Goal: Task Accomplishment & Management: Manage account settings

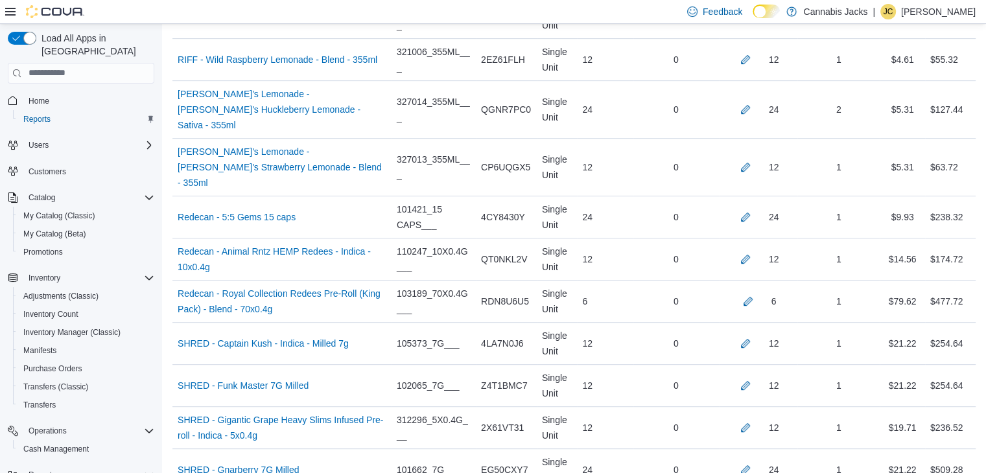
scroll to position [5662, 0]
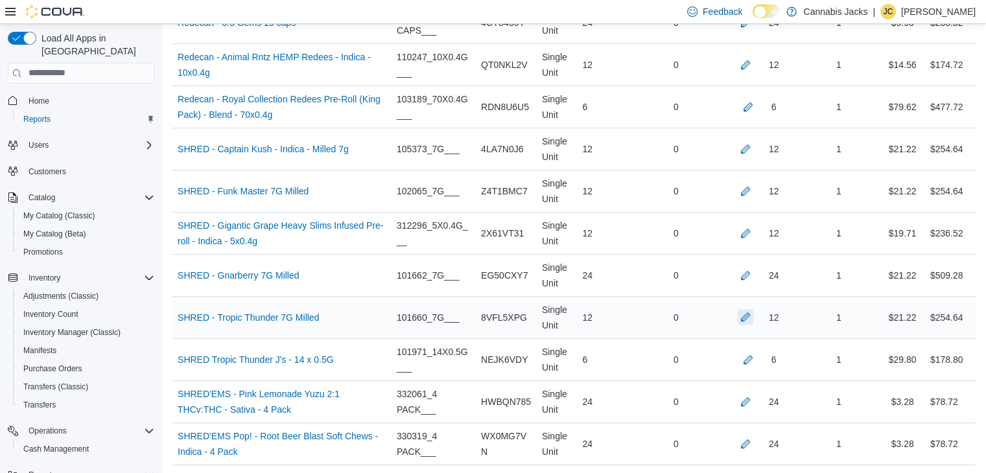
click at [753, 309] on button "button" at bounding box center [746, 317] width 16 height 16
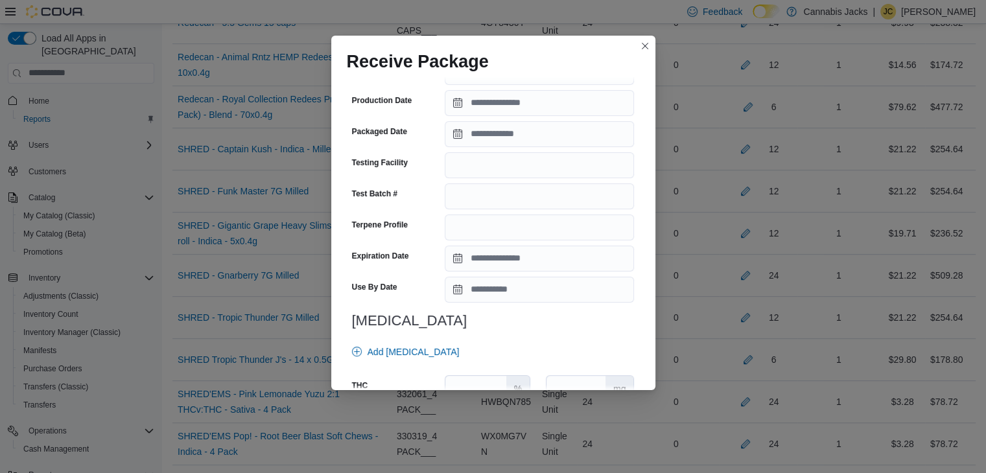
scroll to position [454, 0]
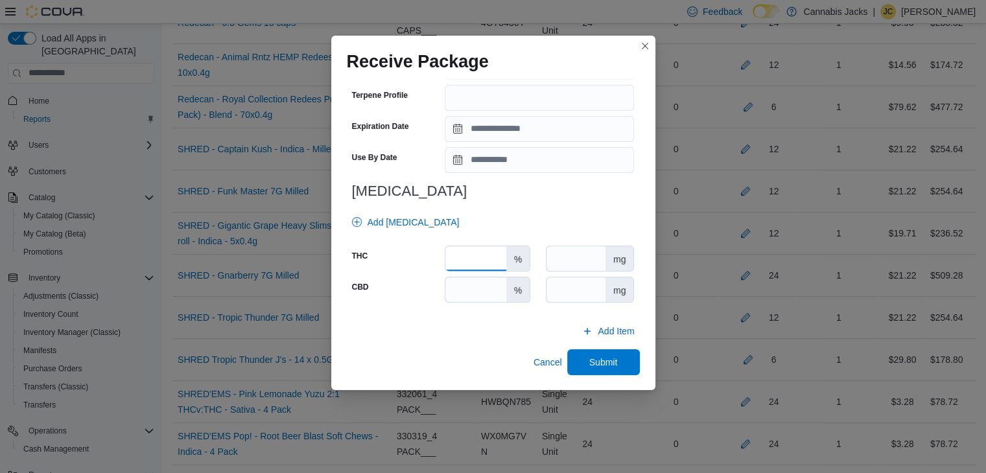
click at [478, 257] on input "number" at bounding box center [475, 258] width 60 height 25
type input "****"
click at [477, 290] on input "number" at bounding box center [475, 289] width 60 height 25
type input "*"
click at [586, 368] on span "Submit" at bounding box center [603, 362] width 57 height 26
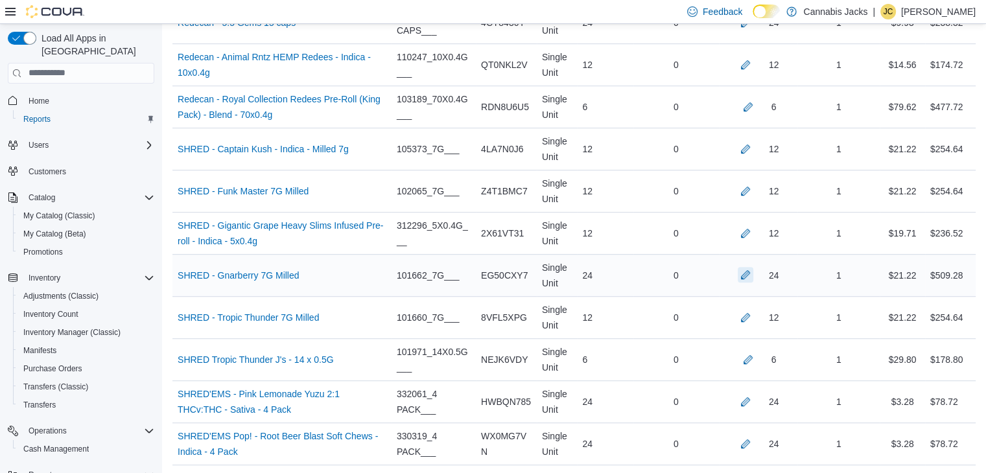
click at [753, 267] on button "button" at bounding box center [746, 275] width 16 height 16
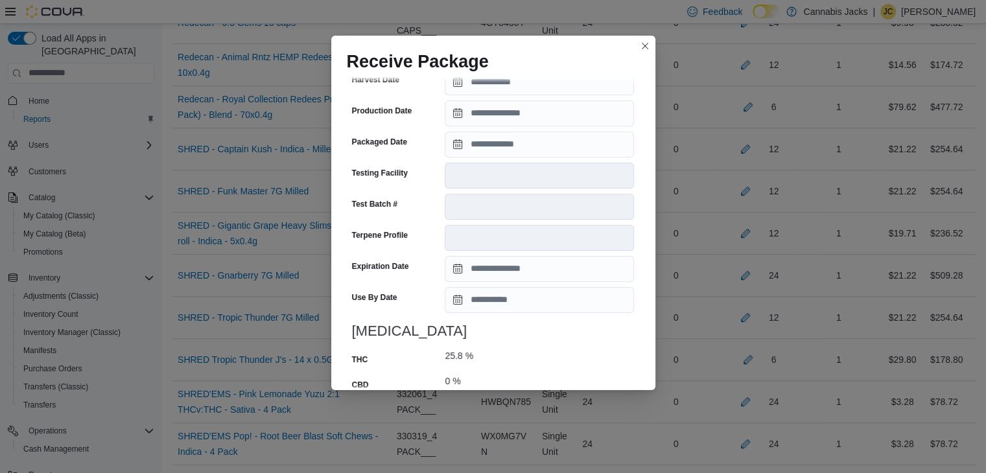
scroll to position [495, 0]
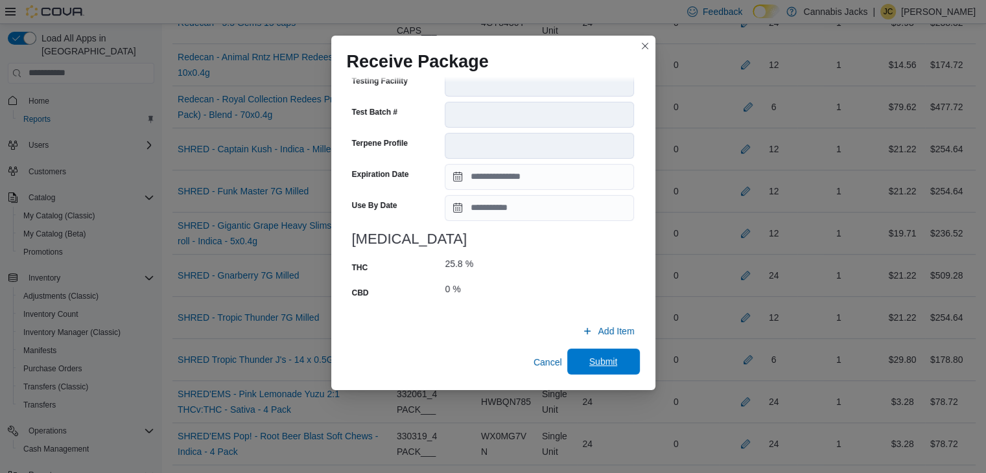
click at [589, 359] on span "Submit" at bounding box center [603, 361] width 29 height 13
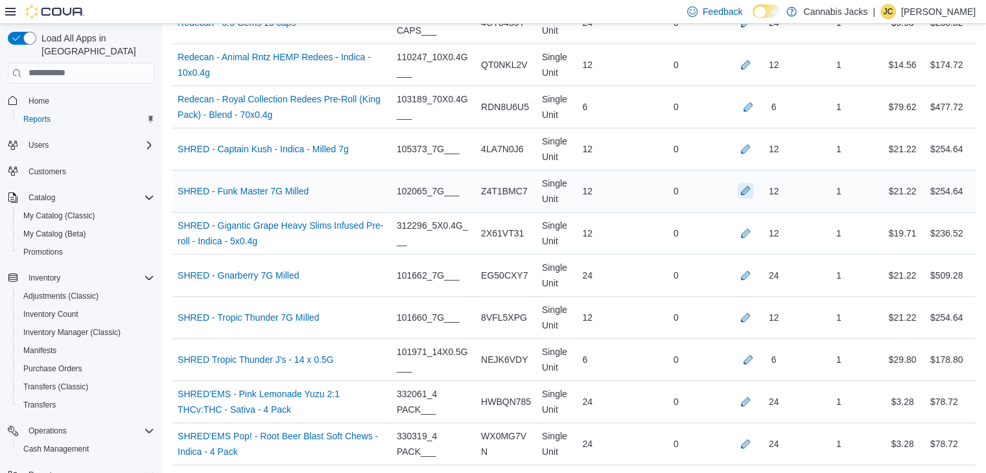
click at [749, 183] on button "button" at bounding box center [746, 191] width 16 height 16
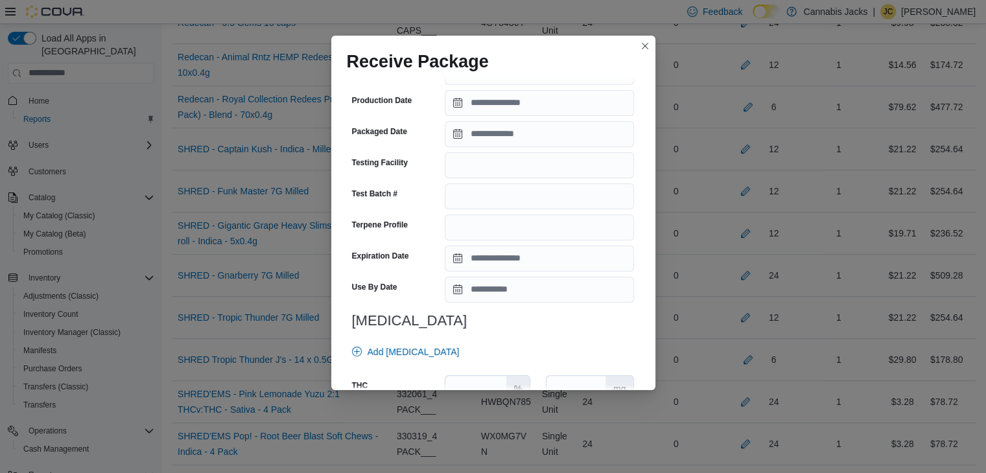
scroll to position [454, 0]
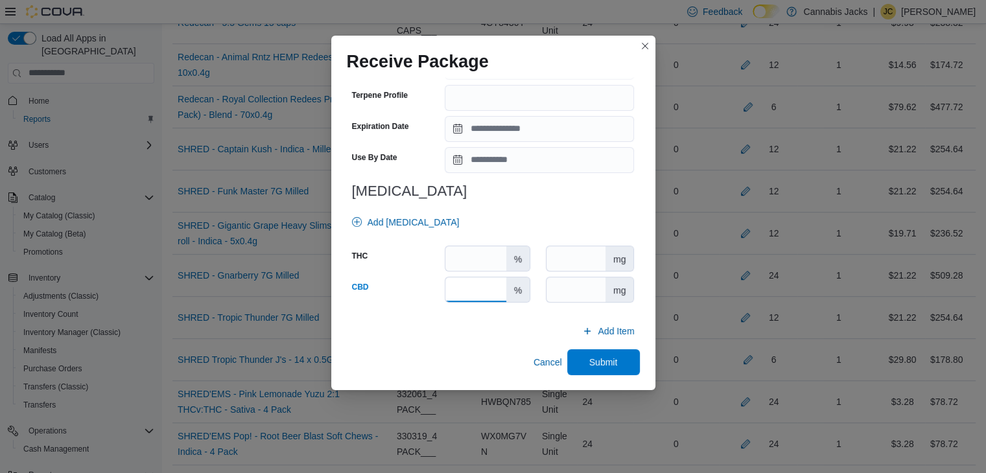
click at [455, 288] on input "number" at bounding box center [475, 289] width 60 height 25
type input "*"
click at [470, 265] on input "number" at bounding box center [475, 258] width 60 height 25
type input "****"
click at [589, 364] on span "Submit" at bounding box center [603, 361] width 29 height 13
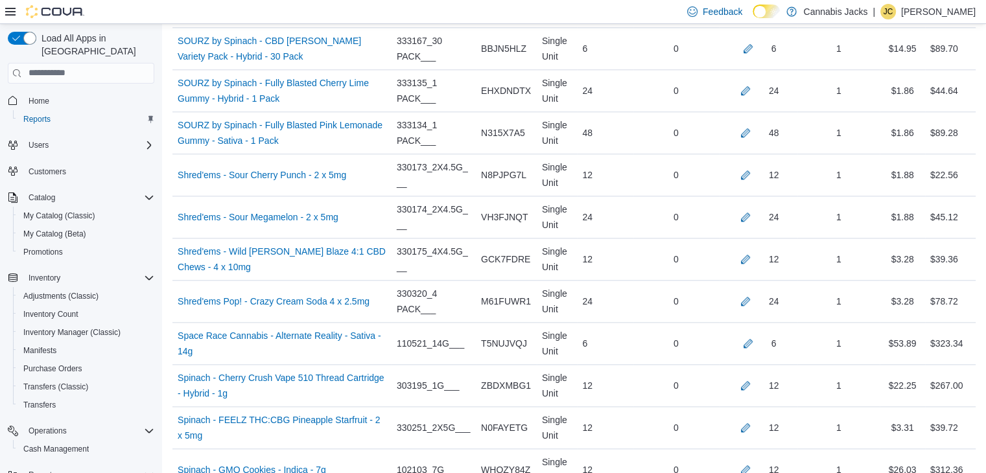
scroll to position [6376, 0]
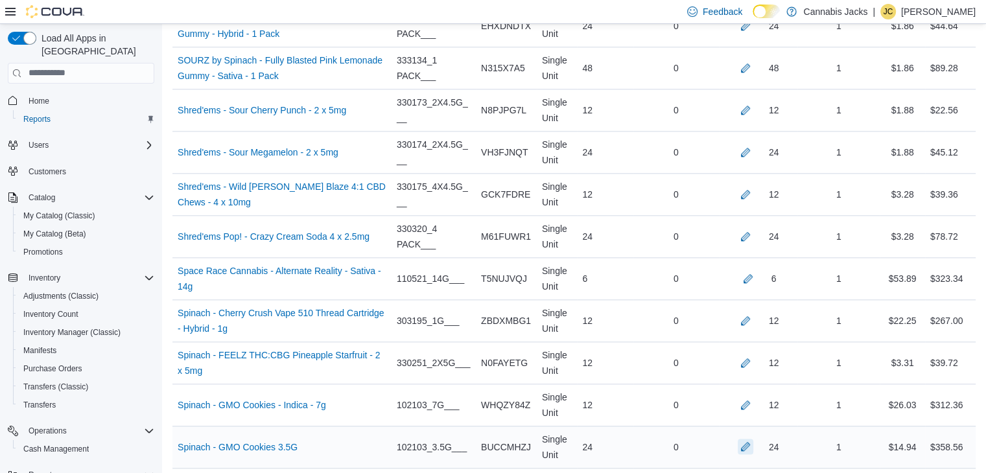
click at [752, 439] on button "button" at bounding box center [746, 447] width 16 height 16
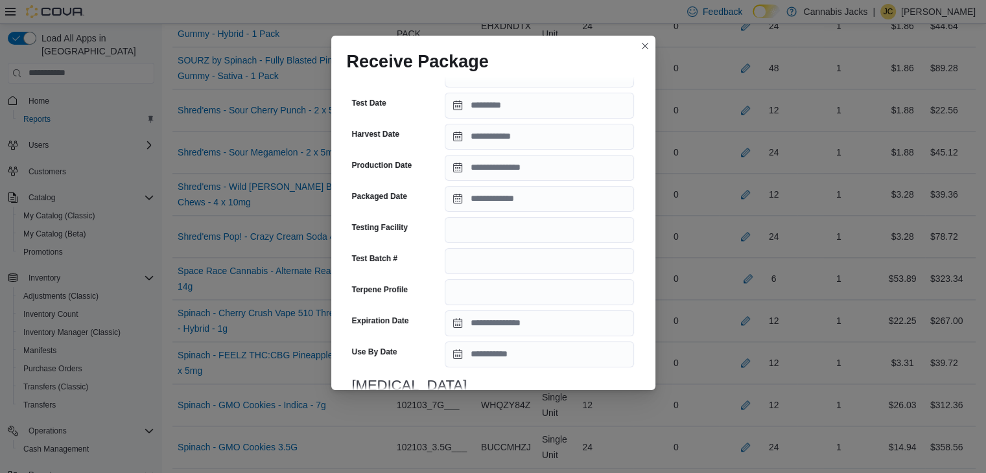
scroll to position [454, 0]
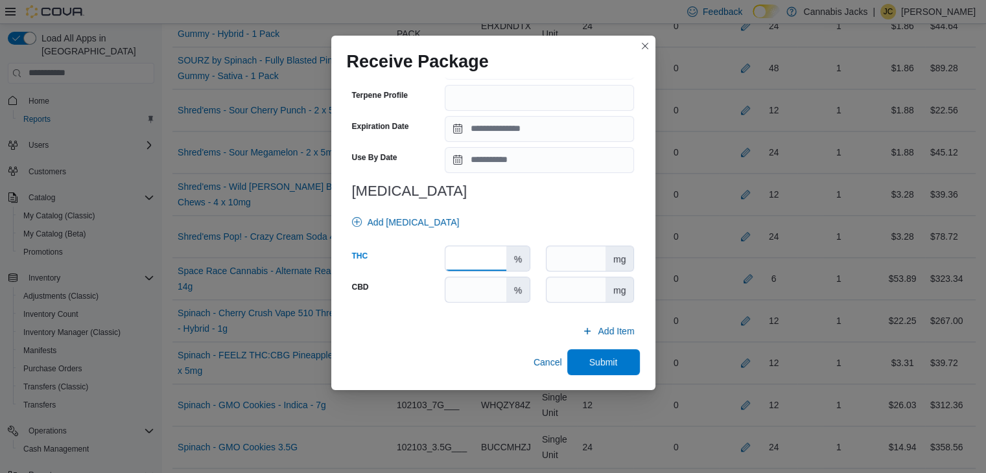
click at [469, 256] on input "number" at bounding box center [475, 258] width 60 height 25
type input "****"
click at [472, 293] on input "number" at bounding box center [475, 289] width 60 height 25
type input "*"
click at [589, 363] on span "Submit" at bounding box center [603, 361] width 29 height 13
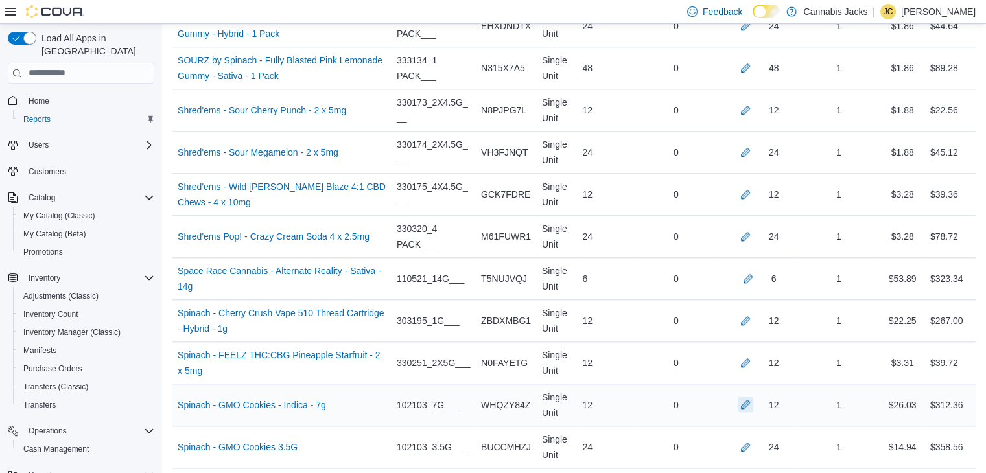
click at [753, 397] on button "button" at bounding box center [746, 405] width 16 height 16
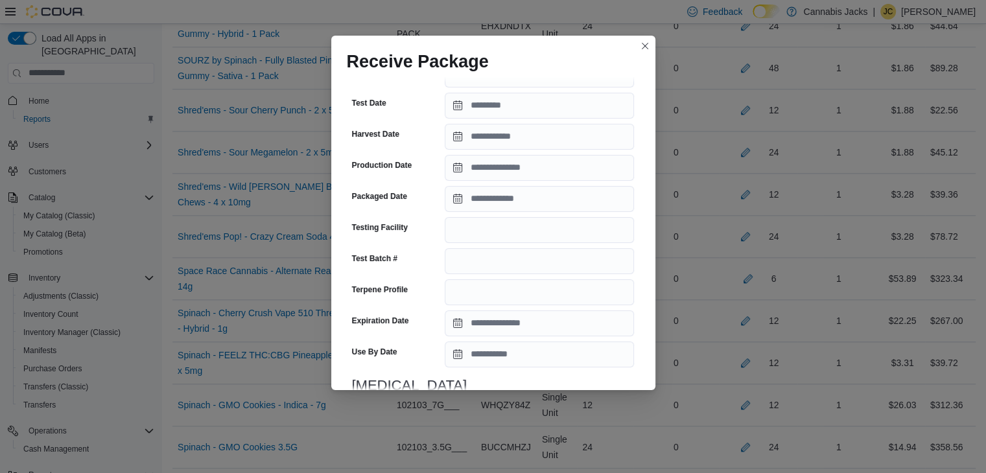
scroll to position [389, 0]
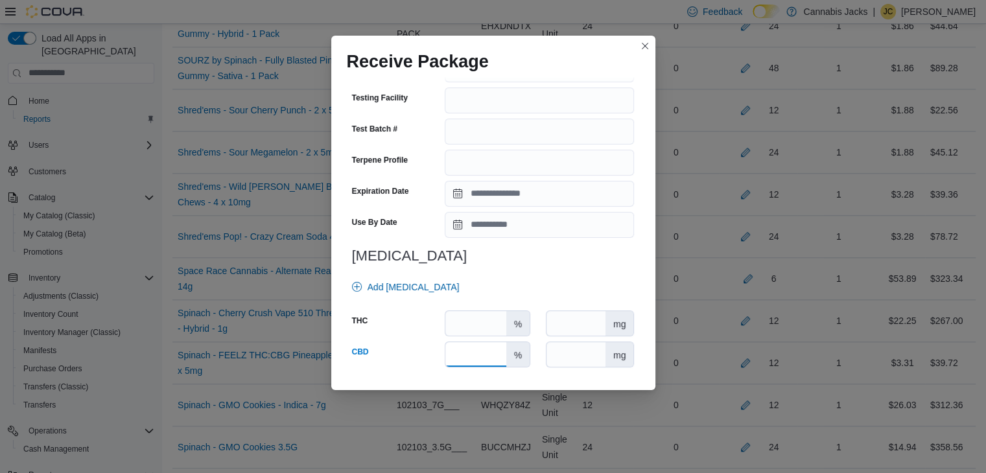
click at [475, 346] on input "number" at bounding box center [475, 354] width 60 height 25
type input "*"
click at [480, 328] on input "number" at bounding box center [475, 323] width 60 height 25
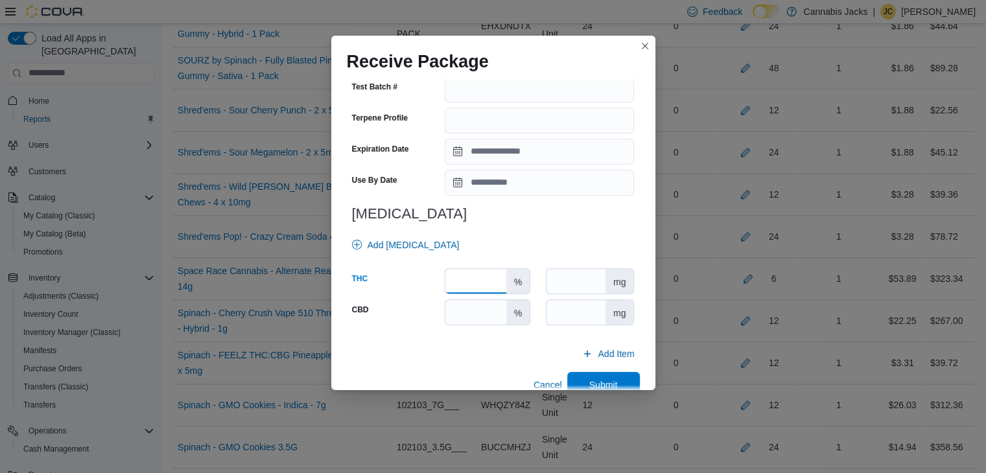
scroll to position [454, 0]
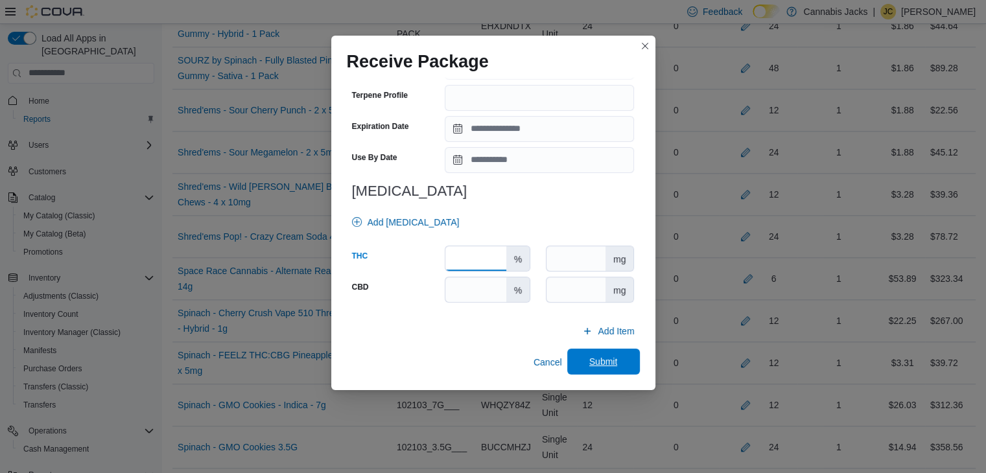
type input "****"
click at [619, 360] on span "Submit" at bounding box center [603, 362] width 57 height 26
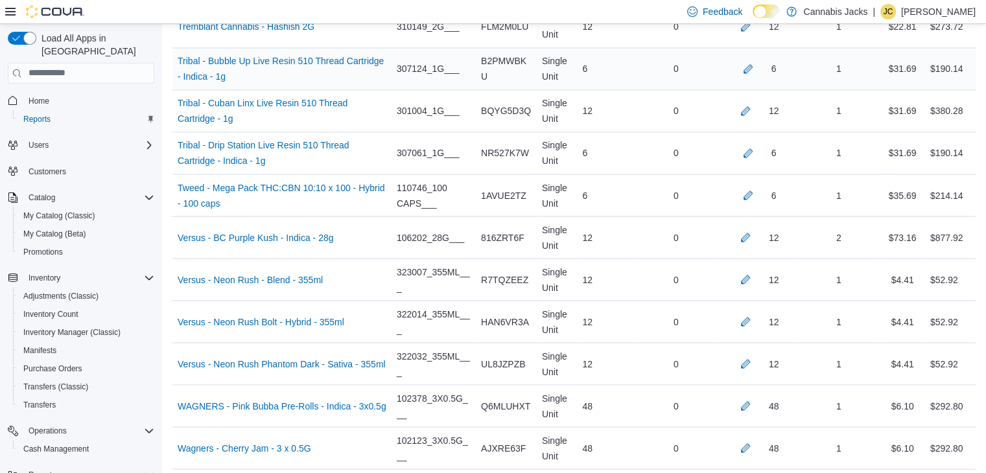
scroll to position [7283, 0]
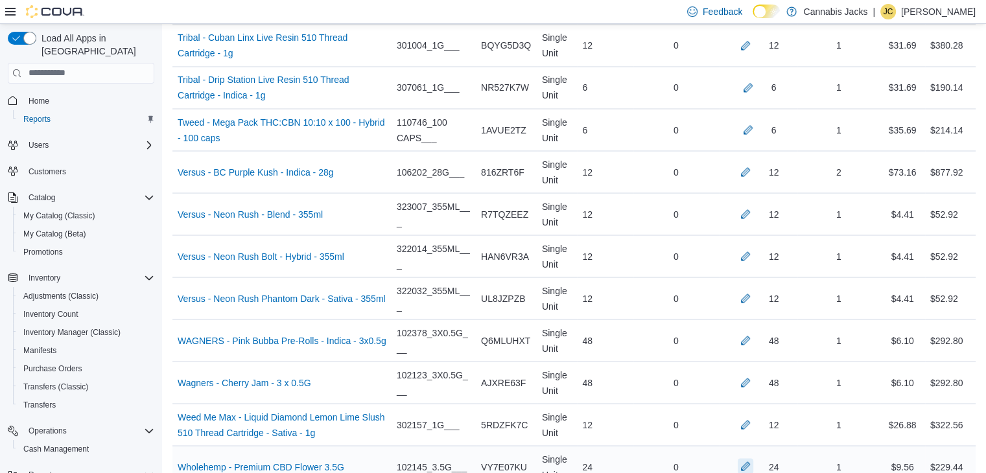
click at [753, 458] on button "button" at bounding box center [746, 466] width 16 height 16
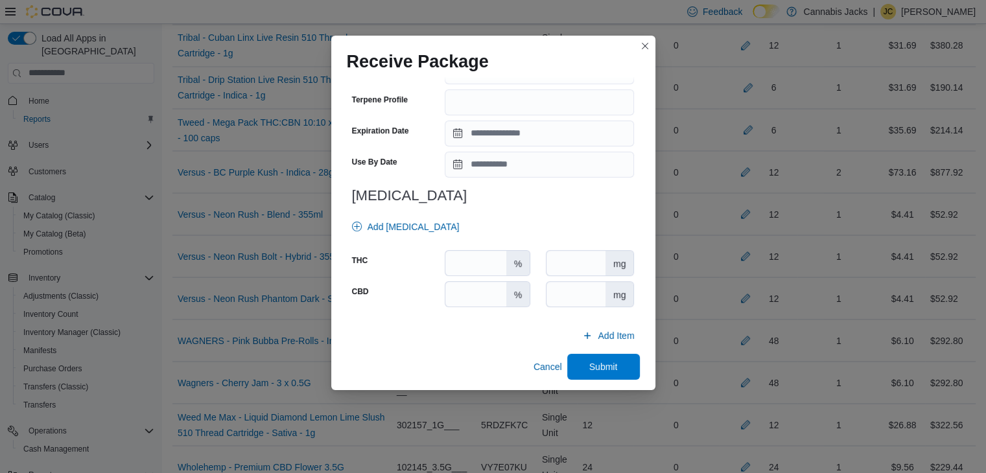
scroll to position [454, 0]
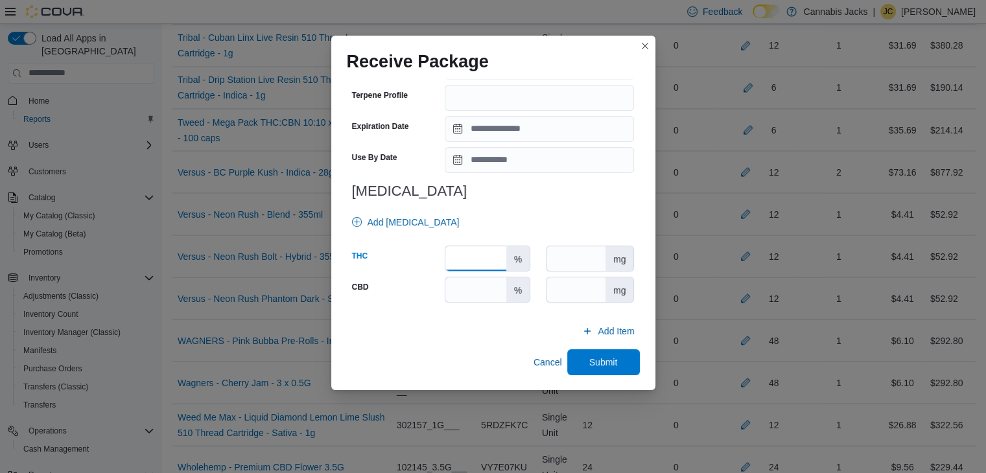
click at [465, 255] on input "number" at bounding box center [475, 258] width 60 height 25
type input "*"
click at [469, 289] on input "number" at bounding box center [475, 289] width 60 height 25
type input "****"
click at [594, 359] on span "Submit" at bounding box center [603, 361] width 29 height 13
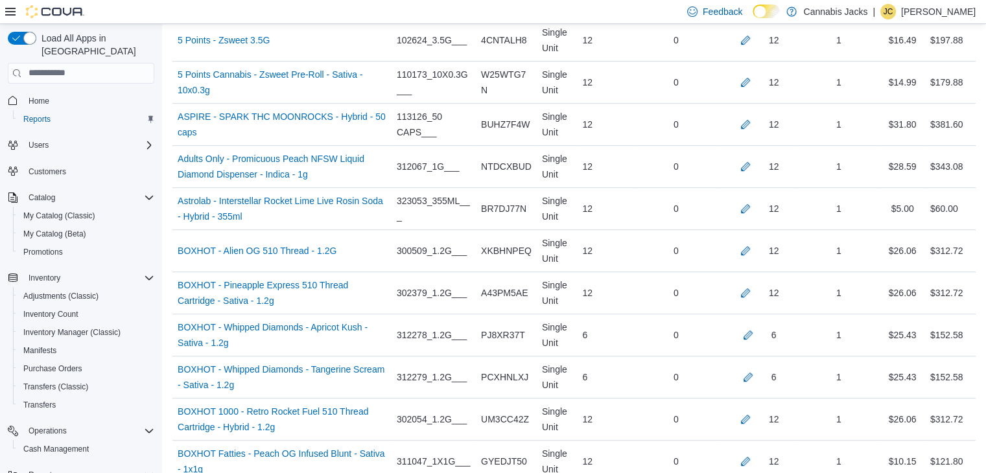
scroll to position [606, 0]
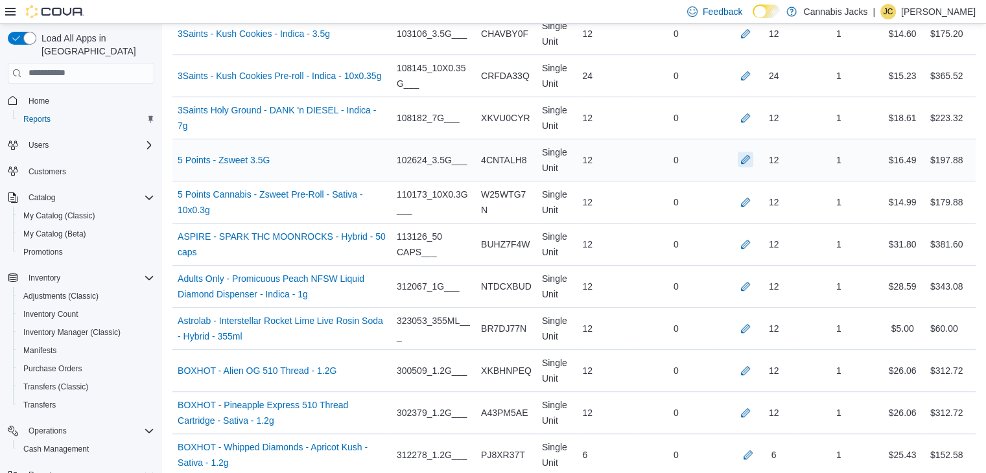
click at [749, 159] on button "button" at bounding box center [746, 160] width 16 height 16
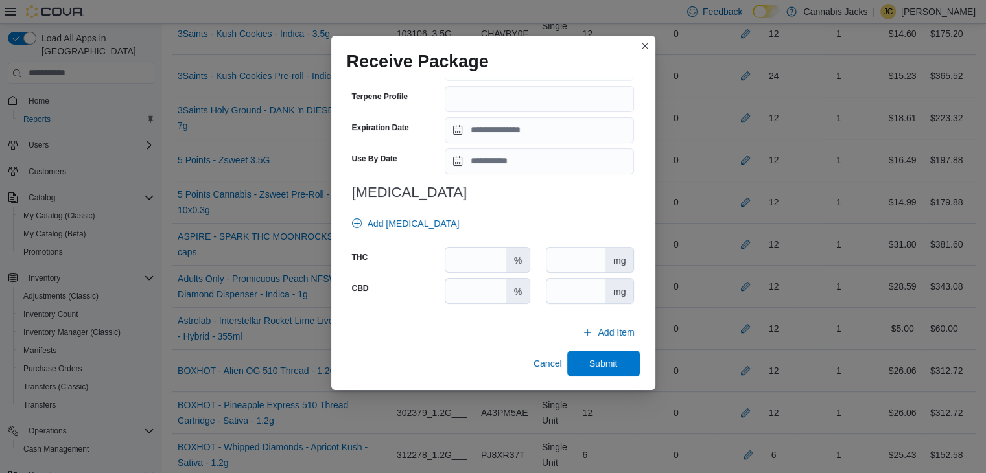
scroll to position [454, 0]
click at [472, 257] on input "number" at bounding box center [475, 258] width 60 height 25
type input "****"
click at [471, 288] on input "number" at bounding box center [475, 289] width 60 height 25
type input "*"
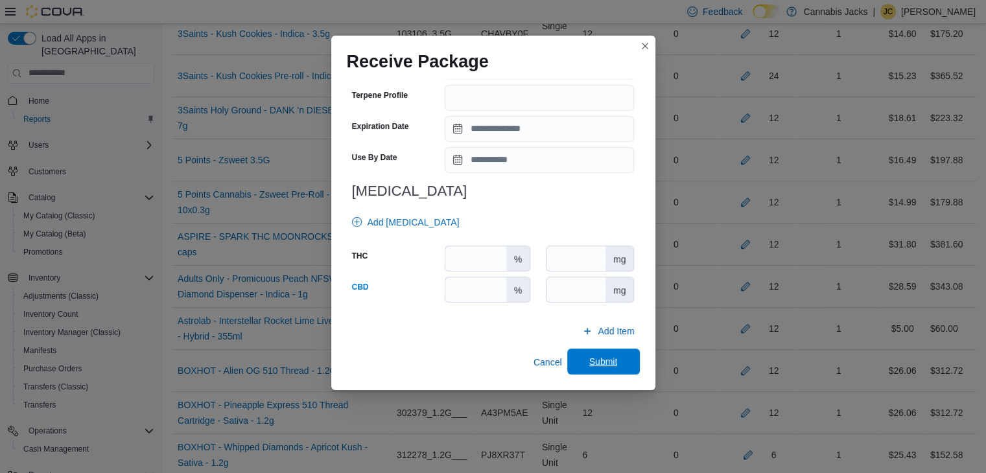
click at [576, 359] on span "Submit" at bounding box center [603, 362] width 57 height 26
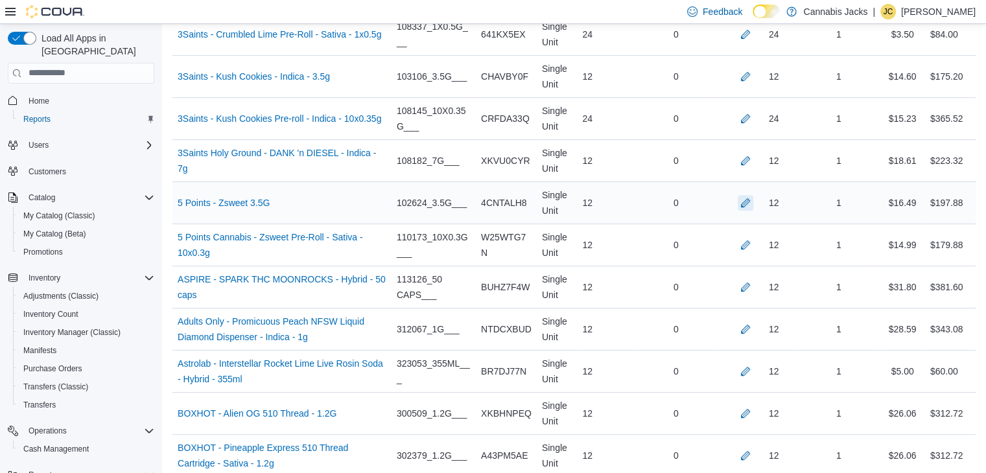
scroll to position [541, 0]
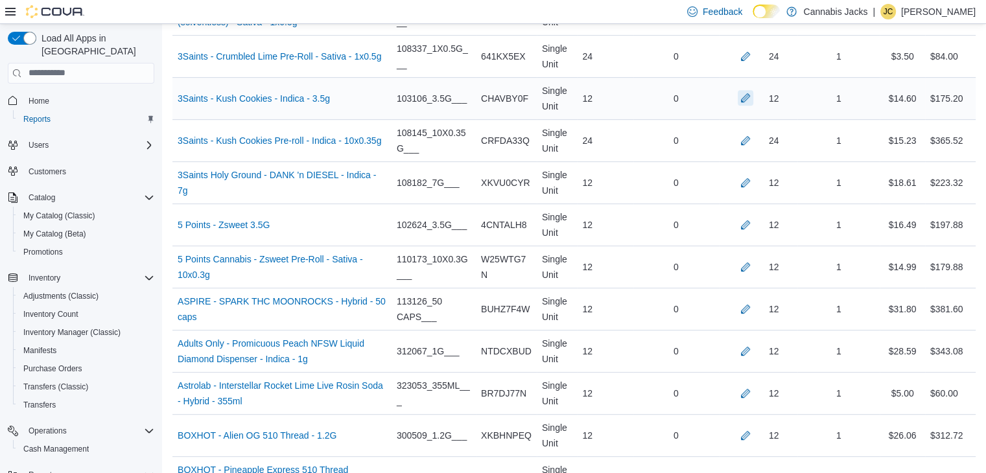
click at [753, 98] on button "button" at bounding box center [746, 98] width 16 height 16
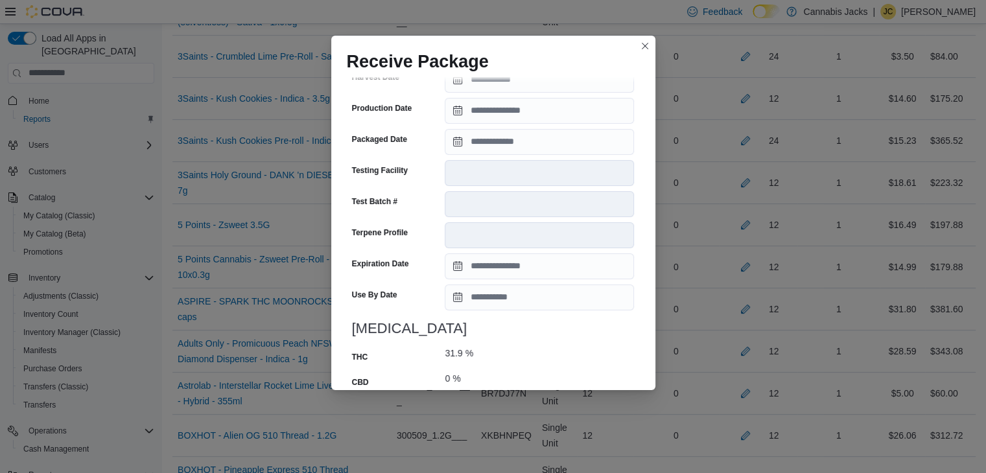
scroll to position [495, 0]
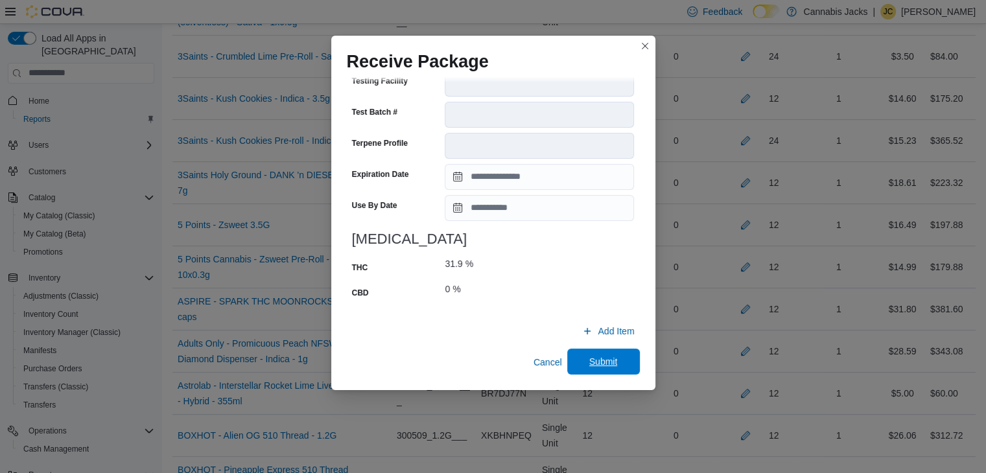
click at [576, 359] on span "Submit" at bounding box center [603, 362] width 57 height 26
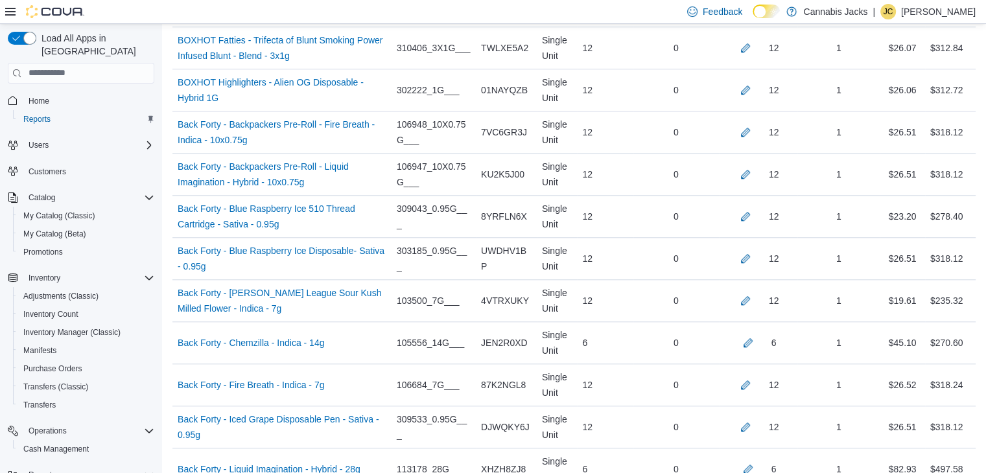
scroll to position [1189, 0]
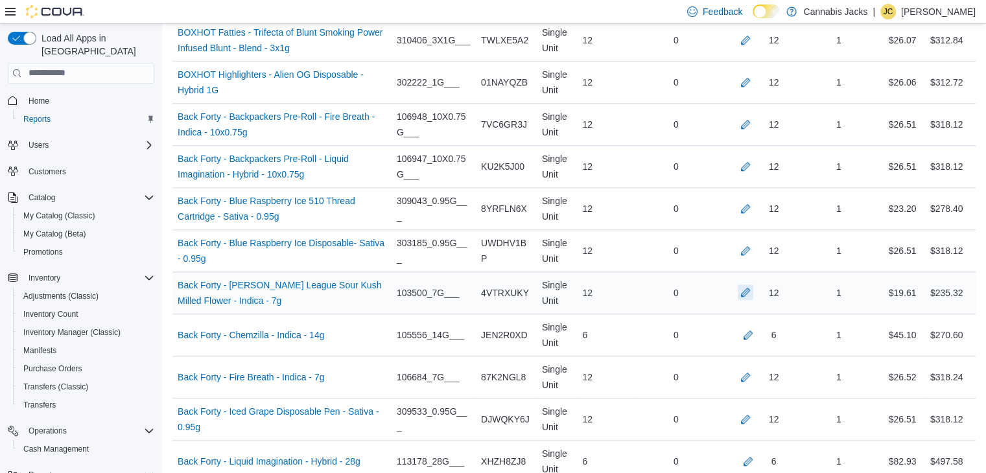
click at [753, 285] on button "button" at bounding box center [746, 293] width 16 height 16
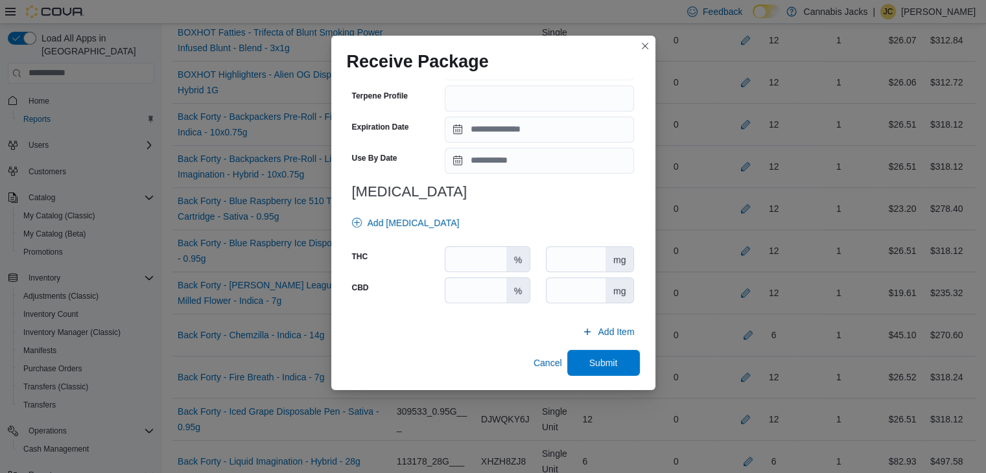
scroll to position [464, 0]
click at [480, 292] on input "number" at bounding box center [475, 289] width 60 height 25
type input "*"
click at [482, 257] on input "number" at bounding box center [475, 258] width 60 height 25
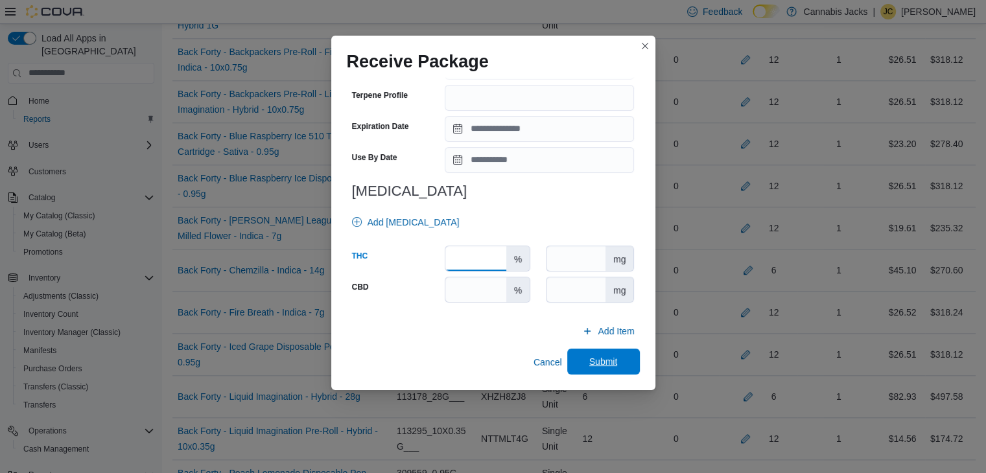
type input "****"
click at [616, 359] on span "Submit" at bounding box center [603, 362] width 57 height 26
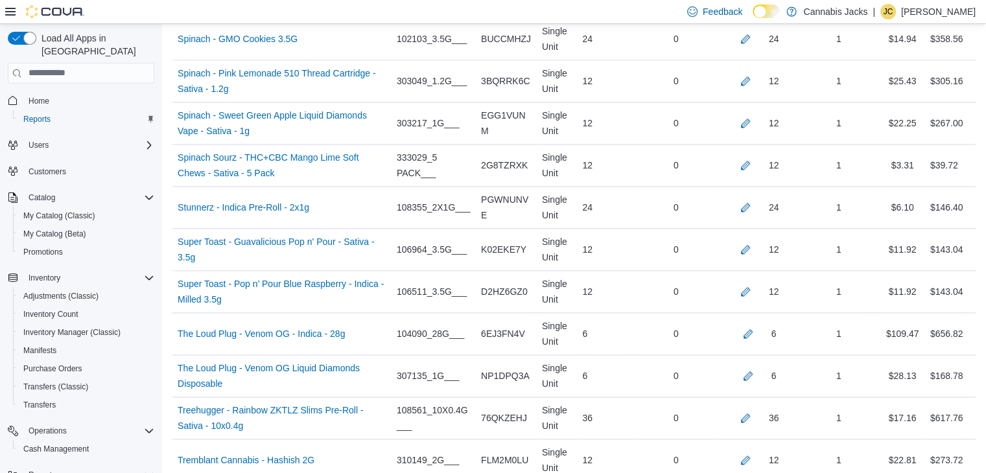
scroll to position [6829, 0]
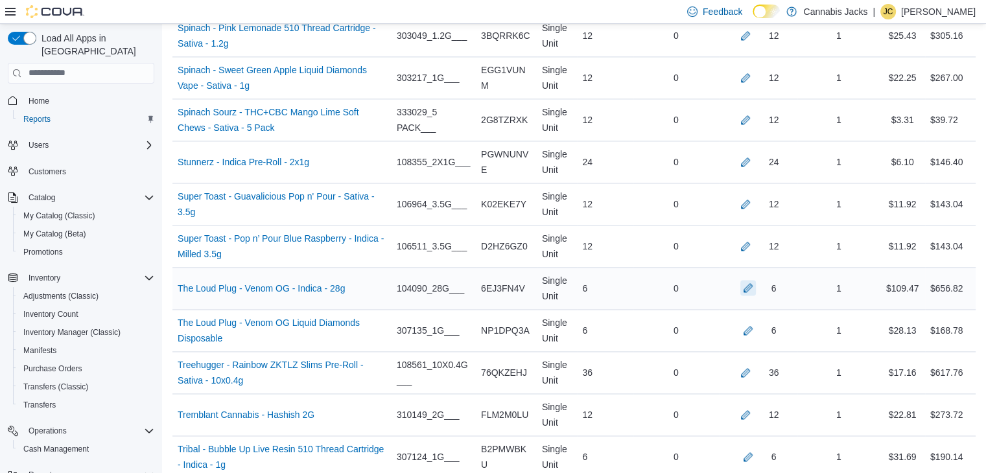
click at [756, 280] on button "button" at bounding box center [748, 288] width 16 height 16
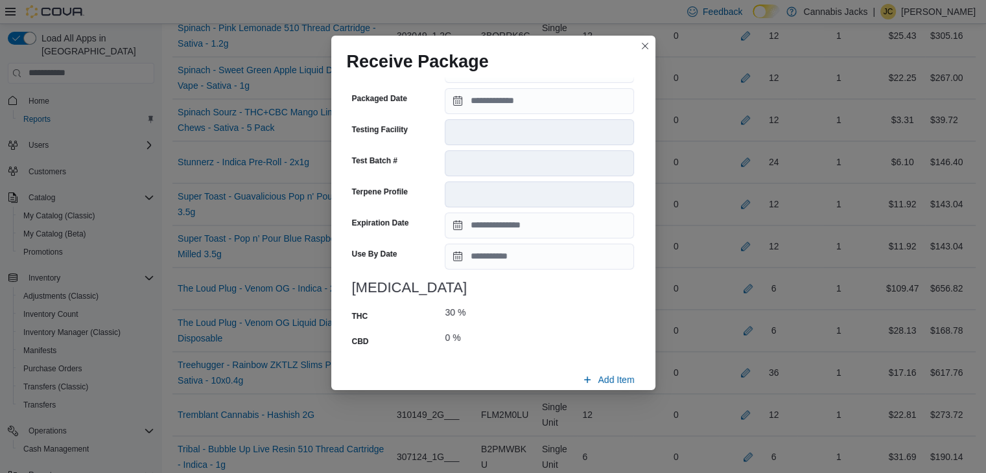
scroll to position [495, 0]
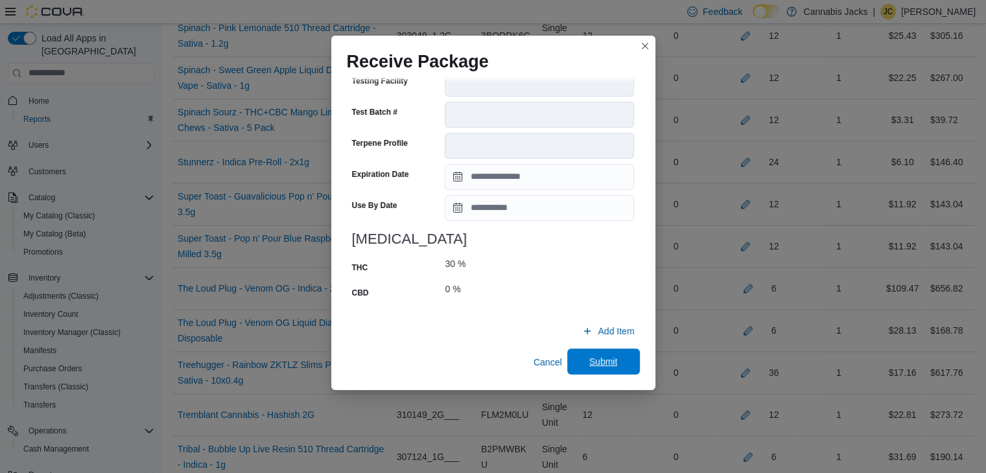
click at [609, 368] on span "Submit" at bounding box center [603, 362] width 57 height 26
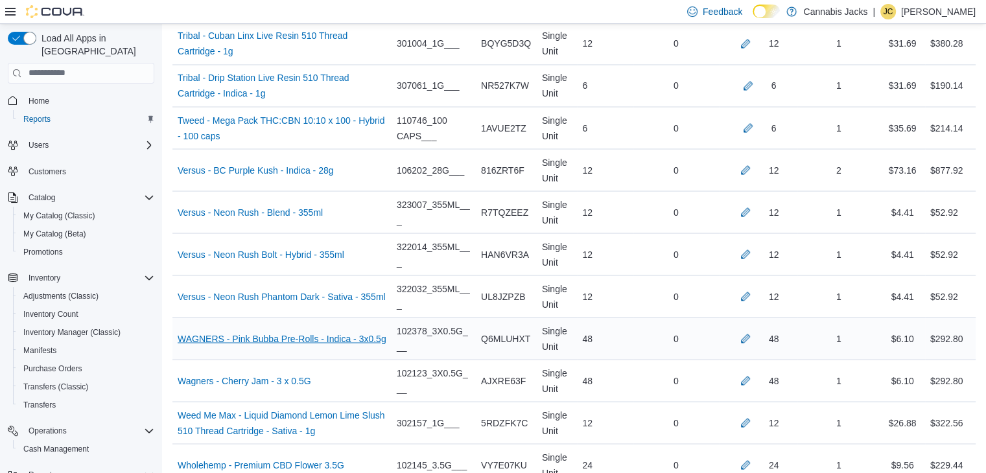
scroll to position [7283, 0]
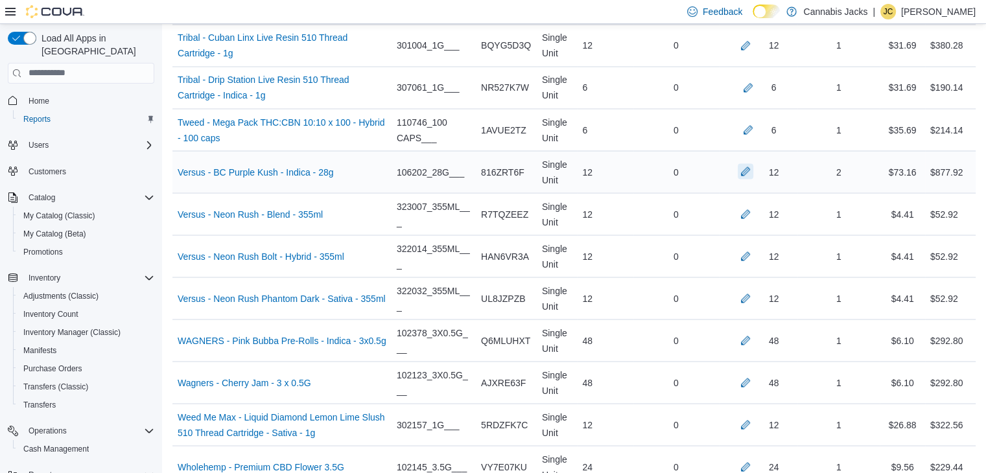
click at [752, 163] on button "button" at bounding box center [746, 171] width 16 height 16
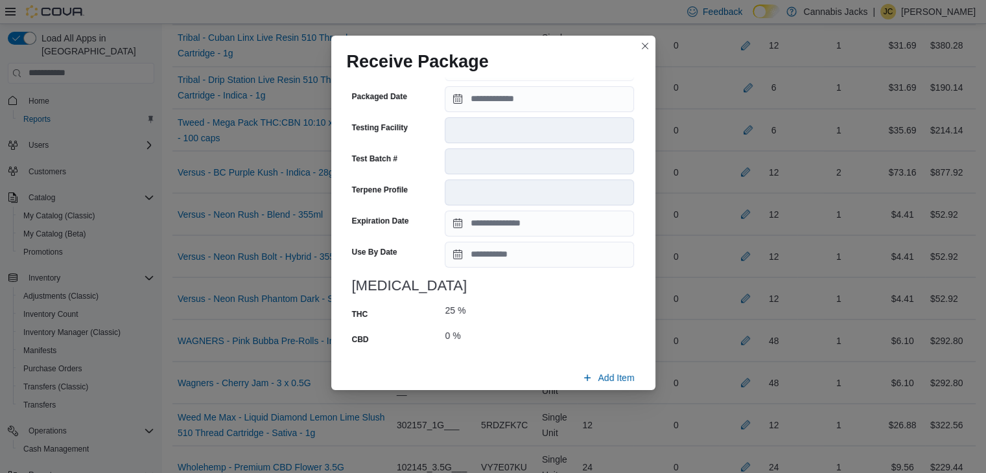
scroll to position [1219, 0]
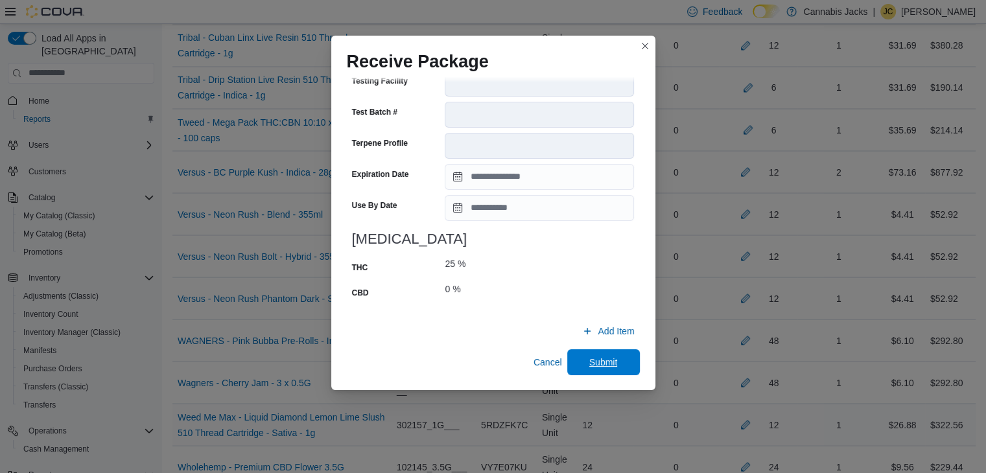
click at [589, 360] on span "Submit" at bounding box center [603, 362] width 29 height 13
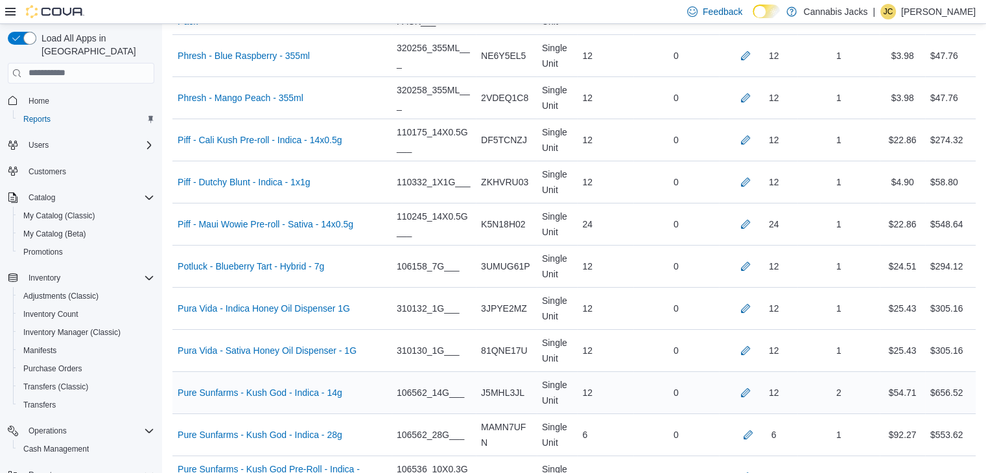
scroll to position [4820, 0]
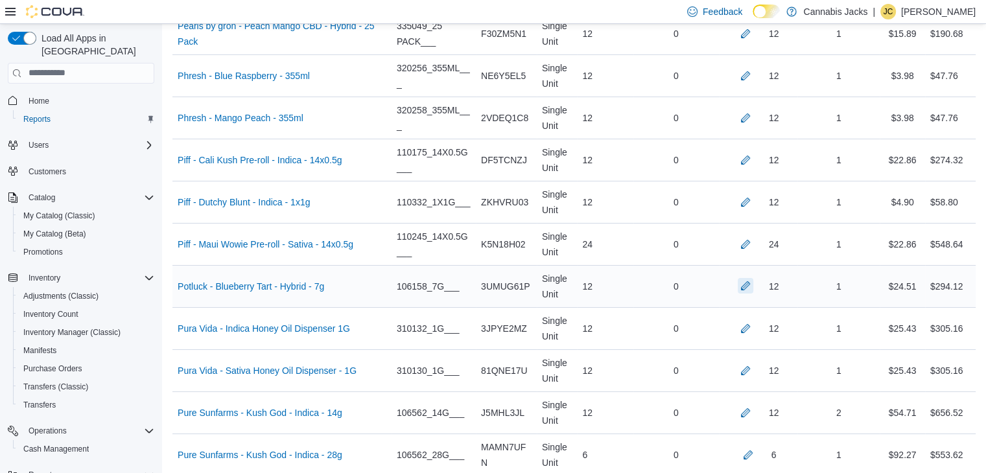
click at [753, 278] on button "button" at bounding box center [746, 286] width 16 height 16
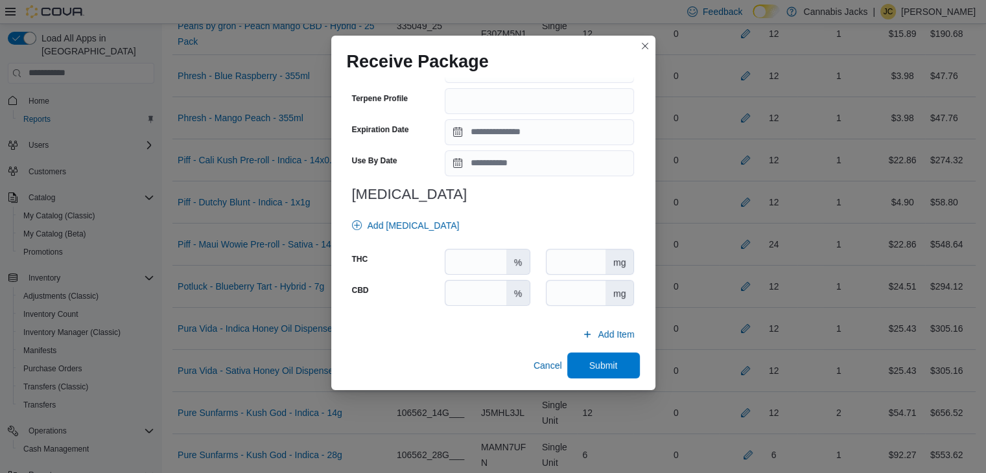
scroll to position [454, 0]
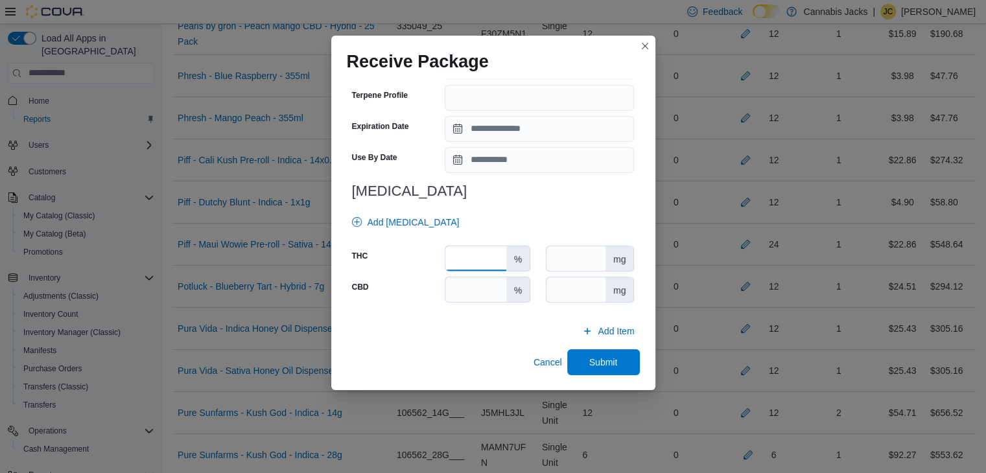
click at [469, 255] on input "number" at bounding box center [475, 258] width 60 height 25
type input "****"
click at [477, 286] on input "number" at bounding box center [475, 289] width 60 height 25
type input "*"
click at [589, 357] on span "Submit" at bounding box center [603, 361] width 29 height 13
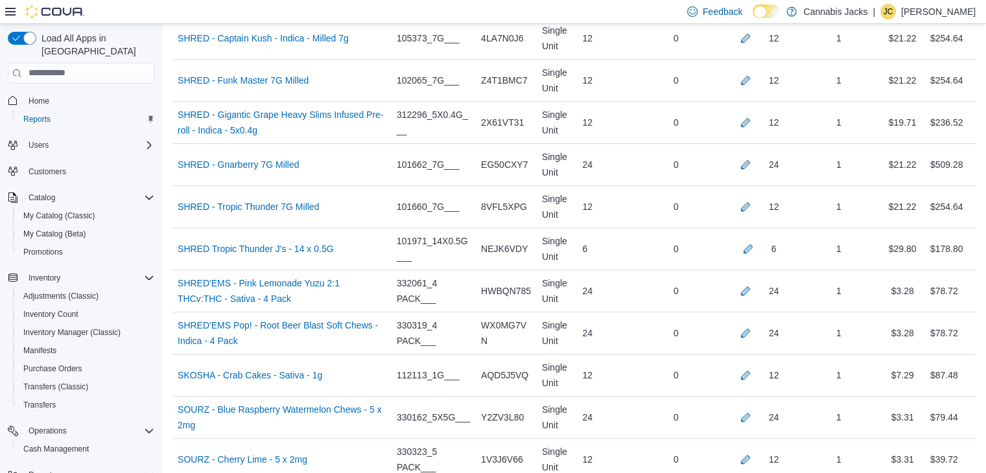
scroll to position [5922, 0]
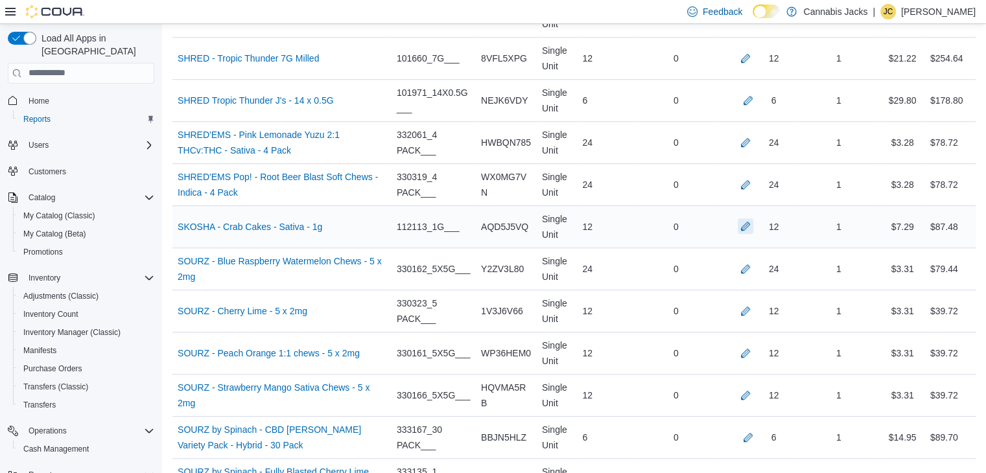
click at [753, 218] on button "button" at bounding box center [746, 226] width 16 height 16
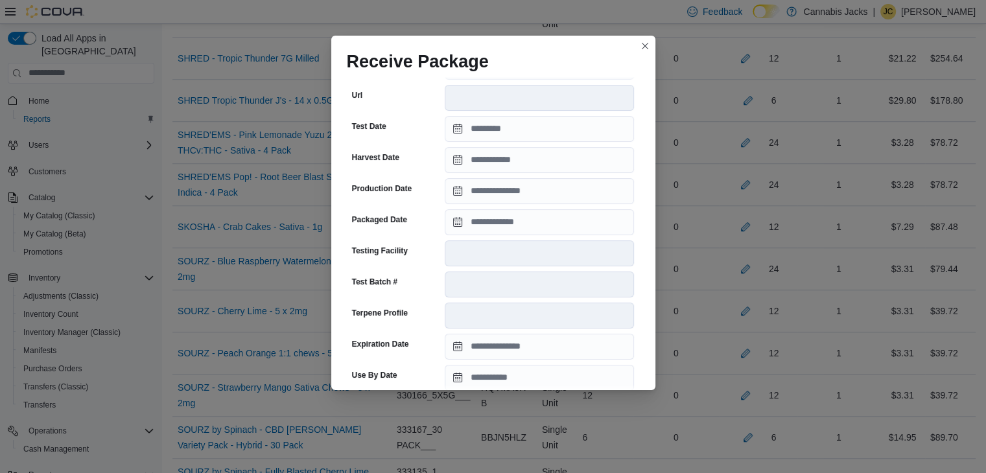
scroll to position [495, 0]
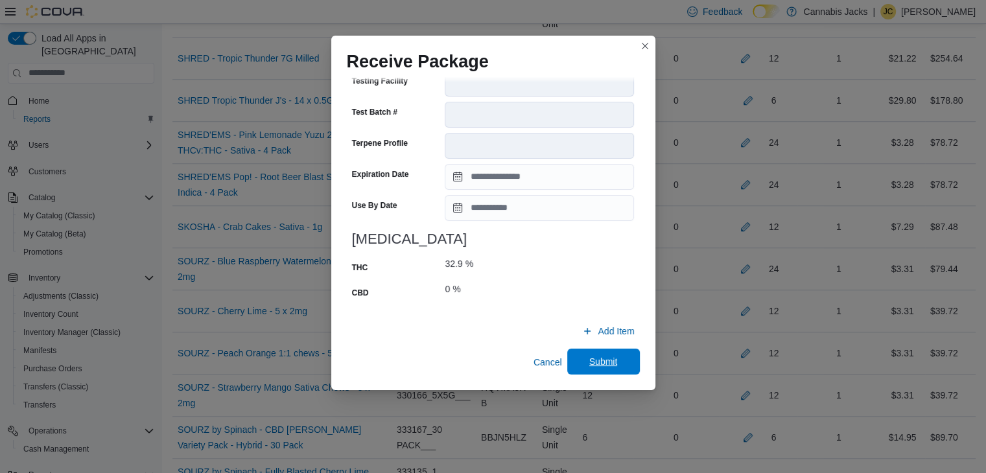
click at [589, 365] on span "Submit" at bounding box center [603, 361] width 29 height 13
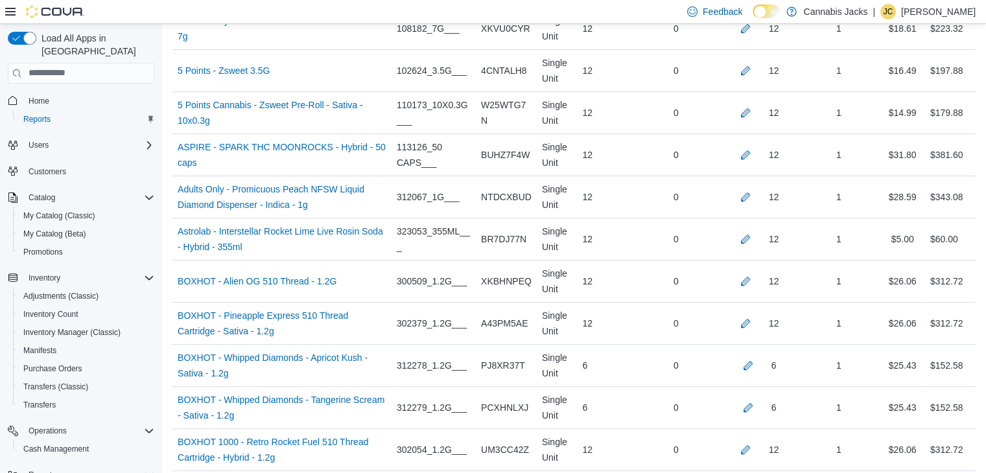
scroll to position [606, 0]
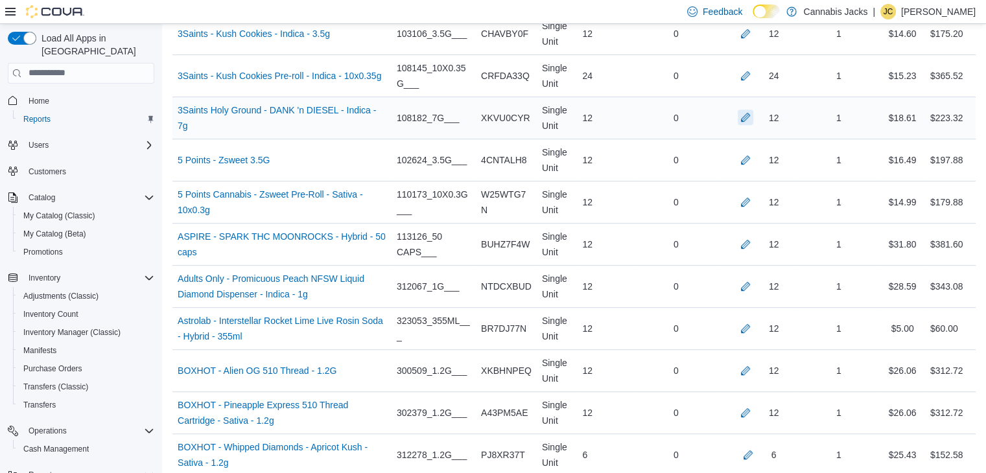
click at [752, 117] on button "button" at bounding box center [746, 118] width 16 height 16
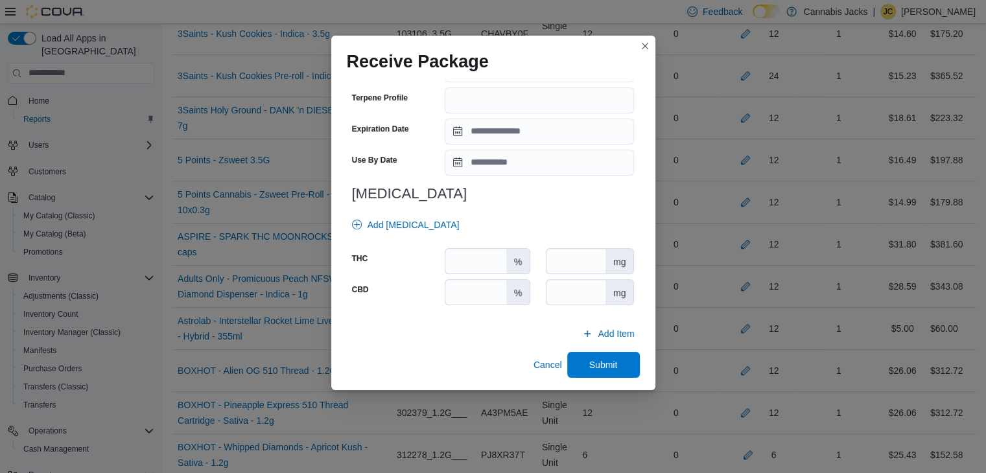
scroll to position [454, 0]
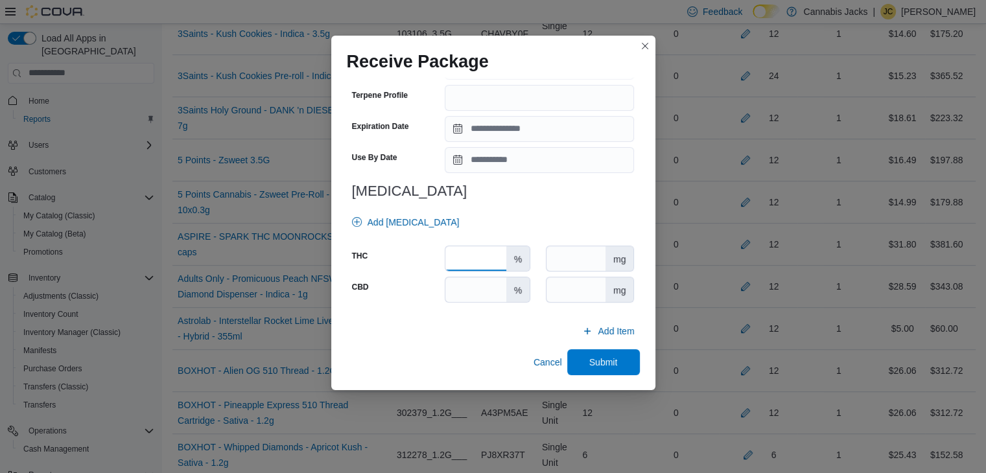
click at [466, 255] on input "number" at bounding box center [475, 258] width 60 height 25
type input "****"
click at [474, 287] on input "number" at bounding box center [475, 289] width 60 height 25
type input "*"
click at [610, 359] on span "Submit" at bounding box center [603, 361] width 29 height 13
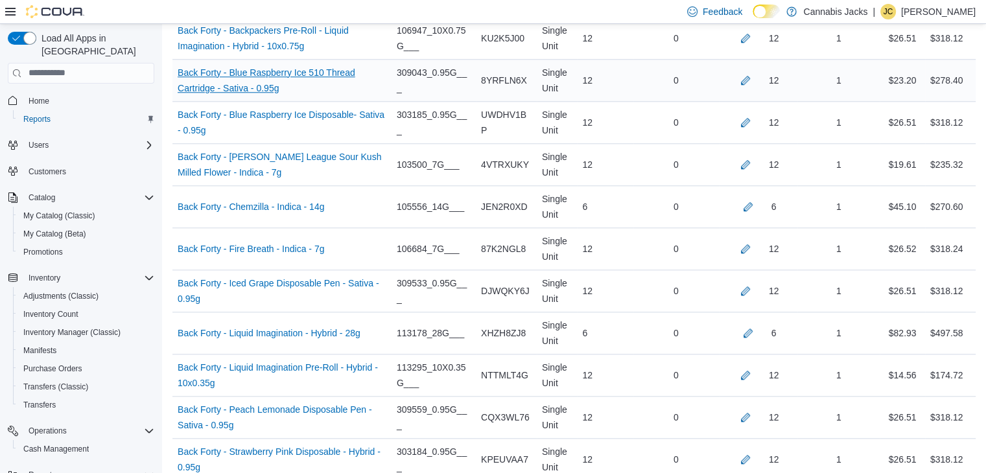
scroll to position [1319, 0]
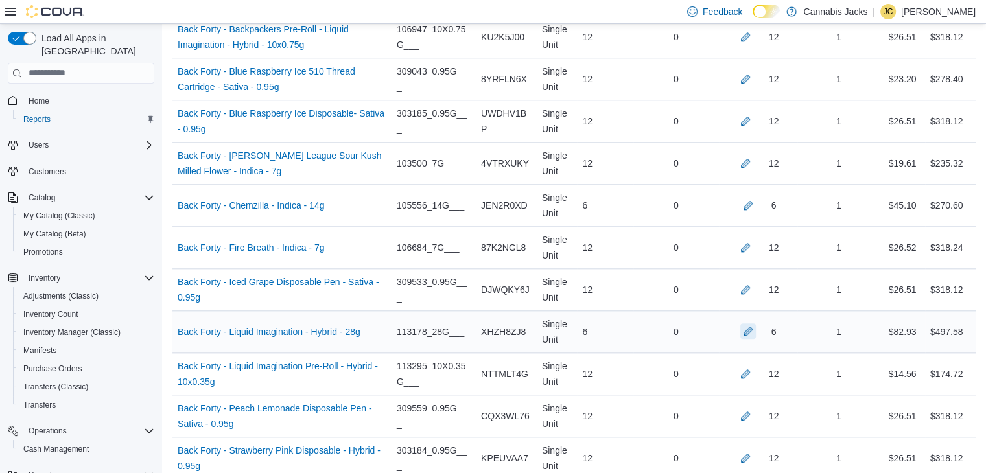
click at [754, 328] on button "button" at bounding box center [748, 332] width 16 height 16
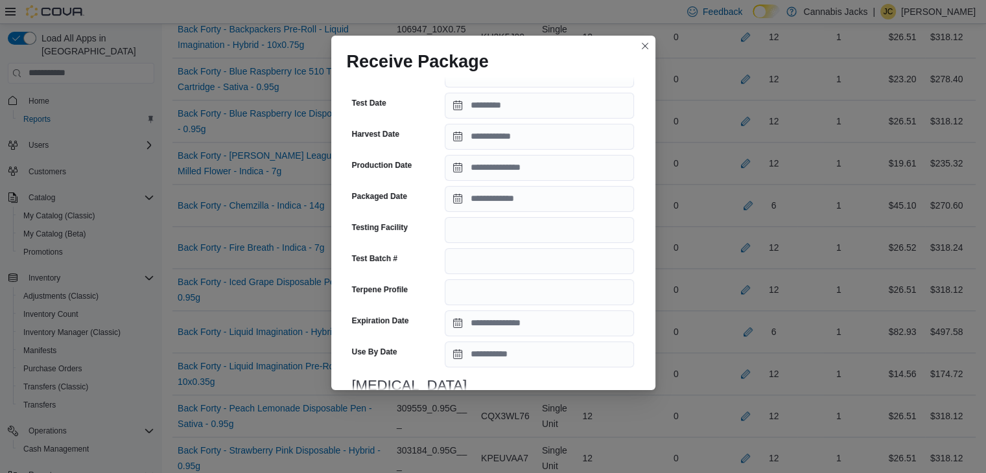
scroll to position [454, 0]
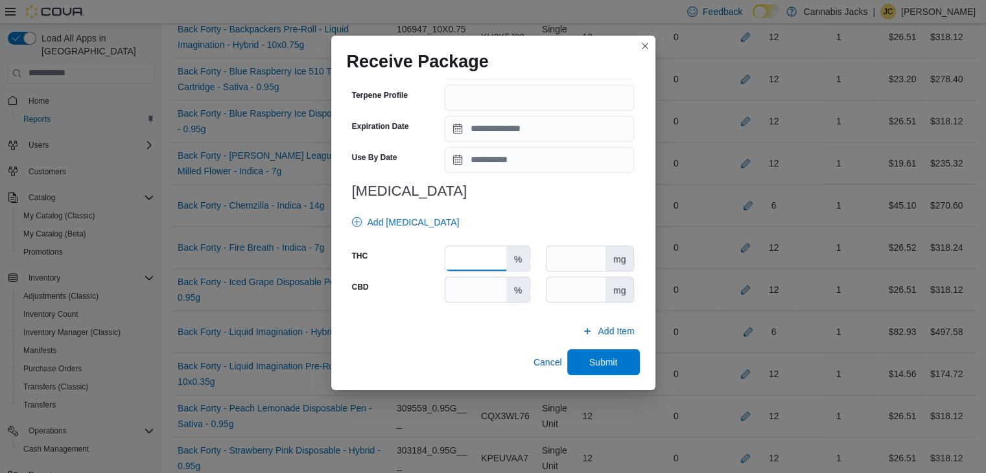
click at [469, 252] on input "number" at bounding box center [475, 258] width 60 height 25
type input "**"
click at [478, 289] on input "number" at bounding box center [475, 289] width 60 height 25
type input "*"
click at [578, 361] on span "Submit" at bounding box center [603, 362] width 57 height 26
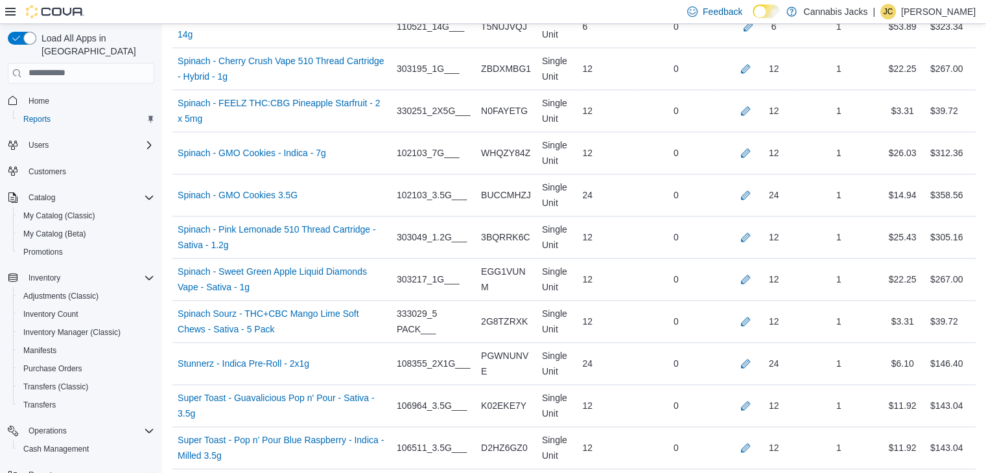
scroll to position [6635, 0]
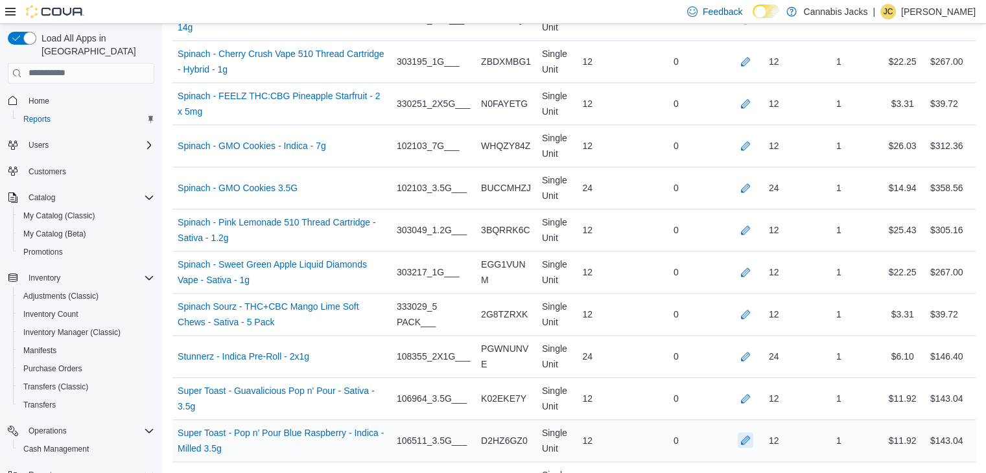
click at [753, 432] on button "button" at bounding box center [746, 440] width 16 height 16
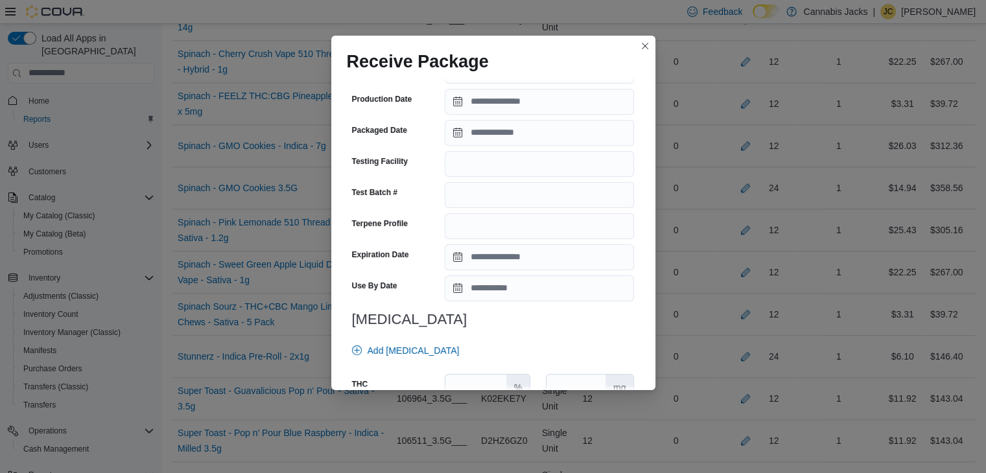
scroll to position [389, 0]
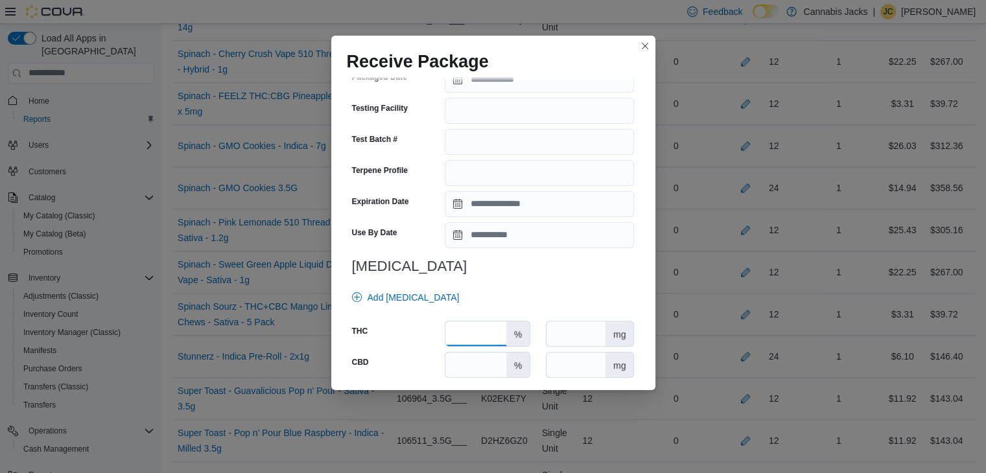
click at [450, 336] on input "number" at bounding box center [475, 334] width 60 height 25
type input "****"
click at [469, 366] on input "number" at bounding box center [475, 365] width 60 height 25
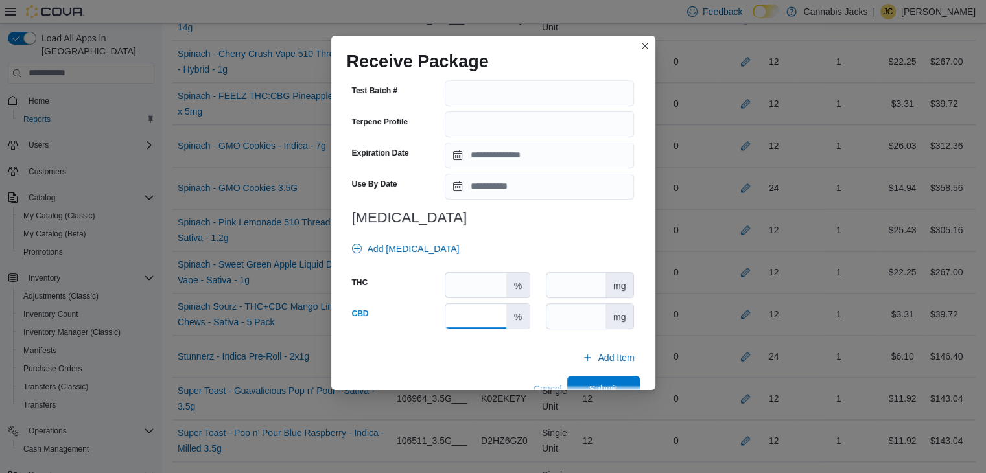
scroll to position [464, 0]
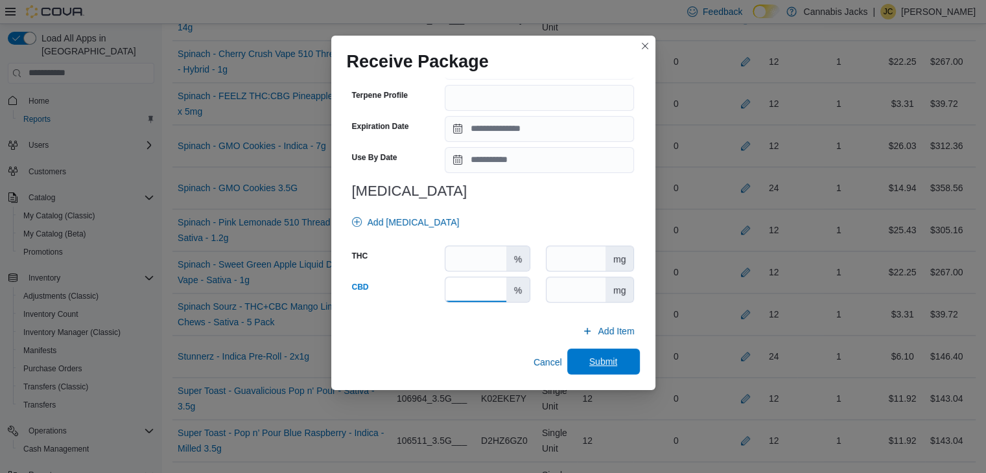
type input "*"
click at [619, 353] on span "Submit" at bounding box center [603, 362] width 57 height 26
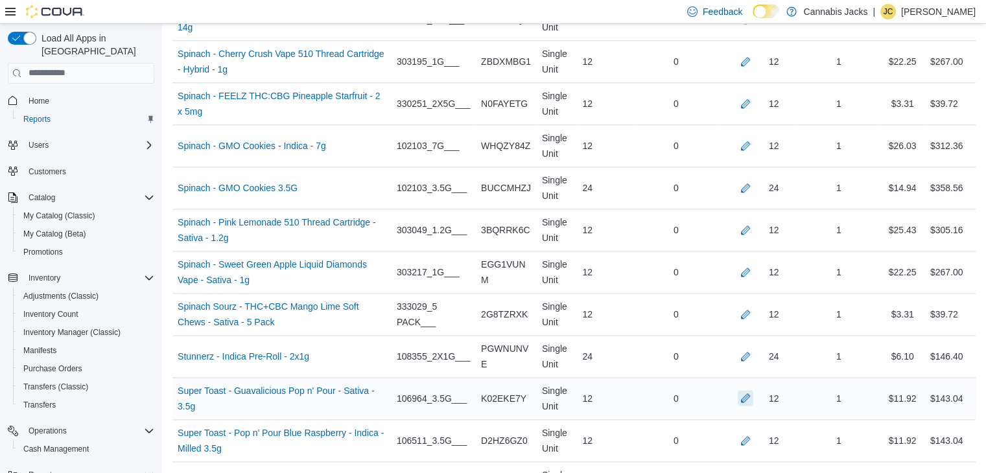
click at [751, 390] on button "button" at bounding box center [746, 398] width 16 height 16
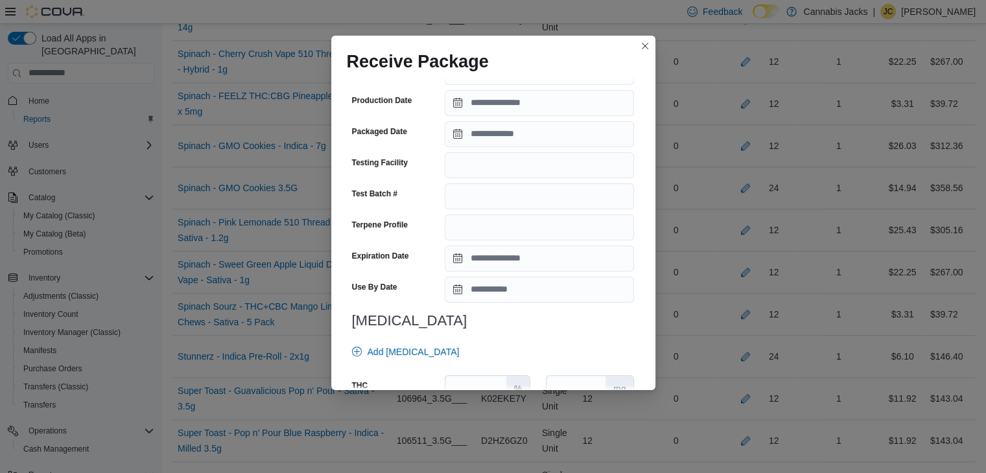
scroll to position [454, 0]
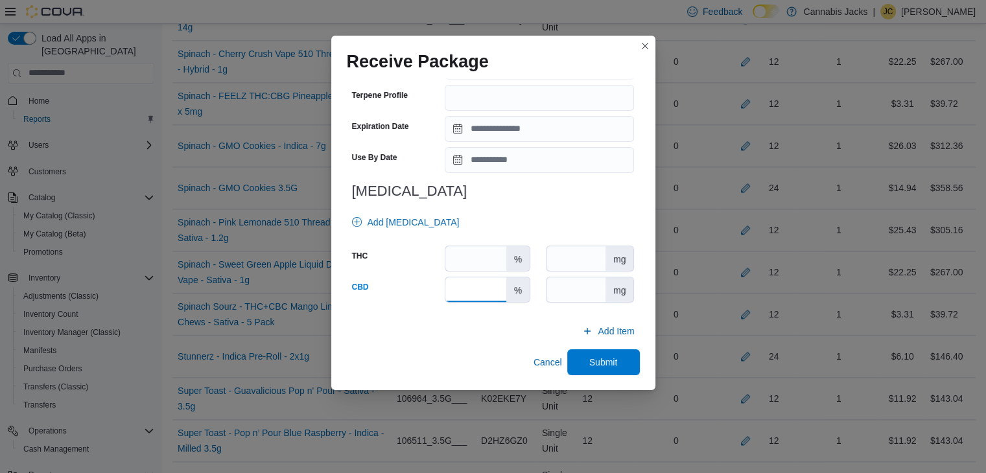
click at [475, 292] on input "number" at bounding box center [475, 289] width 60 height 25
type input "*"
click at [467, 264] on input "number" at bounding box center [475, 258] width 60 height 25
type input "**"
click at [606, 360] on span "Submit" at bounding box center [603, 361] width 29 height 13
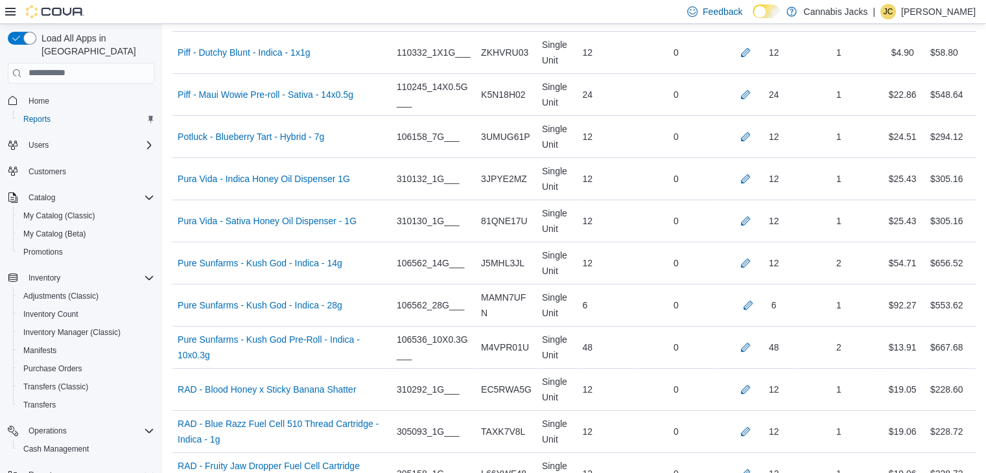
scroll to position [4949, 0]
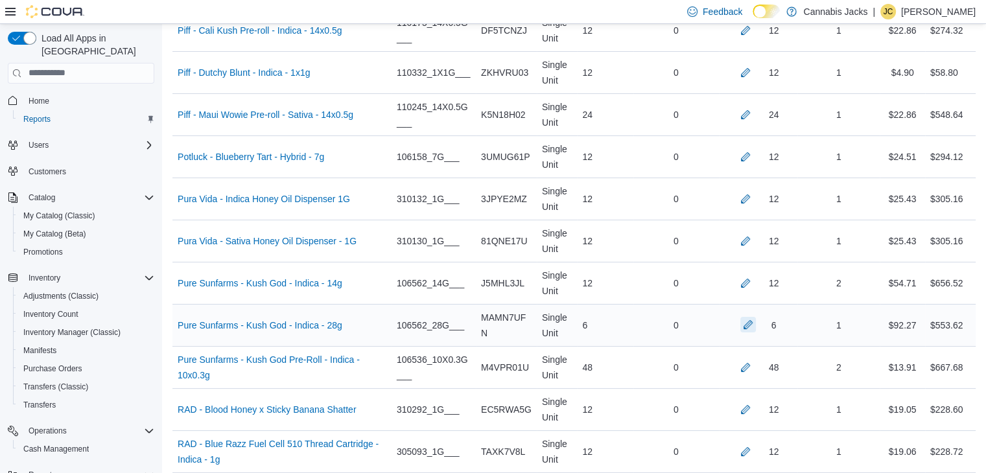
click at [756, 317] on button "button" at bounding box center [748, 325] width 16 height 16
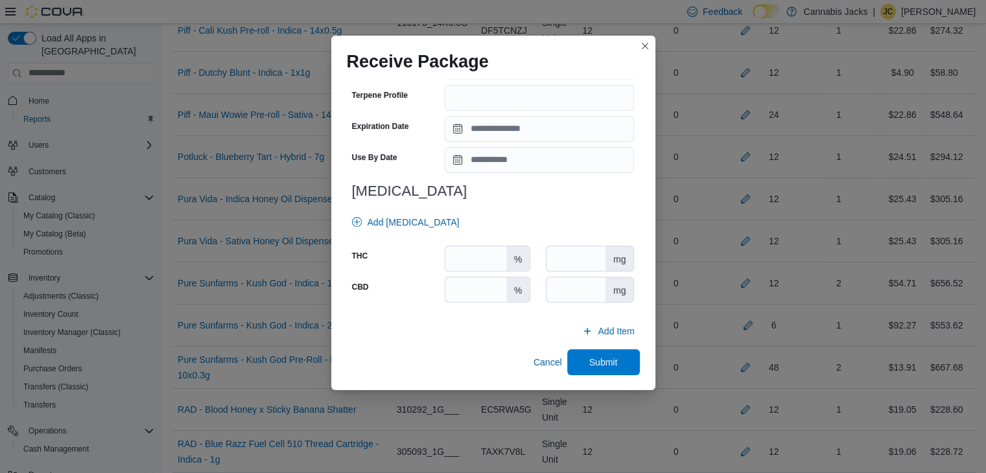
scroll to position [454, 0]
click at [475, 290] on input "number" at bounding box center [475, 289] width 60 height 25
type input "*"
click at [471, 259] on input "number" at bounding box center [475, 258] width 60 height 25
type input "****"
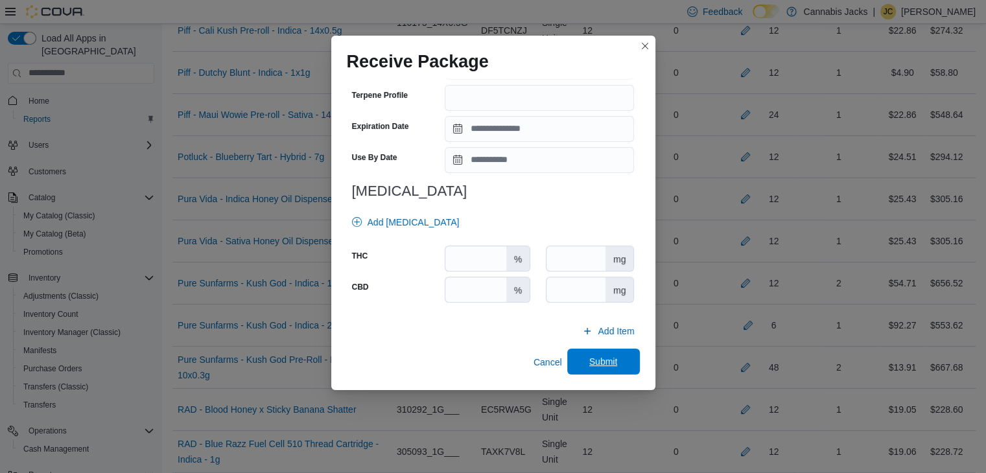
click at [598, 366] on span "Submit" at bounding box center [603, 361] width 29 height 13
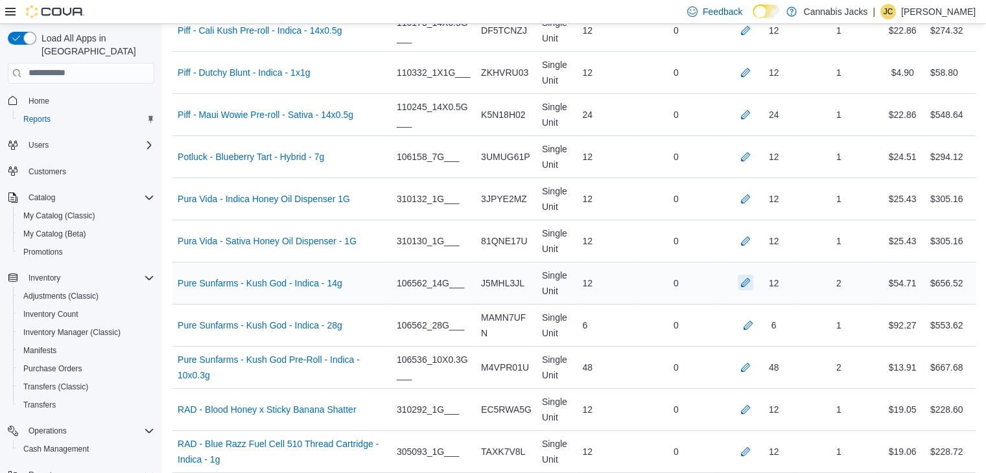
click at [753, 275] on button "button" at bounding box center [746, 283] width 16 height 16
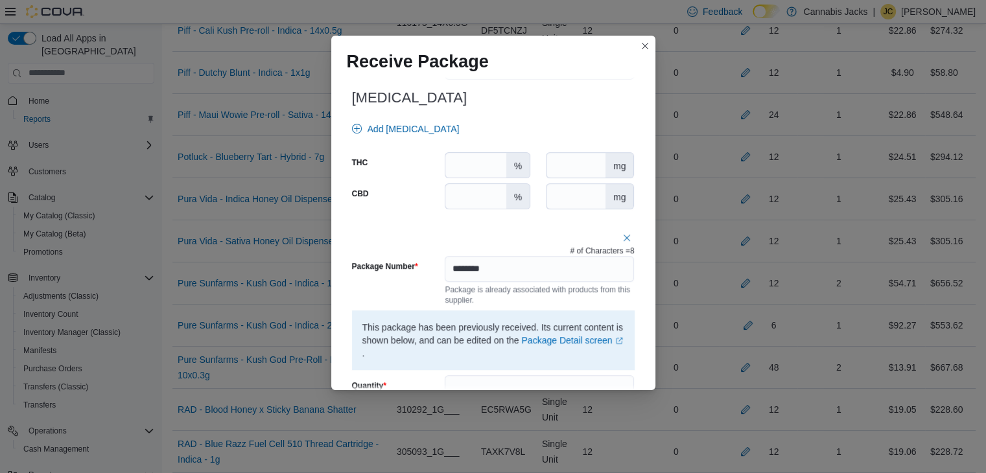
scroll to position [583, 0]
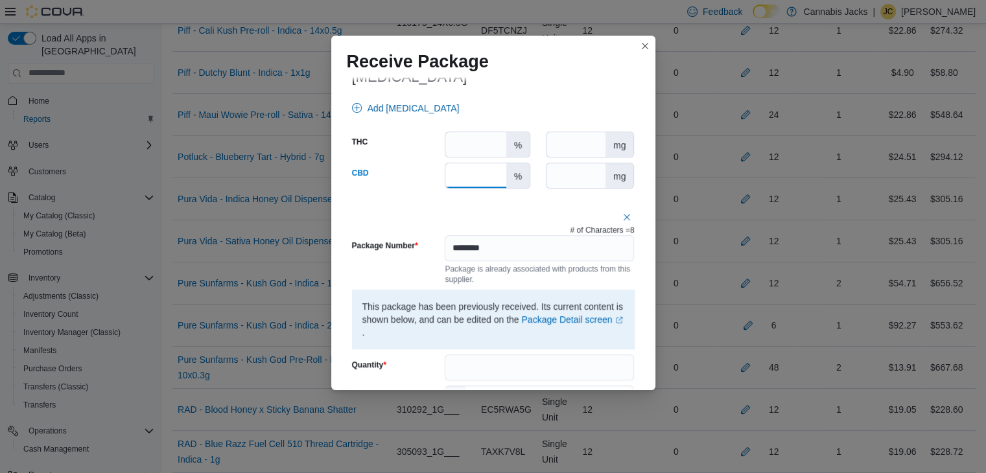
click at [465, 175] on input "number" at bounding box center [475, 175] width 60 height 25
type input "*"
click at [469, 144] on input "number" at bounding box center [475, 144] width 60 height 25
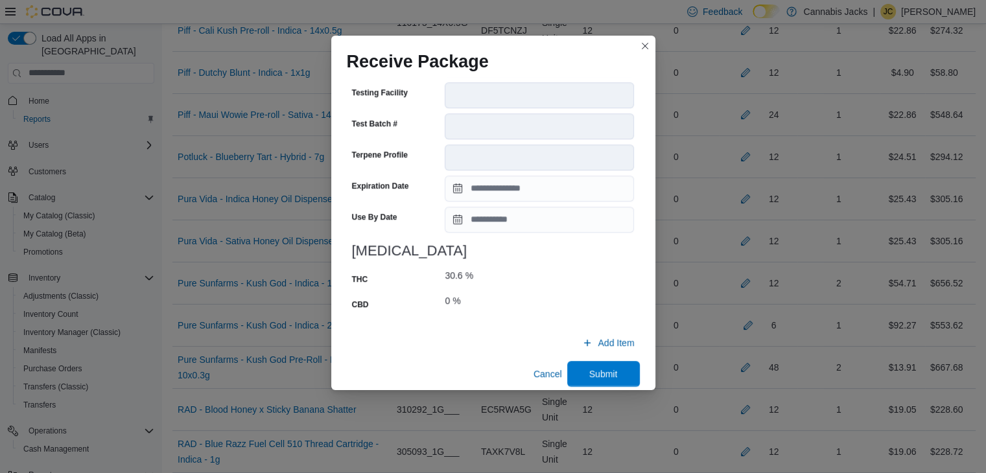
scroll to position [1179, 0]
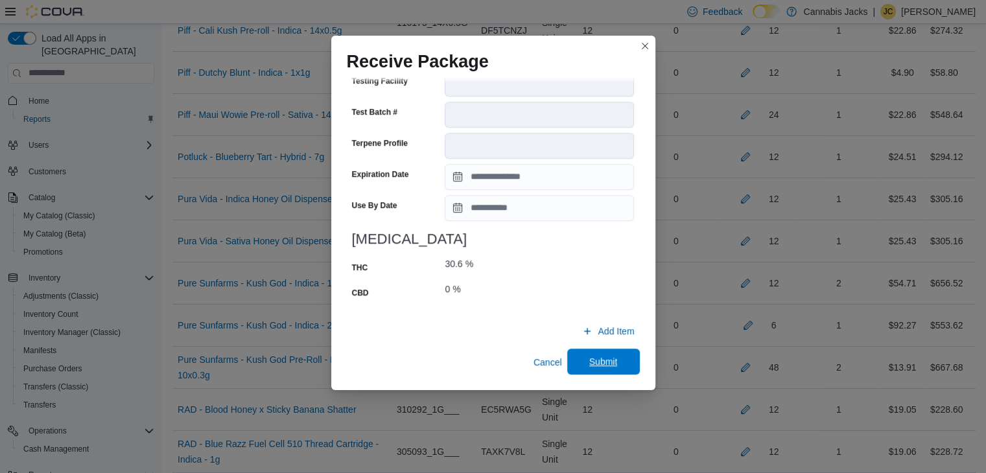
type input "****"
click at [615, 362] on span "Submit" at bounding box center [603, 362] width 57 height 26
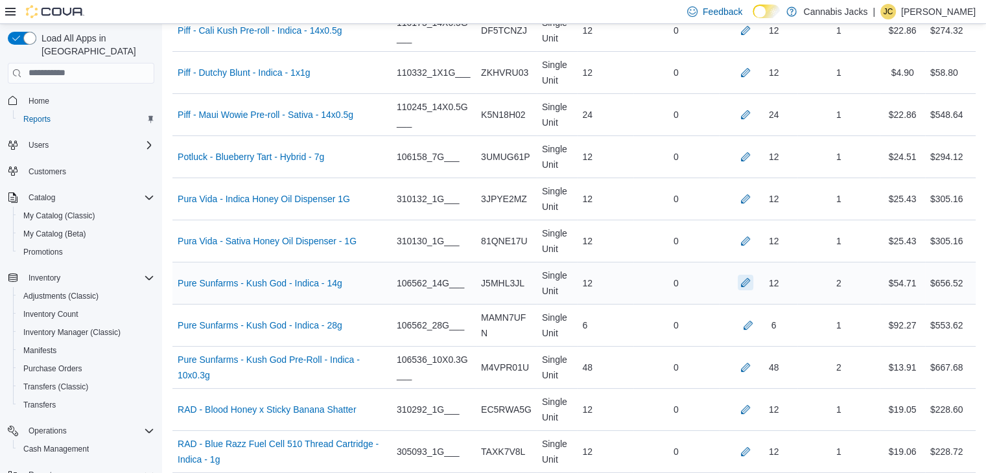
click at [753, 275] on button "button" at bounding box center [746, 283] width 16 height 16
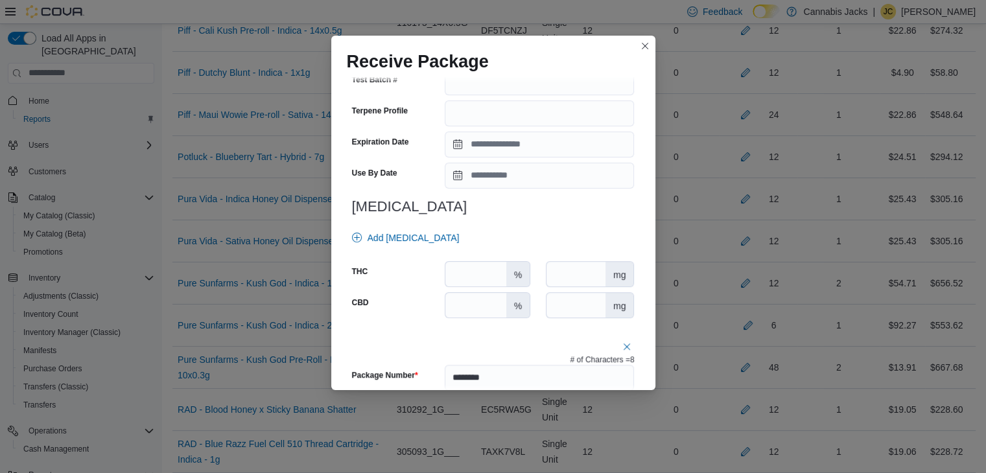
scroll to position [519, 0]
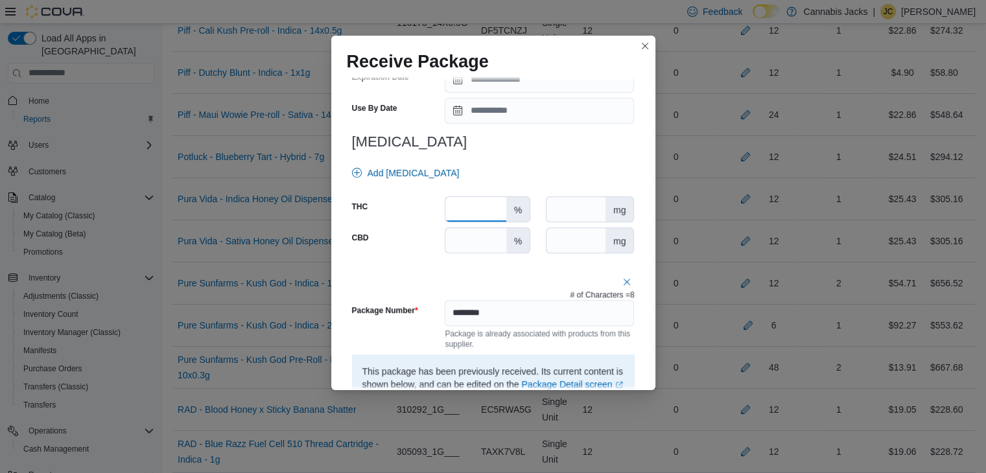
click at [477, 208] on input "****" at bounding box center [475, 209] width 60 height 25
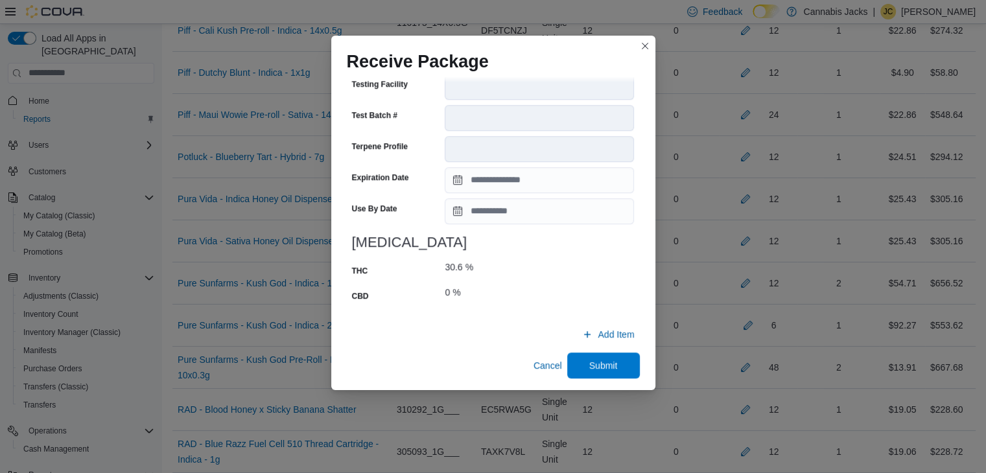
scroll to position [1179, 0]
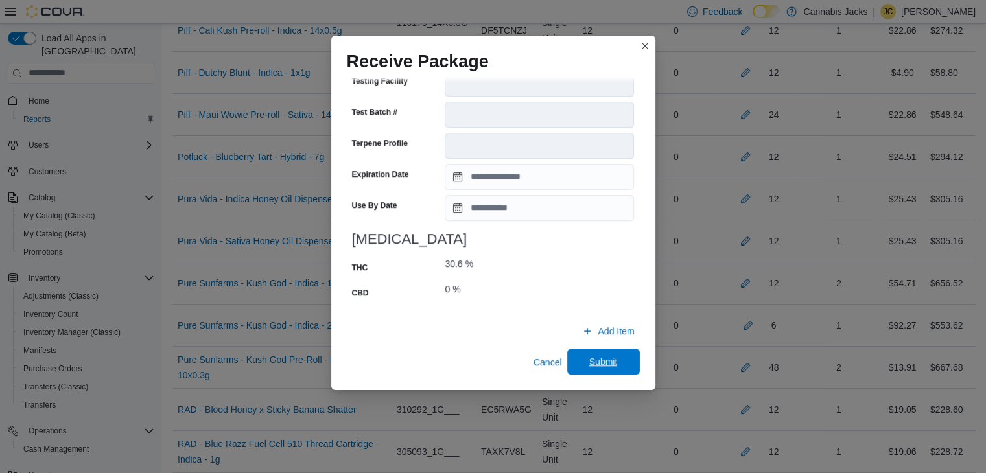
type input "****"
click at [607, 364] on span "Submit" at bounding box center [603, 361] width 29 height 13
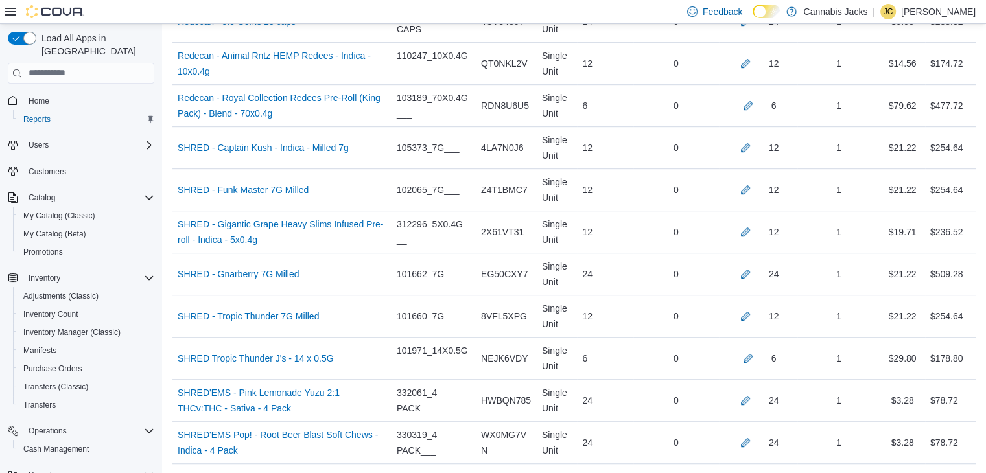
scroll to position [5662, 0]
click at [753, 141] on button "button" at bounding box center [746, 149] width 16 height 16
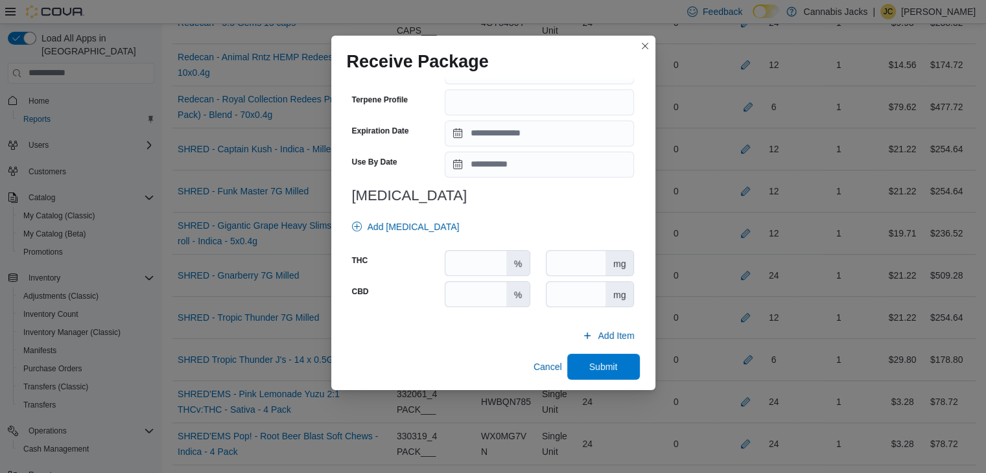
scroll to position [454, 0]
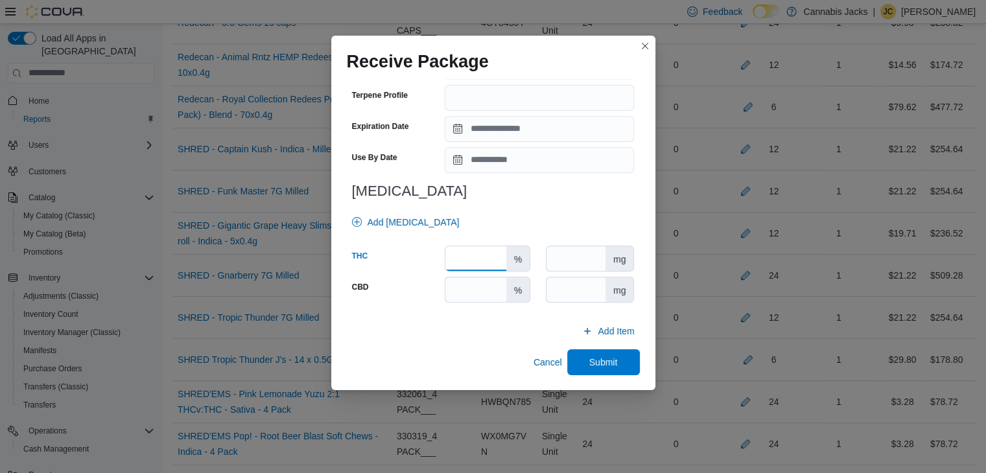
click at [479, 258] on input "number" at bounding box center [475, 258] width 60 height 25
type input "****"
click at [480, 292] on input "number" at bounding box center [475, 289] width 60 height 25
type input "*"
click at [576, 354] on span "Submit" at bounding box center [603, 362] width 57 height 26
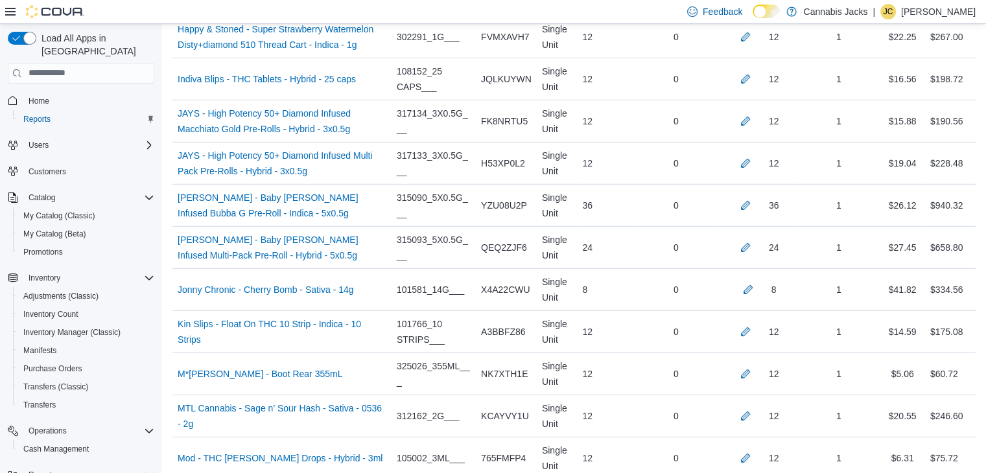
scroll to position [3782, 0]
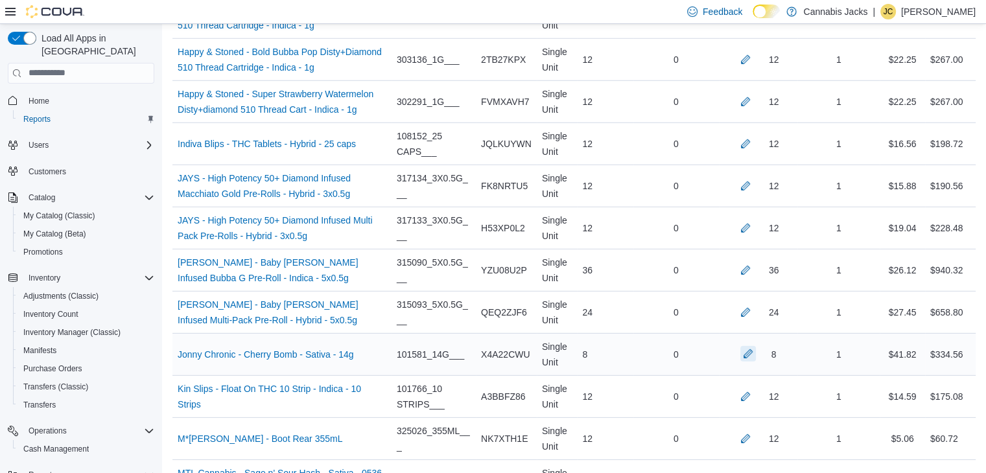
click at [756, 346] on button "button" at bounding box center [748, 354] width 16 height 16
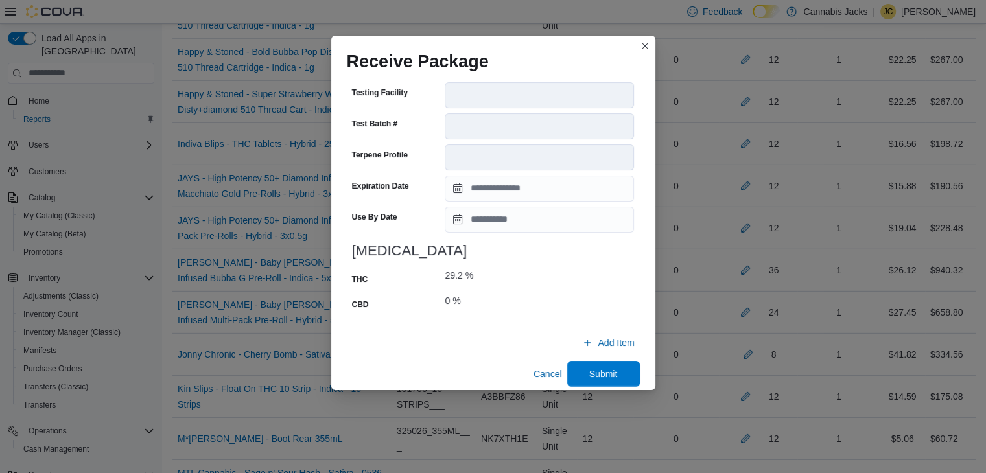
scroll to position [495, 0]
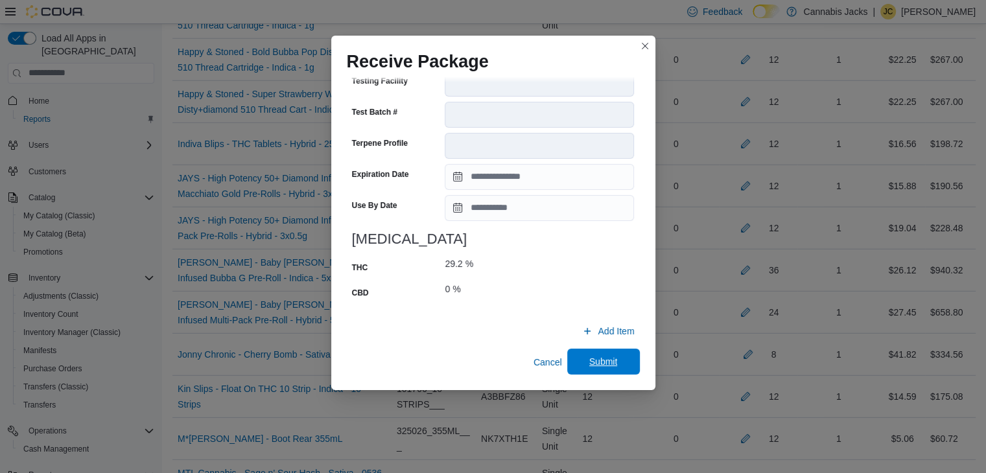
click at [595, 351] on span "Submit" at bounding box center [603, 362] width 57 height 26
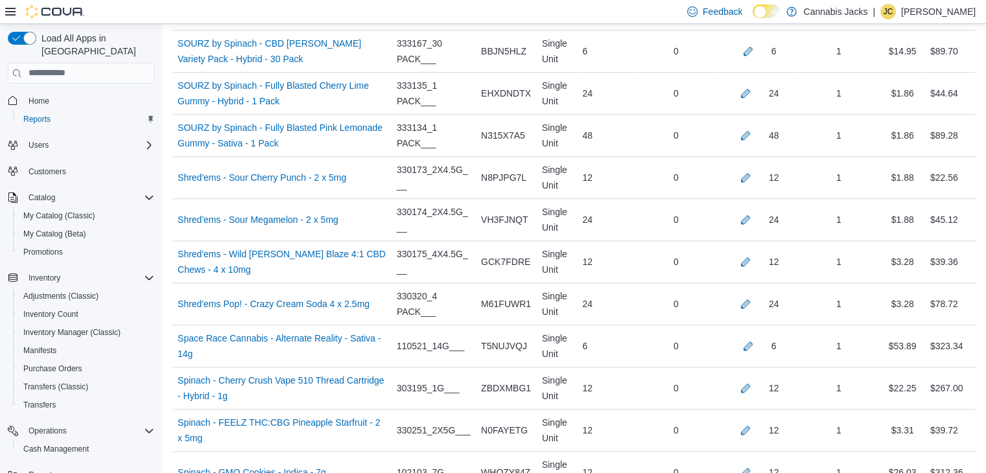
scroll to position [6311, 0]
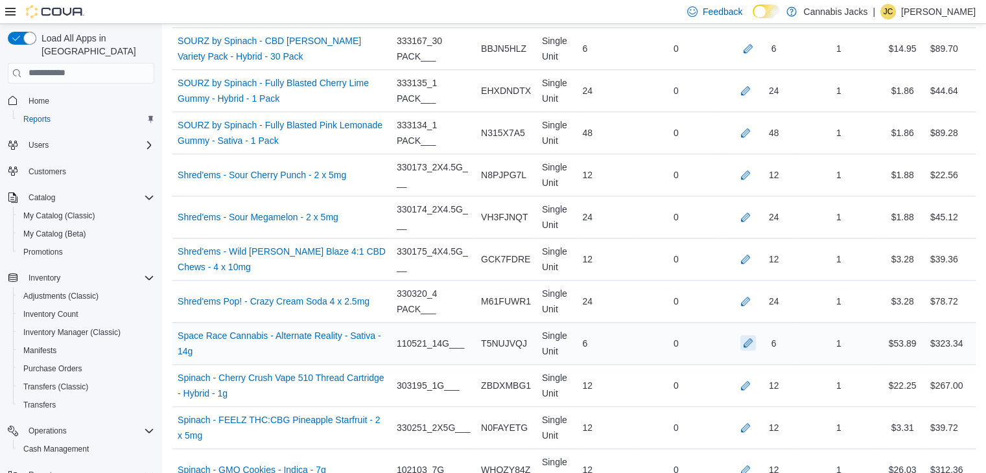
click at [756, 335] on button "button" at bounding box center [748, 343] width 16 height 16
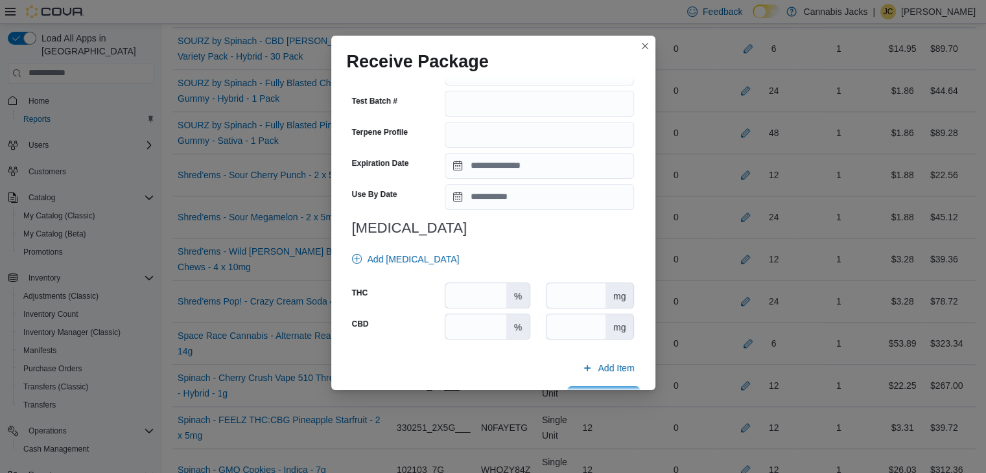
scroll to position [454, 0]
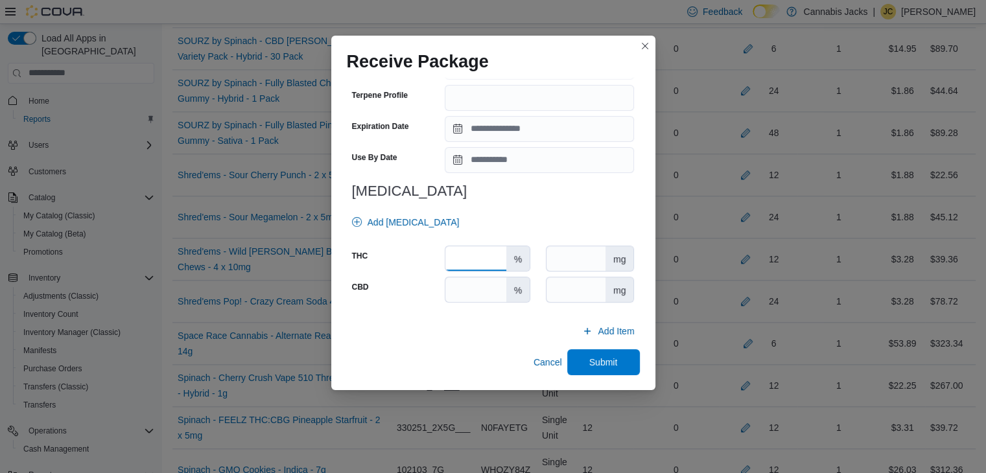
click at [469, 253] on input "number" at bounding box center [475, 258] width 60 height 25
type input "****"
click at [469, 287] on input "number" at bounding box center [475, 289] width 60 height 25
type input "*"
click at [615, 364] on span "Submit" at bounding box center [603, 362] width 57 height 26
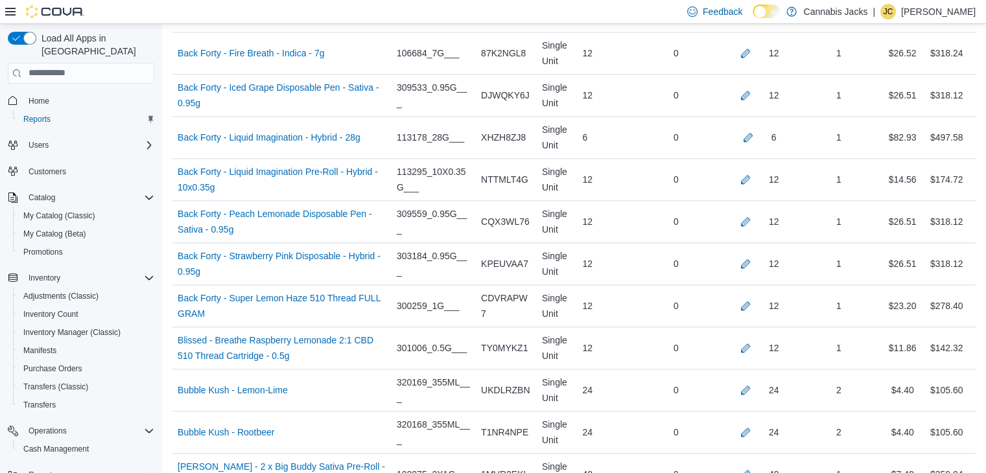
scroll to position [1448, 0]
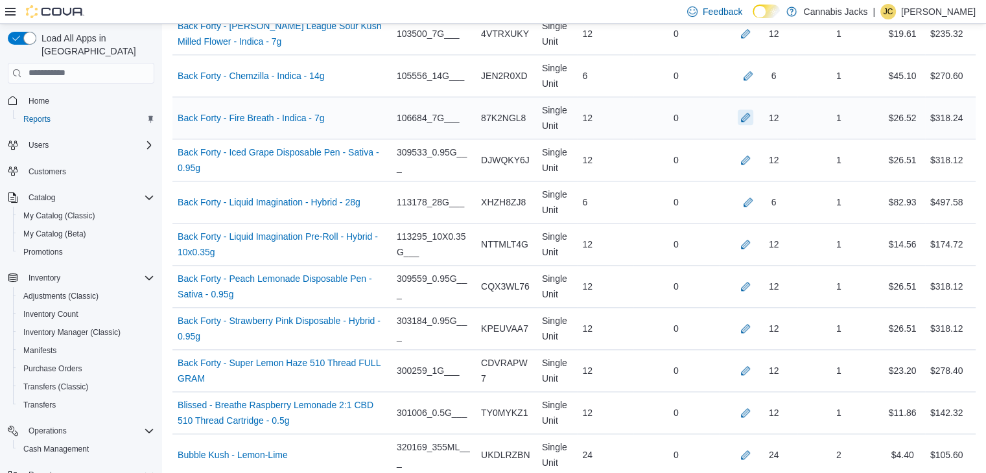
click at [753, 113] on button "button" at bounding box center [746, 118] width 16 height 16
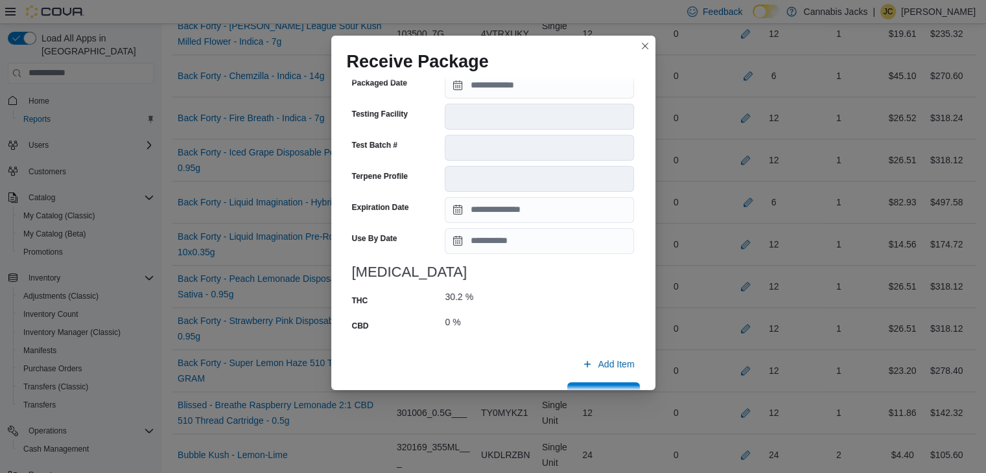
scroll to position [495, 0]
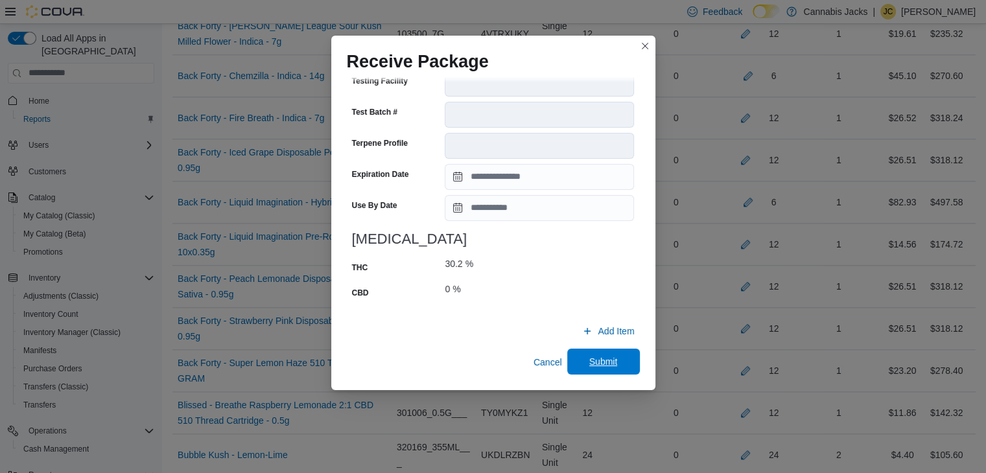
click at [596, 361] on span "Submit" at bounding box center [603, 361] width 29 height 13
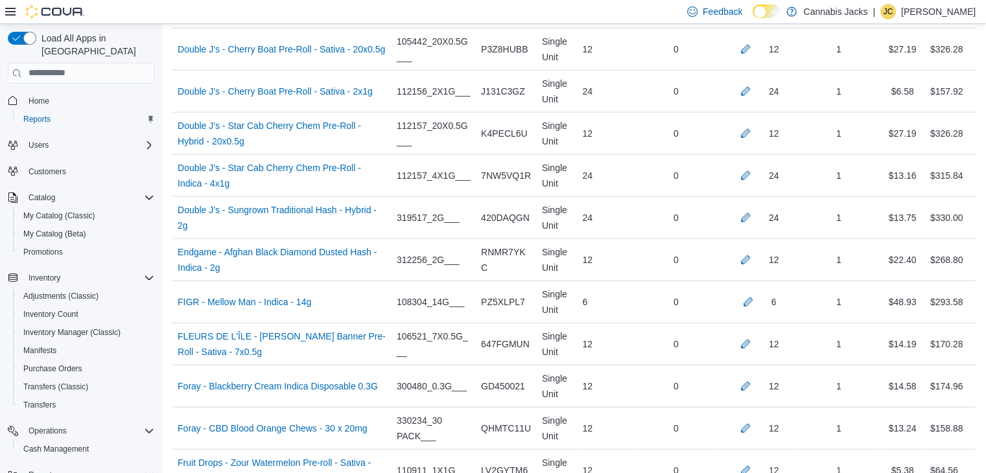
scroll to position [2875, 0]
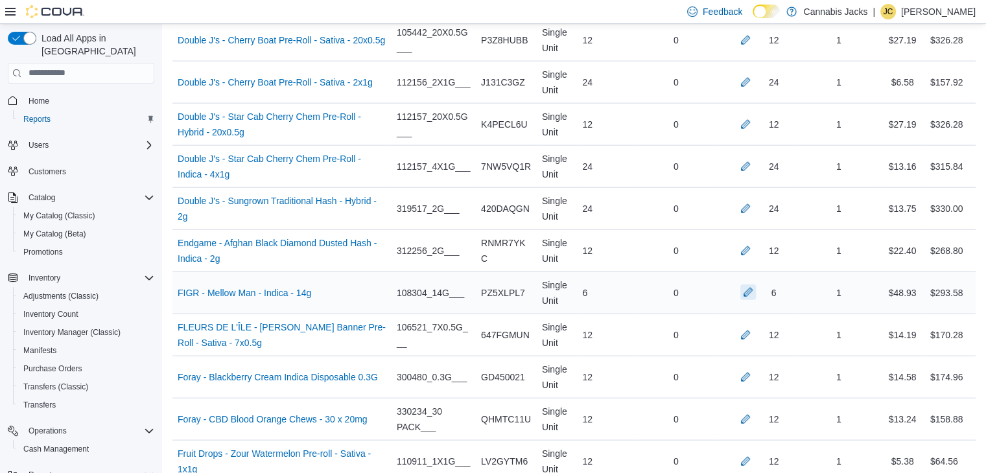
click at [756, 285] on button "button" at bounding box center [748, 293] width 16 height 16
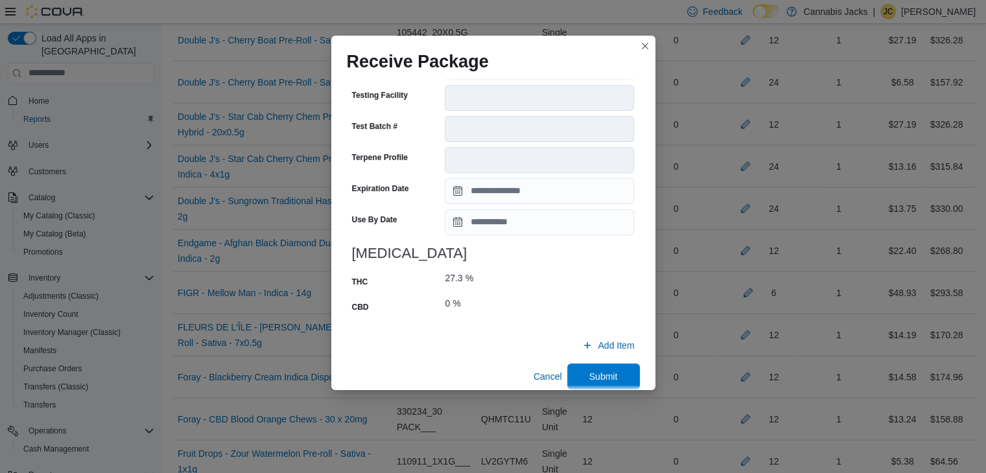
scroll to position [495, 0]
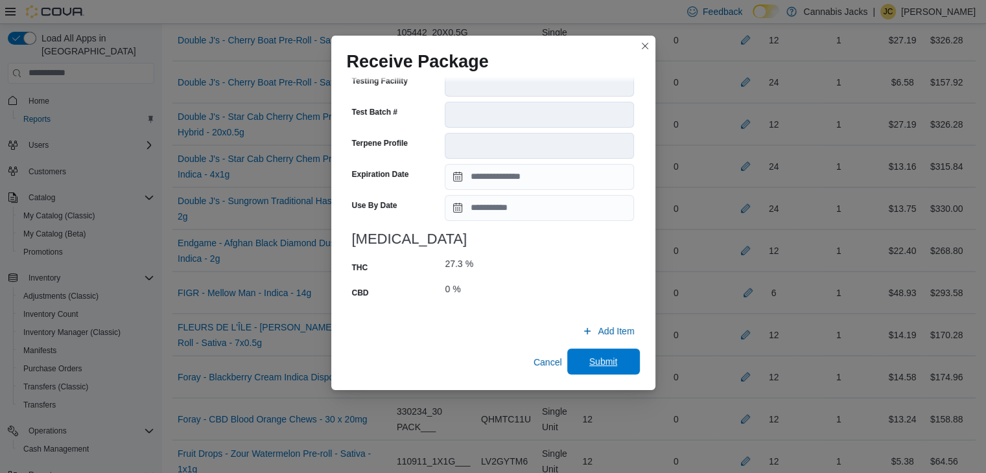
click at [589, 364] on span "Submit" at bounding box center [603, 361] width 29 height 13
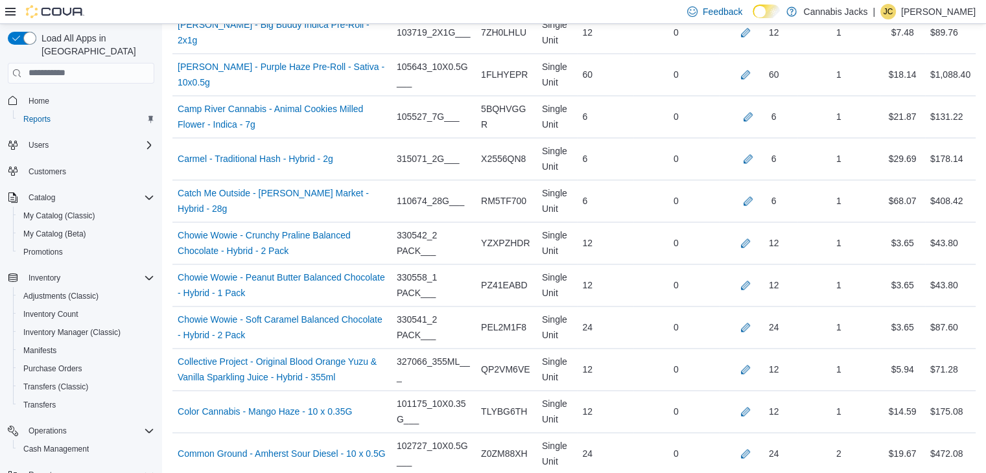
scroll to position [1967, 0]
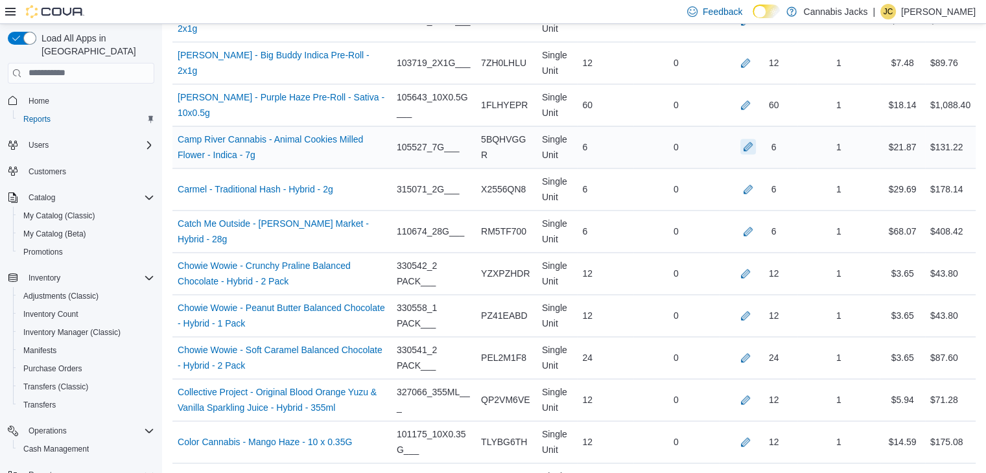
click at [755, 139] on button "button" at bounding box center [748, 147] width 16 height 16
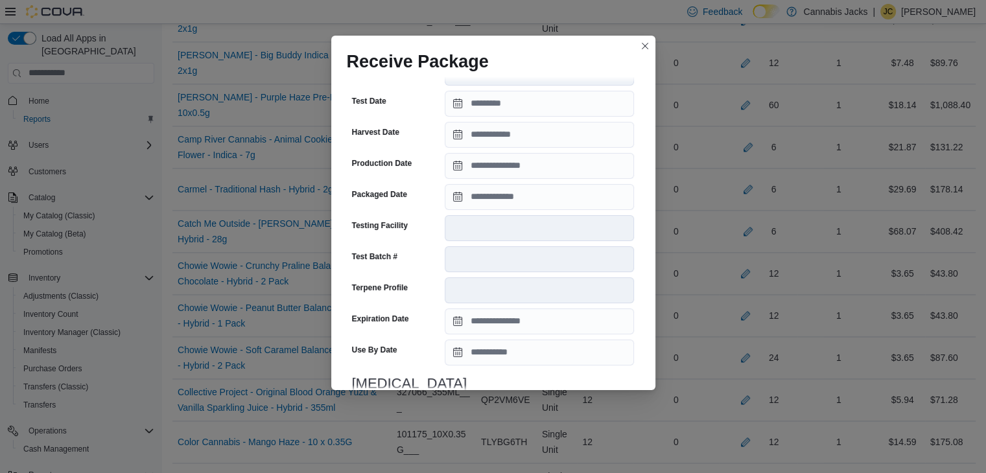
scroll to position [505, 0]
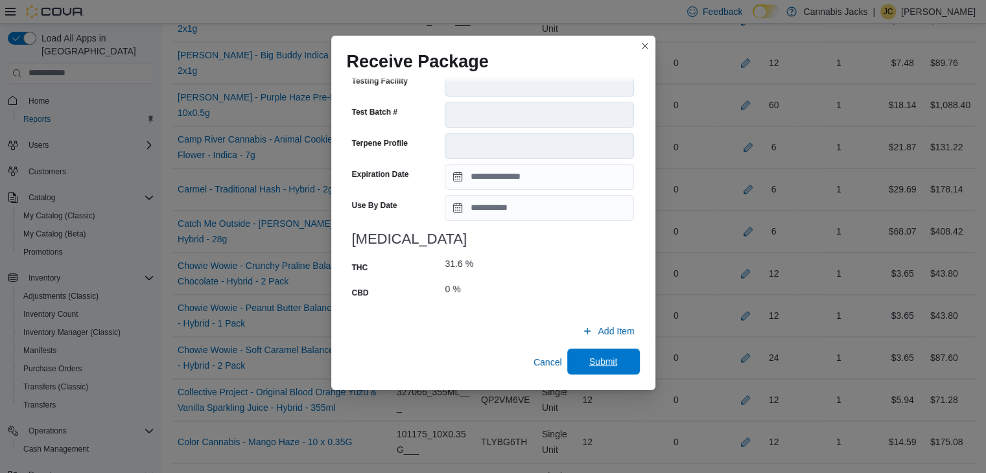
click at [594, 364] on span "Submit" at bounding box center [603, 361] width 29 height 13
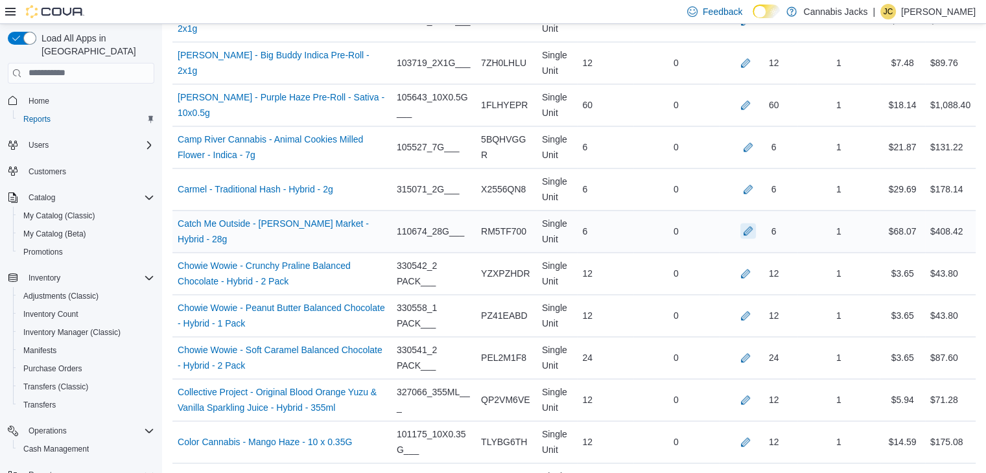
click at [756, 224] on button "button" at bounding box center [748, 231] width 16 height 16
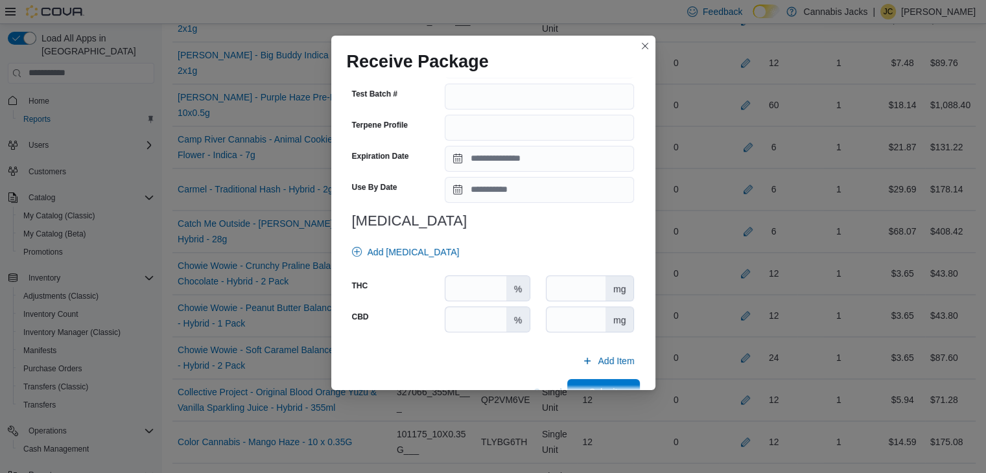
scroll to position [454, 0]
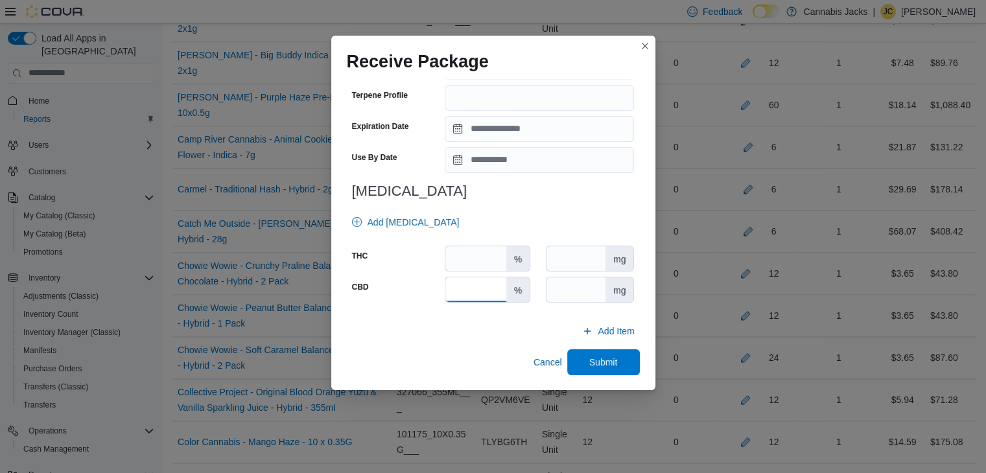
click at [486, 283] on input "number" at bounding box center [475, 289] width 60 height 25
type input "*"
click at [476, 255] on input "number" at bounding box center [475, 258] width 60 height 25
type input "****"
click at [589, 356] on span "Submit" at bounding box center [603, 361] width 29 height 13
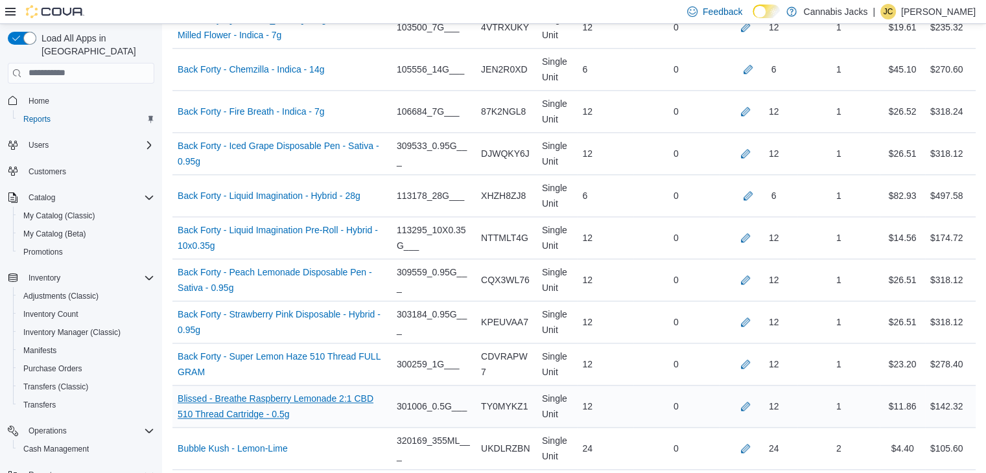
scroll to position [1448, 0]
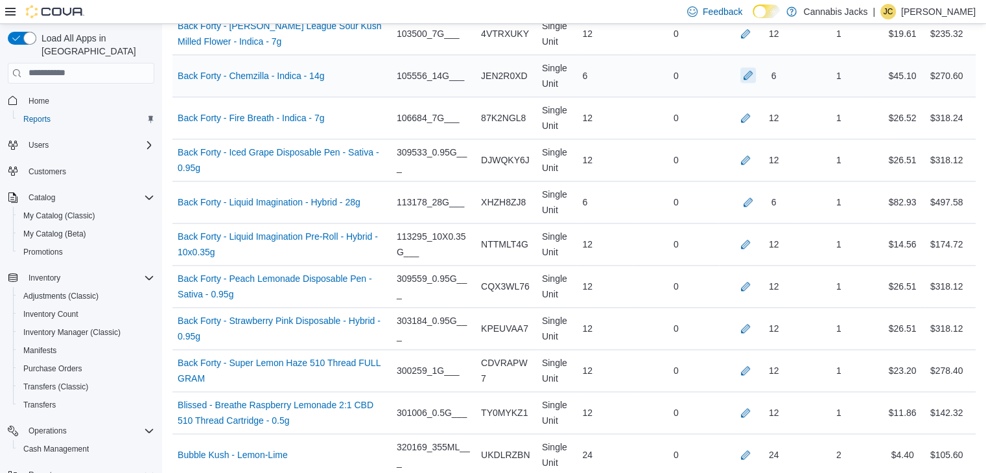
click at [755, 73] on button "button" at bounding box center [748, 75] width 16 height 16
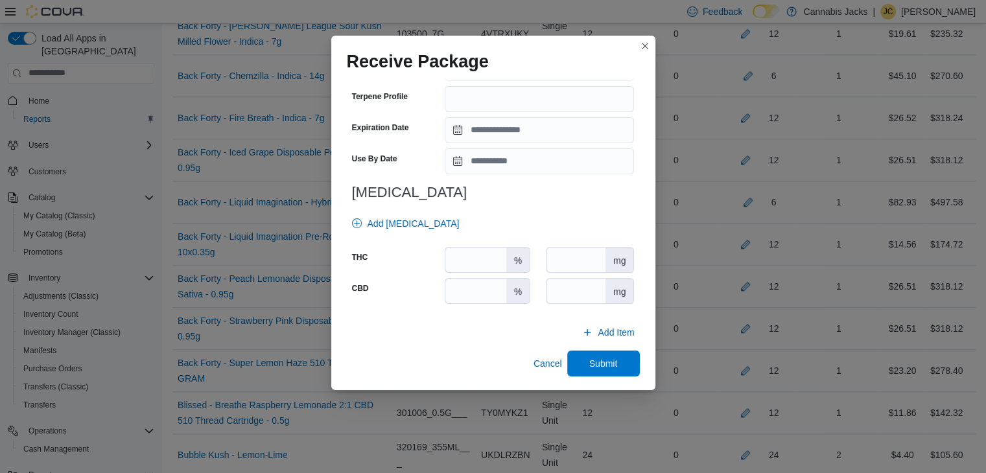
scroll to position [454, 0]
click at [466, 257] on input "number" at bounding box center [475, 258] width 60 height 25
type input "****"
click at [460, 287] on input "number" at bounding box center [475, 289] width 60 height 25
type input "*"
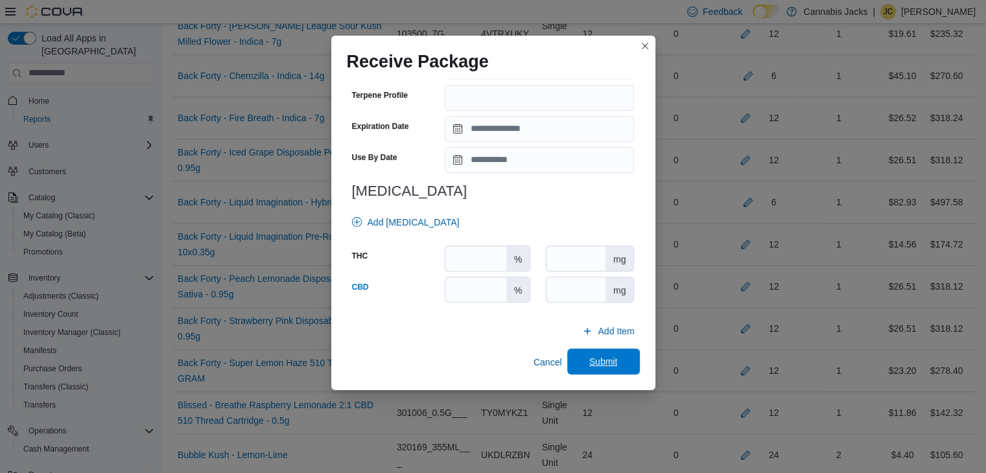
click at [581, 362] on span "Submit" at bounding box center [603, 362] width 57 height 26
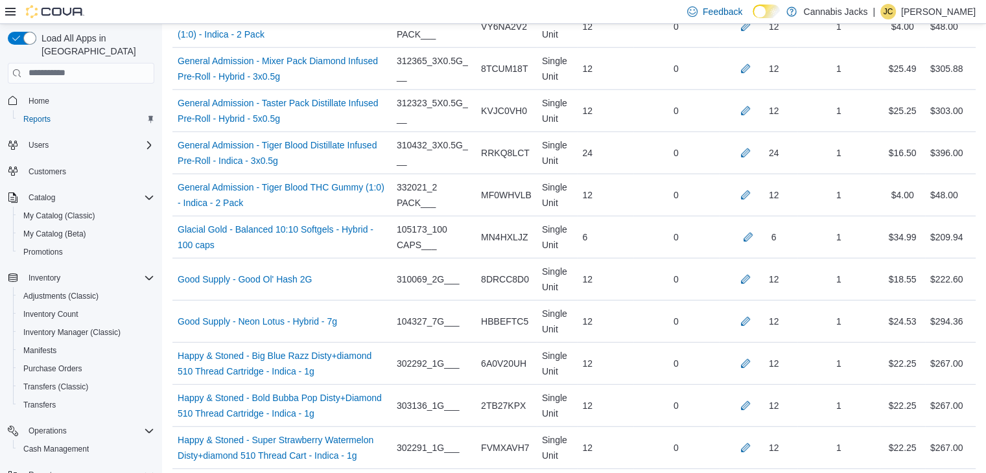
scroll to position [3458, 0]
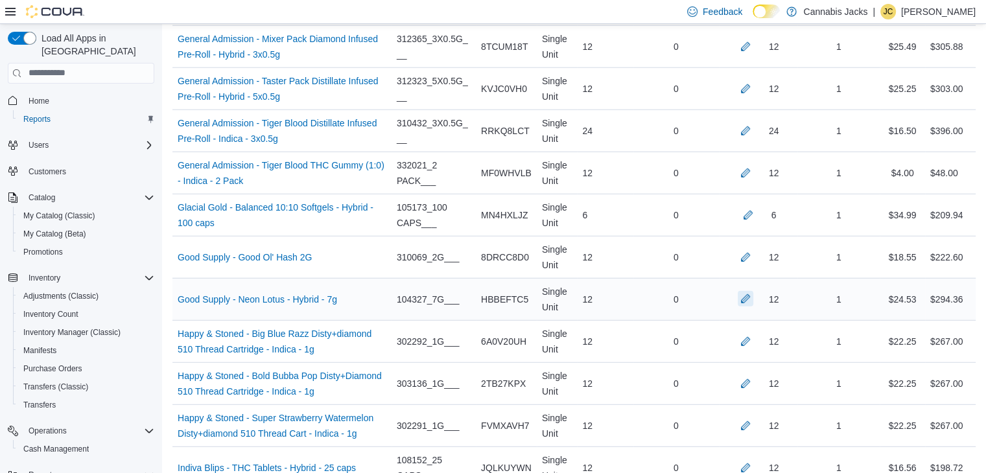
click at [749, 291] on button "button" at bounding box center [746, 299] width 16 height 16
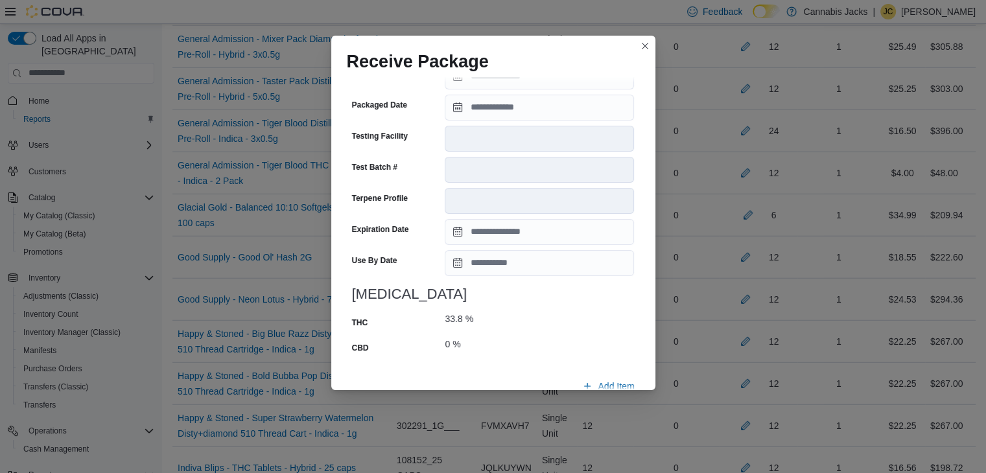
scroll to position [495, 0]
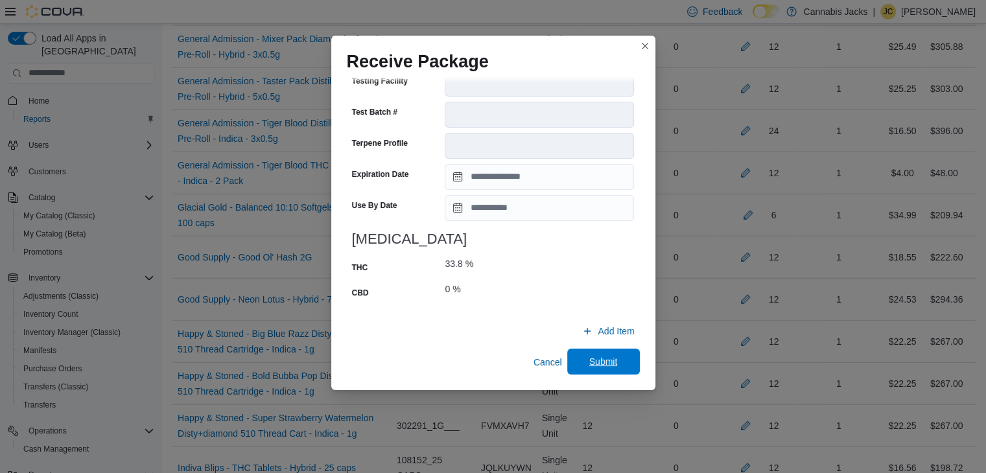
click at [589, 357] on span "Submit" at bounding box center [603, 361] width 29 height 13
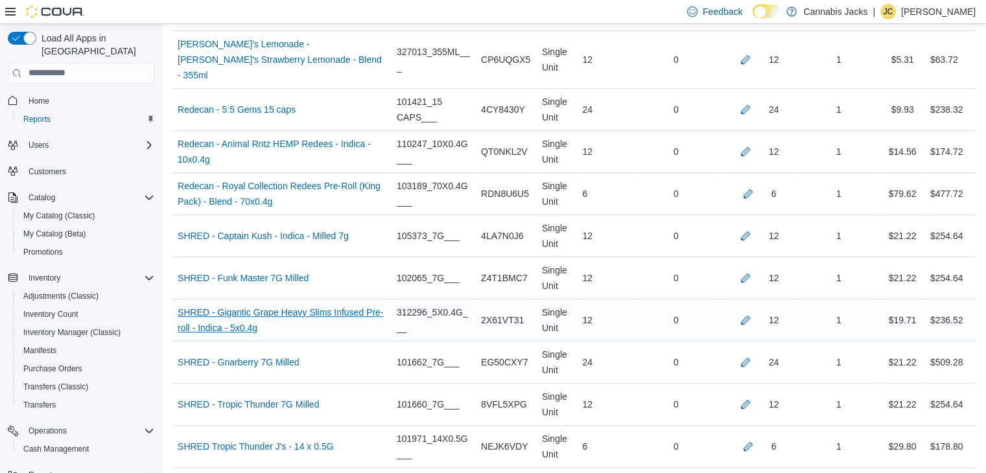
scroll to position [5598, 0]
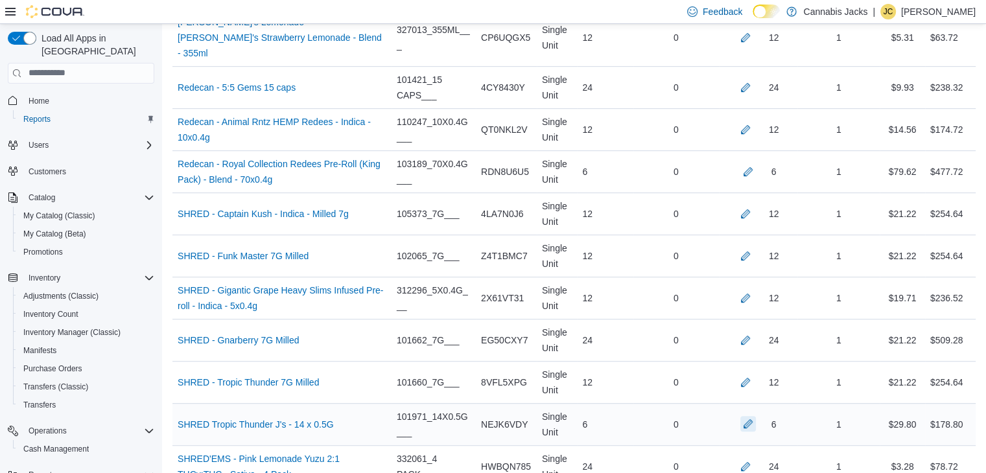
click at [755, 416] on button "button" at bounding box center [748, 424] width 16 height 16
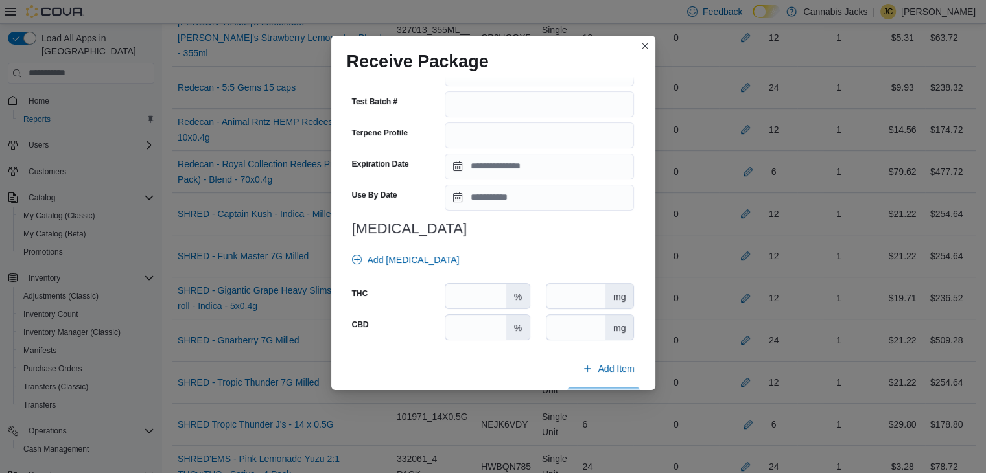
scroll to position [454, 0]
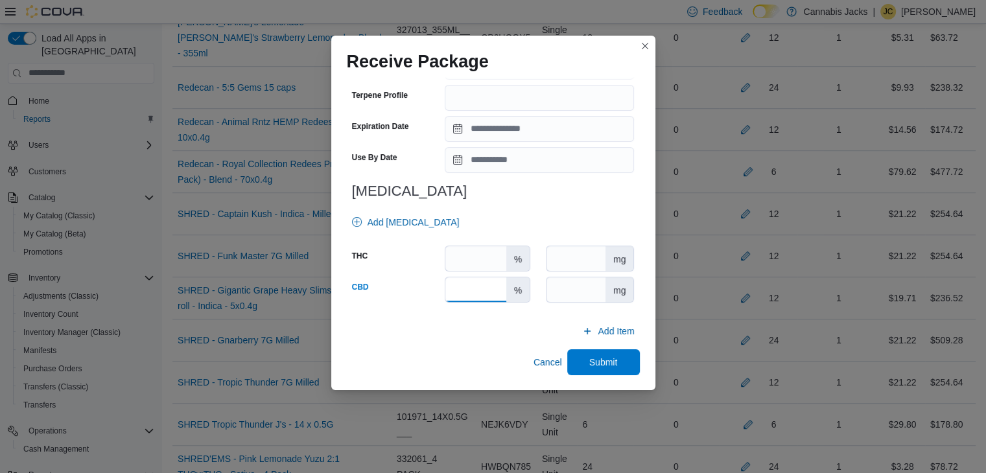
click at [466, 291] on input "number" at bounding box center [475, 289] width 60 height 25
type input "*"
click at [464, 259] on input "number" at bounding box center [475, 258] width 60 height 25
type input "****"
click at [597, 364] on span "Submit" at bounding box center [603, 361] width 29 height 13
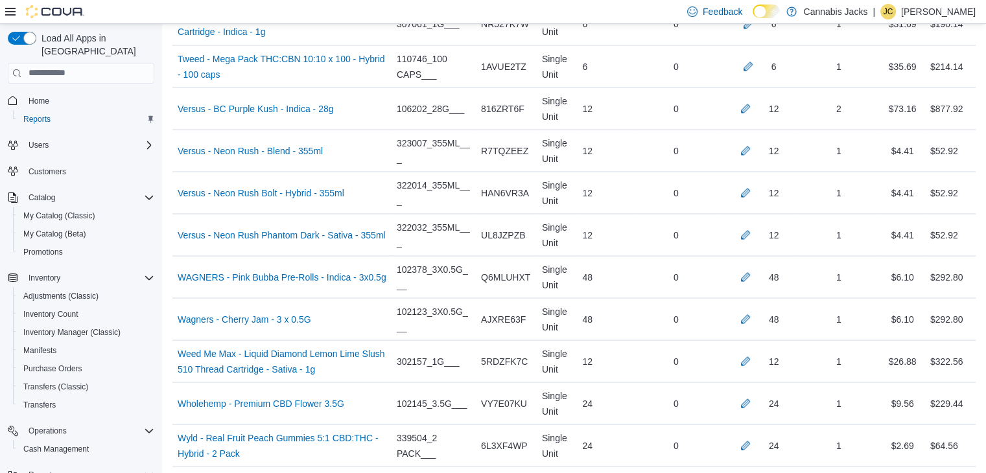
scroll to position [7348, 0]
click at [752, 309] on button "button" at bounding box center [746, 317] width 16 height 16
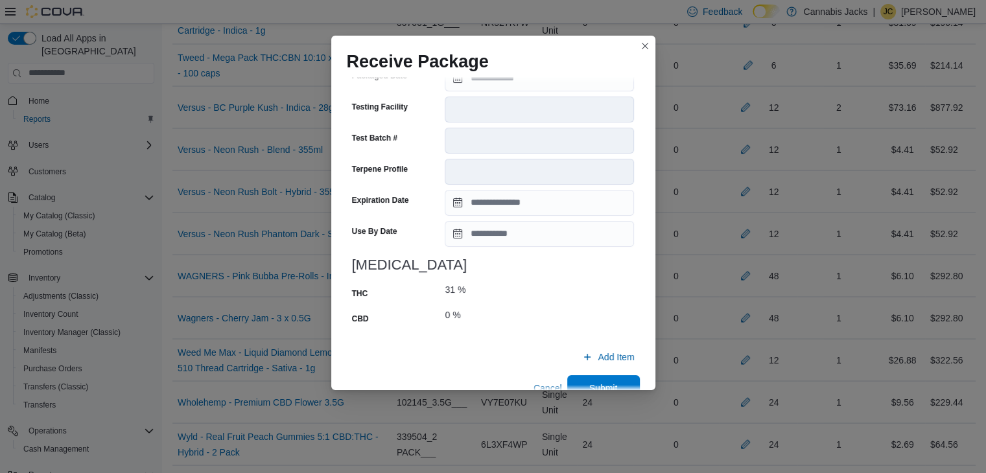
scroll to position [495, 0]
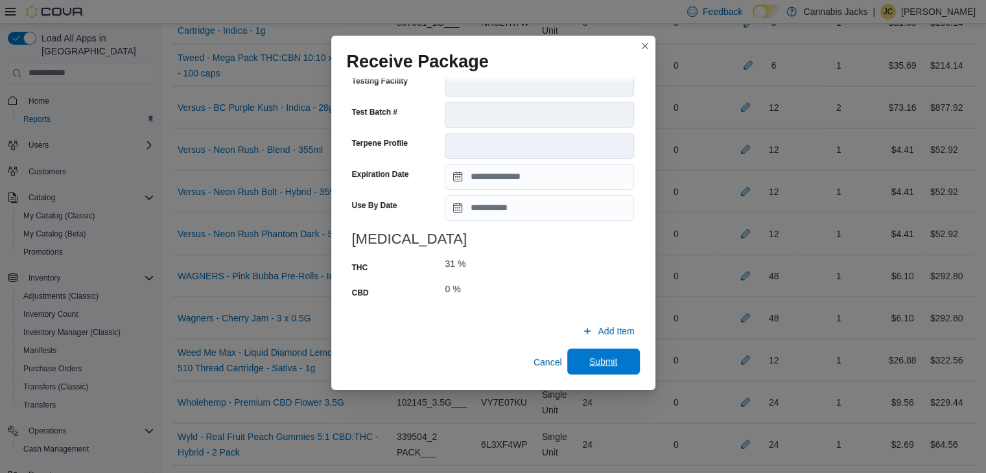
click at [600, 362] on span "Submit" at bounding box center [603, 361] width 29 height 13
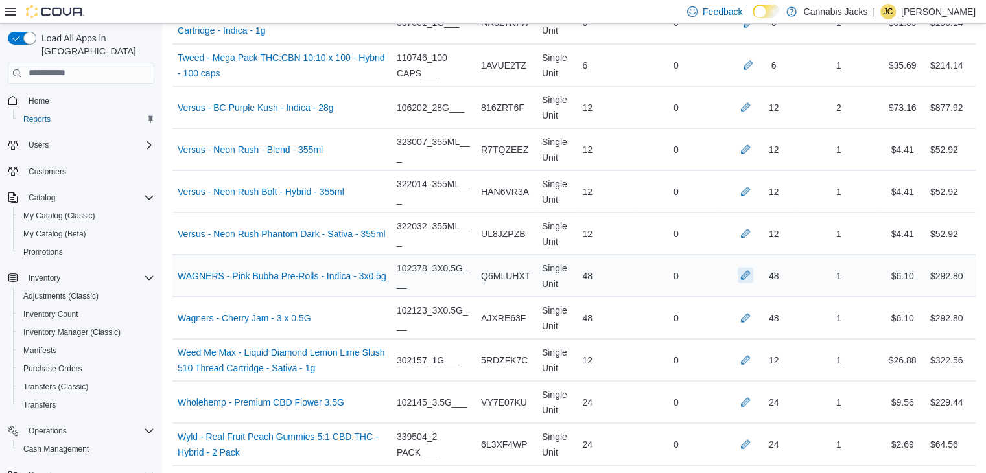
click at [753, 267] on button "button" at bounding box center [746, 275] width 16 height 16
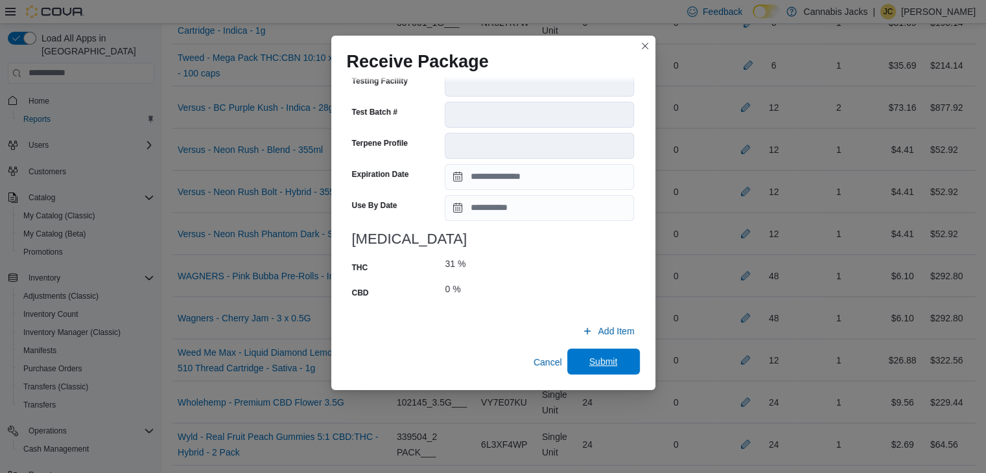
click at [602, 362] on span "Submit" at bounding box center [603, 361] width 29 height 13
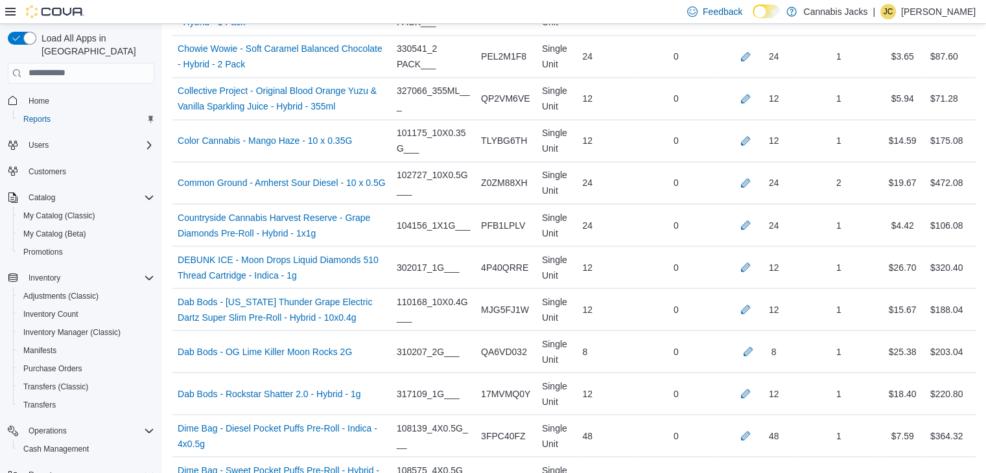
scroll to position [2226, 0]
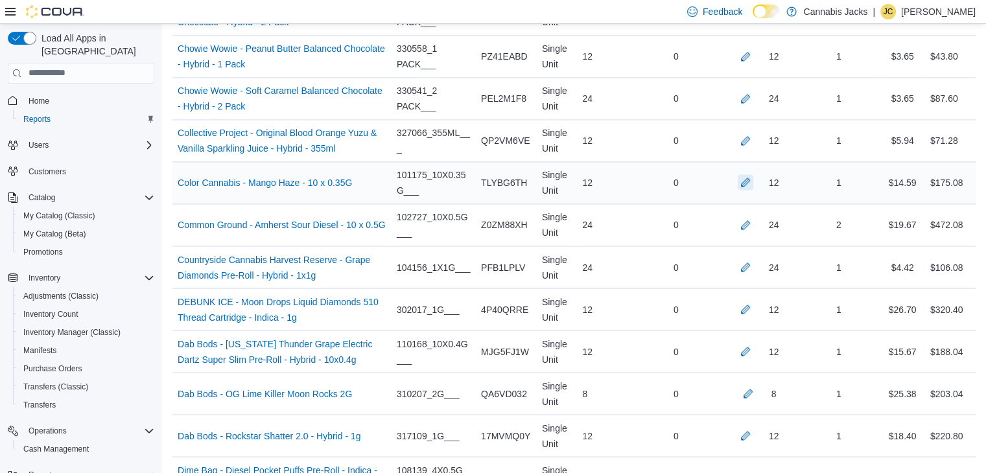
click at [753, 178] on button "button" at bounding box center [746, 182] width 16 height 16
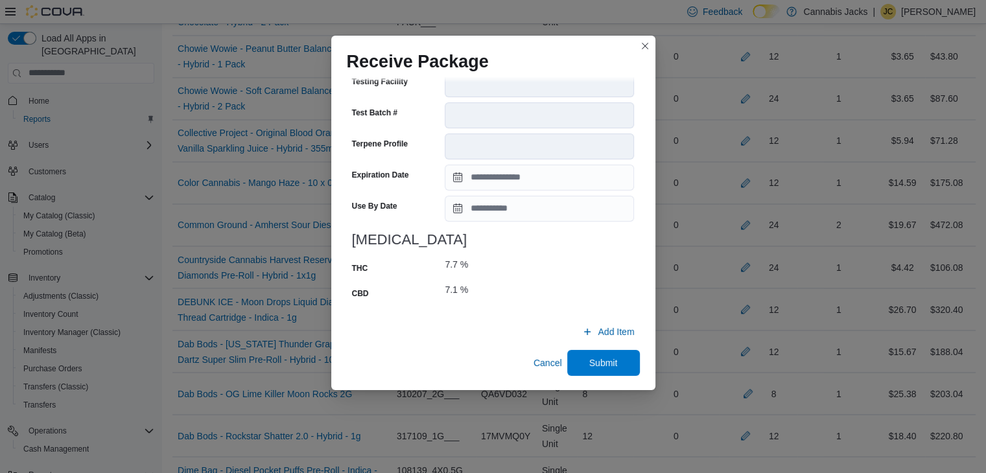
scroll to position [495, 0]
click at [603, 359] on span "Submit" at bounding box center [603, 361] width 29 height 13
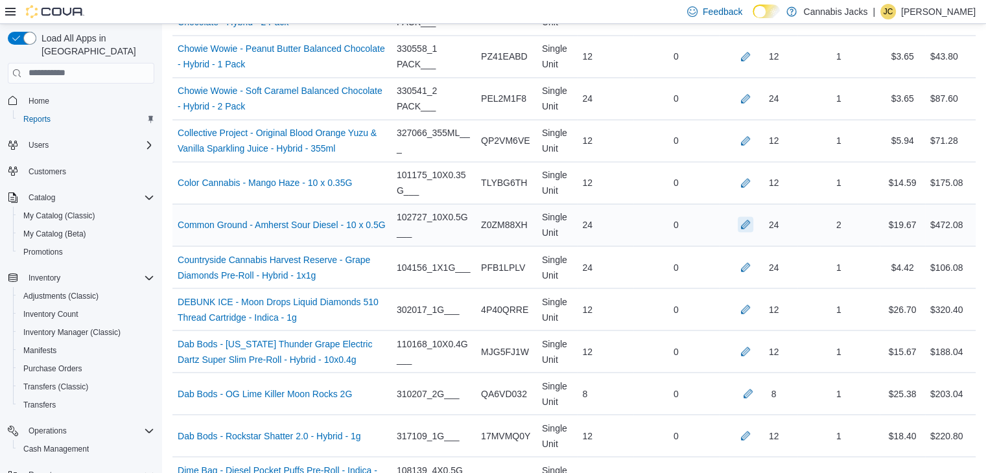
click at [753, 218] on button "button" at bounding box center [746, 225] width 16 height 16
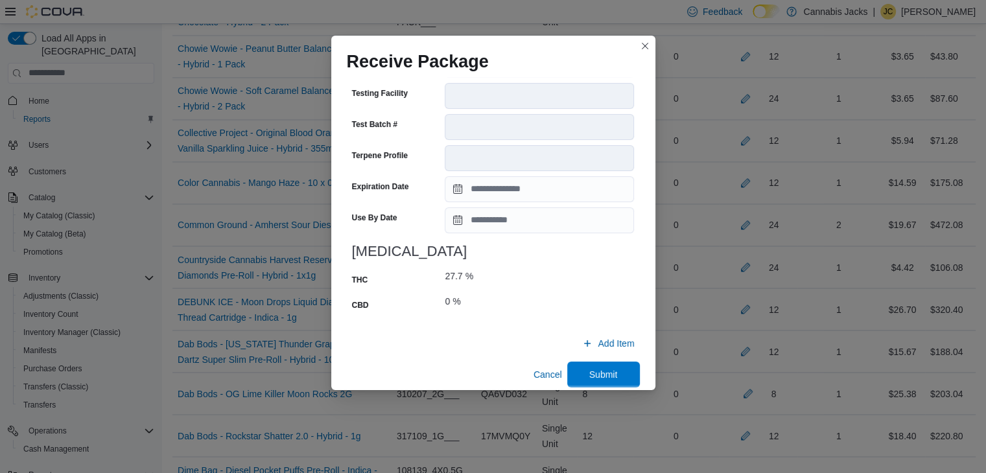
scroll to position [1219, 0]
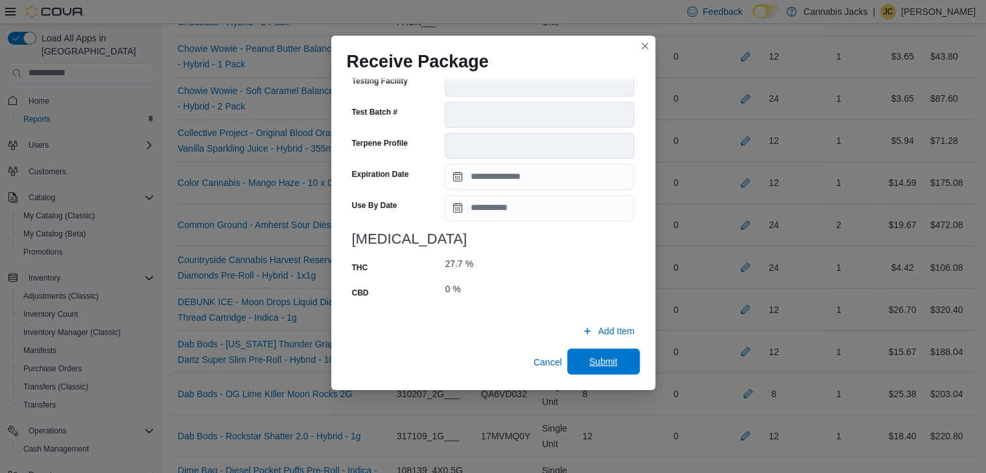
click at [594, 361] on span "Submit" at bounding box center [603, 361] width 29 height 13
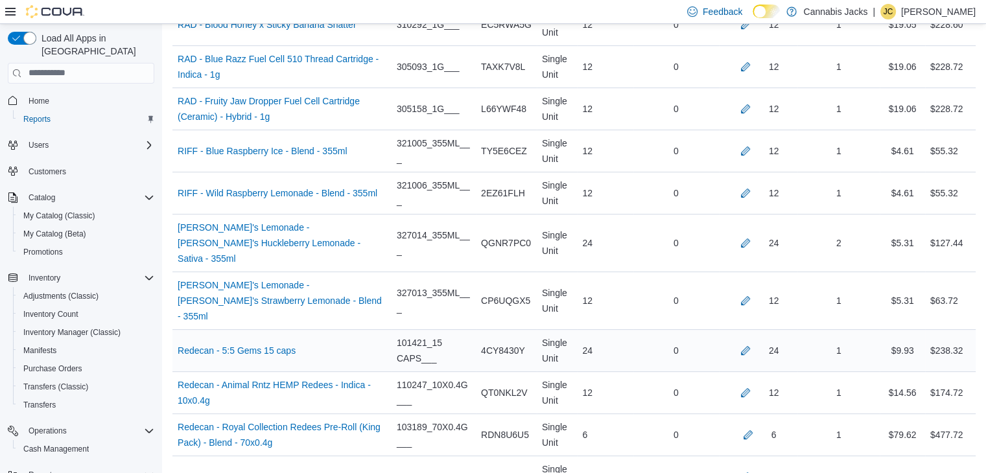
scroll to position [5403, 0]
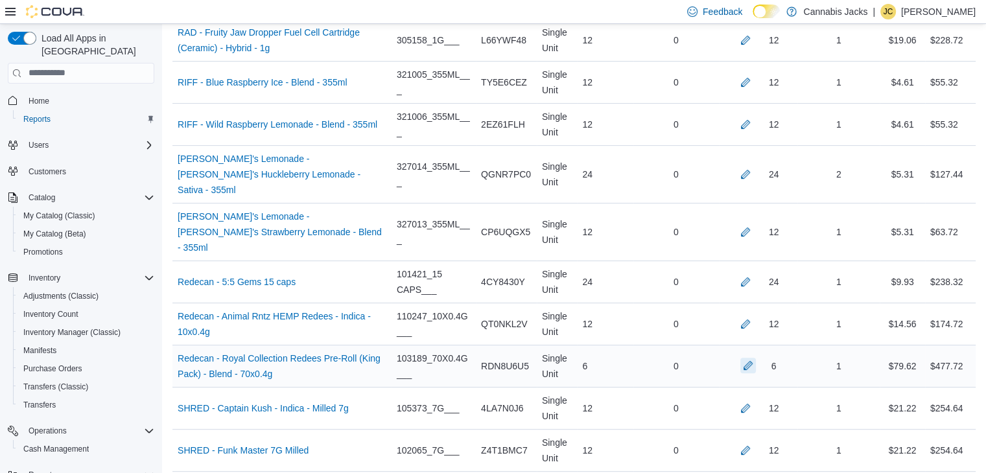
click at [755, 358] on button "button" at bounding box center [748, 366] width 16 height 16
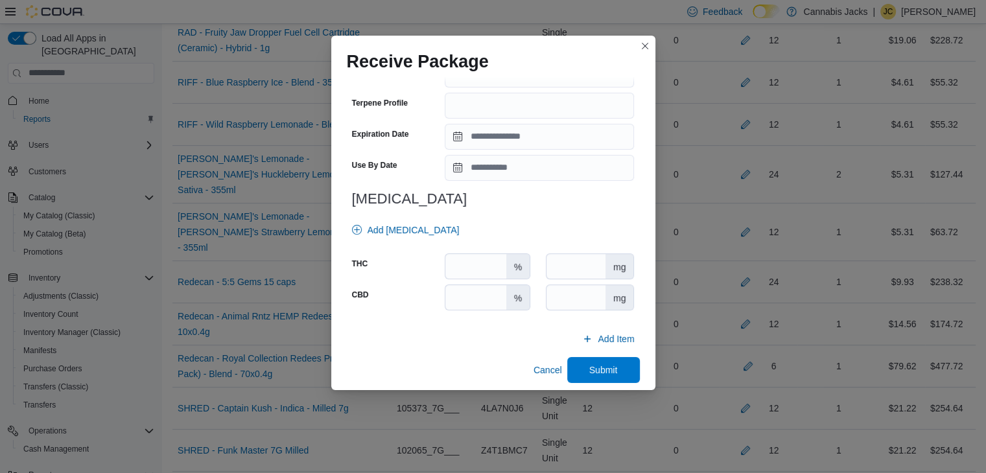
scroll to position [464, 0]
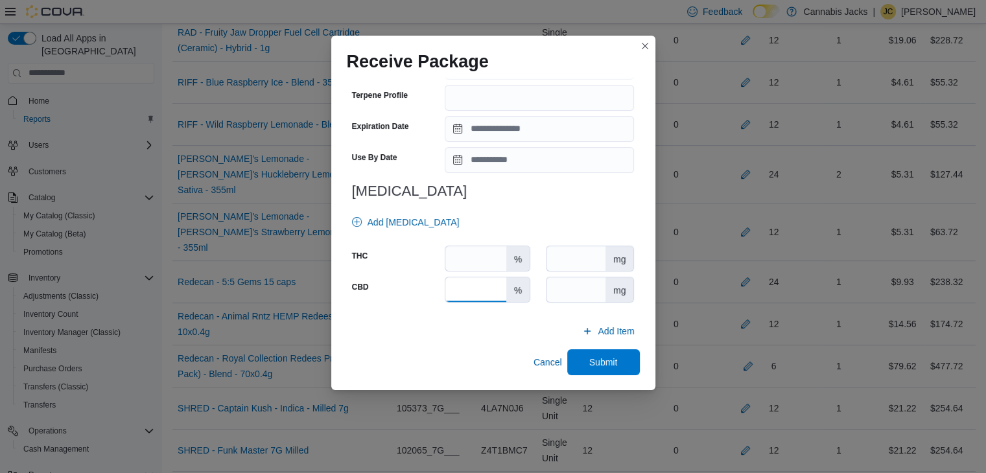
click at [456, 282] on input "number" at bounding box center [475, 289] width 60 height 25
type input "*"
click at [462, 258] on input "number" at bounding box center [475, 258] width 60 height 25
type input "****"
click at [589, 360] on span "Submit" at bounding box center [603, 361] width 29 height 13
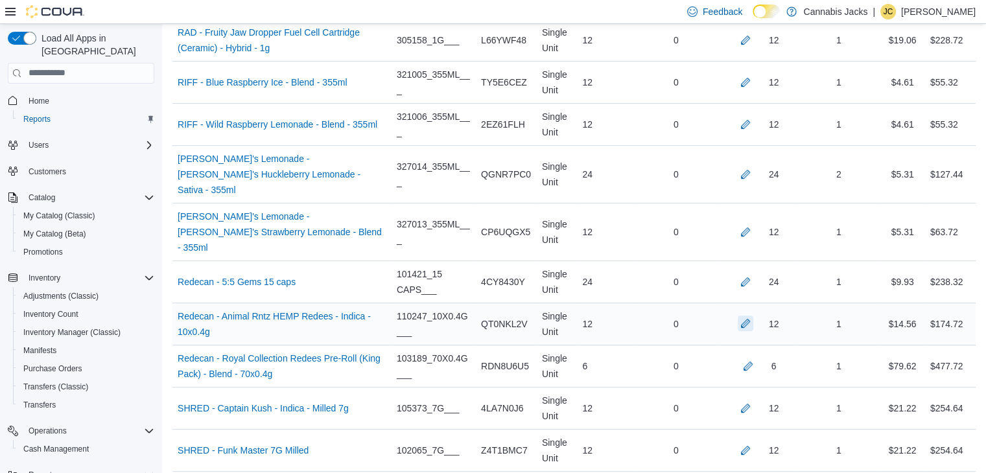
click at [753, 316] on button "button" at bounding box center [746, 324] width 16 height 16
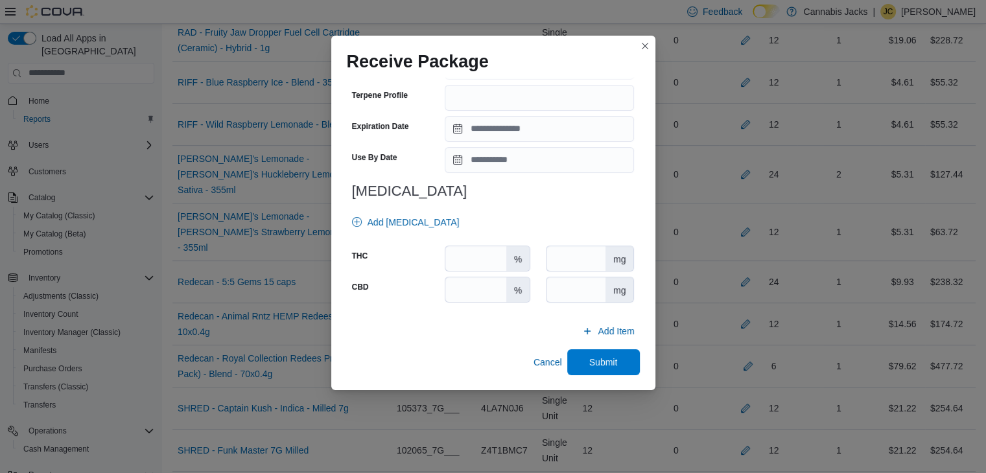
scroll to position [454, 0]
click at [475, 296] on input "number" at bounding box center [475, 289] width 60 height 25
type input "*"
click at [453, 266] on input "number" at bounding box center [475, 258] width 60 height 25
type input "****"
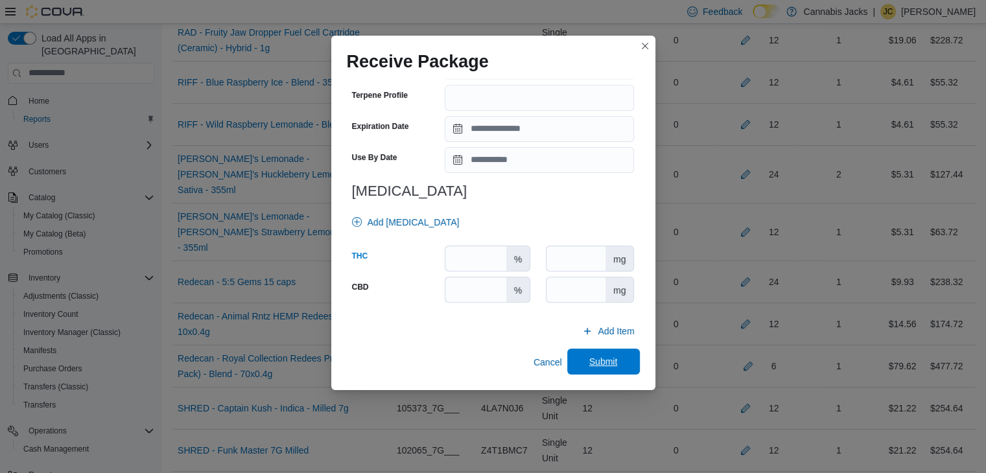
click at [615, 364] on span "Submit" at bounding box center [603, 362] width 57 height 26
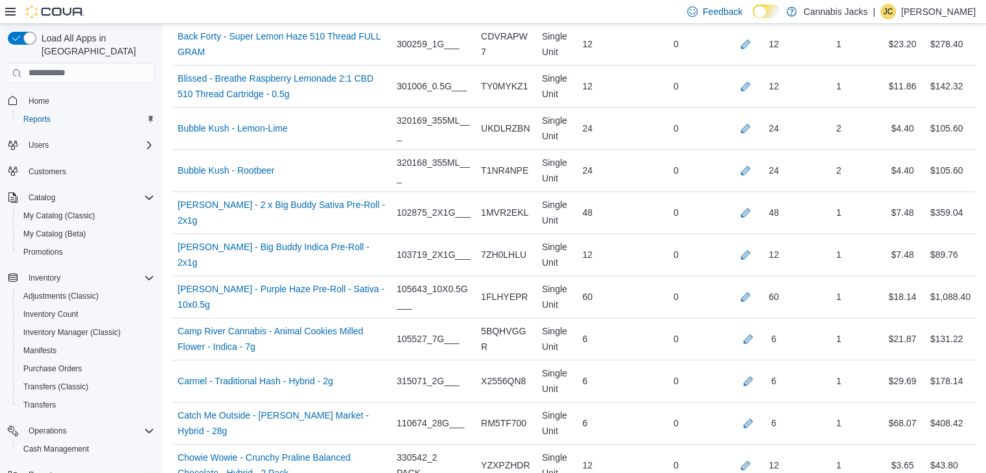
scroll to position [1773, 0]
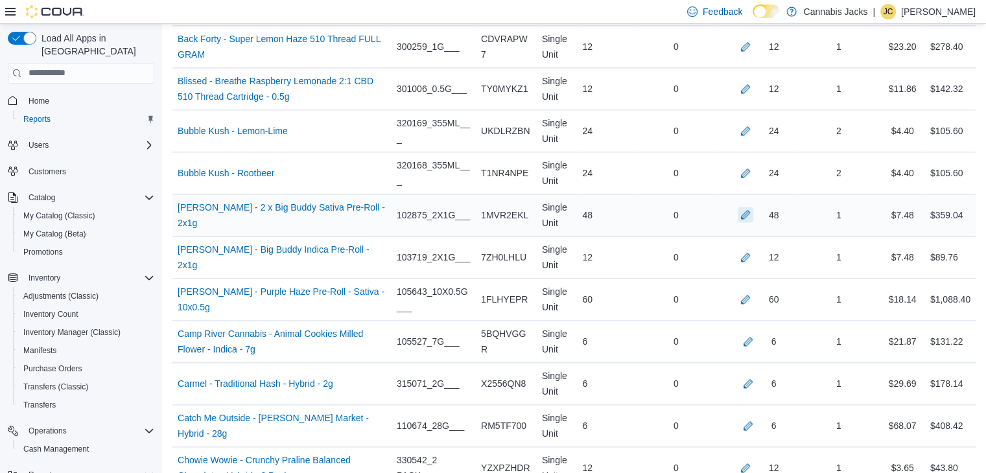
click at [751, 211] on button "button" at bounding box center [746, 215] width 16 height 16
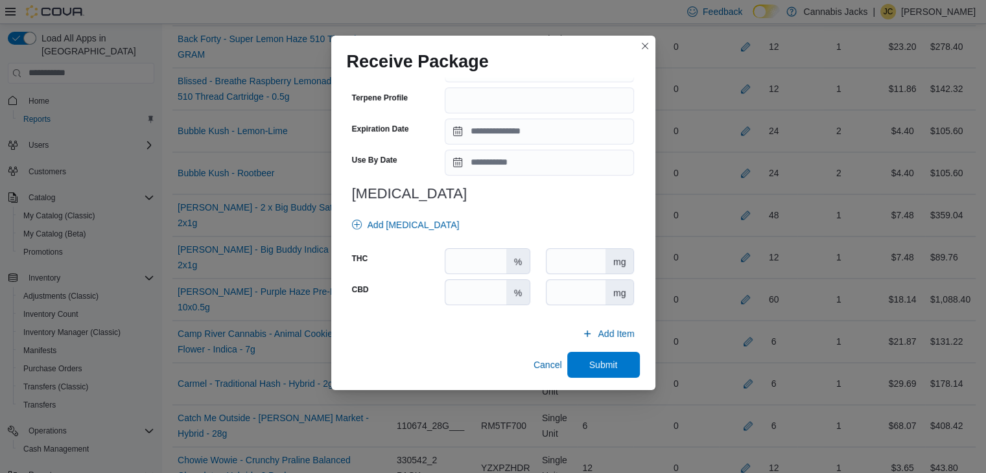
scroll to position [454, 0]
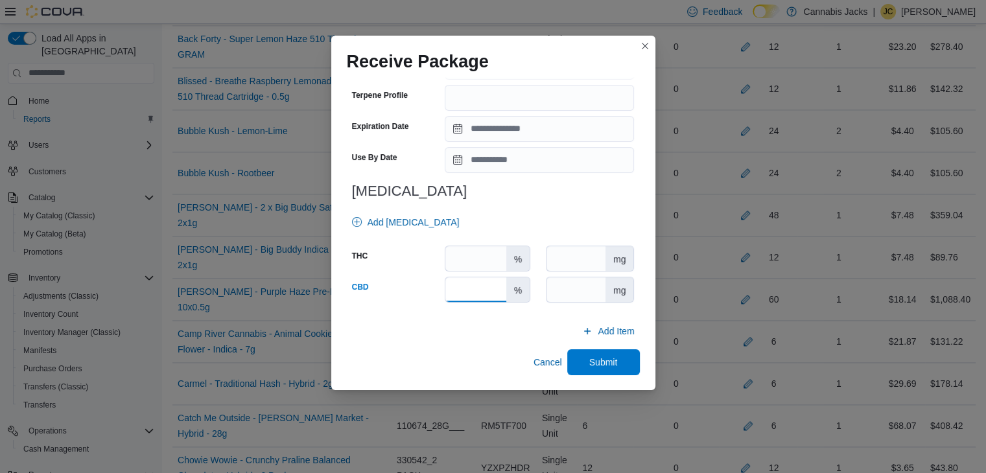
click at [484, 287] on input "number" at bounding box center [475, 289] width 60 height 25
type input "*"
click at [482, 260] on input "number" at bounding box center [475, 258] width 60 height 25
type input "****"
click at [589, 359] on span "Submit" at bounding box center [603, 361] width 29 height 13
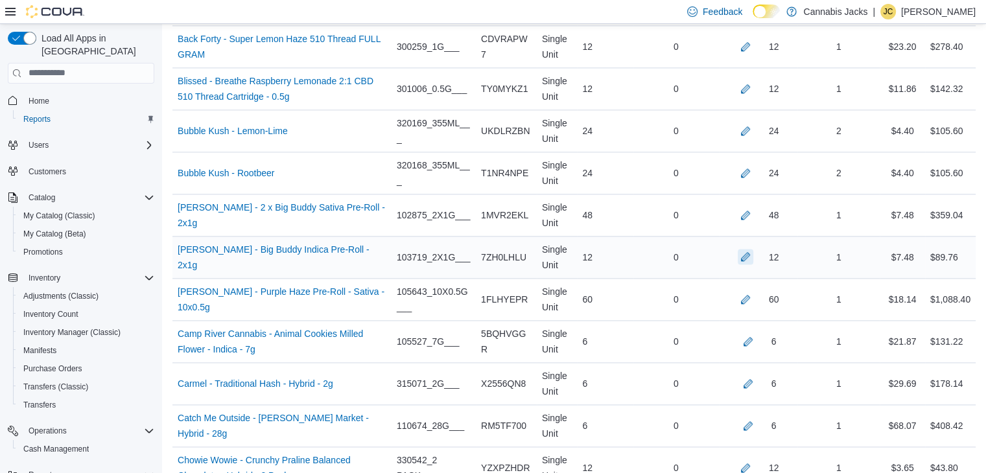
click at [753, 252] on button "button" at bounding box center [746, 257] width 16 height 16
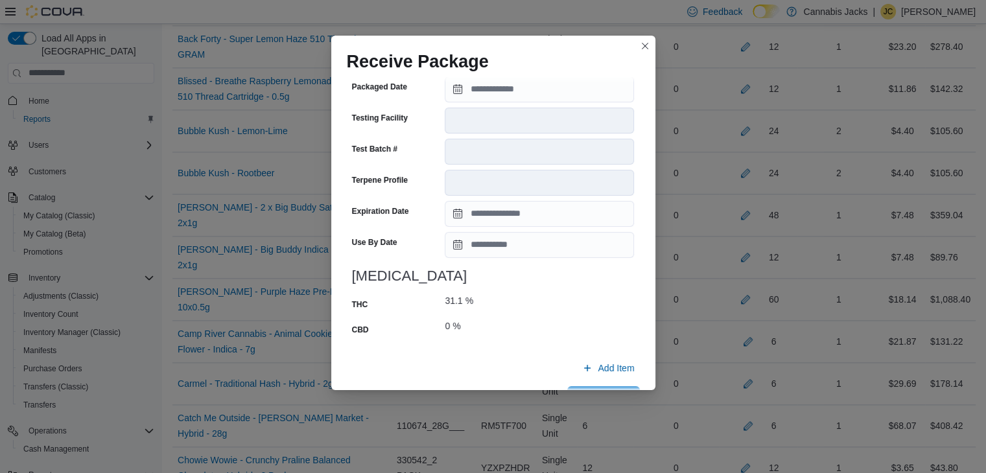
scroll to position [495, 0]
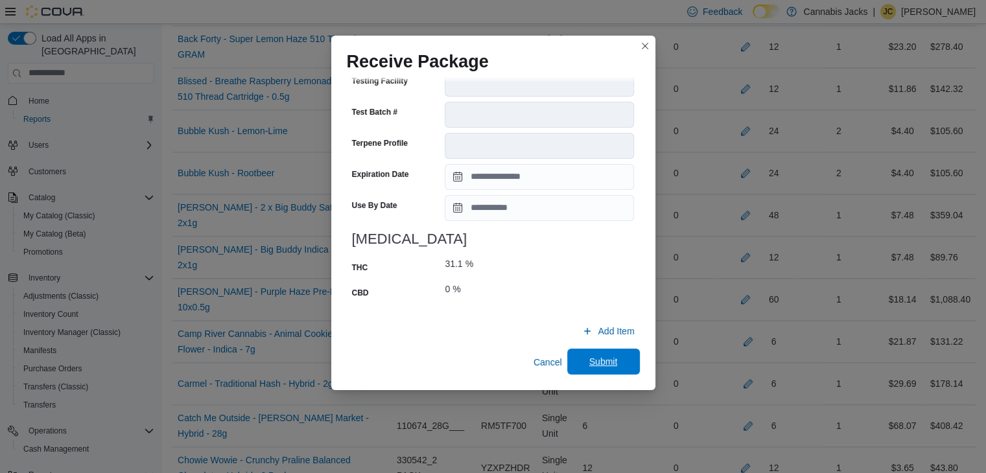
click at [581, 356] on span "Submit" at bounding box center [603, 362] width 57 height 26
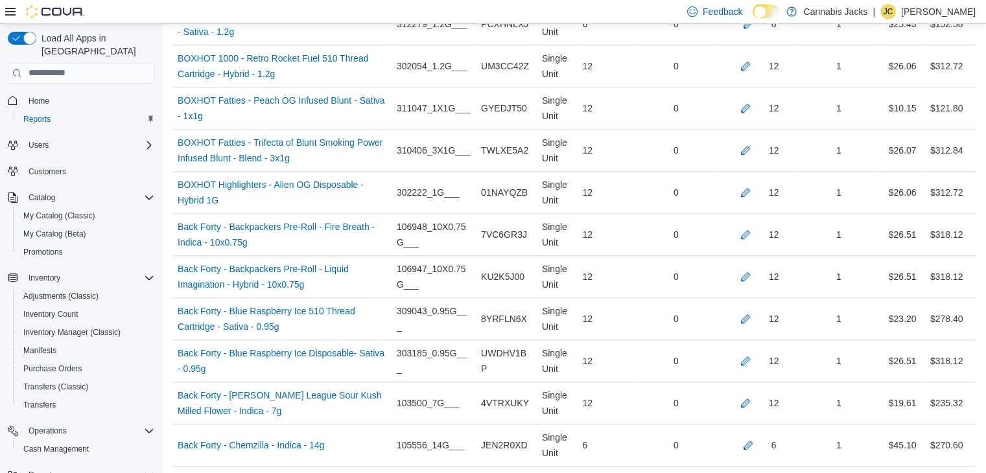
scroll to position [1059, 0]
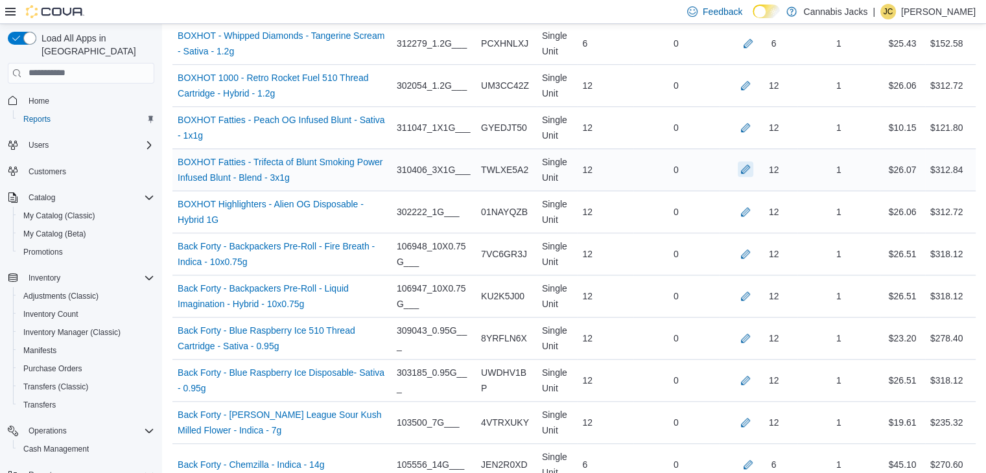
click at [753, 166] on button "button" at bounding box center [746, 169] width 16 height 16
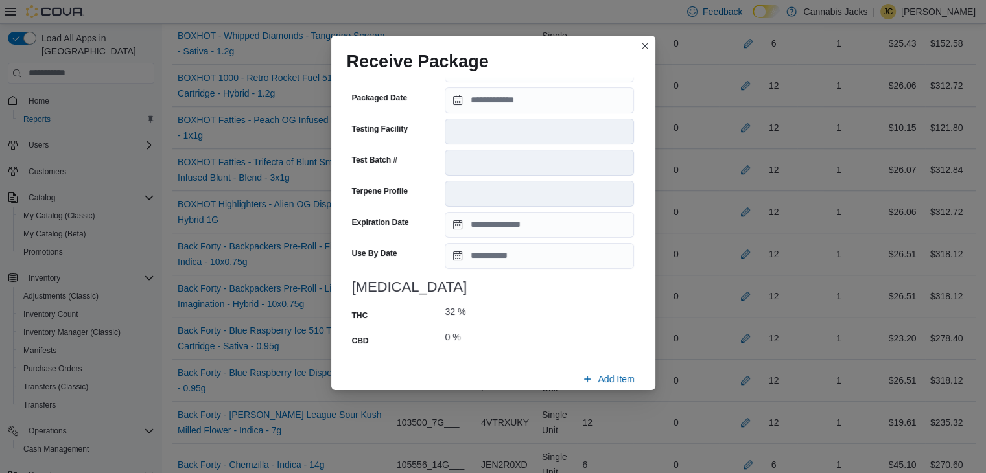
scroll to position [505, 0]
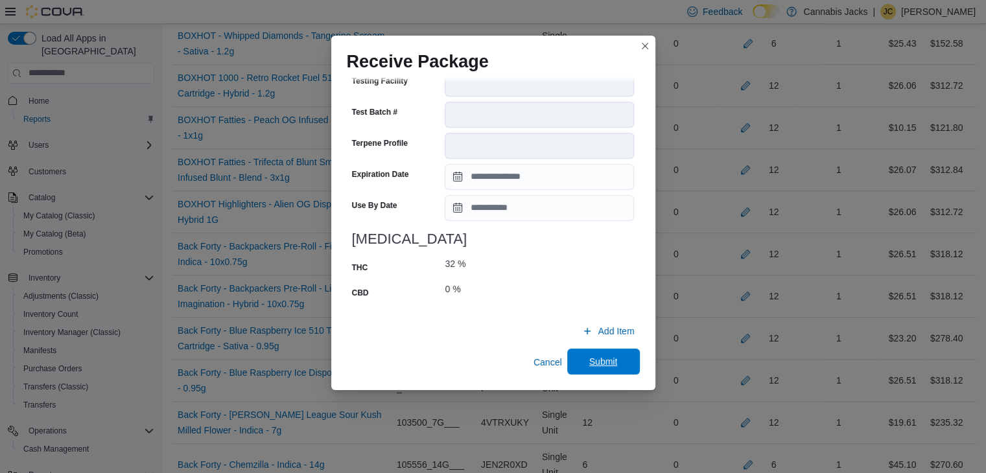
click at [589, 360] on span "Submit" at bounding box center [603, 361] width 29 height 13
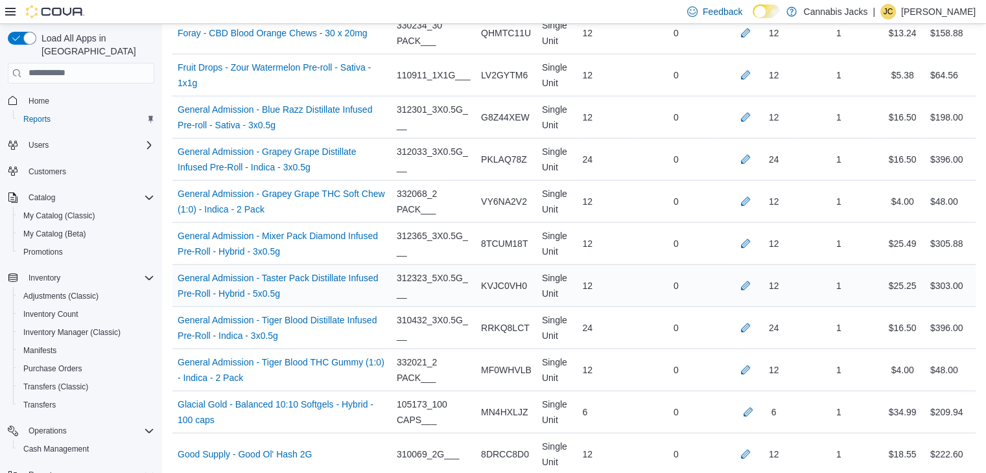
scroll to position [3264, 0]
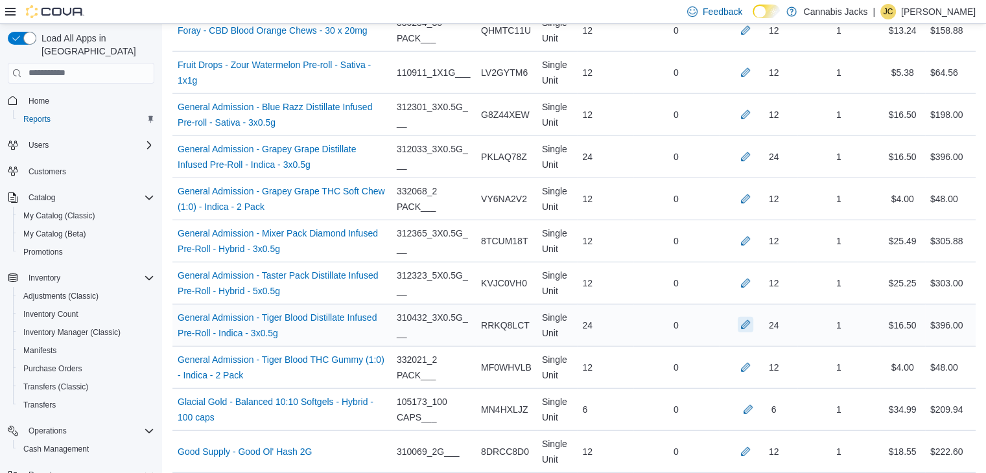
click at [752, 317] on button "button" at bounding box center [746, 325] width 16 height 16
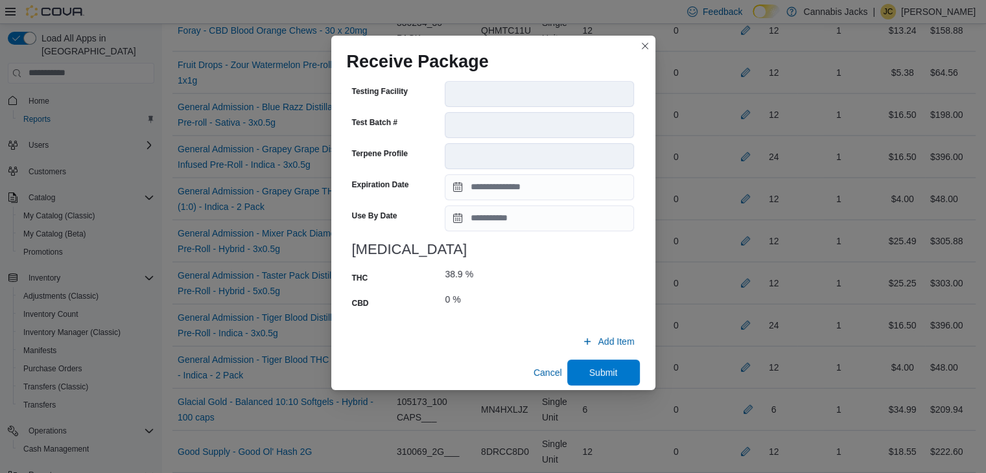
scroll to position [505, 0]
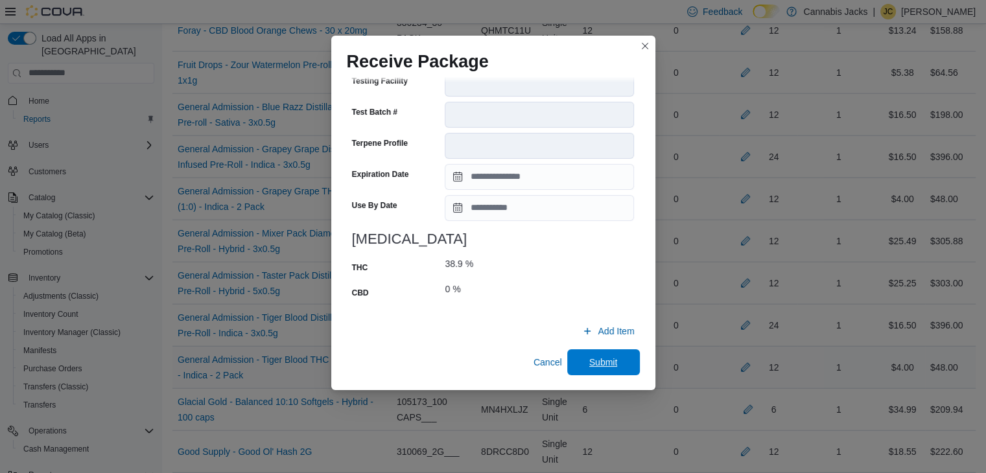
click at [589, 356] on span "Submit" at bounding box center [603, 362] width 29 height 13
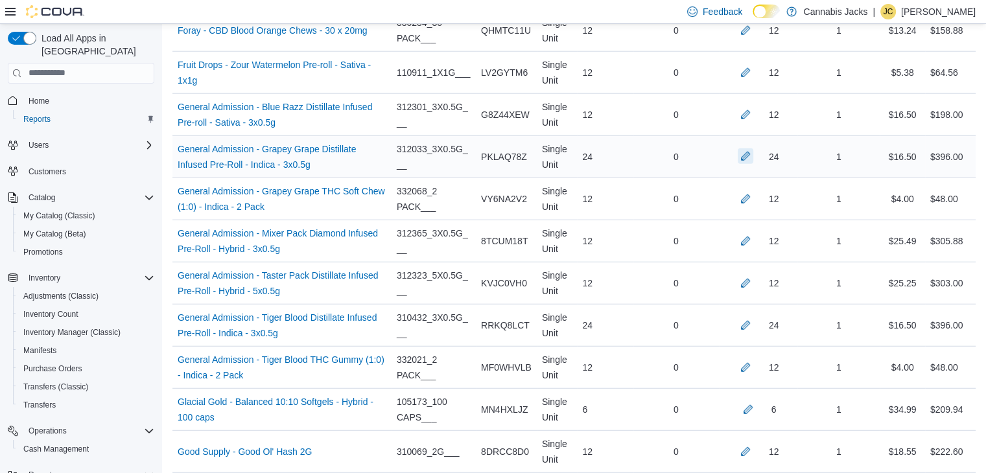
click at [753, 148] on button "button" at bounding box center [746, 156] width 16 height 16
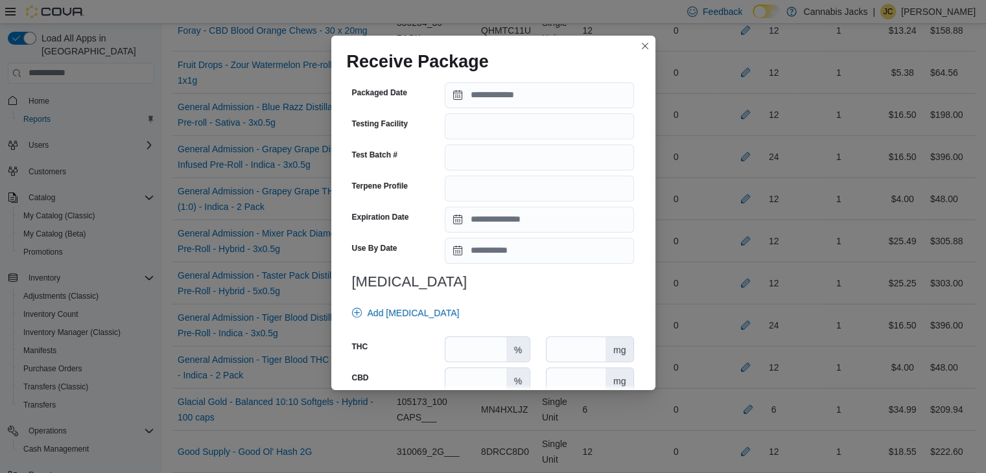
scroll to position [454, 0]
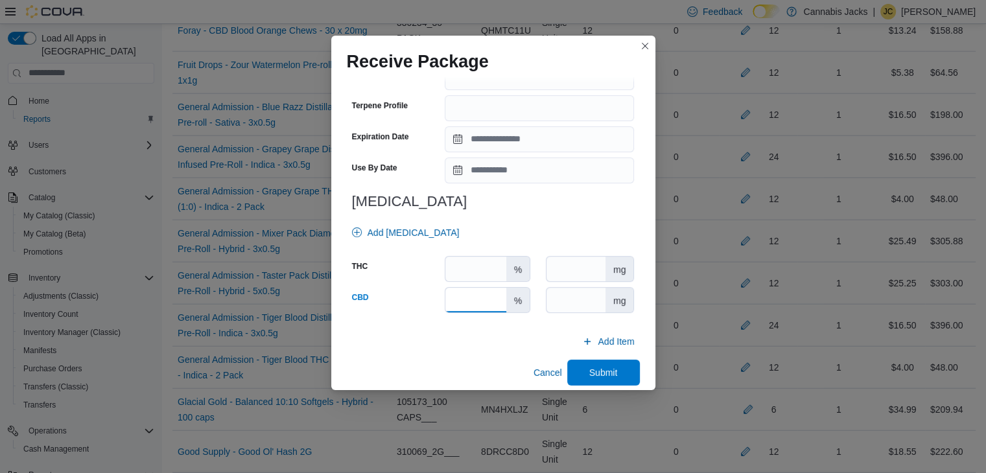
click at [475, 292] on input "number" at bounding box center [475, 300] width 60 height 25
type input "*"
click at [464, 266] on input "number" at bounding box center [475, 269] width 60 height 25
type input "****"
click at [600, 372] on span "Submit" at bounding box center [603, 372] width 29 height 13
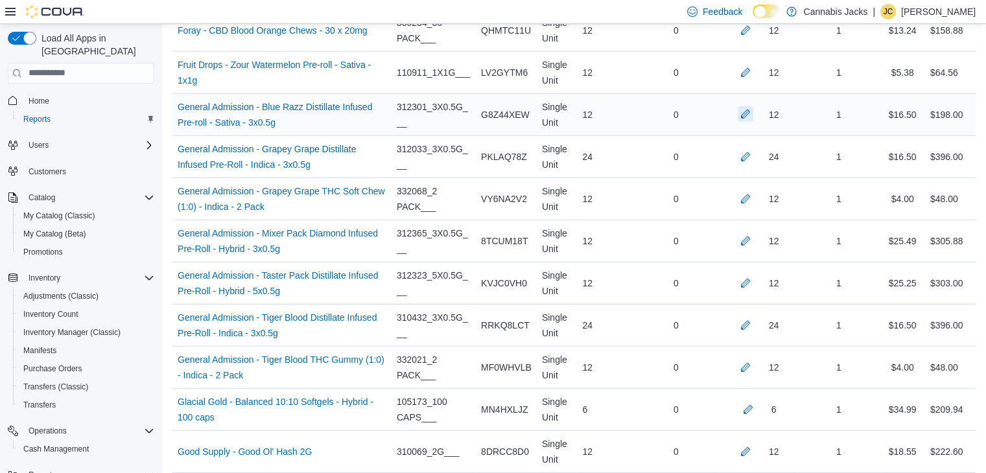
click at [753, 106] on button "button" at bounding box center [746, 114] width 16 height 16
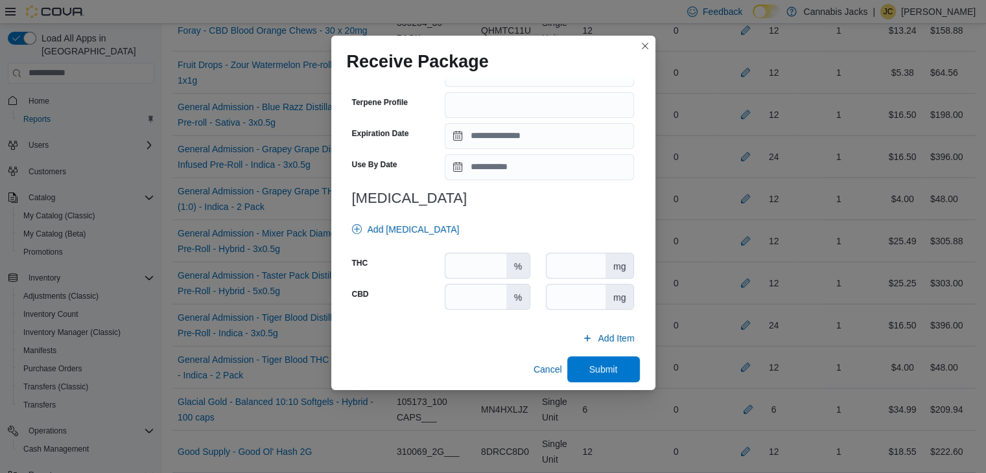
scroll to position [464, 0]
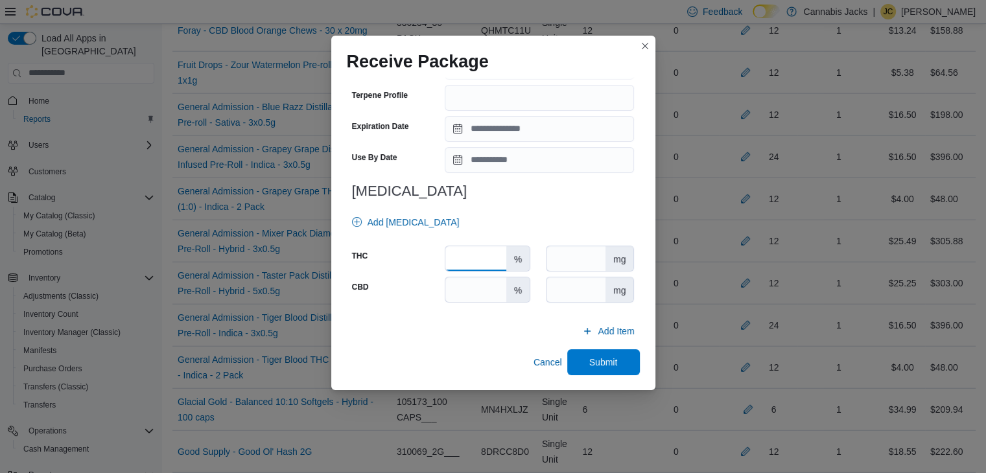
click at [475, 253] on input "number" at bounding box center [475, 258] width 60 height 25
type input "****"
click at [475, 294] on input "number" at bounding box center [475, 289] width 60 height 25
type input "*"
click at [598, 366] on span "Submit" at bounding box center [603, 361] width 29 height 13
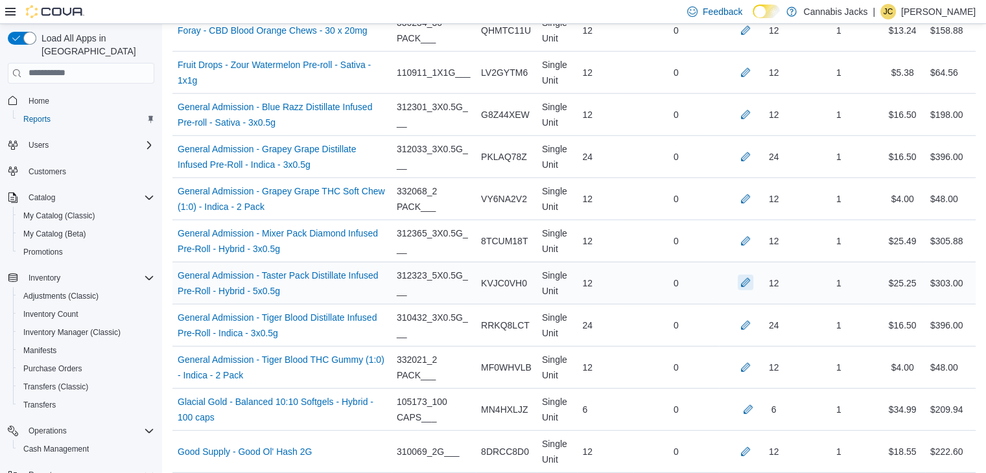
click at [753, 275] on button "button" at bounding box center [746, 283] width 16 height 16
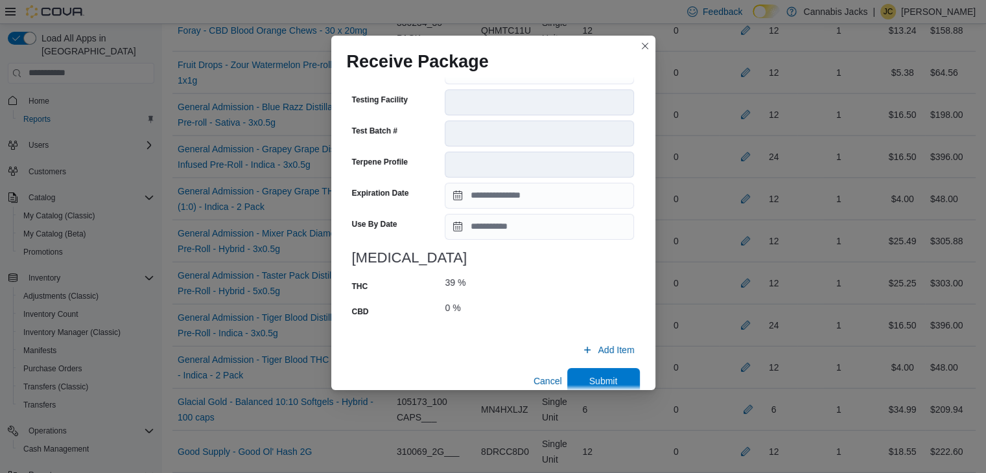
scroll to position [505, 0]
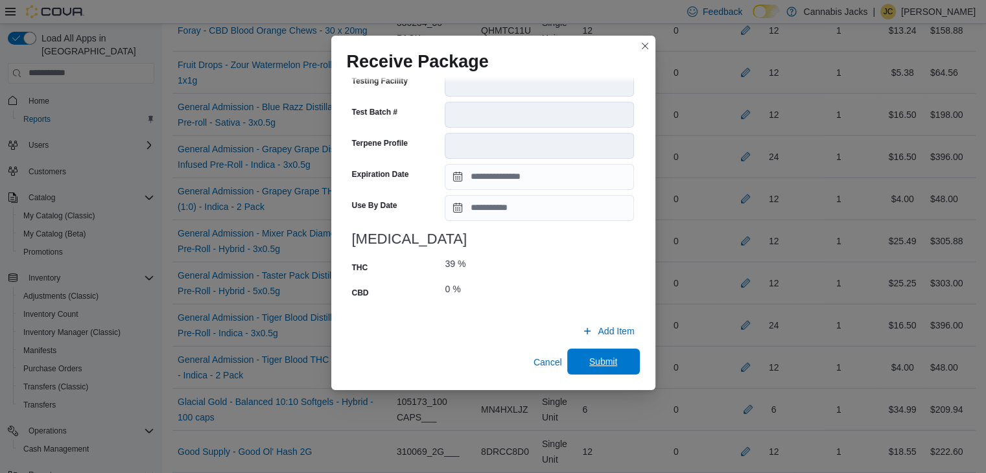
click at [589, 362] on span "Submit" at bounding box center [603, 361] width 29 height 13
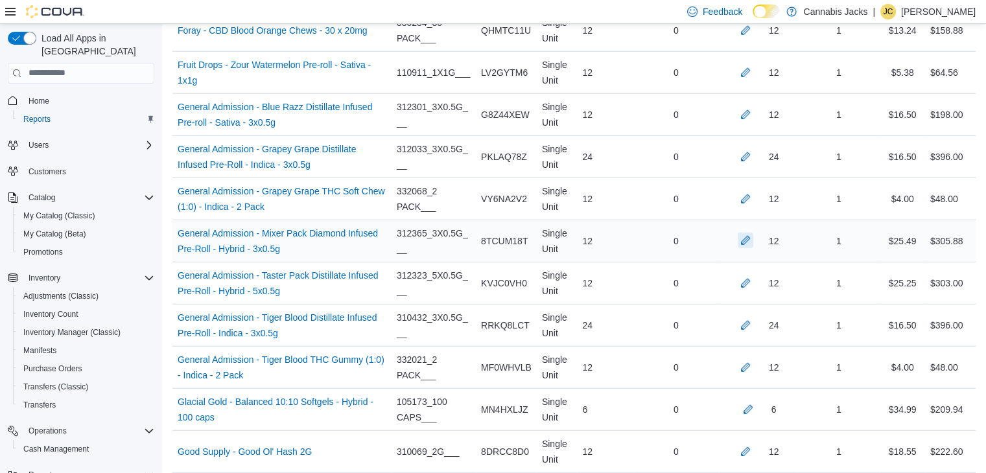
click at [753, 233] on button "button" at bounding box center [746, 241] width 16 height 16
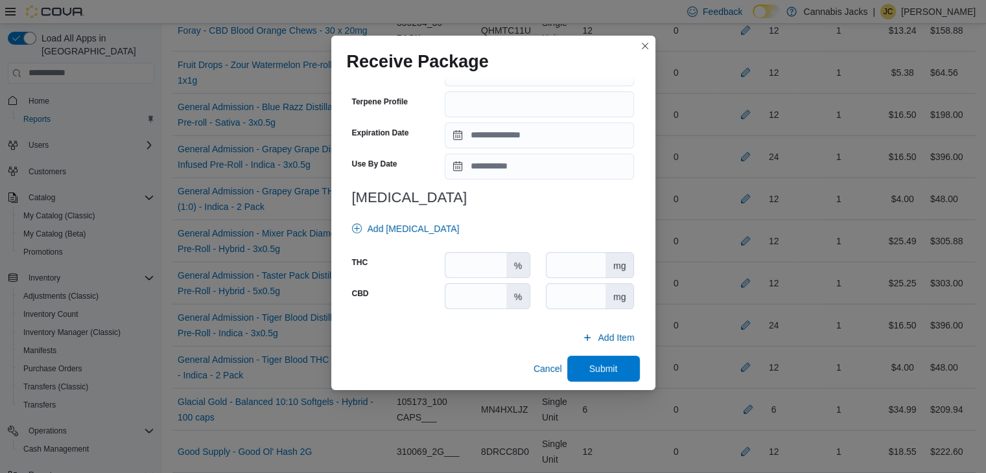
scroll to position [464, 0]
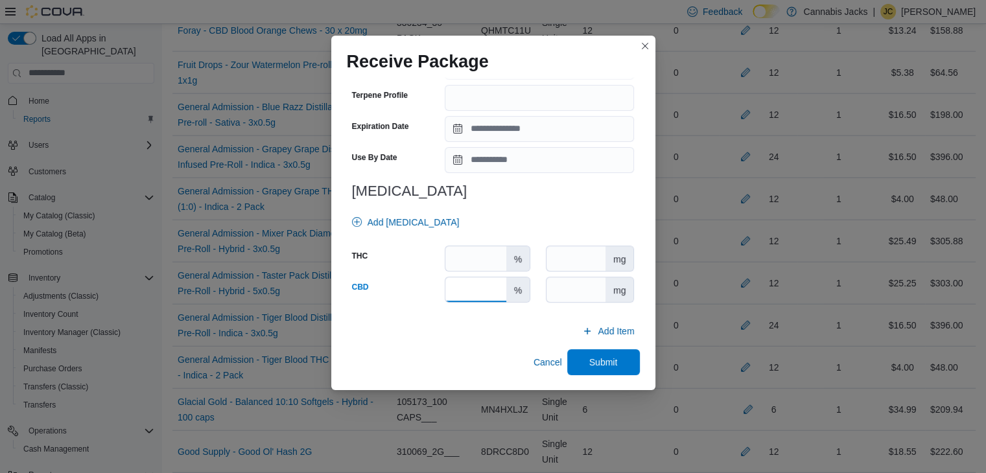
click at [480, 288] on input "number" at bounding box center [475, 289] width 60 height 25
type input "*"
click at [485, 263] on input "number" at bounding box center [475, 258] width 60 height 25
type input "**"
click at [578, 353] on span "Submit" at bounding box center [603, 362] width 57 height 26
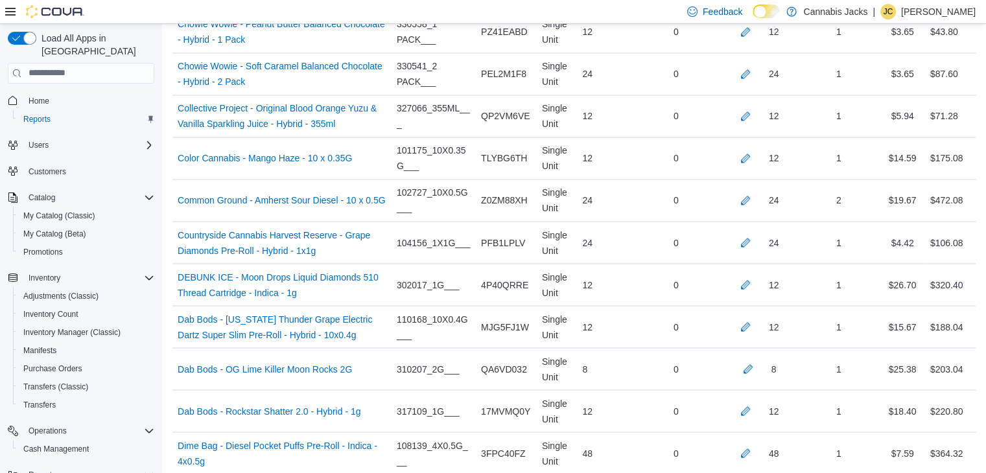
scroll to position [2226, 0]
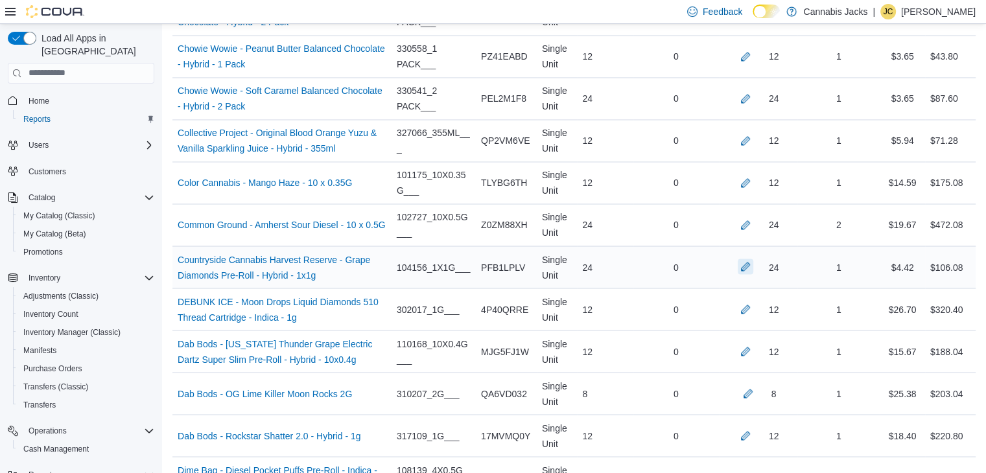
click at [749, 259] on button "button" at bounding box center [746, 267] width 16 height 16
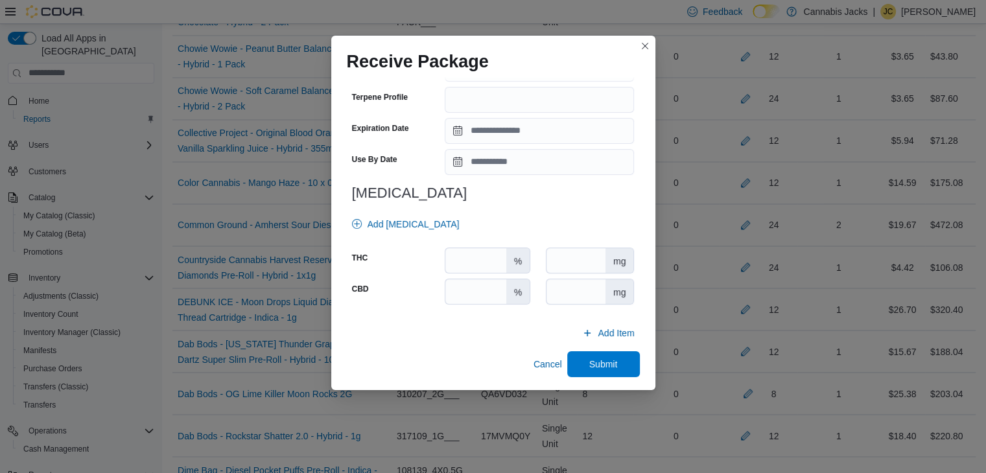
scroll to position [464, 0]
click at [467, 260] on input "number" at bounding box center [475, 258] width 60 height 25
type input "****"
click at [462, 291] on input "number" at bounding box center [475, 289] width 60 height 25
type input "*"
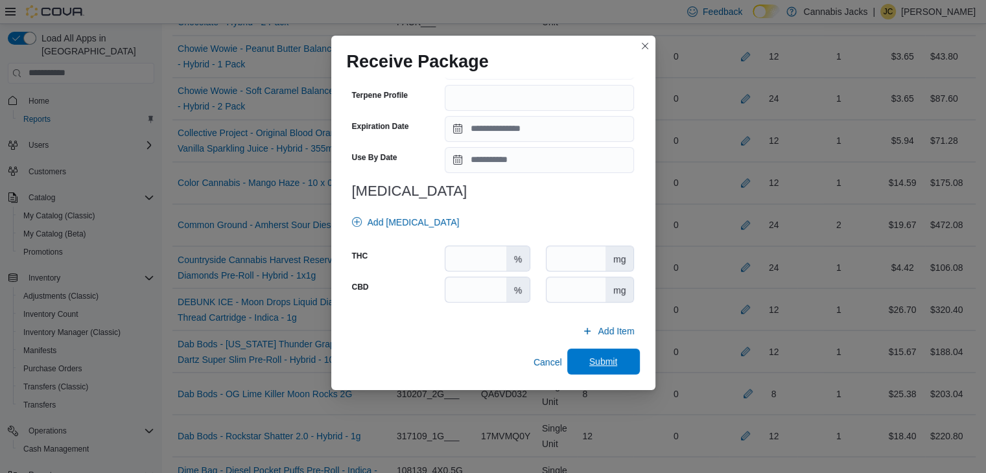
click at [589, 356] on span "Submit" at bounding box center [603, 361] width 29 height 13
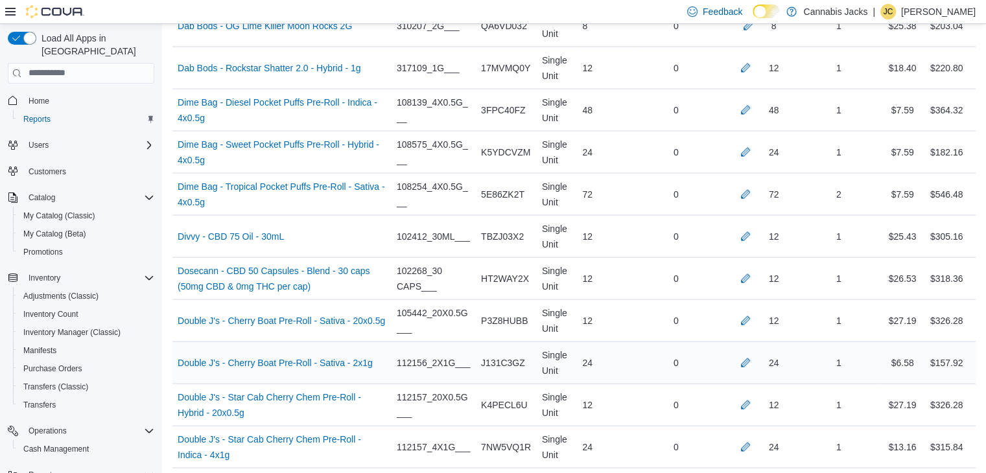
scroll to position [2615, 0]
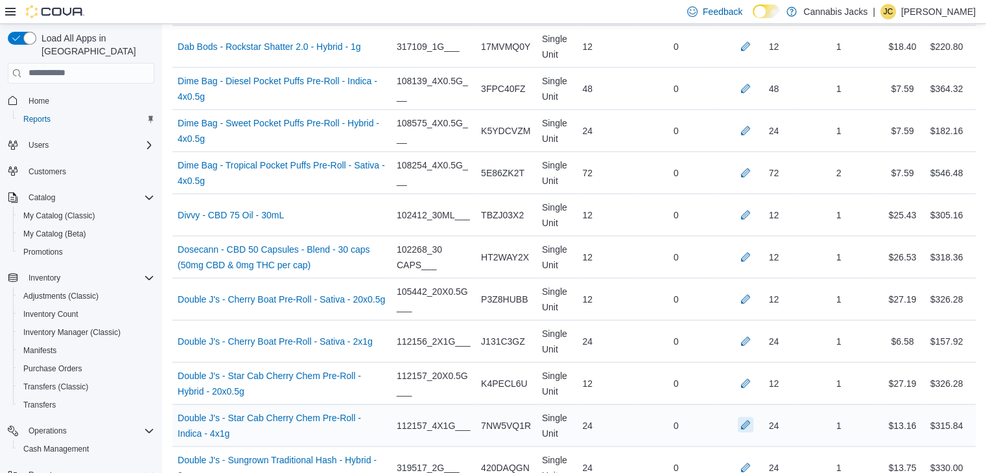
click at [753, 418] on button "button" at bounding box center [746, 426] width 16 height 16
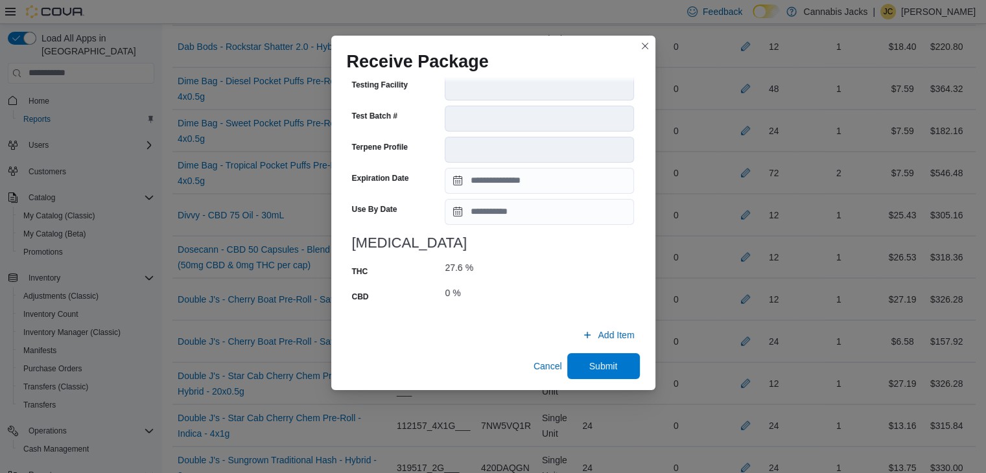
scroll to position [495, 0]
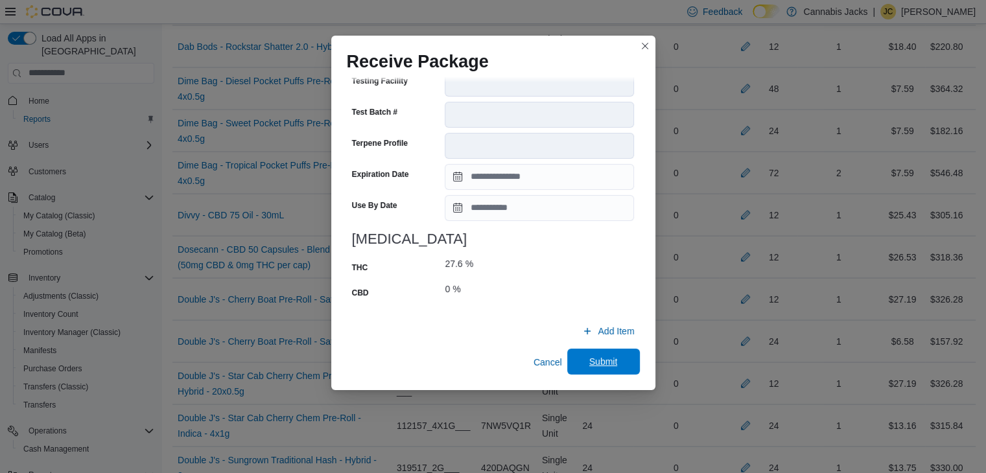
click at [576, 361] on span "Submit" at bounding box center [603, 362] width 57 height 26
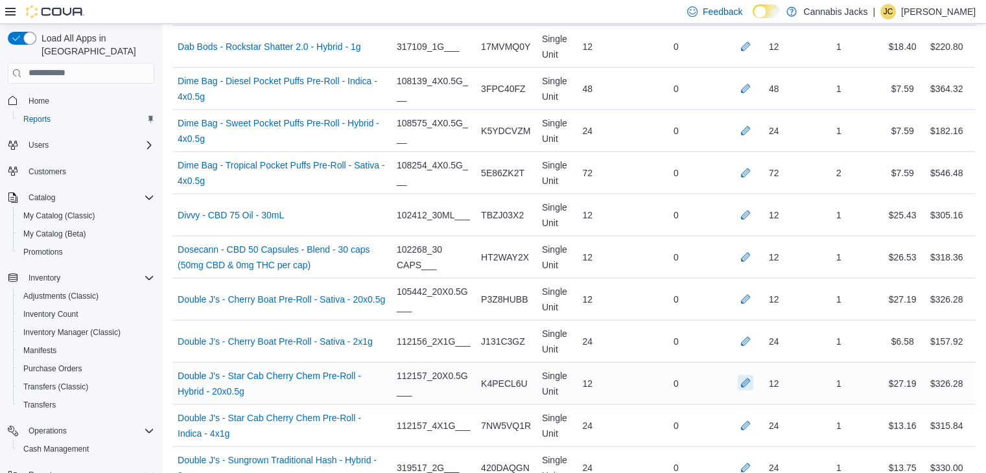
click at [753, 375] on button "button" at bounding box center [746, 383] width 16 height 16
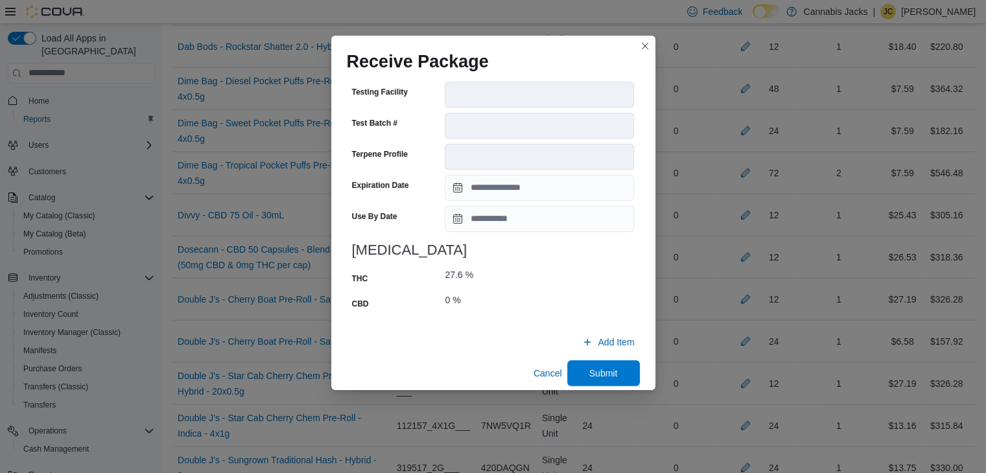
scroll to position [505, 0]
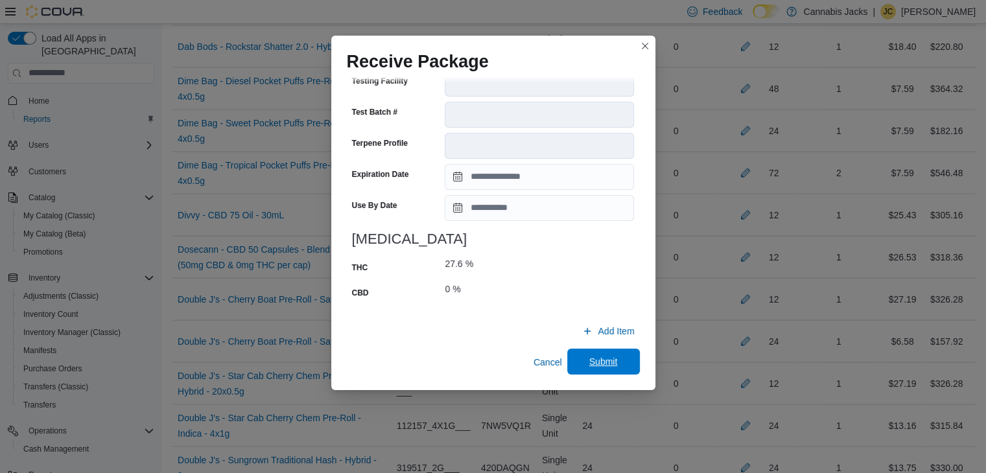
click at [581, 359] on span "Submit" at bounding box center [603, 362] width 57 height 26
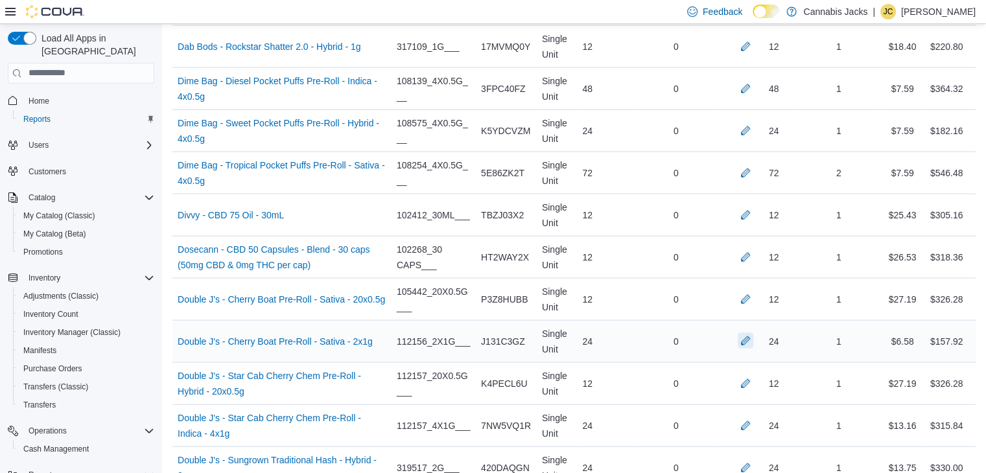
click at [751, 336] on button "button" at bounding box center [746, 341] width 16 height 16
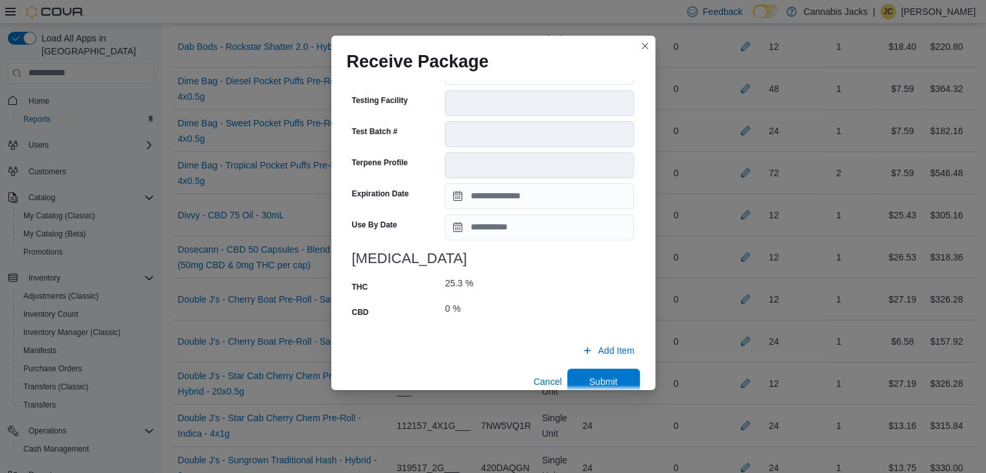
scroll to position [495, 0]
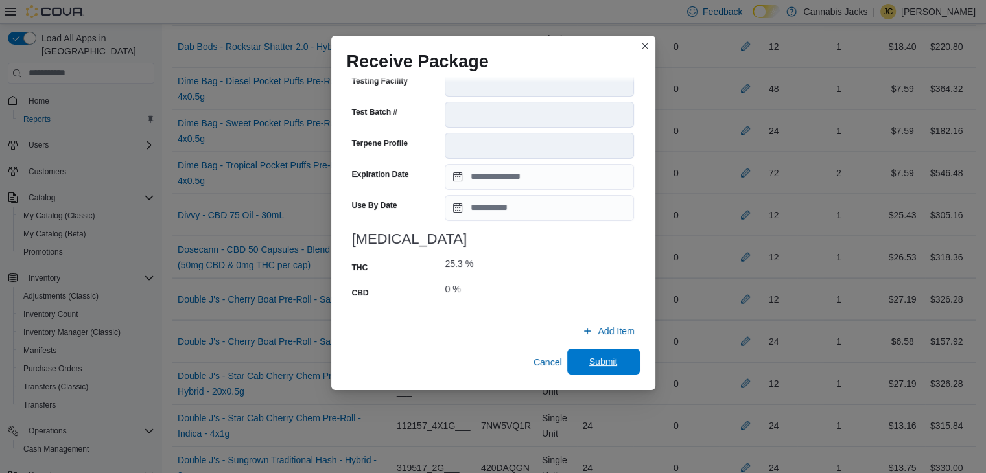
click at [593, 363] on span "Submit" at bounding box center [603, 361] width 29 height 13
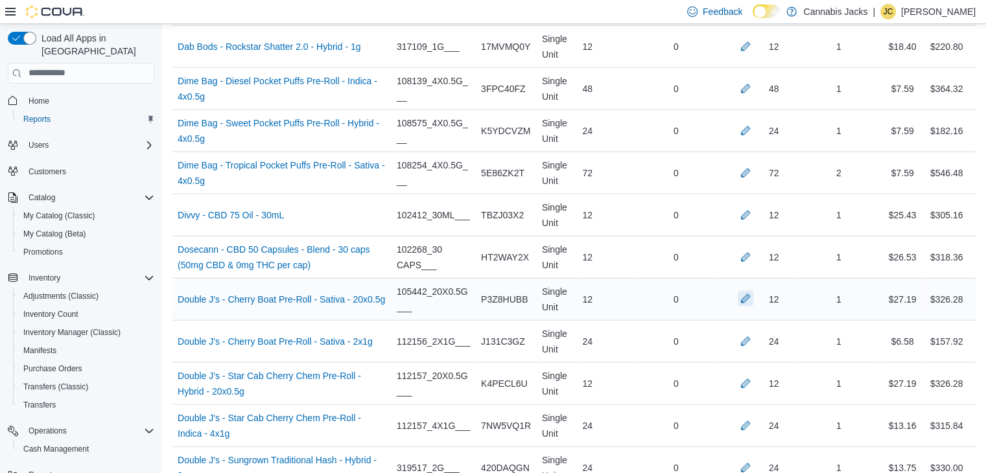
click at [749, 293] on button "button" at bounding box center [746, 299] width 16 height 16
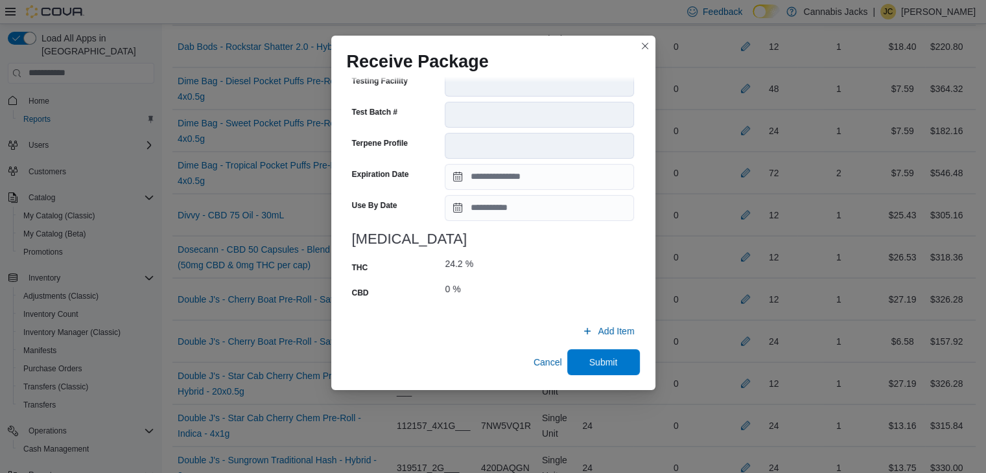
click at [461, 264] on div "24.2 %" at bounding box center [488, 263] width 87 height 13
click at [469, 261] on div "%" at bounding box center [469, 263] width 8 height 13
click at [594, 357] on span "Submit" at bounding box center [603, 361] width 29 height 13
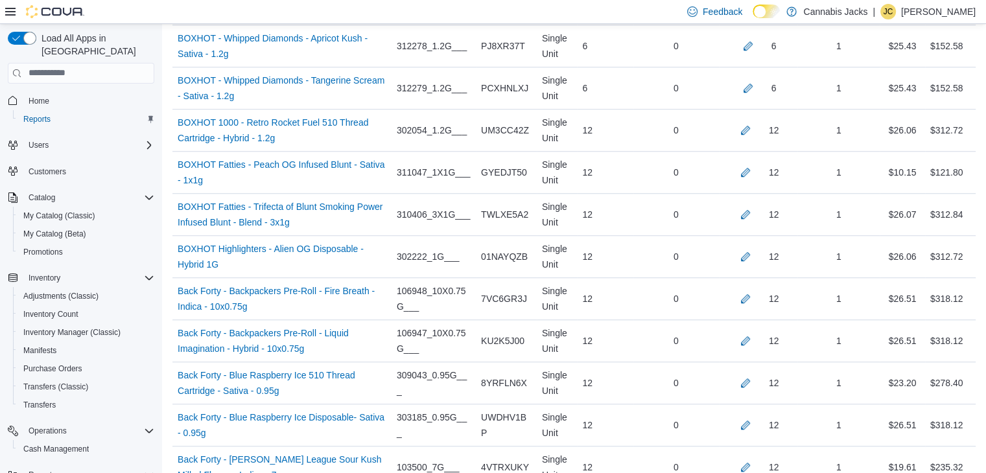
scroll to position [995, 0]
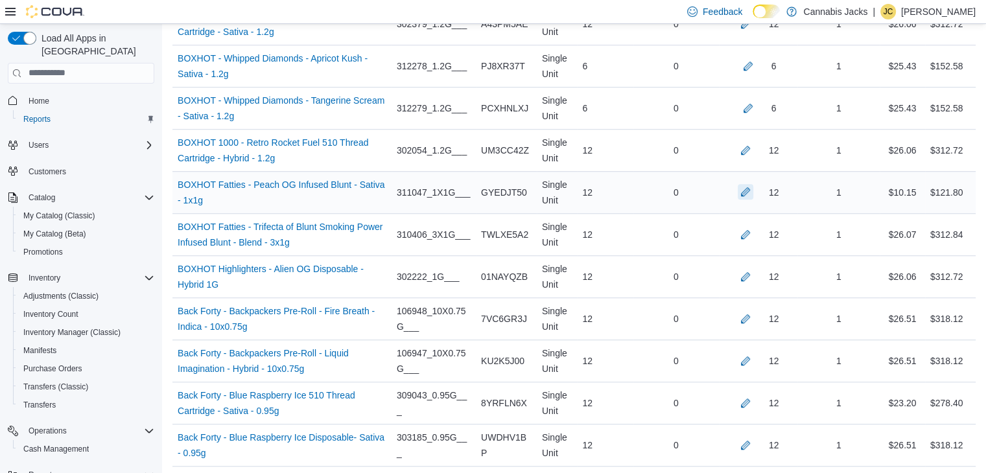
click at [752, 187] on button "button" at bounding box center [746, 192] width 16 height 16
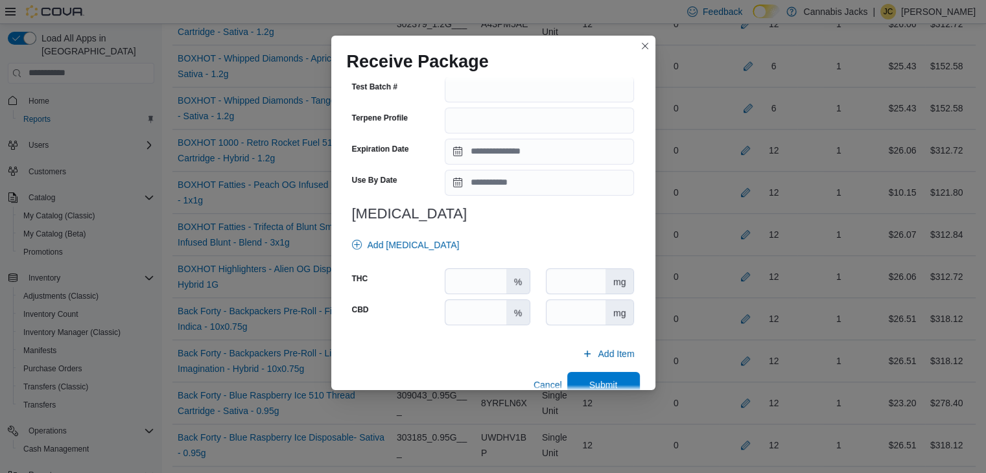
scroll to position [454, 0]
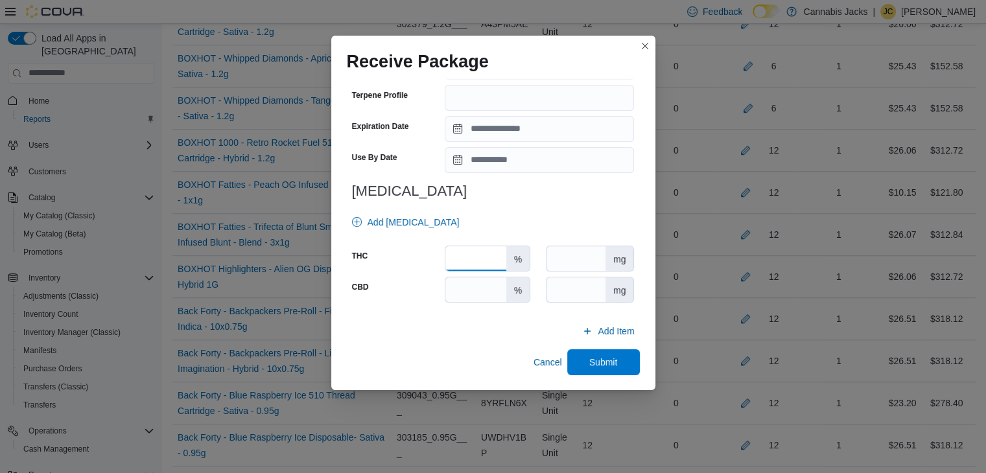
click at [472, 260] on input "number" at bounding box center [475, 258] width 60 height 25
type input "**"
click at [472, 287] on input "number" at bounding box center [475, 289] width 60 height 25
type input "*"
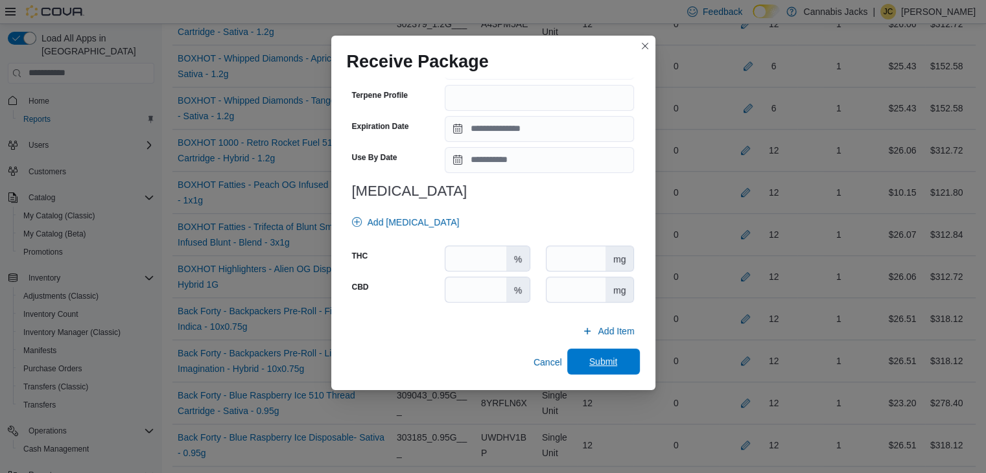
click at [594, 367] on span "Submit" at bounding box center [603, 361] width 29 height 13
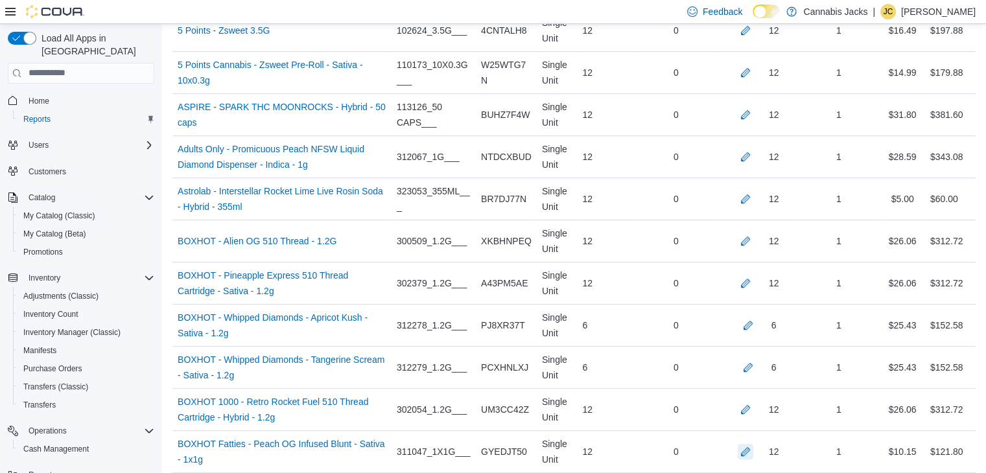
scroll to position [670, 0]
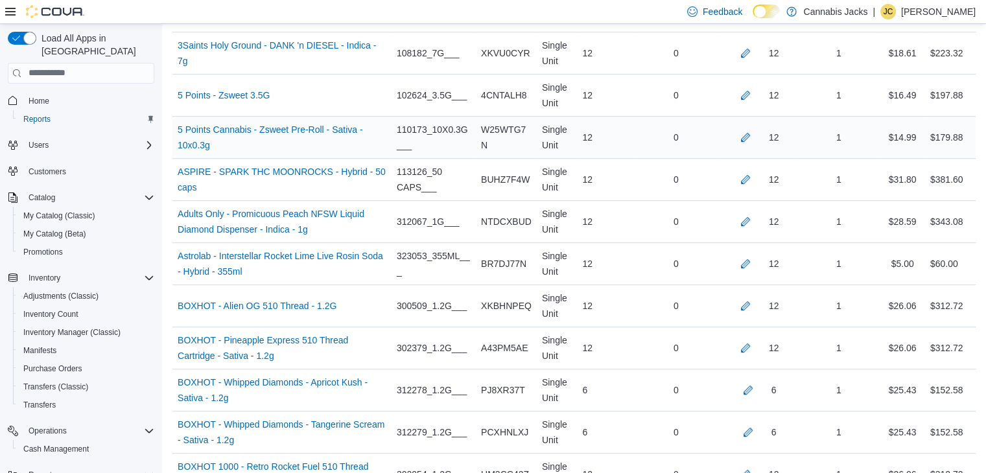
click at [747, 133] on div "12" at bounding box center [758, 138] width 68 height 16
click at [753, 134] on button "button" at bounding box center [746, 137] width 16 height 16
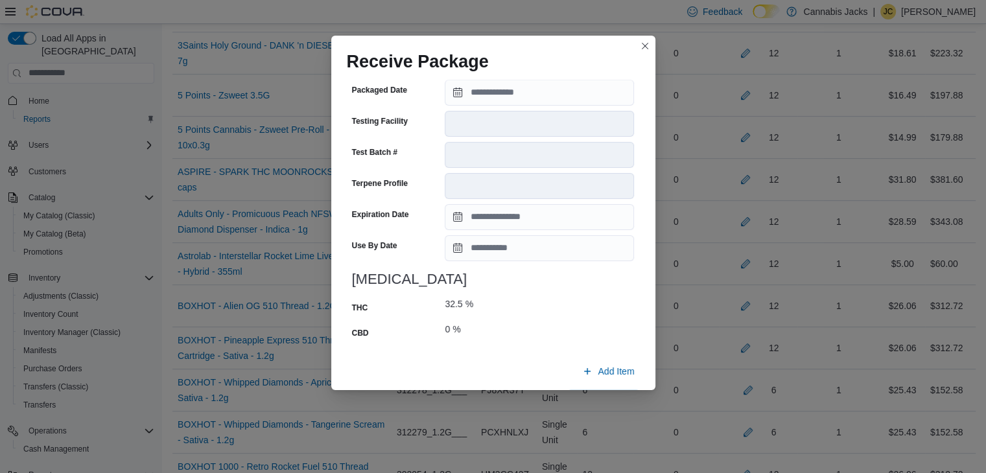
scroll to position [495, 0]
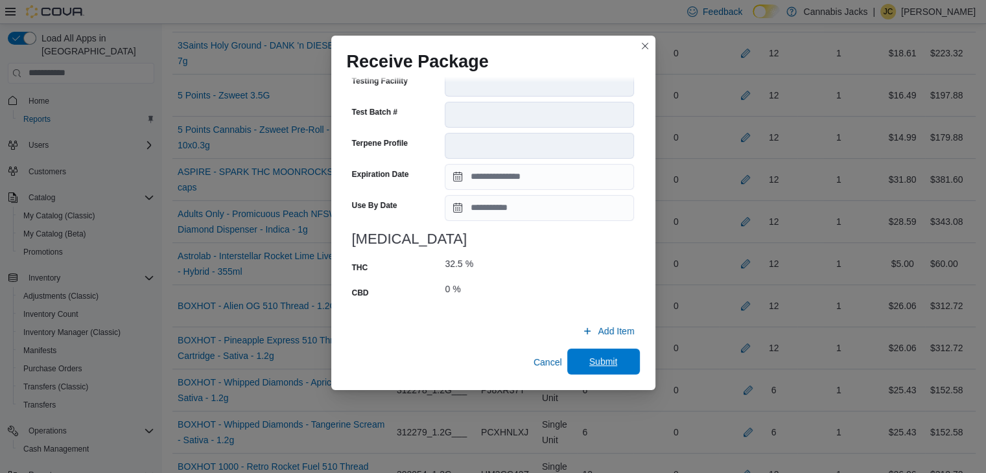
click at [589, 360] on span "Submit" at bounding box center [603, 361] width 29 height 13
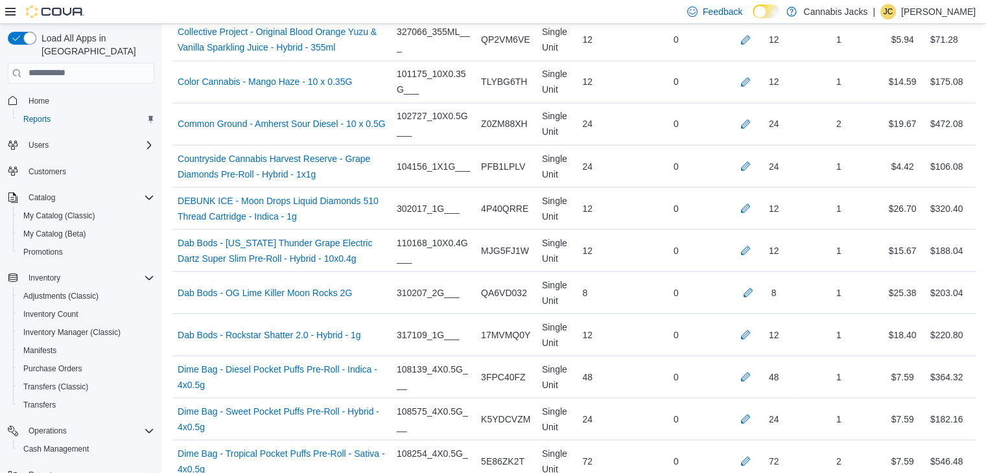
scroll to position [2356, 0]
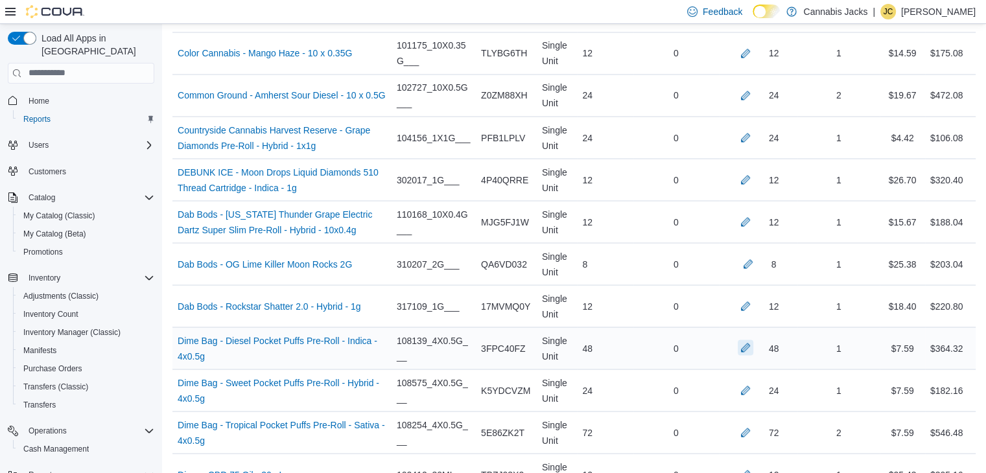
click at [753, 340] on button "button" at bounding box center [746, 348] width 16 height 16
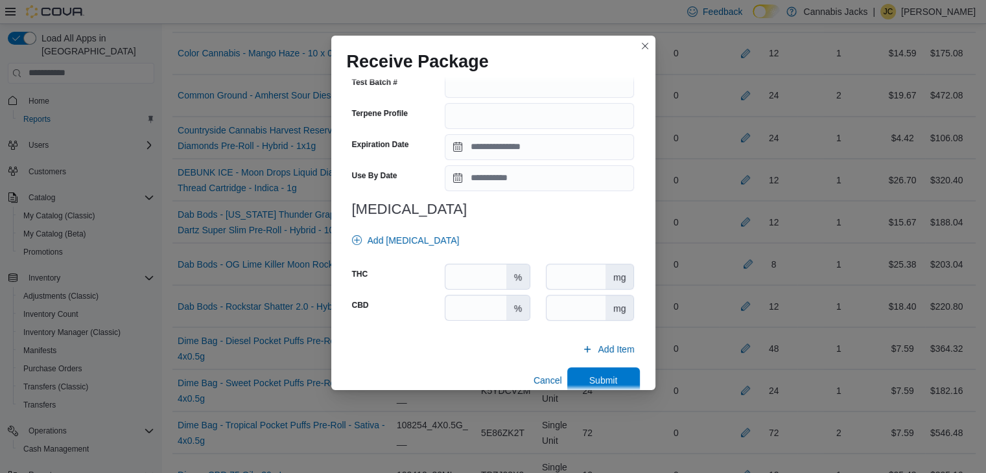
scroll to position [454, 0]
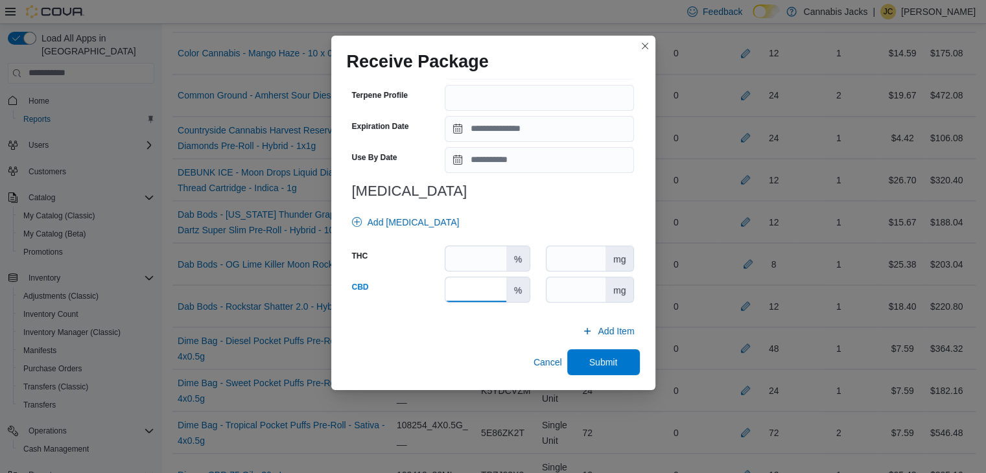
click at [477, 289] on input "number" at bounding box center [475, 289] width 60 height 25
type input "*"
click at [475, 263] on input "number" at bounding box center [475, 258] width 60 height 25
type input "****"
click at [589, 353] on span "Submit" at bounding box center [603, 362] width 57 height 26
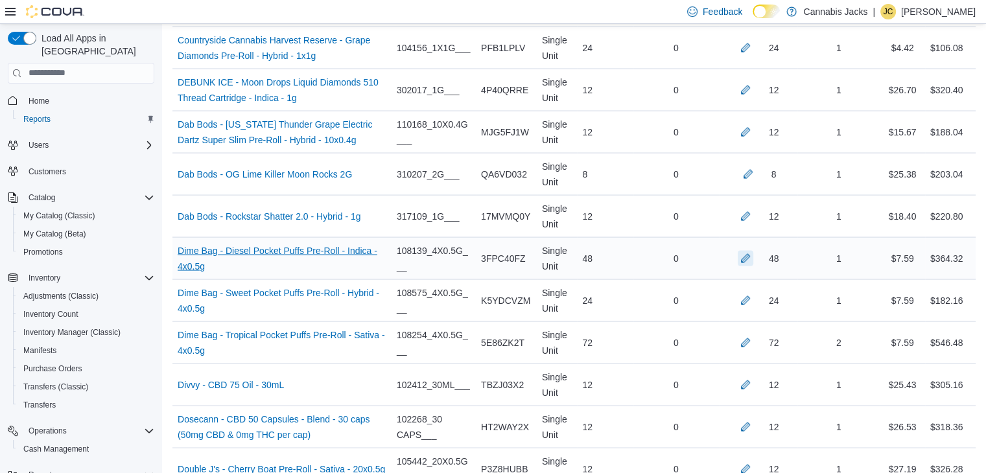
scroll to position [2486, 0]
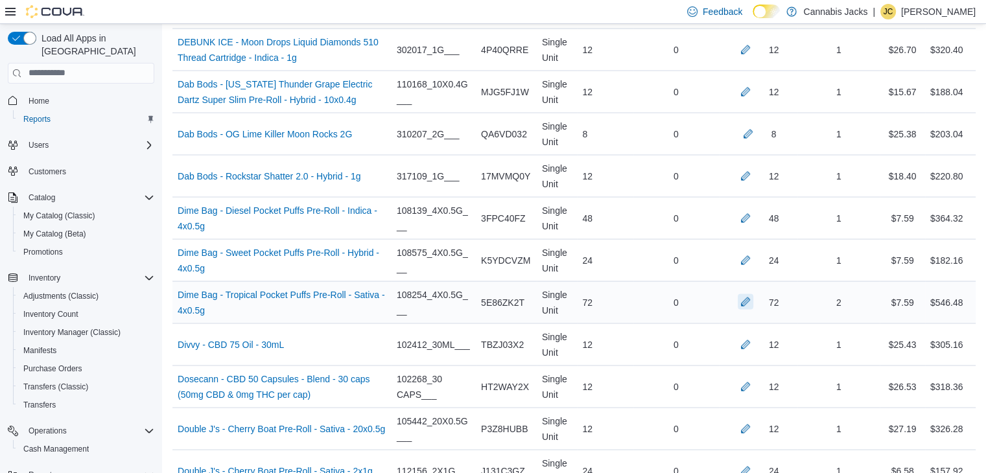
click at [753, 295] on button "button" at bounding box center [746, 302] width 16 height 16
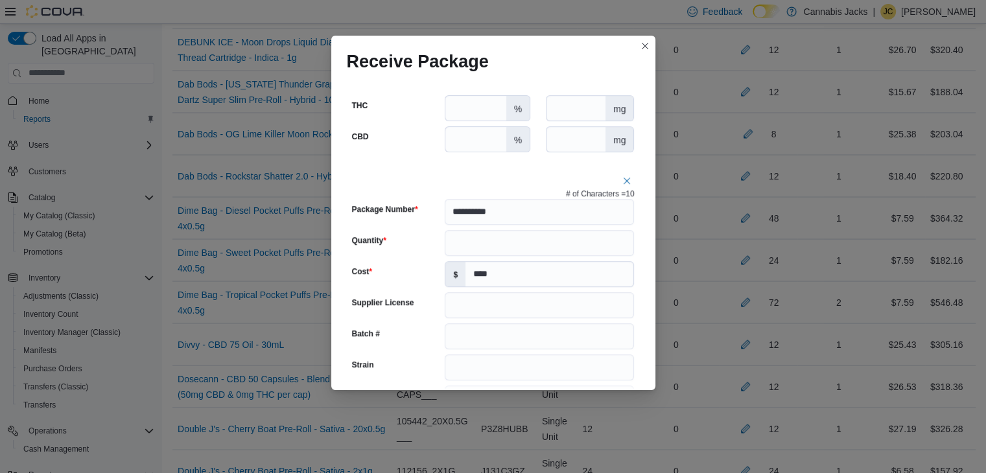
scroll to position [490, 0]
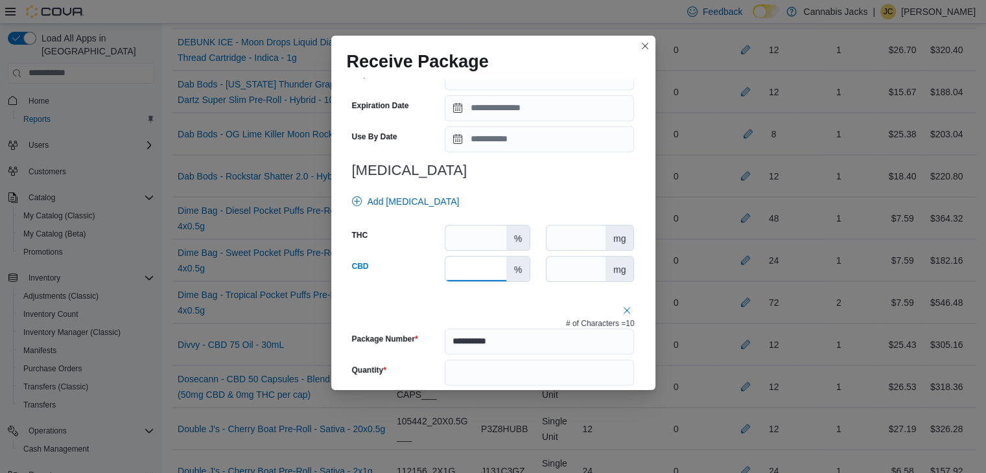
click at [480, 265] on input "number" at bounding box center [475, 269] width 60 height 25
type input "*"
click at [477, 240] on input "number" at bounding box center [475, 238] width 60 height 25
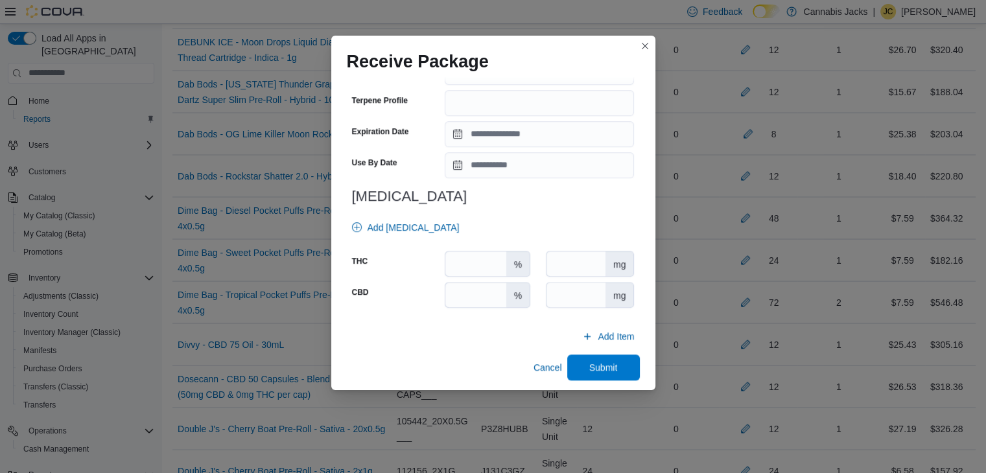
scroll to position [1138, 0]
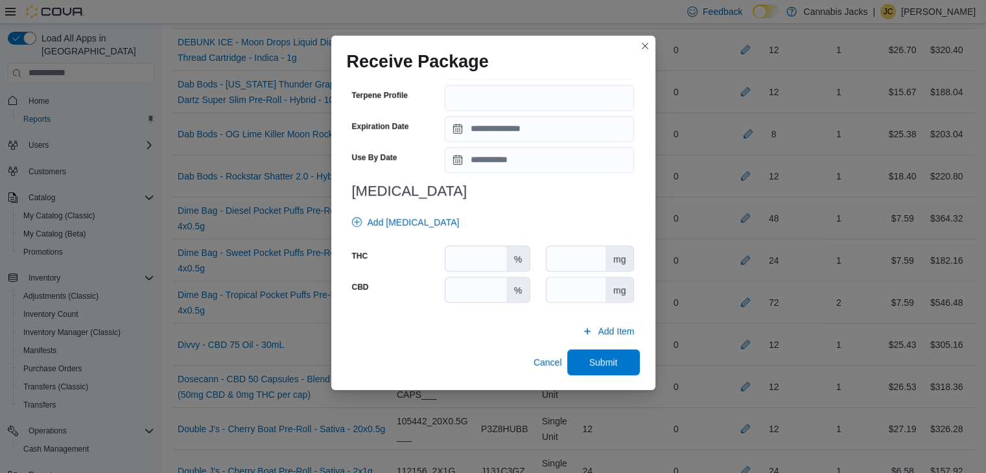
type input "****"
click at [486, 255] on input "number" at bounding box center [475, 258] width 60 height 25
type input "****"
click at [483, 284] on input "number" at bounding box center [475, 289] width 60 height 25
type input "*"
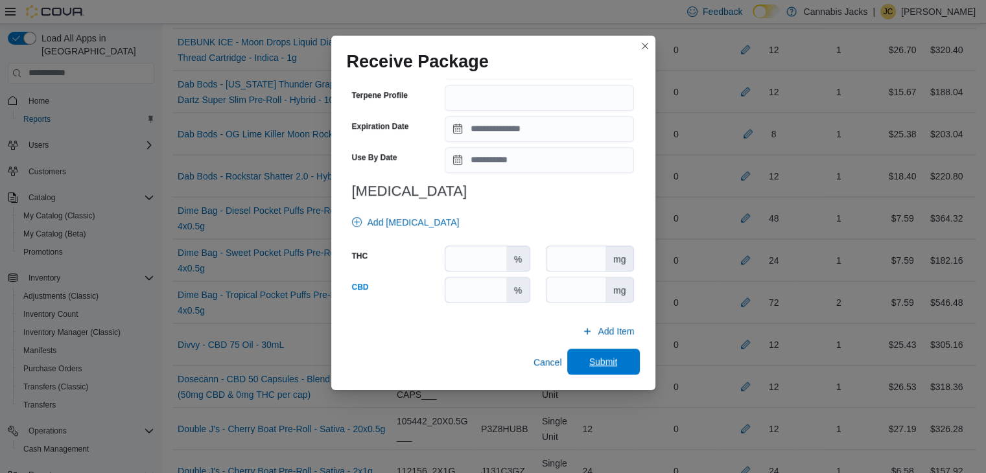
click at [576, 360] on span "Submit" at bounding box center [603, 362] width 57 height 26
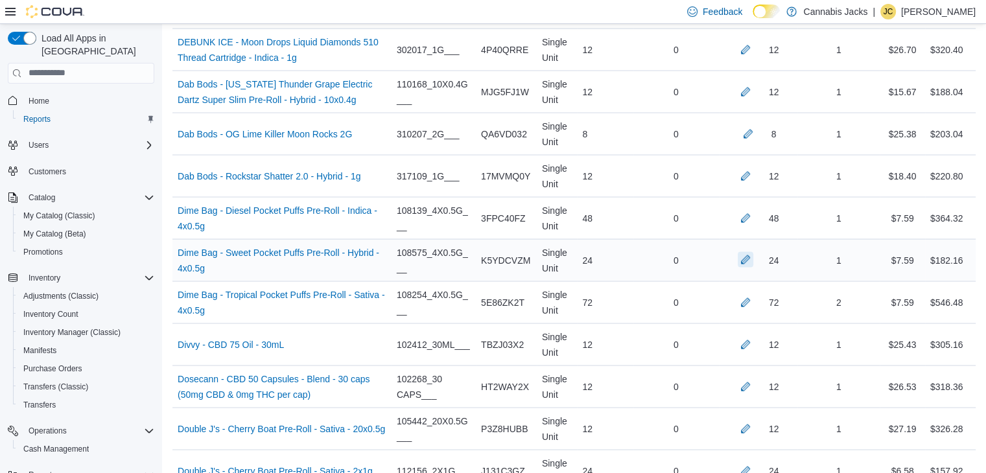
click at [753, 252] on button "button" at bounding box center [746, 260] width 16 height 16
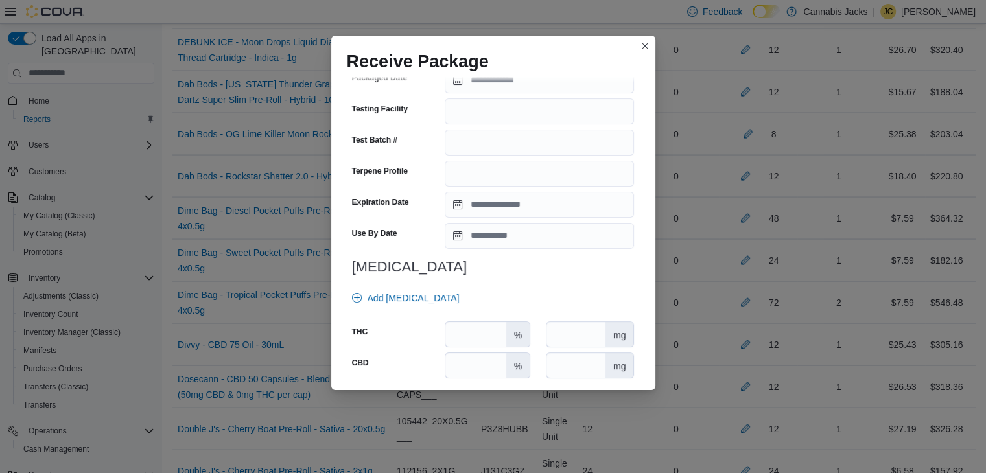
scroll to position [454, 0]
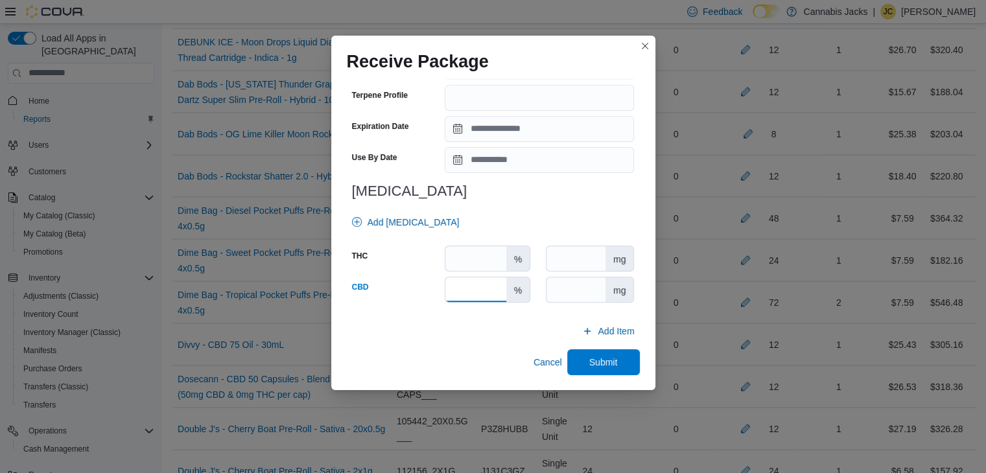
click at [475, 297] on input "number" at bounding box center [475, 289] width 60 height 25
type input "*"
click at [482, 262] on input "number" at bounding box center [475, 258] width 60 height 25
type input "****"
click at [580, 357] on span "Submit" at bounding box center [603, 362] width 57 height 26
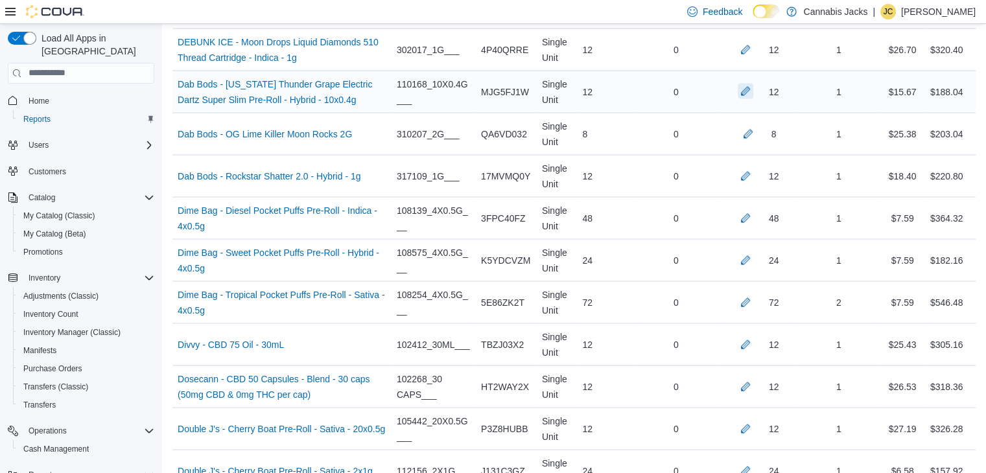
click at [753, 88] on button "button" at bounding box center [746, 92] width 16 height 16
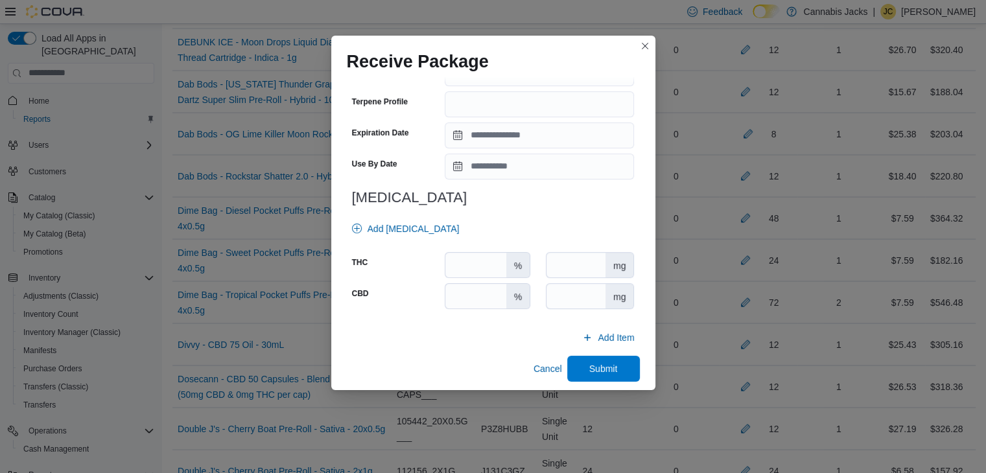
scroll to position [464, 0]
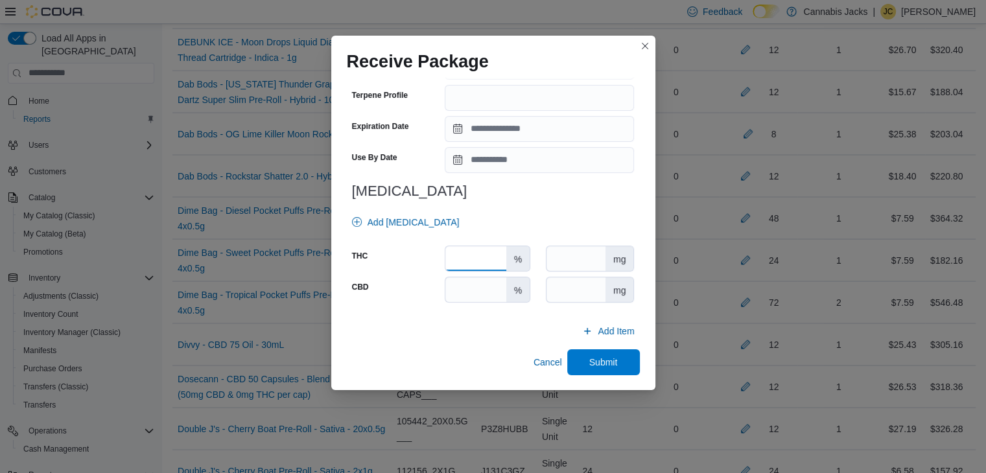
click at [478, 255] on input "number" at bounding box center [475, 258] width 60 height 25
type input "****"
click at [478, 291] on input "number" at bounding box center [475, 289] width 60 height 25
type input "*"
click at [576, 355] on span "Submit" at bounding box center [603, 362] width 57 height 26
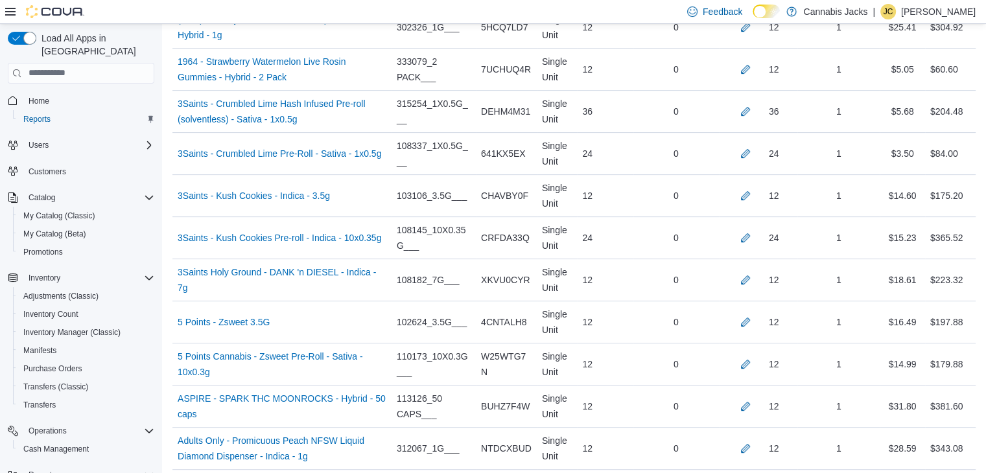
scroll to position [281, 0]
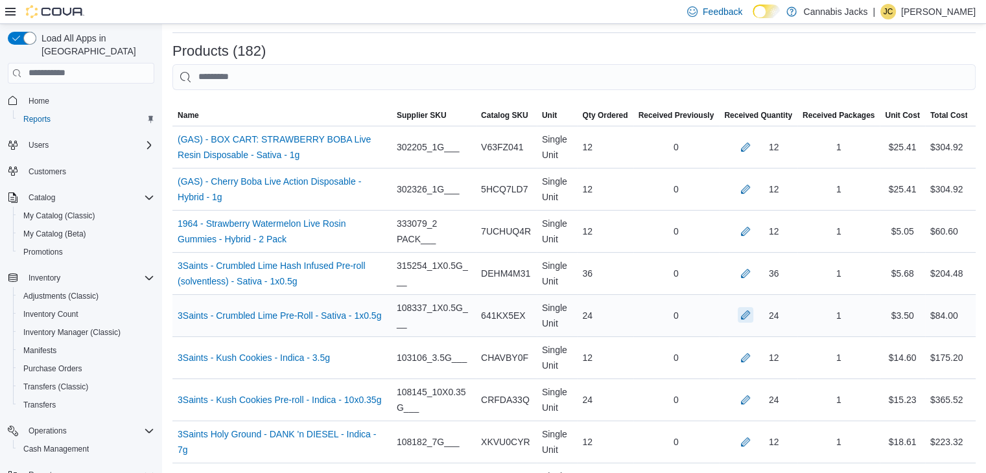
click at [753, 311] on button "button" at bounding box center [746, 315] width 16 height 16
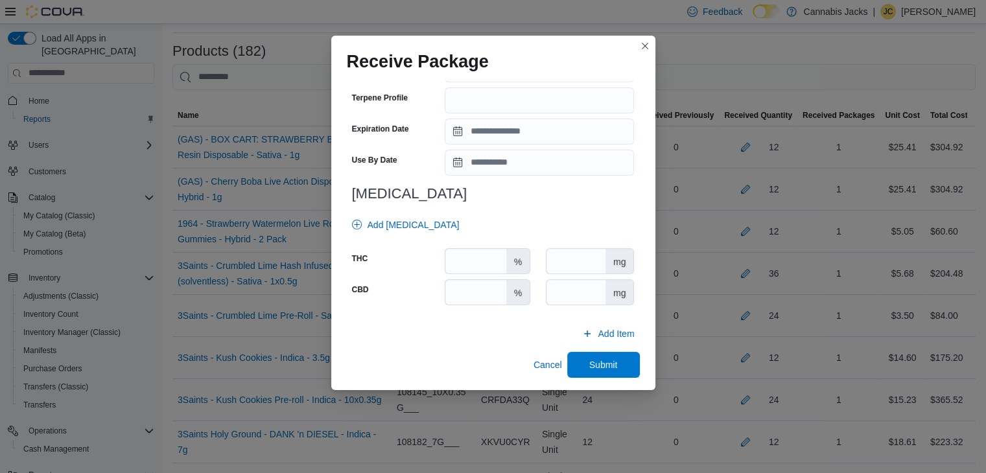
scroll to position [454, 0]
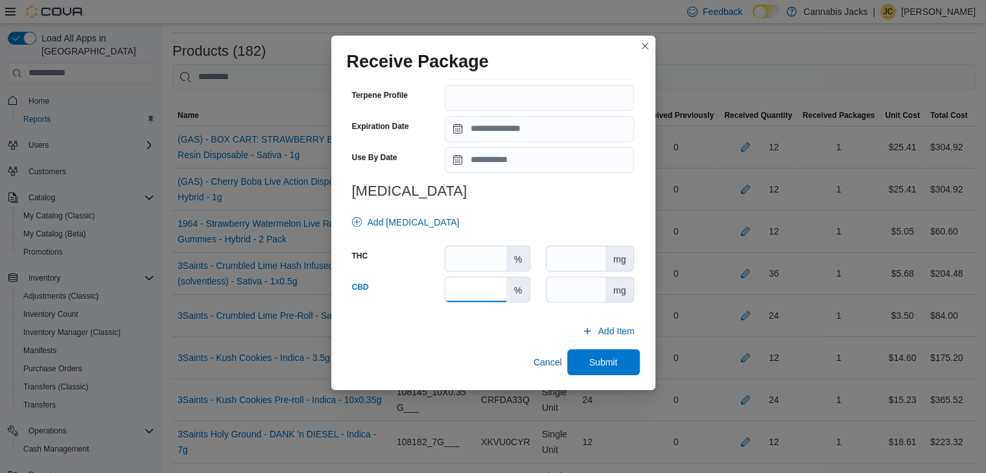
click at [468, 288] on input "number" at bounding box center [475, 289] width 60 height 25
type input "*"
click at [474, 257] on input "number" at bounding box center [475, 258] width 60 height 25
type input "**"
click at [581, 359] on span "Submit" at bounding box center [603, 362] width 57 height 26
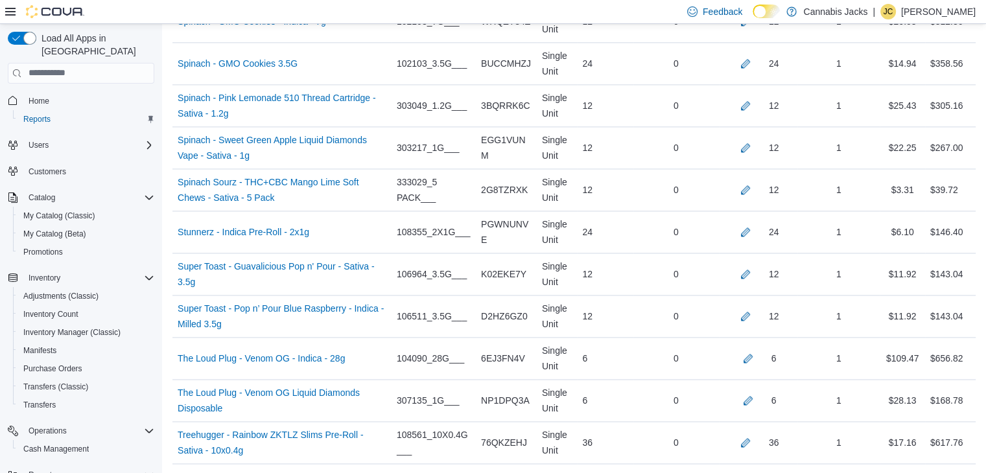
scroll to position [6765, 0]
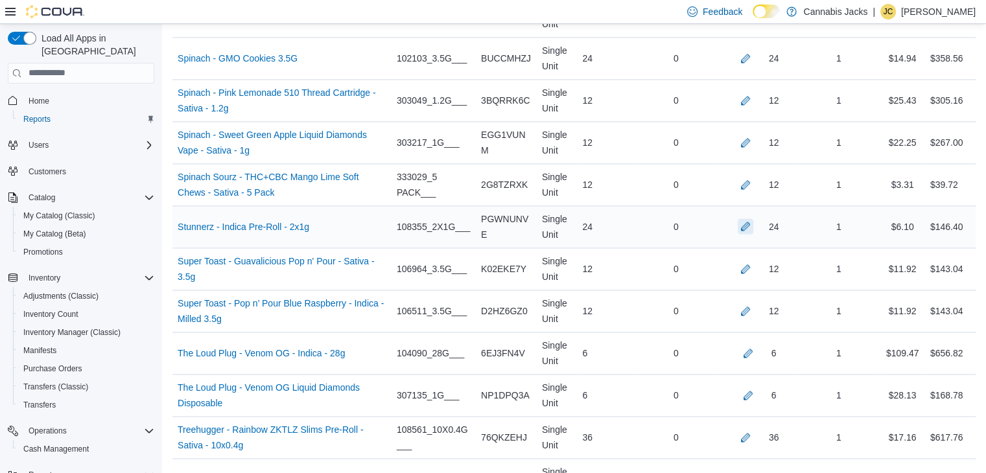
click at [753, 218] on button "button" at bounding box center [746, 226] width 16 height 16
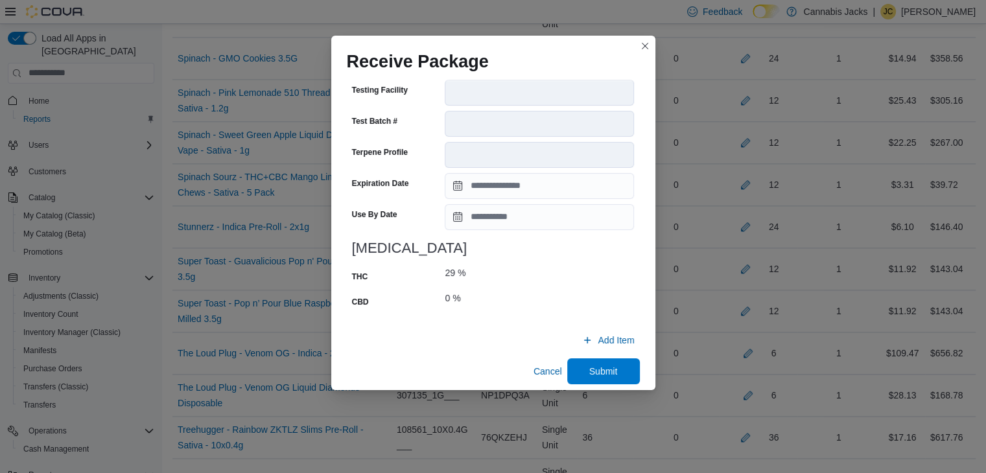
scroll to position [495, 0]
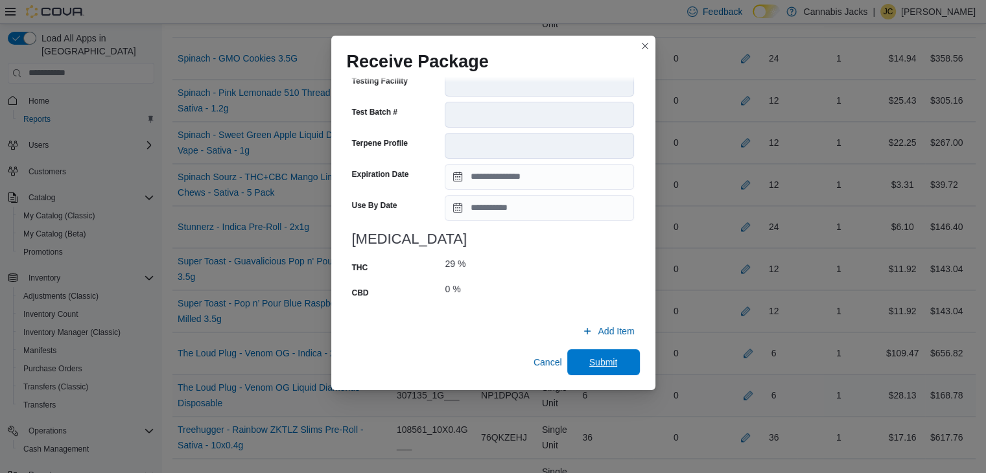
click at [580, 359] on span "Submit" at bounding box center [603, 362] width 57 height 26
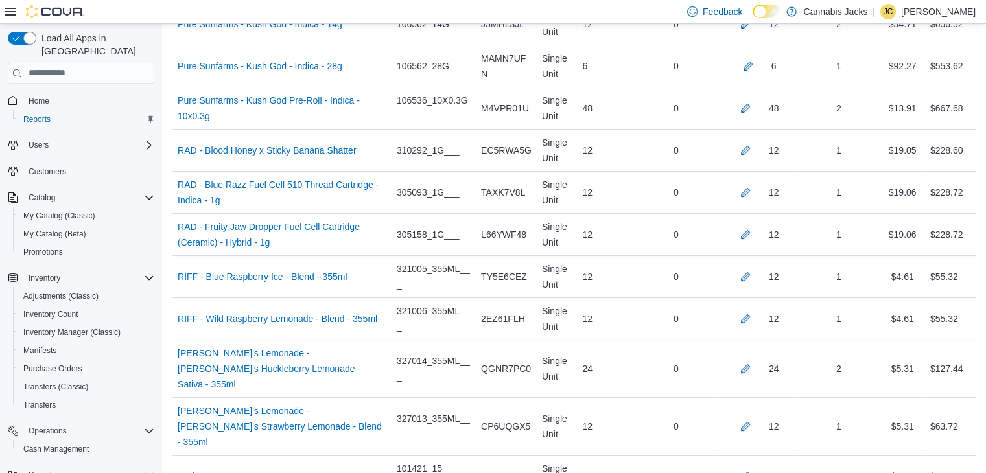
scroll to position [5079, 0]
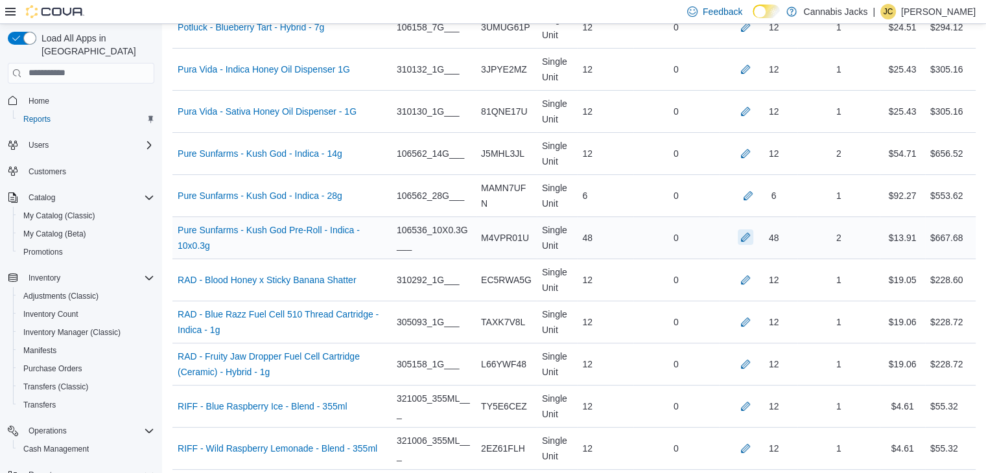
click at [750, 230] on button "button" at bounding box center [746, 238] width 16 height 16
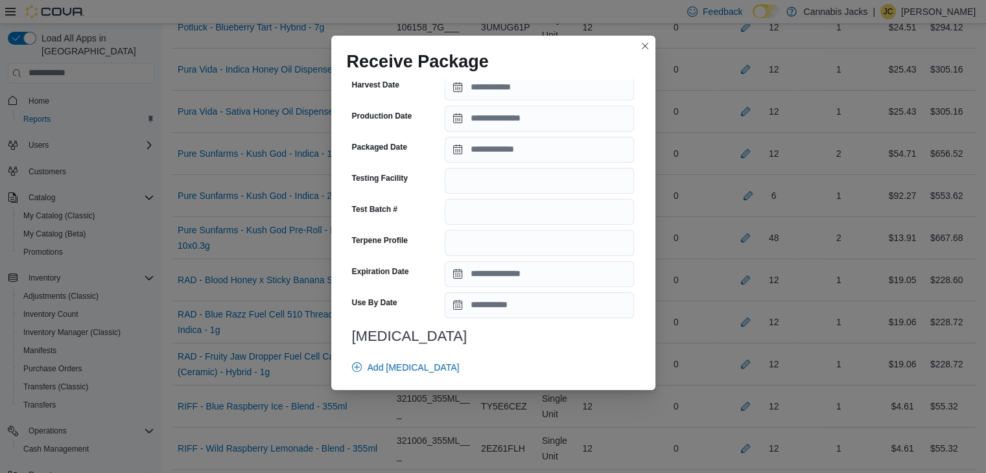
scroll to position [583, 0]
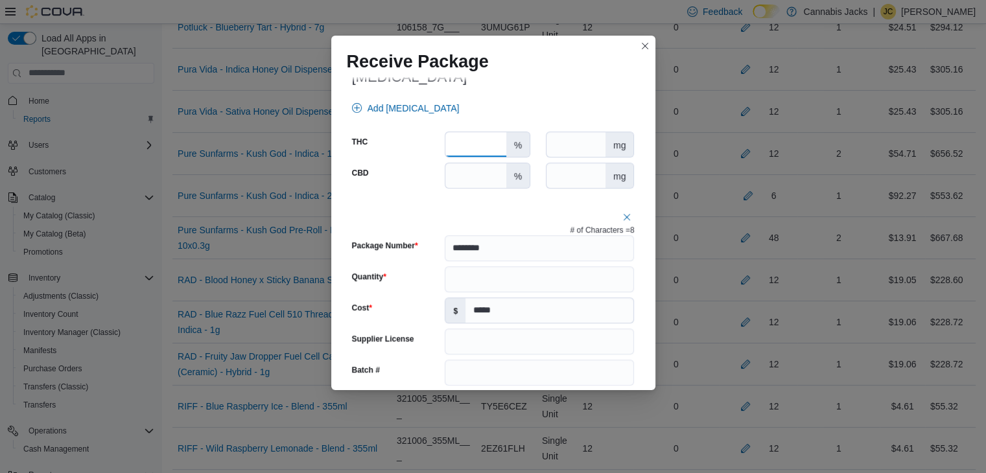
click at [472, 146] on input "number" at bounding box center [475, 144] width 60 height 25
type input "****"
click at [475, 169] on input "number" at bounding box center [475, 175] width 60 height 25
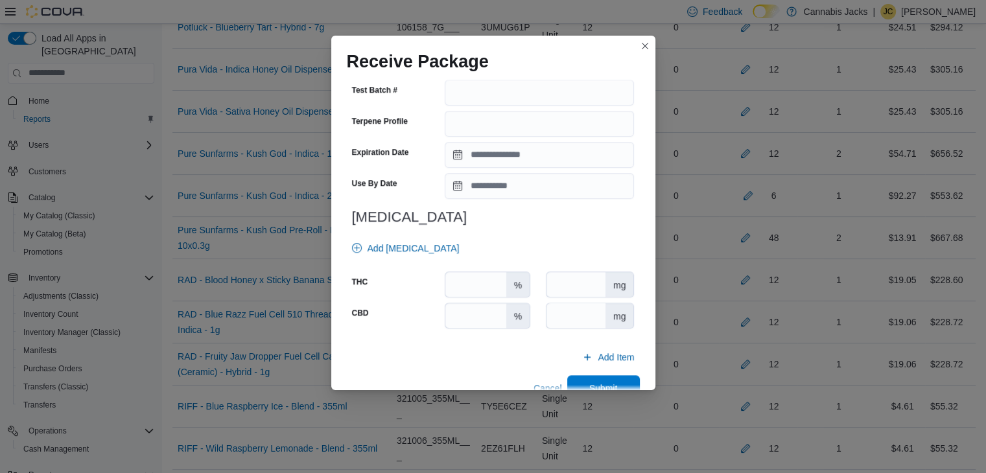
scroll to position [1138, 0]
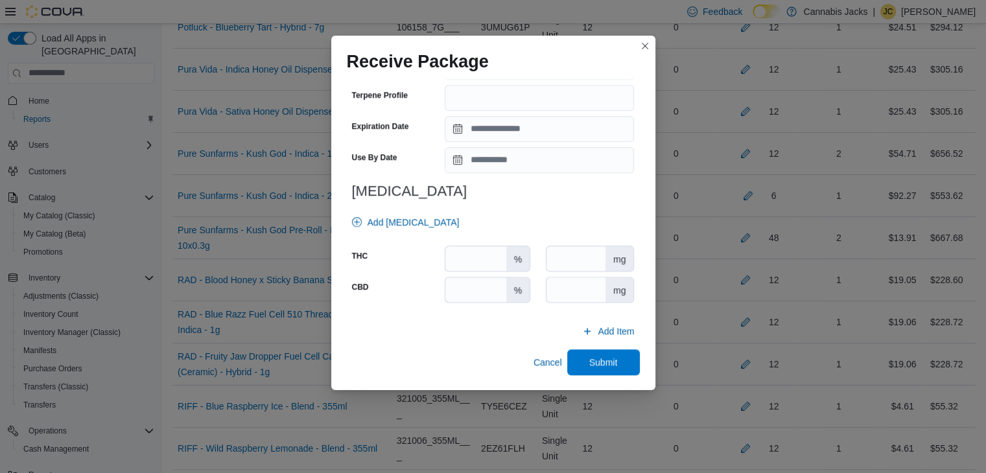
type input "*"
click at [489, 258] on input "number" at bounding box center [475, 258] width 60 height 25
type input "****"
click at [484, 294] on input "number" at bounding box center [475, 289] width 60 height 25
type input "*"
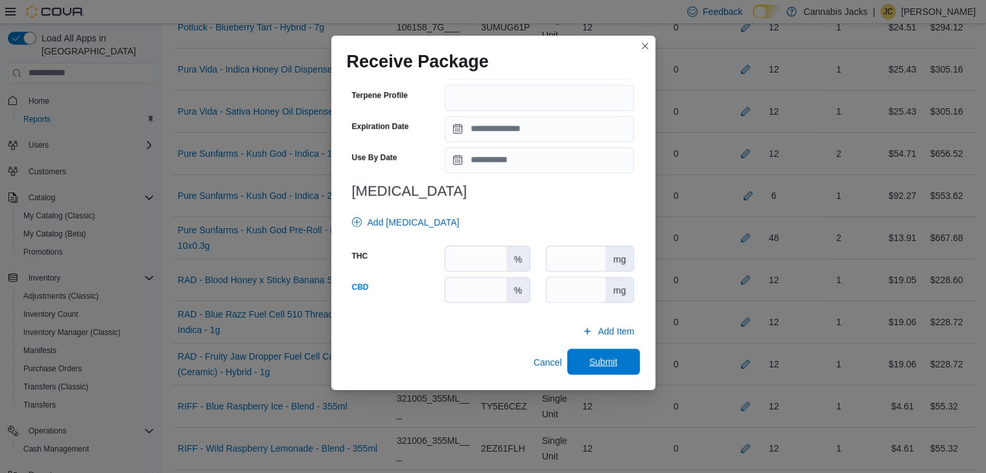
click at [598, 357] on span "Submit" at bounding box center [603, 361] width 29 height 13
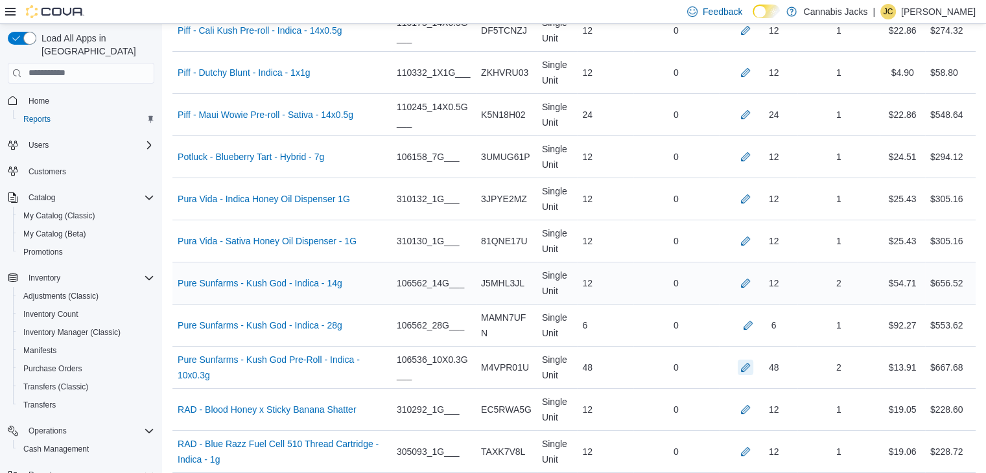
scroll to position [4884, 0]
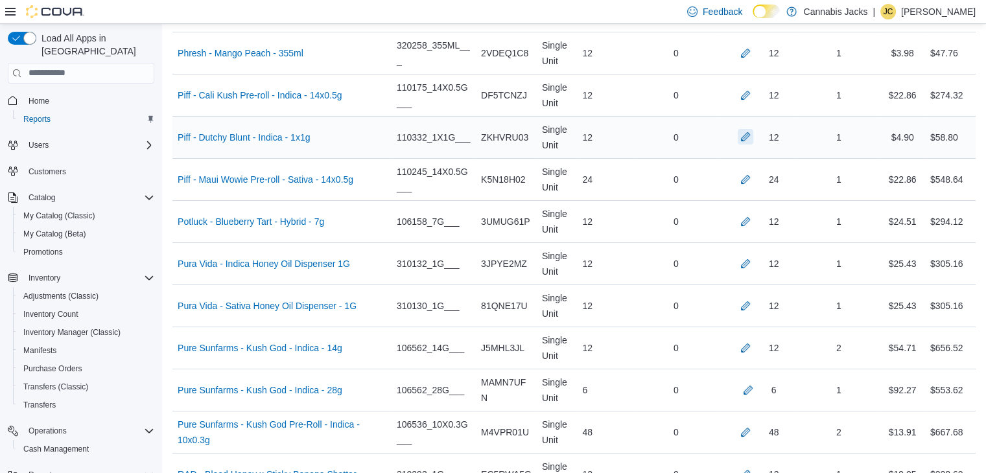
click at [753, 129] on button "button" at bounding box center [746, 137] width 16 height 16
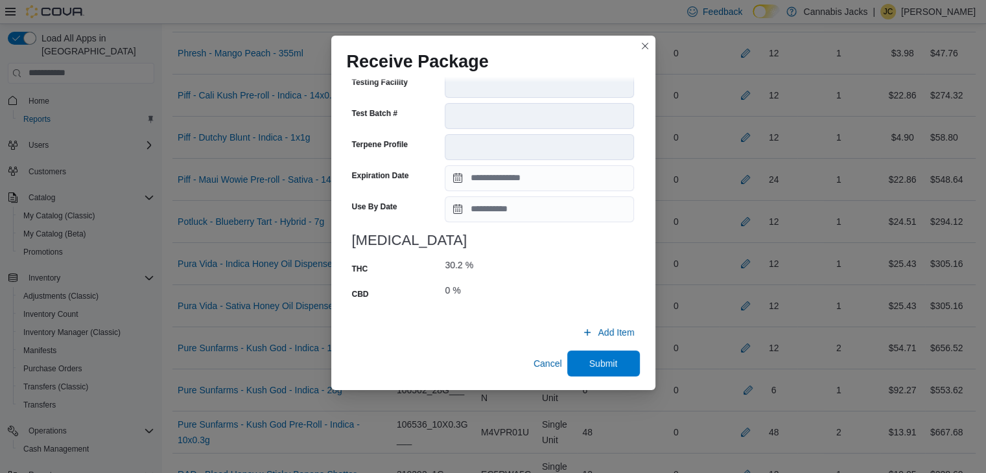
scroll to position [495, 0]
click at [591, 362] on span "Submit" at bounding box center [603, 361] width 29 height 13
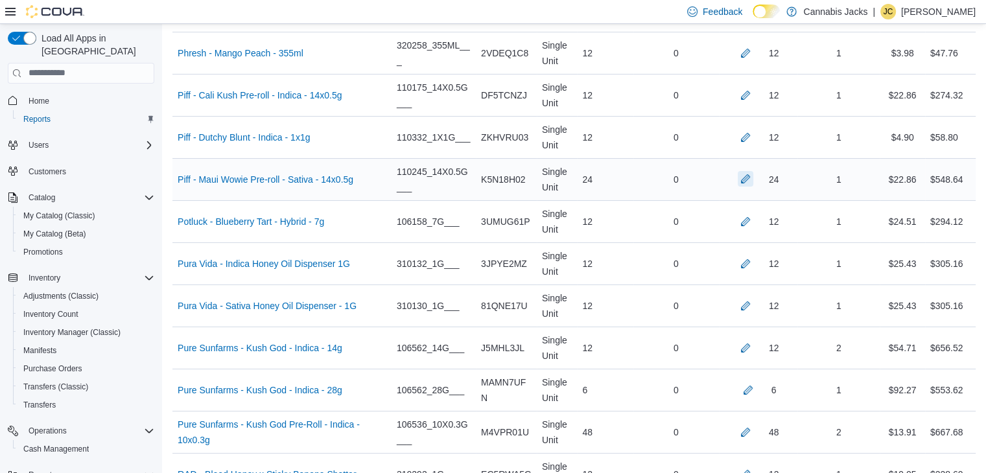
click at [752, 171] on button "button" at bounding box center [746, 179] width 16 height 16
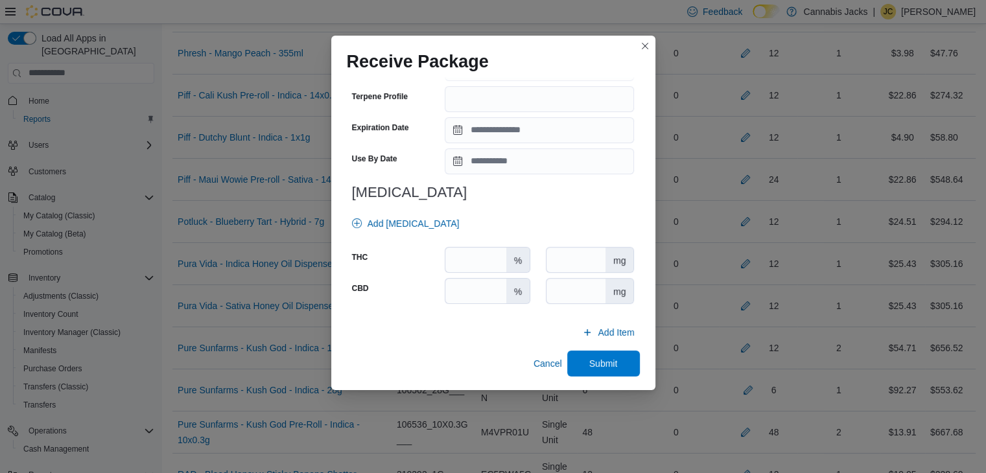
scroll to position [454, 0]
click at [473, 291] on input "number" at bounding box center [475, 289] width 60 height 25
type input "*"
click at [474, 265] on input "number" at bounding box center [475, 258] width 60 height 25
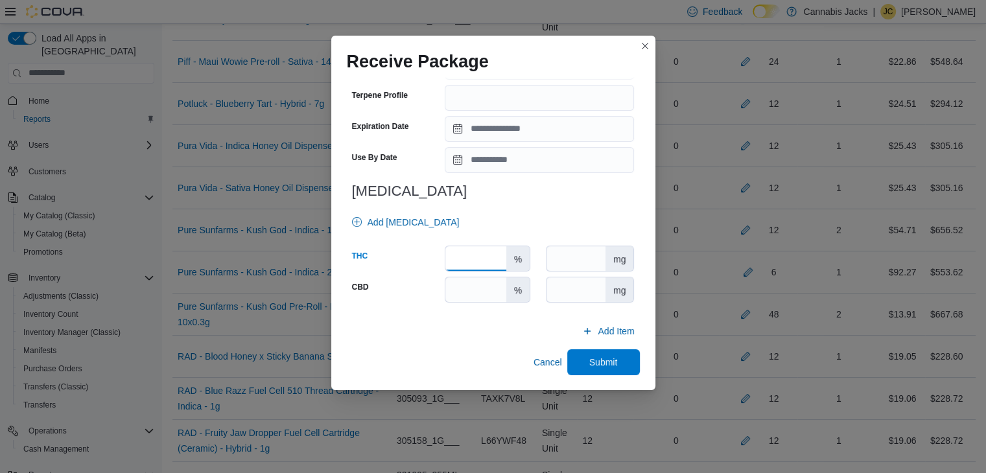
scroll to position [5014, 0]
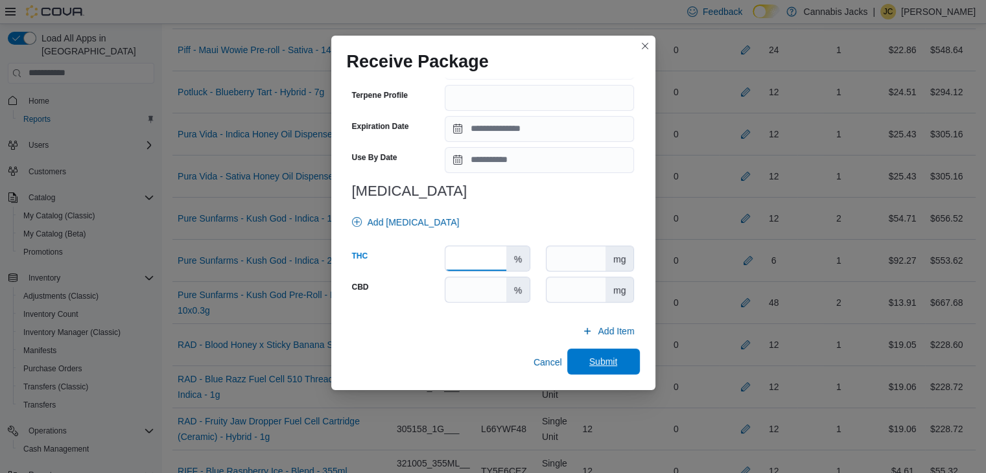
type input "****"
click at [620, 357] on span "Submit" at bounding box center [603, 362] width 57 height 26
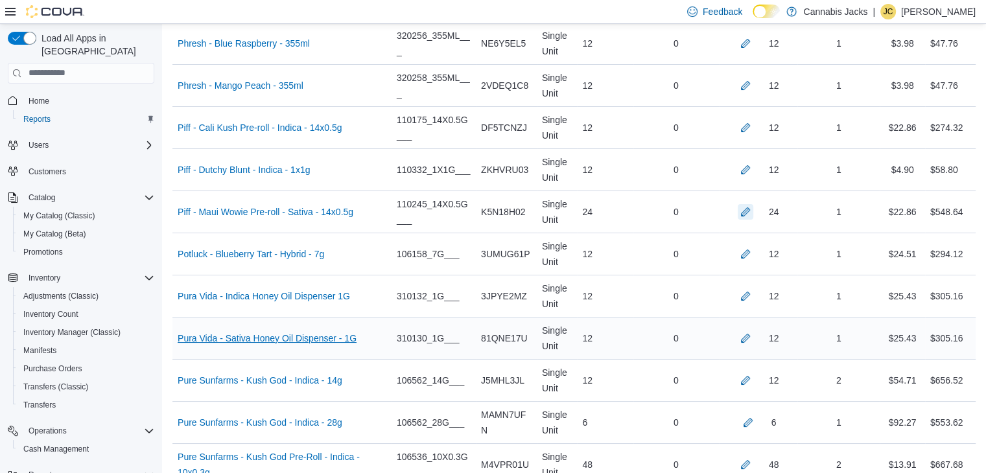
scroll to position [4820, 0]
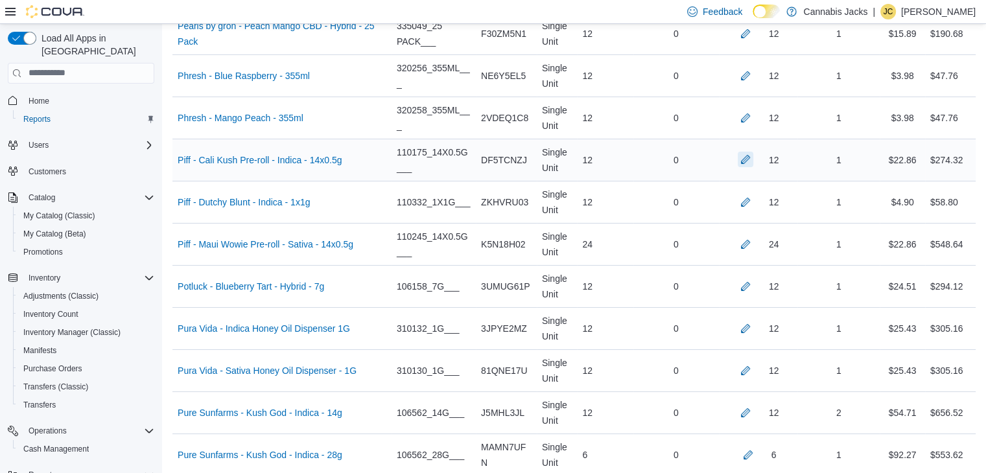
click at [751, 152] on button "button" at bounding box center [746, 160] width 16 height 16
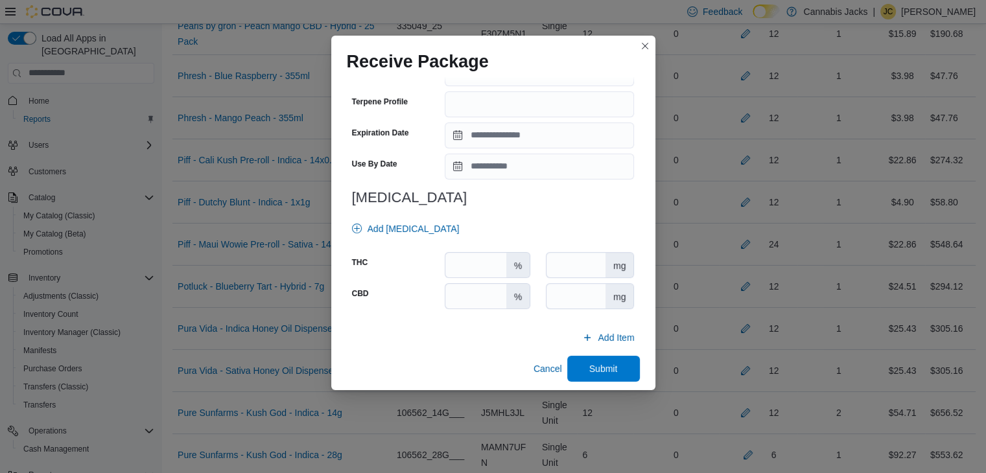
scroll to position [454, 0]
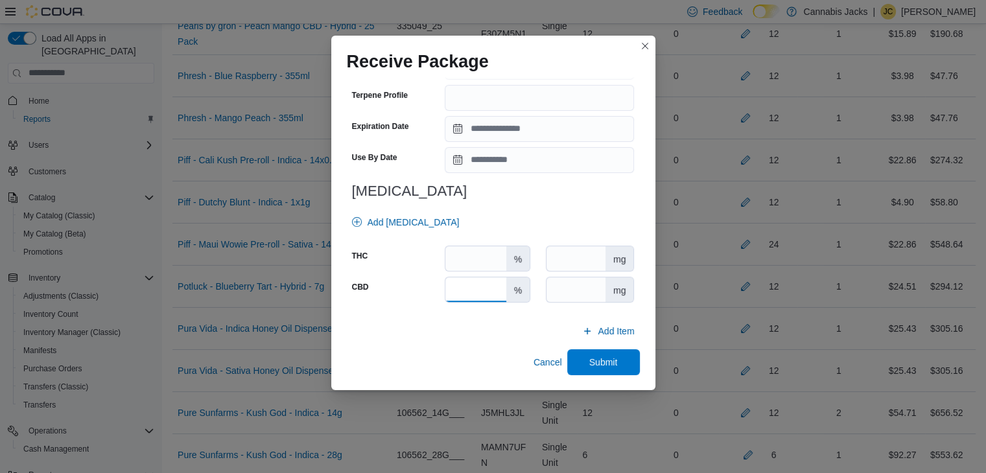
click at [469, 287] on input "number" at bounding box center [475, 289] width 60 height 25
type input "*"
click at [469, 259] on input "number" at bounding box center [475, 258] width 60 height 25
type input "****"
click at [590, 360] on span "Submit" at bounding box center [603, 361] width 29 height 13
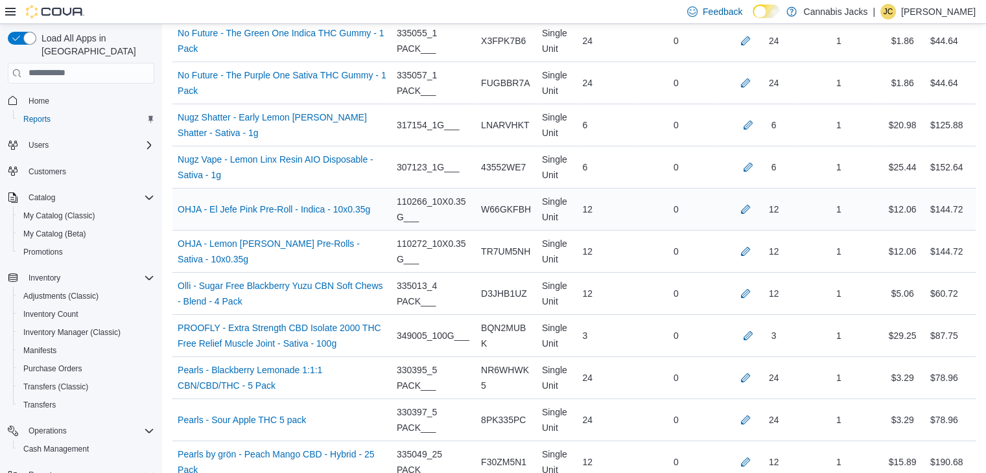
scroll to position [4366, 0]
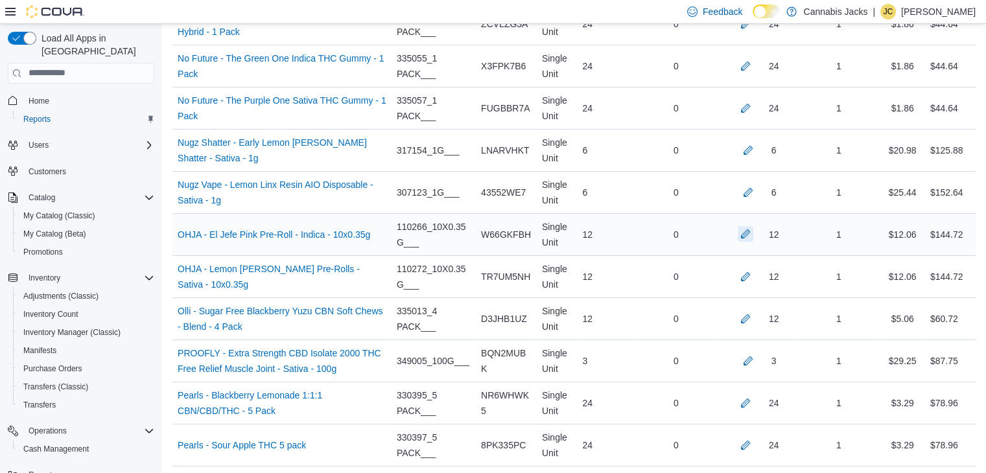
click at [753, 226] on button "button" at bounding box center [746, 234] width 16 height 16
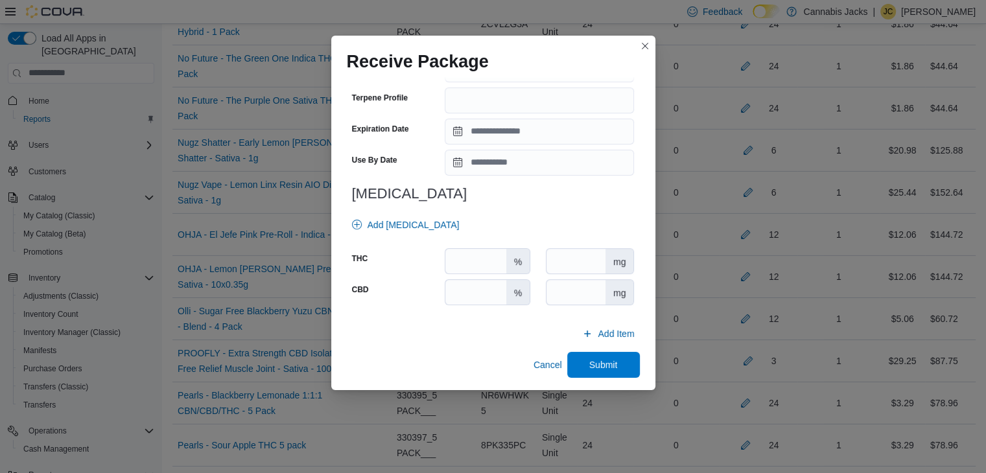
scroll to position [454, 0]
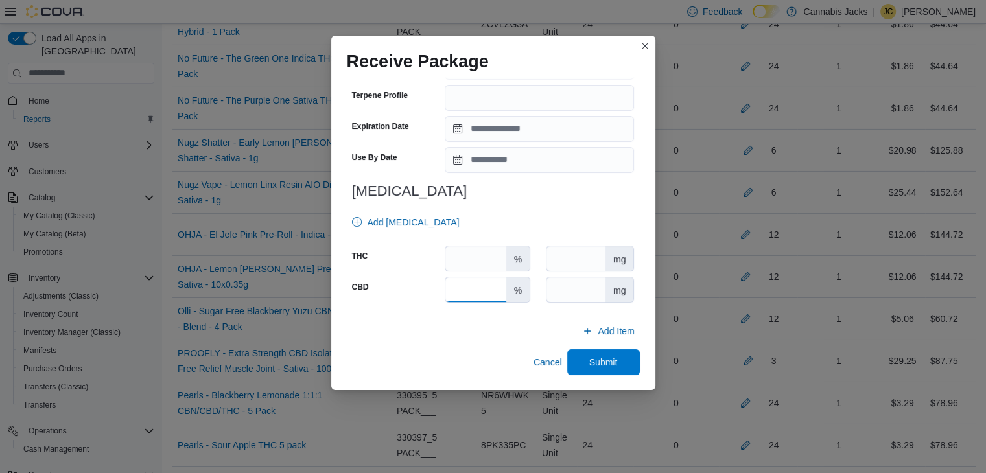
click at [477, 293] on input "number" at bounding box center [475, 289] width 60 height 25
type input "*"
click at [473, 260] on input "number" at bounding box center [475, 258] width 60 height 25
type input "****"
click at [575, 357] on span "Submit" at bounding box center [603, 362] width 57 height 26
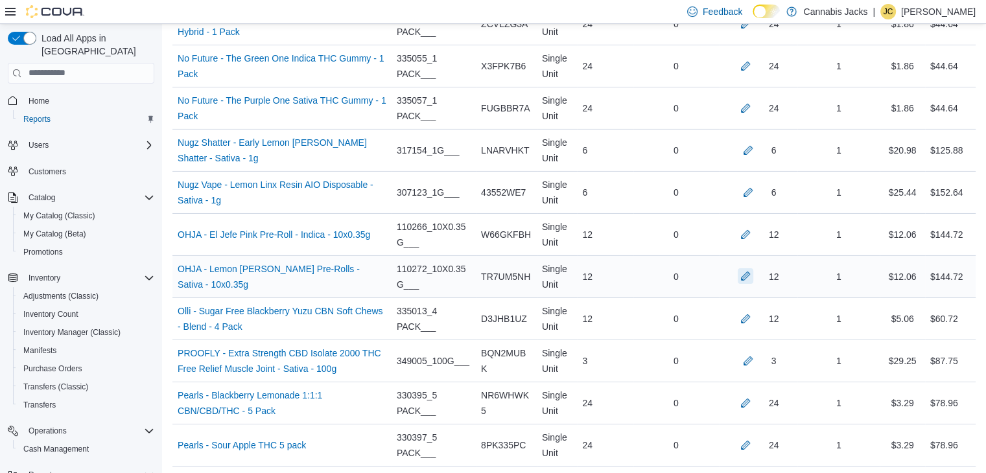
click at [750, 268] on button "button" at bounding box center [746, 276] width 16 height 16
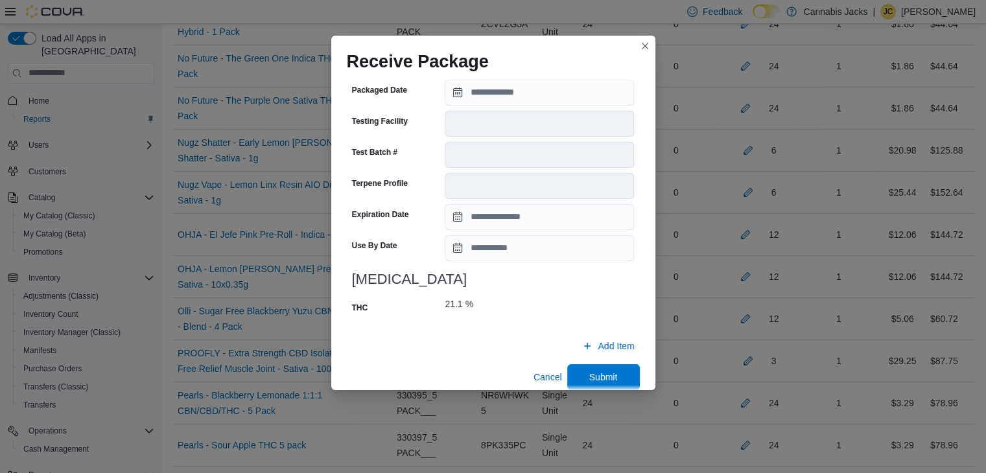
scroll to position [469, 0]
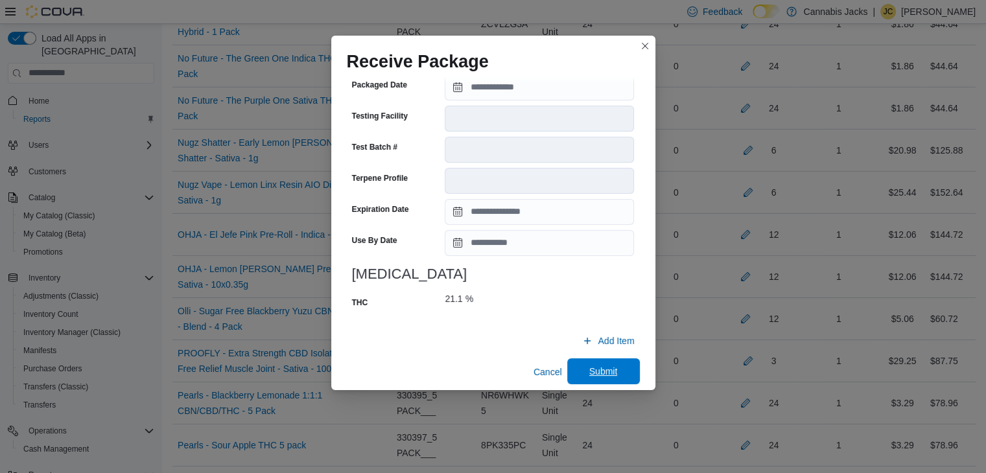
click at [596, 365] on span "Submit" at bounding box center [603, 371] width 29 height 13
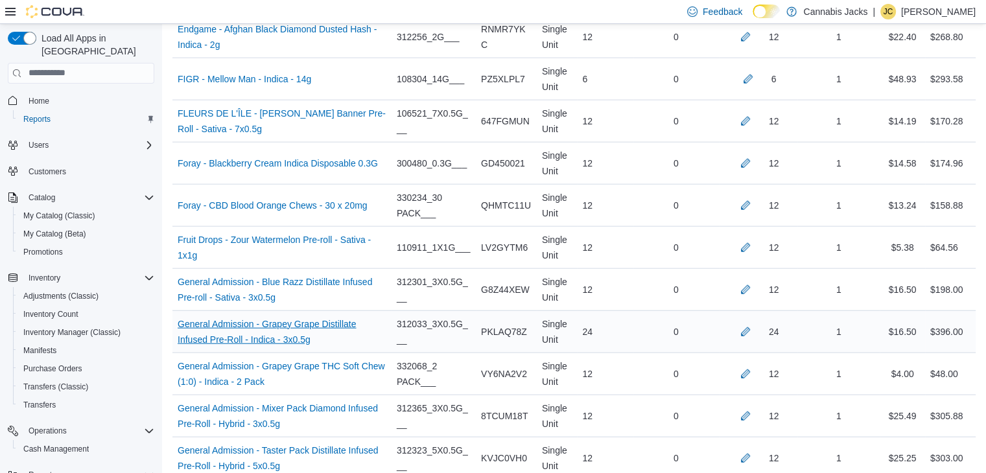
scroll to position [3069, 0]
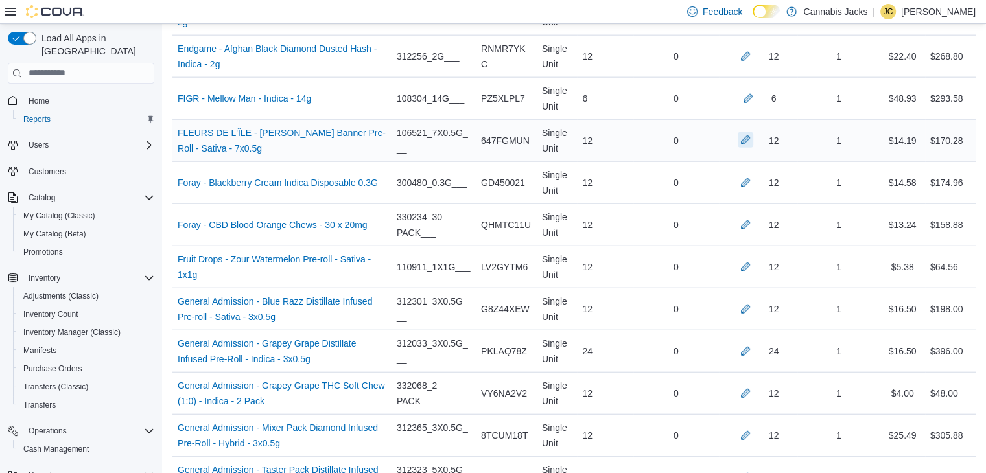
click at [753, 132] on button "button" at bounding box center [746, 140] width 16 height 16
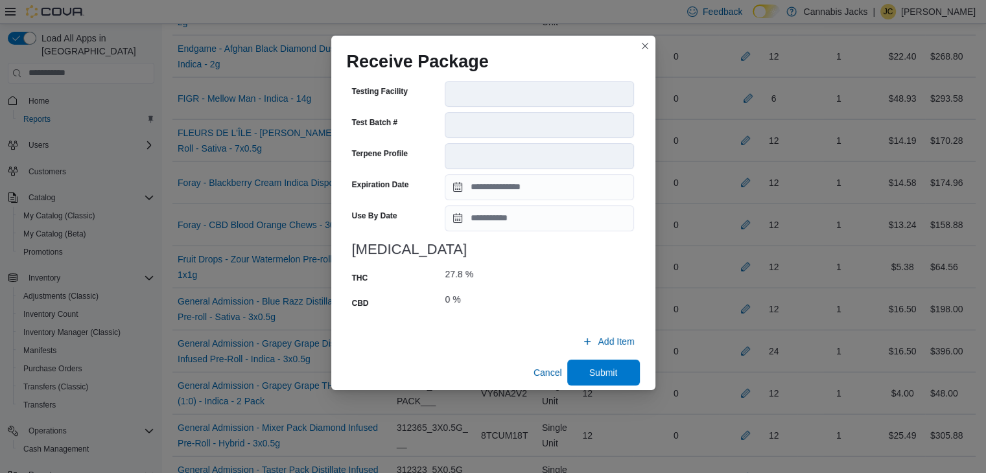
scroll to position [495, 0]
click at [578, 359] on span "Submit" at bounding box center [603, 372] width 57 height 26
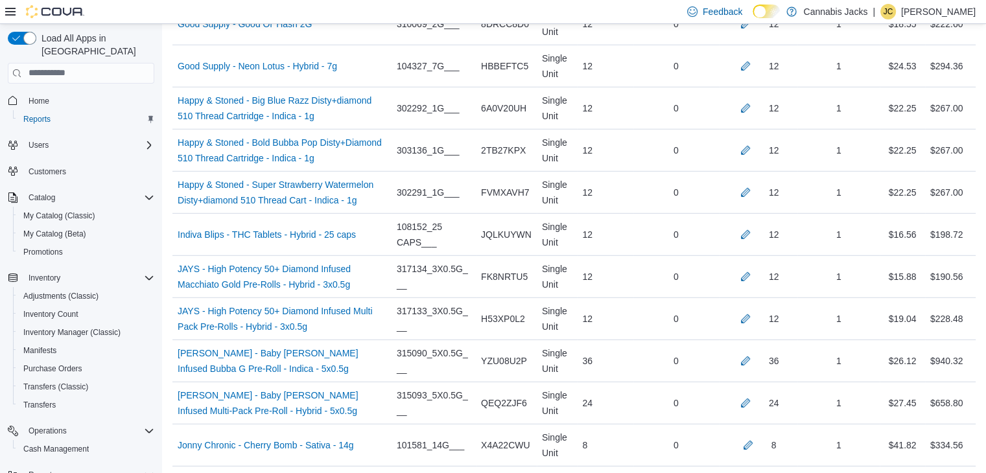
scroll to position [3717, 0]
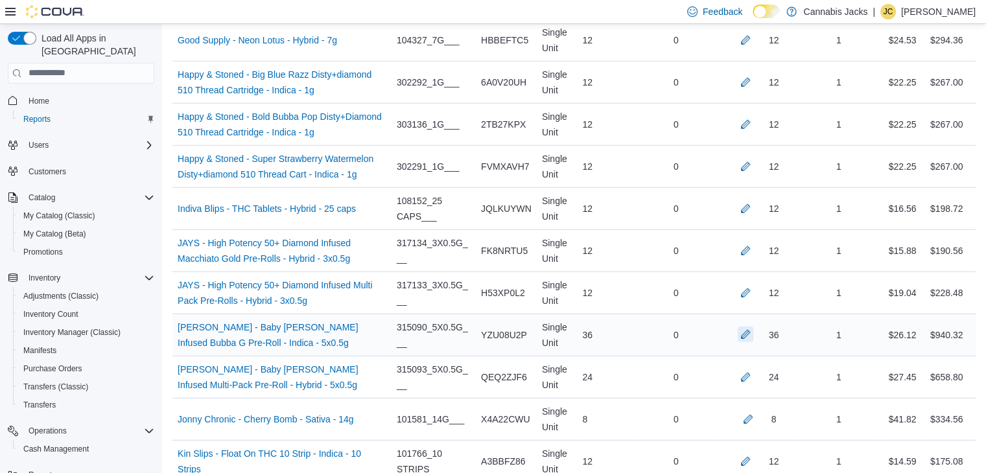
click at [753, 327] on button "button" at bounding box center [746, 335] width 16 height 16
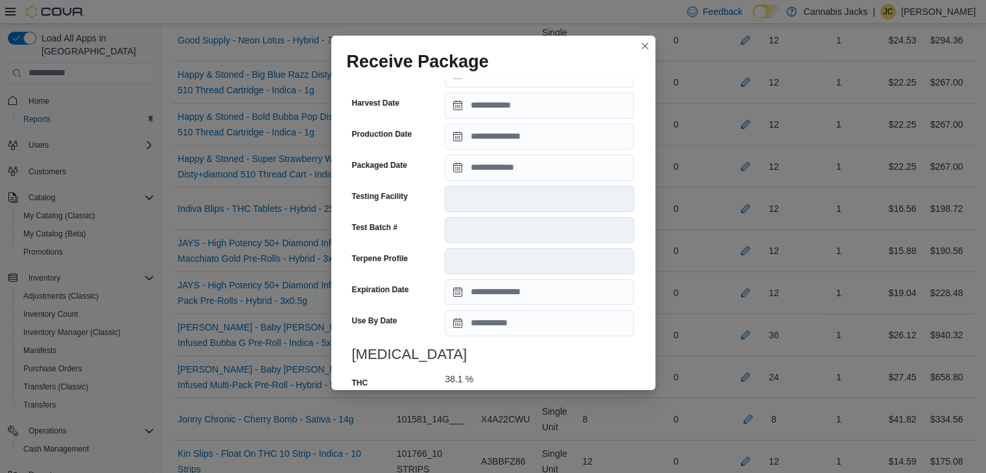
scroll to position [505, 0]
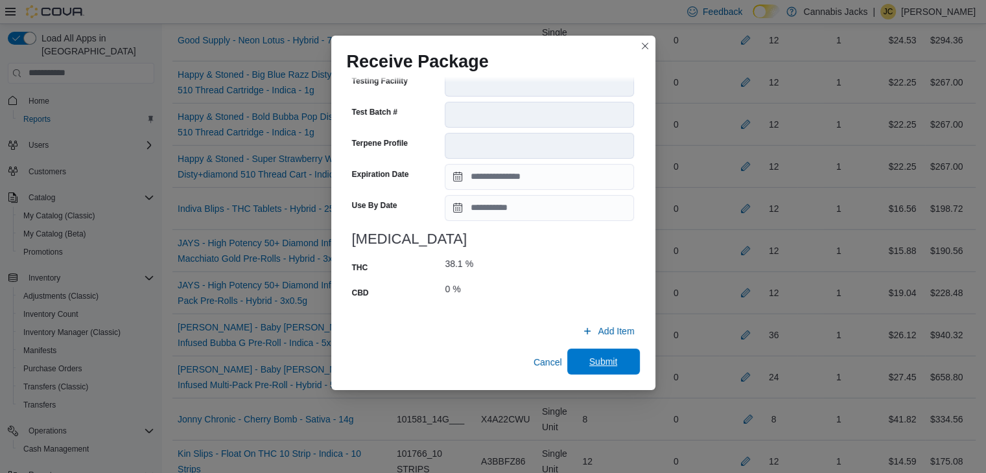
click at [591, 356] on span "Submit" at bounding box center [603, 361] width 29 height 13
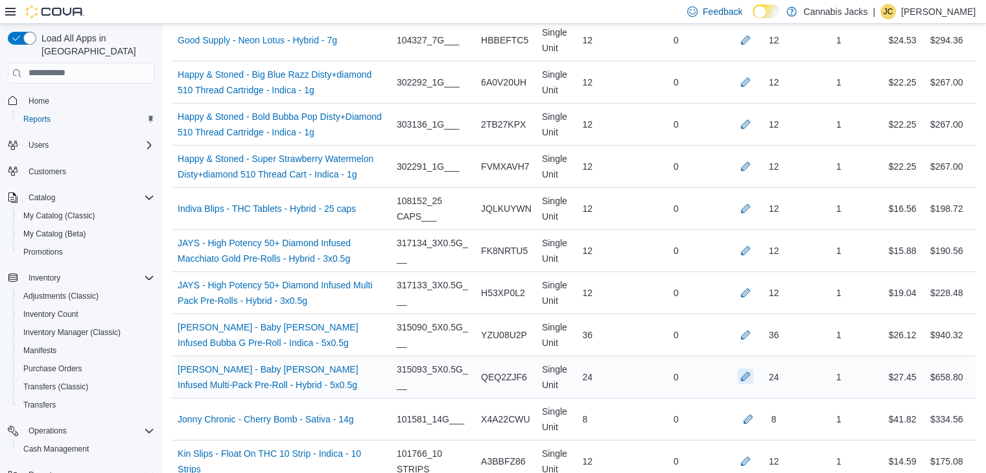
click at [752, 369] on button "button" at bounding box center [746, 377] width 16 height 16
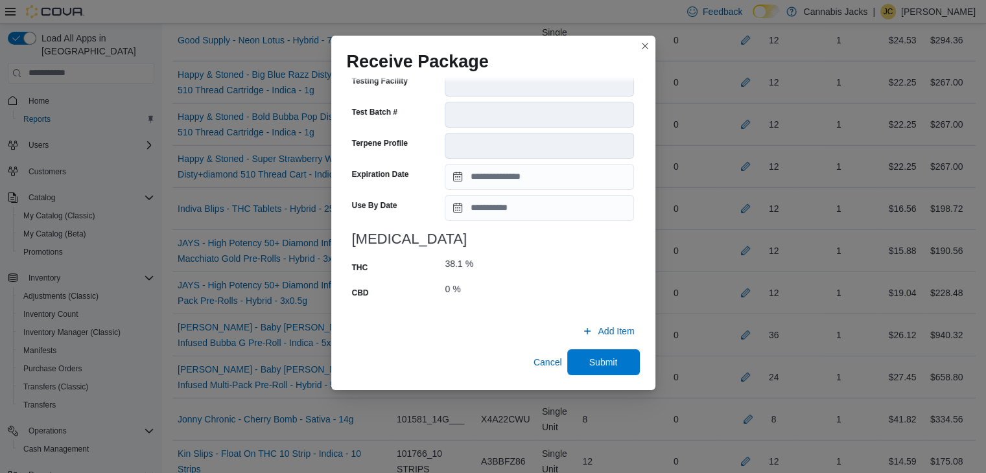
scroll to position [3847, 0]
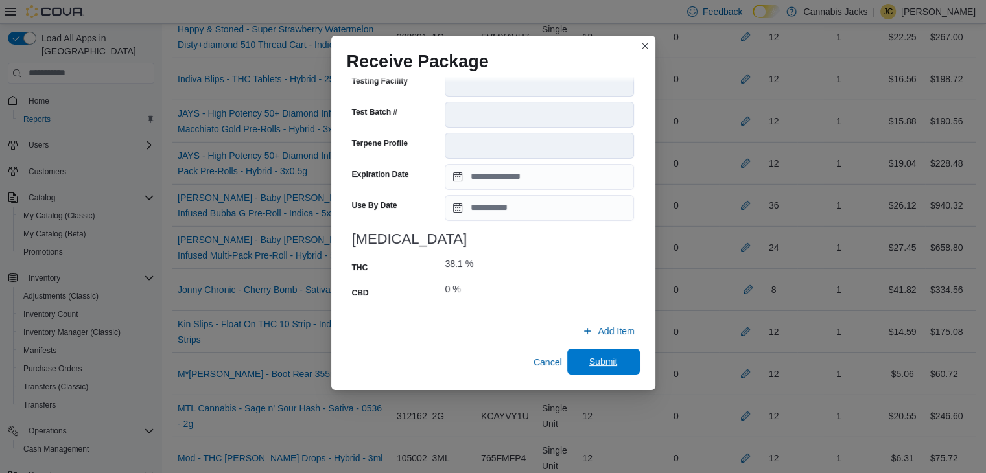
click at [591, 359] on span "Submit" at bounding box center [603, 361] width 29 height 13
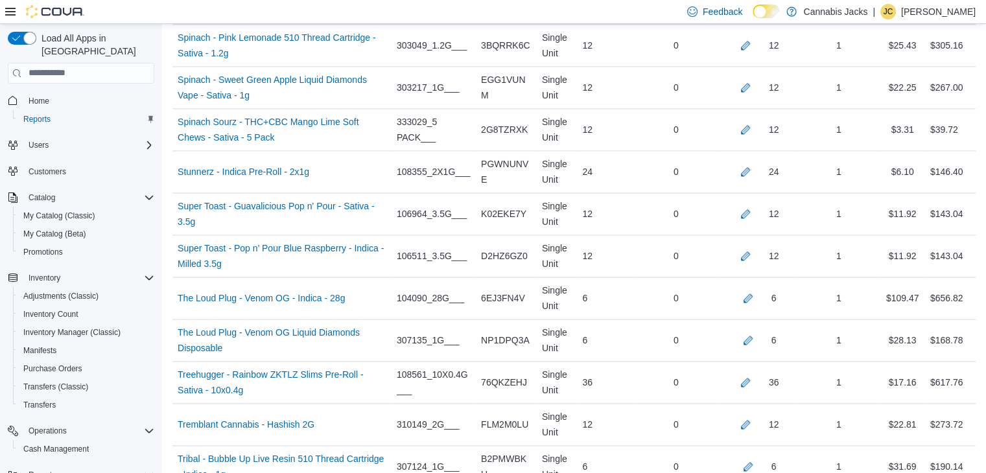
scroll to position [6829, 0]
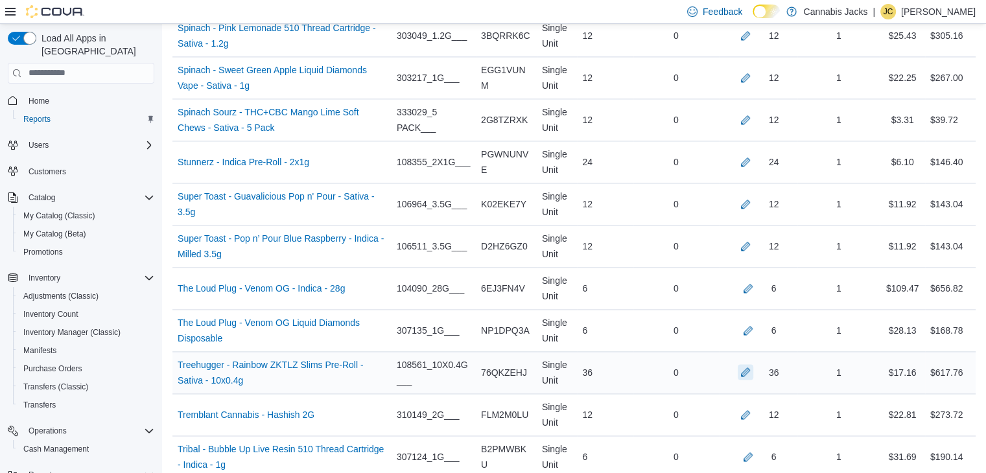
click at [753, 364] on button "button" at bounding box center [746, 372] width 16 height 16
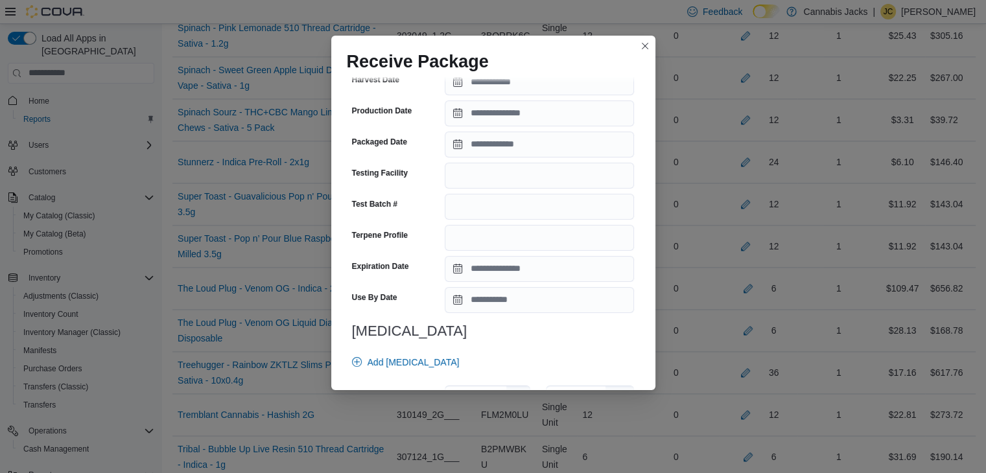
scroll to position [464, 0]
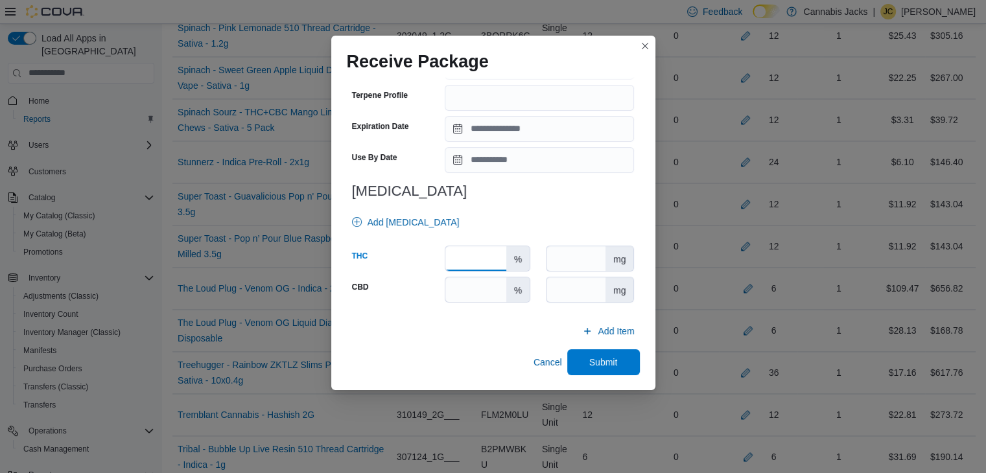
click at [480, 255] on input "number" at bounding box center [475, 258] width 60 height 25
type input "****"
click at [480, 290] on input "number" at bounding box center [475, 289] width 60 height 25
type input "*"
click at [610, 366] on span "Submit" at bounding box center [603, 361] width 29 height 13
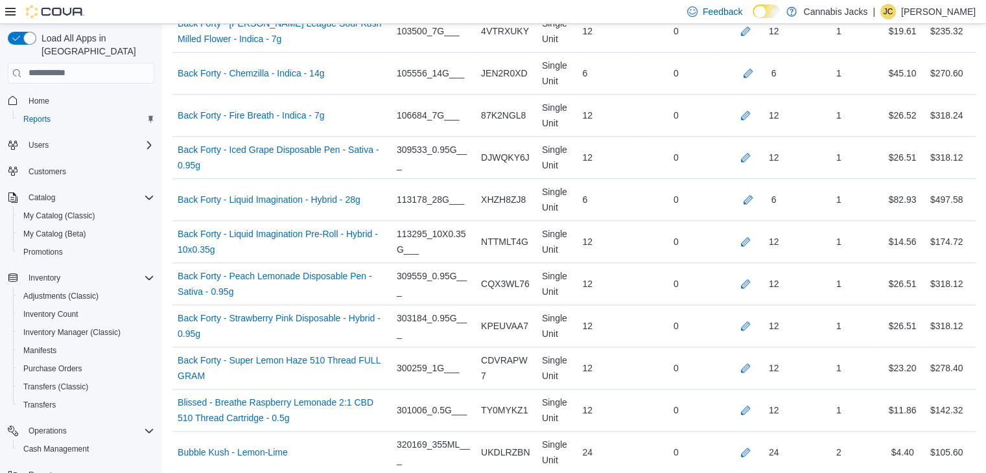
scroll to position [1448, 0]
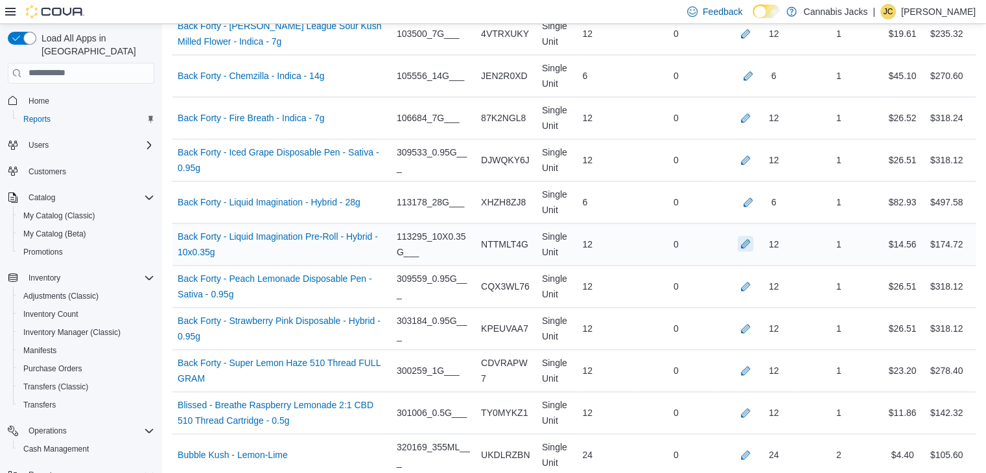
click at [753, 239] on button "button" at bounding box center [746, 244] width 16 height 16
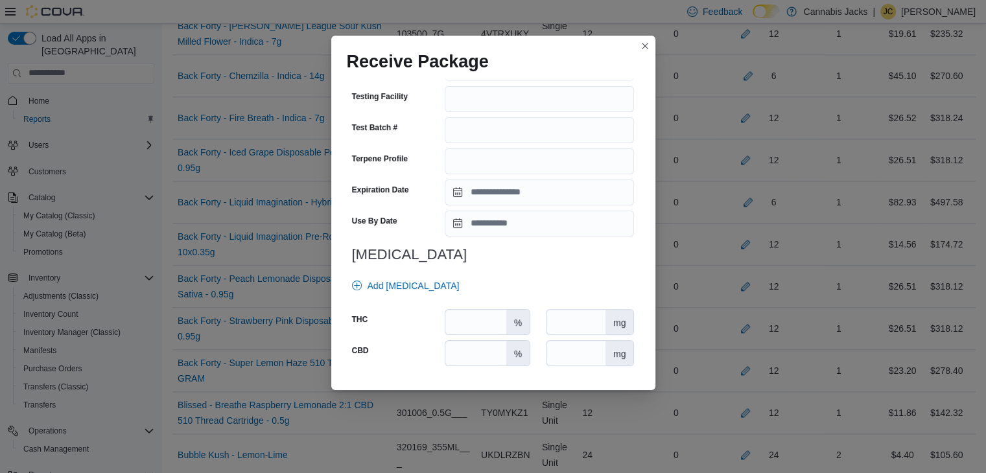
scroll to position [454, 0]
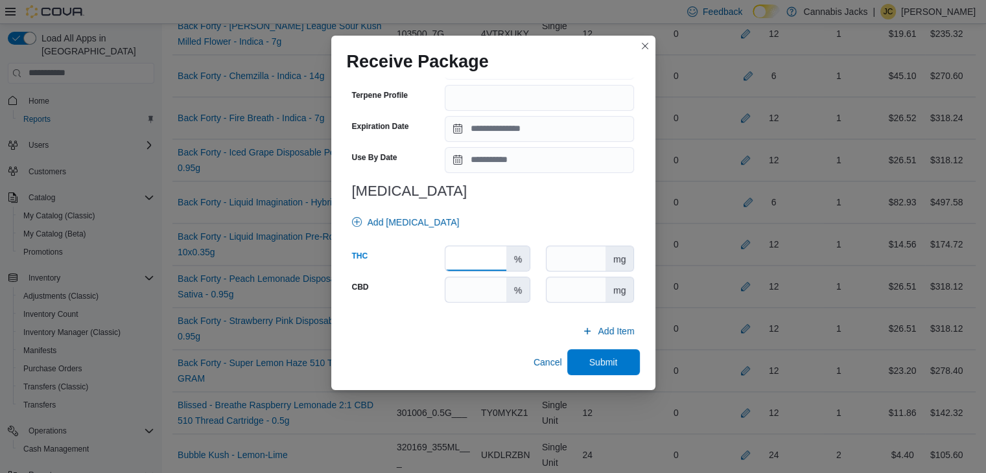
click at [456, 260] on input "number" at bounding box center [475, 258] width 60 height 25
type input "****"
click at [464, 290] on input "number" at bounding box center [475, 289] width 60 height 25
type input "*"
click at [589, 359] on span "Submit" at bounding box center [603, 361] width 29 height 13
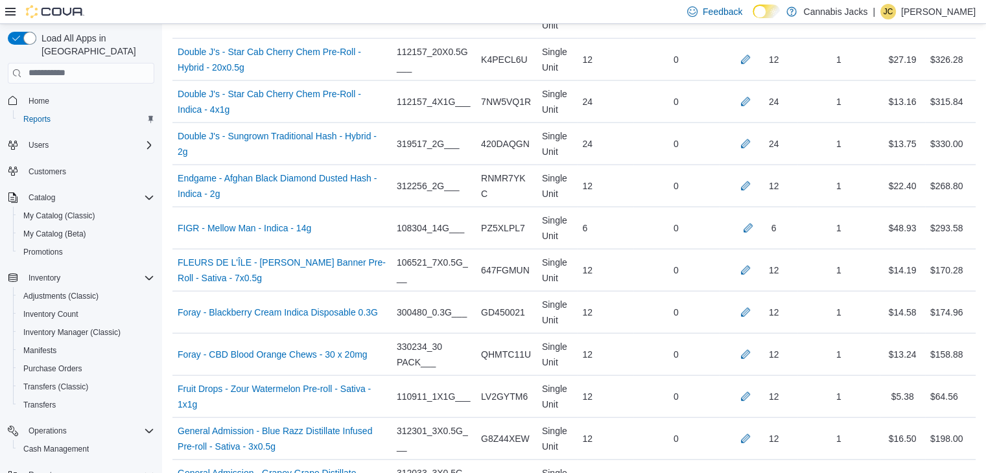
scroll to position [3004, 0]
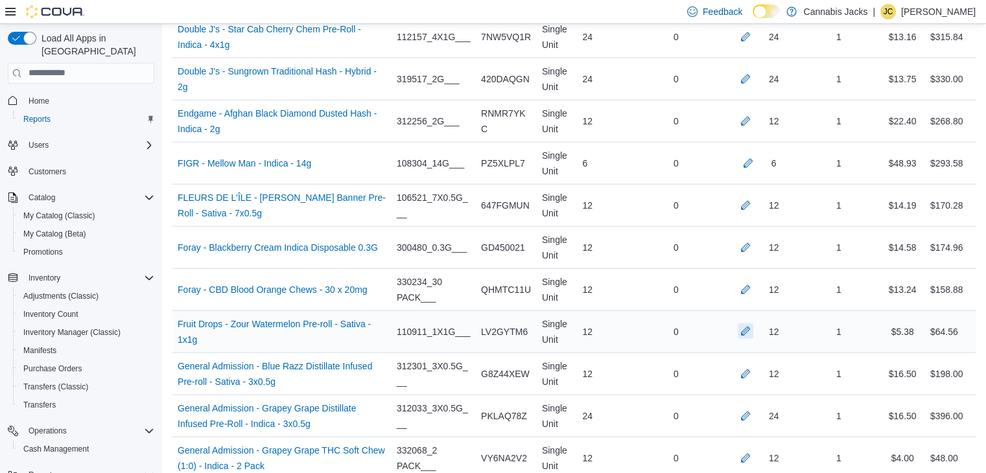
click at [753, 324] on button "button" at bounding box center [746, 332] width 16 height 16
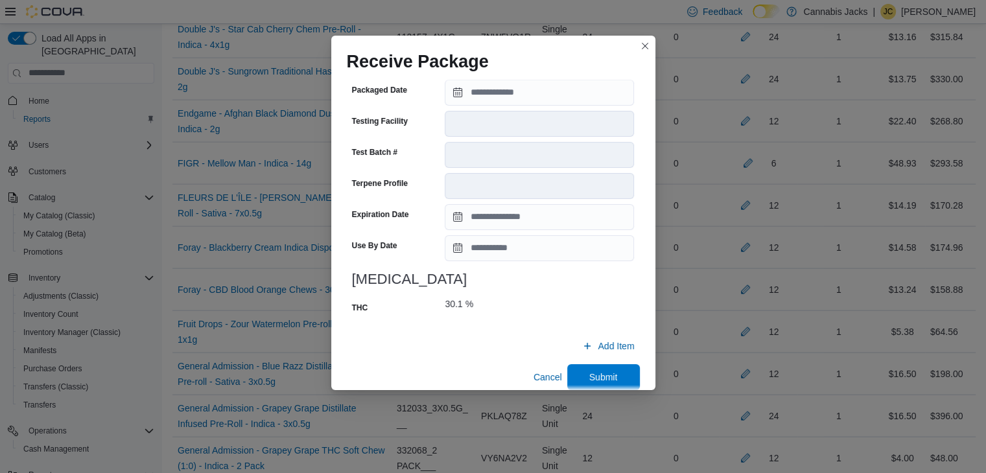
scroll to position [469, 0]
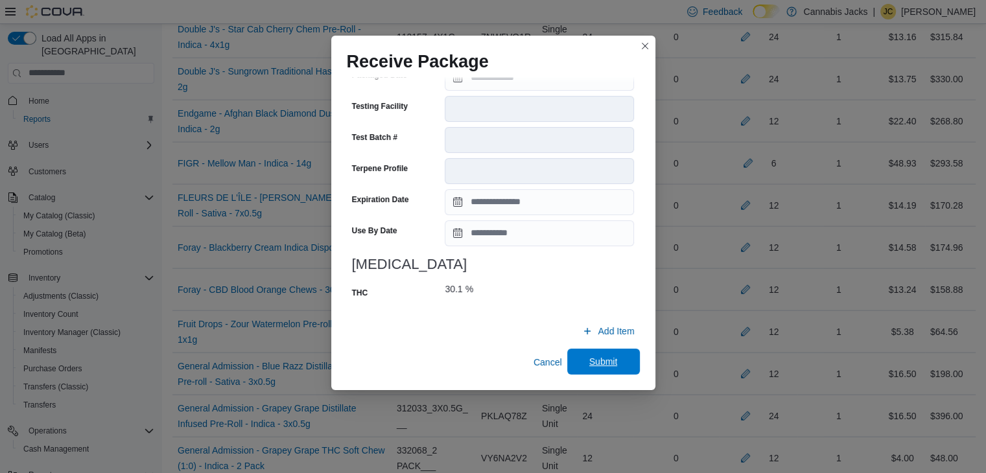
click at [575, 361] on span "Submit" at bounding box center [603, 362] width 57 height 26
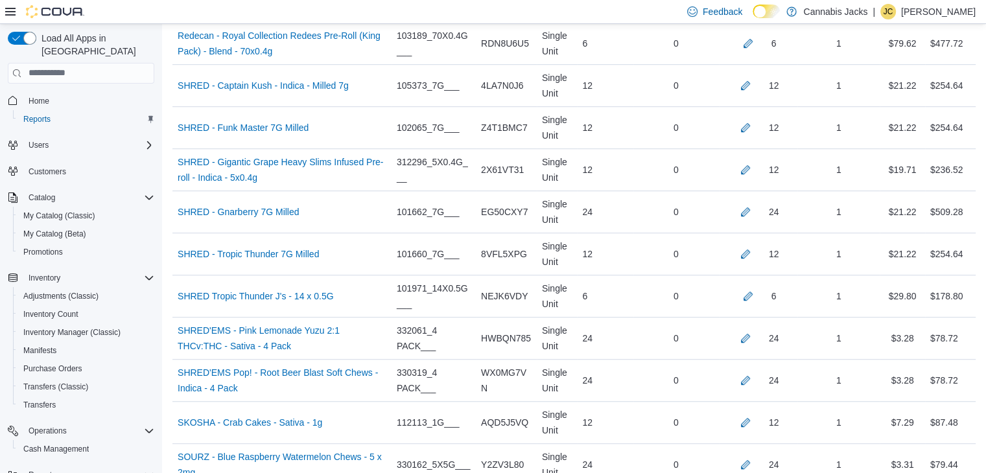
scroll to position [5727, 0]
click at [753, 160] on button "button" at bounding box center [746, 168] width 16 height 16
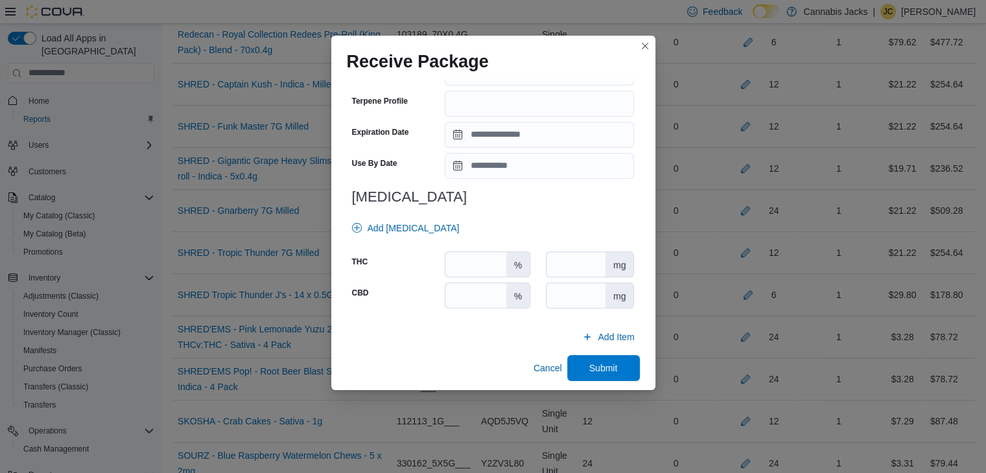
scroll to position [464, 0]
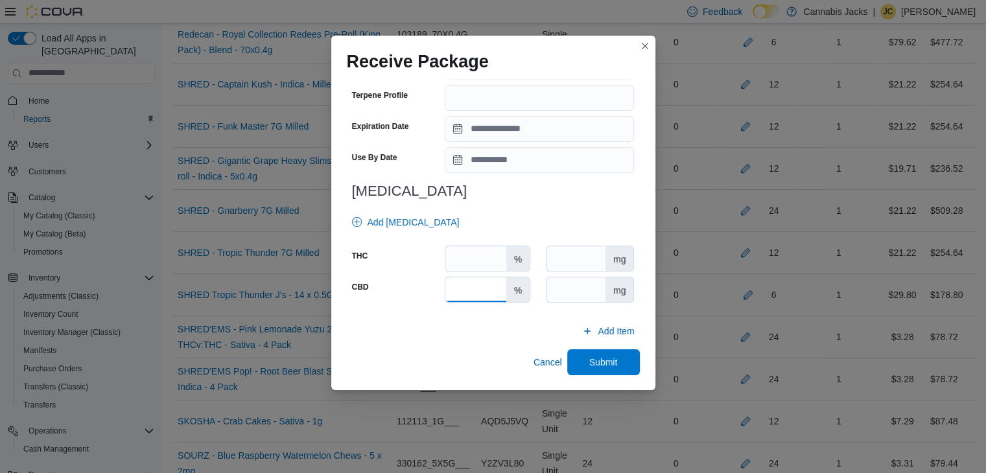
click at [467, 289] on input "number" at bounding box center [475, 289] width 60 height 25
type input "*"
click at [471, 257] on input "number" at bounding box center [475, 258] width 60 height 25
type input "**"
click at [589, 357] on span "Submit" at bounding box center [603, 361] width 29 height 13
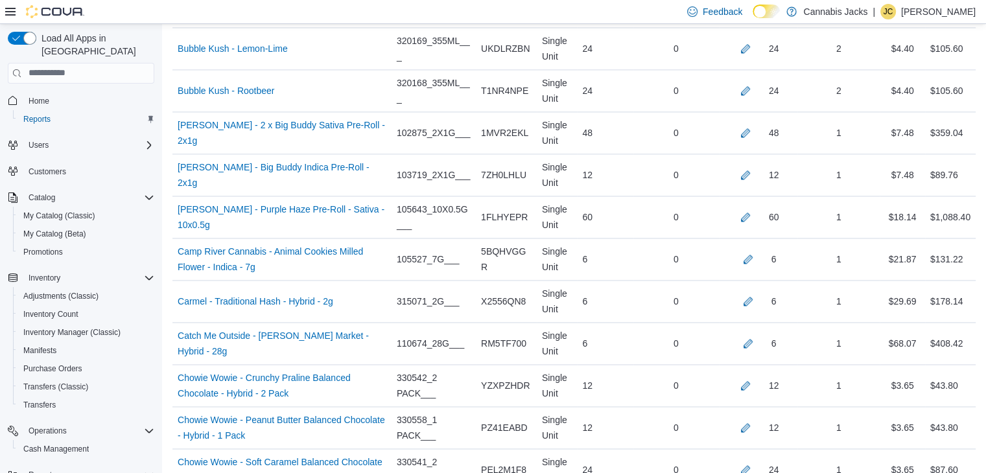
scroll to position [1837, 0]
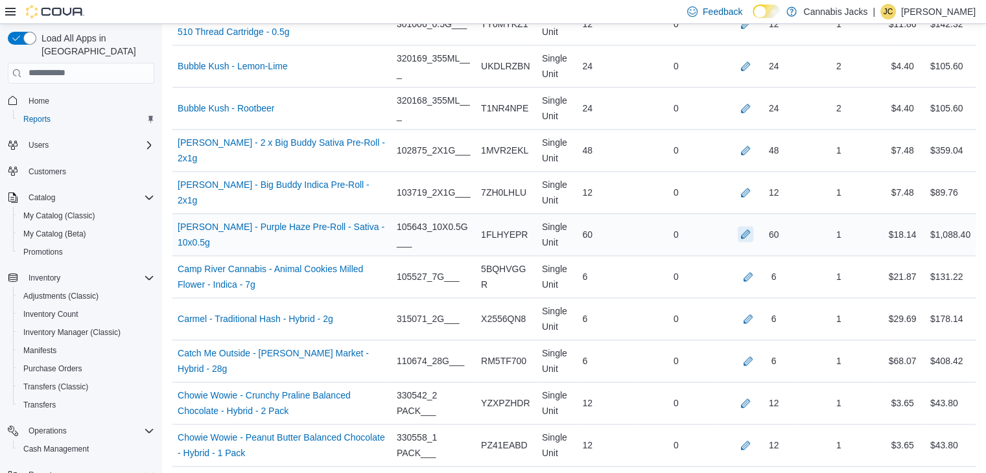
click at [753, 231] on button "button" at bounding box center [746, 234] width 16 height 16
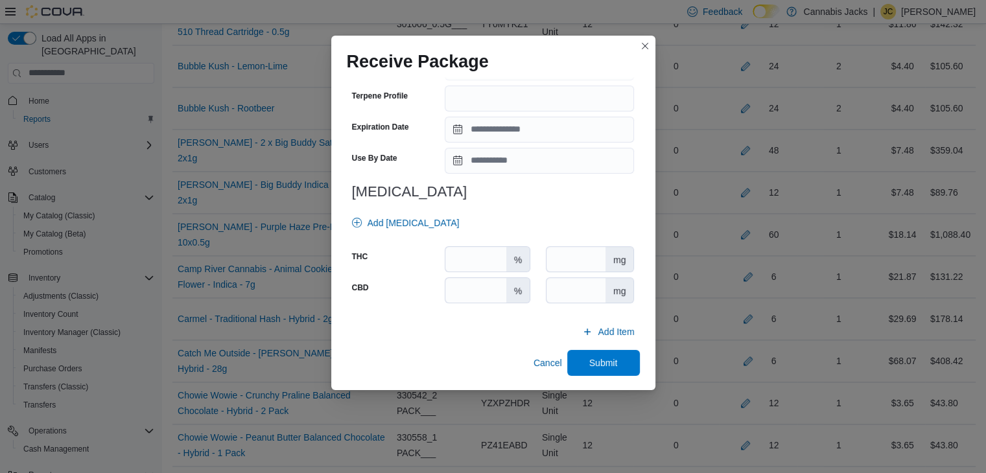
scroll to position [454, 0]
click at [479, 263] on input "number" at bounding box center [475, 258] width 60 height 25
type input "****"
click at [469, 287] on input "number" at bounding box center [475, 289] width 60 height 25
type input "*"
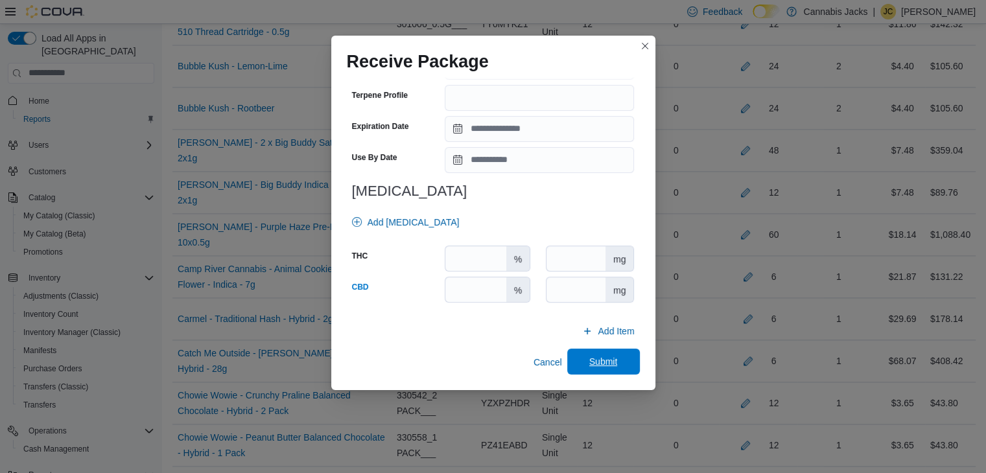
click at [596, 360] on span "Submit" at bounding box center [603, 361] width 29 height 13
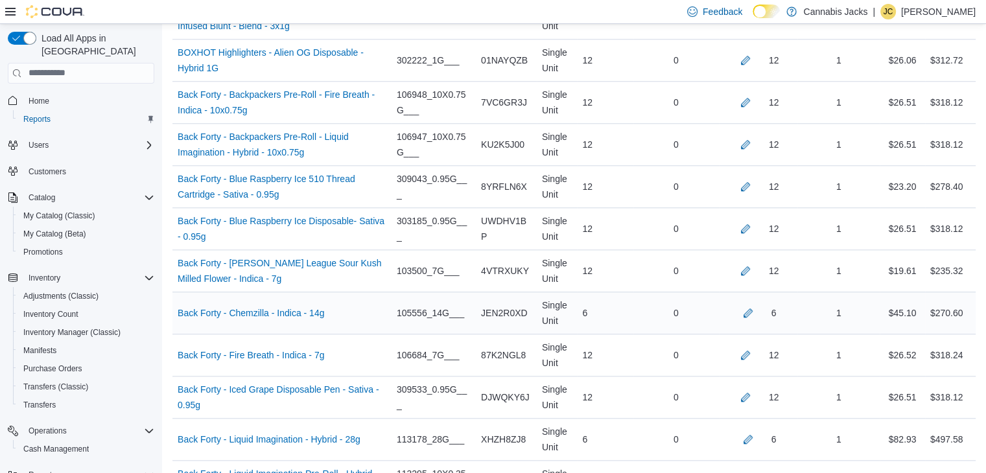
scroll to position [1189, 0]
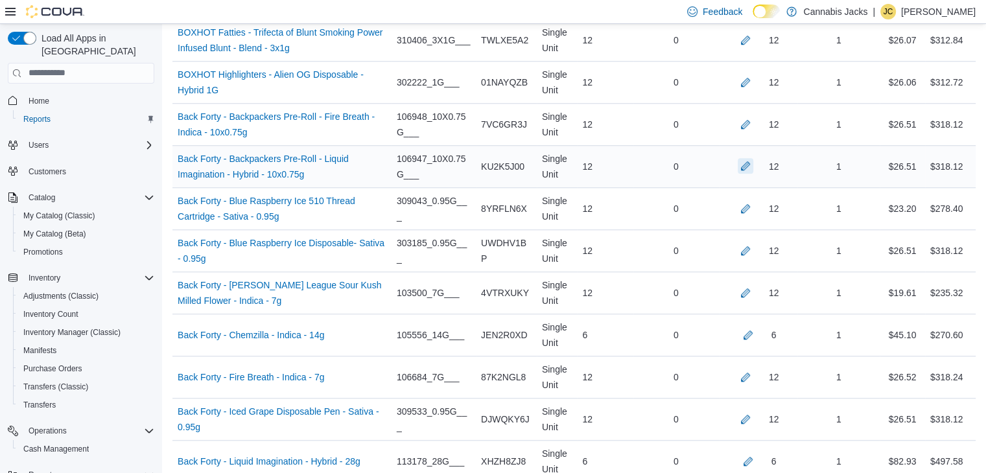
click at [753, 161] on button "button" at bounding box center [746, 166] width 16 height 16
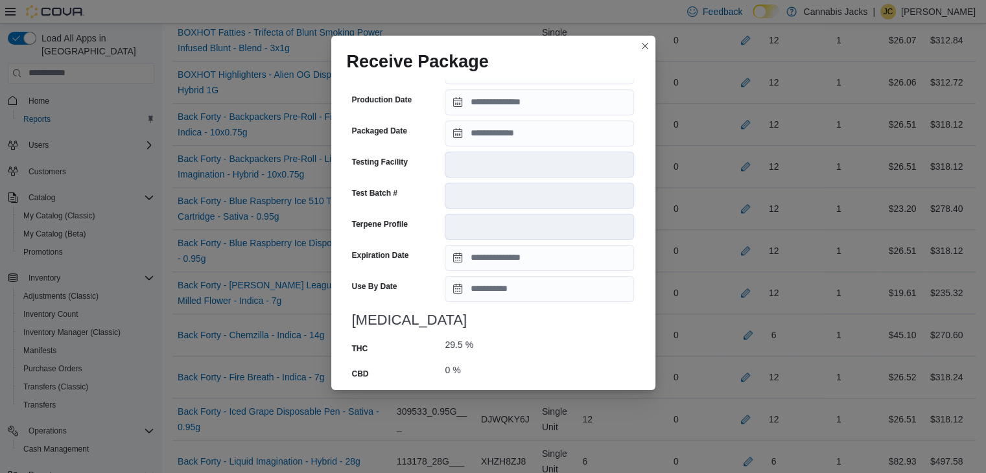
scroll to position [505, 0]
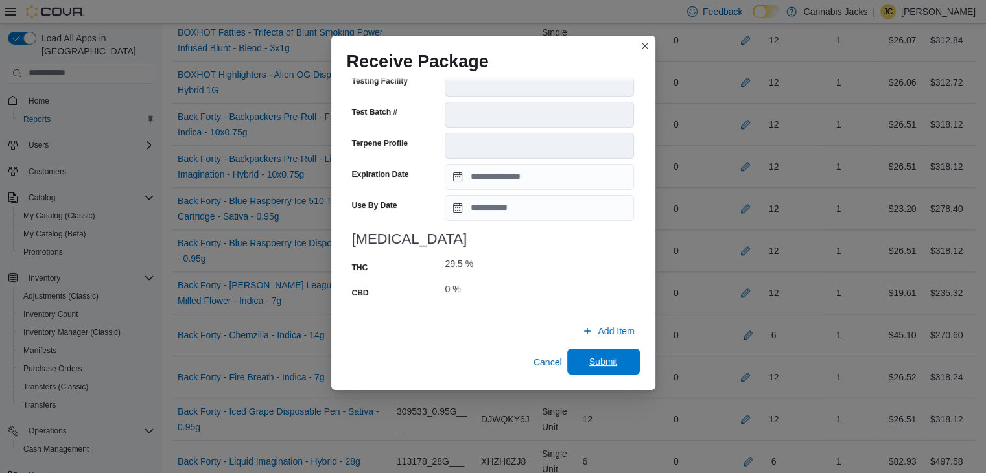
click at [596, 362] on span "Submit" at bounding box center [603, 361] width 29 height 13
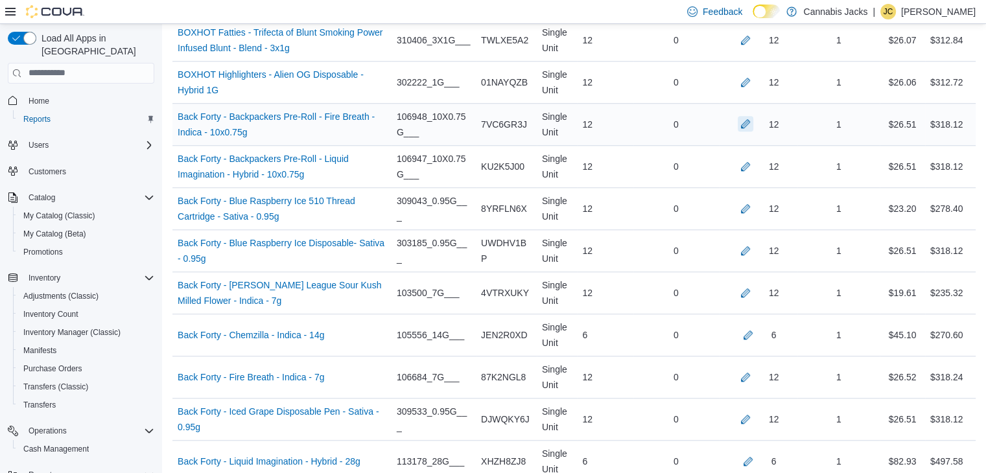
click at [753, 122] on button "button" at bounding box center [746, 124] width 16 height 16
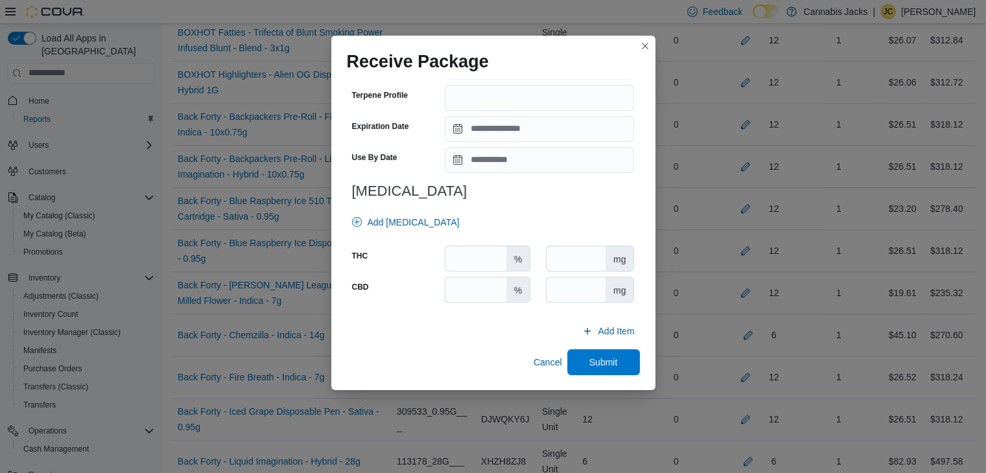
scroll to position [464, 0]
click at [469, 283] on input "number" at bounding box center [475, 289] width 60 height 25
type input "*"
click at [475, 261] on input "number" at bounding box center [475, 258] width 60 height 25
type input "****"
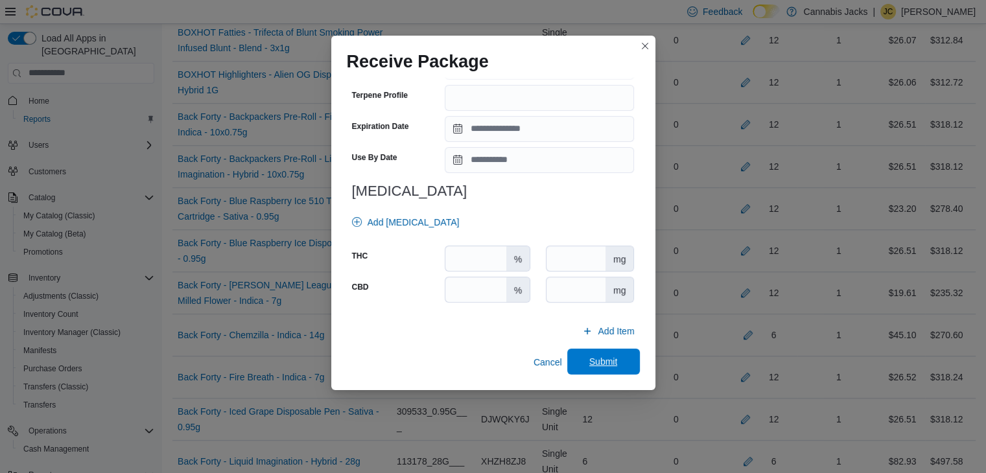
click at [589, 356] on span "Submit" at bounding box center [603, 361] width 29 height 13
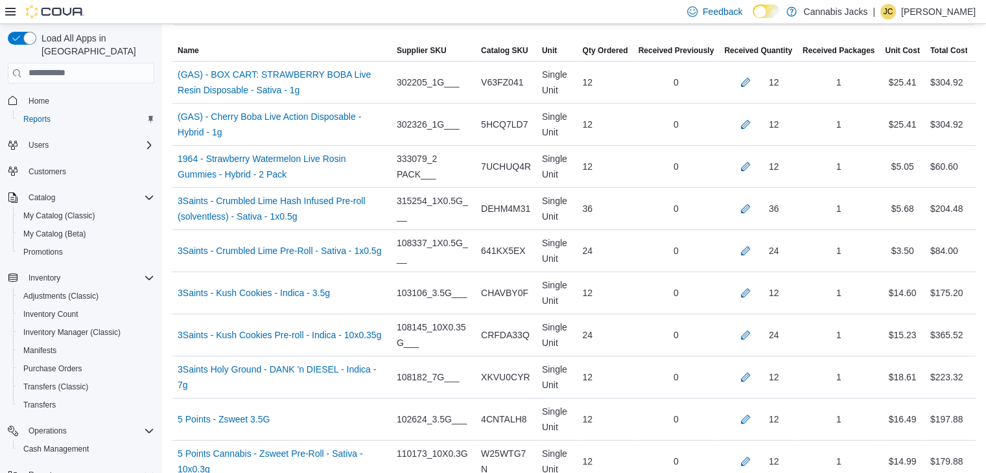
scroll to position [476, 0]
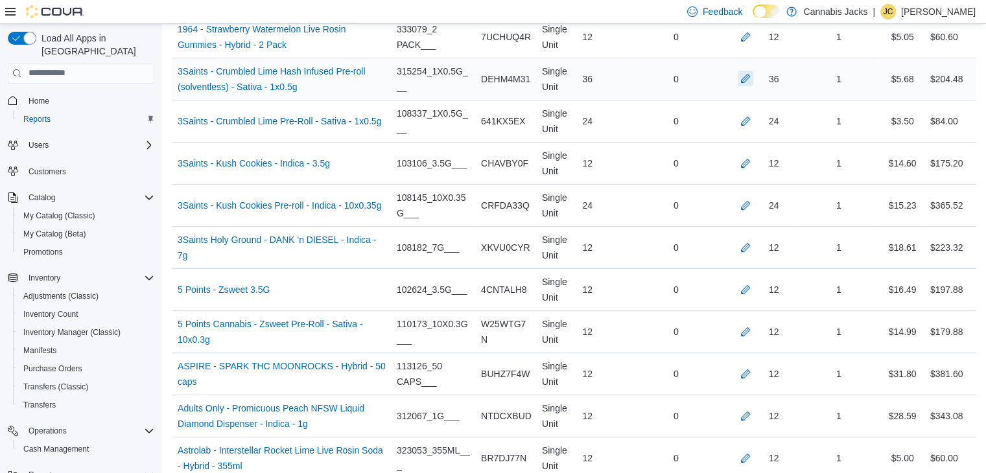
click at [750, 78] on button "button" at bounding box center [746, 79] width 16 height 16
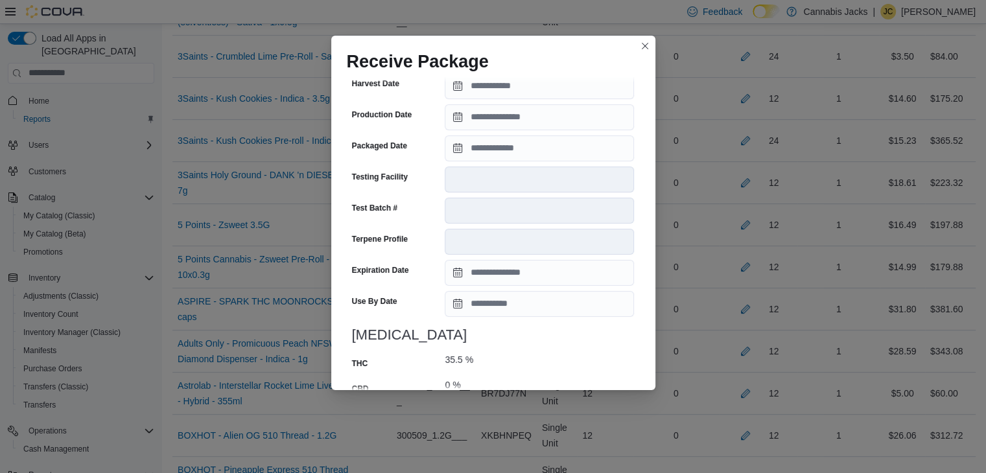
scroll to position [505, 0]
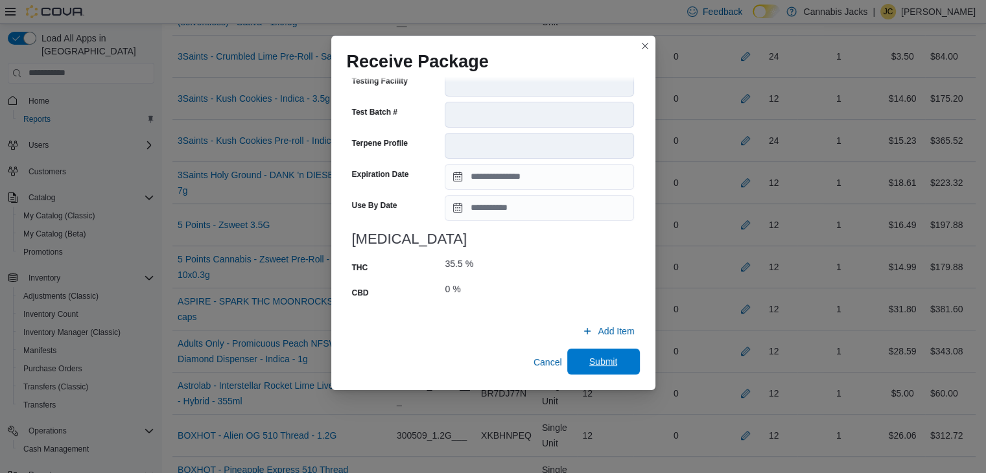
click at [594, 360] on span "Submit" at bounding box center [603, 361] width 29 height 13
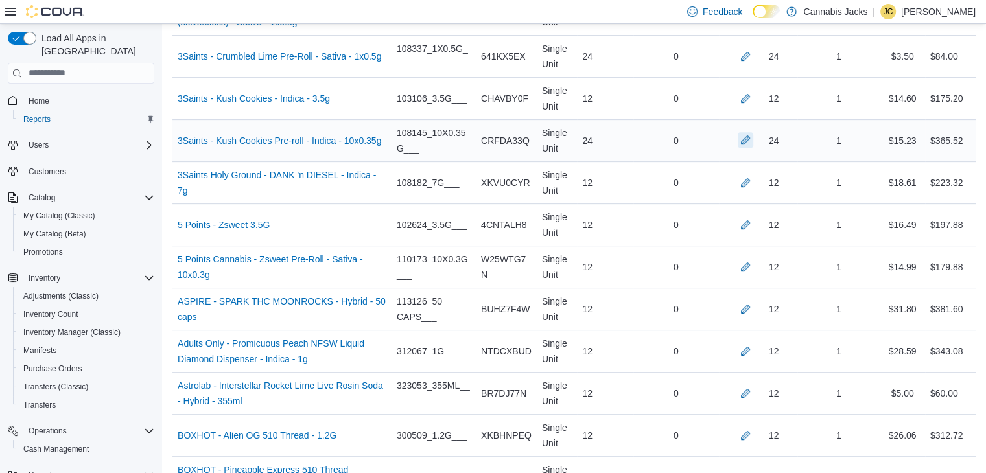
click at [753, 135] on button "button" at bounding box center [746, 140] width 16 height 16
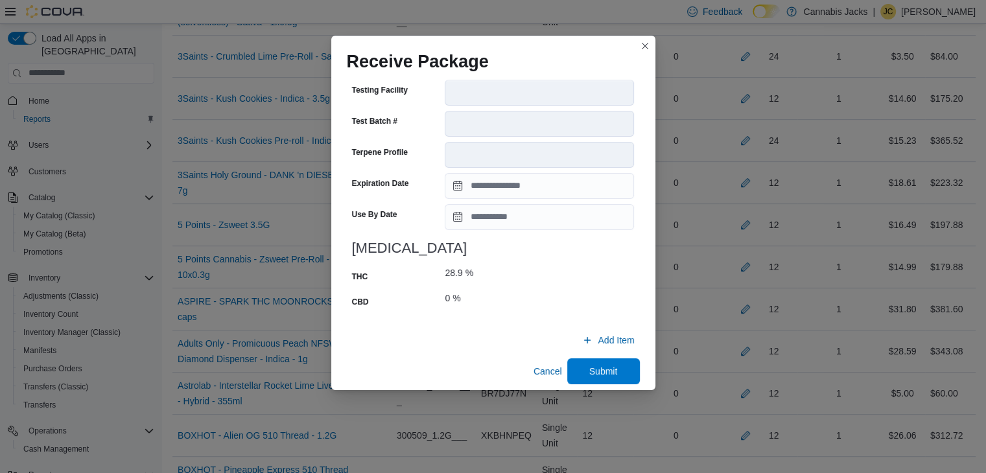
scroll to position [495, 0]
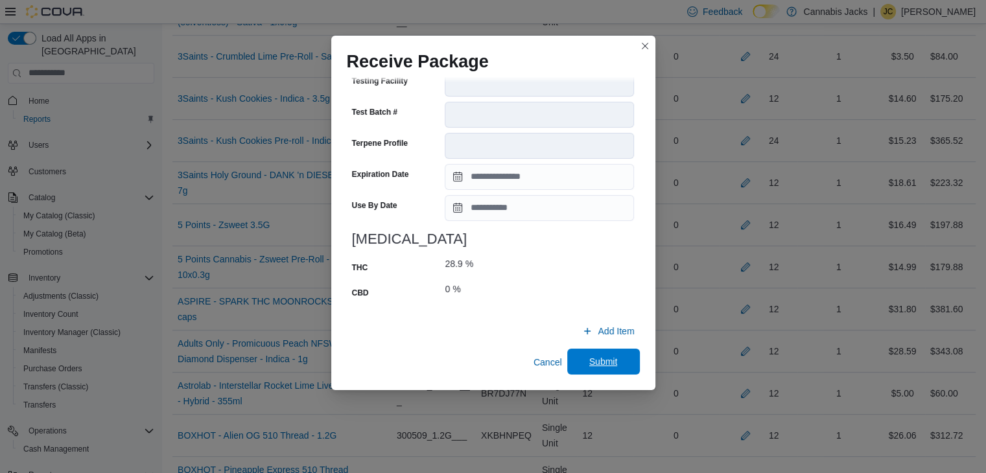
click at [592, 359] on span "Submit" at bounding box center [603, 361] width 29 height 13
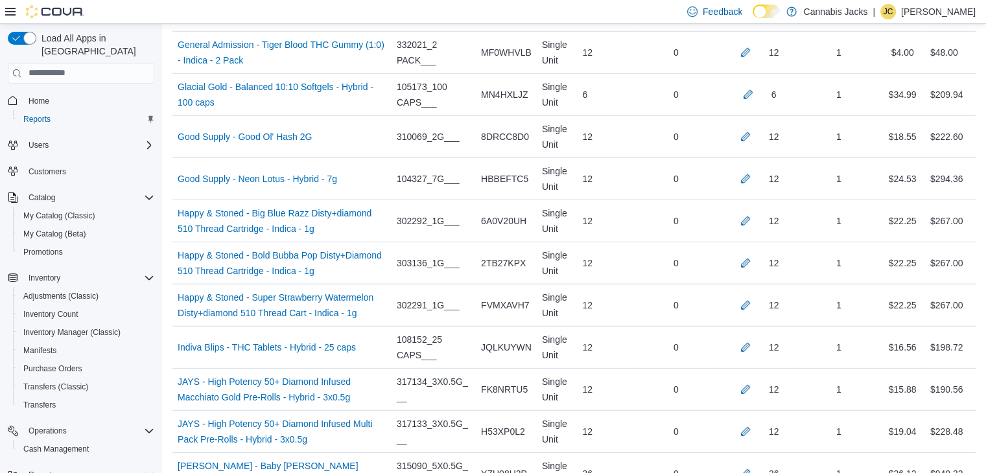
scroll to position [3653, 0]
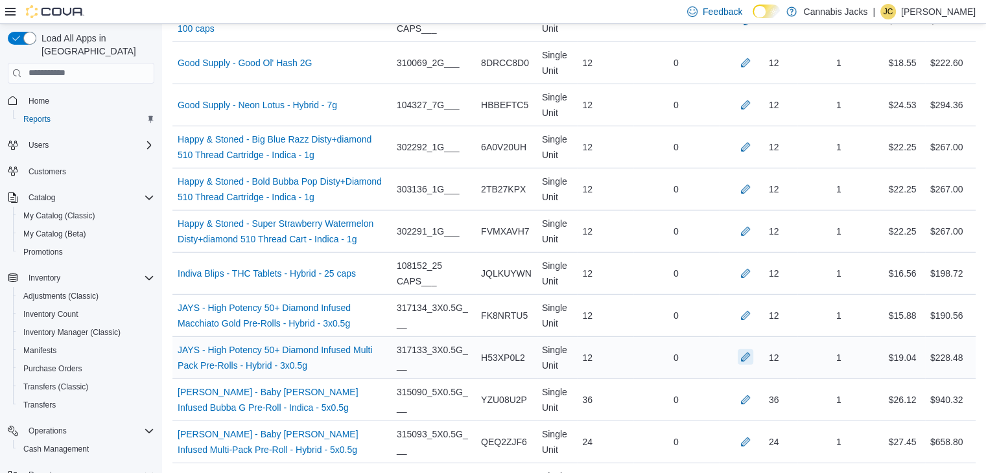
click at [753, 349] on button "button" at bounding box center [746, 357] width 16 height 16
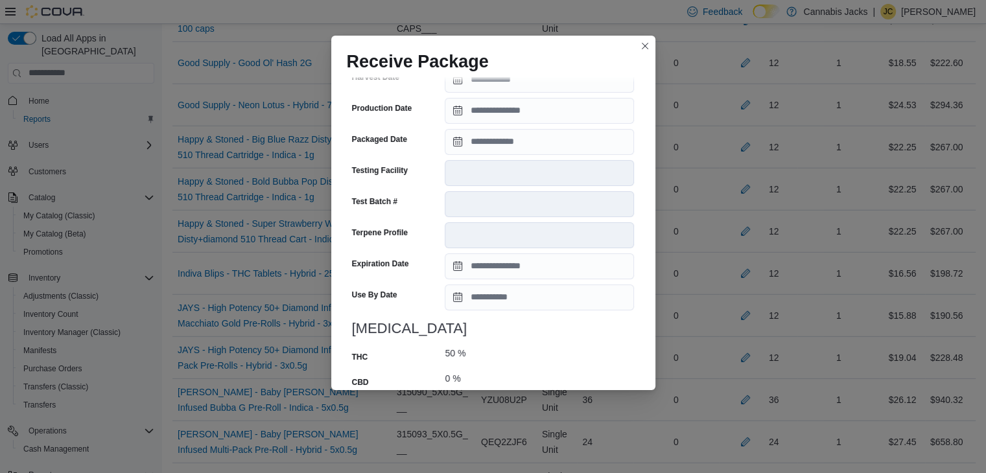
scroll to position [505, 0]
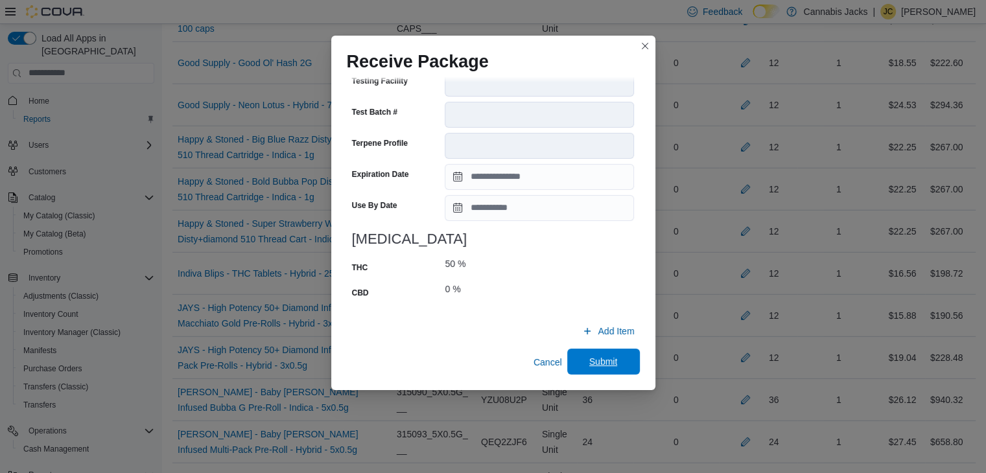
click at [607, 359] on span "Submit" at bounding box center [603, 361] width 29 height 13
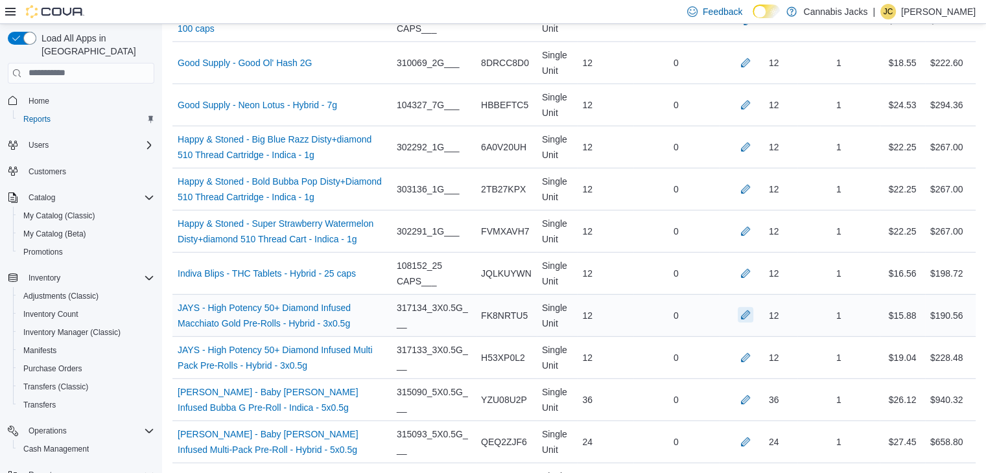
click at [753, 307] on button "button" at bounding box center [746, 315] width 16 height 16
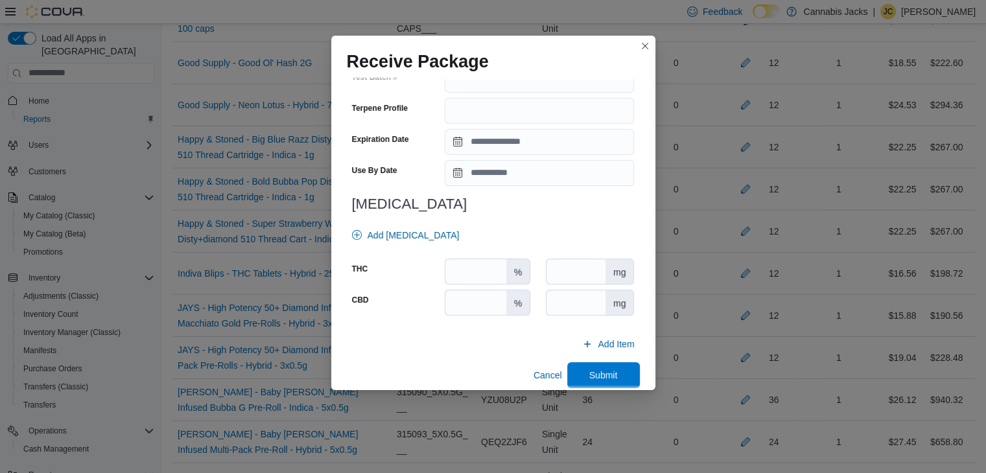
scroll to position [454, 0]
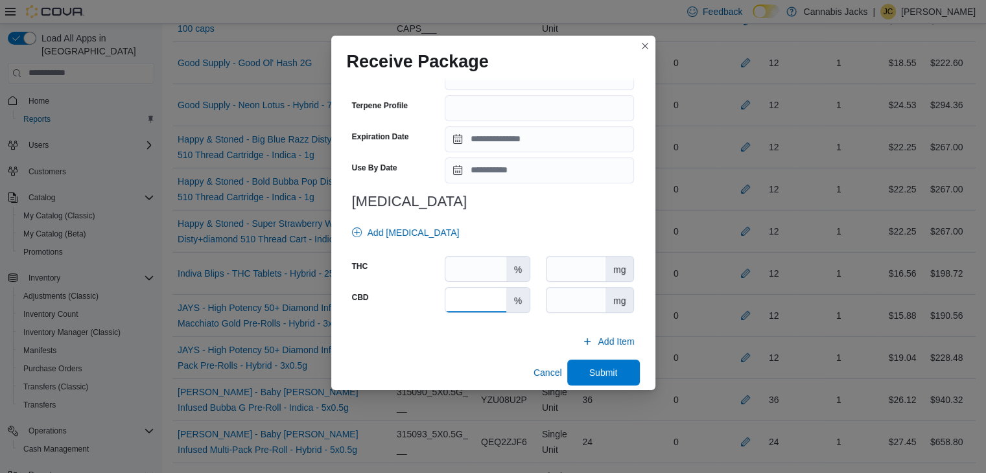
click at [480, 299] on input "number" at bounding box center [475, 300] width 60 height 25
type input "*"
click at [466, 274] on input "number" at bounding box center [475, 269] width 60 height 25
type input "****"
click at [589, 369] on span "Submit" at bounding box center [603, 372] width 29 height 13
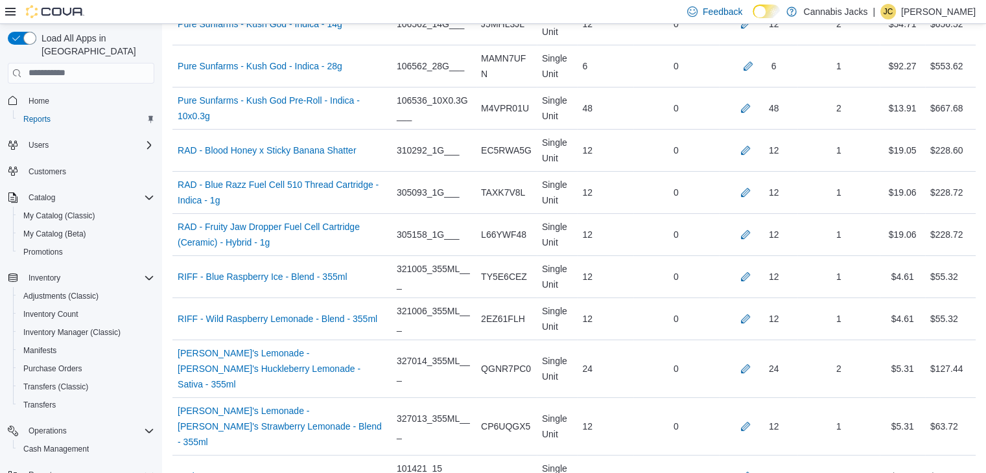
scroll to position [5338, 0]
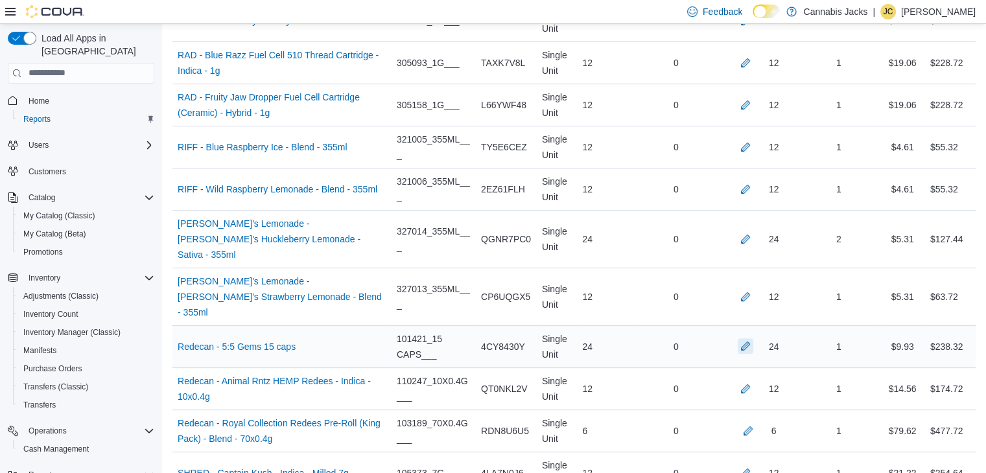
click at [753, 338] on button "button" at bounding box center [746, 346] width 16 height 16
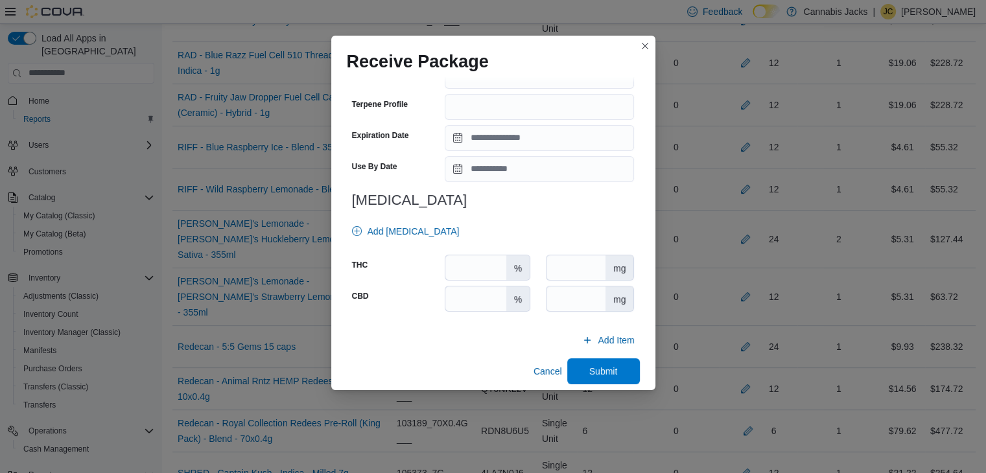
scroll to position [454, 0]
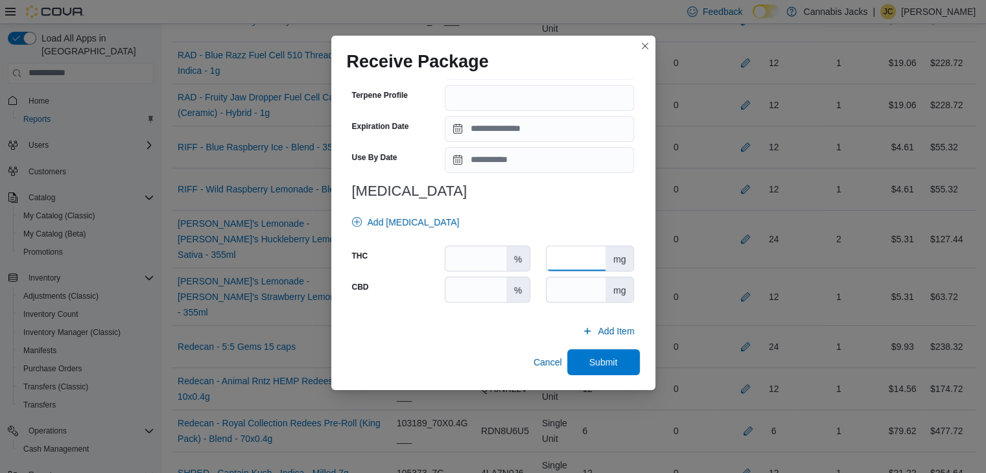
click at [552, 256] on input "number" at bounding box center [576, 258] width 59 height 25
type input "*"
click at [561, 292] on input "number" at bounding box center [576, 289] width 59 height 25
type input "*"
click at [589, 357] on span "Submit" at bounding box center [603, 361] width 29 height 13
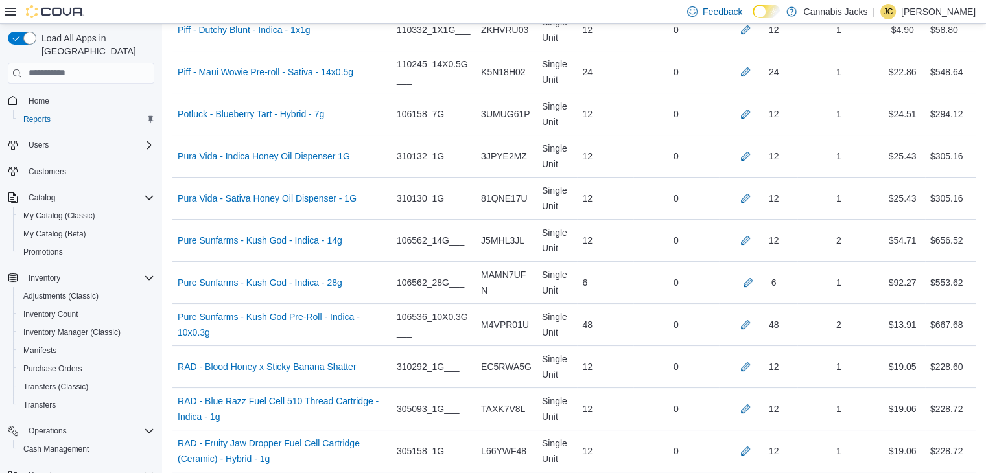
scroll to position [4949, 0]
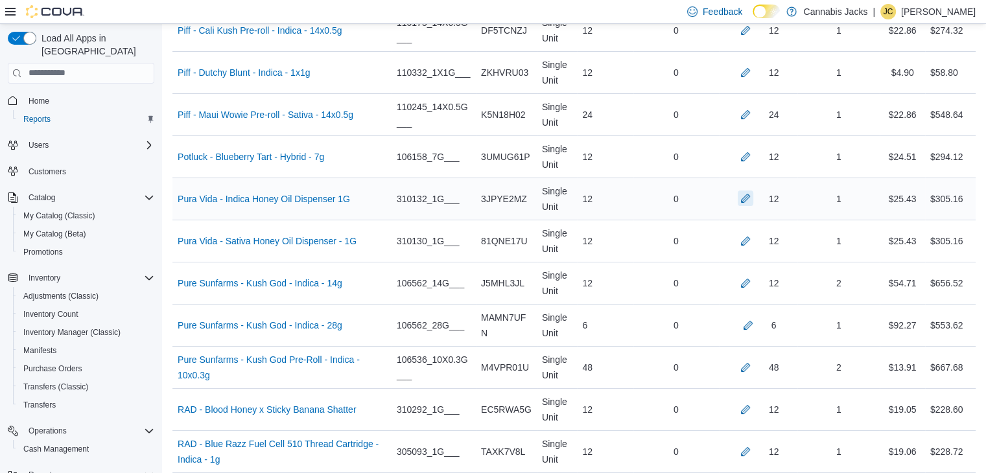
click at [753, 191] on button "button" at bounding box center [746, 199] width 16 height 16
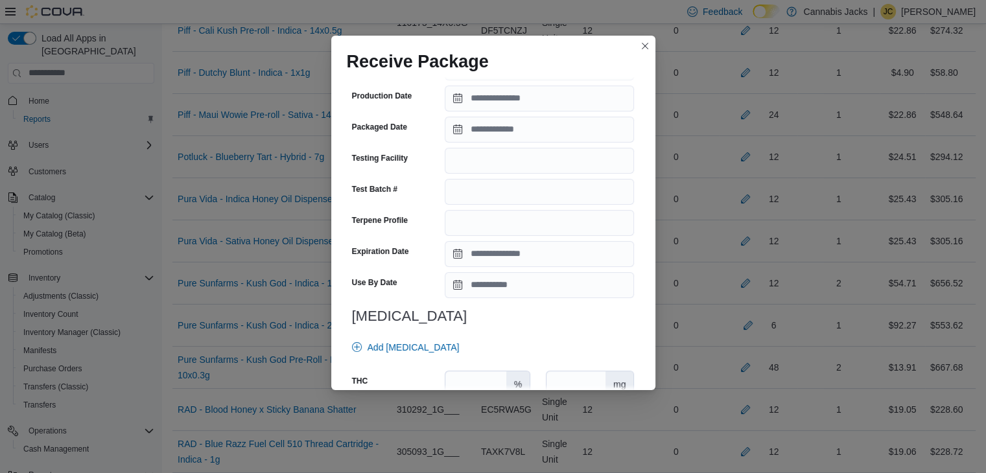
scroll to position [454, 0]
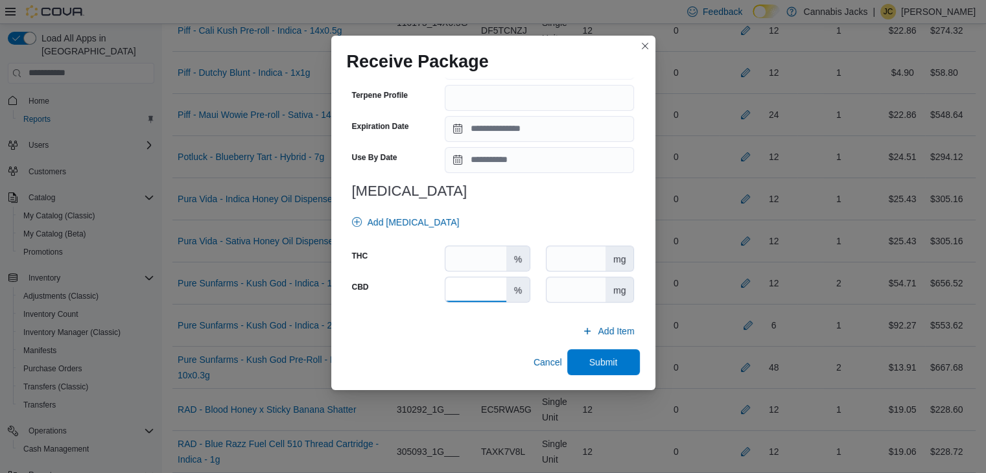
click at [489, 296] on input "number" at bounding box center [475, 289] width 60 height 25
type input "*"
click at [485, 263] on input "number" at bounding box center [475, 258] width 60 height 25
type input "**"
click at [589, 357] on span "Submit" at bounding box center [603, 361] width 29 height 13
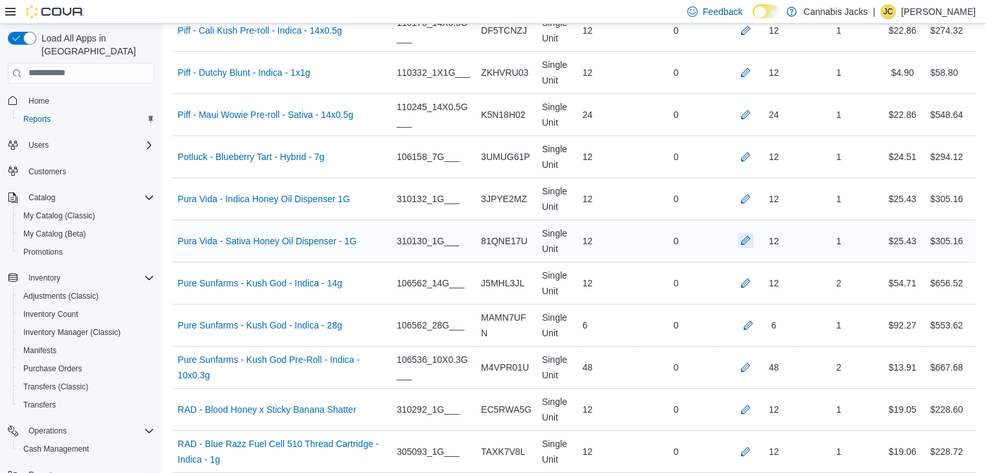
click at [753, 233] on button "button" at bounding box center [746, 241] width 16 height 16
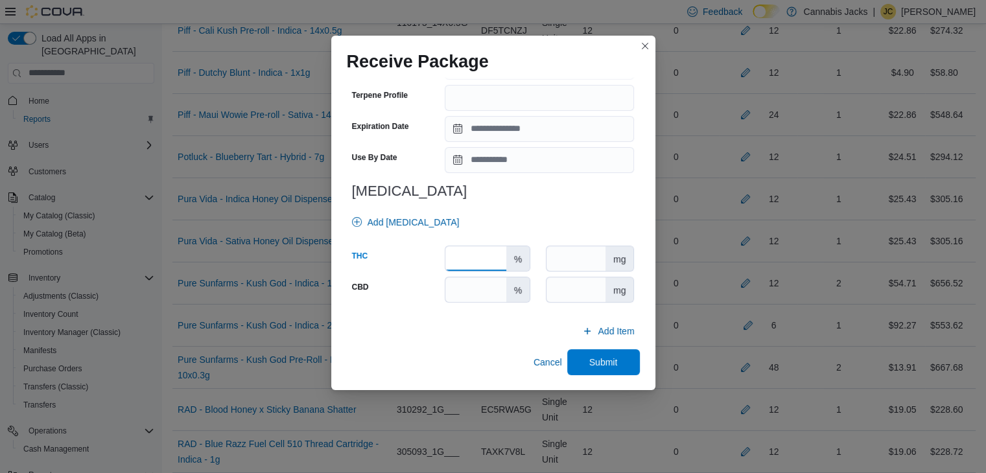
click at [471, 260] on input "number" at bounding box center [475, 258] width 60 height 25
type input "****"
click at [475, 287] on input "number" at bounding box center [475, 289] width 60 height 25
type input "*"
click at [577, 360] on span "Submit" at bounding box center [603, 362] width 57 height 26
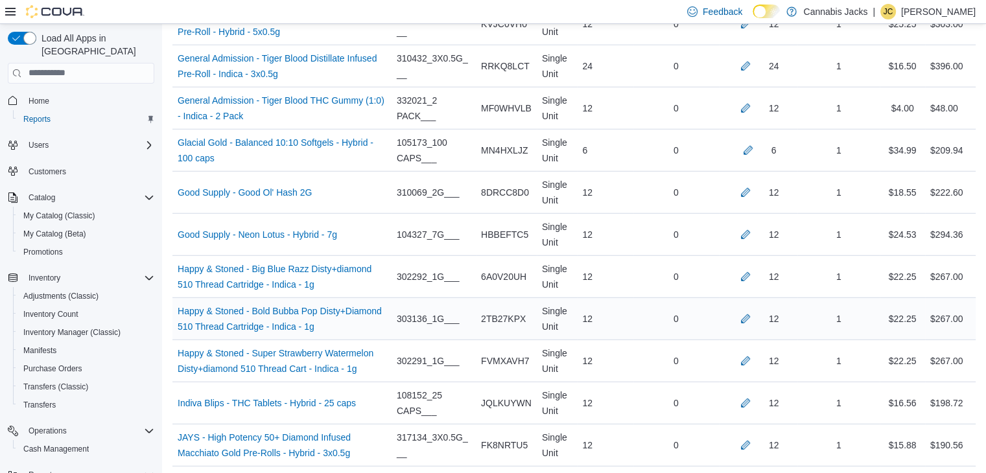
scroll to position [3458, 0]
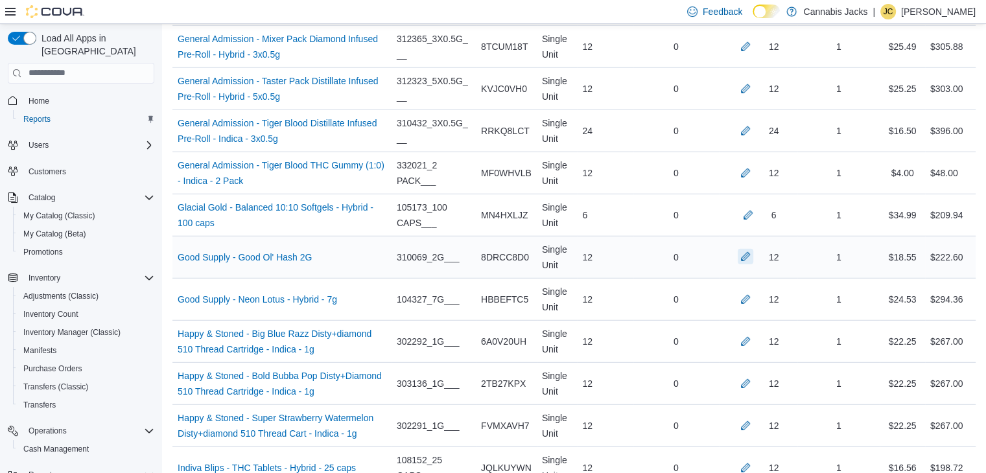
click at [753, 249] on button "button" at bounding box center [746, 257] width 16 height 16
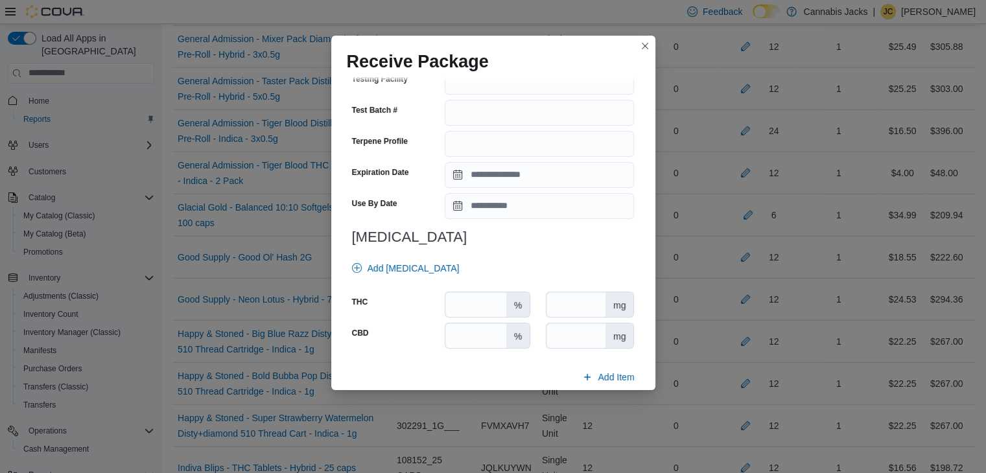
scroll to position [454, 0]
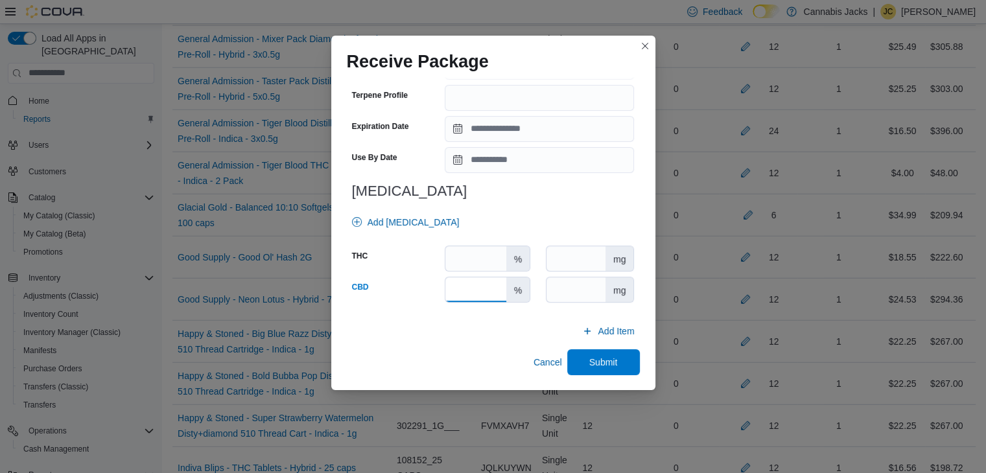
click at [469, 290] on input "number" at bounding box center [475, 289] width 60 height 25
type input "*"
click at [469, 261] on input "number" at bounding box center [475, 258] width 60 height 25
type input "****"
click at [589, 359] on span "Submit" at bounding box center [603, 361] width 29 height 13
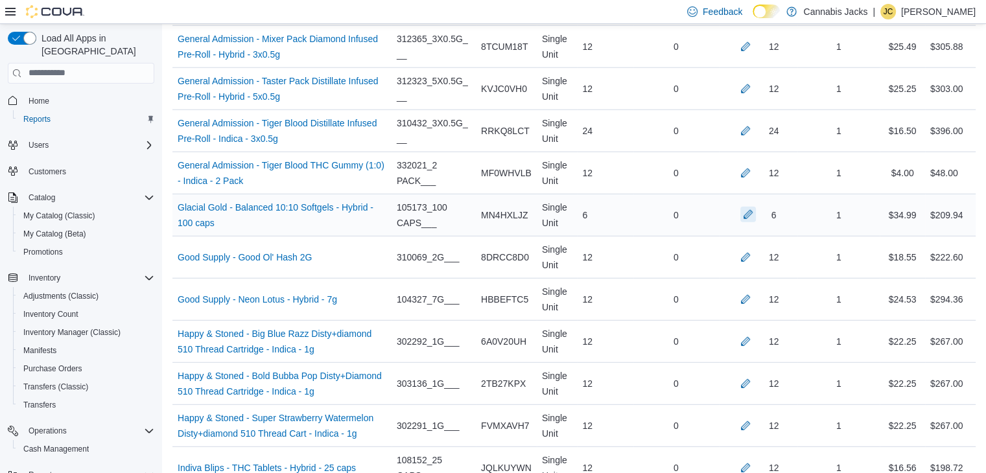
click at [756, 207] on button "button" at bounding box center [748, 215] width 16 height 16
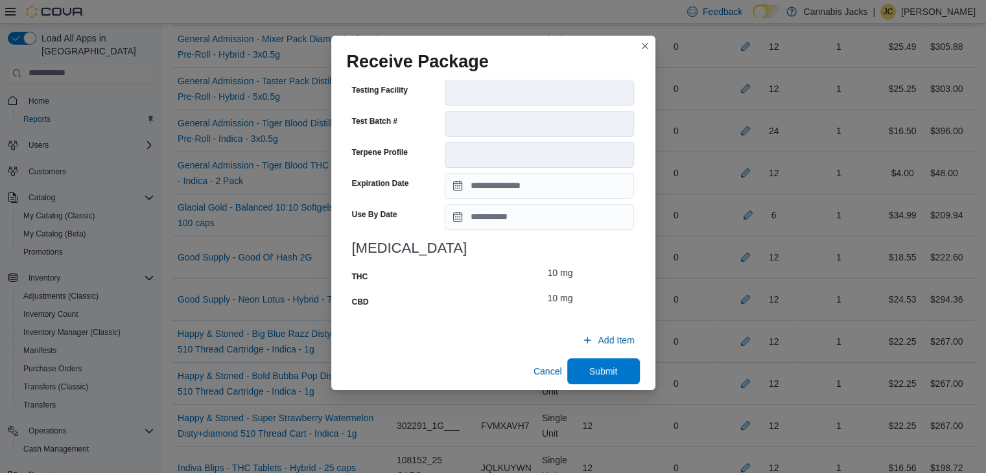
scroll to position [495, 0]
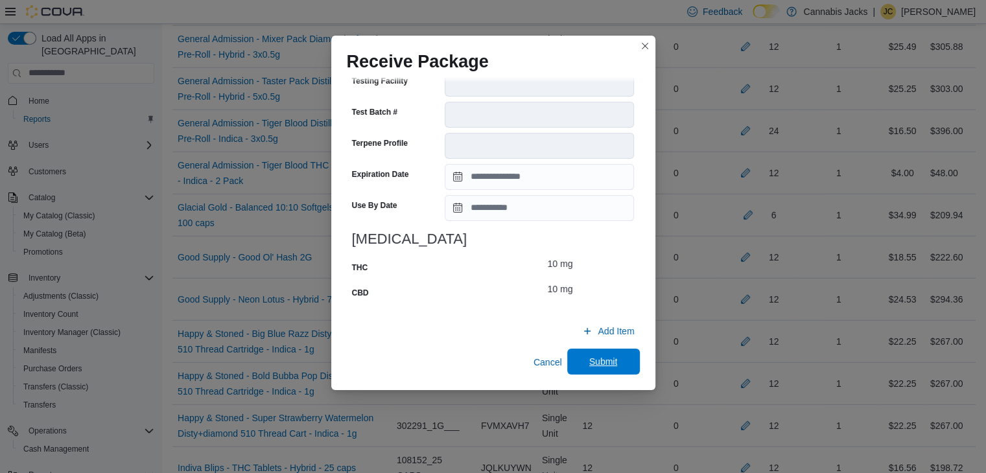
click at [578, 357] on span "Submit" at bounding box center [603, 362] width 57 height 26
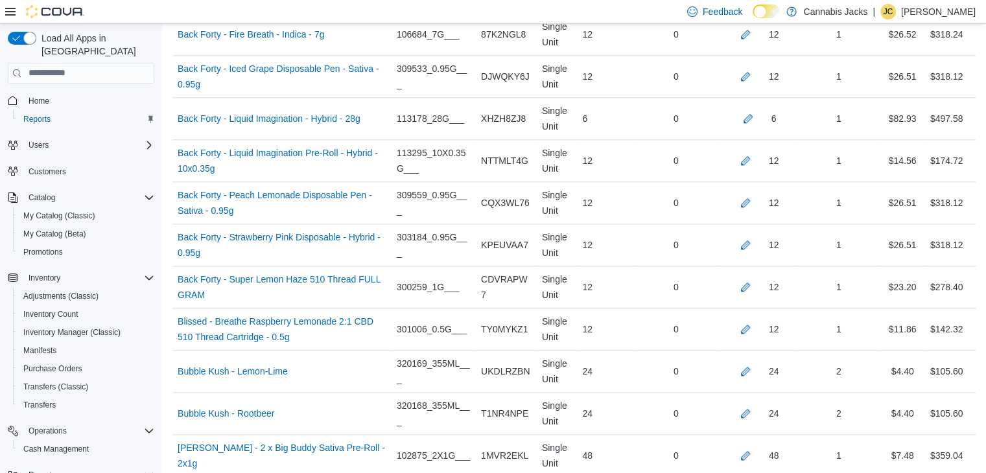
scroll to position [1513, 0]
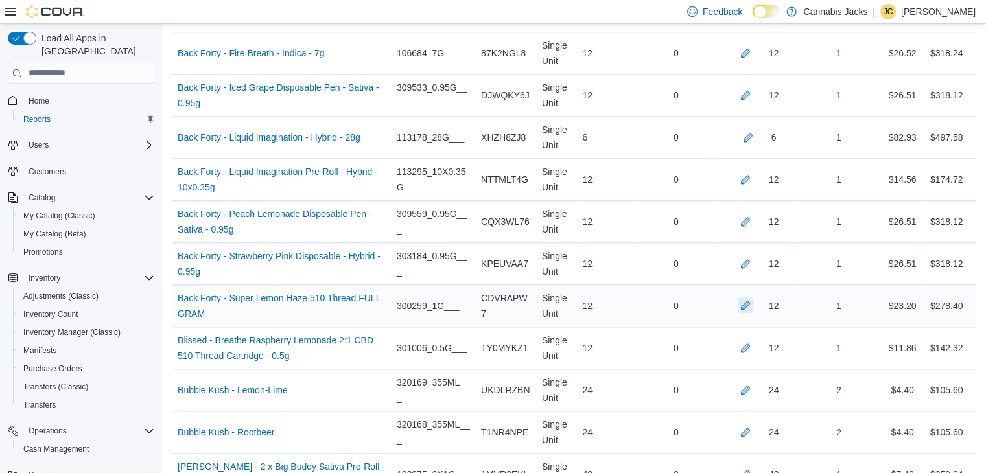
click at [751, 303] on button "button" at bounding box center [746, 306] width 16 height 16
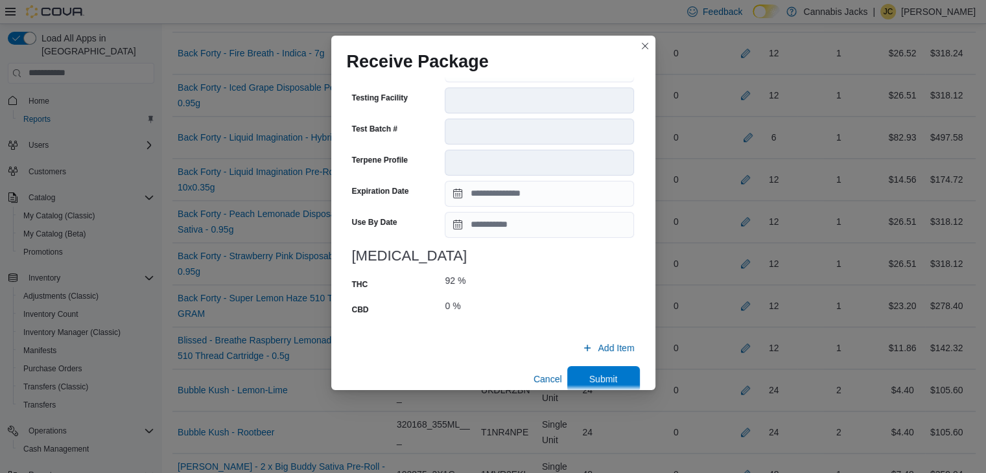
scroll to position [495, 0]
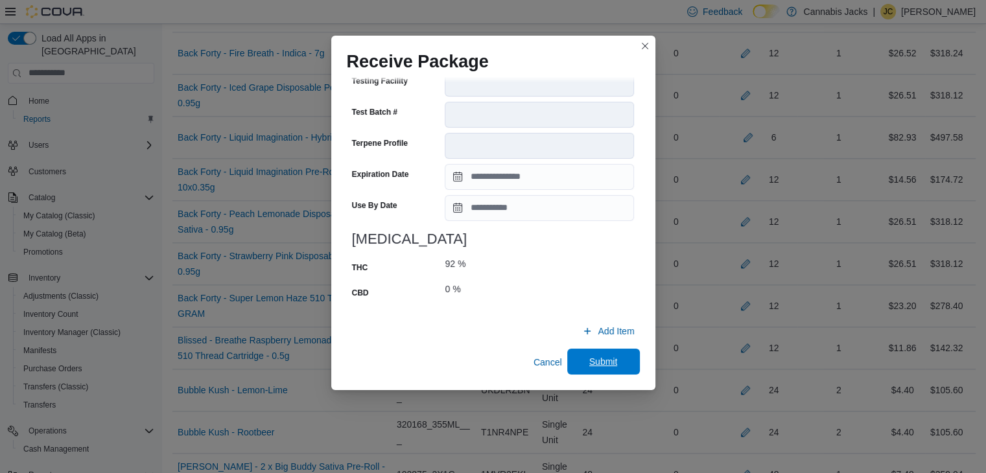
click at [595, 359] on span "Submit" at bounding box center [603, 361] width 29 height 13
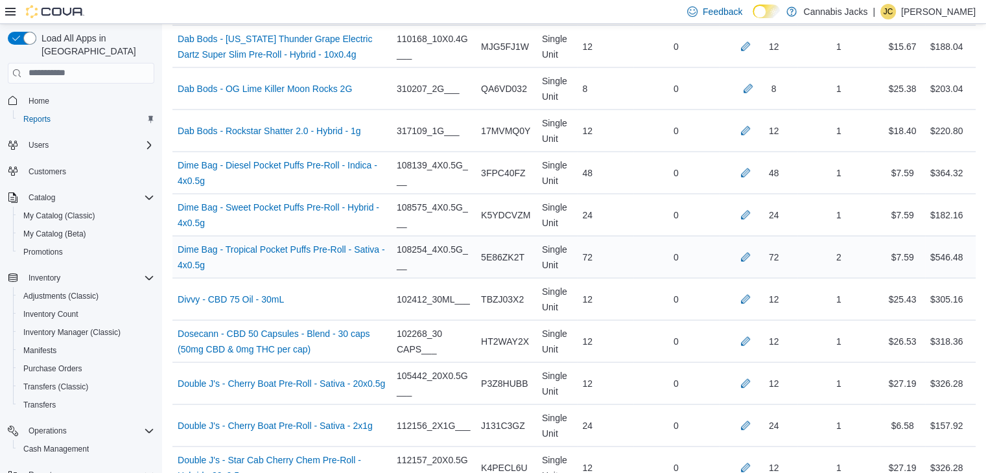
scroll to position [2551, 0]
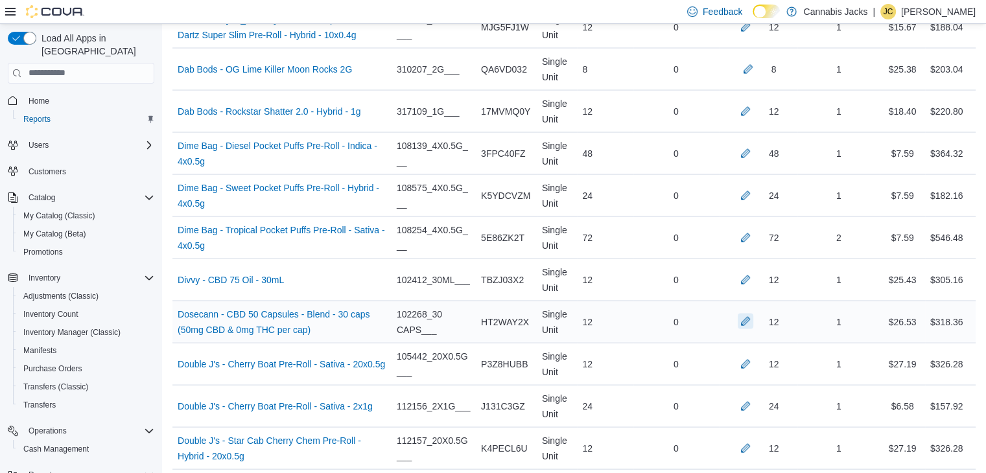
click at [753, 314] on button "button" at bounding box center [746, 322] width 16 height 16
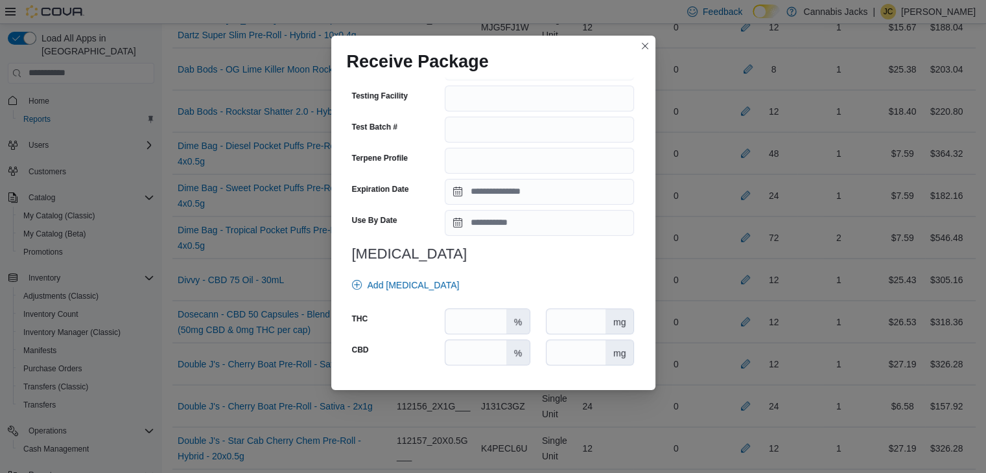
scroll to position [454, 0]
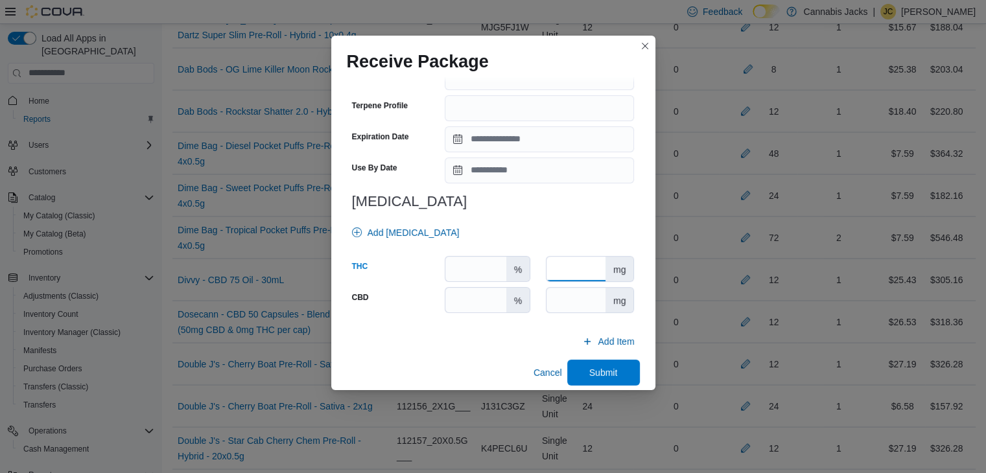
click at [571, 271] on input "number" at bounding box center [576, 269] width 59 height 25
type input "*"
click at [580, 301] on input "number" at bounding box center [576, 300] width 59 height 25
type input "**"
click at [598, 371] on span "Submit" at bounding box center [603, 372] width 29 height 13
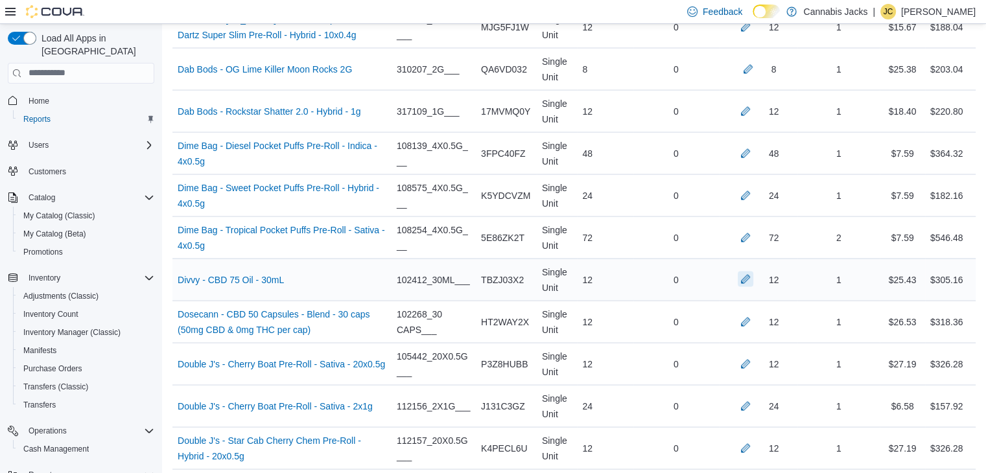
click at [752, 272] on button "button" at bounding box center [746, 280] width 16 height 16
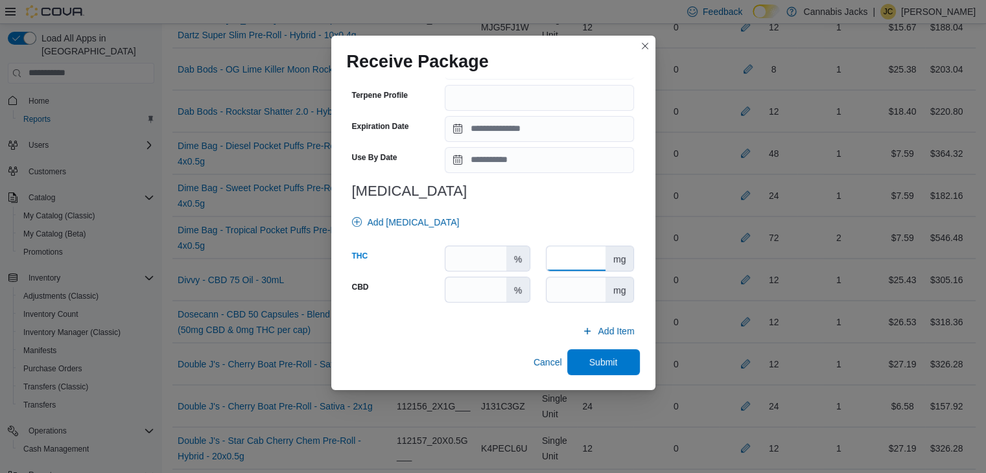
click at [571, 259] on input "number" at bounding box center [576, 258] width 59 height 25
type input "*"
click at [571, 287] on input "number" at bounding box center [576, 289] width 59 height 25
type input "****"
click at [581, 359] on span "Submit" at bounding box center [603, 362] width 57 height 26
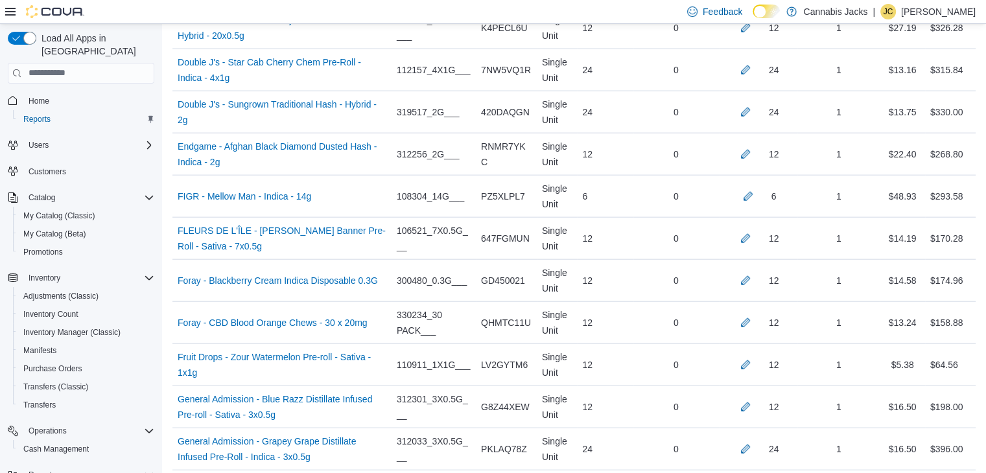
scroll to position [3004, 0]
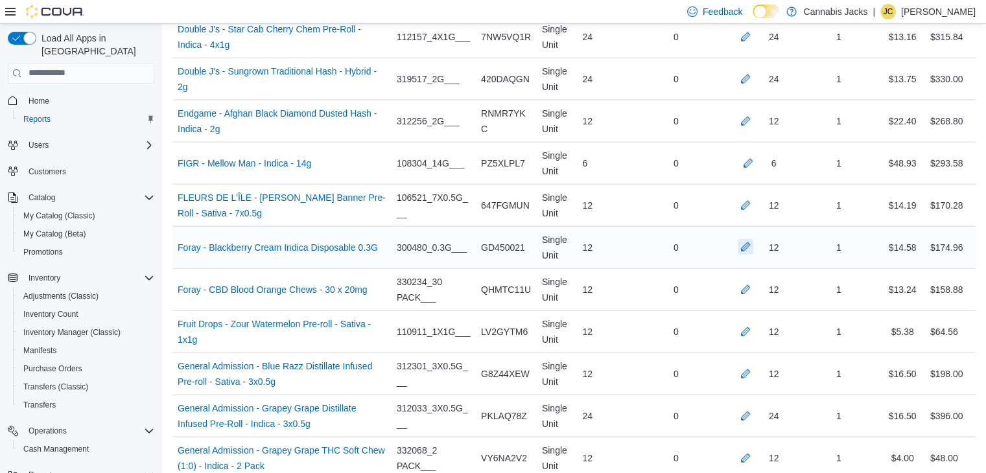
click at [753, 239] on button "button" at bounding box center [746, 247] width 16 height 16
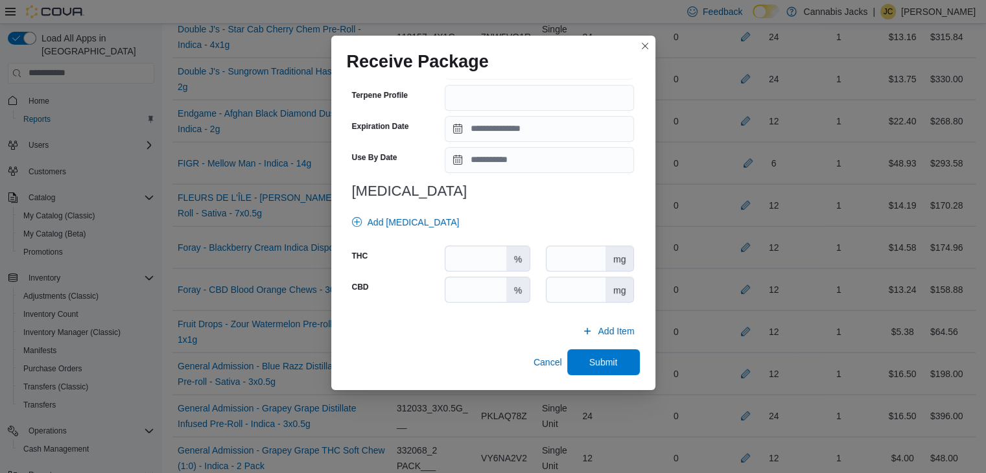
scroll to position [454, 0]
click at [471, 290] on input "number" at bounding box center [475, 289] width 60 height 25
click at [475, 256] on input "number" at bounding box center [475, 258] width 60 height 25
type input "**"
click at [478, 293] on input "number" at bounding box center [475, 289] width 60 height 25
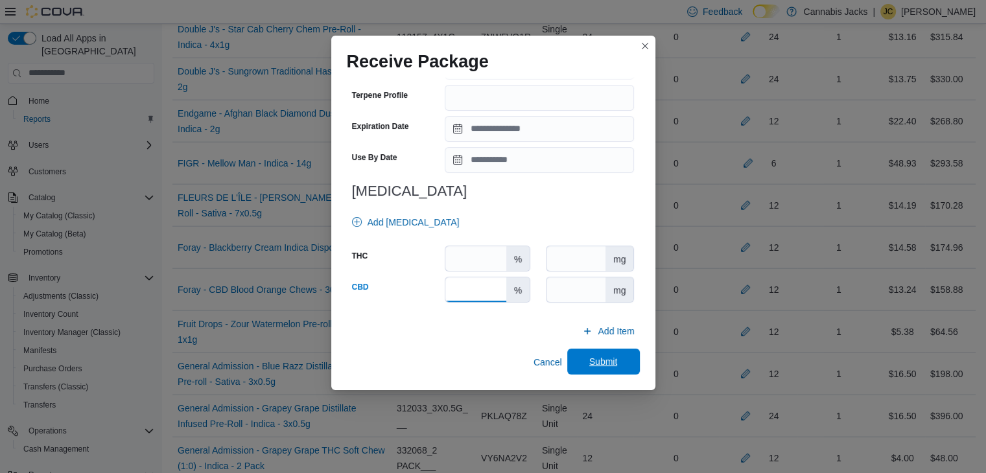
type input "*"
click at [591, 359] on span "Submit" at bounding box center [603, 361] width 29 height 13
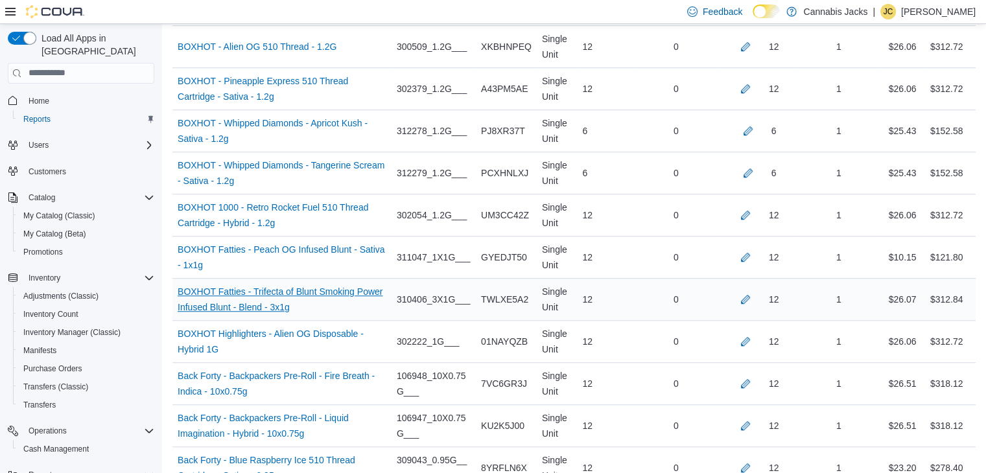
scroll to position [865, 0]
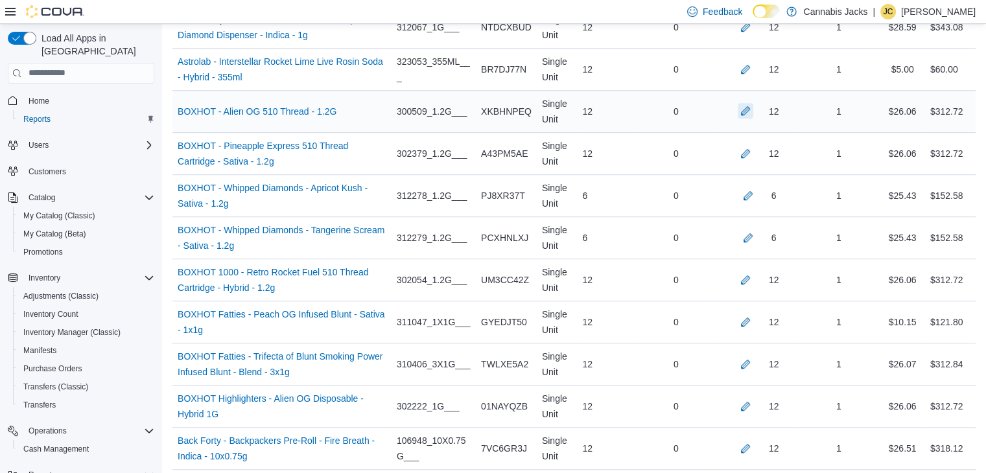
click at [753, 107] on button "button" at bounding box center [746, 111] width 16 height 16
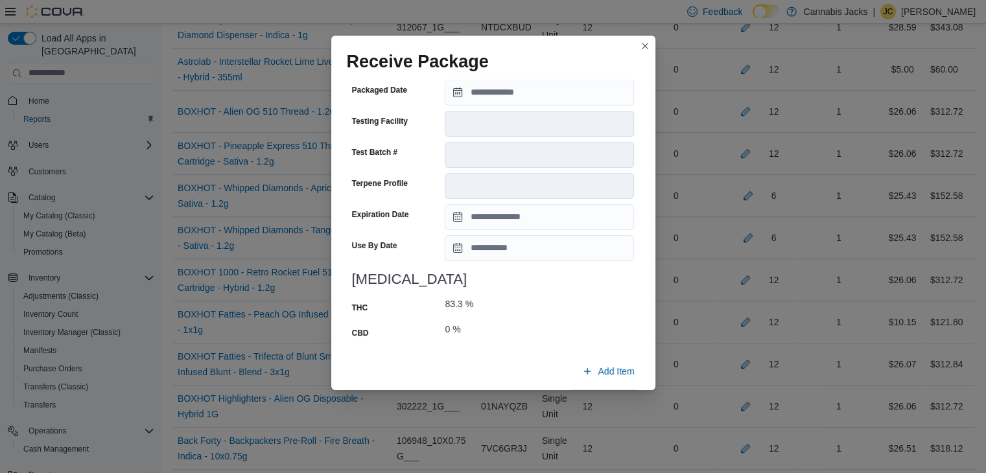
scroll to position [495, 0]
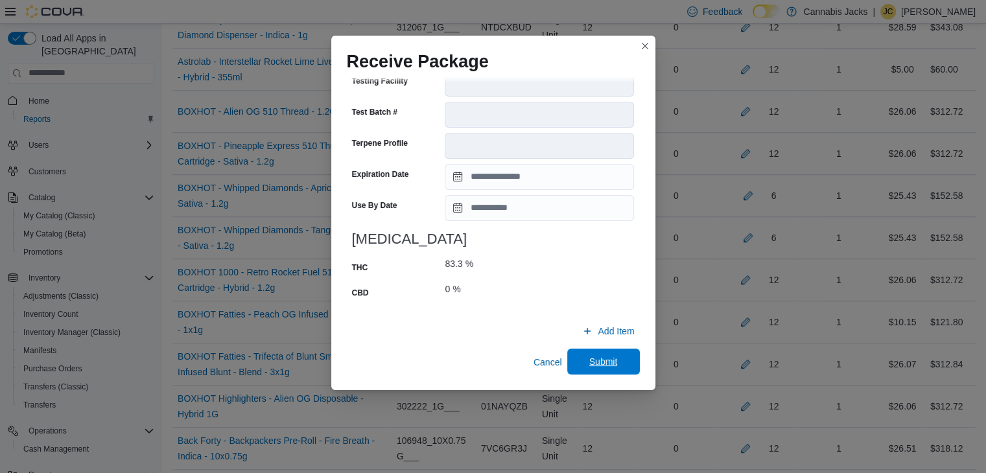
click at [593, 360] on span "Submit" at bounding box center [603, 361] width 29 height 13
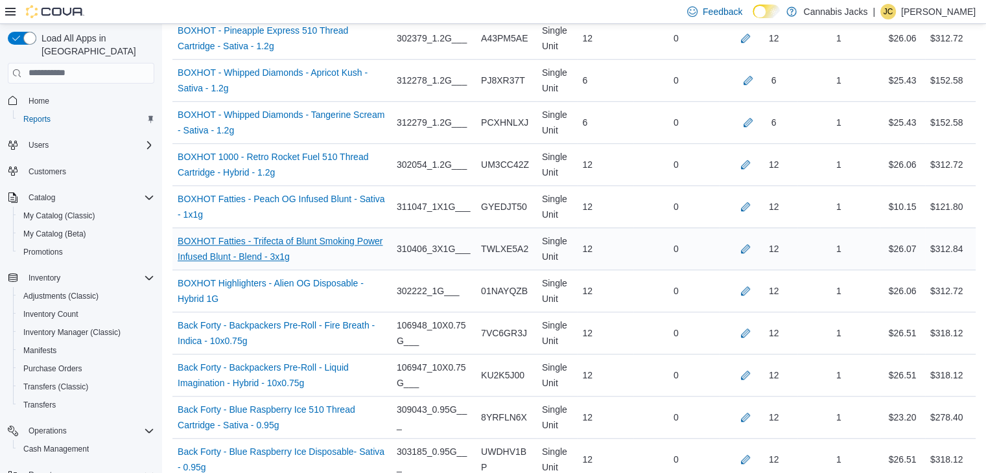
scroll to position [995, 0]
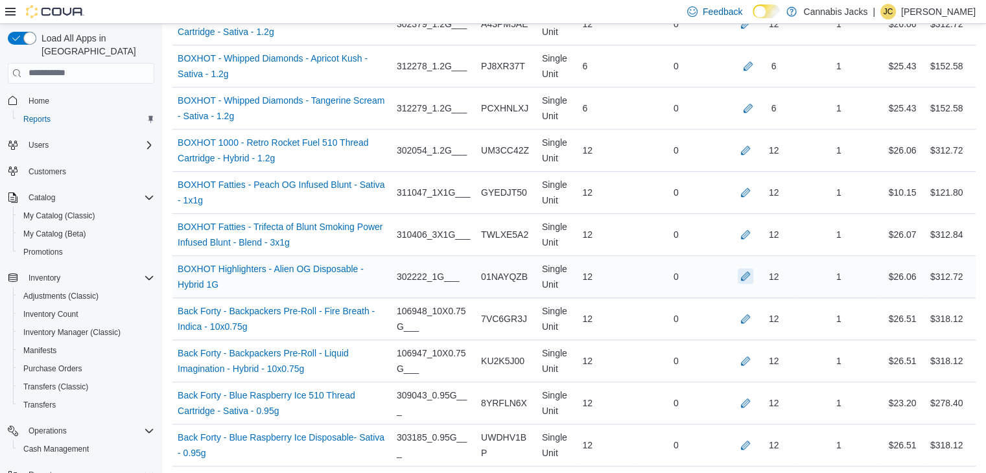
click at [753, 273] on button "button" at bounding box center [746, 276] width 16 height 16
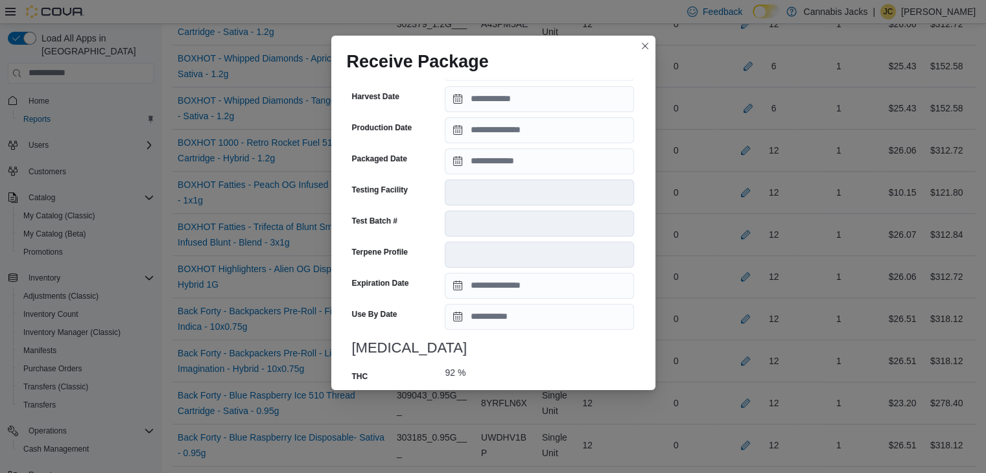
scroll to position [495, 0]
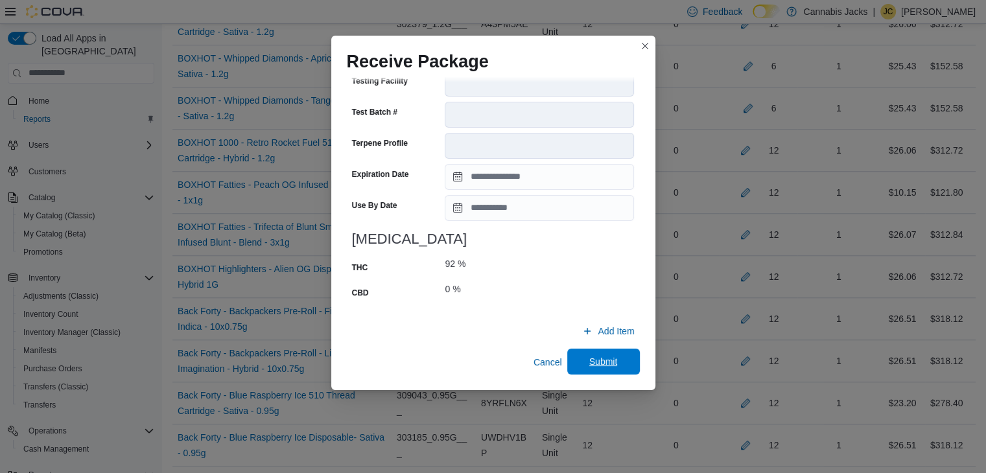
click at [589, 360] on span "Submit" at bounding box center [603, 361] width 29 height 13
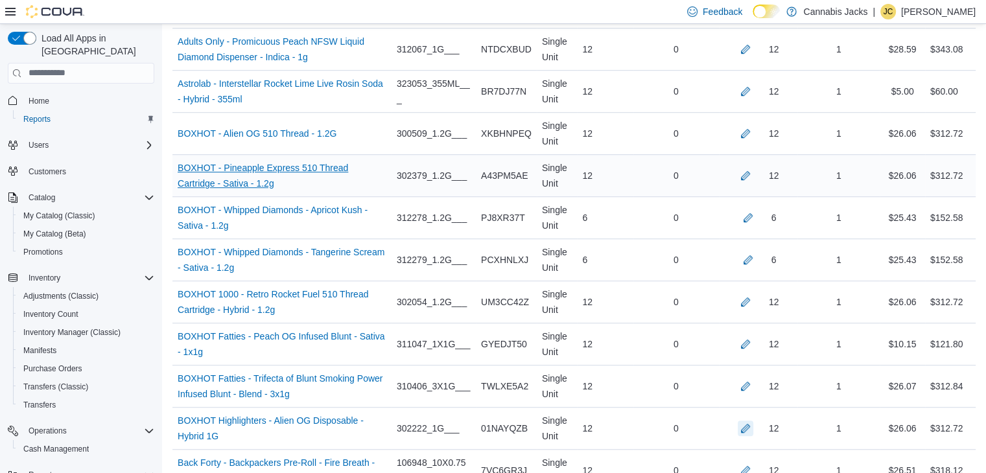
scroll to position [865, 0]
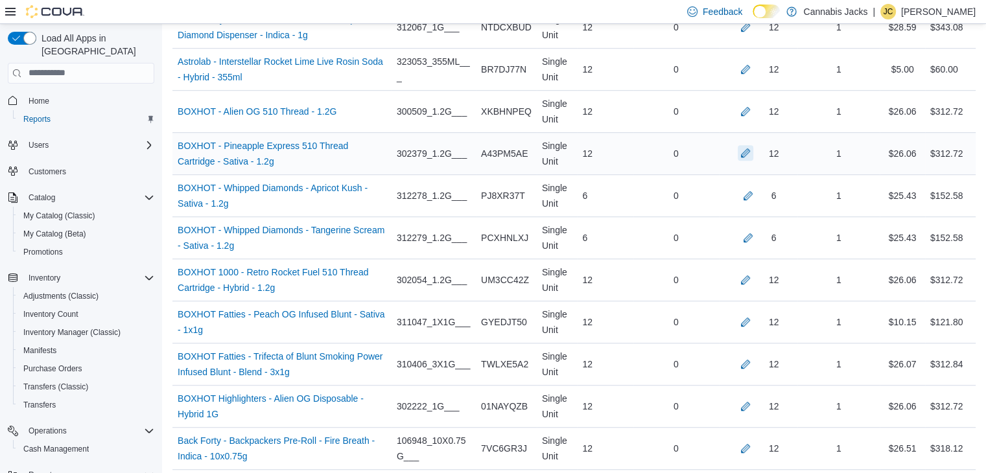
click at [751, 148] on button "button" at bounding box center [746, 153] width 16 height 16
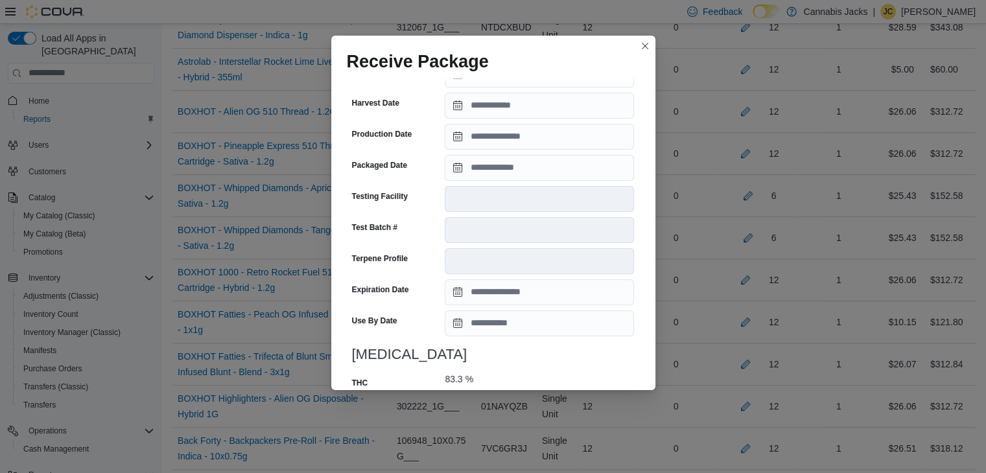
scroll to position [505, 0]
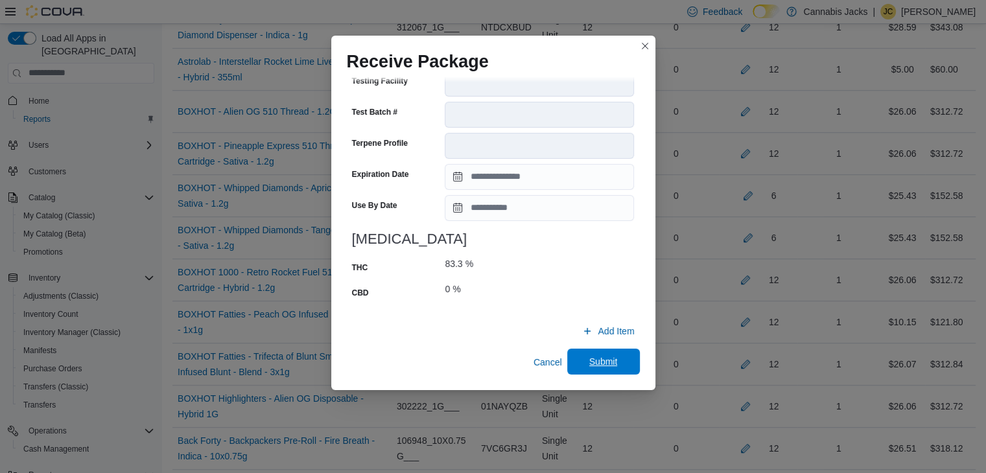
click at [578, 357] on span "Submit" at bounding box center [603, 362] width 57 height 26
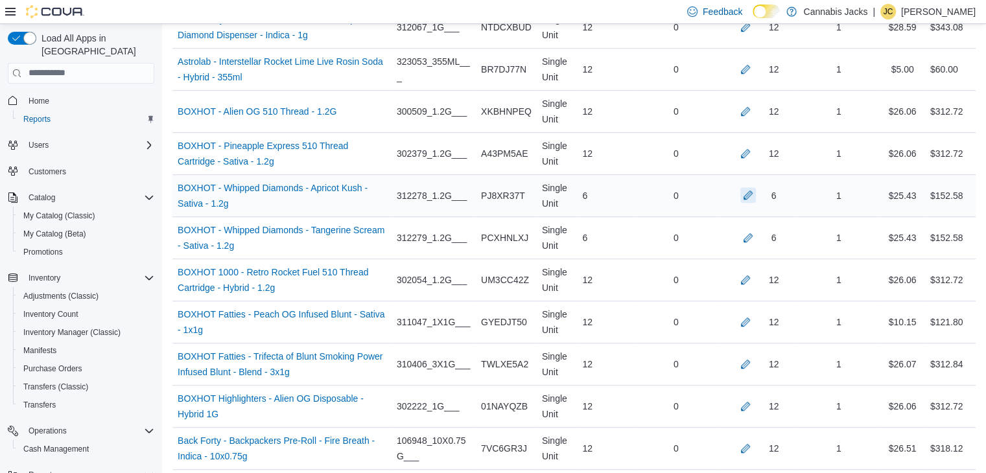
click at [753, 190] on button "button" at bounding box center [748, 195] width 16 height 16
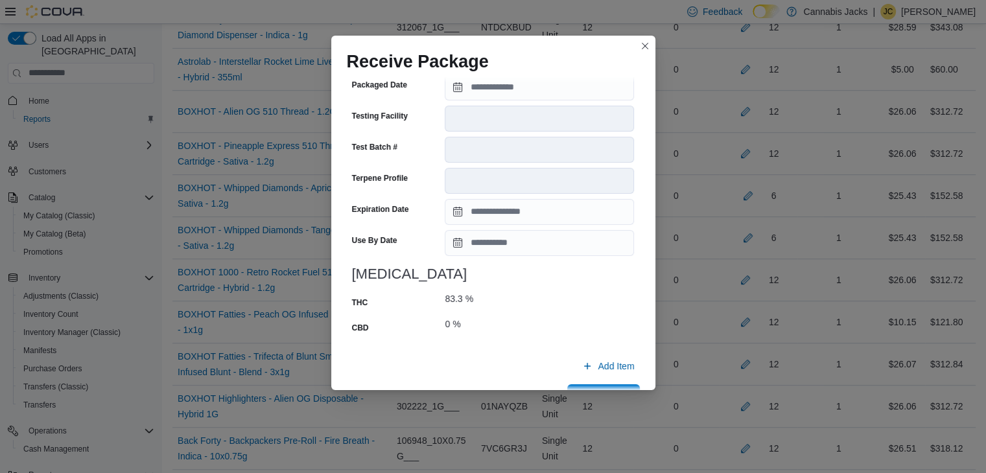
scroll to position [495, 0]
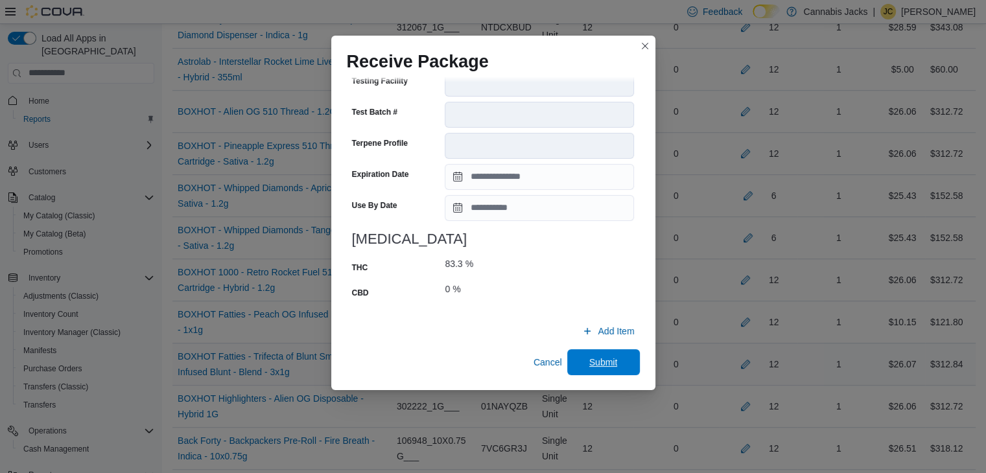
click at [589, 357] on span "Submit" at bounding box center [603, 362] width 29 height 13
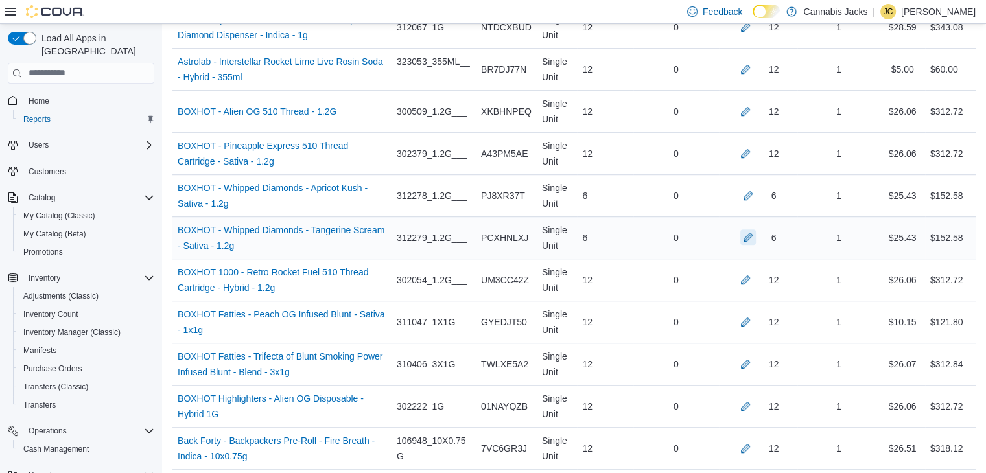
click at [756, 237] on button "button" at bounding box center [748, 238] width 16 height 16
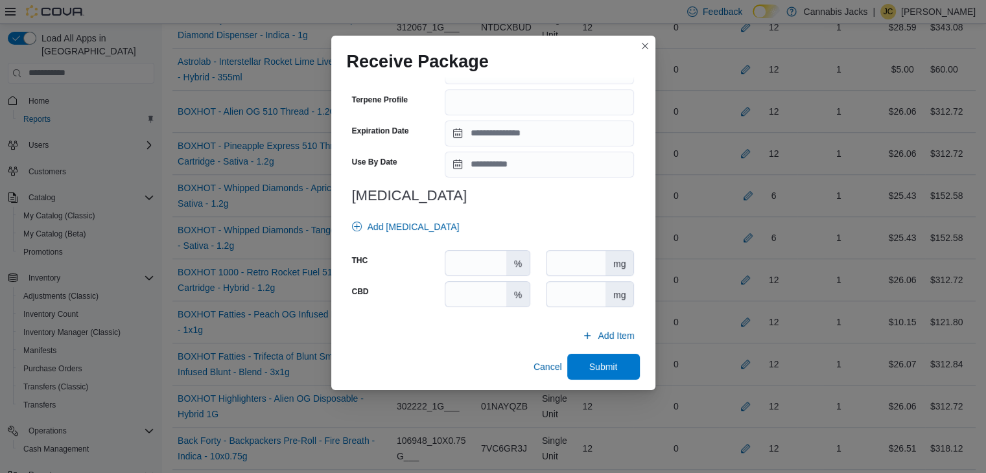
scroll to position [464, 0]
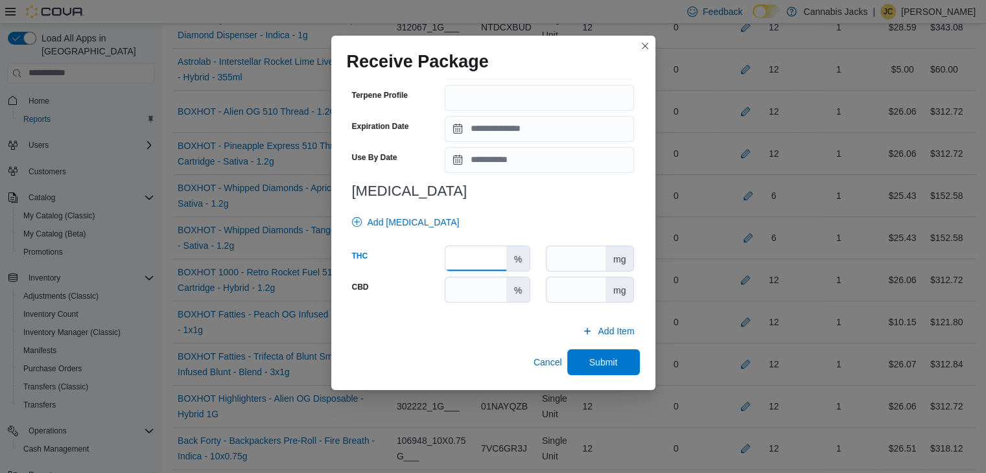
click at [485, 257] on input "number" at bounding box center [475, 258] width 60 height 25
type input "****"
click at [469, 286] on input "number" at bounding box center [475, 289] width 60 height 25
type input "*"
click at [590, 359] on span "Submit" at bounding box center [603, 361] width 29 height 13
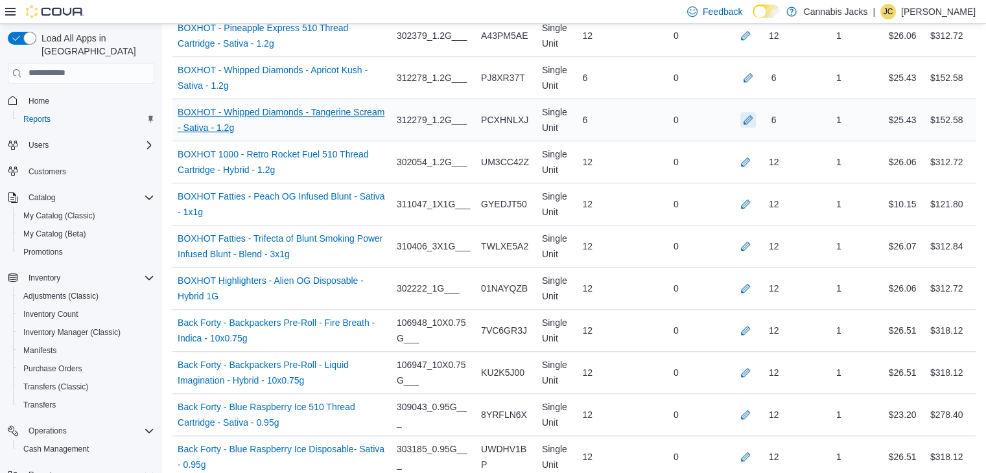
scroll to position [995, 0]
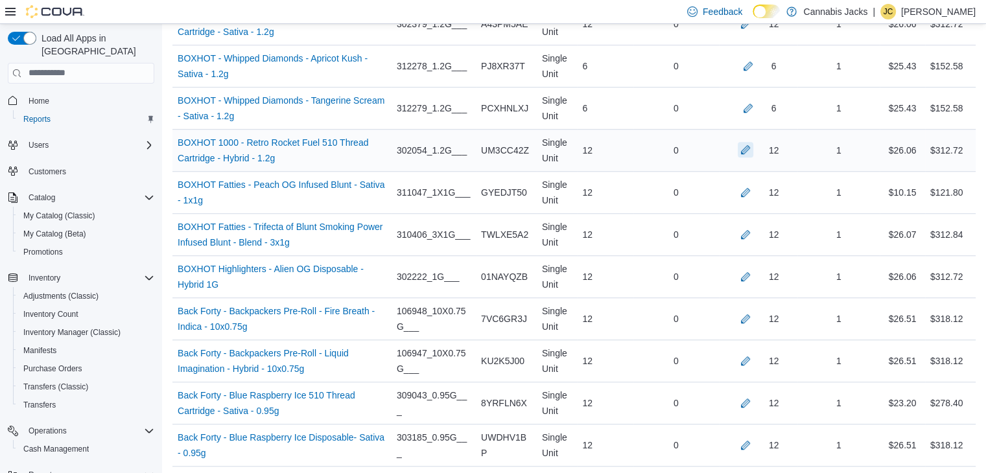
click at [753, 145] on button "button" at bounding box center [746, 150] width 16 height 16
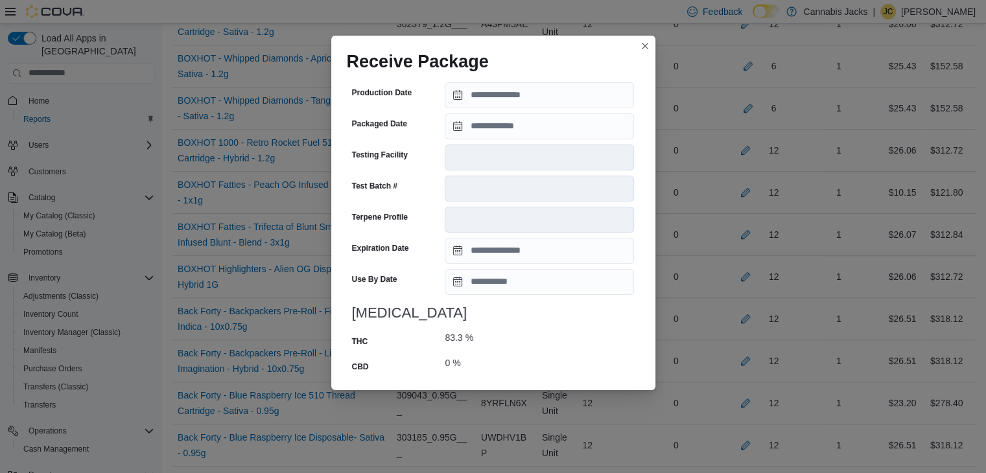
scroll to position [505, 0]
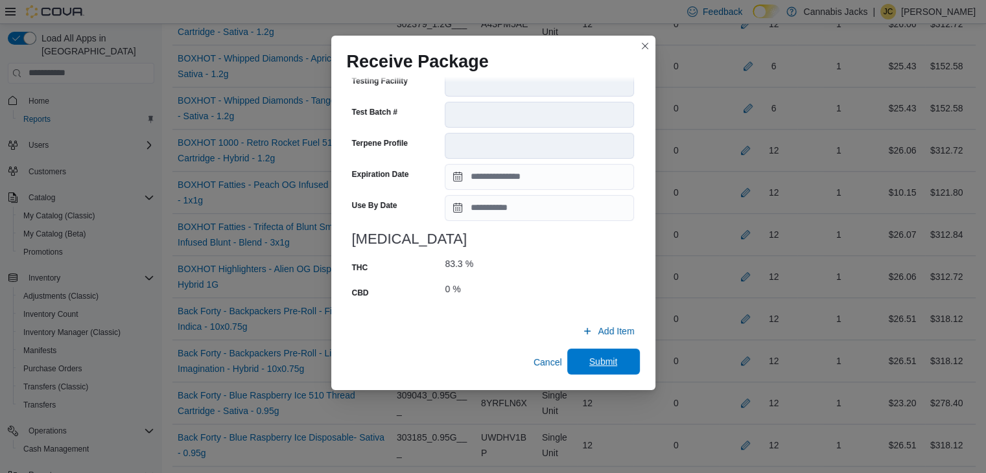
click at [593, 361] on span "Submit" at bounding box center [603, 361] width 29 height 13
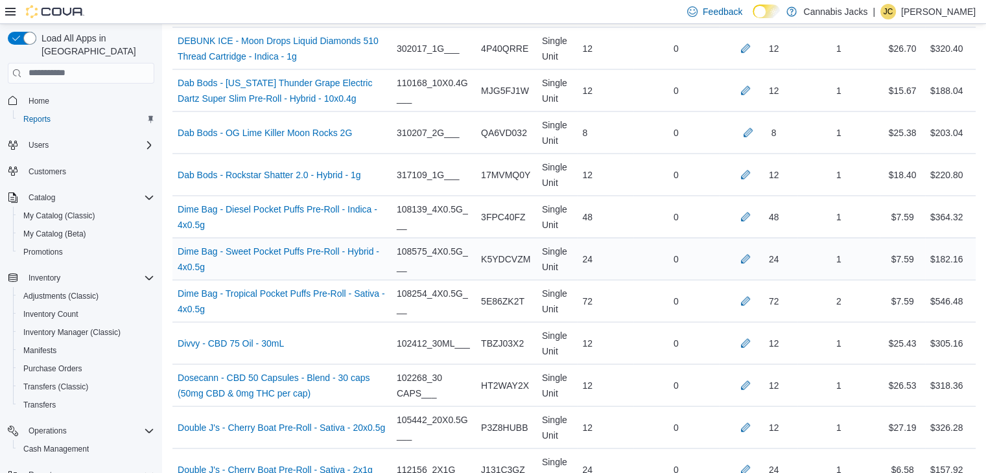
scroll to position [2486, 0]
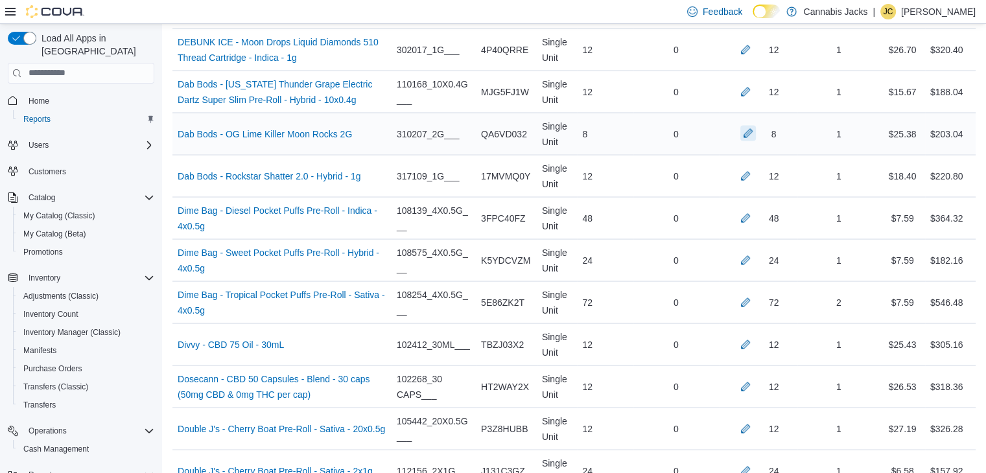
click at [753, 126] on button "button" at bounding box center [748, 134] width 16 height 16
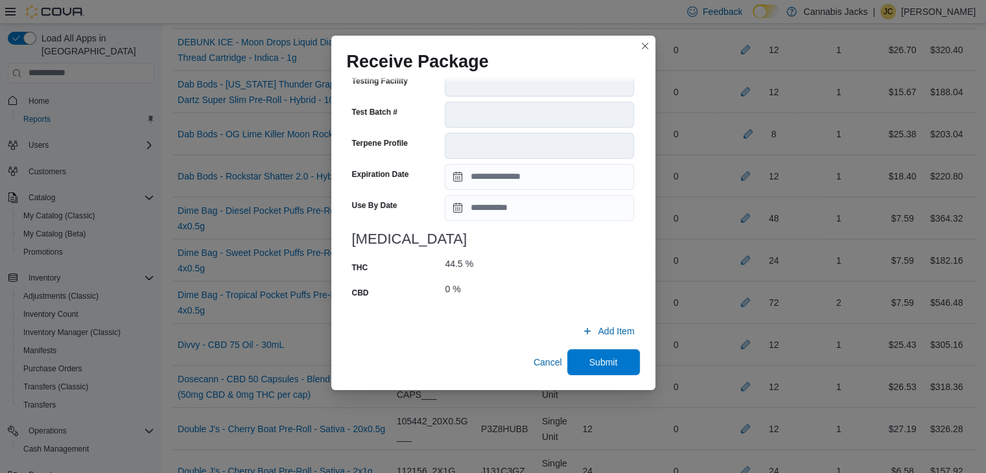
scroll to position [495, 0]
click at [575, 363] on span "Submit" at bounding box center [603, 362] width 57 height 26
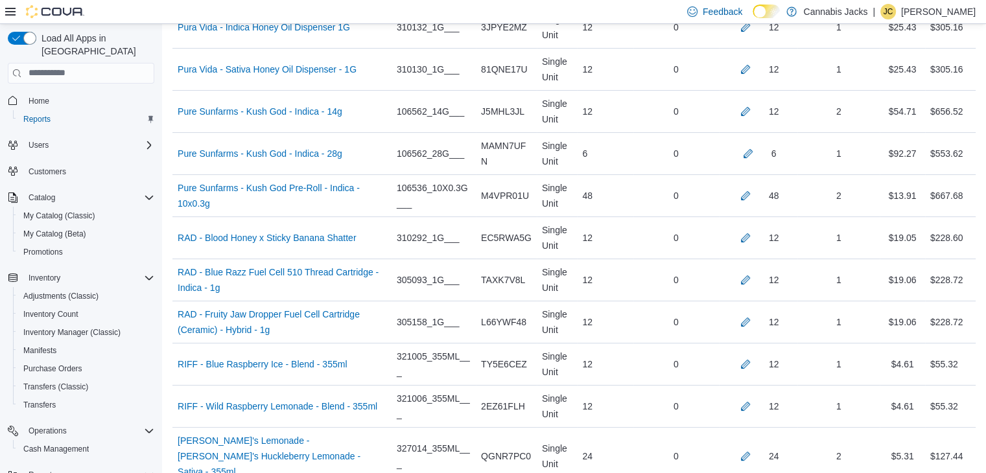
scroll to position [5144, 0]
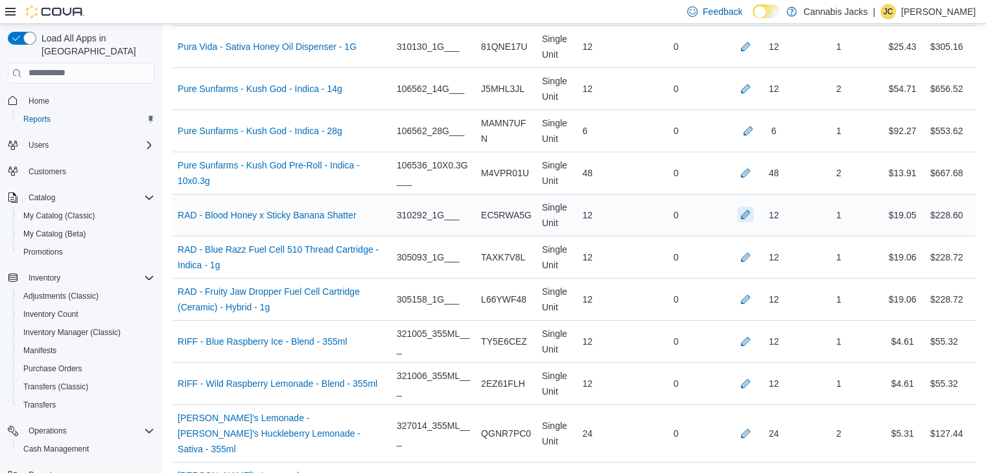
click at [753, 207] on button "button" at bounding box center [746, 215] width 16 height 16
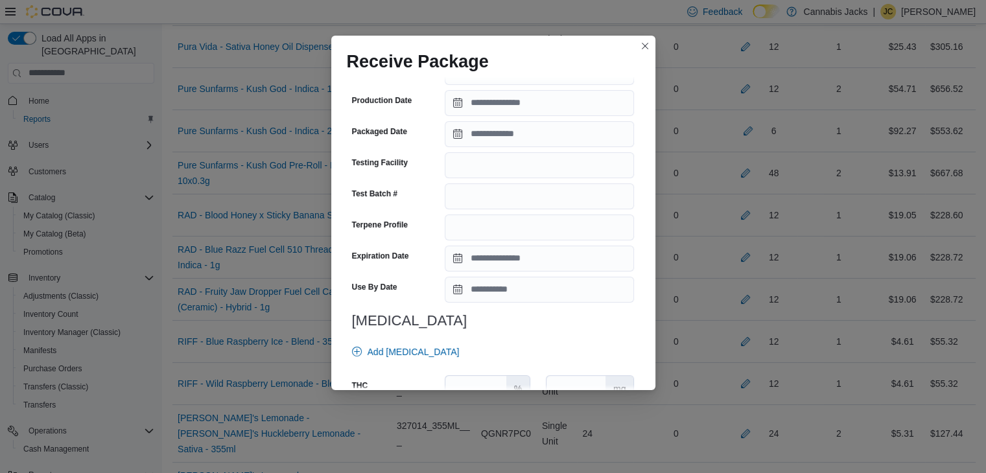
scroll to position [454, 0]
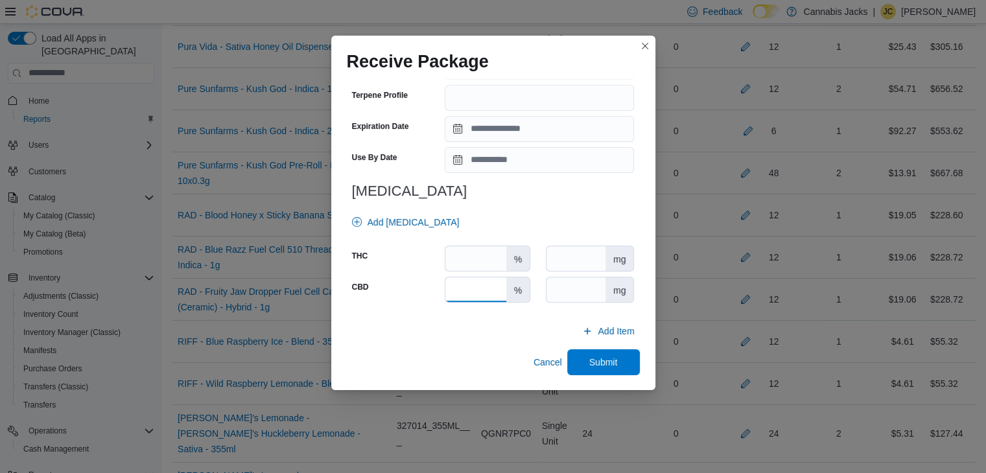
click at [481, 290] on input "number" at bounding box center [475, 289] width 60 height 25
type input "*"
click at [472, 260] on input "number" at bounding box center [475, 258] width 60 height 25
type input "****"
click at [580, 357] on span "Submit" at bounding box center [603, 362] width 57 height 26
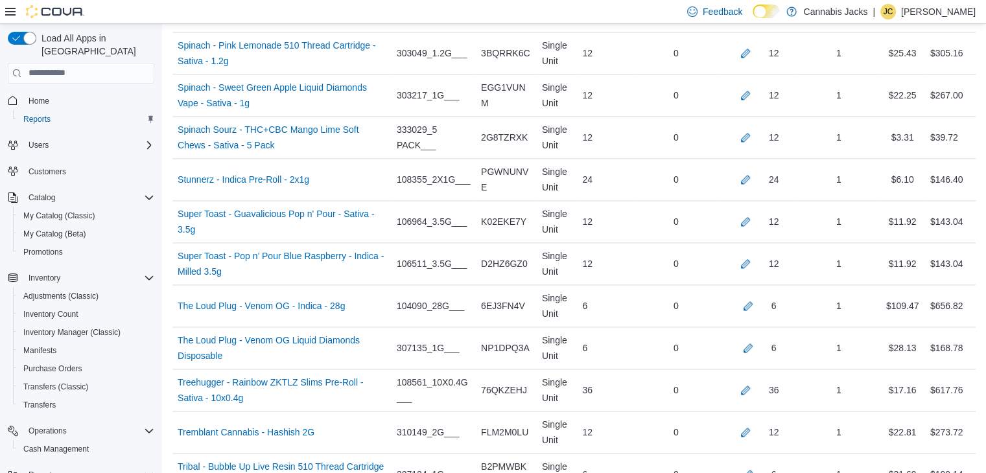
scroll to position [6829, 0]
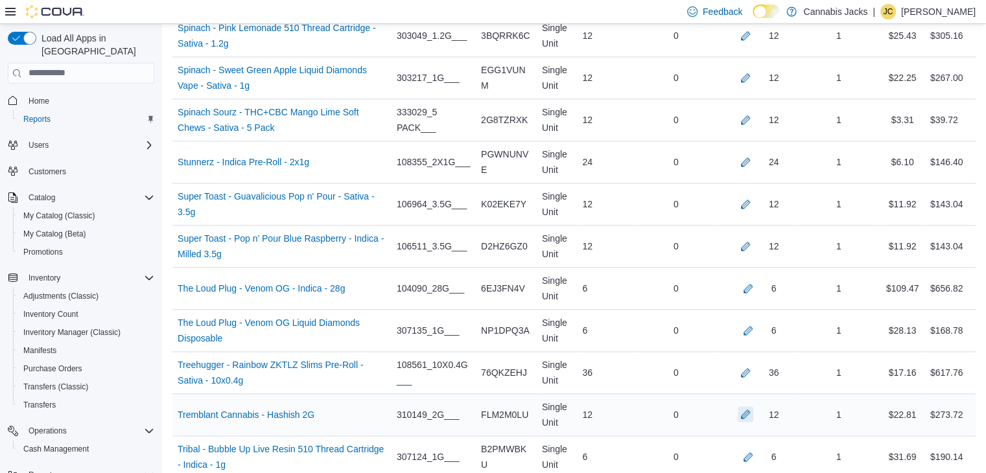
click at [753, 406] on button "button" at bounding box center [746, 414] width 16 height 16
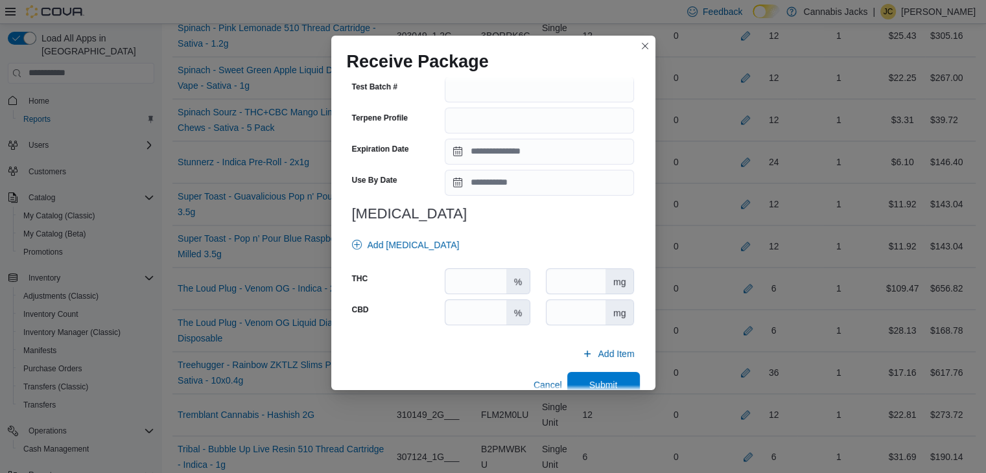
scroll to position [454, 0]
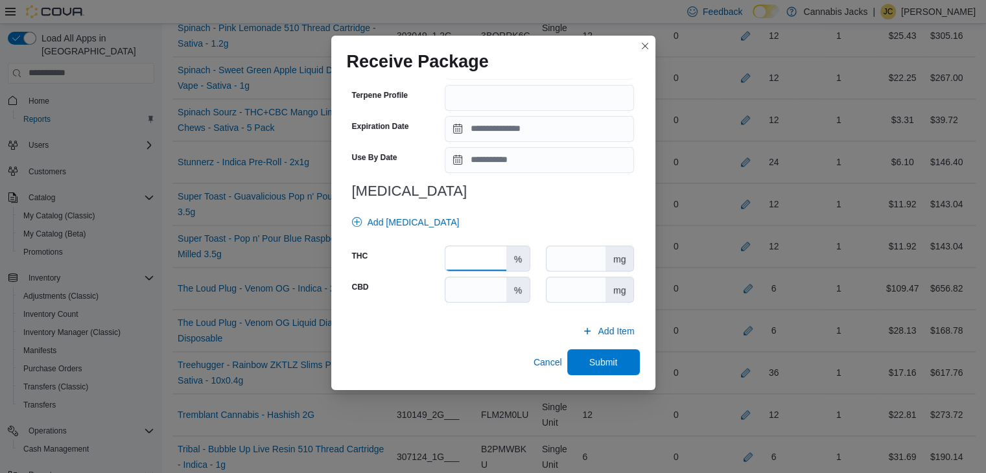
click at [473, 259] on input "number" at bounding box center [475, 258] width 60 height 25
type input "****"
click at [477, 287] on input "number" at bounding box center [475, 289] width 60 height 25
type input "*"
click at [589, 356] on span "Submit" at bounding box center [603, 361] width 29 height 13
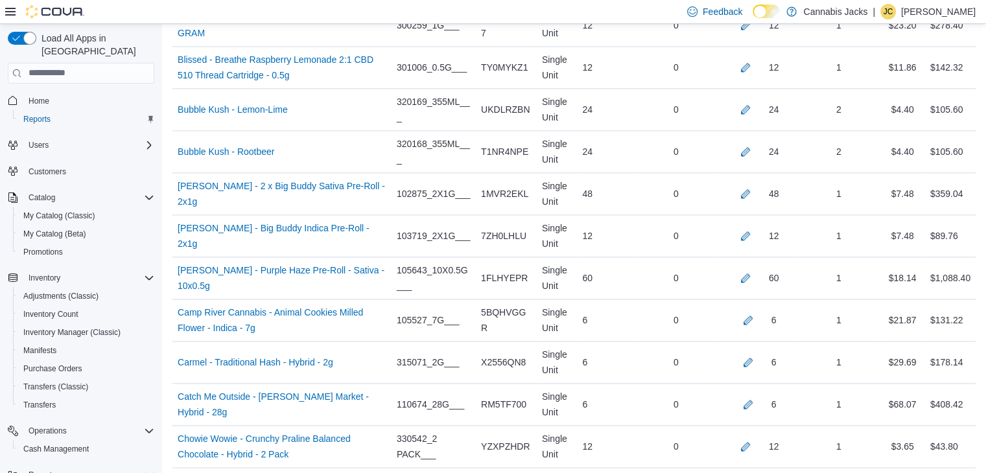
scroll to position [1773, 0]
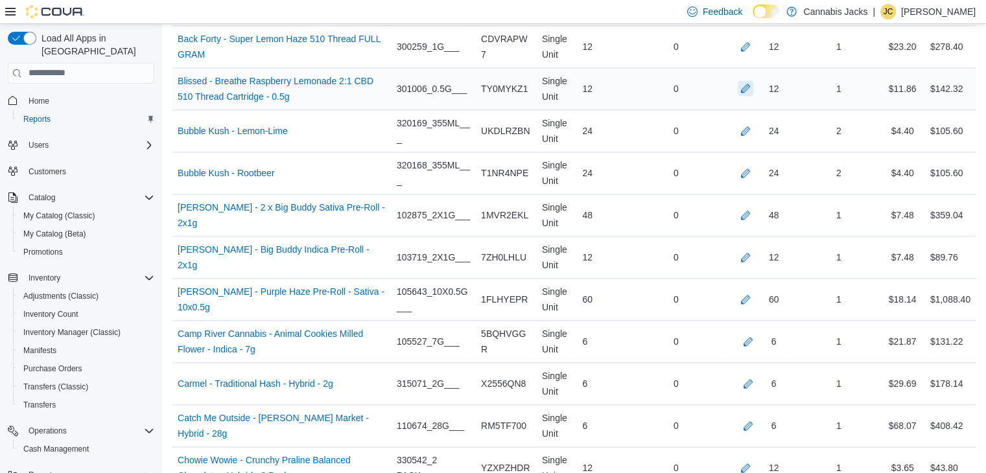
click at [753, 84] on button "button" at bounding box center [746, 88] width 16 height 16
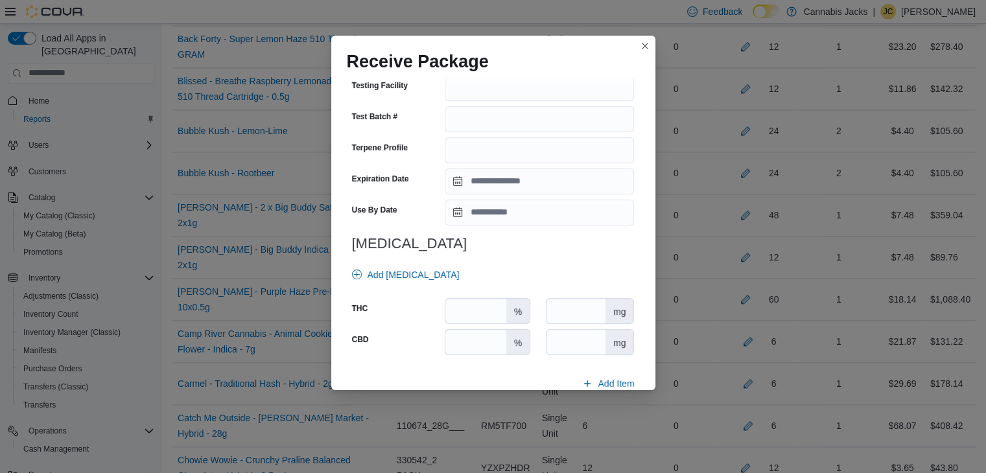
scroll to position [454, 0]
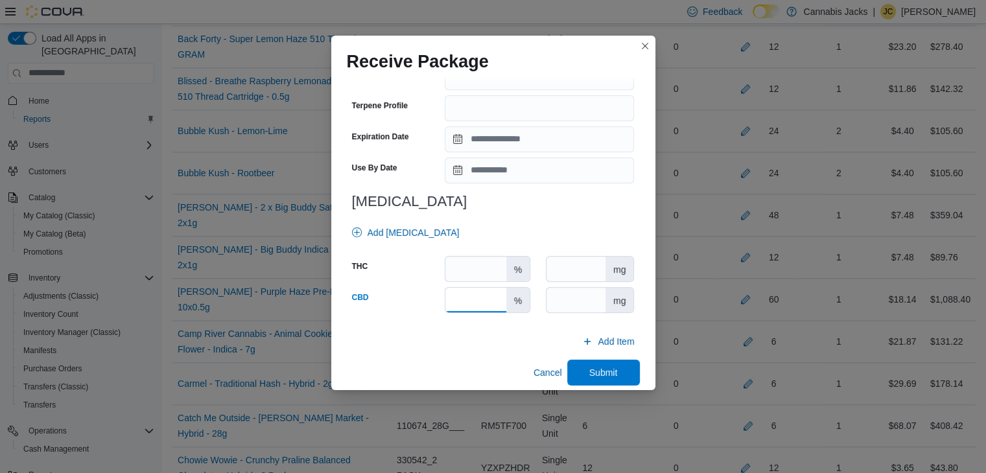
click at [479, 307] on input "number" at bounding box center [475, 300] width 60 height 25
type input "*"
click at [478, 266] on input "number" at bounding box center [475, 269] width 60 height 25
type input "****"
click at [462, 297] on input "number" at bounding box center [475, 300] width 60 height 25
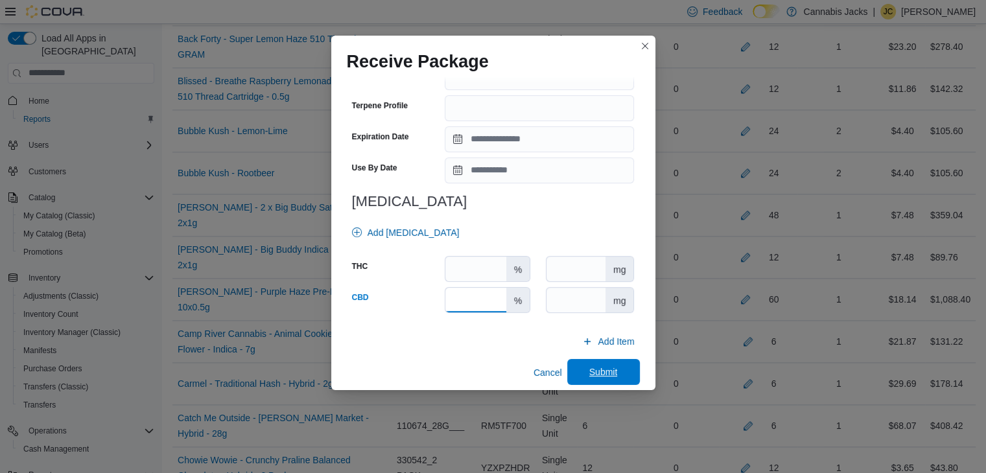
type input "****"
click at [578, 369] on span "Submit" at bounding box center [603, 372] width 57 height 26
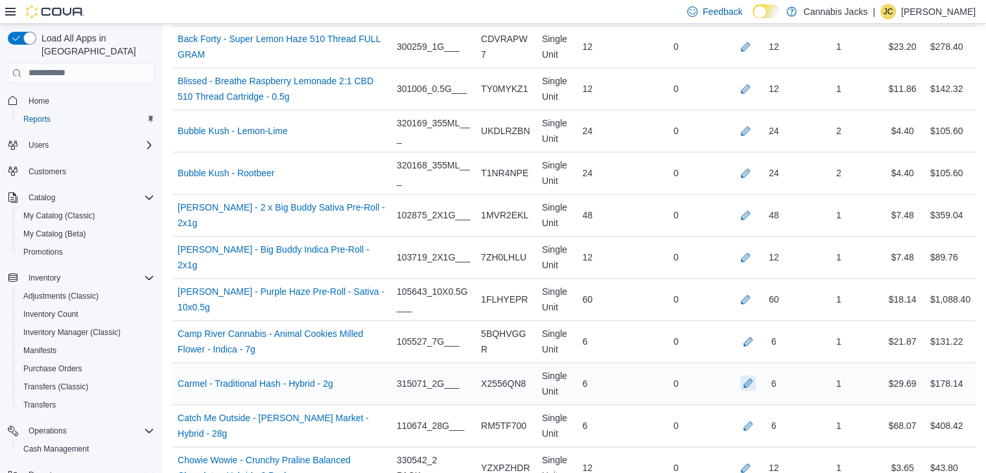
click at [756, 375] on button "button" at bounding box center [748, 383] width 16 height 16
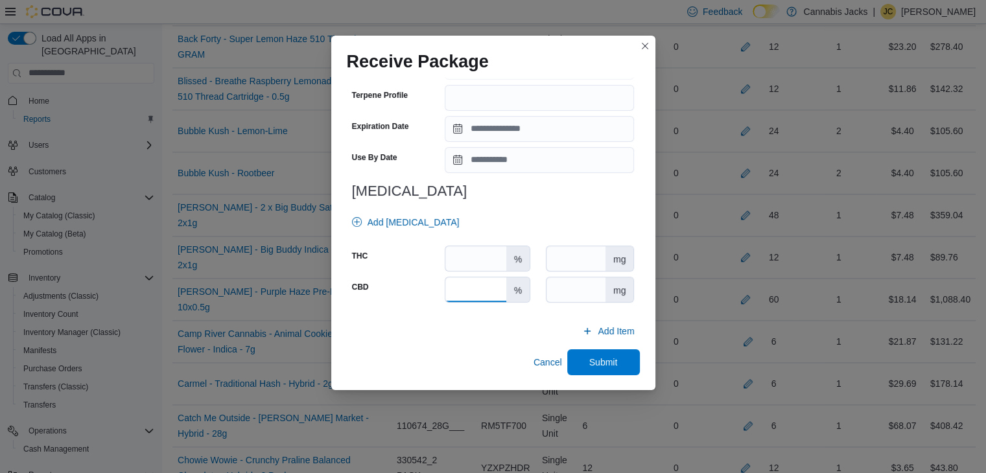
click at [479, 298] on input "number" at bounding box center [475, 289] width 60 height 25
type input "*"
click at [467, 259] on input "number" at bounding box center [475, 258] width 60 height 25
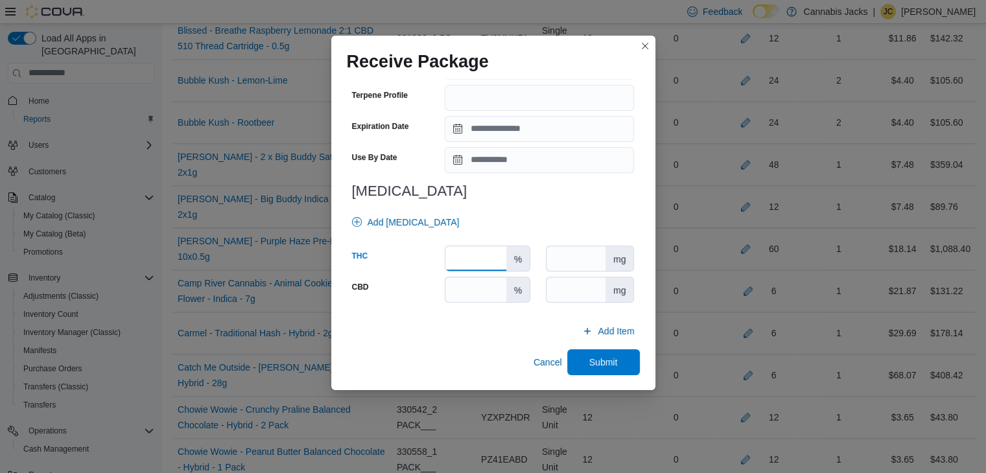
scroll to position [1837, 0]
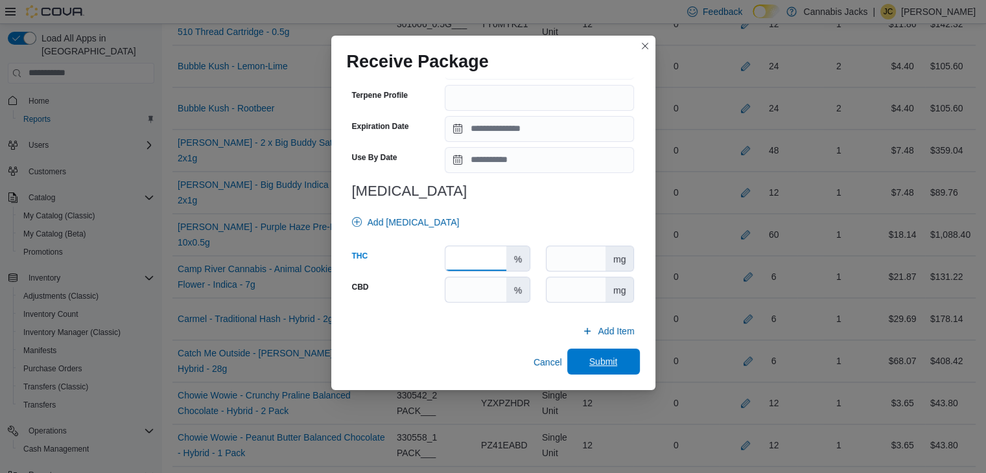
type input "****"
click at [621, 357] on span "Submit" at bounding box center [603, 362] width 57 height 26
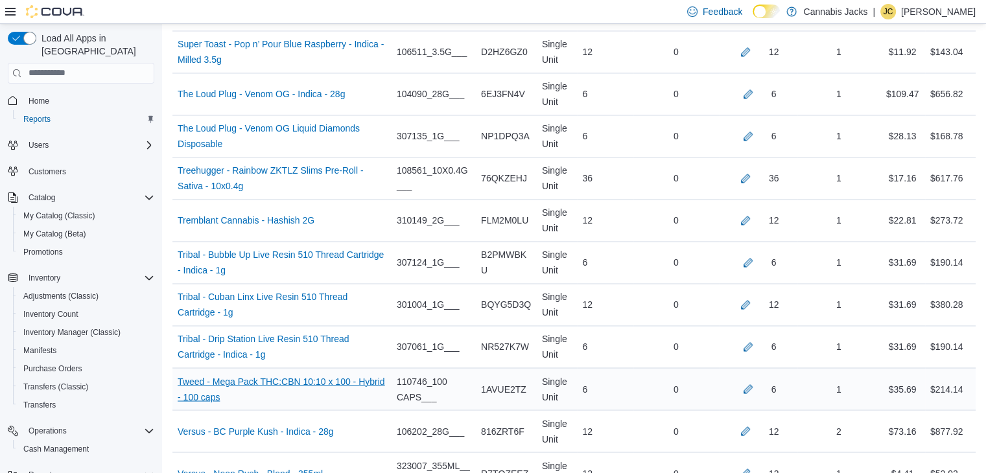
scroll to position [7089, 0]
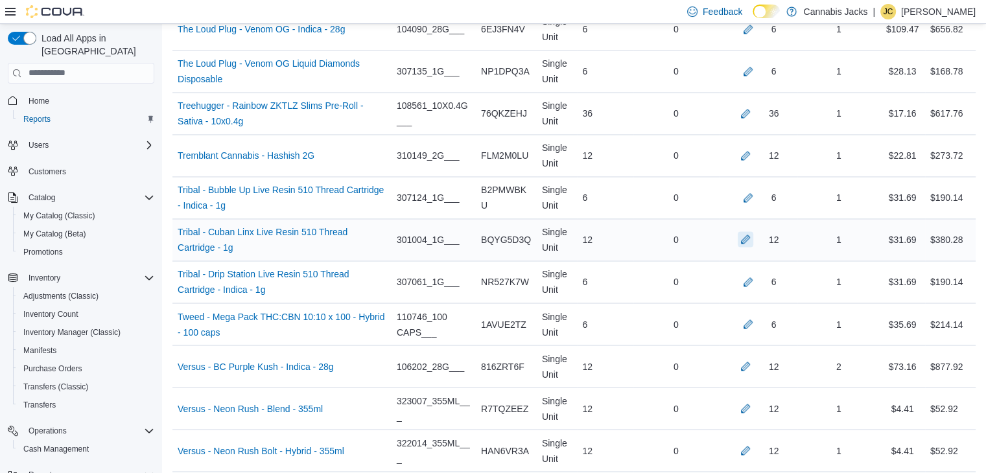
click at [753, 231] on button "button" at bounding box center [746, 239] width 16 height 16
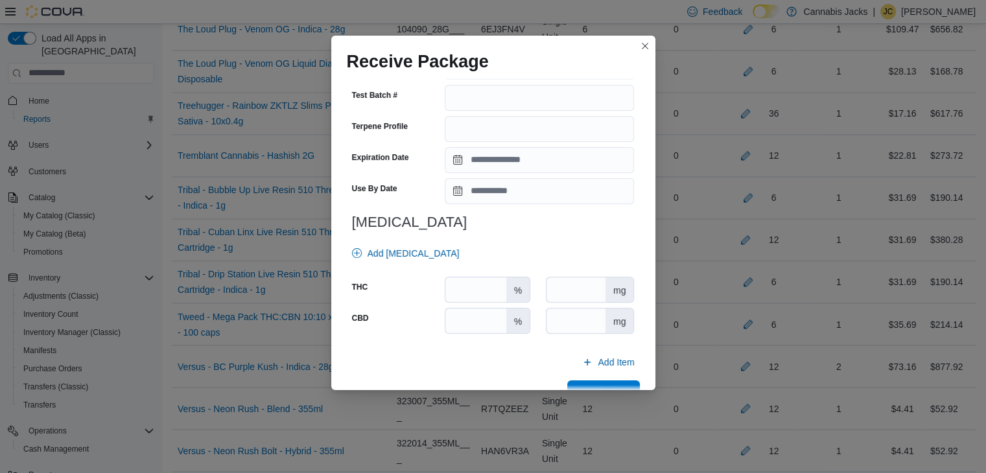
scroll to position [454, 0]
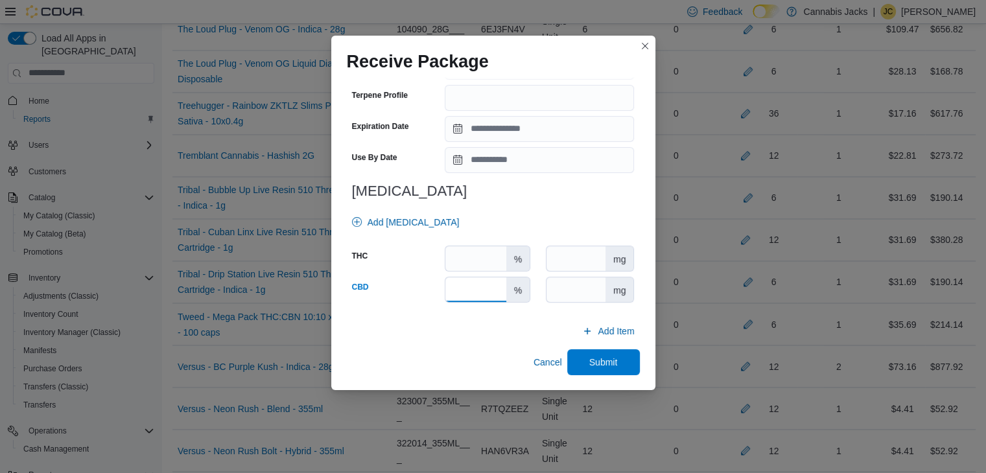
click at [473, 285] on input "number" at bounding box center [475, 289] width 60 height 25
type input "*"
click at [469, 257] on input "number" at bounding box center [475, 258] width 60 height 25
type input "****"
click at [585, 354] on span "Submit" at bounding box center [603, 362] width 57 height 26
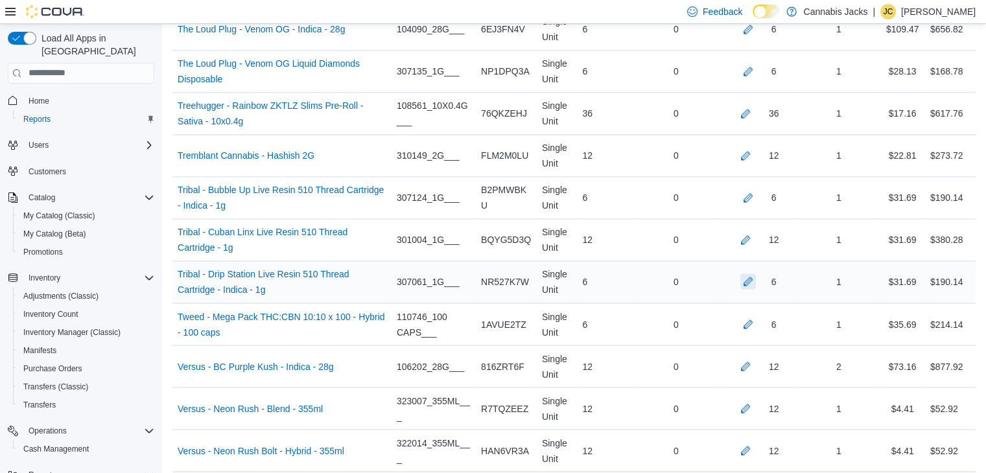
click at [752, 274] on button "button" at bounding box center [748, 282] width 16 height 16
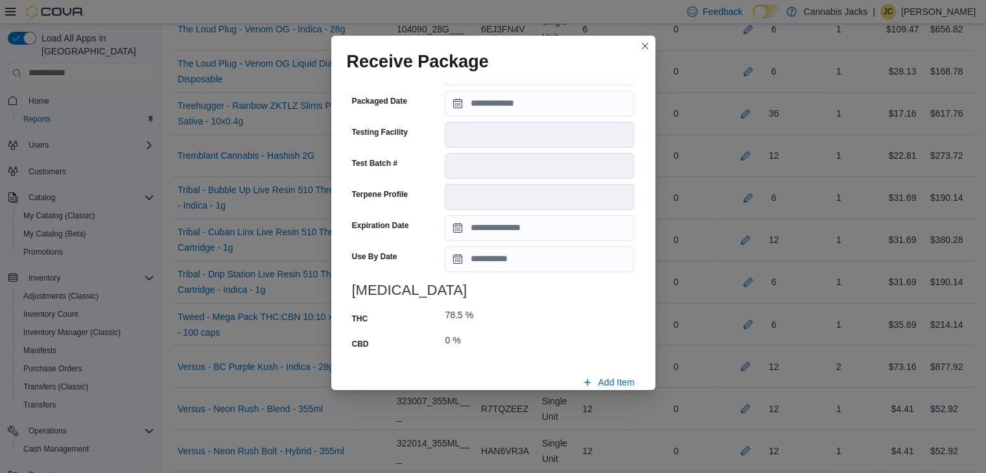
scroll to position [505, 0]
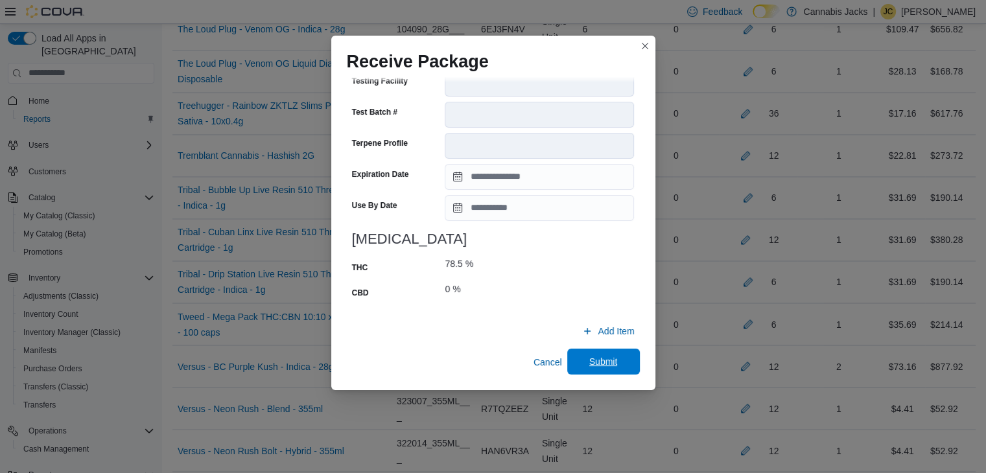
click at [602, 364] on span "Submit" at bounding box center [603, 361] width 29 height 13
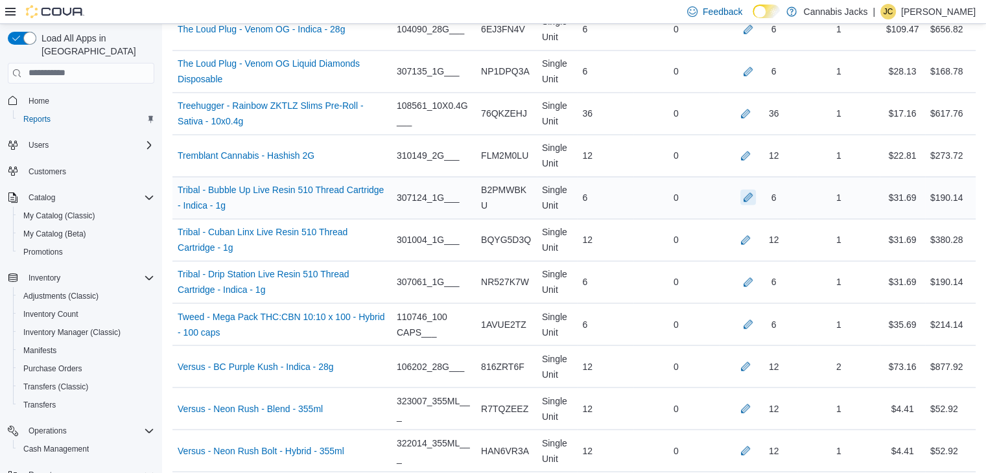
click at [756, 189] on button "button" at bounding box center [748, 197] width 16 height 16
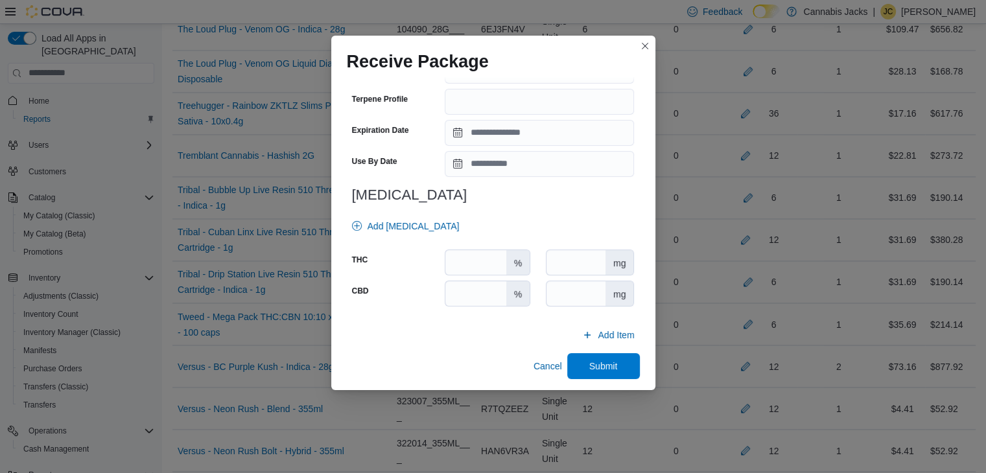
scroll to position [464, 0]
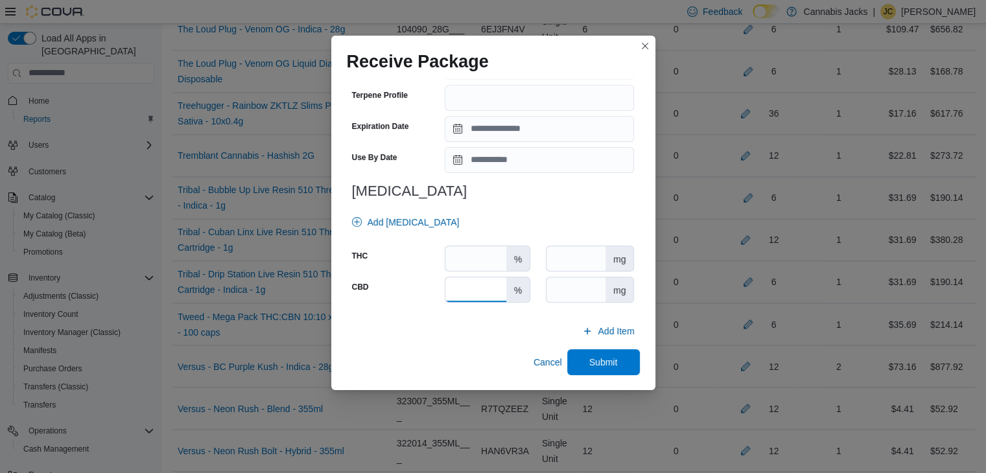
click at [471, 289] on input "number" at bounding box center [475, 289] width 60 height 25
type input "*"
click at [475, 262] on input "number" at bounding box center [475, 258] width 60 height 25
type input "**"
click at [589, 357] on span "Submit" at bounding box center [603, 361] width 29 height 13
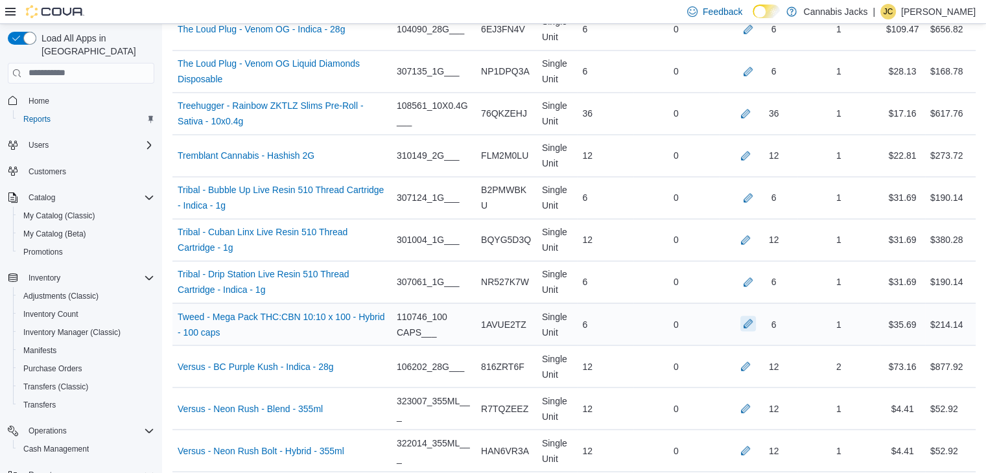
click at [756, 316] on button "button" at bounding box center [748, 324] width 16 height 16
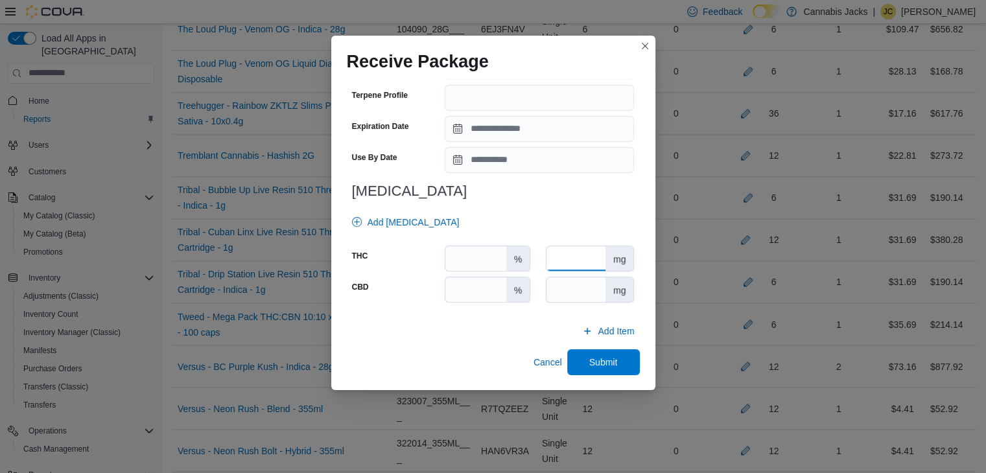
click at [574, 254] on input "number" at bounding box center [576, 258] width 59 height 25
type input "**"
click at [585, 296] on input "number" at bounding box center [576, 289] width 59 height 25
type input "**"
click at [605, 358] on span "Submit" at bounding box center [603, 361] width 29 height 13
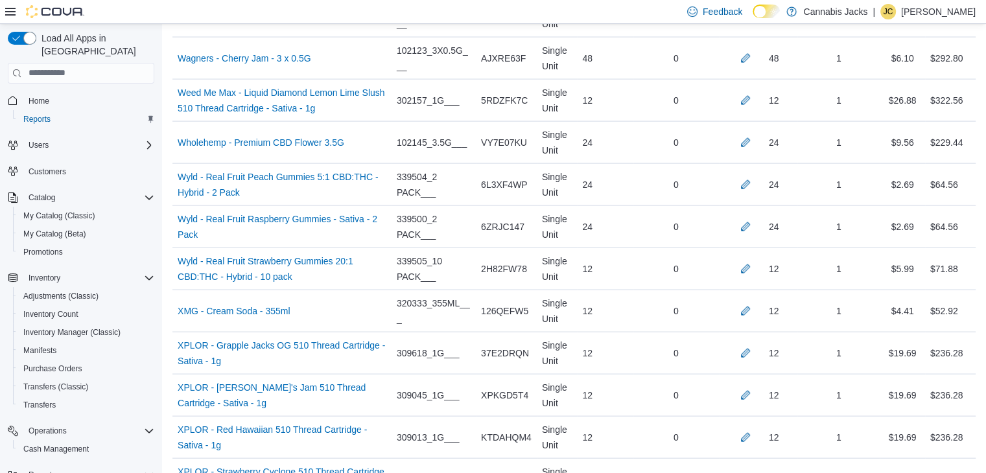
scroll to position [7672, 0]
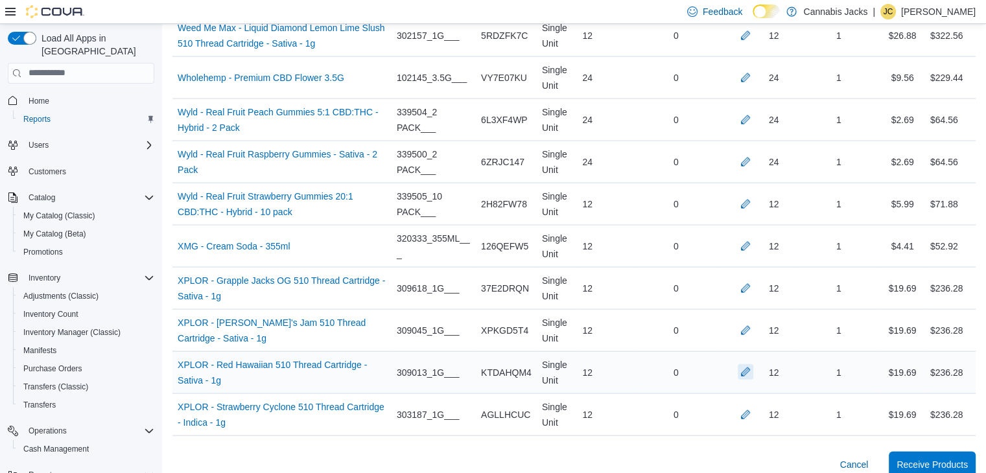
click at [752, 364] on button "button" at bounding box center [746, 372] width 16 height 16
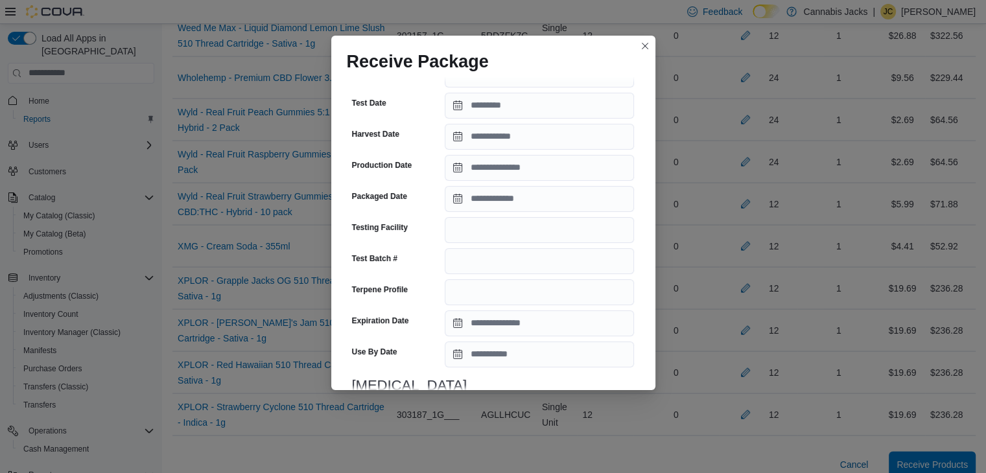
scroll to position [454, 0]
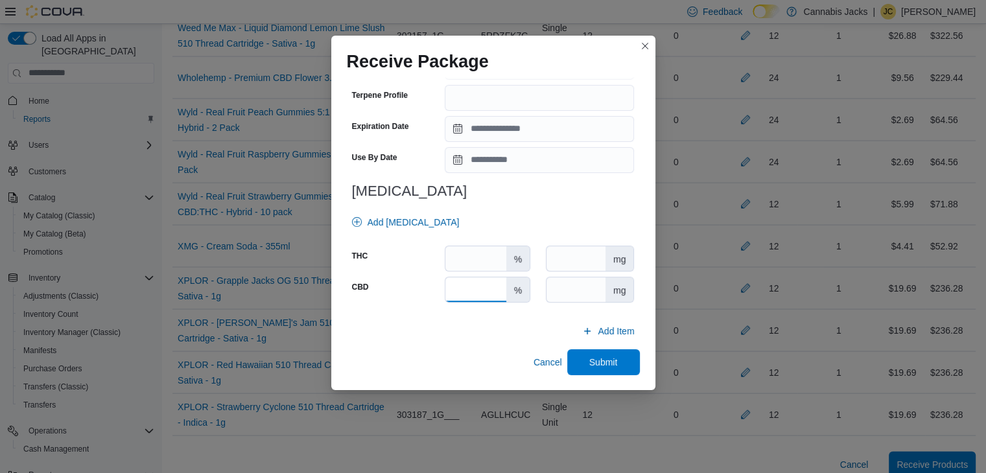
click at [476, 296] on input "number" at bounding box center [475, 289] width 60 height 25
type input "*"
click at [467, 257] on input "number" at bounding box center [475, 258] width 60 height 25
type input "****"
click at [584, 352] on span "Submit" at bounding box center [603, 362] width 57 height 26
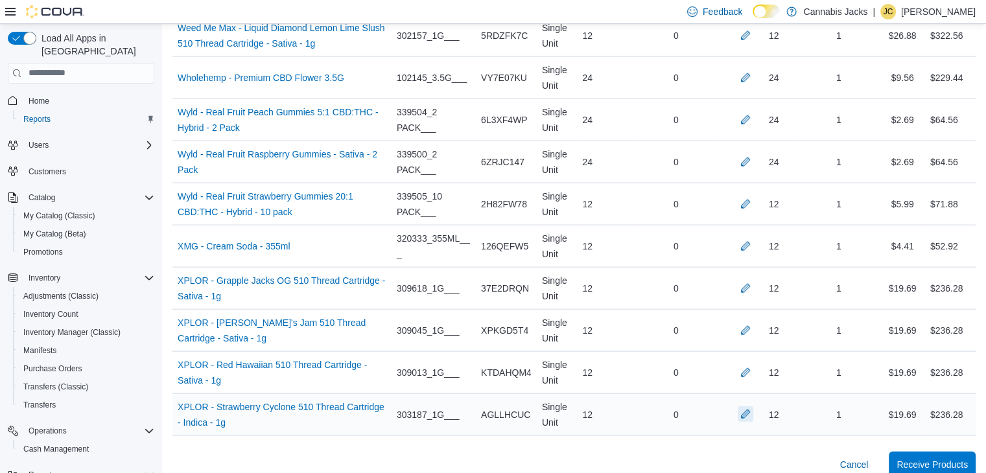
click at [752, 406] on button "button" at bounding box center [746, 414] width 16 height 16
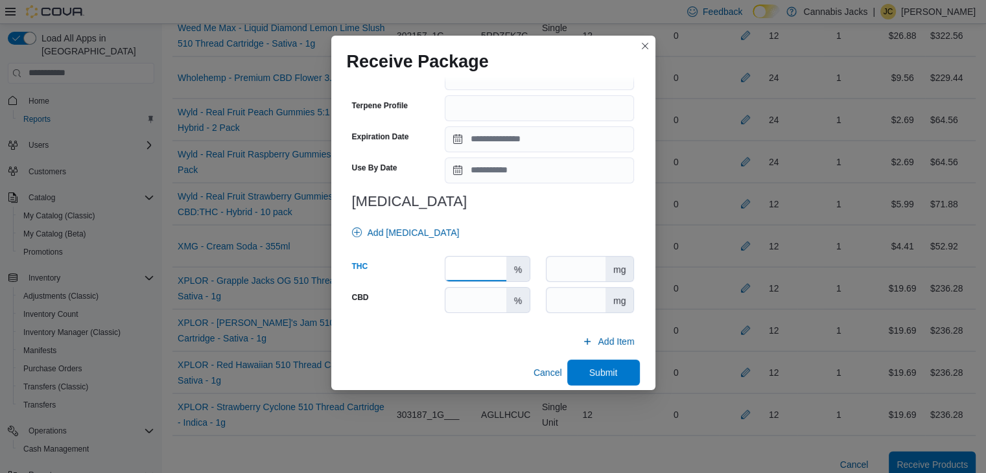
click at [476, 263] on input "number" at bounding box center [475, 269] width 60 height 25
type input "****"
click at [485, 303] on input "number" at bounding box center [475, 300] width 60 height 25
type input "*"
click at [578, 363] on span "Submit" at bounding box center [603, 372] width 57 height 26
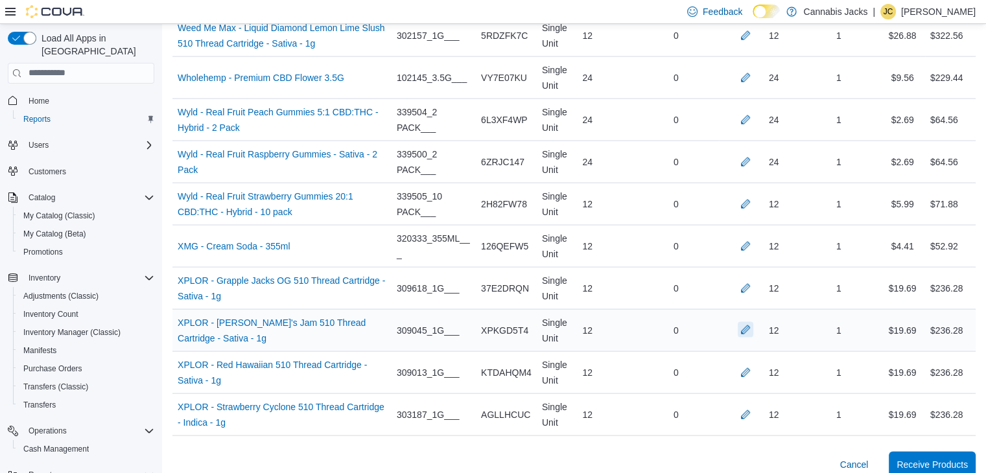
click at [753, 322] on button "button" at bounding box center [746, 330] width 16 height 16
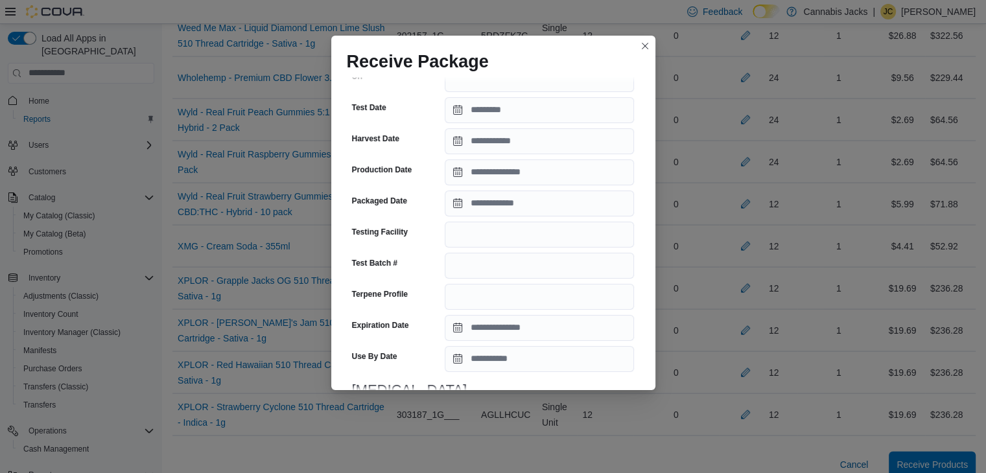
scroll to position [389, 0]
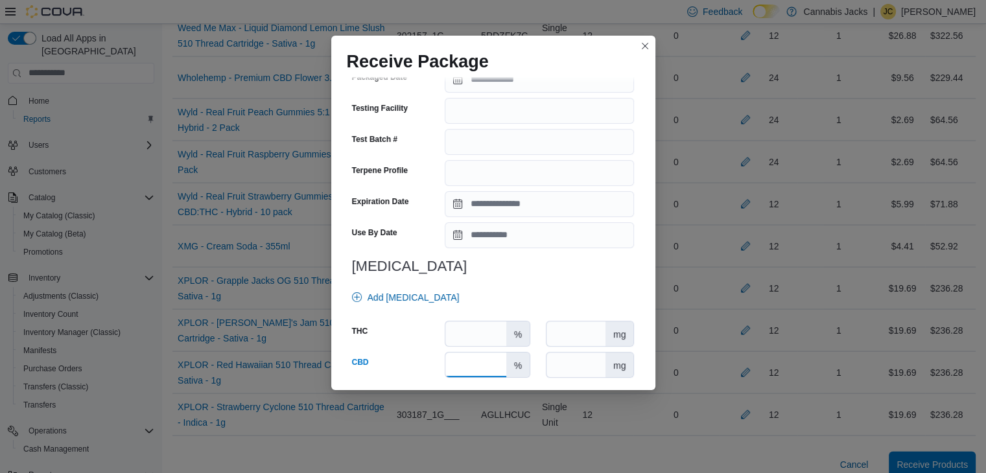
click at [466, 357] on input "number" at bounding box center [475, 365] width 60 height 25
type input "*"
click at [469, 327] on input "number" at bounding box center [475, 334] width 60 height 25
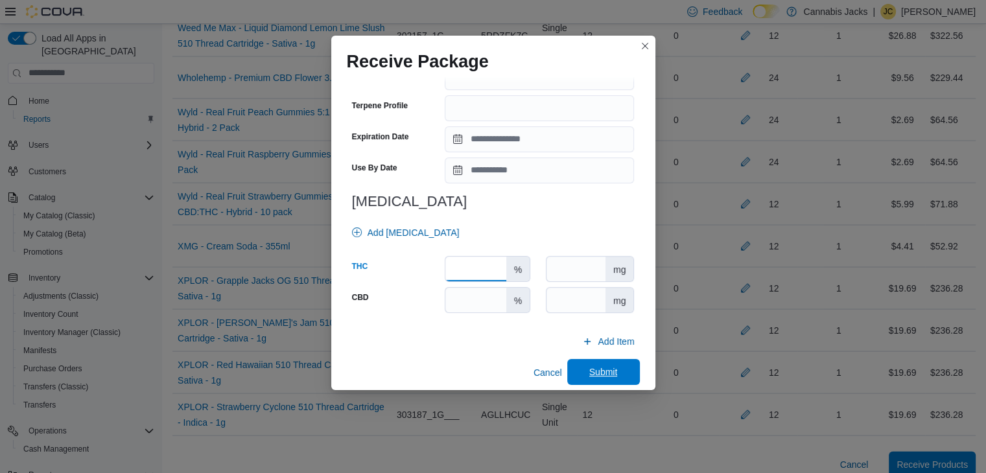
type input "****"
click at [622, 359] on span "Submit" at bounding box center [603, 372] width 57 height 26
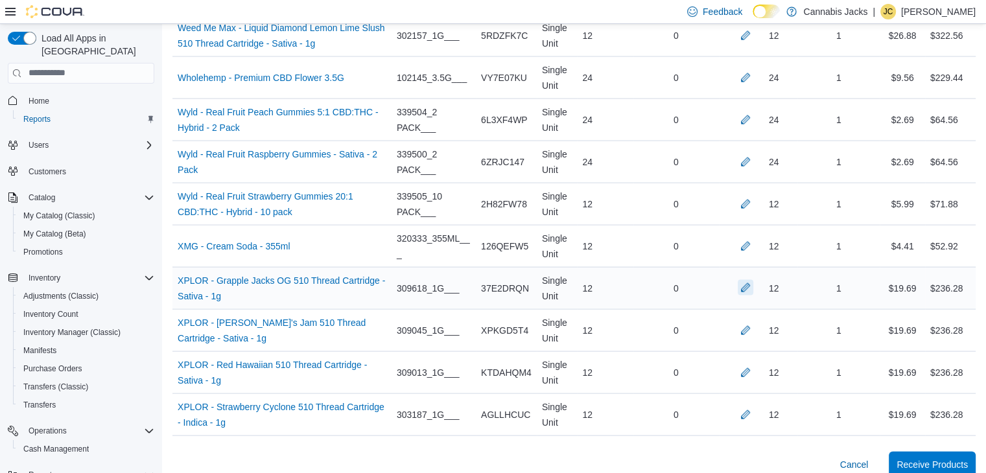
click at [753, 280] on button "button" at bounding box center [746, 288] width 16 height 16
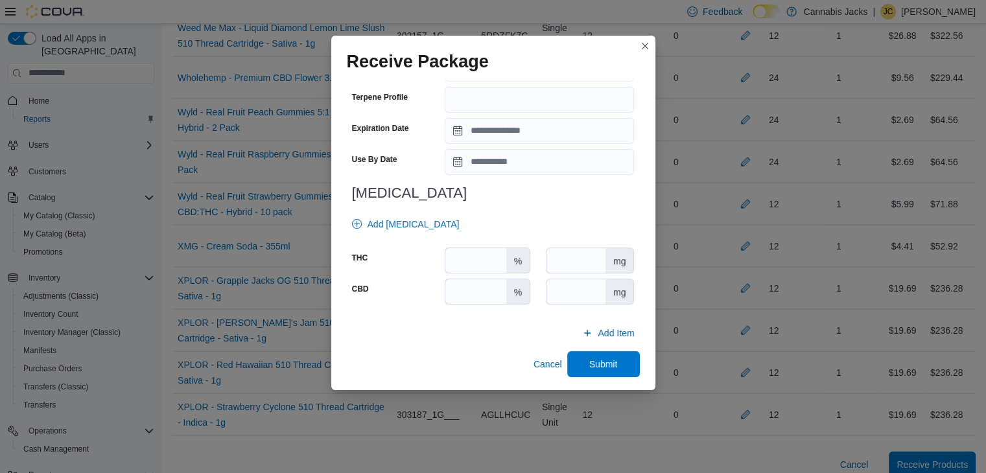
scroll to position [464, 0]
click at [469, 290] on input "number" at bounding box center [475, 289] width 60 height 25
type input "*"
click at [461, 255] on input "number" at bounding box center [475, 258] width 60 height 25
type input "****"
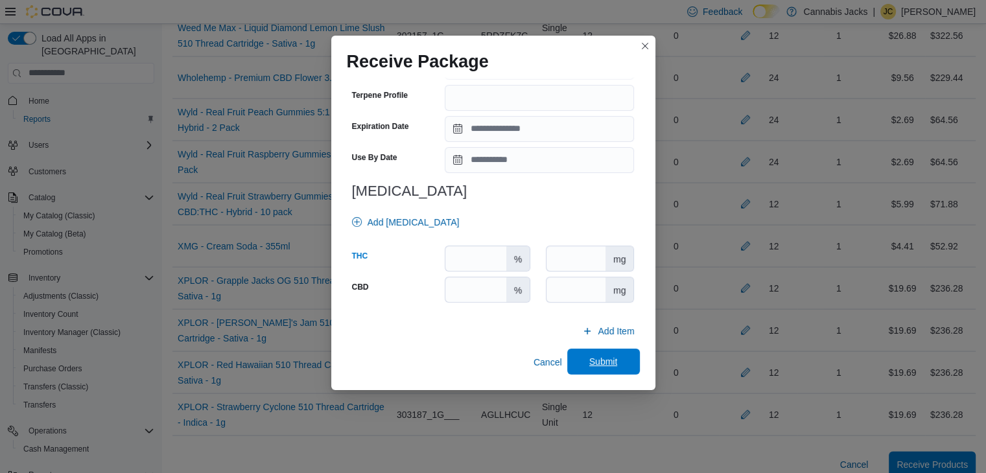
click at [575, 356] on span "Submit" at bounding box center [603, 362] width 57 height 26
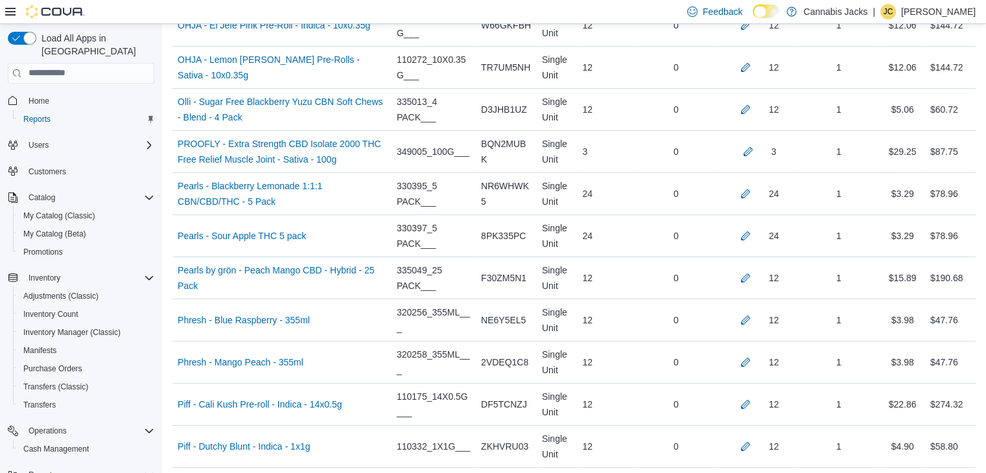
scroll to position [4560, 0]
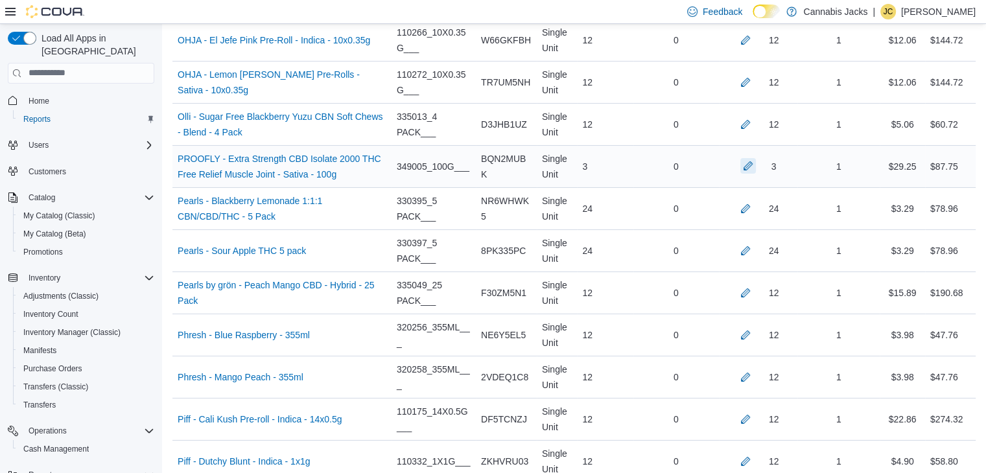
click at [756, 158] on button "button" at bounding box center [748, 166] width 16 height 16
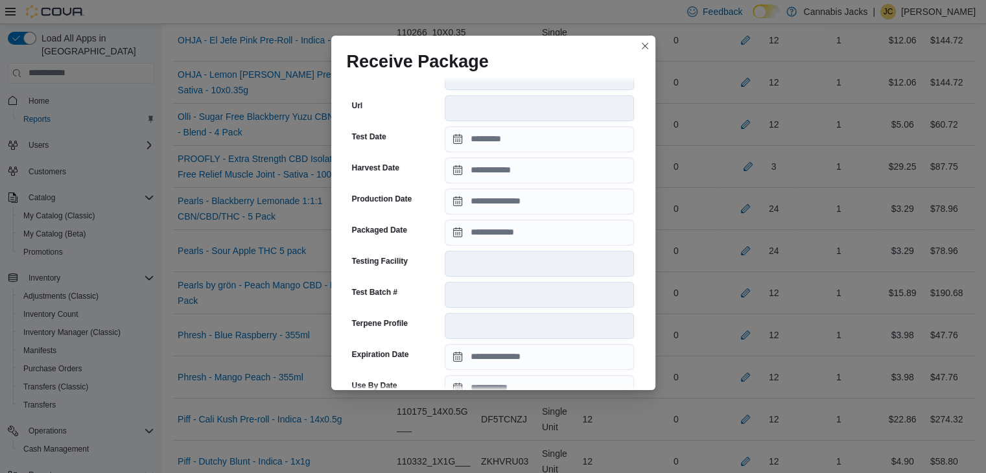
scroll to position [505, 0]
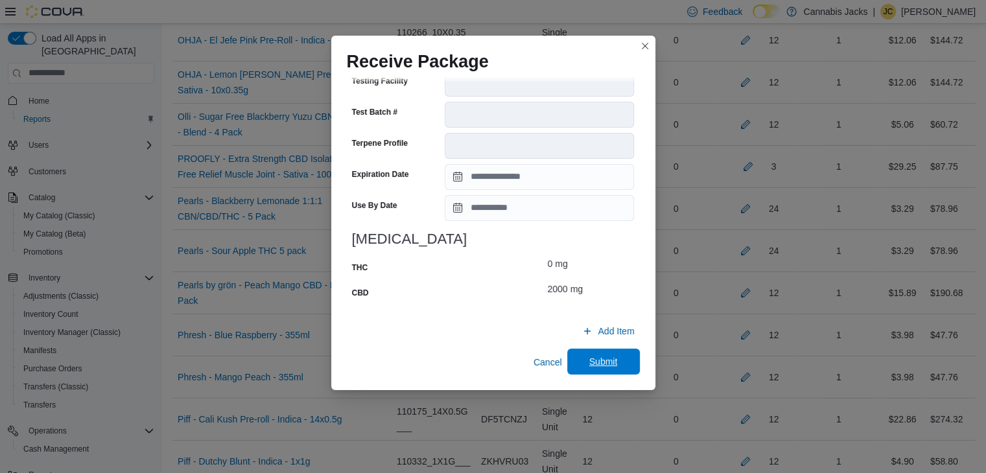
click at [575, 351] on span "Submit" at bounding box center [603, 362] width 57 height 26
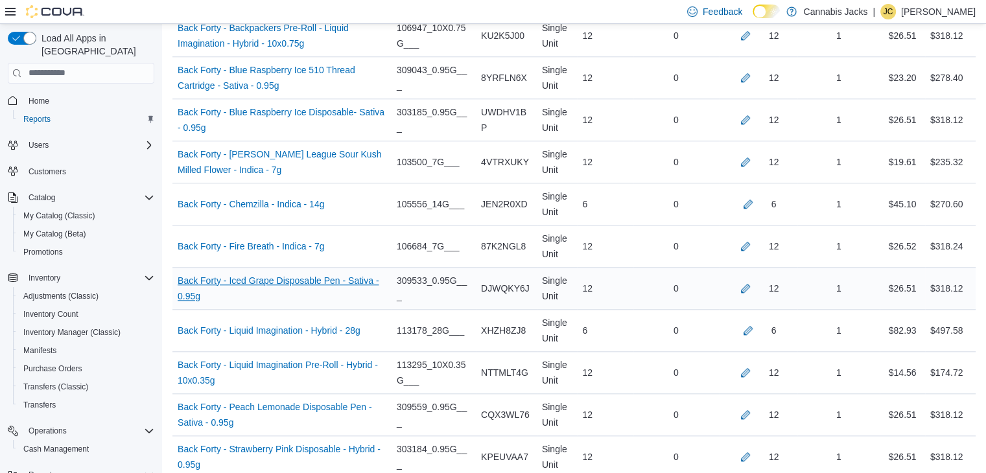
scroll to position [1319, 0]
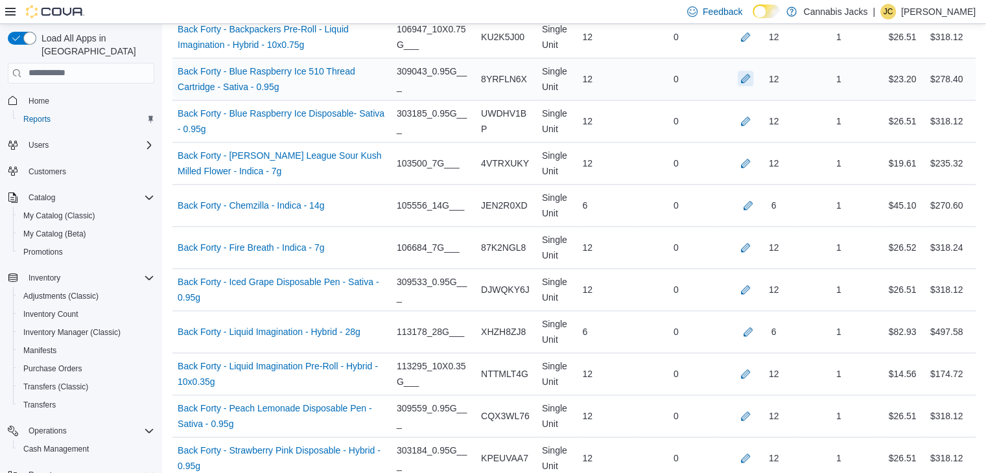
click at [753, 77] on button "button" at bounding box center [746, 79] width 16 height 16
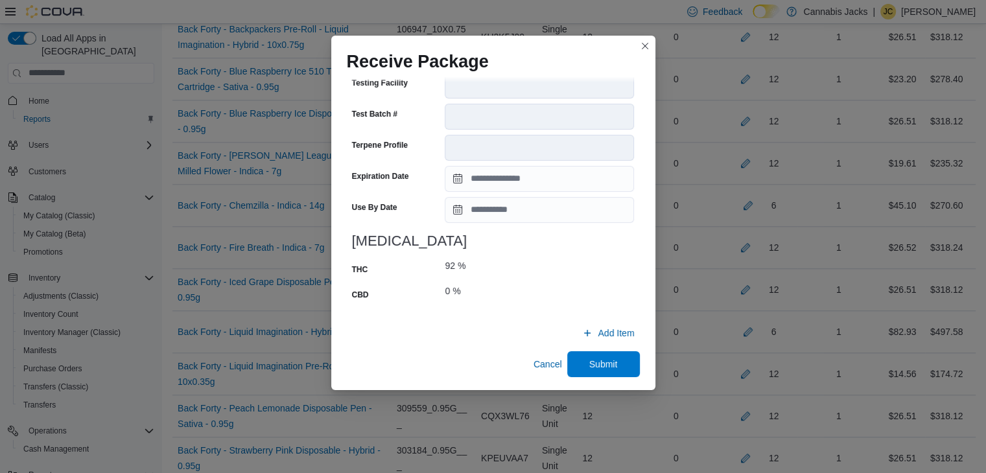
scroll to position [505, 0]
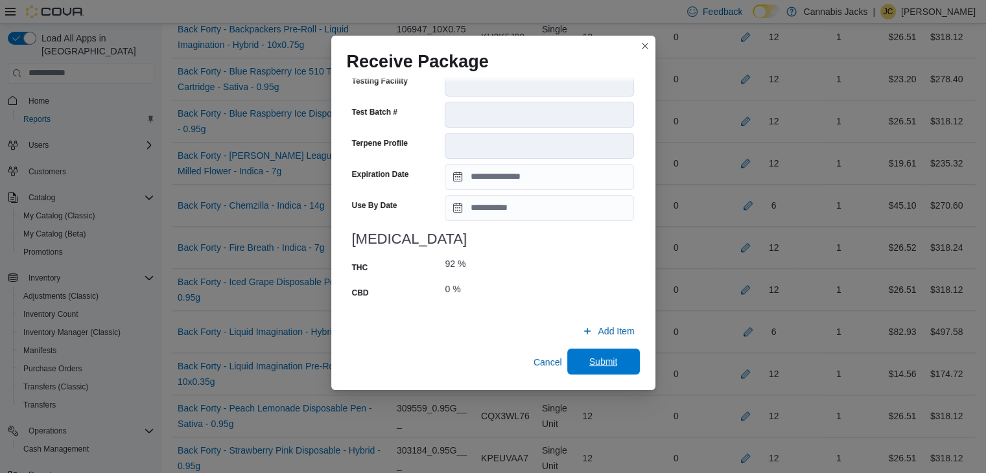
click at [575, 354] on span "Submit" at bounding box center [603, 362] width 57 height 26
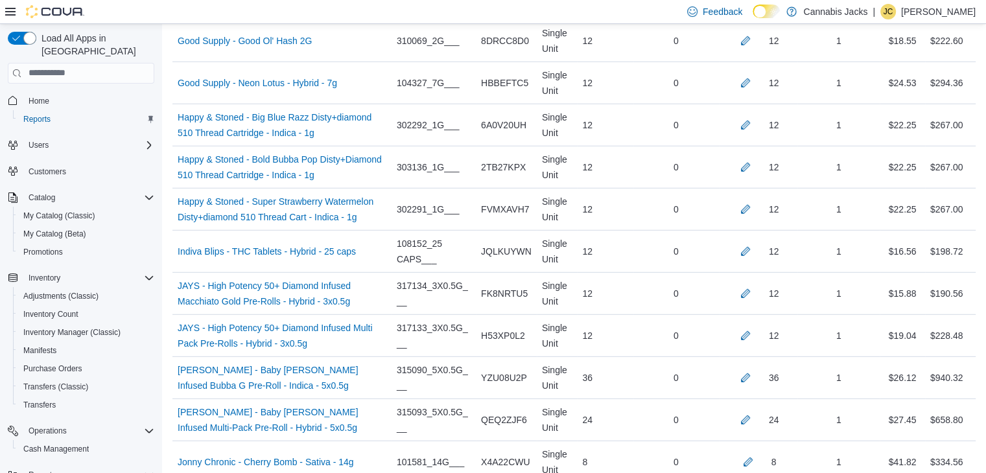
scroll to position [3653, 0]
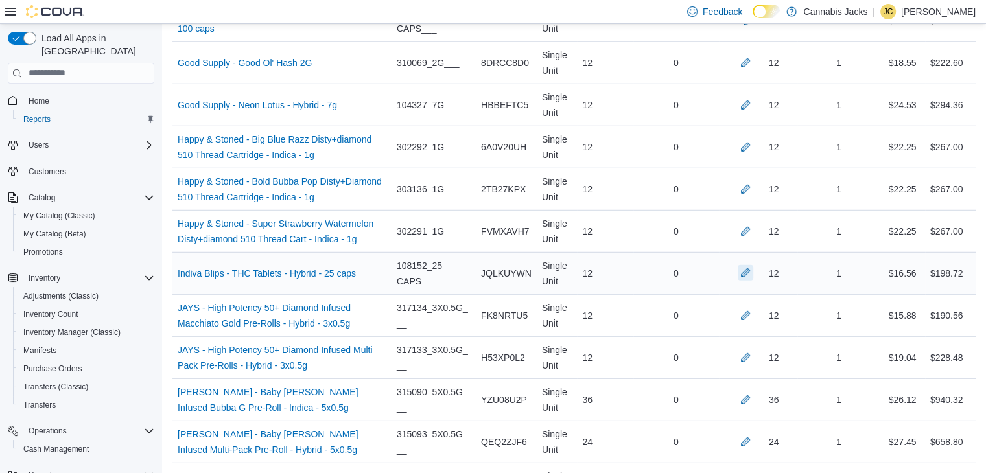
click at [753, 265] on button "button" at bounding box center [746, 273] width 16 height 16
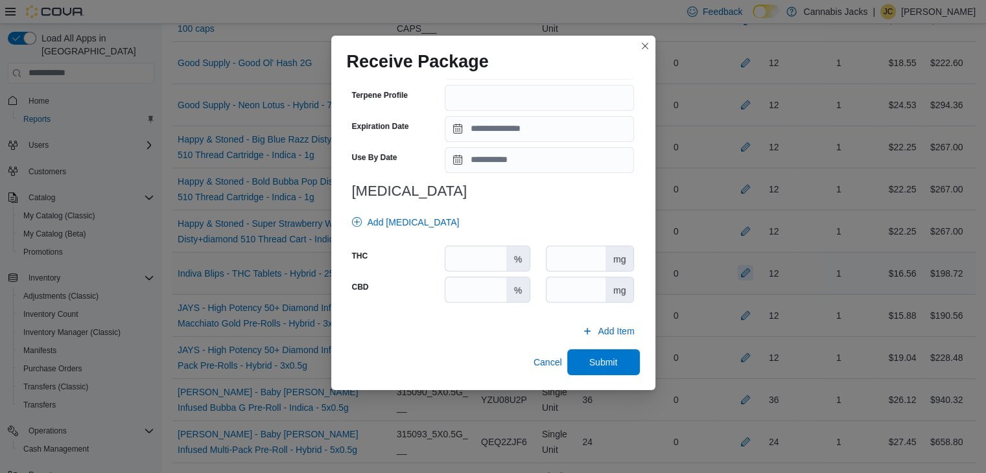
scroll to position [454, 0]
click at [583, 262] on input "number" at bounding box center [576, 258] width 59 height 25
type input "***"
click at [568, 287] on input "number" at bounding box center [576, 289] width 59 height 25
type input "*"
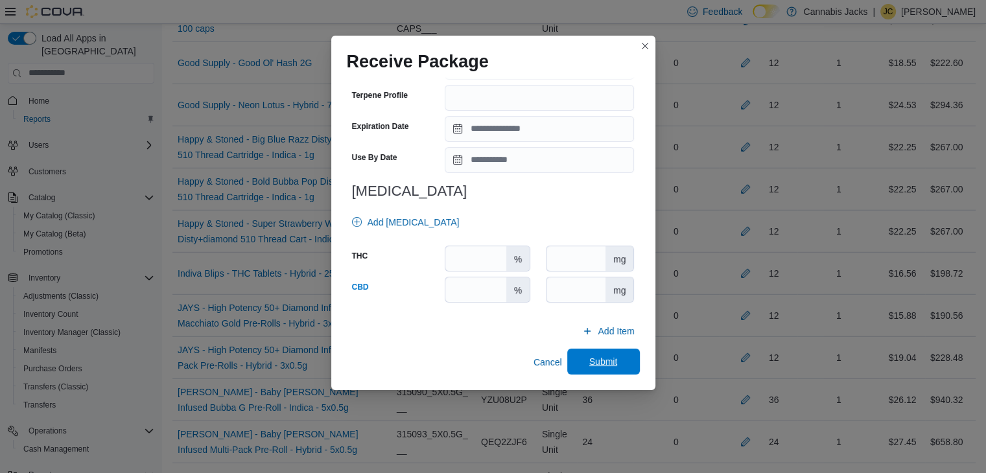
click at [589, 363] on span "Submit" at bounding box center [603, 361] width 29 height 13
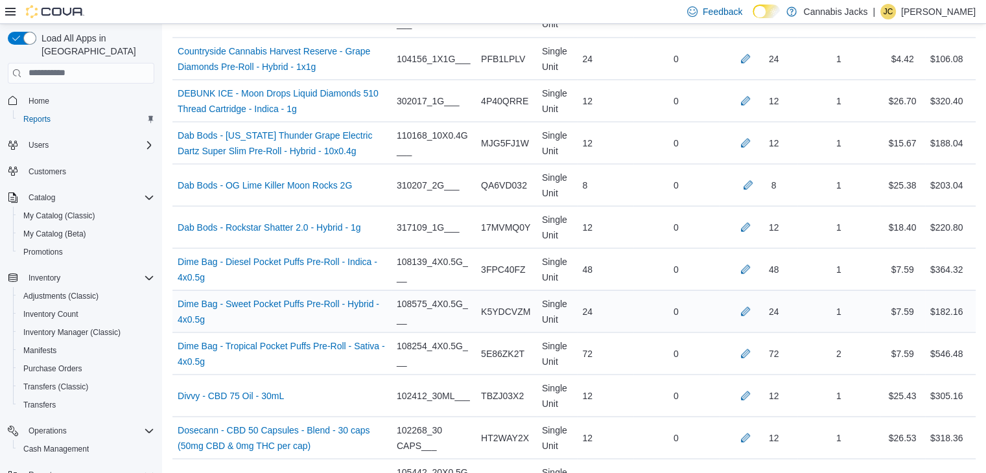
scroll to position [2421, 0]
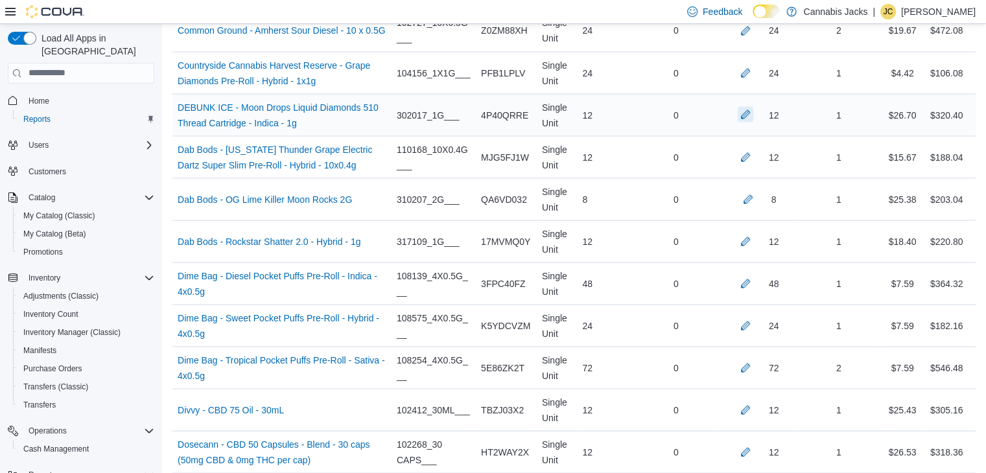
click at [753, 106] on button "button" at bounding box center [746, 114] width 16 height 16
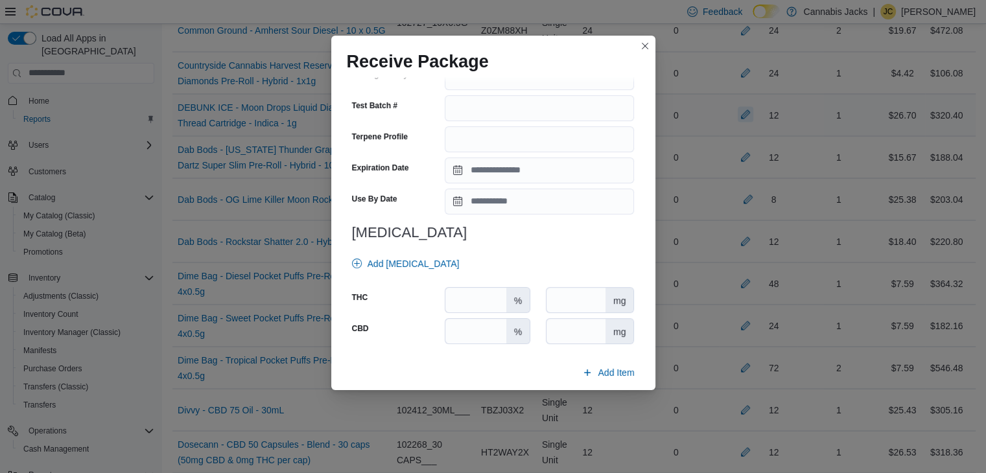
scroll to position [464, 0]
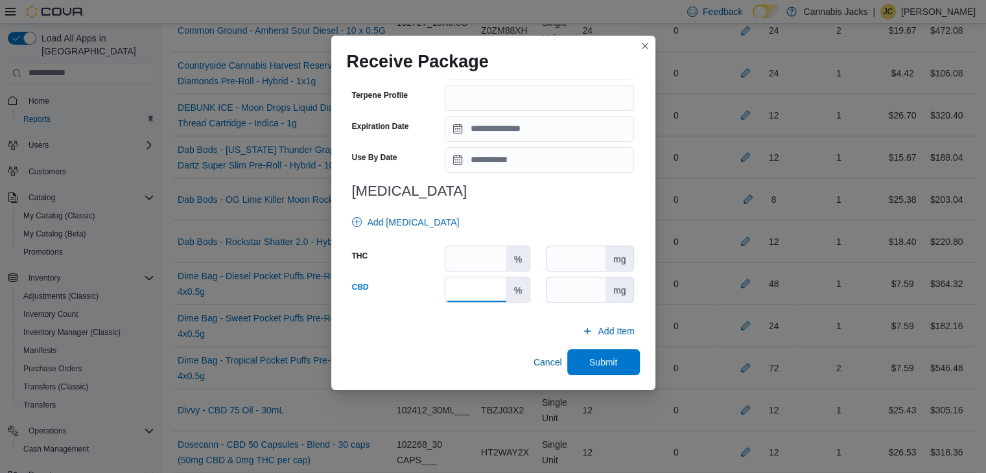
click at [467, 296] on input "number" at bounding box center [475, 289] width 60 height 25
type input "*"
click at [459, 261] on input "number" at bounding box center [475, 258] width 60 height 25
type input "**"
click at [589, 357] on span "Submit" at bounding box center [603, 362] width 29 height 13
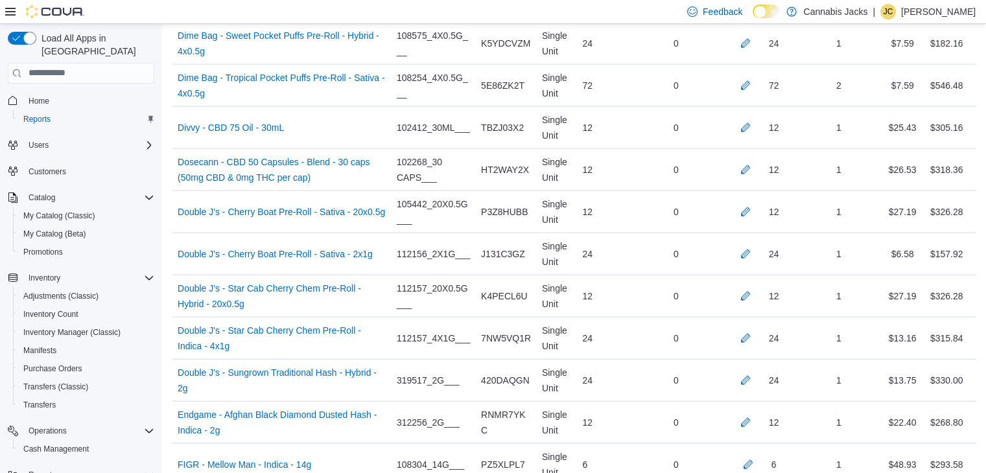
scroll to position [2745, 0]
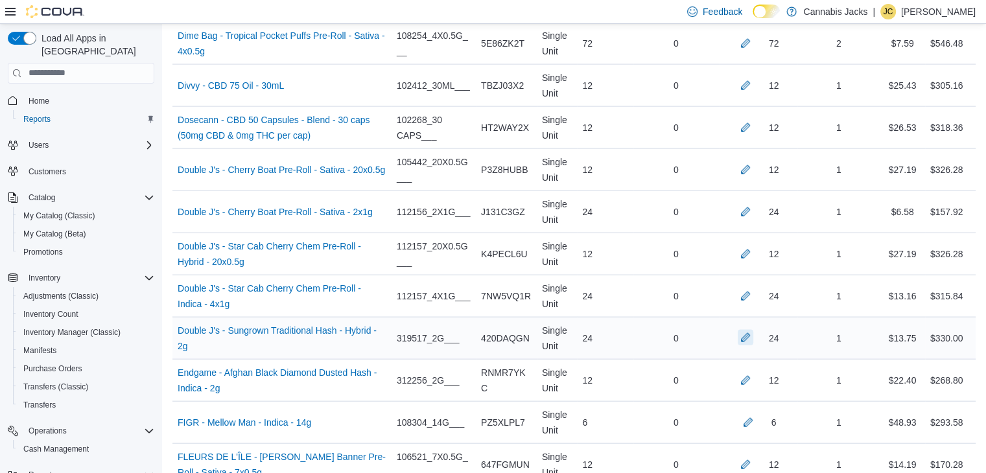
click at [751, 331] on button "button" at bounding box center [746, 338] width 16 height 16
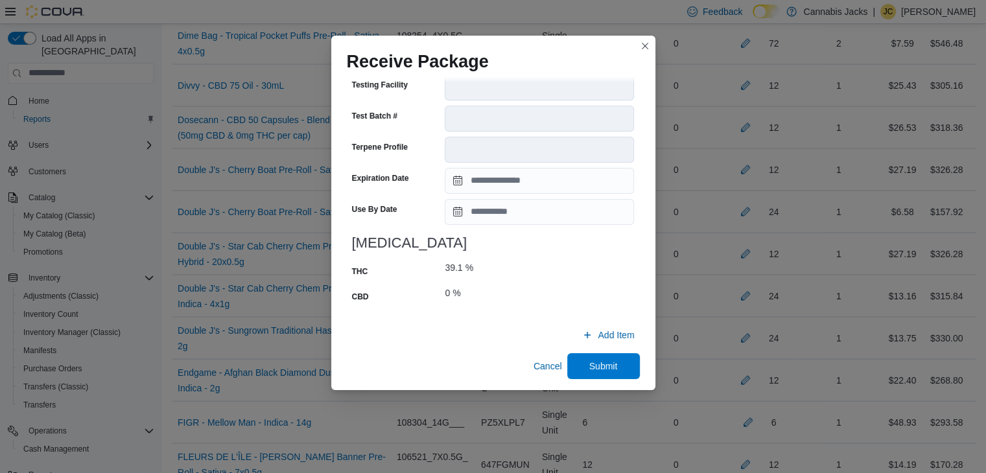
scroll to position [495, 0]
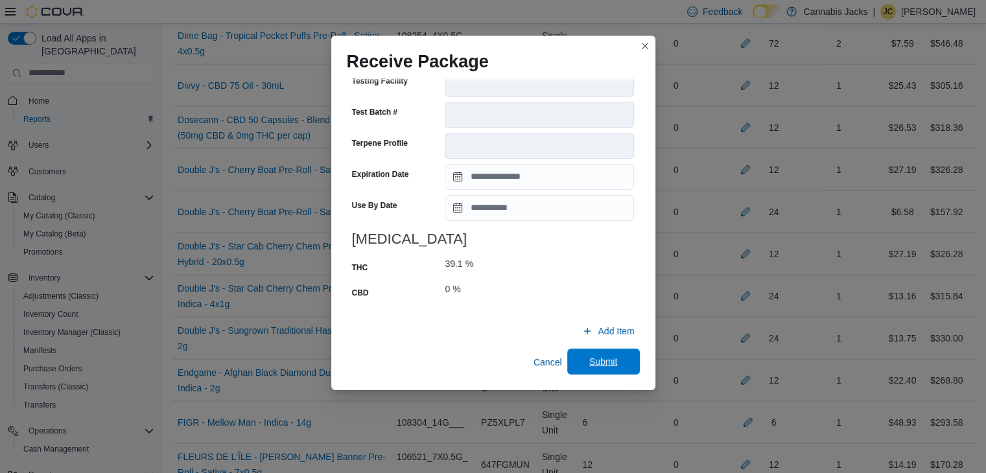
click at [589, 357] on span "Submit" at bounding box center [603, 361] width 29 height 13
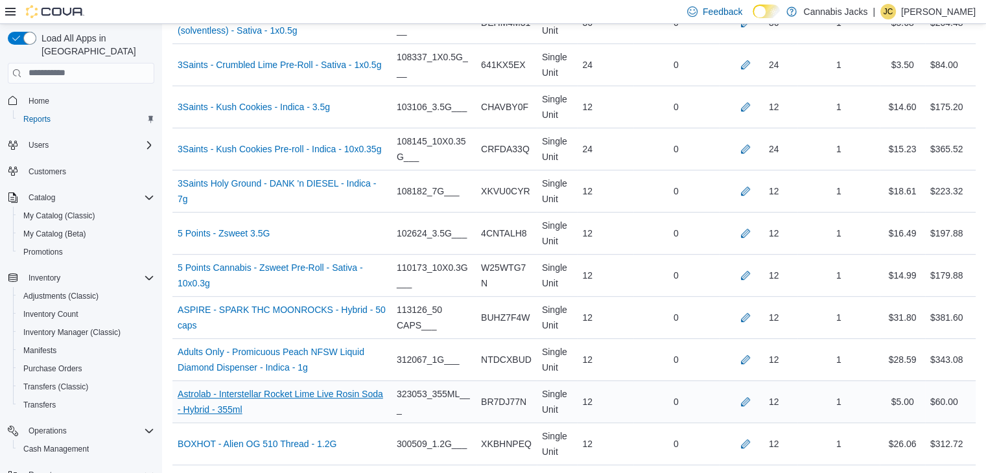
scroll to position [541, 0]
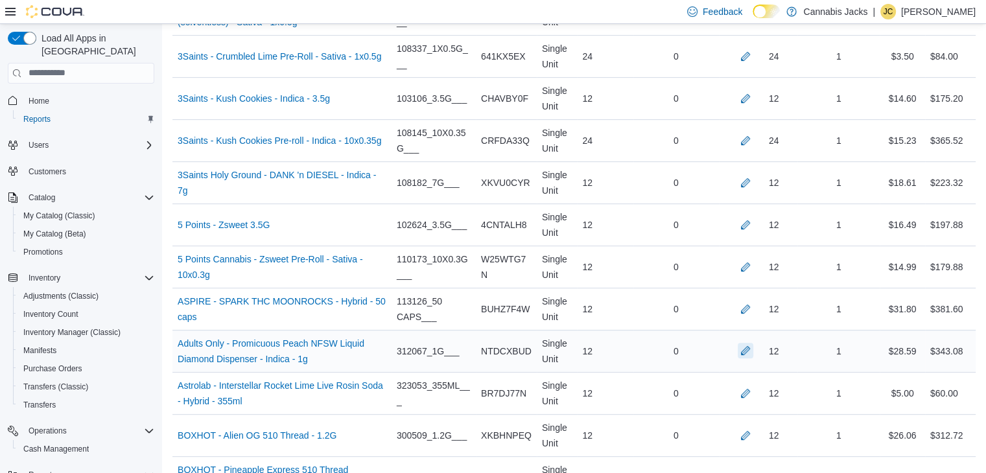
click at [753, 349] on button "button" at bounding box center [746, 351] width 16 height 16
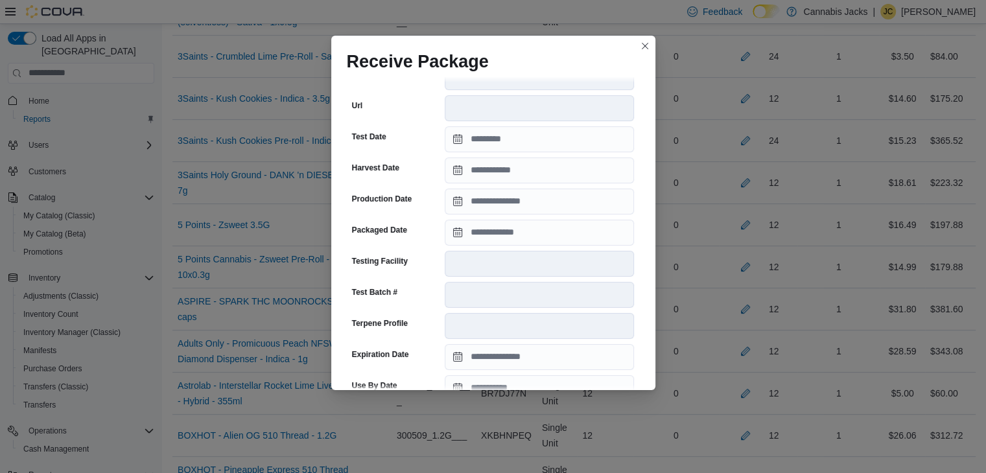
scroll to position [505, 0]
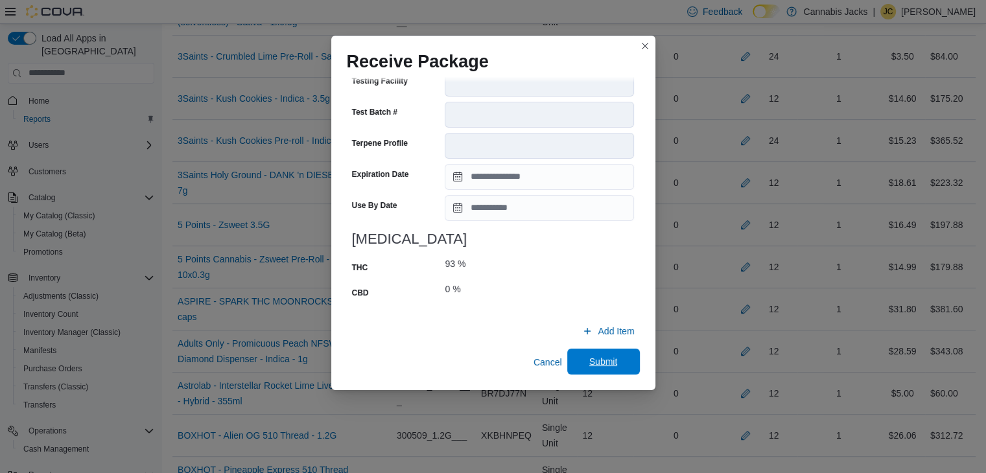
click at [591, 357] on span "Submit" at bounding box center [603, 361] width 29 height 13
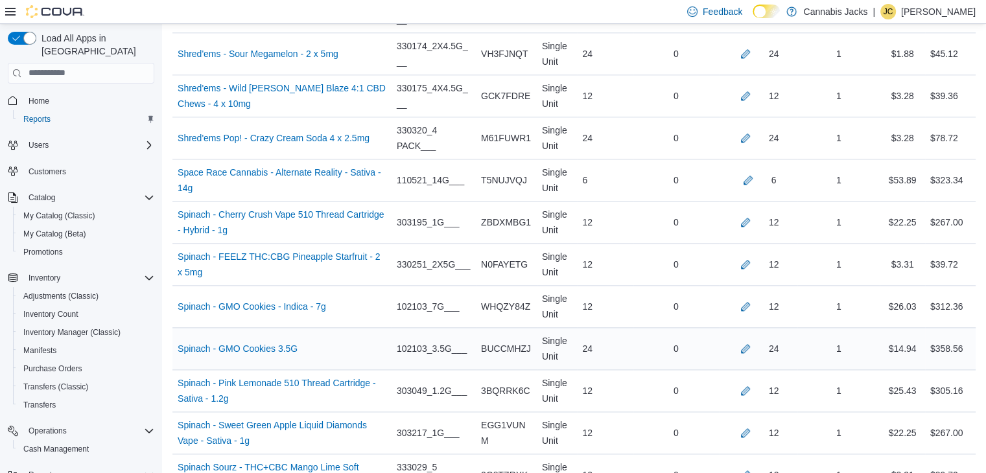
scroll to position [6440, 0]
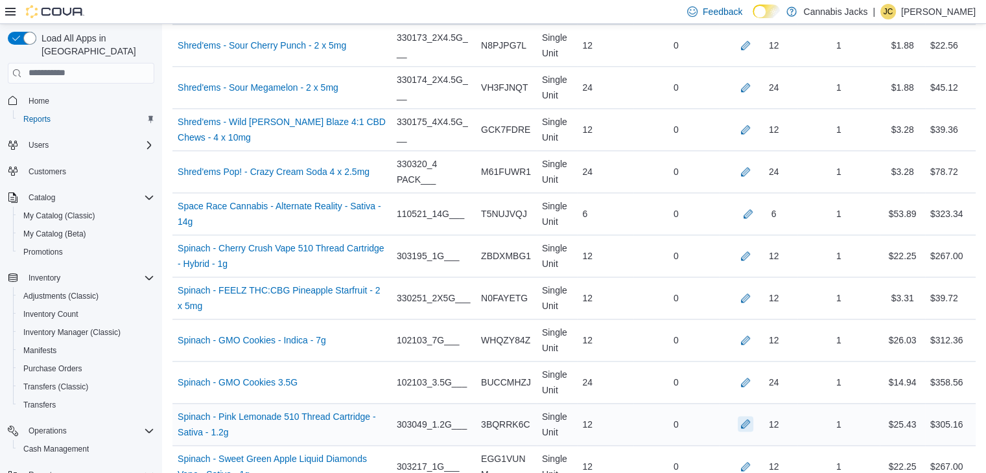
click at [753, 416] on button "button" at bounding box center [746, 424] width 16 height 16
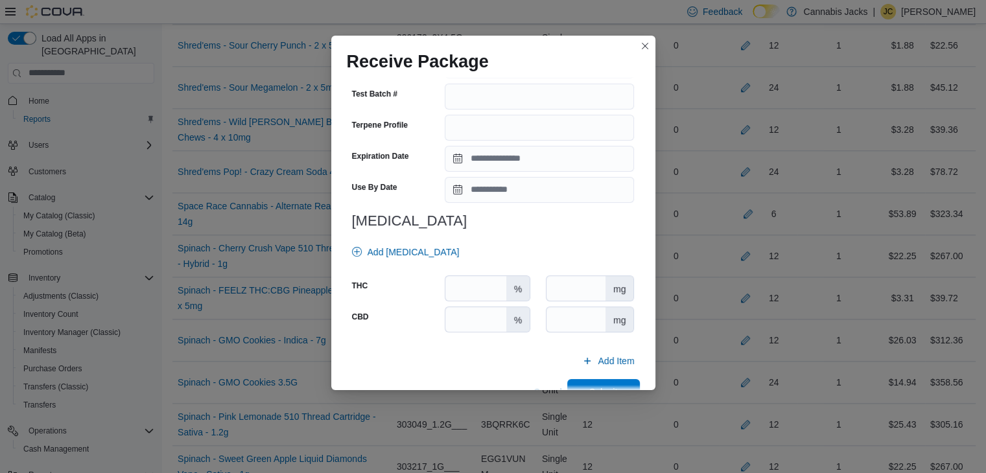
scroll to position [454, 0]
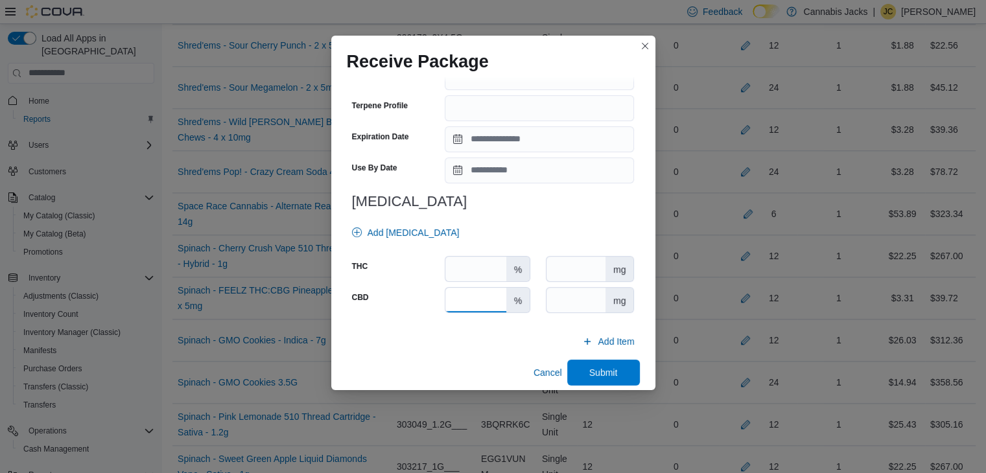
click at [477, 295] on input "number" at bounding box center [475, 300] width 60 height 25
type input "*"
click at [464, 260] on input "number" at bounding box center [475, 269] width 60 height 25
type input "****"
click at [617, 371] on span "Submit" at bounding box center [603, 372] width 57 height 26
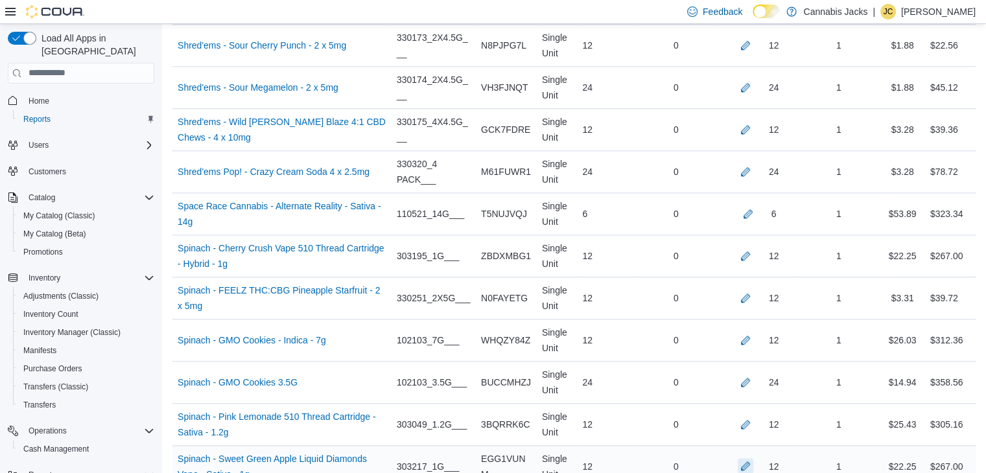
click at [752, 458] on button "button" at bounding box center [746, 466] width 16 height 16
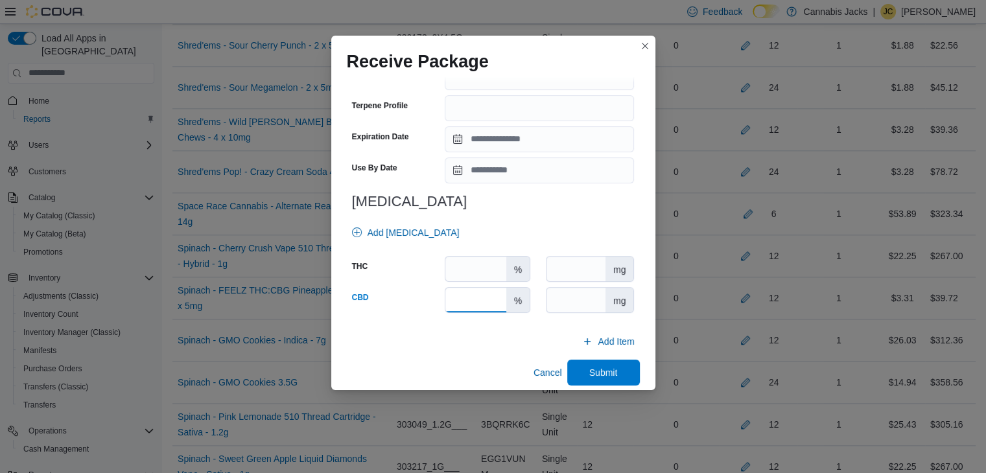
click at [474, 299] on input "number" at bounding box center [475, 300] width 60 height 25
type input "*"
click at [464, 266] on input "number" at bounding box center [475, 269] width 60 height 25
type input "****"
click at [589, 370] on span "Submit" at bounding box center [603, 372] width 29 height 13
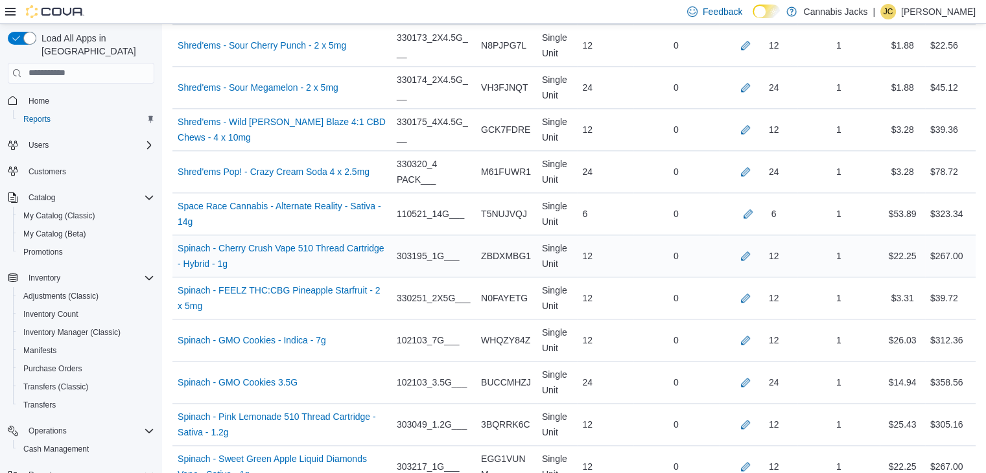
click at [744, 248] on div "12" at bounding box center [758, 256] width 68 height 16
click at [753, 248] on button "button" at bounding box center [746, 256] width 16 height 16
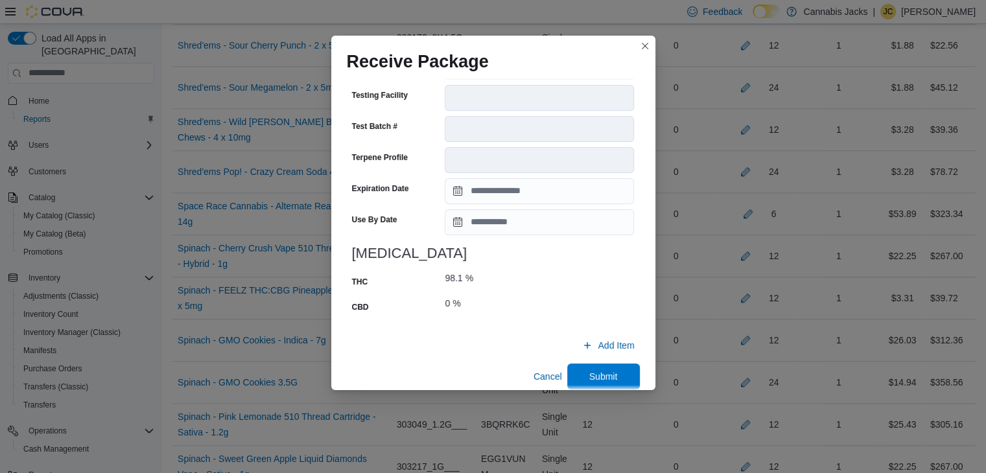
scroll to position [505, 0]
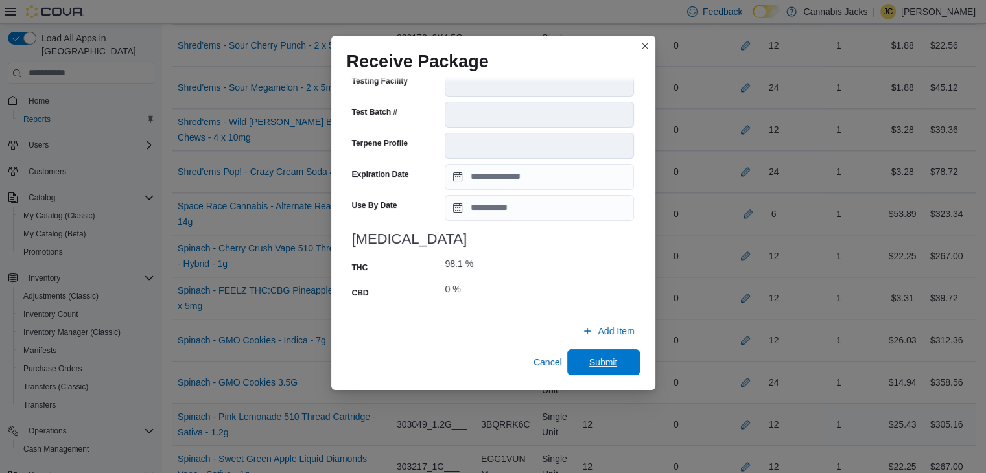
click at [617, 359] on span "Submit" at bounding box center [603, 362] width 57 height 26
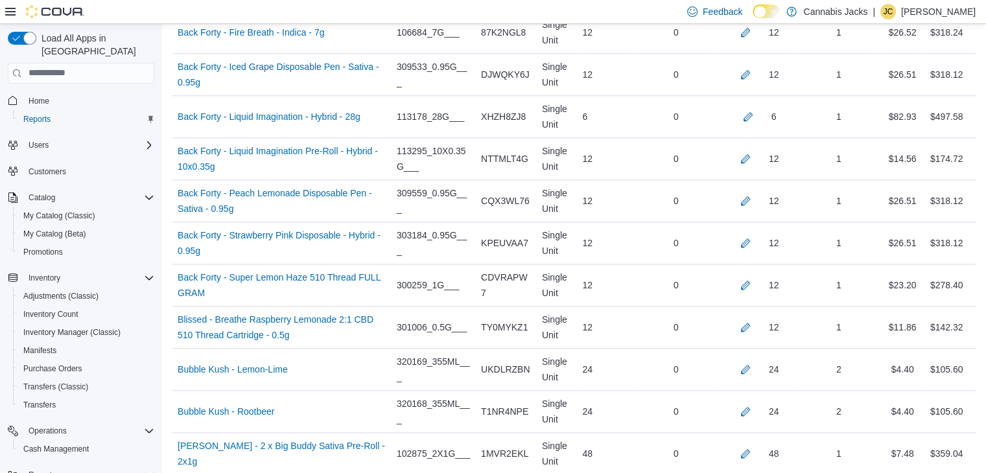
scroll to position [1448, 0]
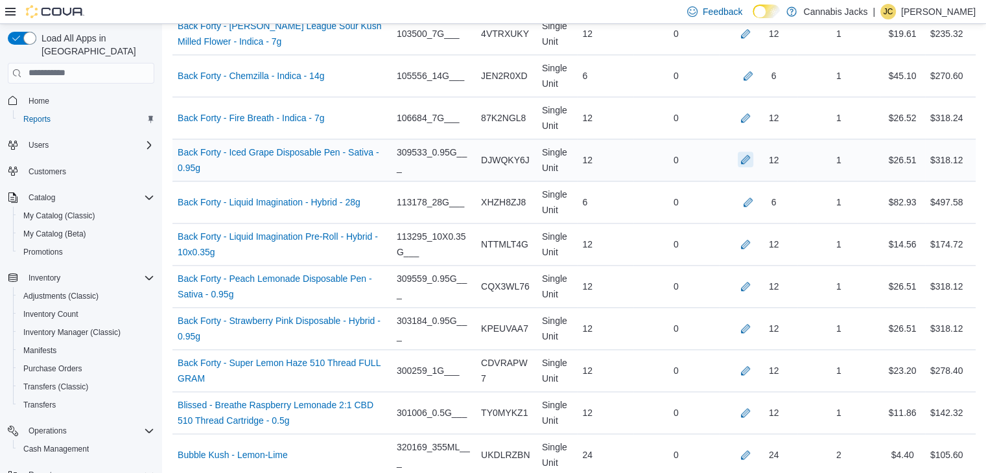
click at [753, 152] on button "button" at bounding box center [746, 160] width 16 height 16
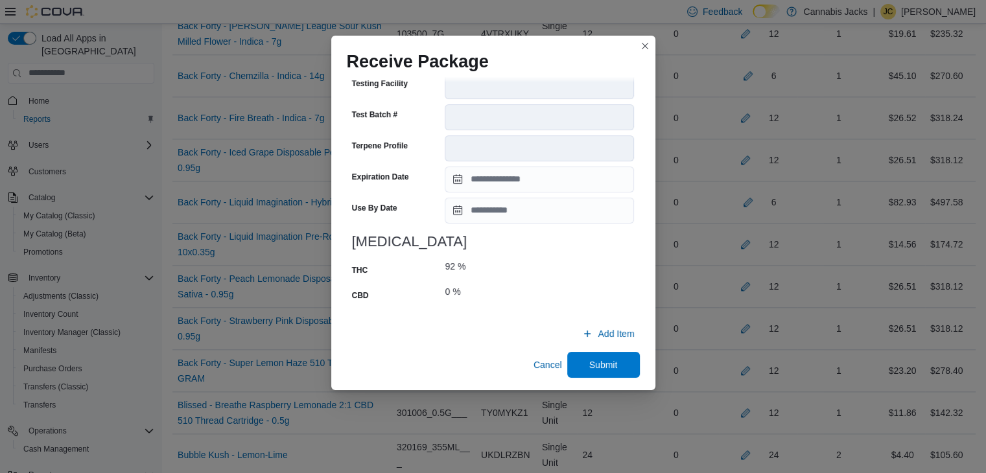
scroll to position [495, 0]
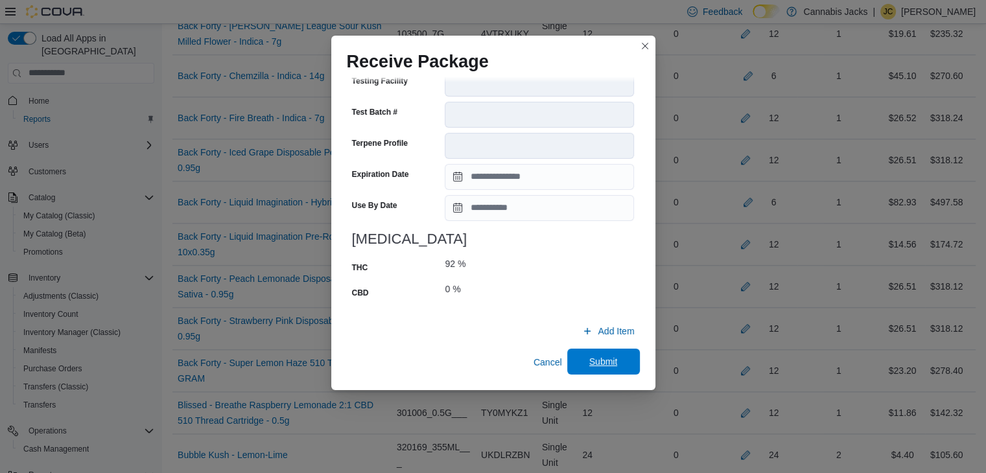
click at [599, 358] on span "Submit" at bounding box center [603, 361] width 29 height 13
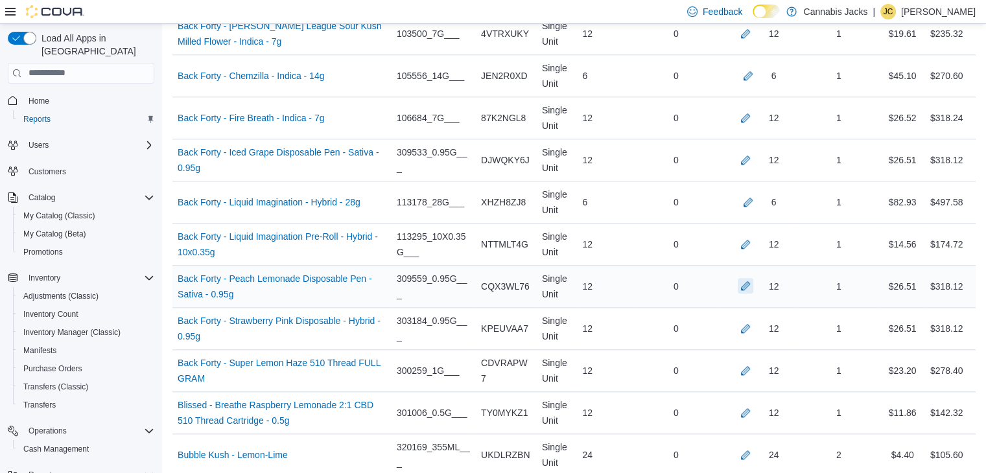
click at [751, 283] on button "button" at bounding box center [746, 286] width 16 height 16
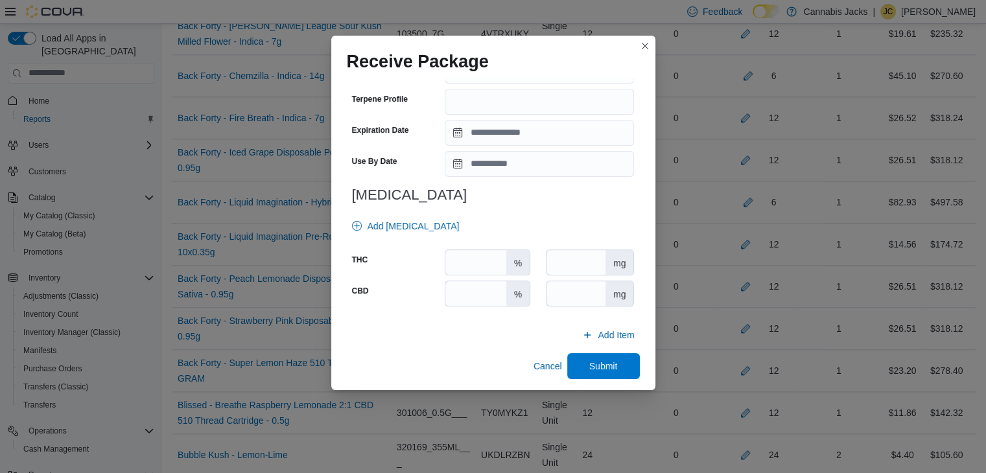
scroll to position [464, 0]
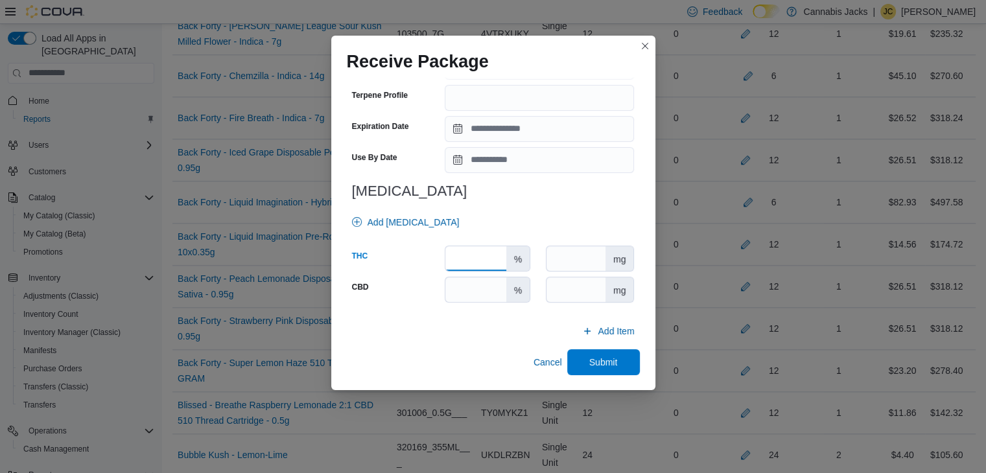
click at [480, 261] on input "number" at bounding box center [475, 258] width 60 height 25
type input "**"
click at [466, 294] on input "number" at bounding box center [475, 289] width 60 height 25
type input "*"
click at [582, 357] on span "Submit" at bounding box center [603, 362] width 57 height 26
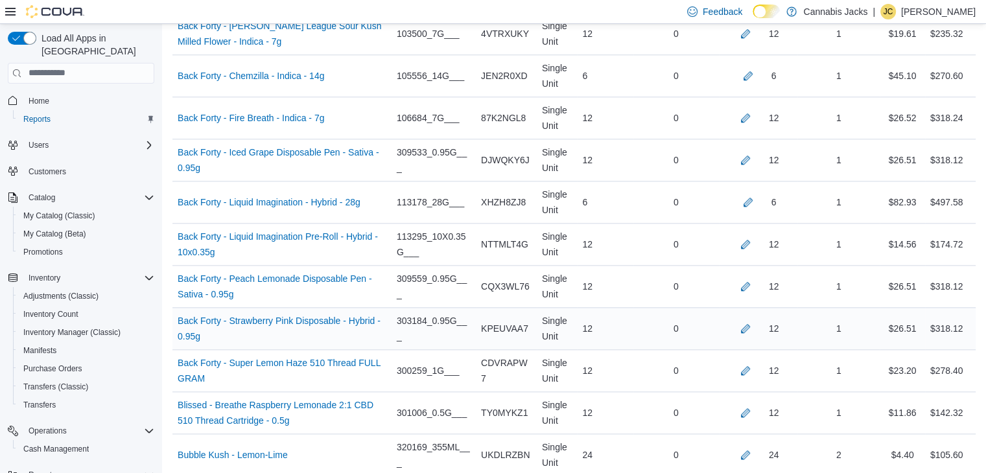
click at [751, 332] on div "12" at bounding box center [758, 329] width 78 height 26
click at [752, 325] on button "button" at bounding box center [746, 328] width 16 height 16
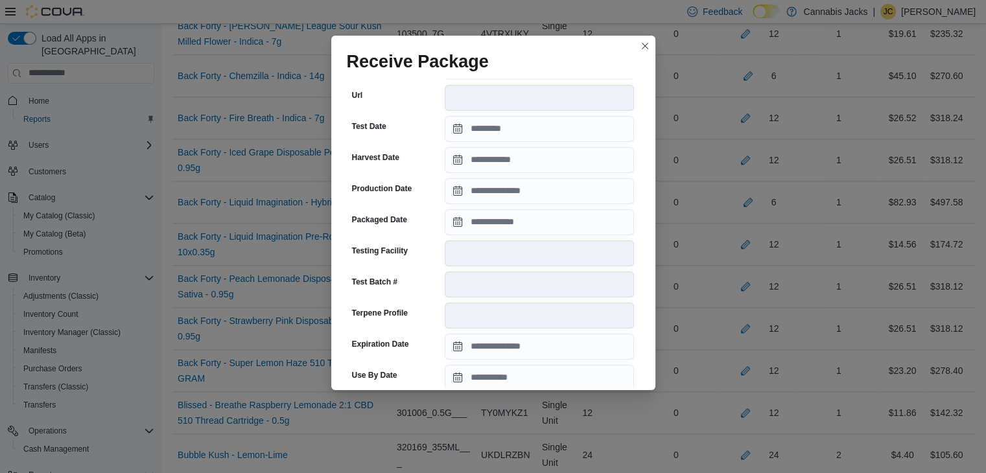
scroll to position [495, 0]
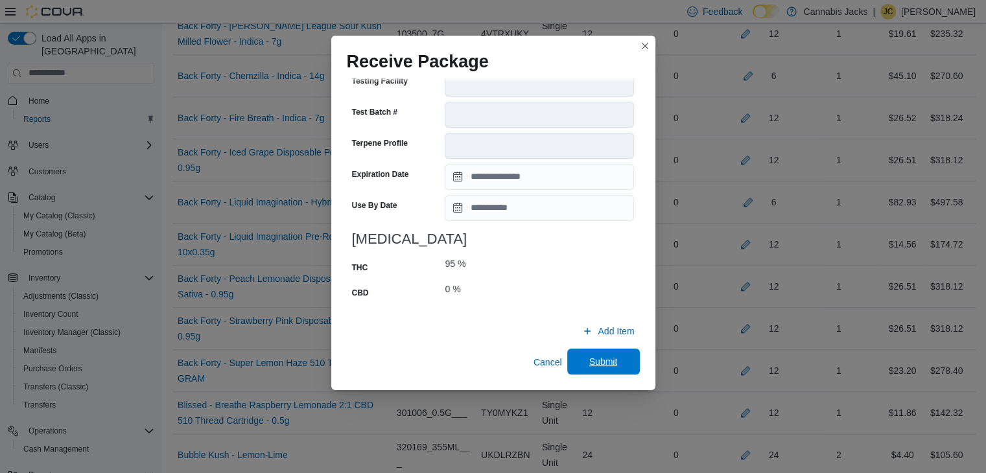
click at [594, 359] on span "Submit" at bounding box center [603, 361] width 29 height 13
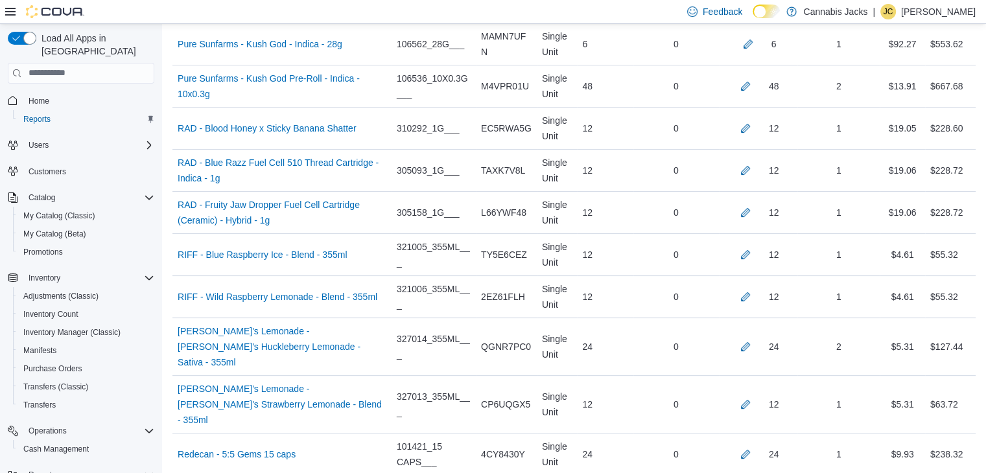
scroll to position [5209, 0]
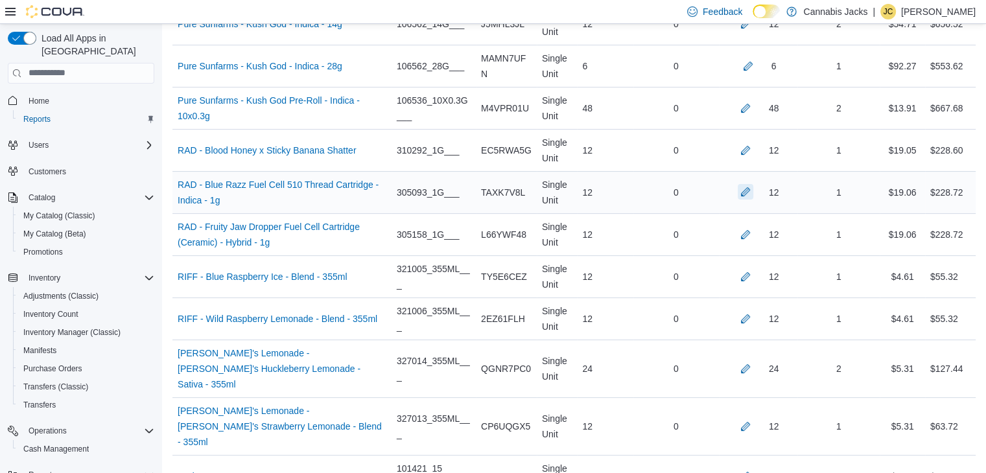
click at [753, 184] on button "button" at bounding box center [746, 192] width 16 height 16
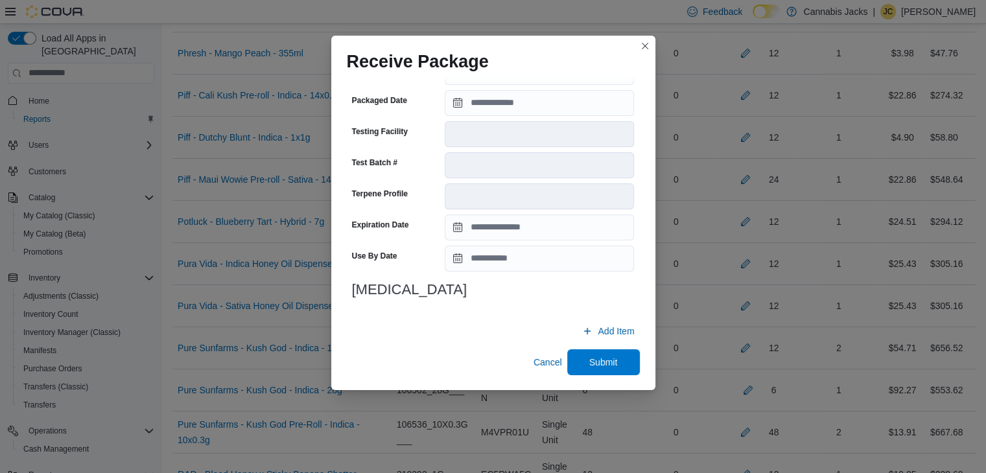
scroll to position [454, 0]
click at [618, 364] on span "Submit" at bounding box center [603, 362] width 57 height 26
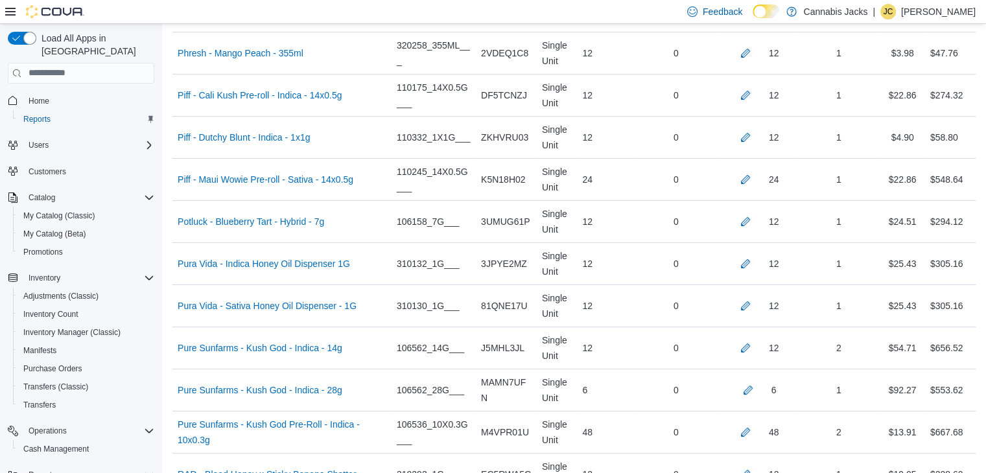
scroll to position [5148, 0]
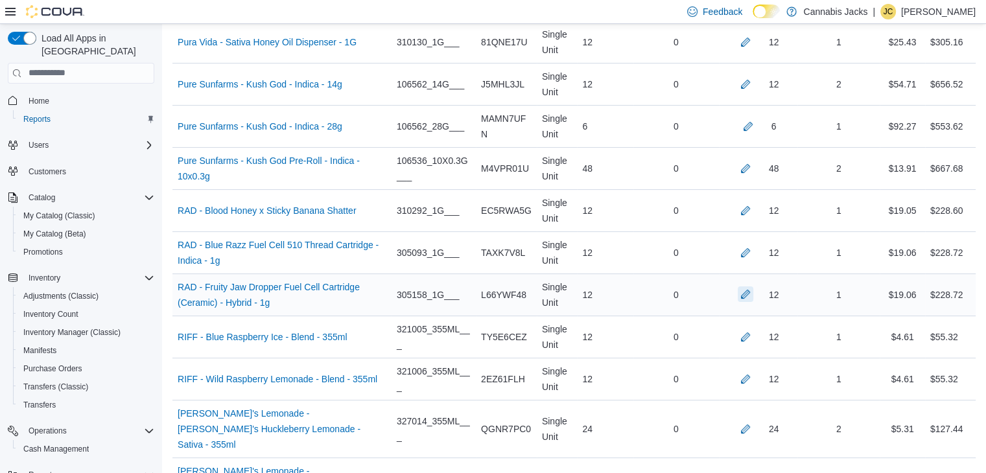
click at [753, 287] on button "button" at bounding box center [746, 295] width 16 height 16
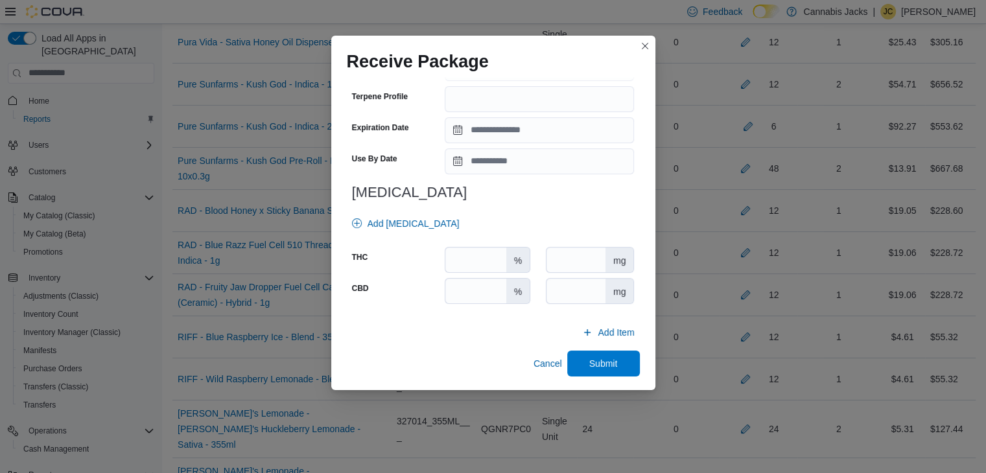
scroll to position [464, 0]
click at [478, 289] on input "number" at bounding box center [475, 289] width 60 height 25
type input "*"
click at [472, 252] on input "number" at bounding box center [475, 258] width 60 height 25
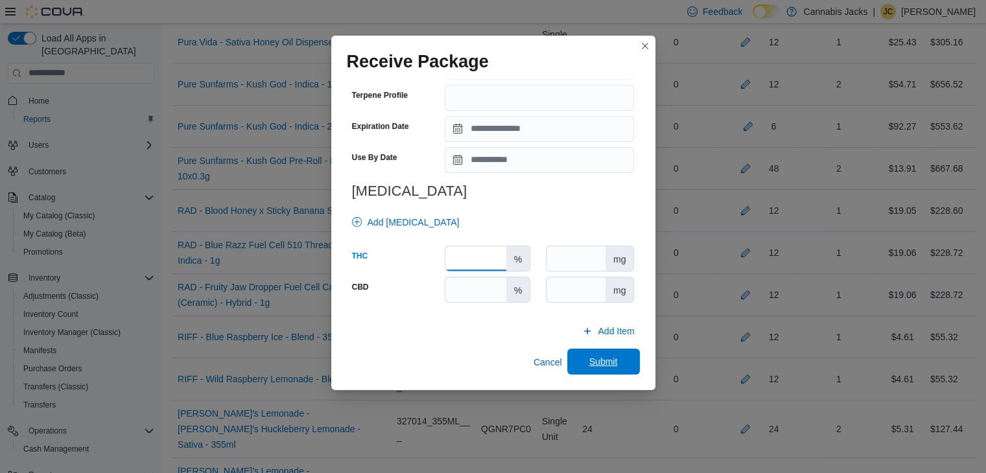
type input "**"
click at [589, 361] on span "Submit" at bounding box center [603, 361] width 29 height 13
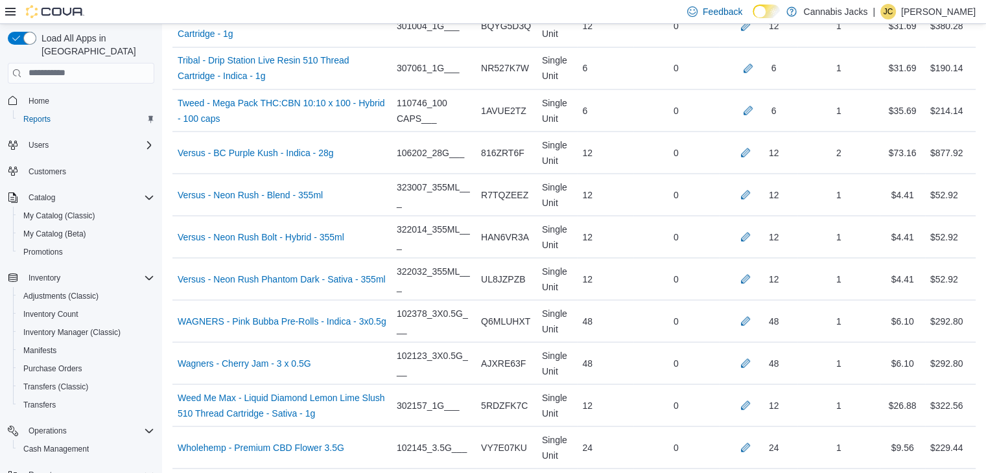
scroll to position [7353, 0]
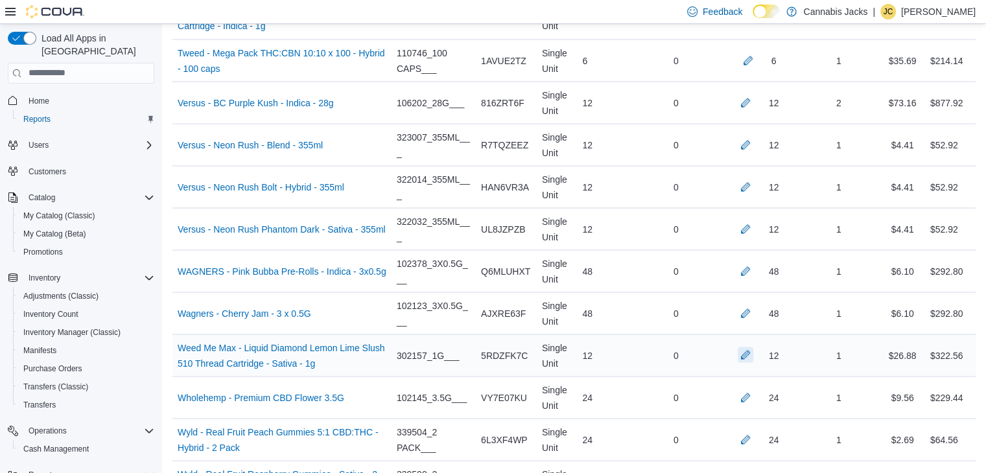
click at [749, 347] on button "button" at bounding box center [746, 355] width 16 height 16
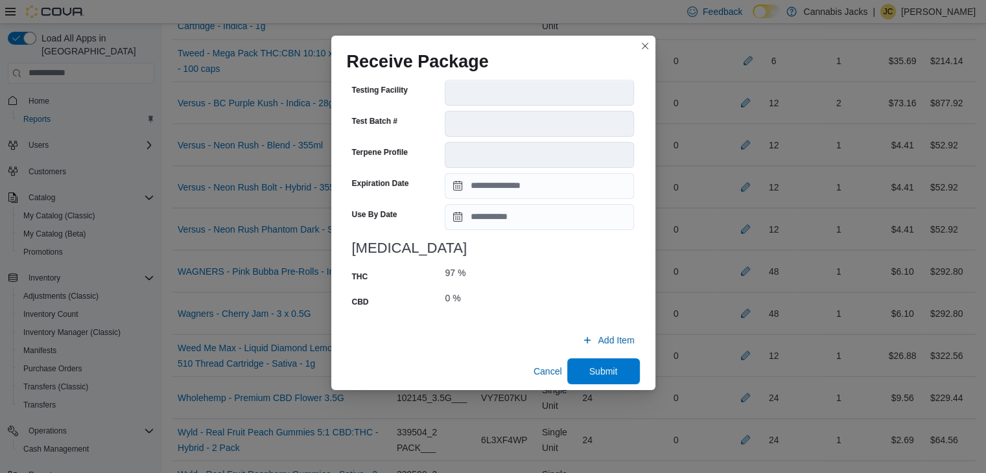
scroll to position [505, 0]
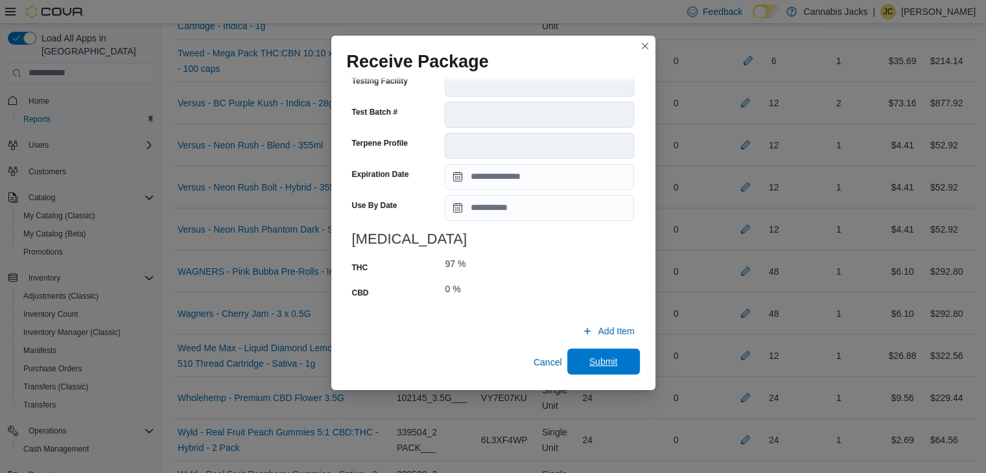
click at [591, 363] on span "Submit" at bounding box center [603, 361] width 29 height 13
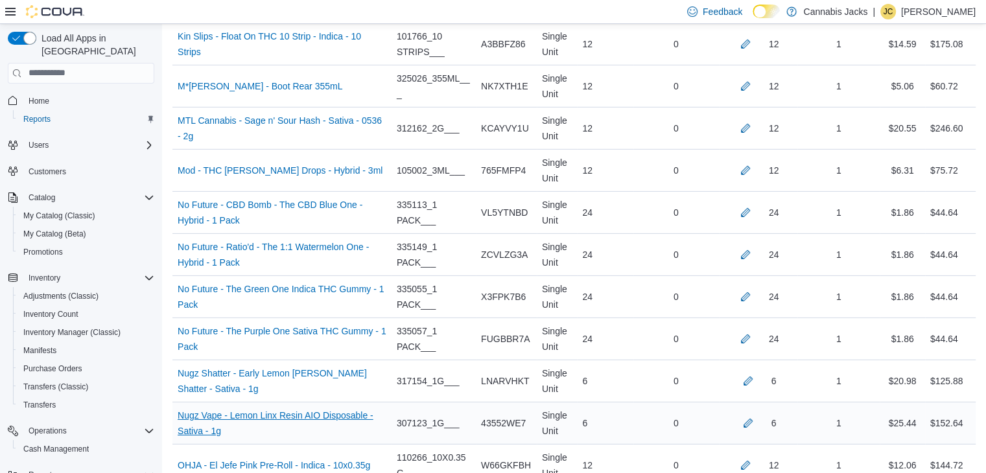
scroll to position [4111, 0]
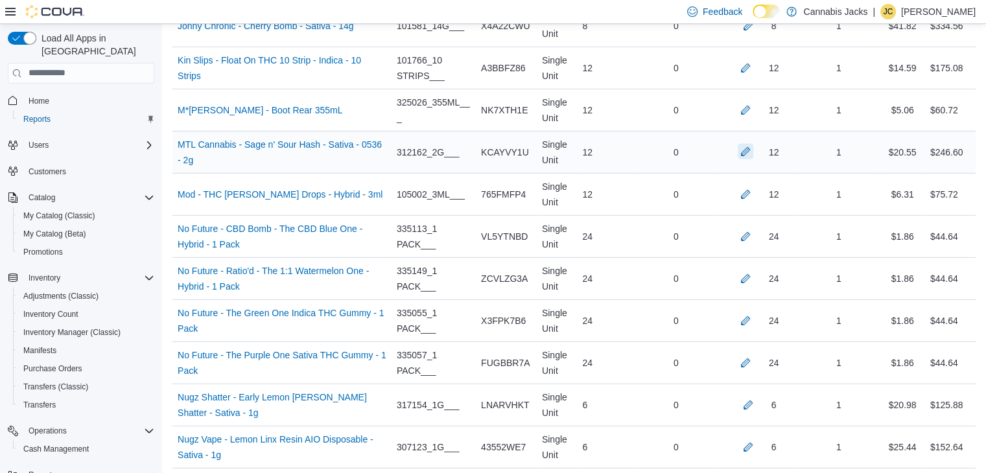
click at [752, 144] on button "button" at bounding box center [746, 152] width 16 height 16
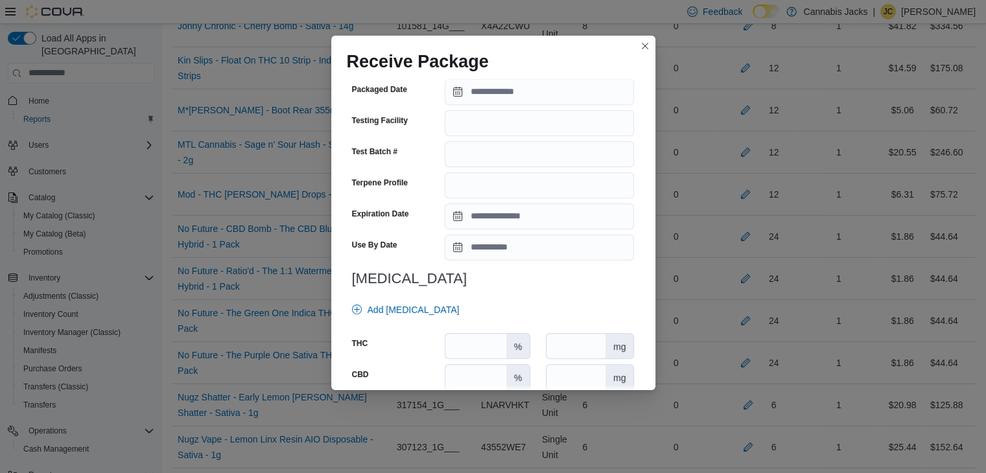
scroll to position [454, 0]
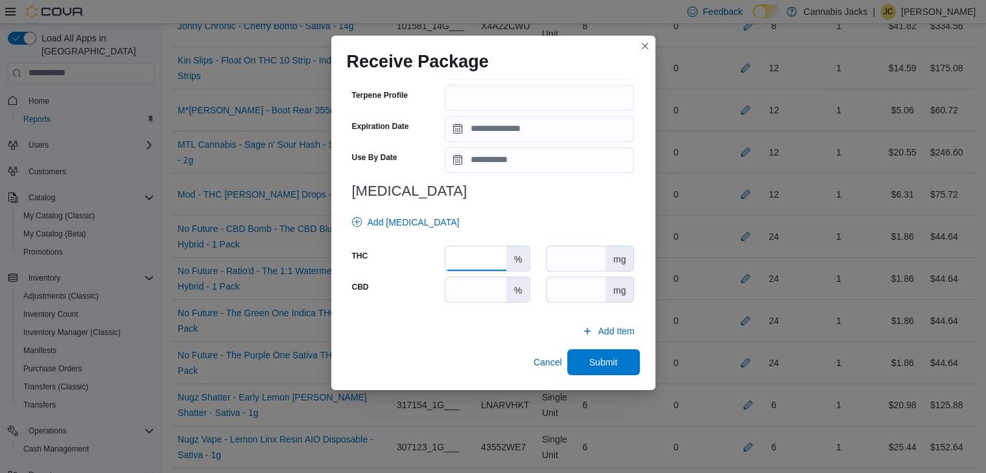
click at [473, 255] on input "number" at bounding box center [475, 258] width 60 height 25
type input "**"
click at [479, 291] on input "number" at bounding box center [475, 289] width 60 height 25
type input "*"
click at [575, 359] on span "Submit" at bounding box center [603, 362] width 57 height 26
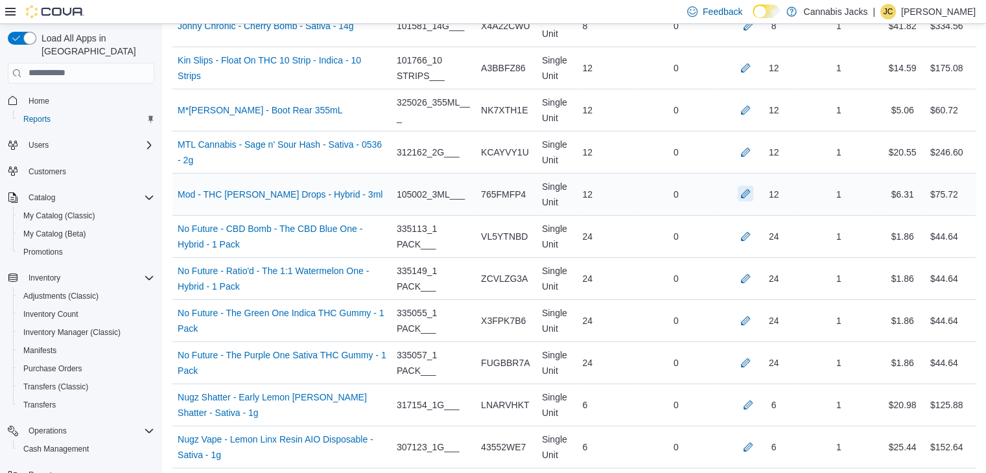
click at [753, 186] on button "button" at bounding box center [746, 194] width 16 height 16
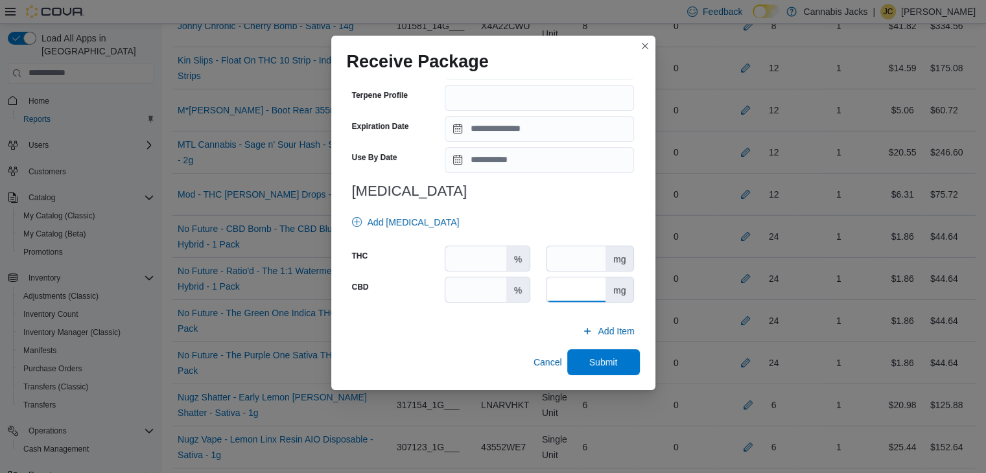
click at [576, 294] on input "number" at bounding box center [576, 289] width 59 height 25
type input "*"
click at [578, 257] on input "number" at bounding box center [576, 258] width 59 height 25
type input "*"
type input "**"
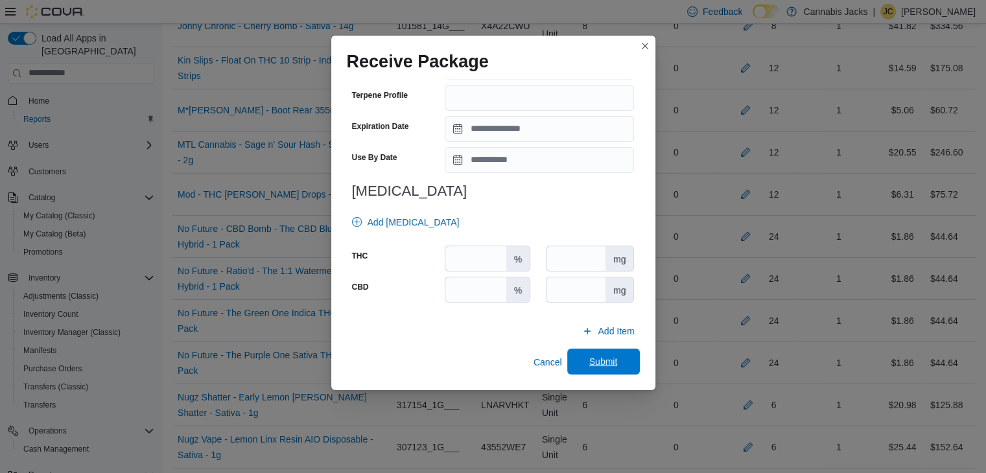
click at [590, 358] on span "Submit" at bounding box center [603, 361] width 29 height 13
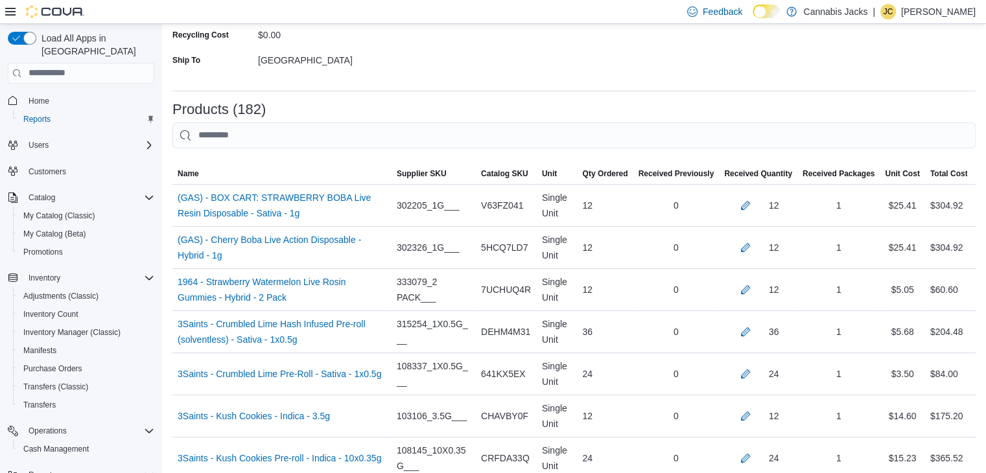
scroll to position [221, 0]
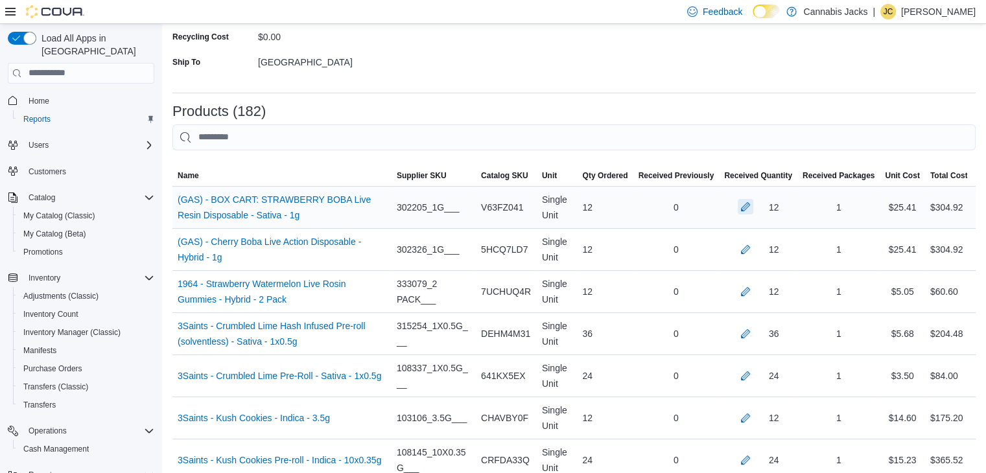
click at [753, 207] on button "button" at bounding box center [746, 207] width 16 height 16
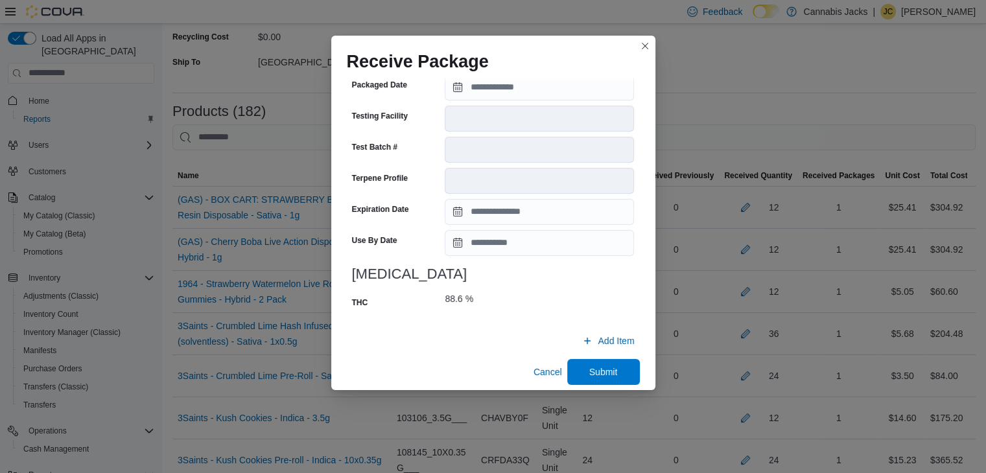
scroll to position [480, 0]
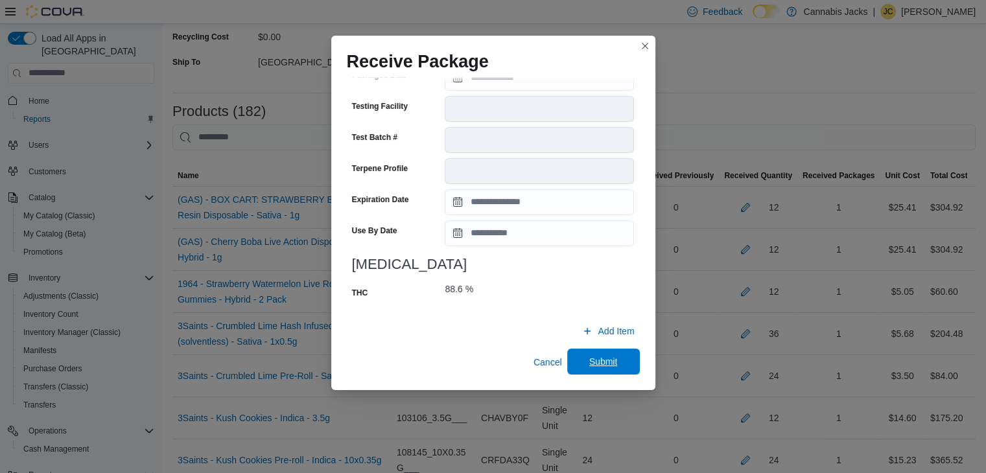
click at [589, 361] on span "Submit" at bounding box center [603, 361] width 29 height 13
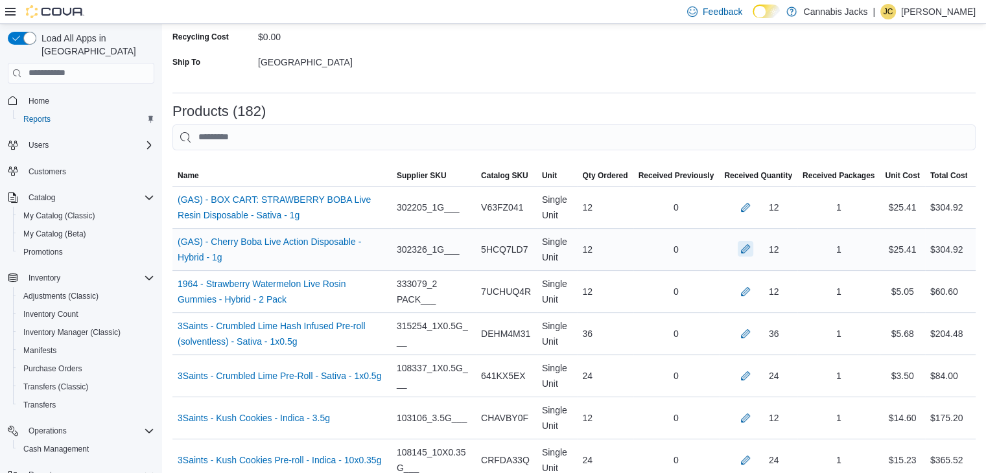
click at [753, 251] on button "button" at bounding box center [746, 249] width 16 height 16
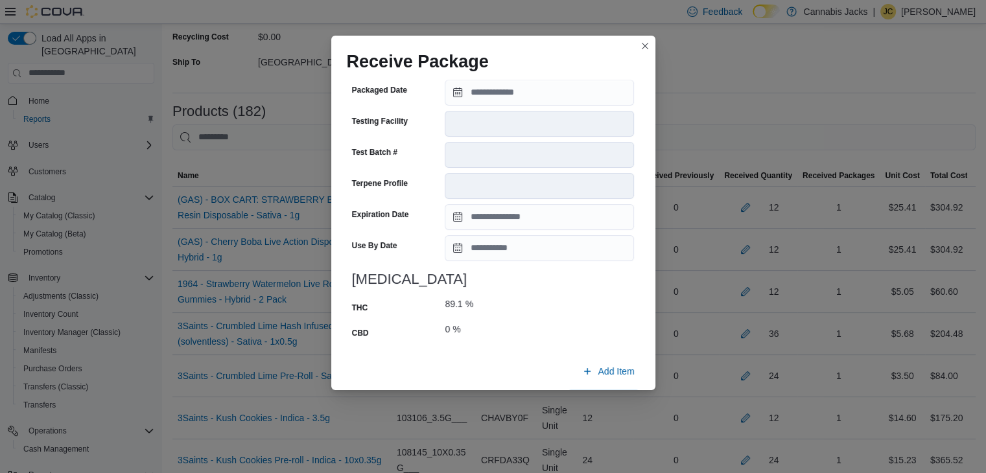
scroll to position [495, 0]
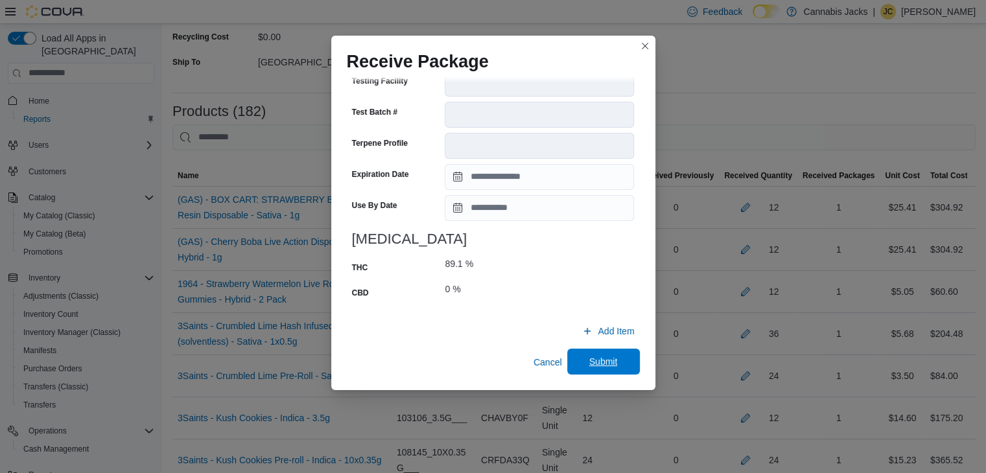
click at [619, 365] on span "Submit" at bounding box center [603, 362] width 57 height 26
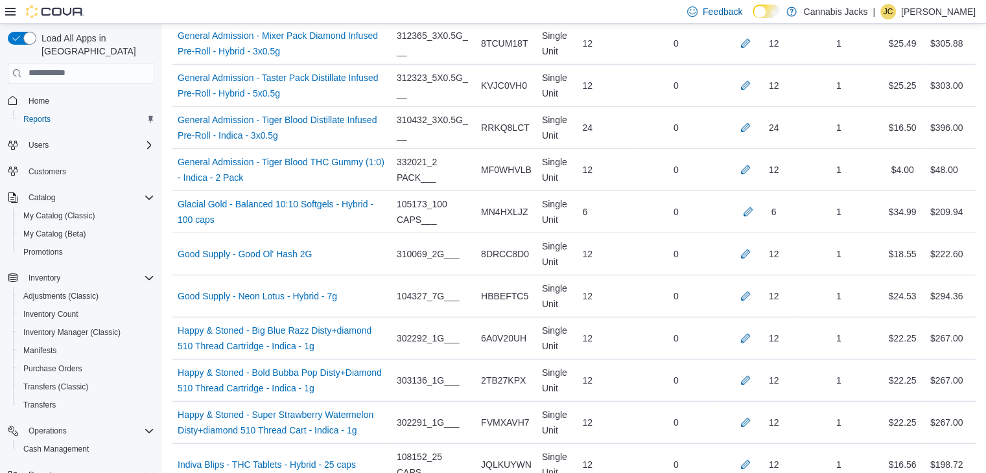
scroll to position [3463, 0]
click at [753, 329] on button "button" at bounding box center [746, 337] width 16 height 16
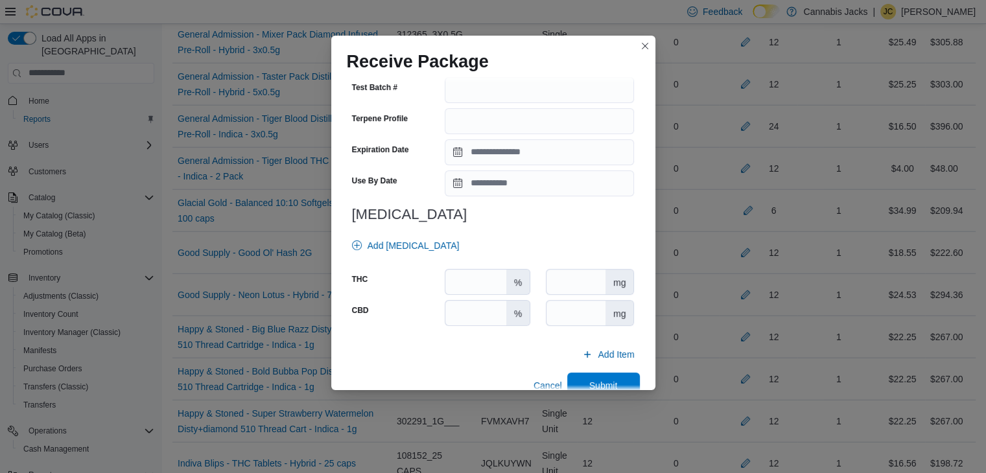
scroll to position [464, 0]
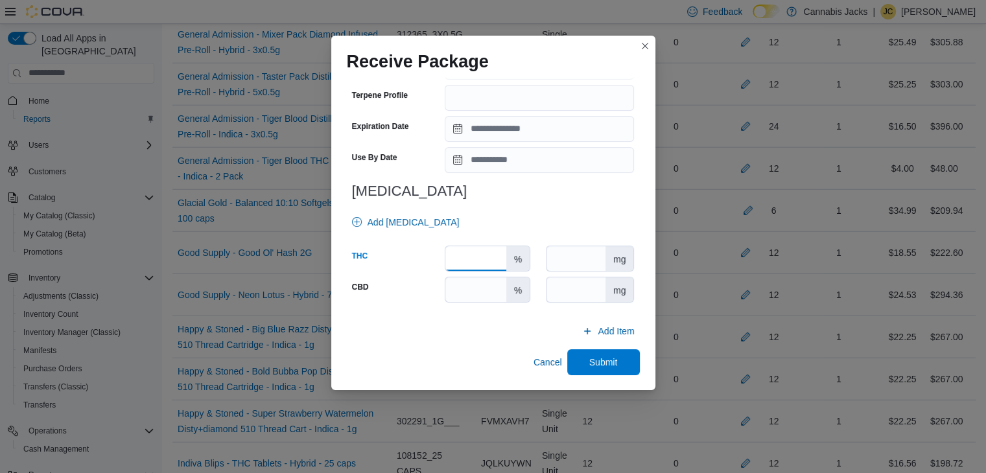
click at [487, 254] on input "number" at bounding box center [475, 258] width 60 height 25
type input "****"
click at [483, 282] on input "number" at bounding box center [475, 289] width 60 height 25
type input "*"
click at [578, 355] on span "Submit" at bounding box center [603, 362] width 57 height 26
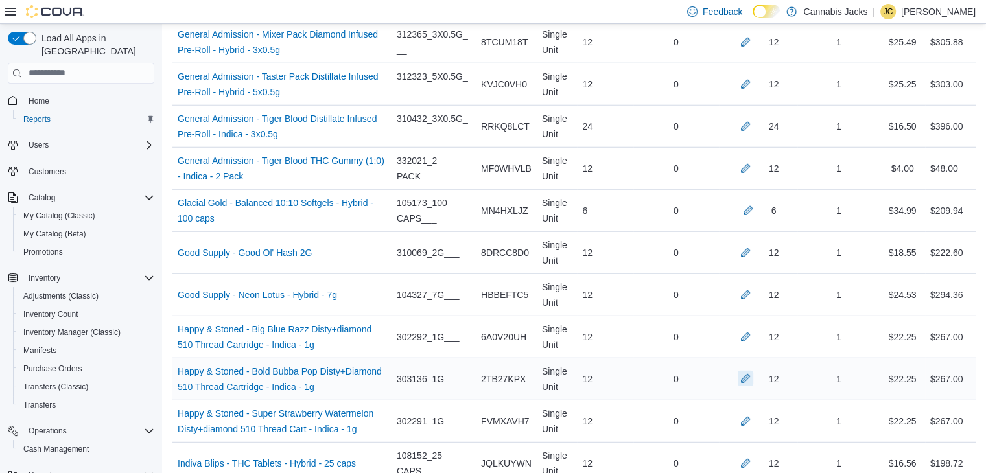
click at [752, 371] on button "button" at bounding box center [746, 379] width 16 height 16
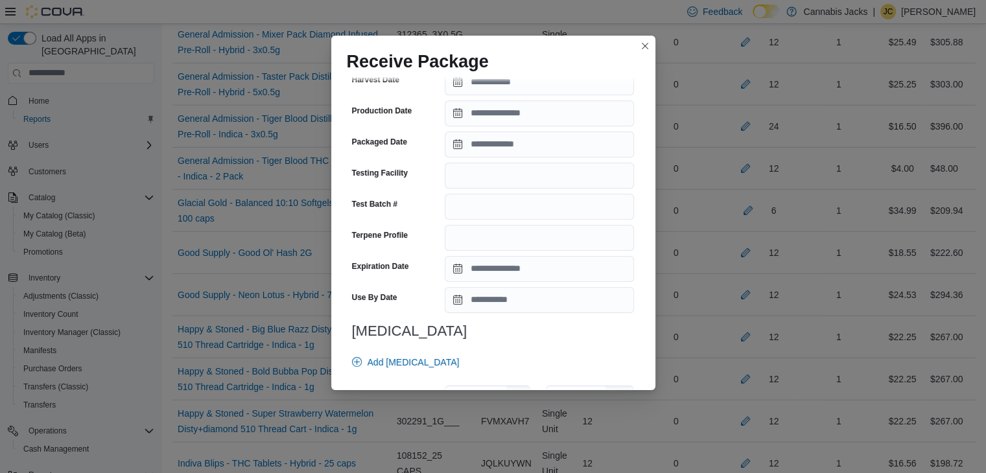
scroll to position [454, 0]
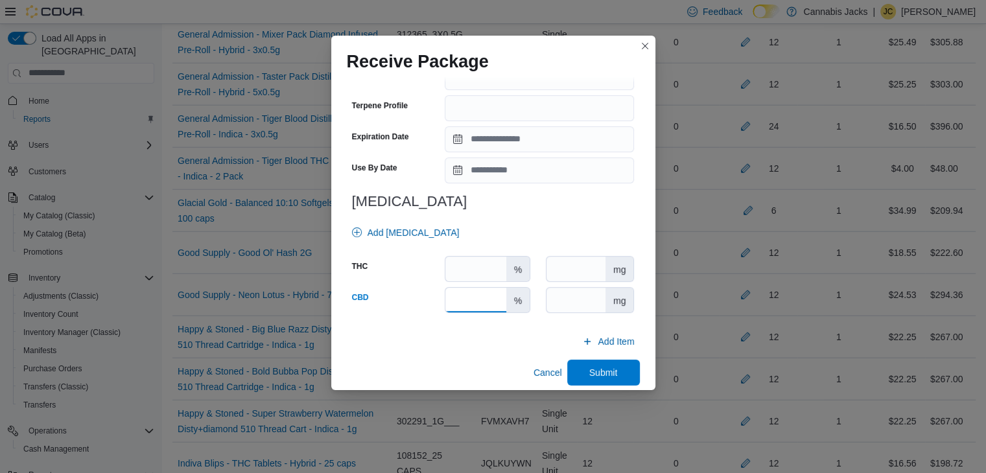
click at [478, 301] on input "number" at bounding box center [475, 300] width 60 height 25
type input "*"
click at [463, 269] on input "number" at bounding box center [475, 269] width 60 height 25
type input "****"
drag, startPoint x: 581, startPoint y: 366, endPoint x: 577, endPoint y: 357, distance: 9.3
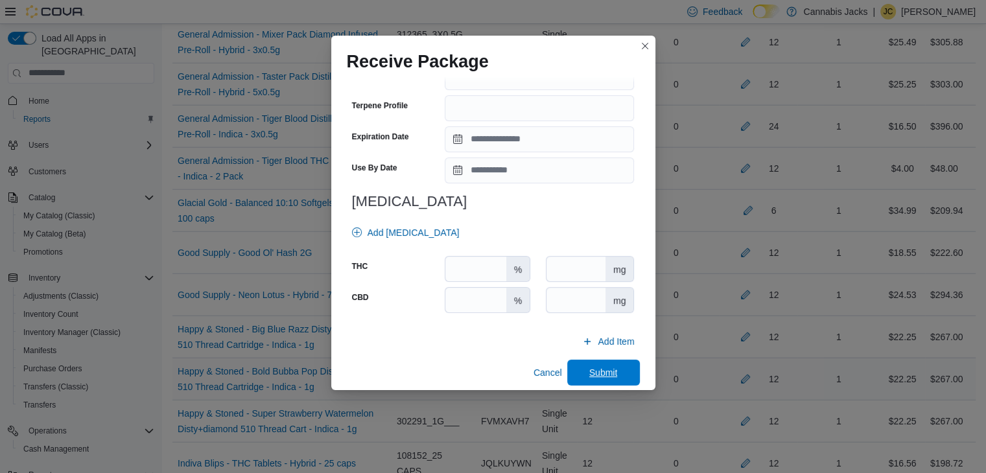
click at [582, 366] on span "Submit" at bounding box center [603, 373] width 57 height 26
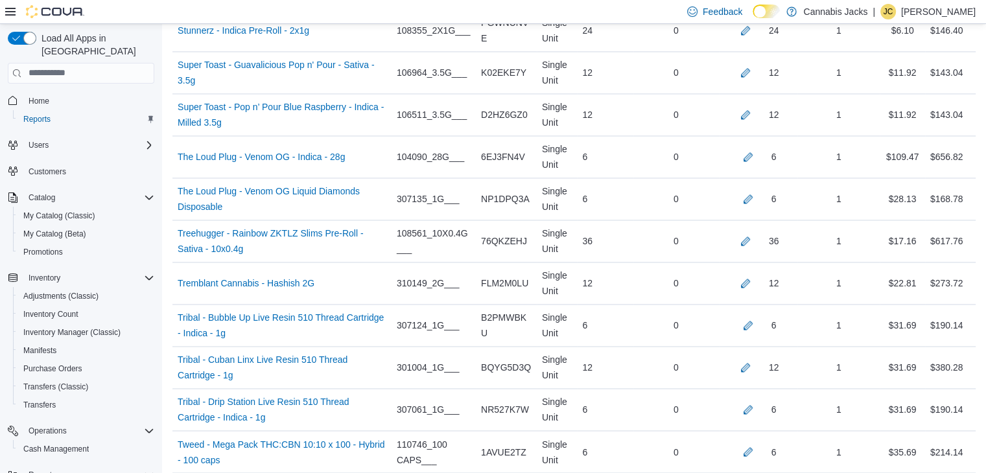
scroll to position [6964, 0]
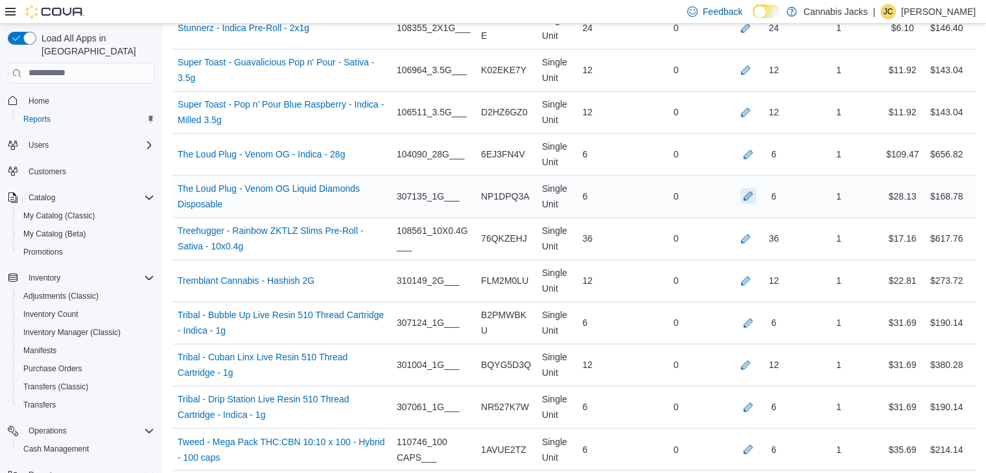
click at [752, 188] on button "button" at bounding box center [748, 196] width 16 height 16
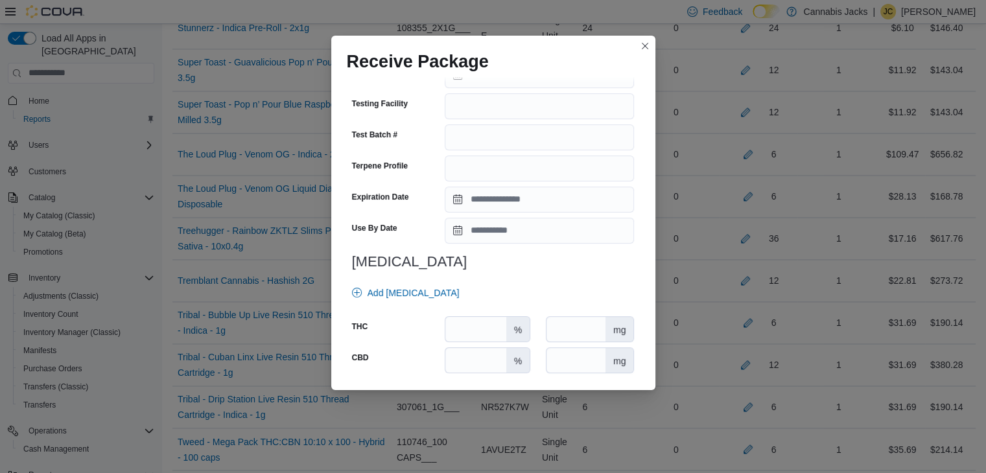
scroll to position [454, 0]
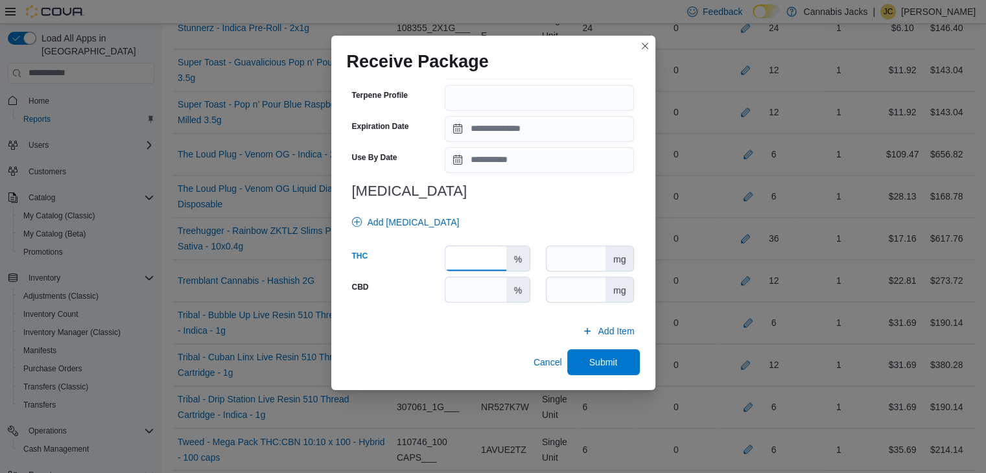
click at [475, 263] on input "number" at bounding box center [475, 258] width 60 height 25
type input "**"
click at [460, 281] on input "number" at bounding box center [475, 289] width 60 height 25
type input "*"
click at [577, 359] on span "Submit" at bounding box center [603, 362] width 57 height 26
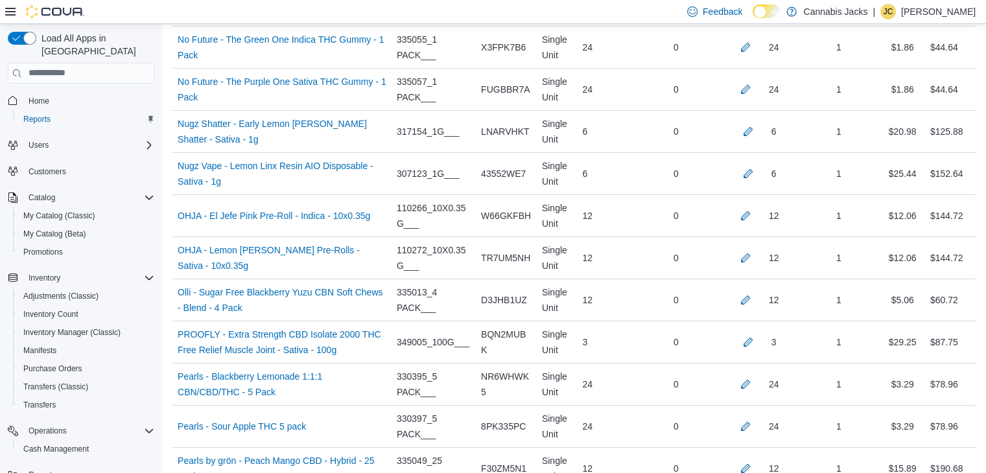
scroll to position [4370, 0]
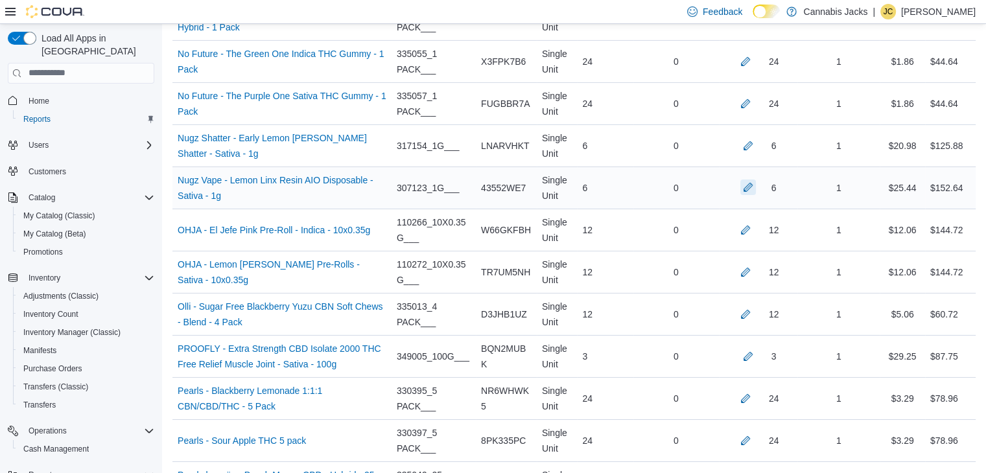
click at [756, 180] on button "button" at bounding box center [748, 188] width 16 height 16
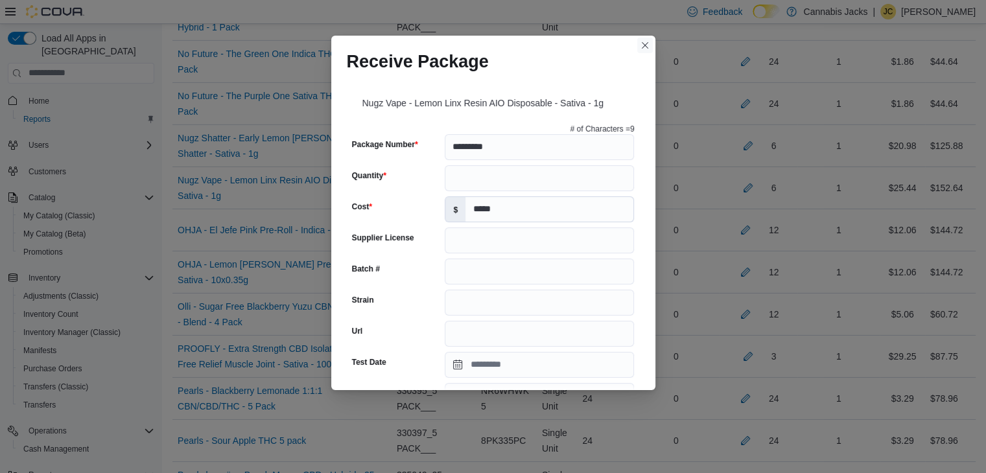
click at [648, 47] on button "Closes this modal window" at bounding box center [645, 46] width 16 height 16
click at [648, 49] on div "0" at bounding box center [676, 62] width 86 height 26
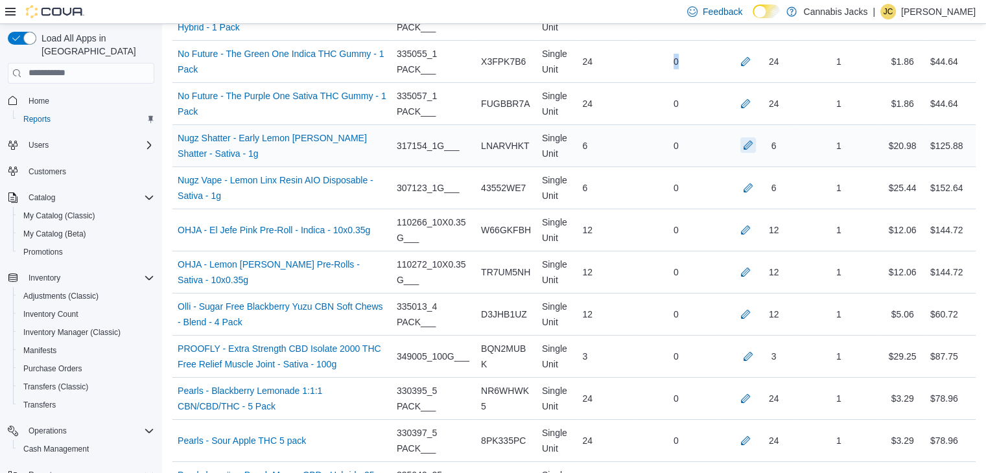
click at [750, 137] on button "button" at bounding box center [748, 145] width 16 height 16
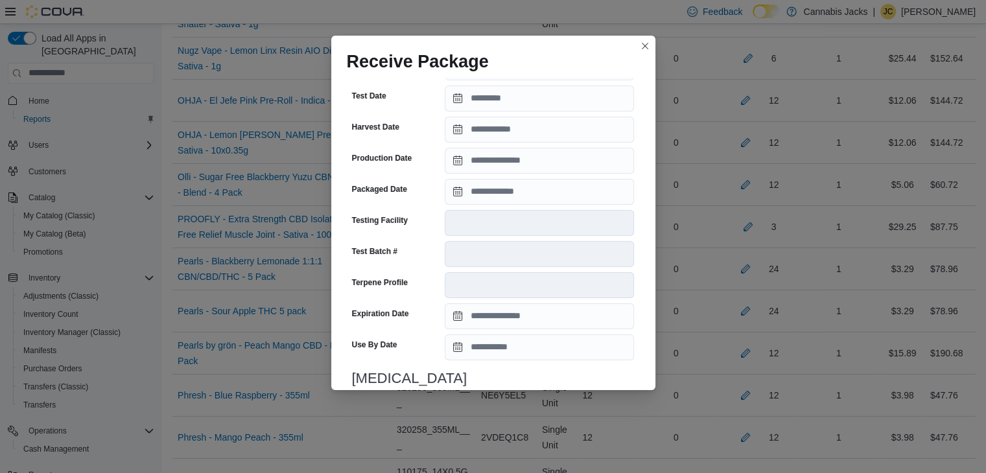
scroll to position [443, 0]
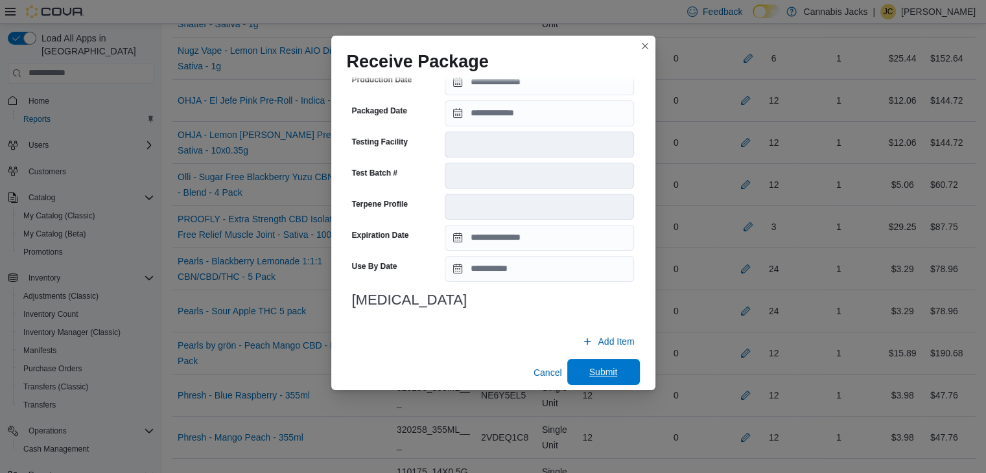
click at [596, 366] on span "Submit" at bounding box center [603, 372] width 29 height 13
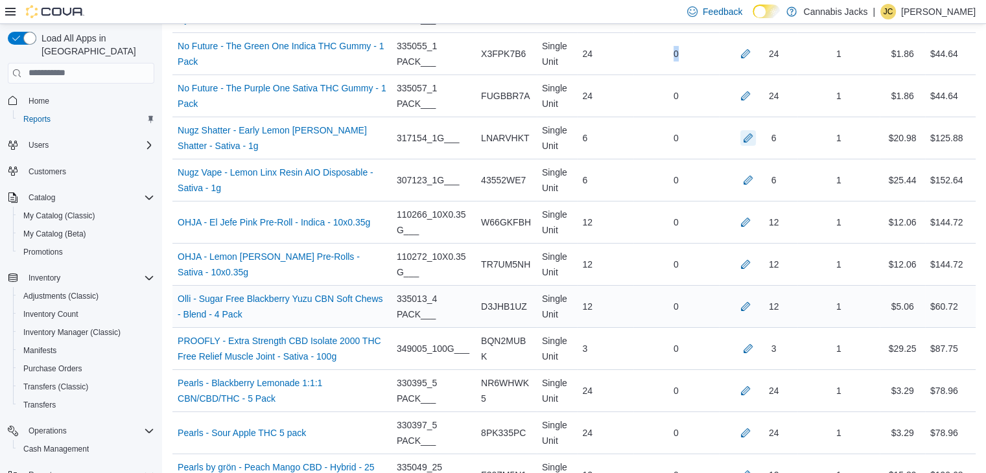
scroll to position [4365, 0]
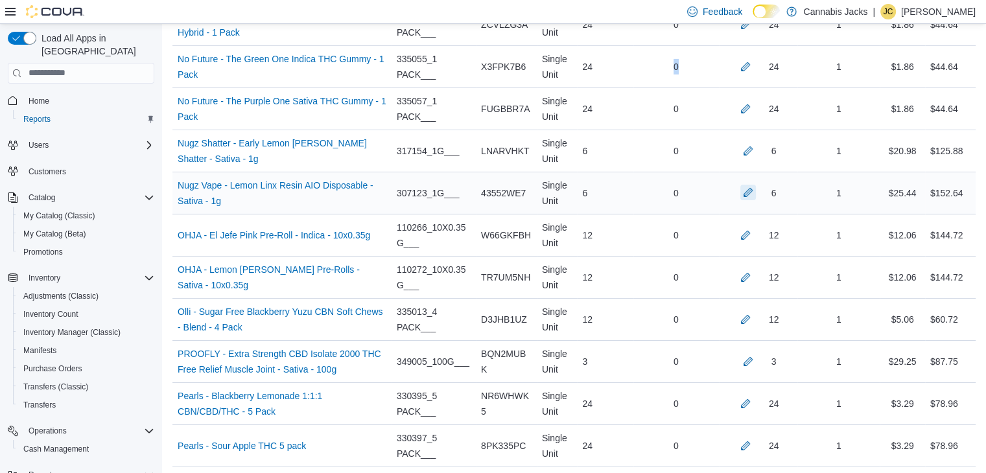
click at [751, 185] on button "button" at bounding box center [748, 193] width 16 height 16
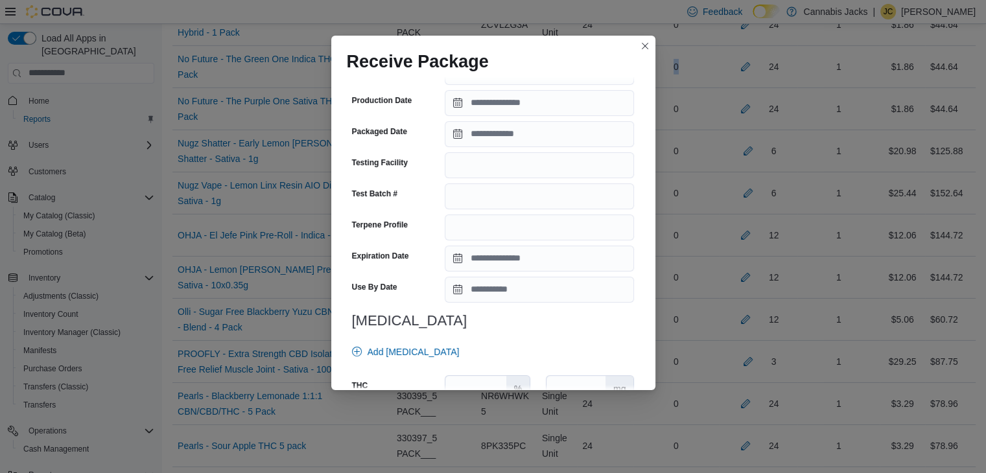
scroll to position [454, 0]
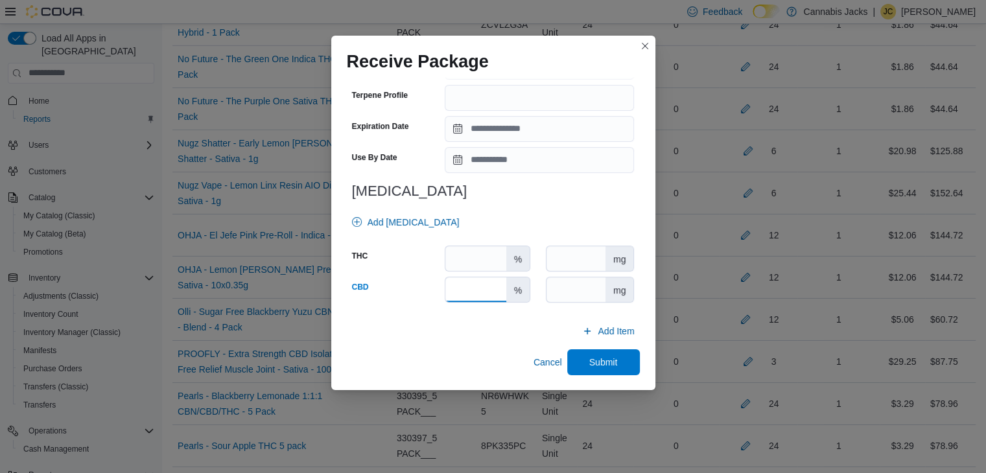
click at [475, 289] on input "number" at bounding box center [475, 289] width 60 height 25
type input "*"
click at [465, 259] on input "number" at bounding box center [475, 258] width 60 height 25
type input "****"
click at [575, 354] on span "Submit" at bounding box center [603, 362] width 57 height 26
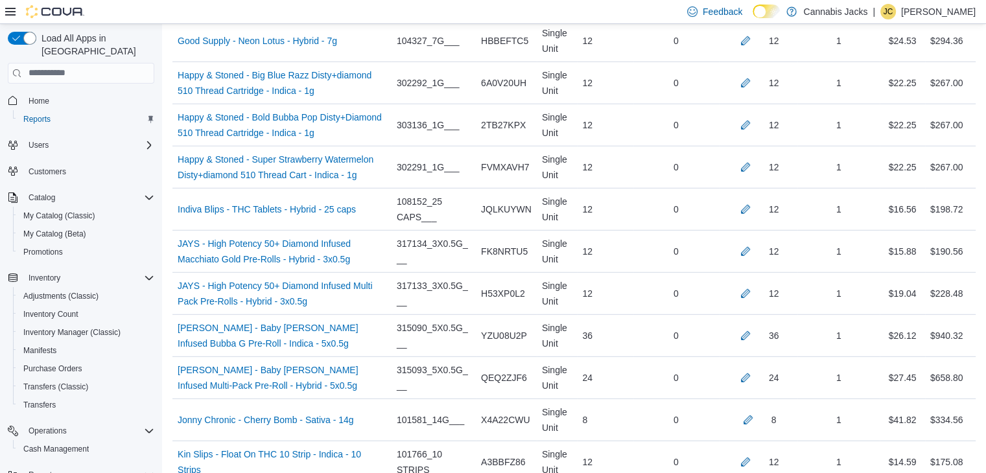
scroll to position [3652, 0]
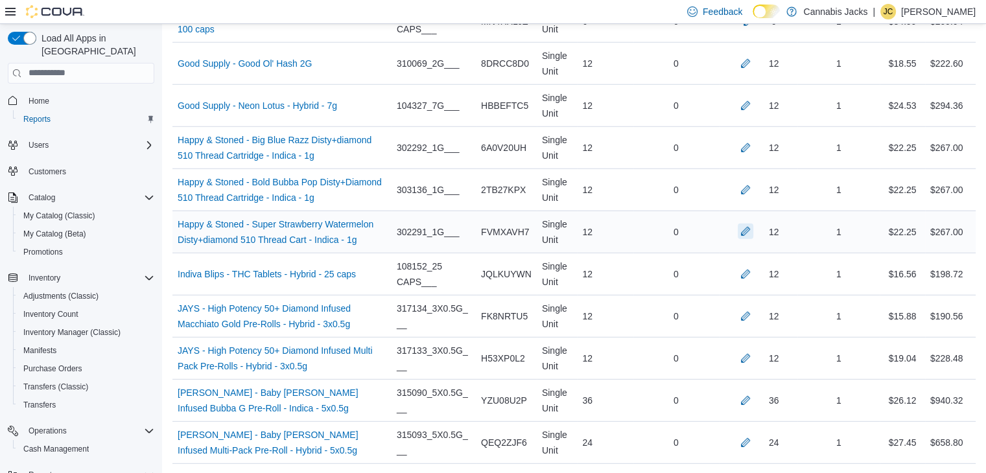
click at [753, 224] on button "button" at bounding box center [746, 232] width 16 height 16
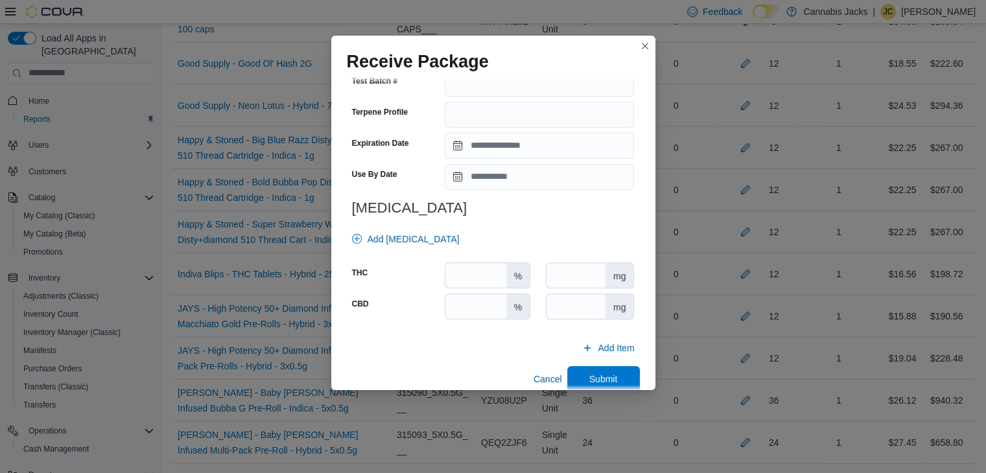
scroll to position [464, 0]
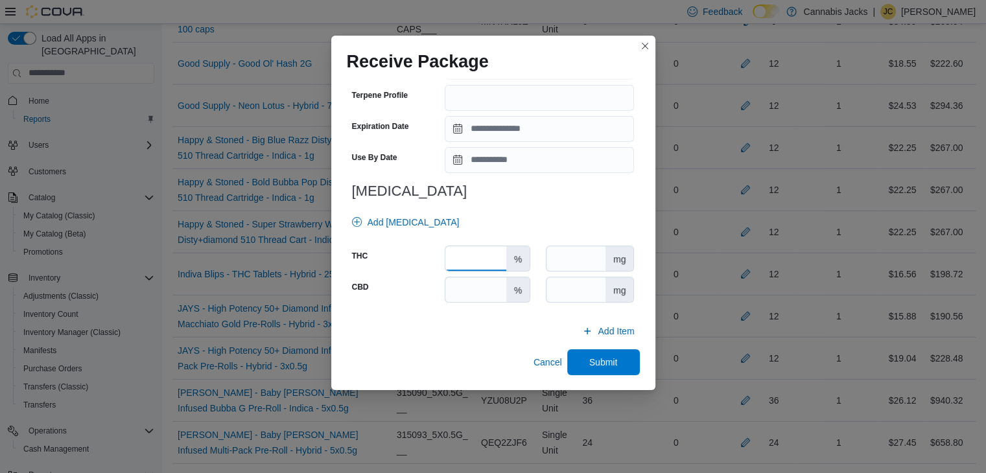
click at [464, 253] on input "number" at bounding box center [475, 258] width 60 height 25
type input "****"
click at [472, 290] on input "number" at bounding box center [475, 289] width 60 height 25
type input "*"
click at [611, 356] on span "Submit" at bounding box center [603, 362] width 57 height 26
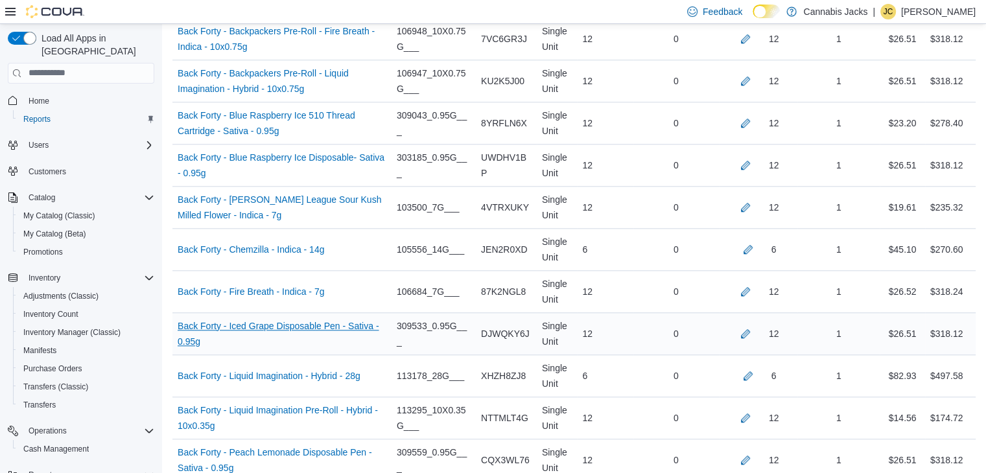
scroll to position [1253, 0]
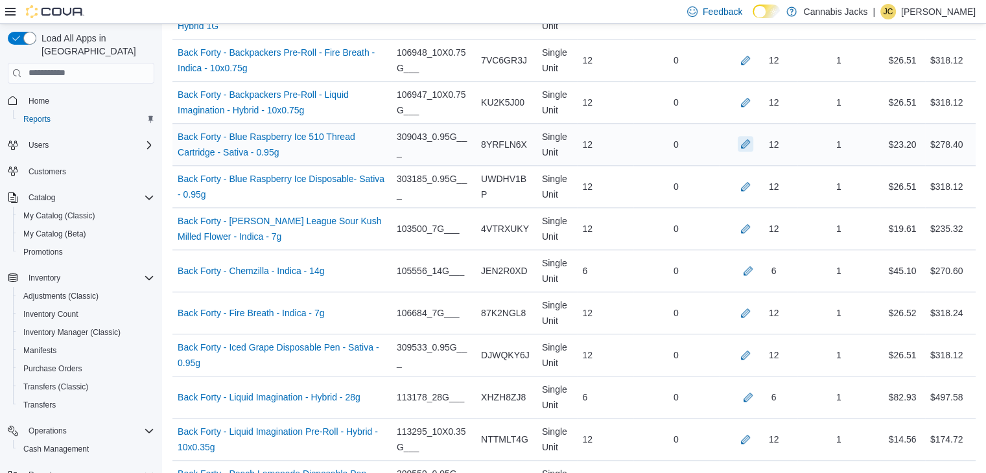
click at [753, 141] on button "button" at bounding box center [746, 144] width 16 height 16
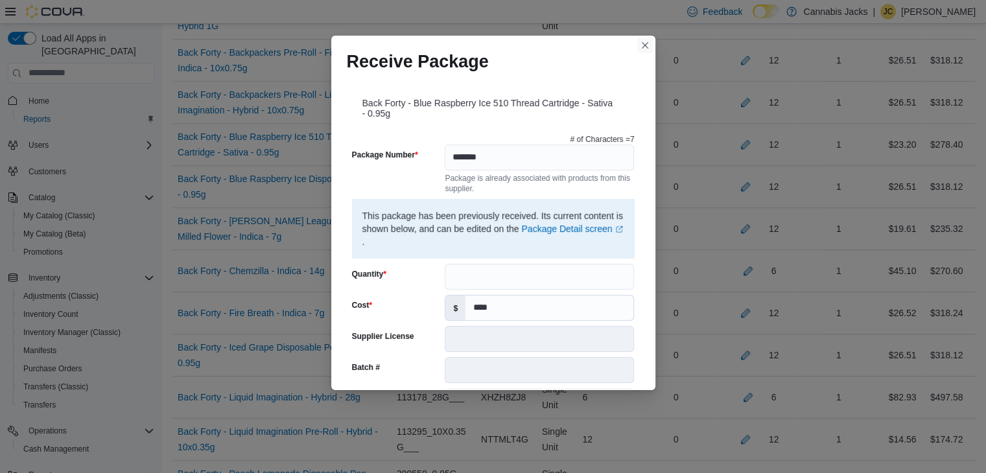
click at [647, 44] on button "Closes this modal window" at bounding box center [645, 46] width 16 height 16
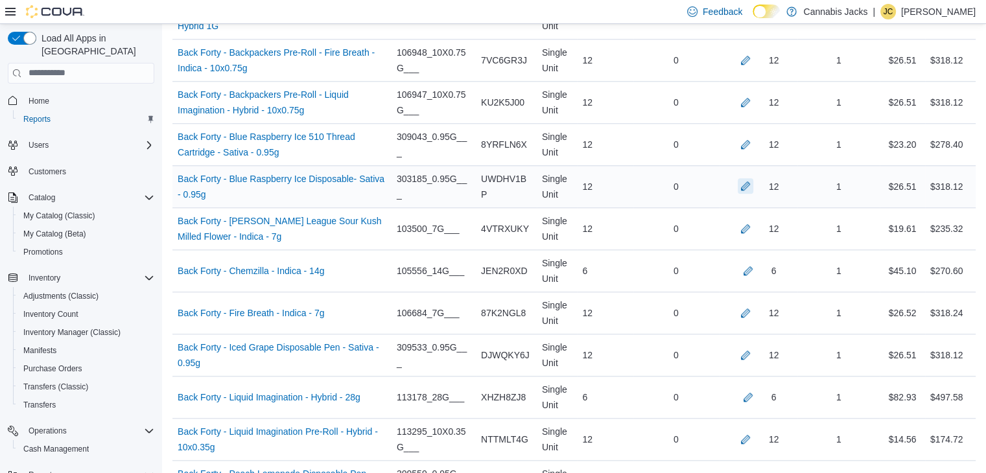
click at [753, 183] on button "button" at bounding box center [746, 186] width 16 height 16
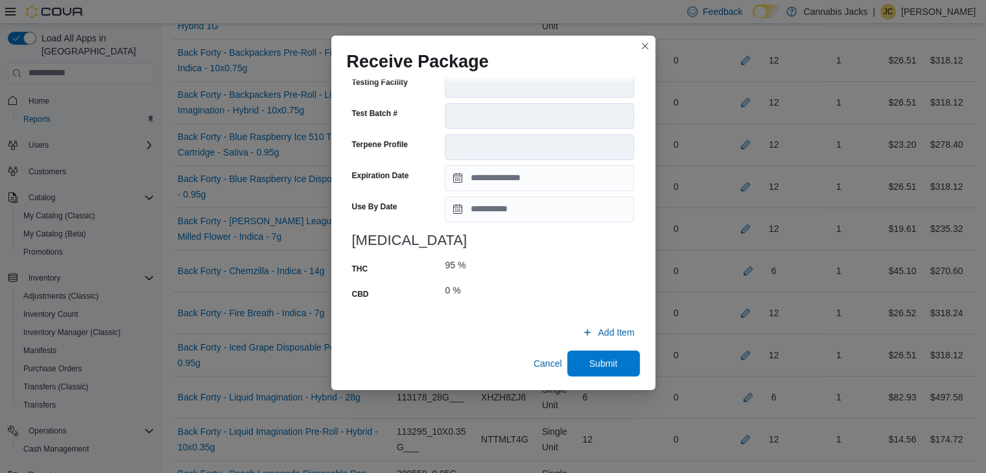
scroll to position [495, 0]
click at [600, 360] on span "Submit" at bounding box center [603, 361] width 29 height 13
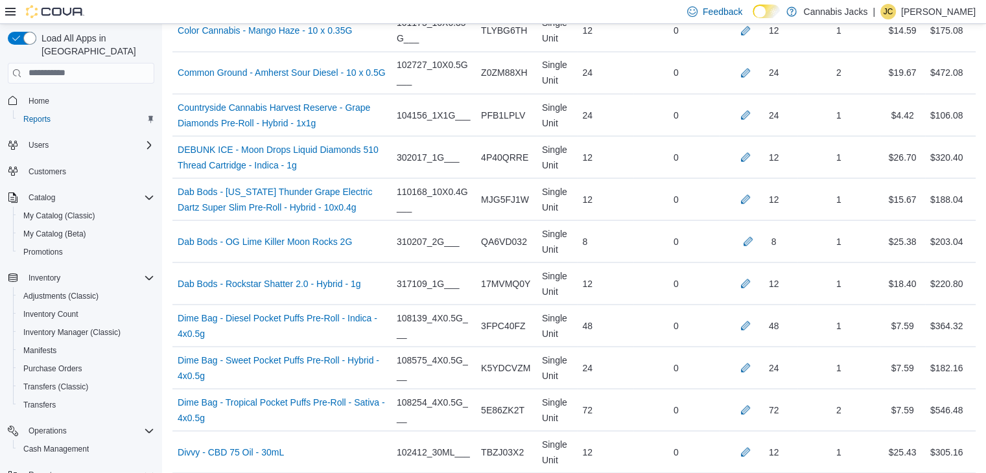
scroll to position [2420, 0]
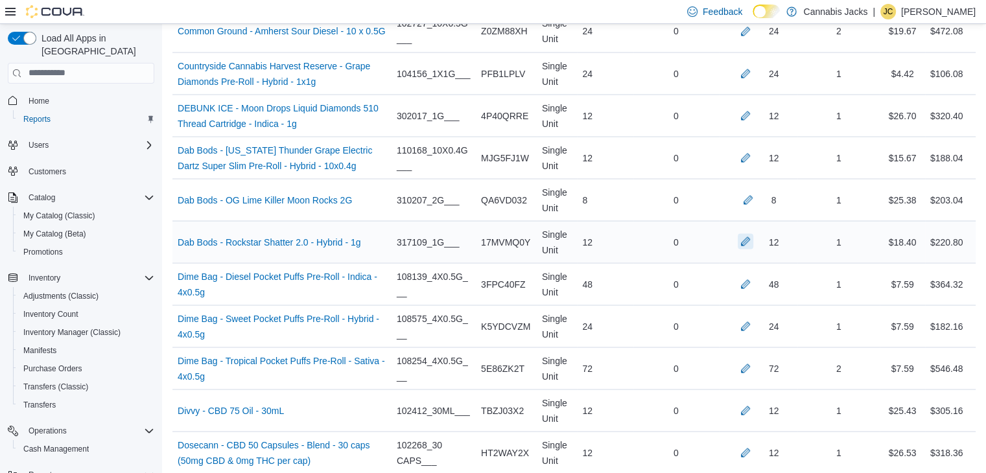
click at [748, 233] on button "button" at bounding box center [746, 241] width 16 height 16
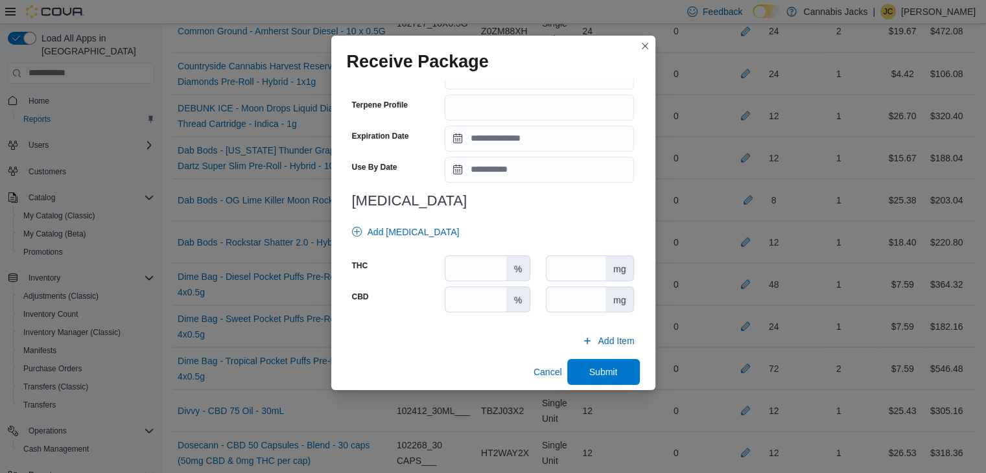
scroll to position [454, 0]
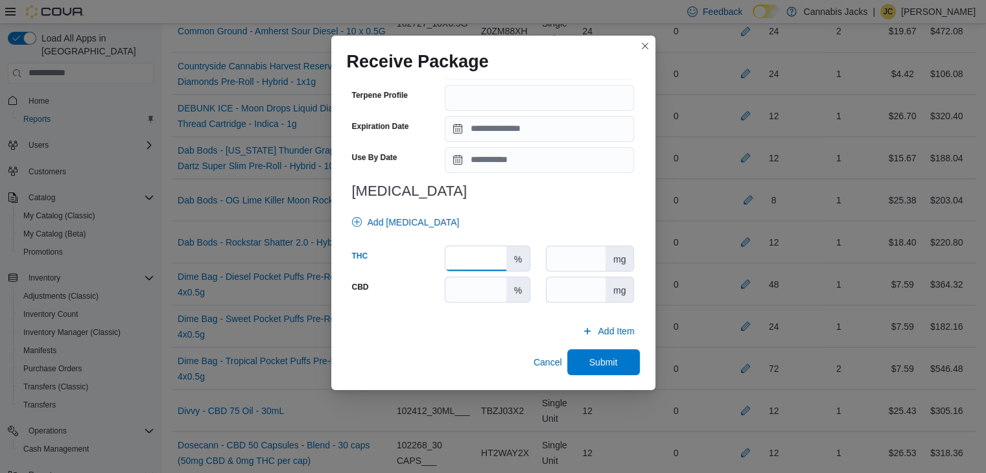
click at [469, 257] on input "number" at bounding box center [475, 258] width 60 height 25
type input "****"
click at [464, 294] on input "number" at bounding box center [475, 289] width 60 height 25
type input "*"
click at [591, 362] on span "Submit" at bounding box center [603, 361] width 29 height 13
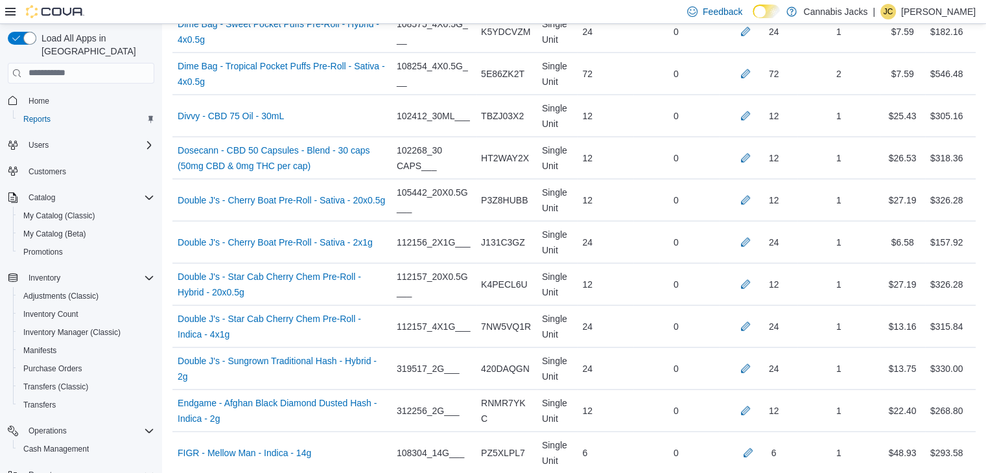
scroll to position [2744, 0]
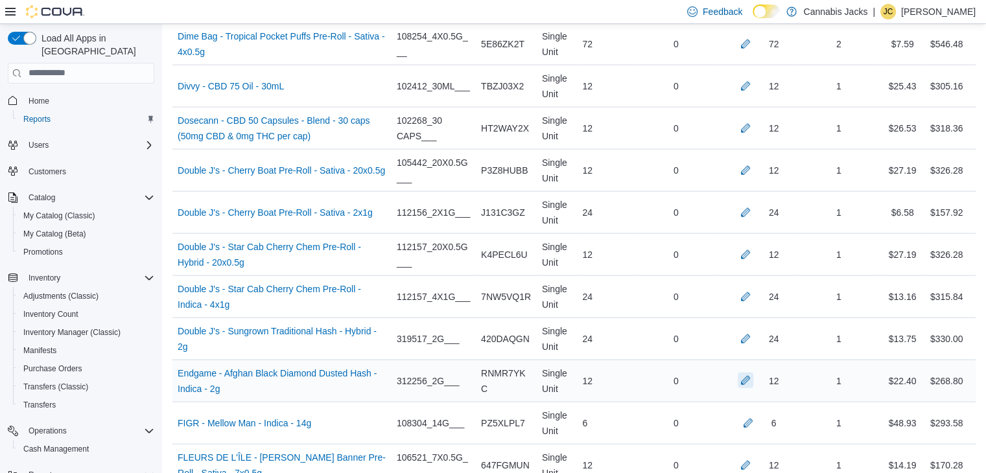
click at [753, 373] on button "button" at bounding box center [746, 381] width 16 height 16
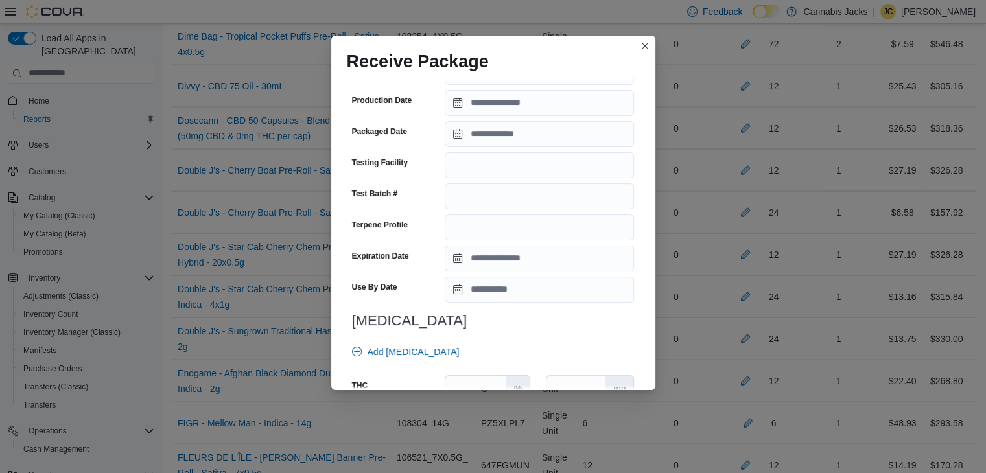
scroll to position [454, 0]
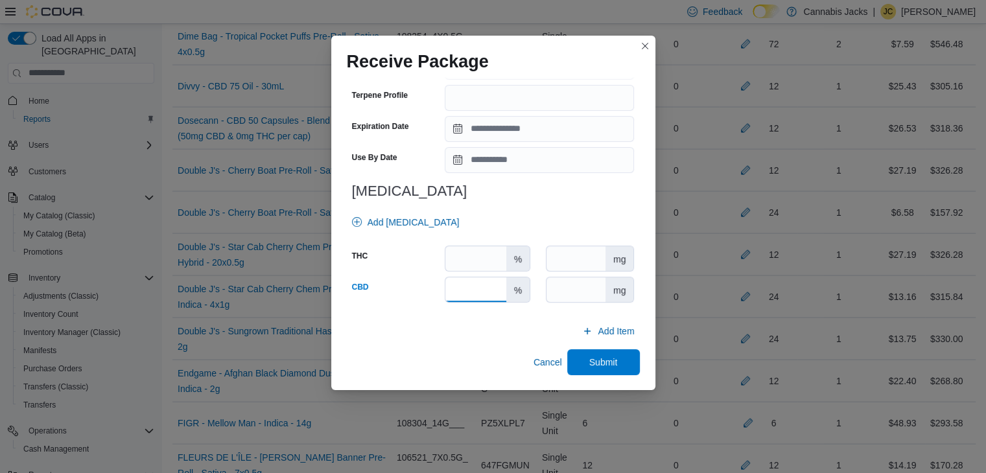
click at [480, 287] on input "number" at bounding box center [475, 289] width 60 height 25
type input "*"
click at [479, 259] on input "number" at bounding box center [475, 258] width 60 height 25
type input "**"
click at [583, 355] on span "Submit" at bounding box center [603, 362] width 57 height 26
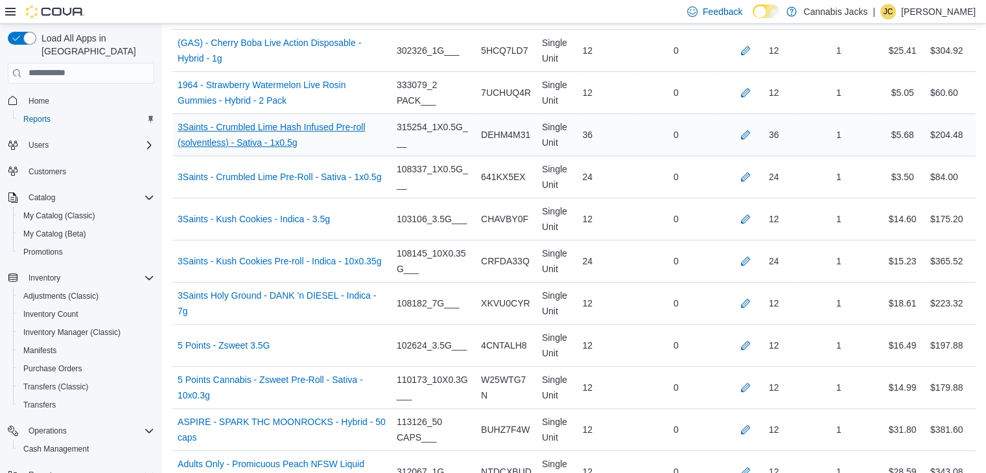
scroll to position [540, 0]
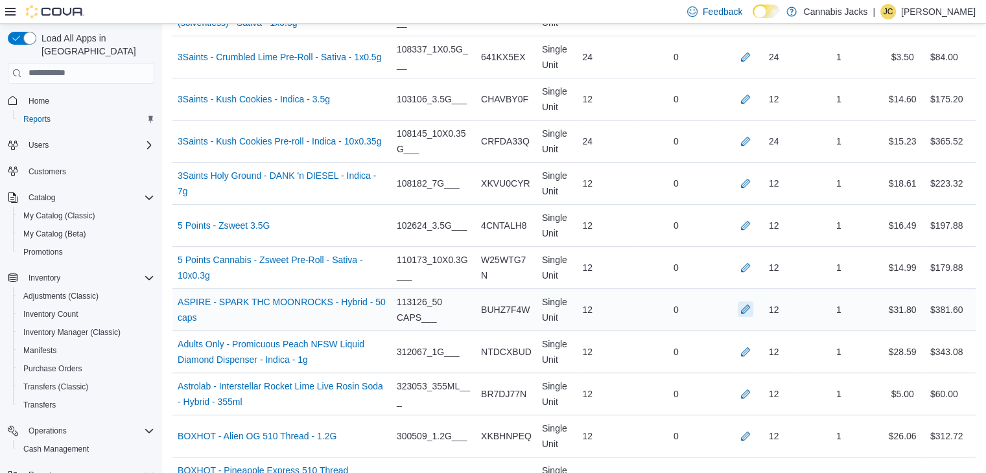
click at [753, 307] on button "button" at bounding box center [746, 309] width 16 height 16
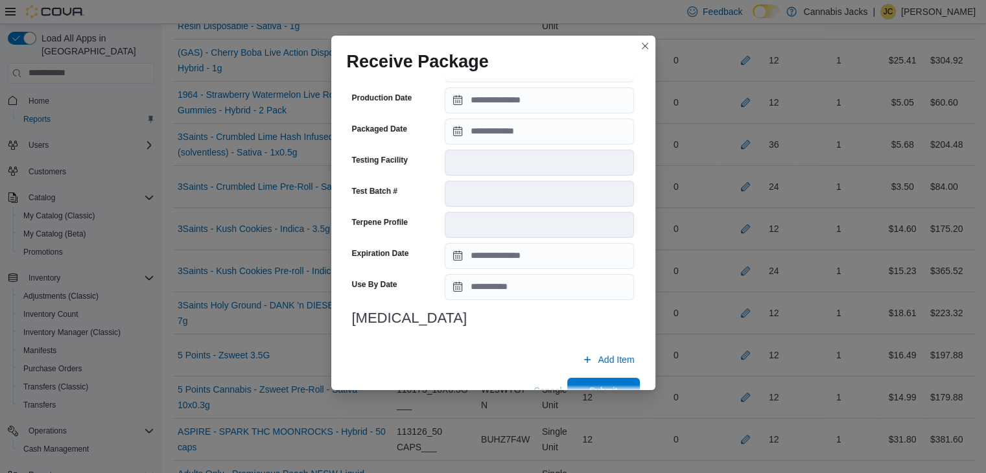
scroll to position [443, 0]
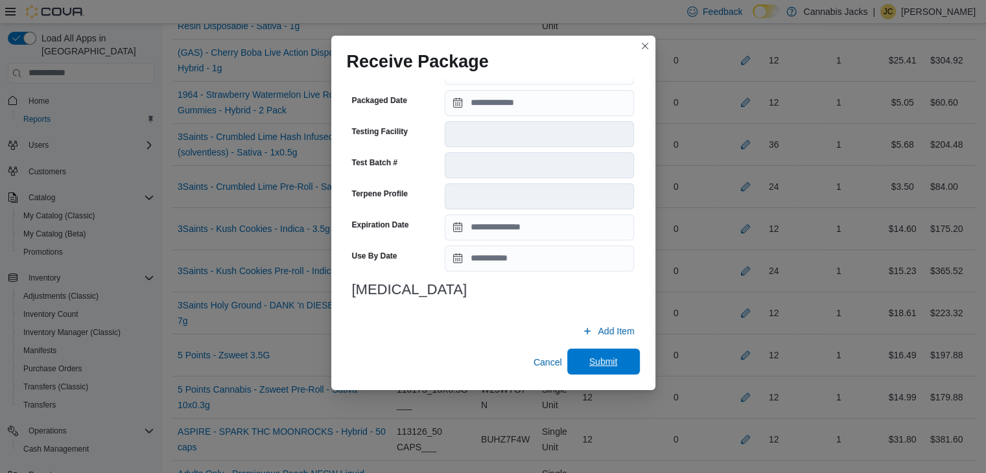
click at [609, 362] on span "Submit" at bounding box center [603, 361] width 29 height 13
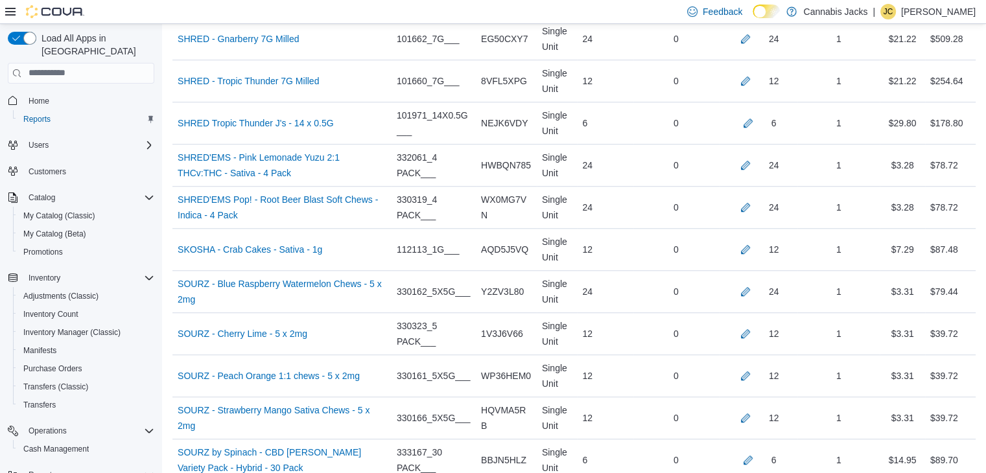
scroll to position [5921, 0]
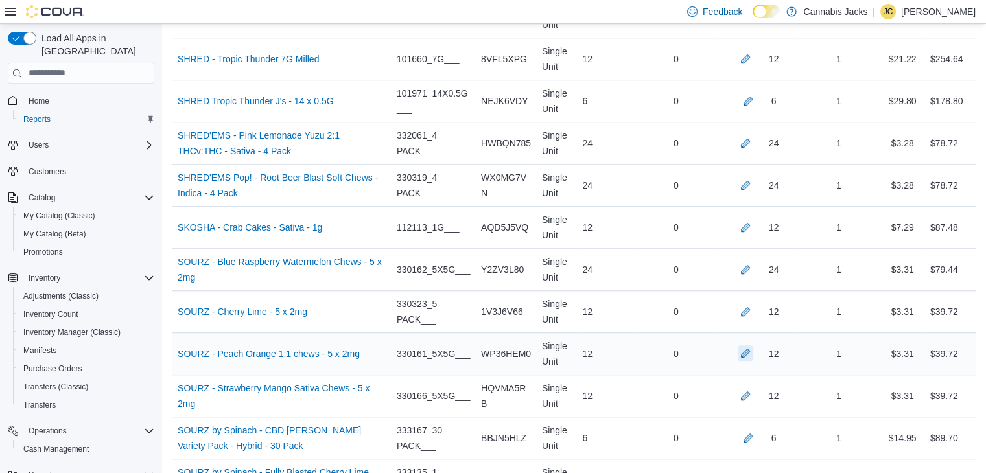
click at [753, 346] on button "button" at bounding box center [746, 354] width 16 height 16
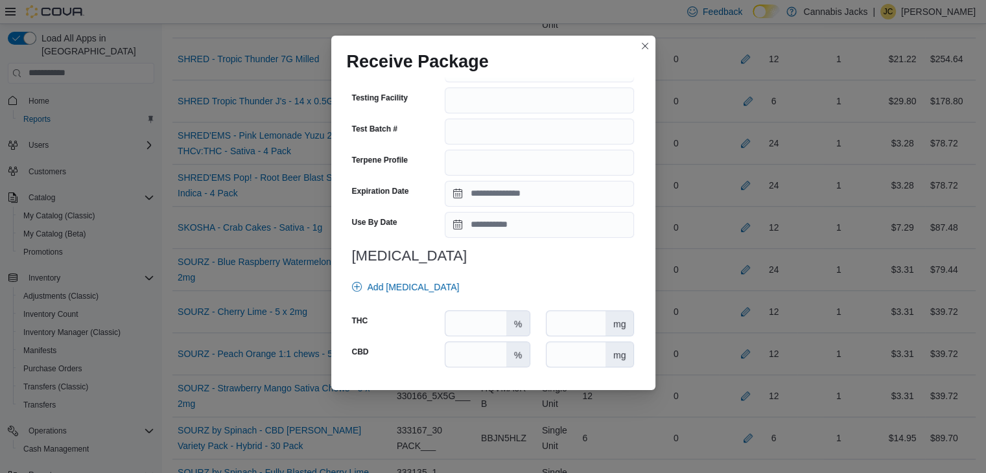
scroll to position [454, 0]
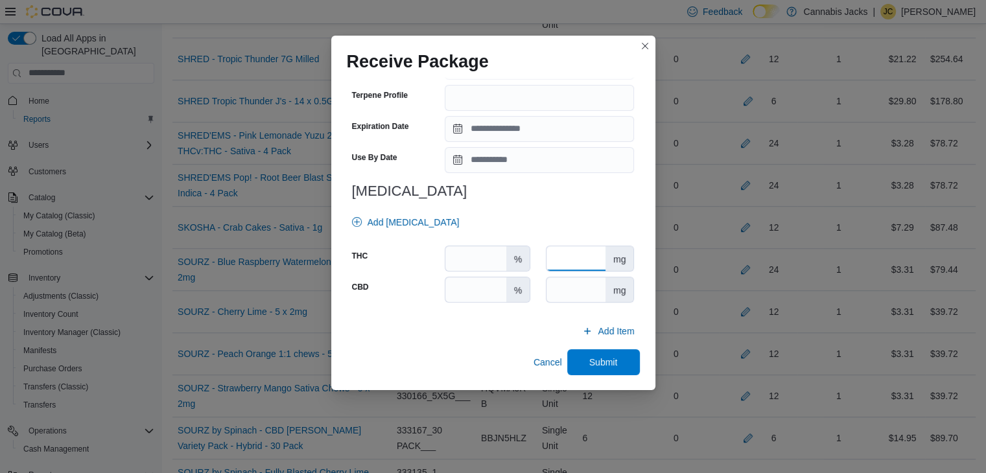
click at [571, 257] on input "number" at bounding box center [576, 258] width 59 height 25
type input "**"
click at [585, 294] on input "number" at bounding box center [576, 289] width 59 height 25
type input "**"
click at [595, 361] on span "Submit" at bounding box center [603, 361] width 29 height 13
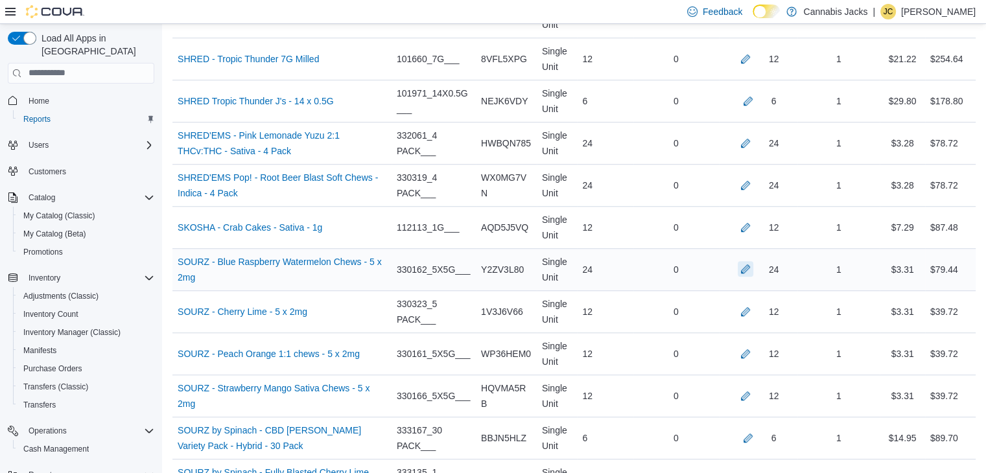
click at [753, 261] on button "button" at bounding box center [746, 269] width 16 height 16
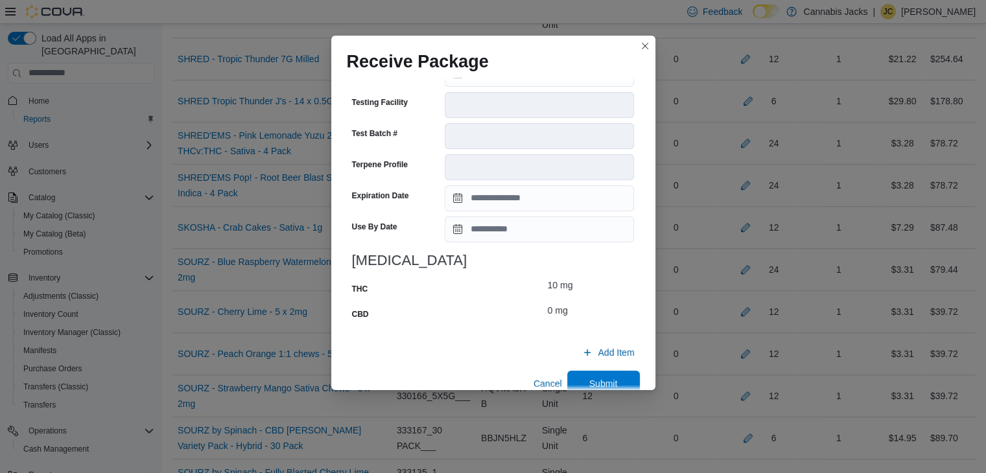
scroll to position [495, 0]
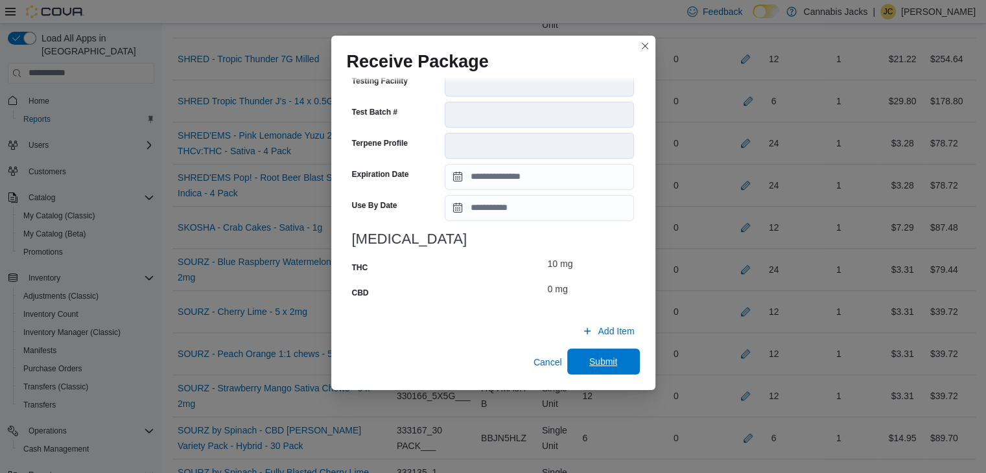
click at [589, 362] on span "Submit" at bounding box center [603, 361] width 29 height 13
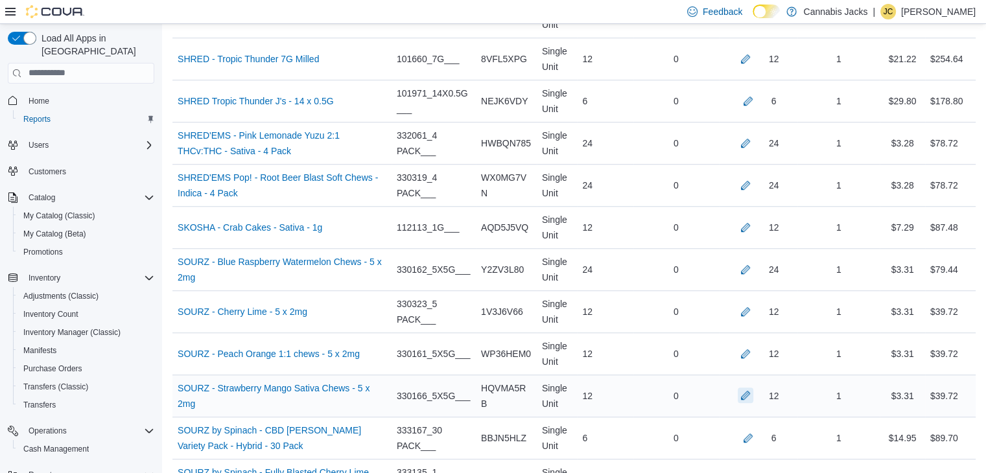
click at [753, 388] on button "button" at bounding box center [746, 396] width 16 height 16
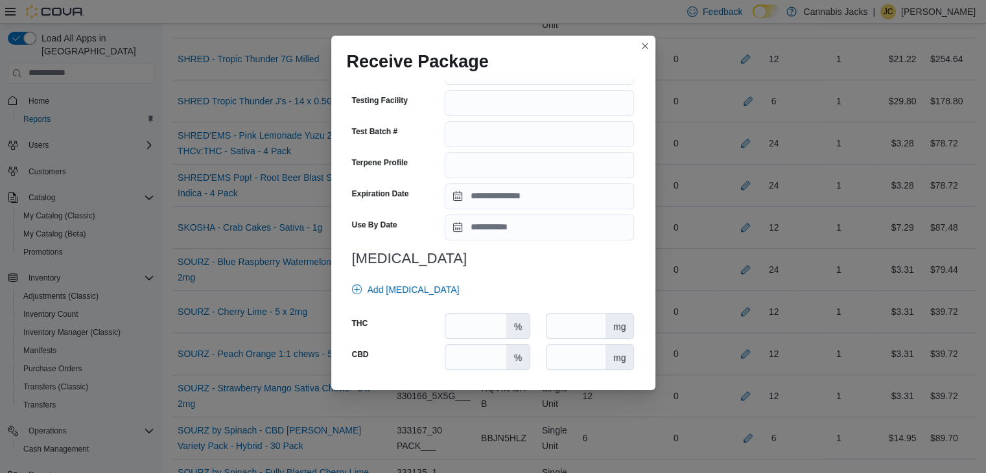
scroll to position [454, 0]
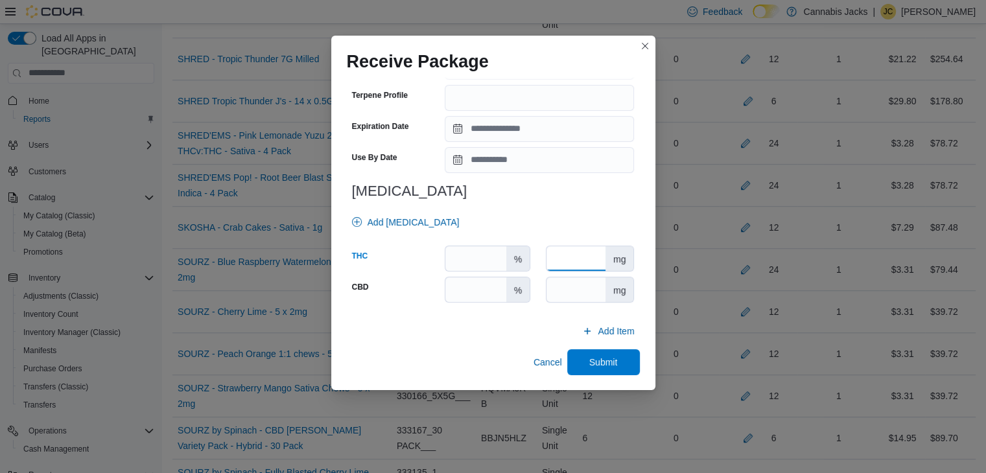
click at [565, 252] on input "number" at bounding box center [576, 258] width 59 height 25
type input "**"
click at [576, 286] on input "number" at bounding box center [576, 289] width 59 height 25
type input "*"
click at [589, 358] on span "Submit" at bounding box center [603, 361] width 29 height 13
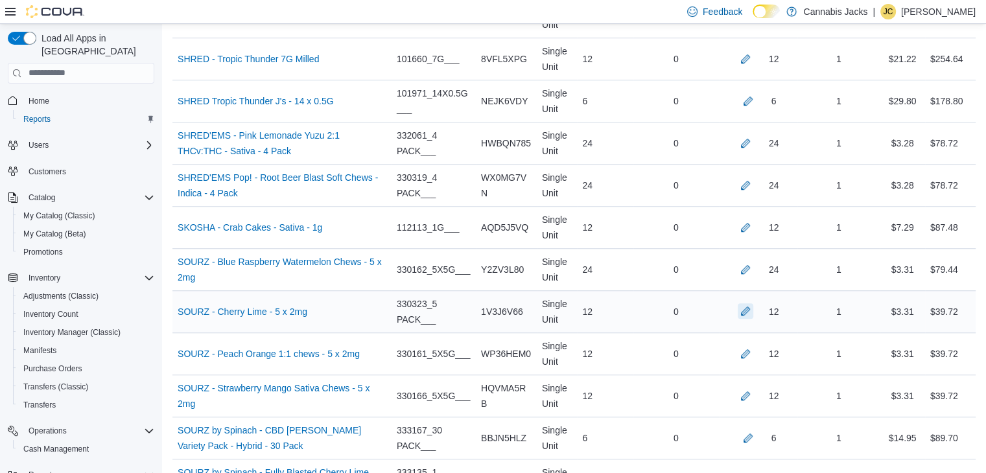
click at [753, 303] on button "button" at bounding box center [746, 311] width 16 height 16
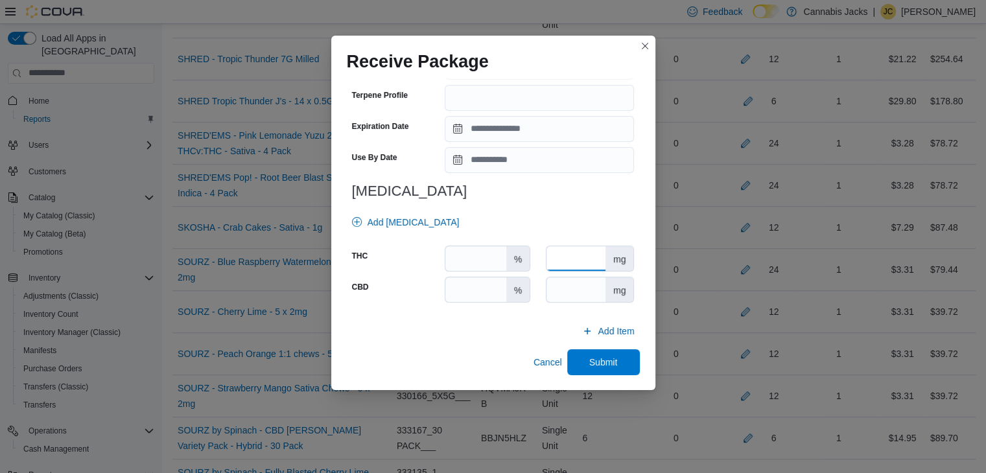
click at [568, 261] on input "number" at bounding box center [576, 258] width 59 height 25
type input "**"
click at [570, 293] on input "number" at bounding box center [576, 289] width 59 height 25
type input "*"
click at [580, 361] on span "Submit" at bounding box center [603, 362] width 57 height 26
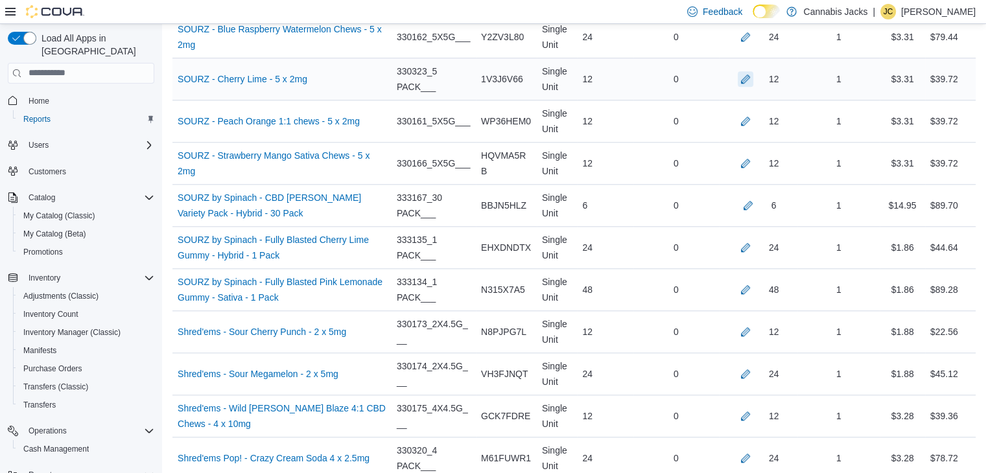
scroll to position [6180, 0]
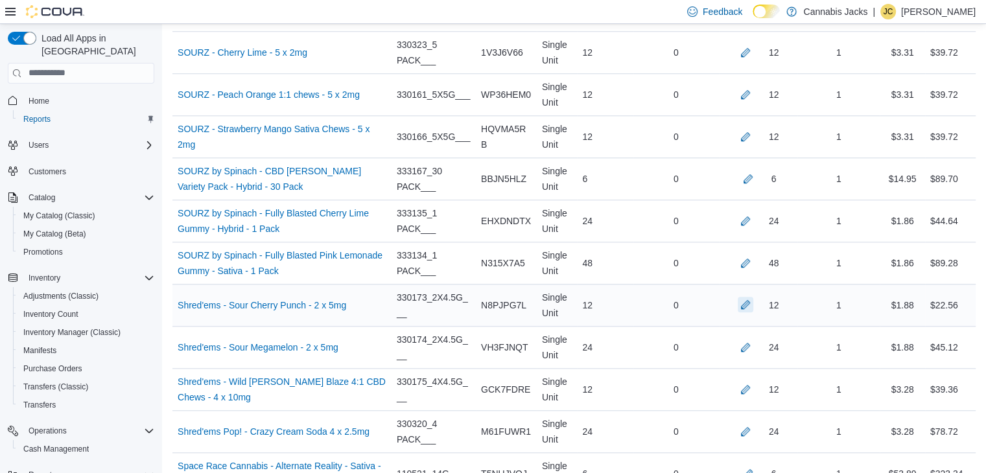
click at [753, 297] on button "button" at bounding box center [746, 305] width 16 height 16
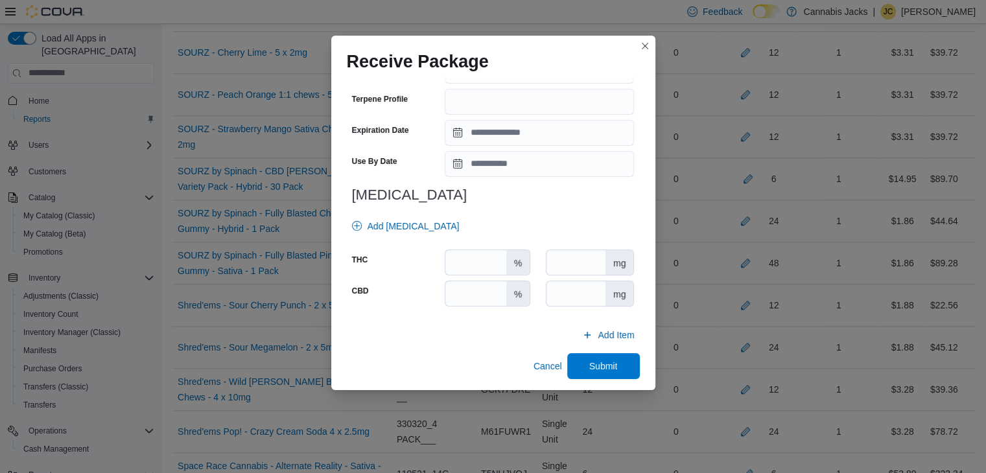
scroll to position [454, 0]
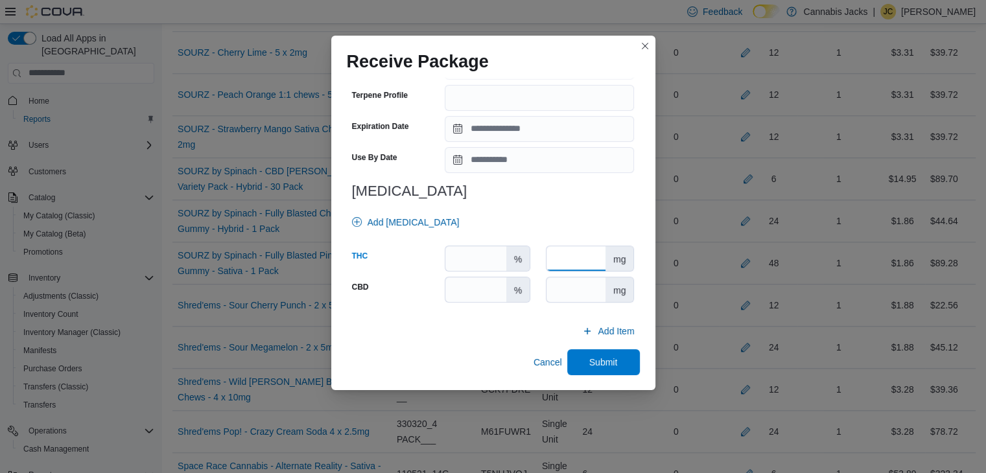
click at [576, 258] on input "number" at bounding box center [576, 258] width 59 height 25
type input "**"
click at [571, 285] on input "number" at bounding box center [576, 289] width 59 height 25
type input "*"
click at [575, 355] on span "Submit" at bounding box center [603, 362] width 57 height 26
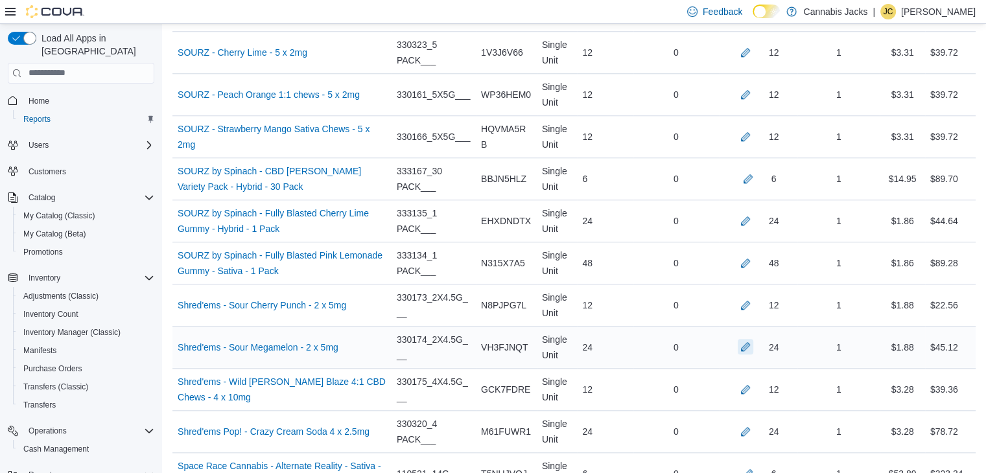
click at [752, 339] on button "button" at bounding box center [746, 347] width 16 height 16
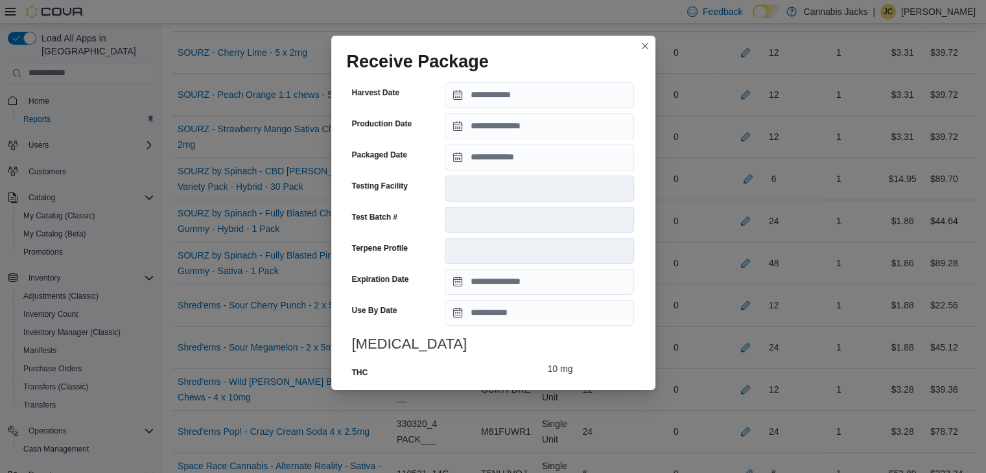
scroll to position [495, 0]
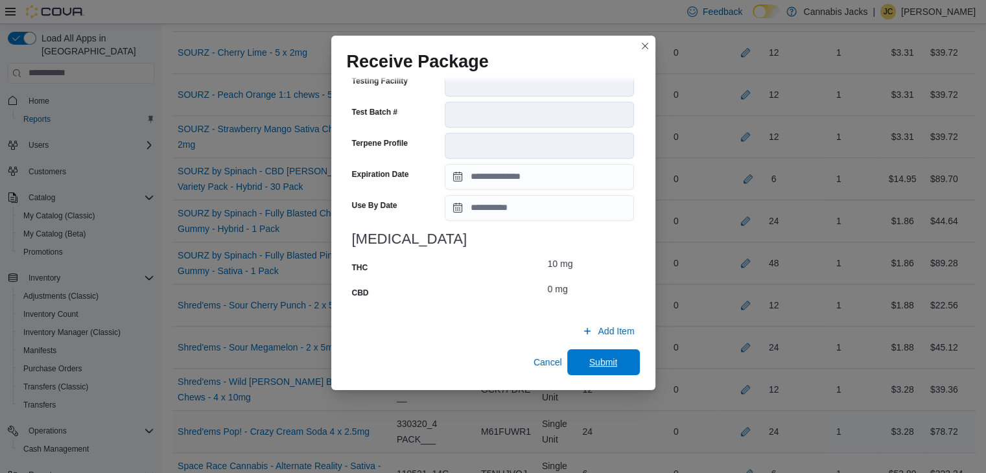
click at [589, 361] on span "Submit" at bounding box center [603, 362] width 29 height 13
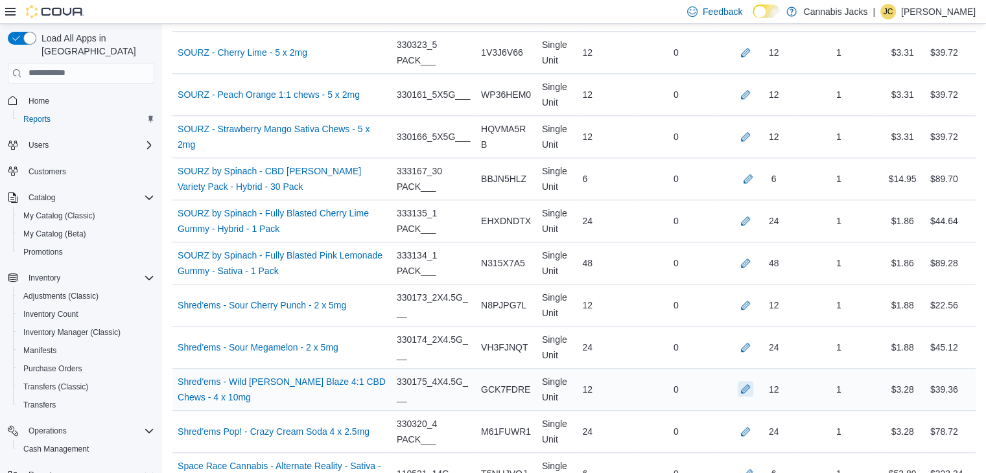
click at [753, 381] on button "button" at bounding box center [746, 389] width 16 height 16
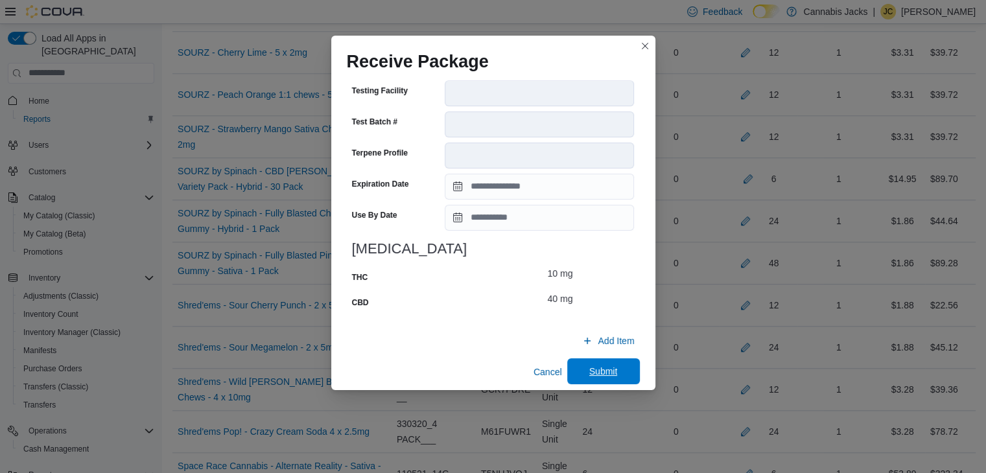
click at [602, 365] on span "Submit" at bounding box center [603, 371] width 29 height 13
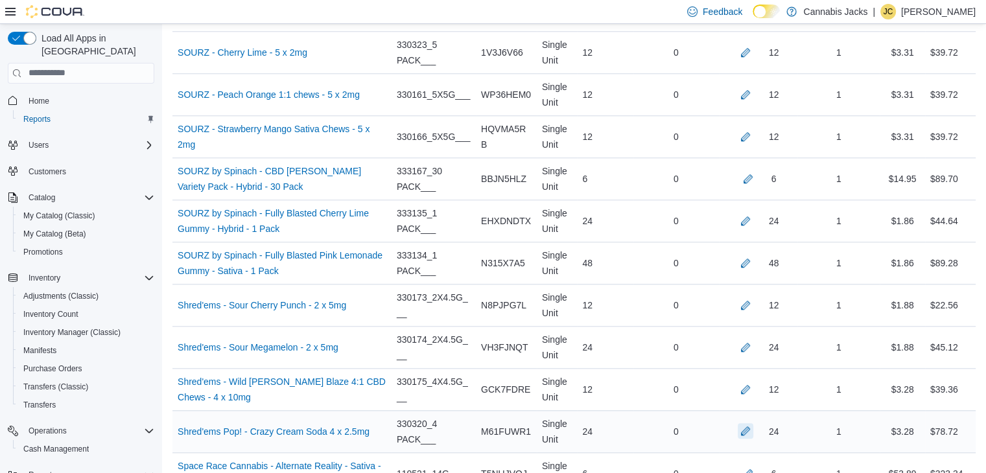
click at [753, 423] on button "button" at bounding box center [746, 431] width 16 height 16
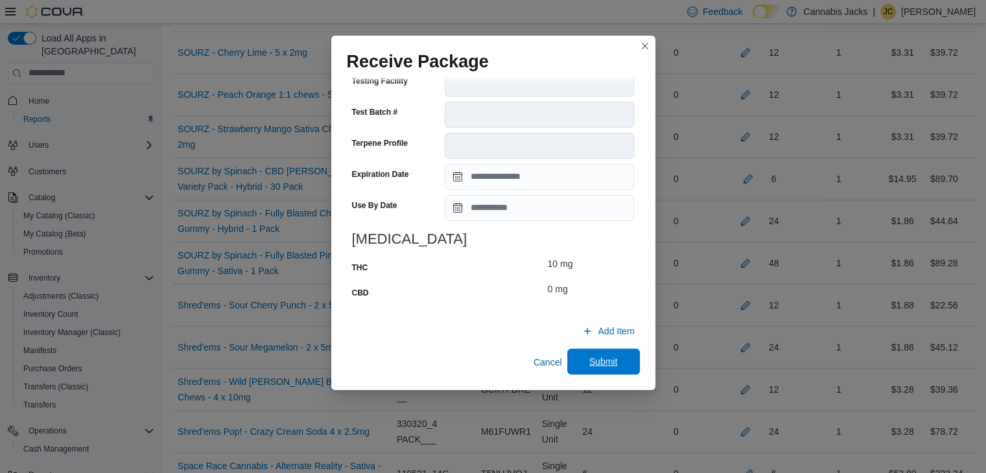
click at [593, 355] on span "Submit" at bounding box center [603, 362] width 57 height 26
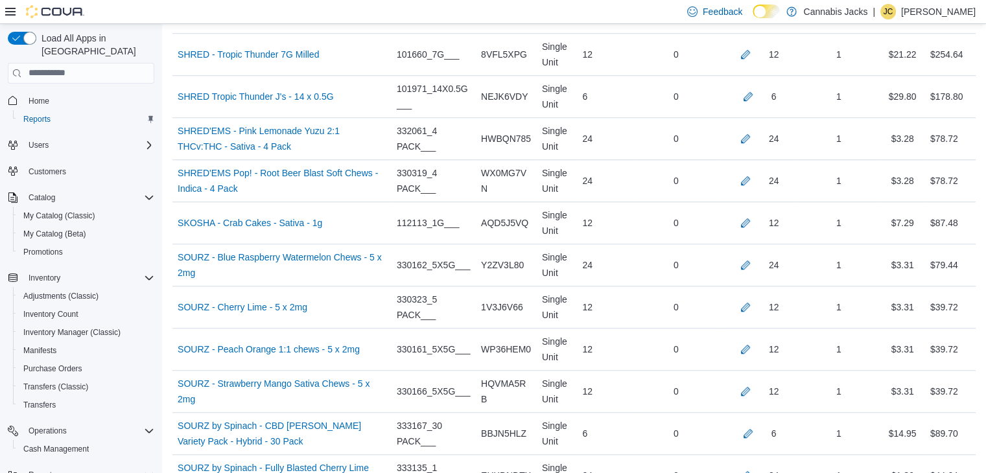
scroll to position [5921, 0]
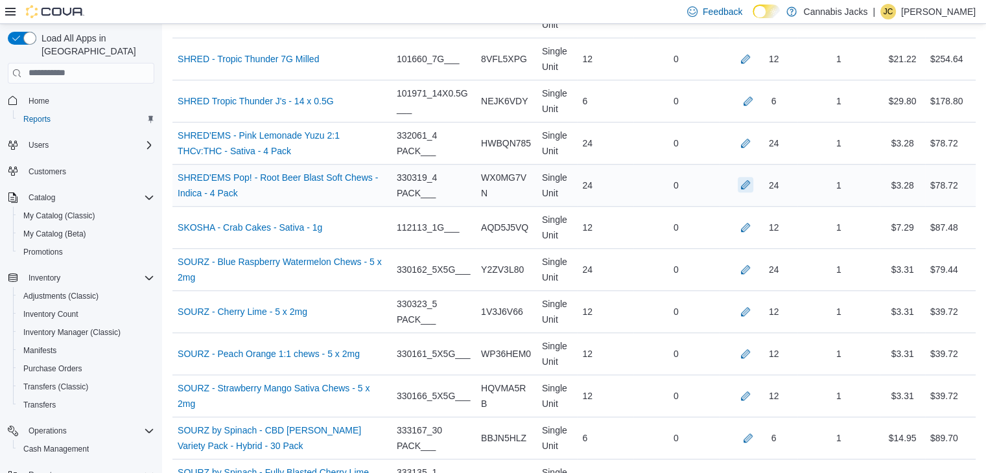
click at [753, 177] on button "button" at bounding box center [746, 185] width 16 height 16
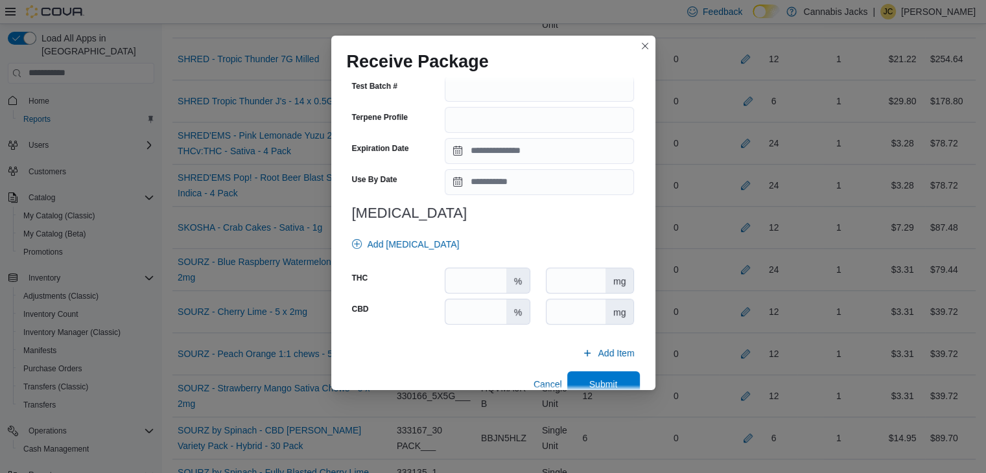
scroll to position [454, 0]
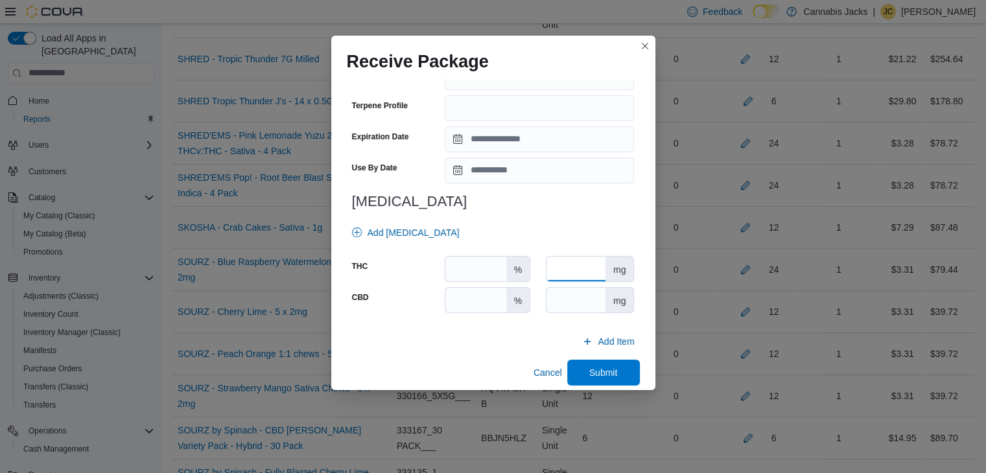
click at [579, 266] on input "number" at bounding box center [576, 269] width 59 height 25
type input "**"
click at [583, 291] on input "number" at bounding box center [576, 300] width 59 height 25
type input "**"
click at [590, 368] on span "Submit" at bounding box center [603, 372] width 29 height 13
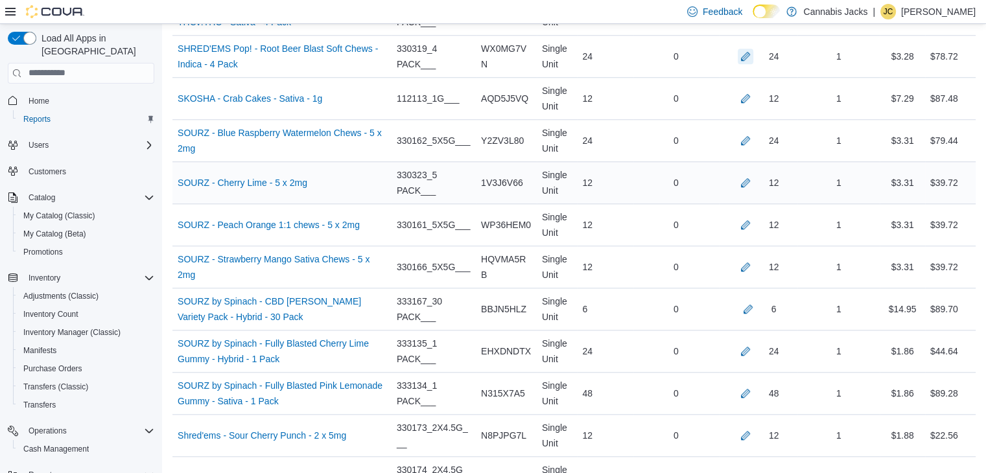
scroll to position [6051, 0]
click at [751, 300] on button "button" at bounding box center [748, 308] width 16 height 16
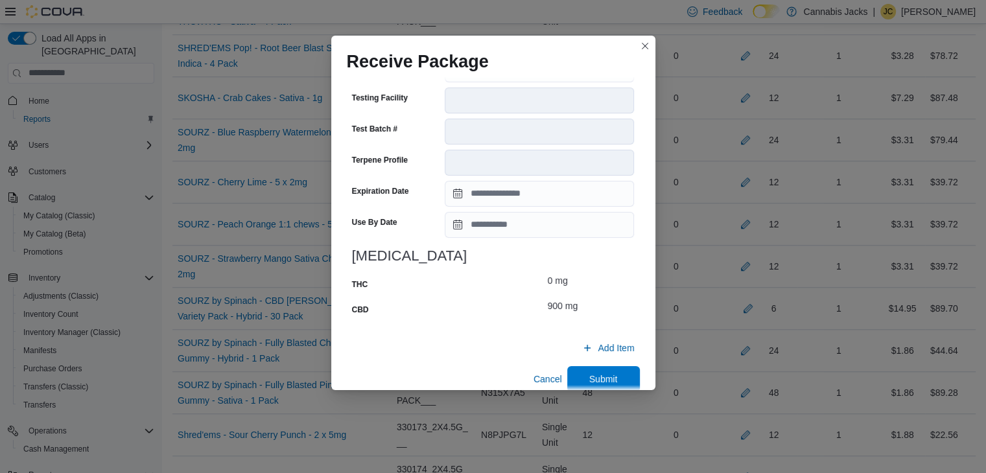
scroll to position [505, 0]
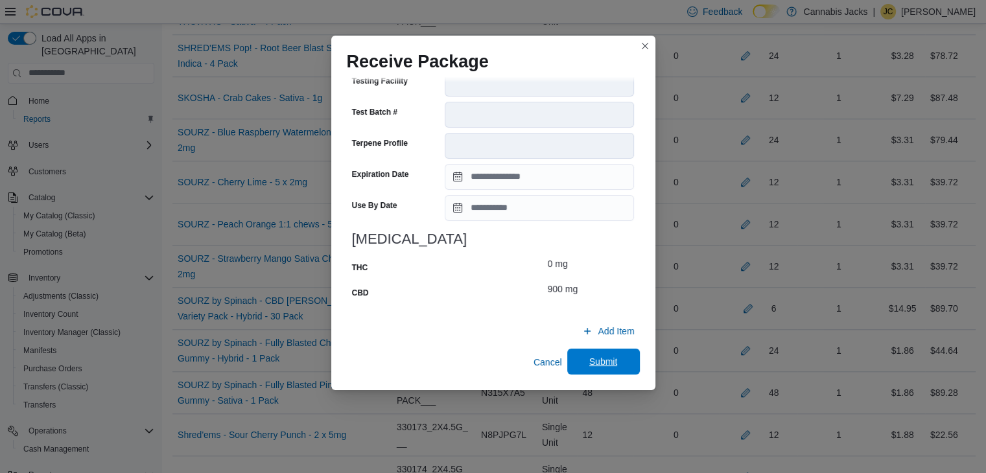
click at [578, 357] on span "Submit" at bounding box center [603, 362] width 57 height 26
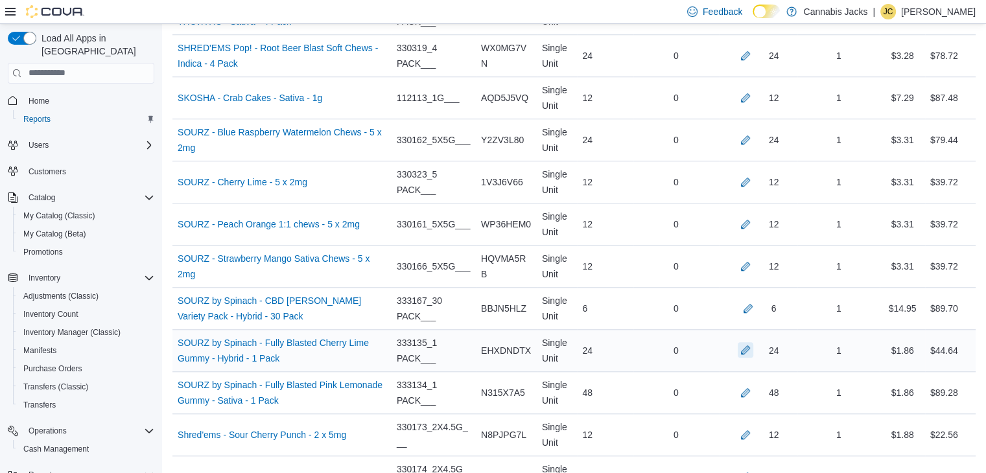
click at [753, 342] on button "button" at bounding box center [746, 350] width 16 height 16
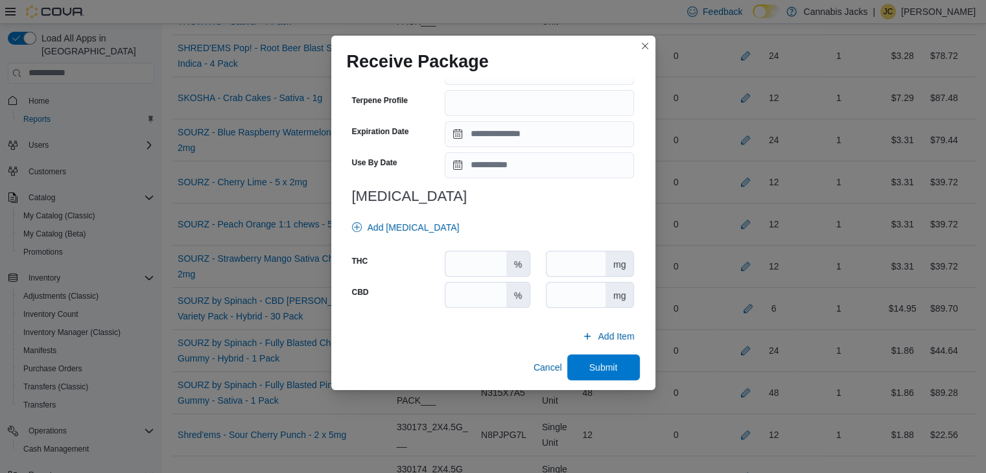
scroll to position [464, 0]
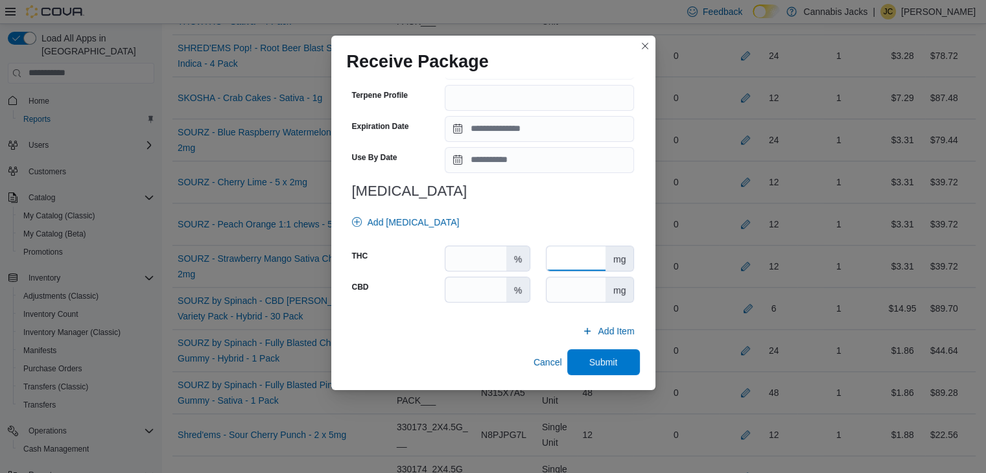
click at [561, 260] on input "number" at bounding box center [576, 258] width 59 height 25
type input "**"
click at [554, 289] on input "number" at bounding box center [576, 289] width 59 height 25
type input "*"
click at [575, 359] on span "Submit" at bounding box center [603, 362] width 57 height 26
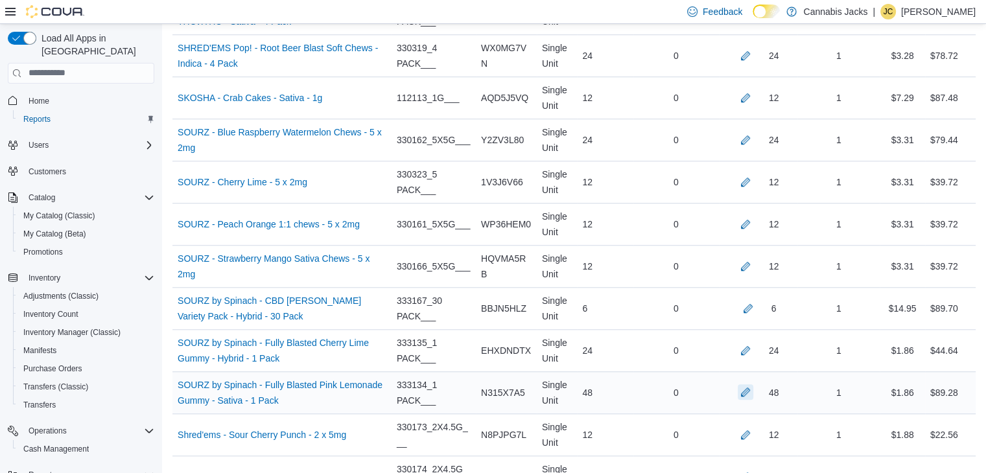
click at [753, 384] on button "button" at bounding box center [746, 392] width 16 height 16
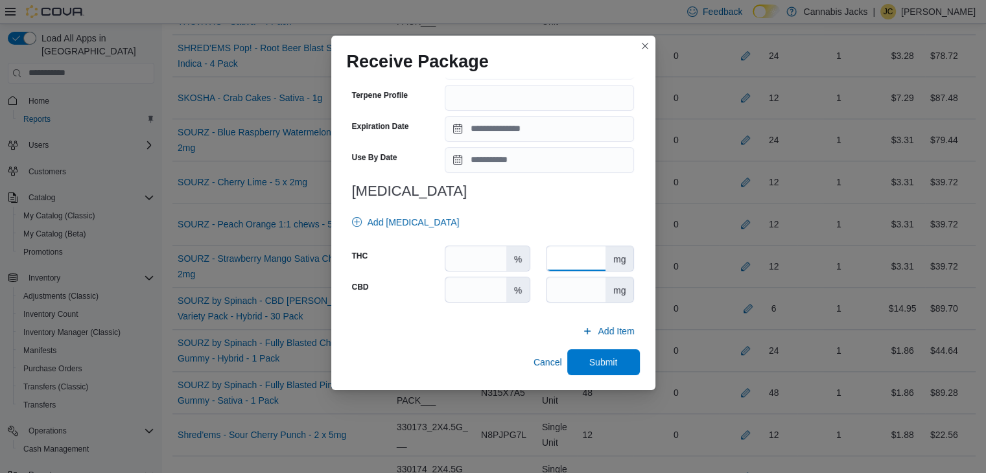
click at [560, 257] on input "number" at bounding box center [576, 258] width 59 height 25
type input "**"
click at [562, 284] on input "number" at bounding box center [576, 289] width 59 height 25
type input "*"
click at [589, 359] on span "Submit" at bounding box center [603, 361] width 29 height 13
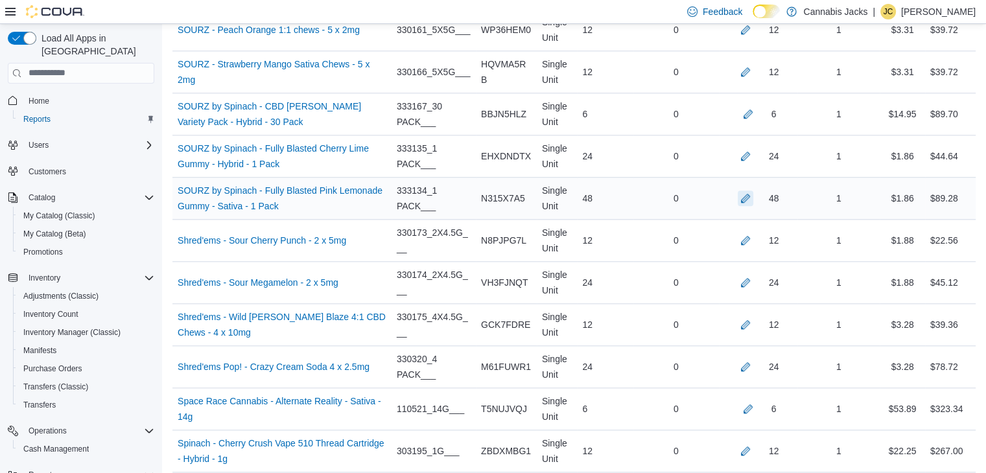
scroll to position [6310, 0]
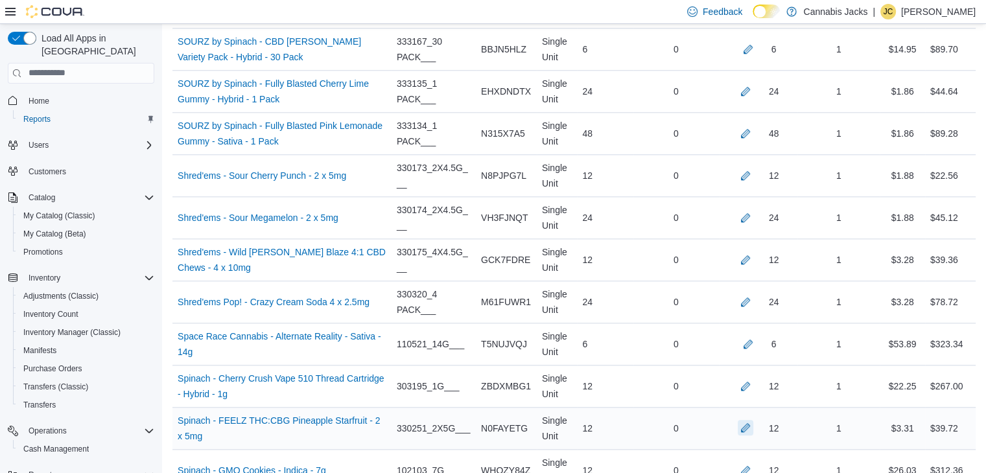
click at [752, 420] on button "button" at bounding box center [746, 428] width 16 height 16
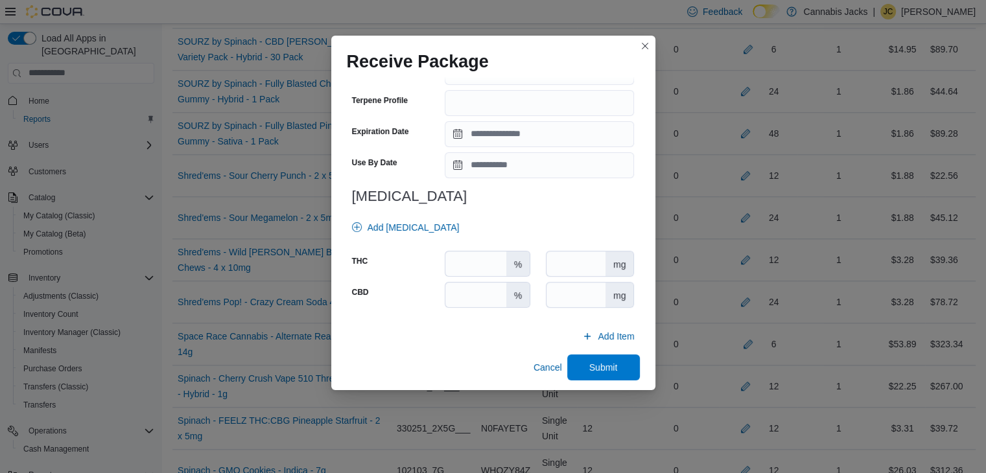
scroll to position [454, 0]
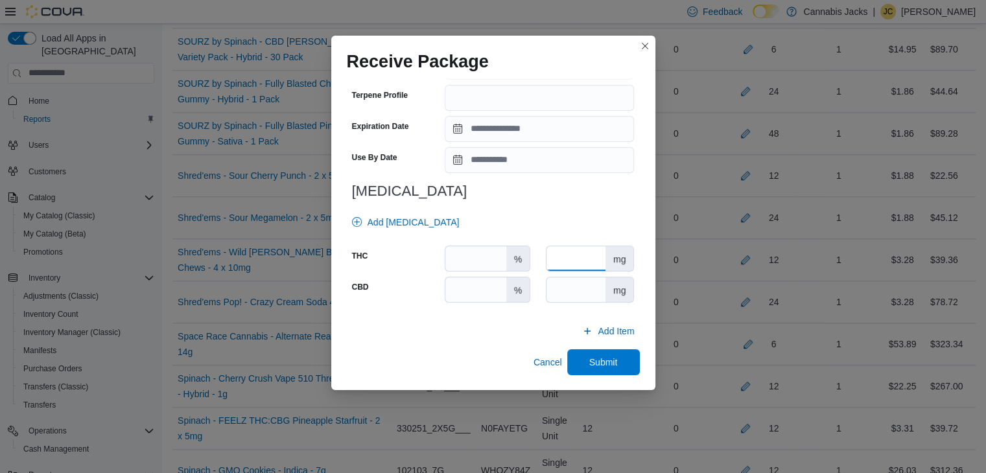
click at [573, 257] on input "number" at bounding box center [576, 258] width 59 height 25
type input "**"
click at [568, 297] on input "number" at bounding box center [576, 289] width 59 height 25
type input "*"
click at [589, 357] on span "Submit" at bounding box center [603, 361] width 29 height 13
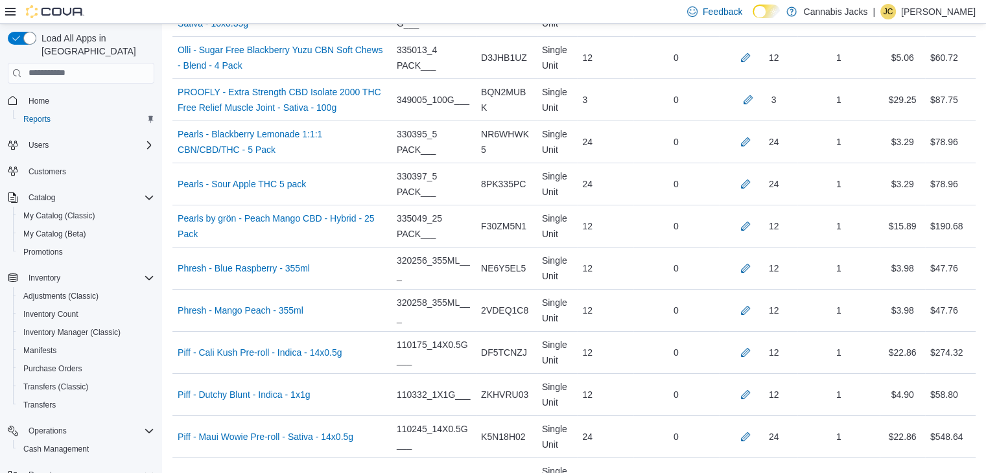
scroll to position [4624, 0]
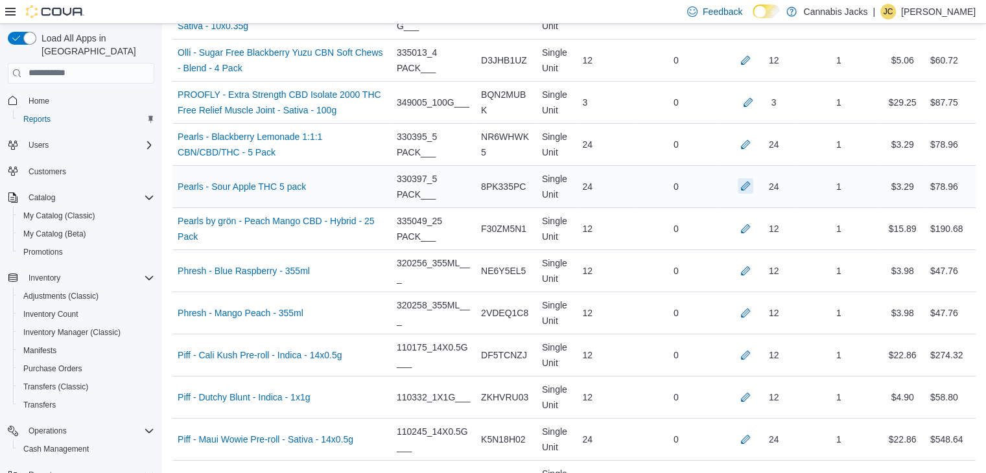
click at [749, 178] on button "button" at bounding box center [746, 186] width 16 height 16
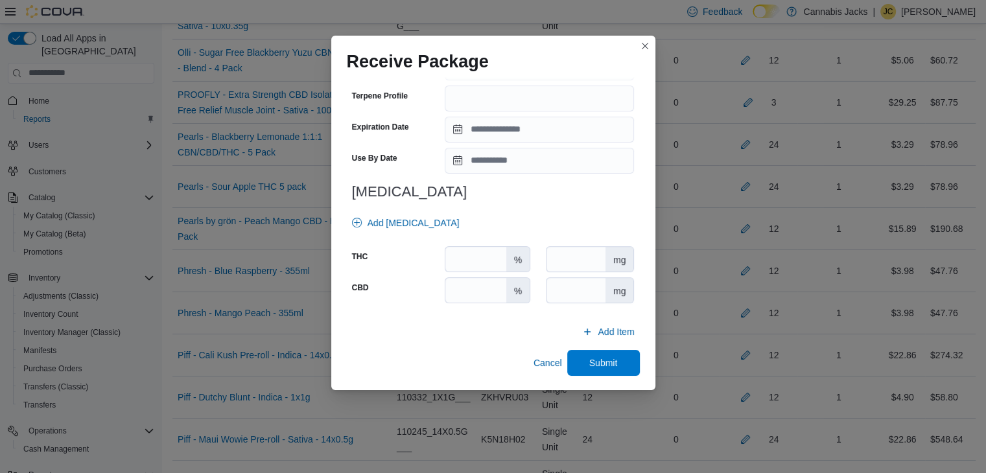
scroll to position [454, 0]
click at [565, 263] on input "number" at bounding box center [576, 258] width 59 height 25
type input "**"
click at [565, 293] on input "number" at bounding box center [576, 289] width 59 height 25
type input "*"
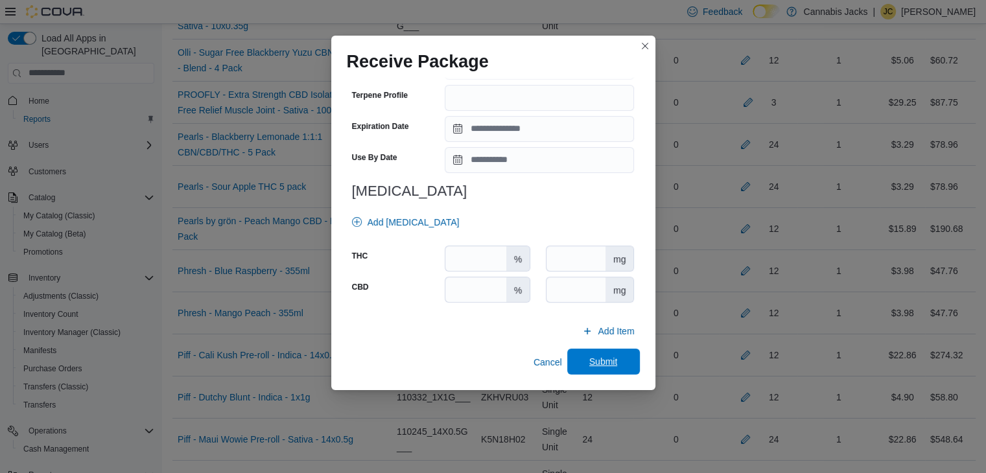
click at [599, 356] on span "Submit" at bounding box center [603, 361] width 29 height 13
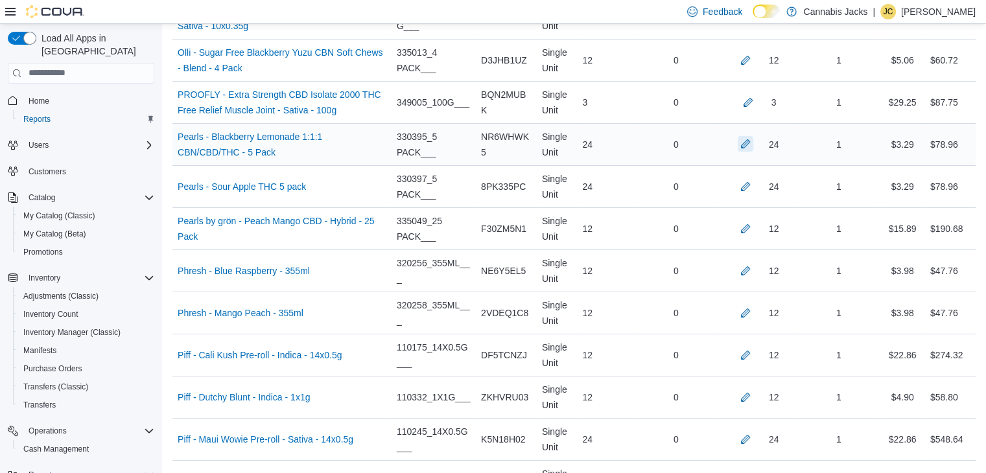
click at [753, 136] on button "button" at bounding box center [746, 144] width 16 height 16
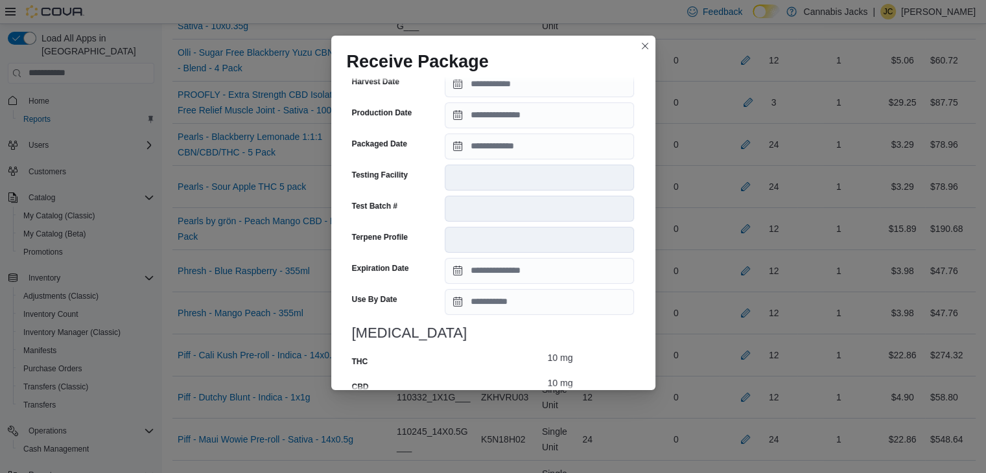
scroll to position [505, 0]
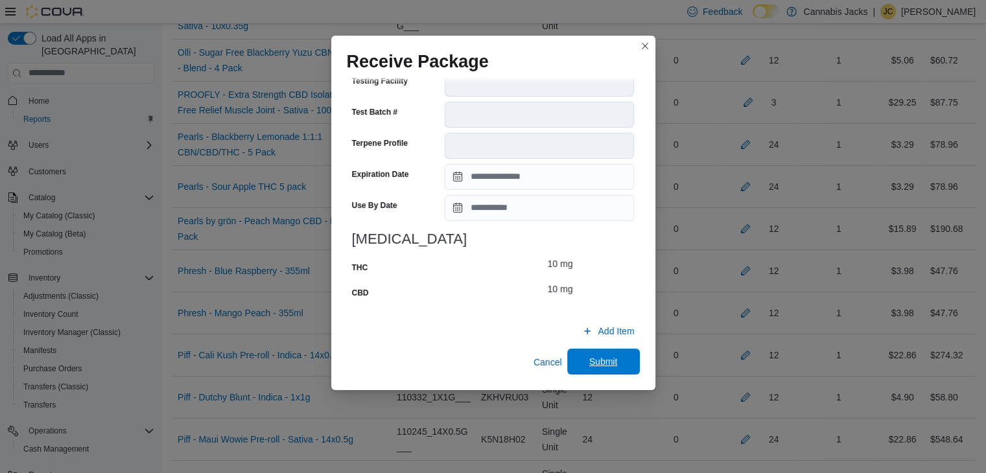
click at [599, 360] on span "Submit" at bounding box center [603, 361] width 29 height 13
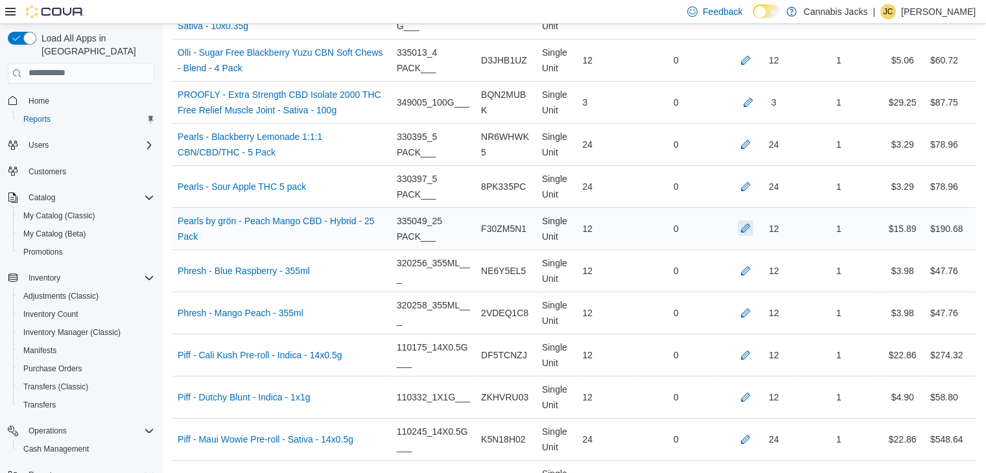
click at [753, 220] on button "button" at bounding box center [746, 228] width 16 height 16
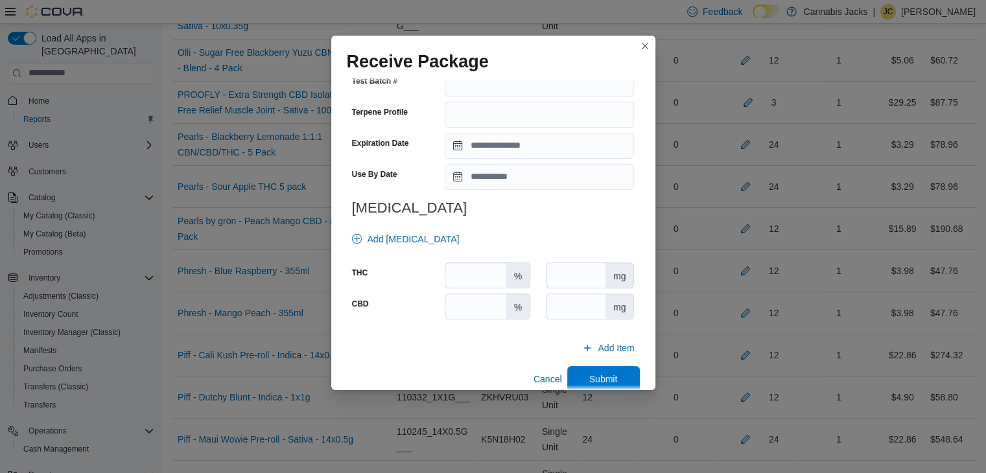
scroll to position [454, 0]
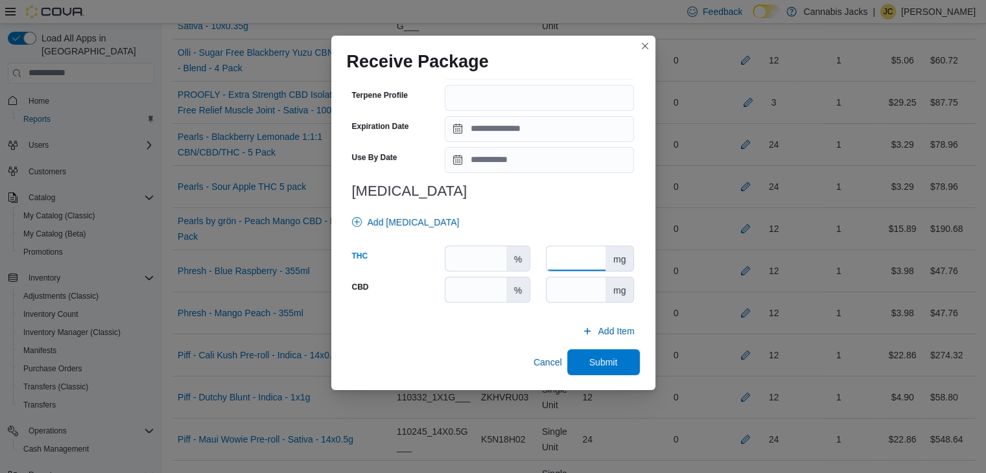
click at [555, 246] on input "number" at bounding box center [576, 258] width 59 height 25
type input "*"
click at [569, 289] on input "number" at bounding box center [576, 289] width 59 height 25
type input "***"
click at [589, 359] on span "Submit" at bounding box center [603, 361] width 29 height 13
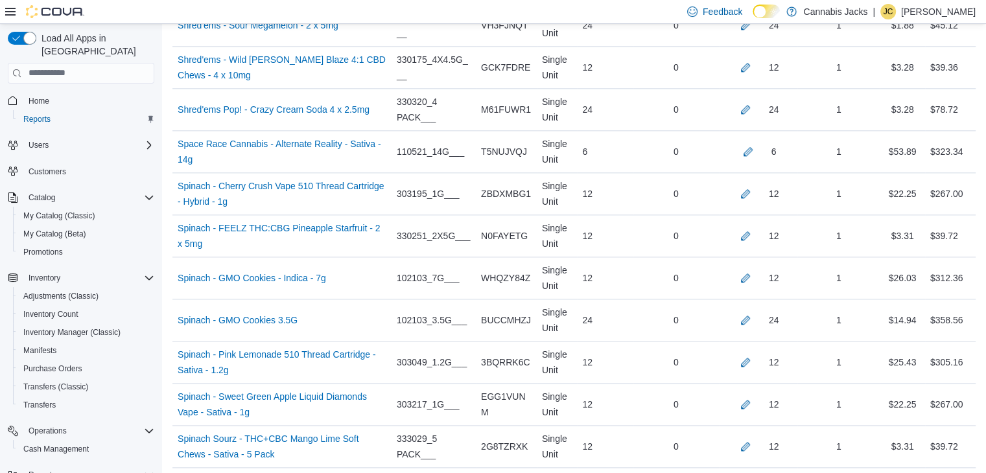
scroll to position [6505, 0]
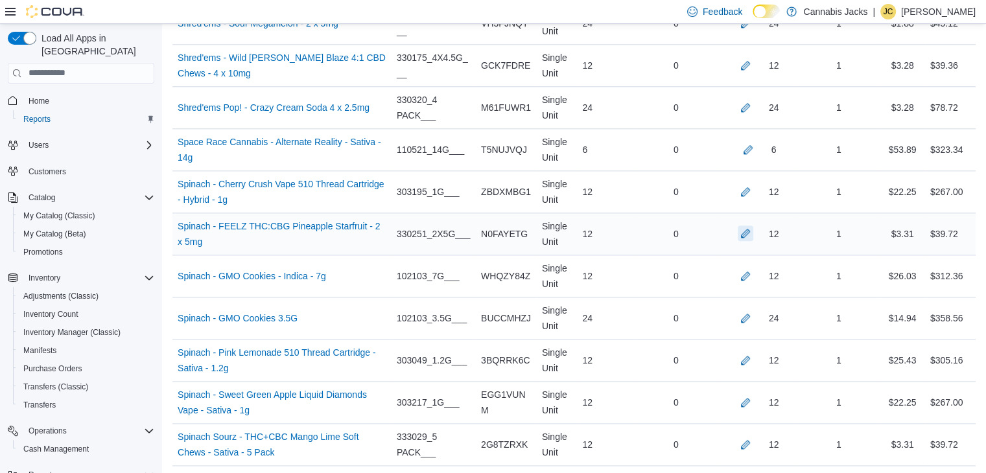
click at [753, 226] on button "button" at bounding box center [746, 234] width 16 height 16
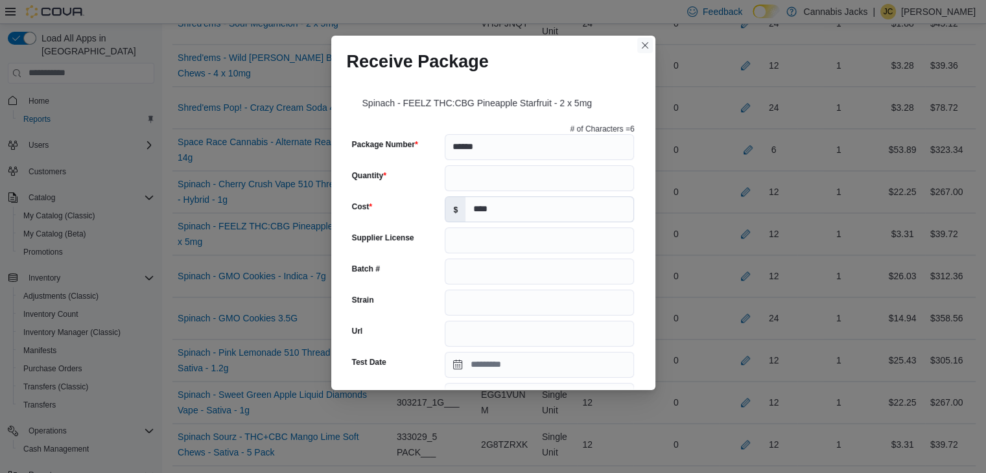
click at [648, 47] on button "Closes this modal window" at bounding box center [645, 46] width 16 height 16
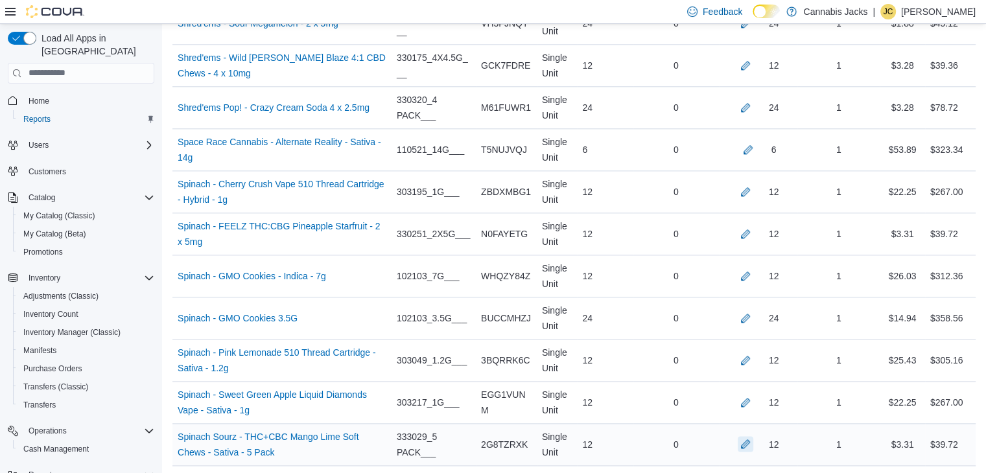
click at [753, 436] on button "button" at bounding box center [746, 444] width 16 height 16
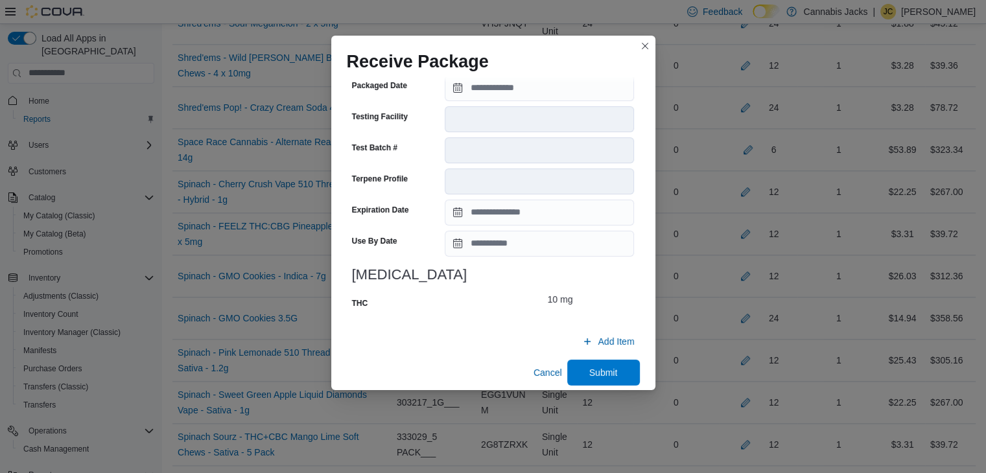
scroll to position [480, 0]
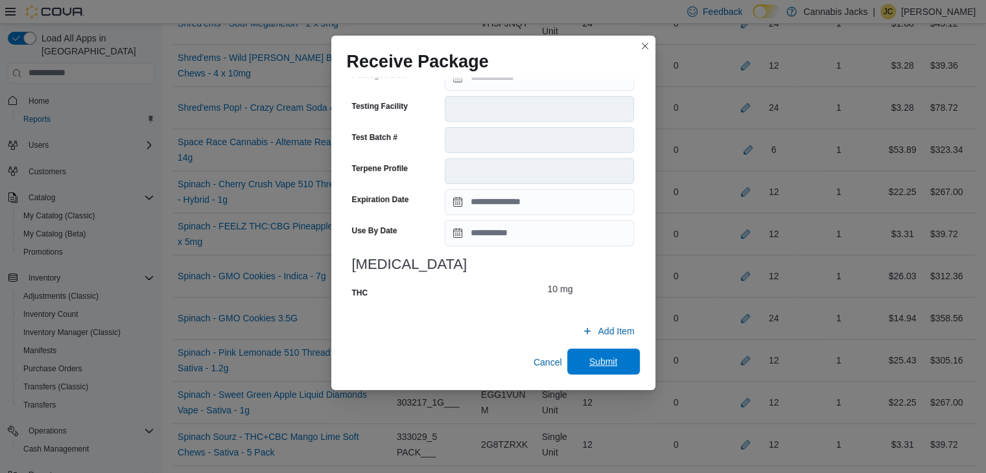
click at [589, 364] on span "Submit" at bounding box center [603, 361] width 29 height 13
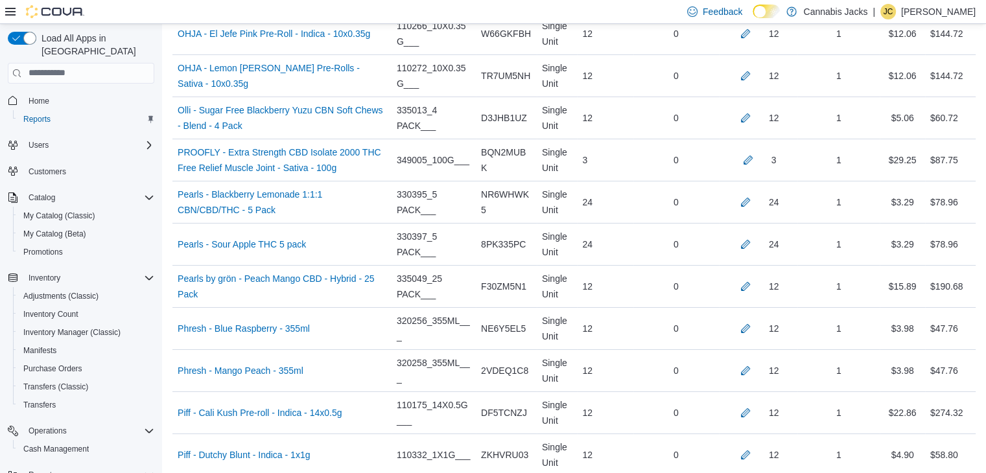
scroll to position [4560, 0]
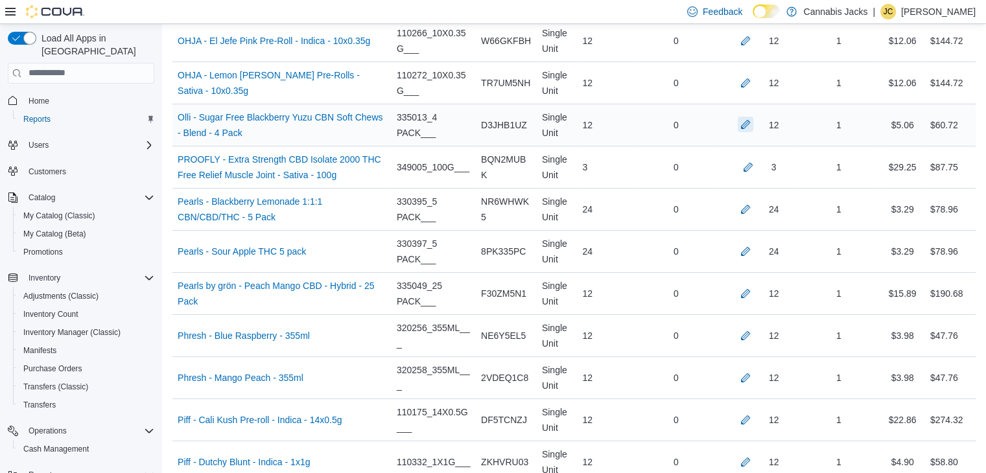
click at [753, 117] on button "button" at bounding box center [746, 125] width 16 height 16
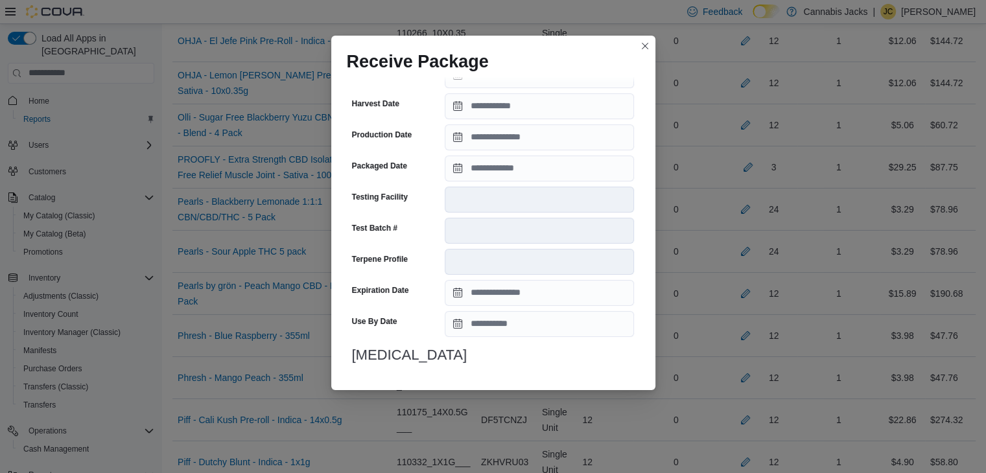
scroll to position [454, 0]
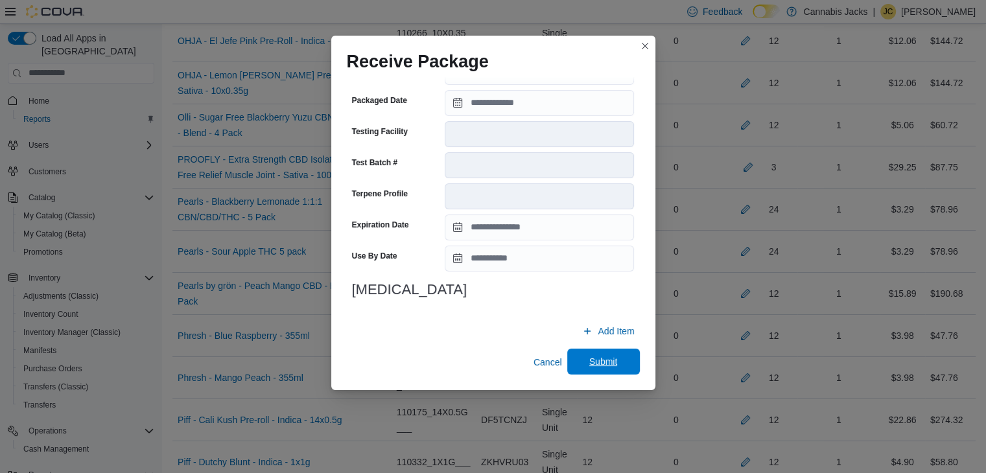
click at [591, 357] on span "Submit" at bounding box center [603, 361] width 29 height 13
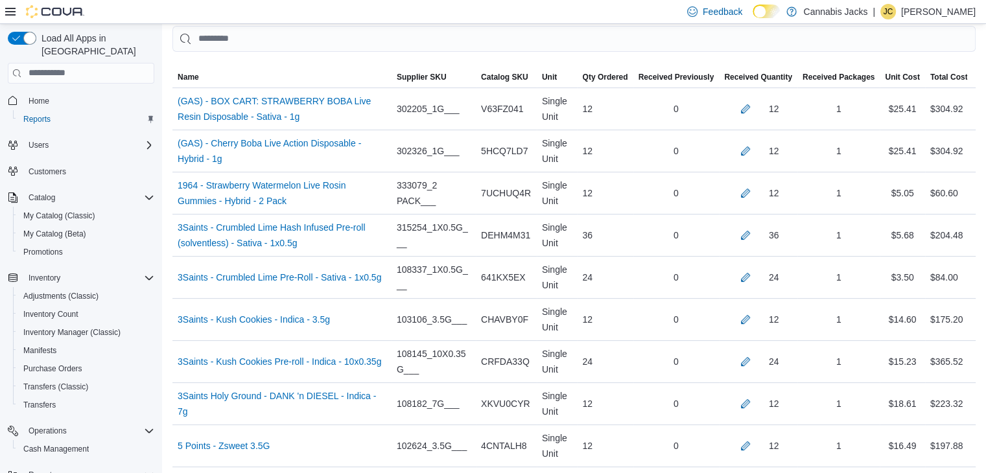
scroll to position [410, 0]
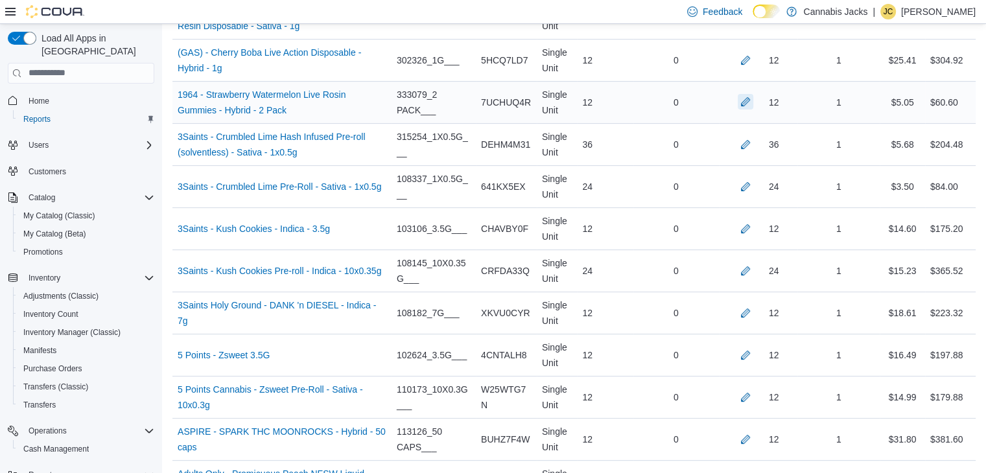
click at [753, 104] on button "button" at bounding box center [746, 102] width 16 height 16
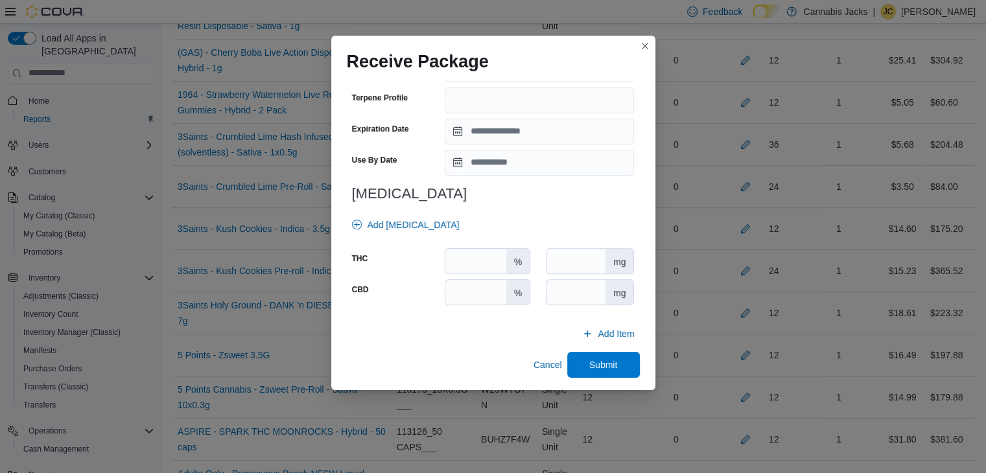
scroll to position [464, 0]
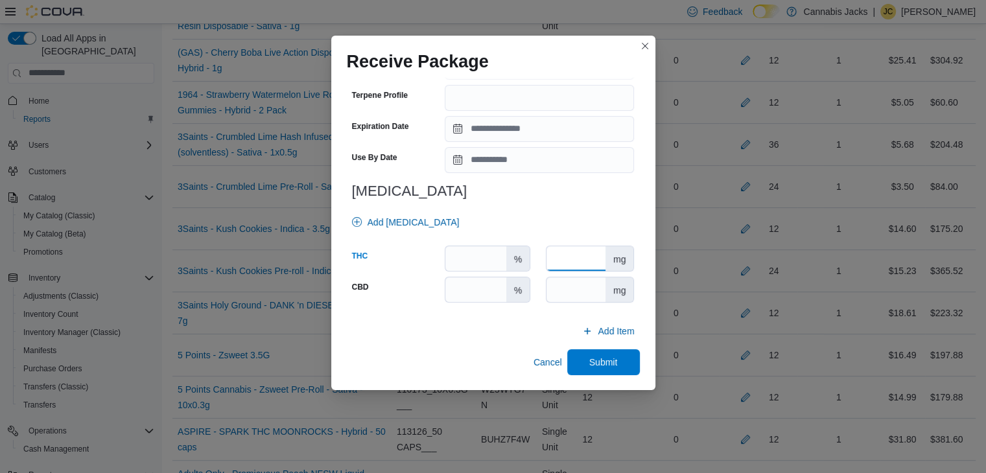
click at [574, 254] on input "number" at bounding box center [576, 258] width 59 height 25
type input "**"
click at [573, 289] on input "number" at bounding box center [576, 289] width 59 height 25
type input "*"
click at [622, 364] on button "Submit" at bounding box center [603, 362] width 73 height 26
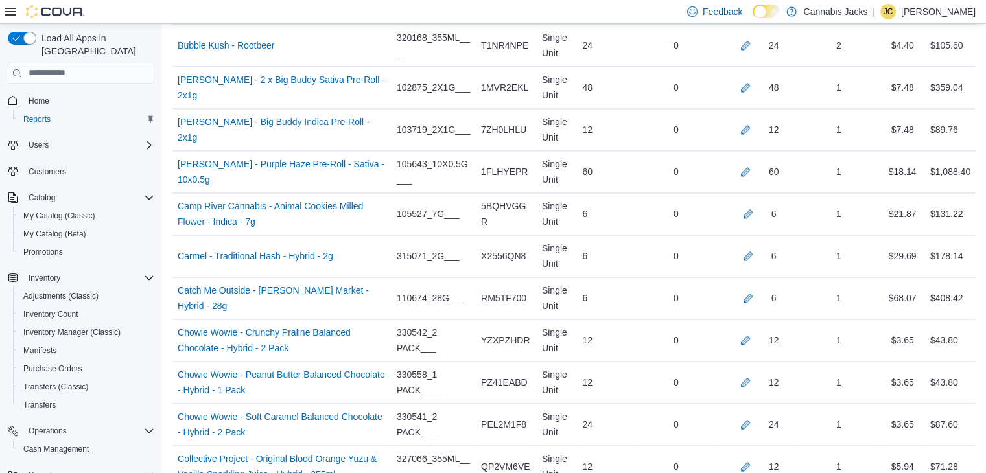
scroll to position [1902, 0]
click at [752, 332] on button "button" at bounding box center [746, 339] width 16 height 16
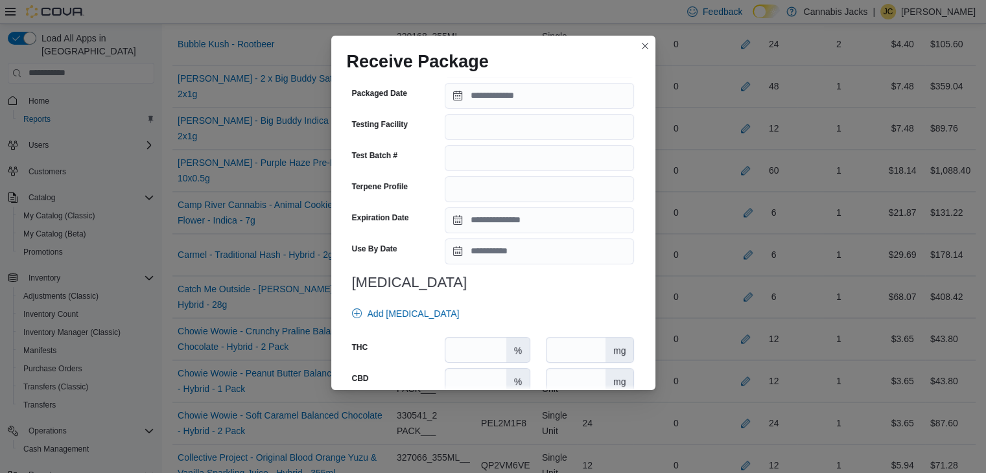
scroll to position [454, 0]
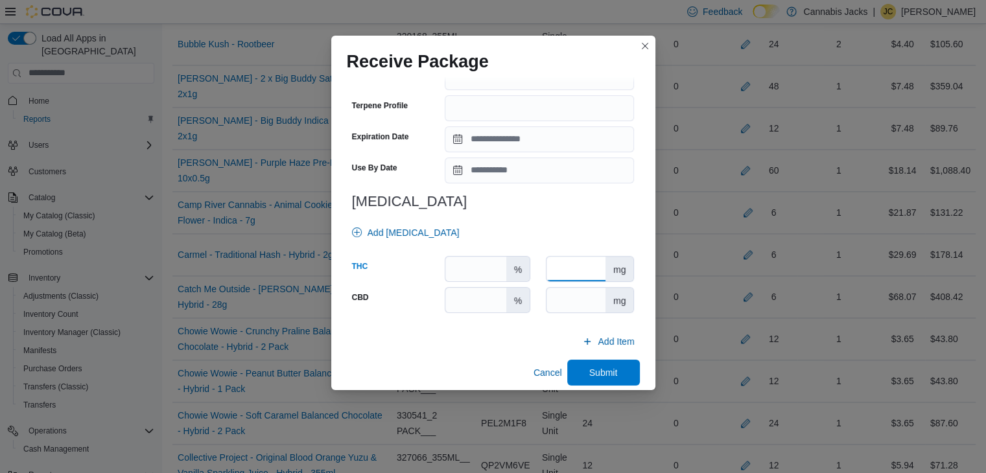
click at [567, 263] on input "number" at bounding box center [576, 269] width 59 height 25
type input "**"
click at [571, 298] on input "number" at bounding box center [576, 300] width 59 height 25
type input "**"
click at [591, 377] on span "Submit" at bounding box center [603, 372] width 29 height 13
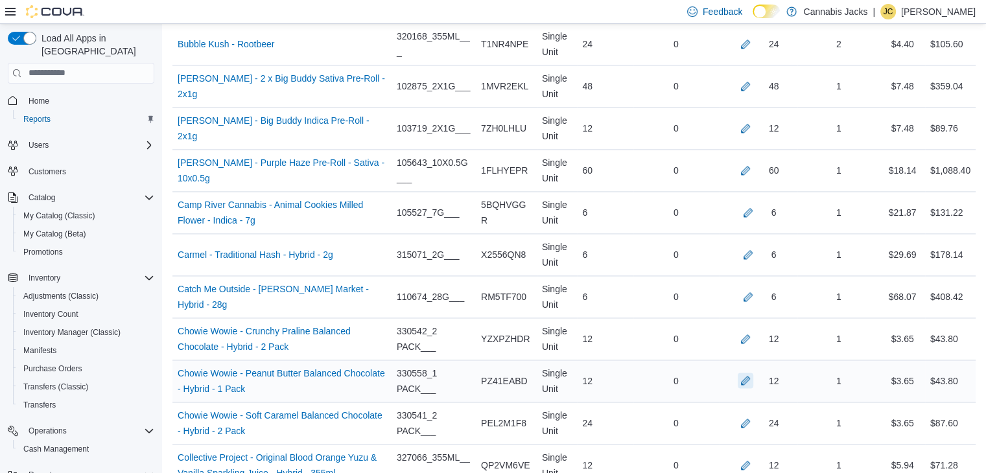
click at [753, 378] on button "button" at bounding box center [746, 381] width 16 height 16
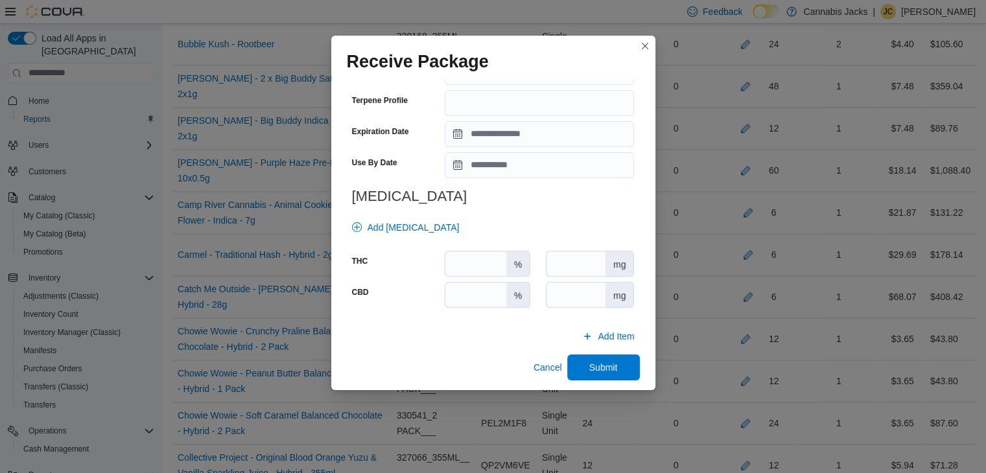
scroll to position [464, 0]
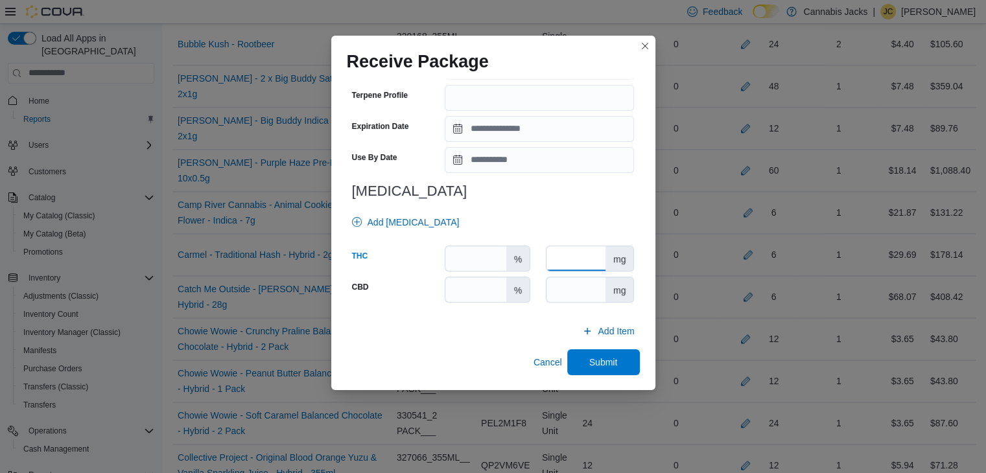
click at [556, 261] on input "number" at bounding box center [576, 258] width 59 height 25
type input "**"
click at [550, 295] on input "number" at bounding box center [576, 289] width 59 height 25
type input "**"
click at [591, 353] on span "Submit" at bounding box center [603, 362] width 57 height 26
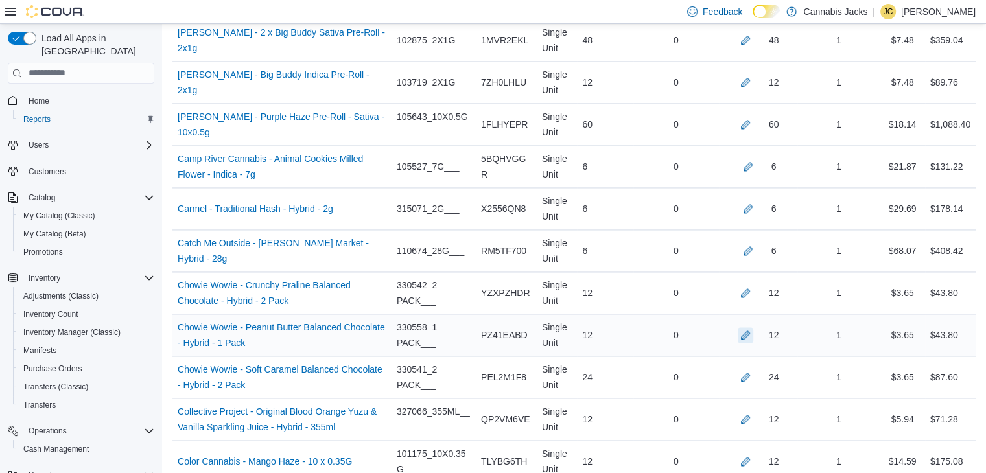
scroll to position [1966, 0]
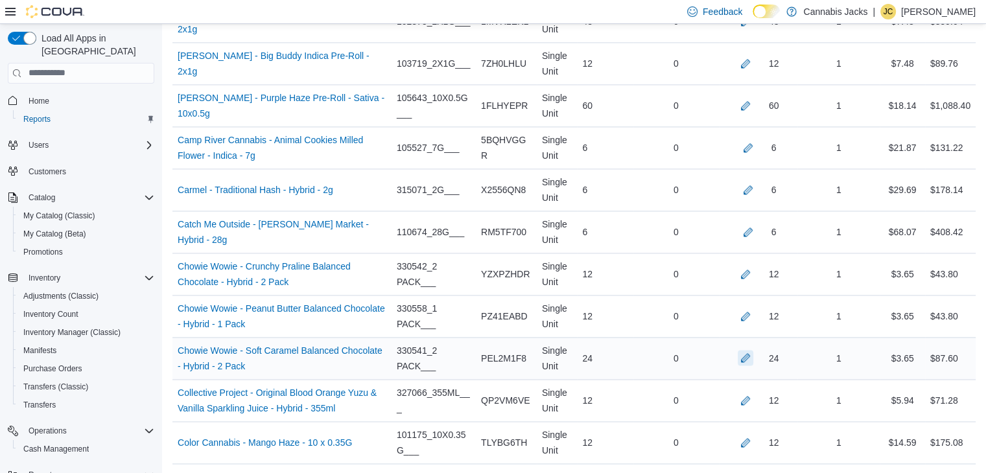
click at [753, 350] on button "button" at bounding box center [746, 358] width 16 height 16
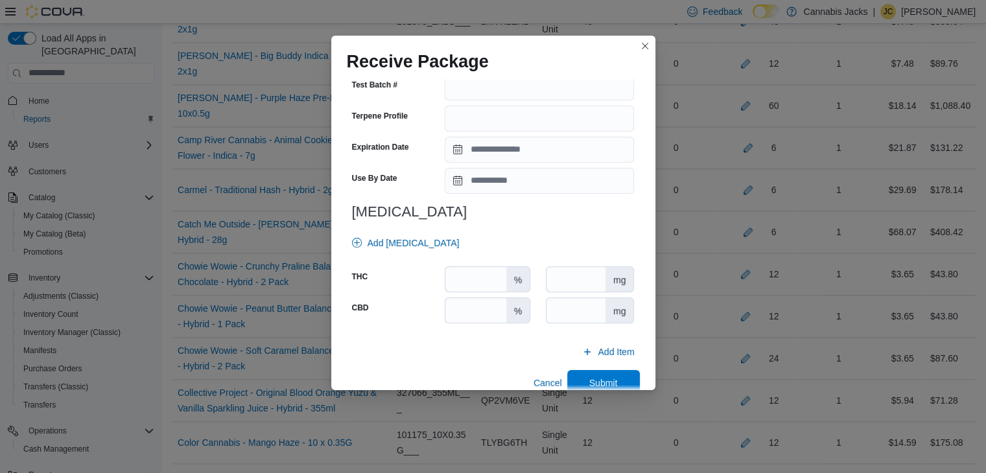
scroll to position [464, 0]
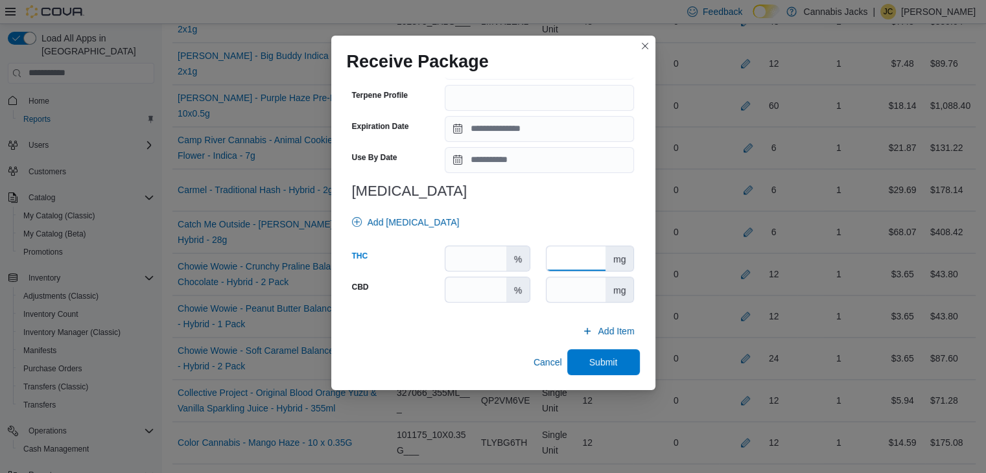
click at [558, 255] on input "number" at bounding box center [576, 258] width 59 height 25
type input "**"
click at [560, 291] on input "number" at bounding box center [576, 289] width 59 height 25
type input "**"
click at [578, 355] on span "Submit" at bounding box center [603, 362] width 57 height 26
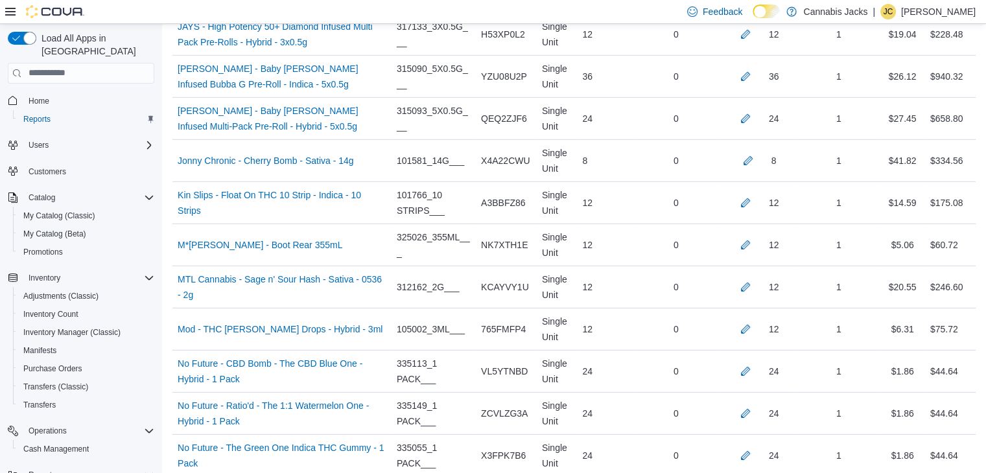
scroll to position [4041, 0]
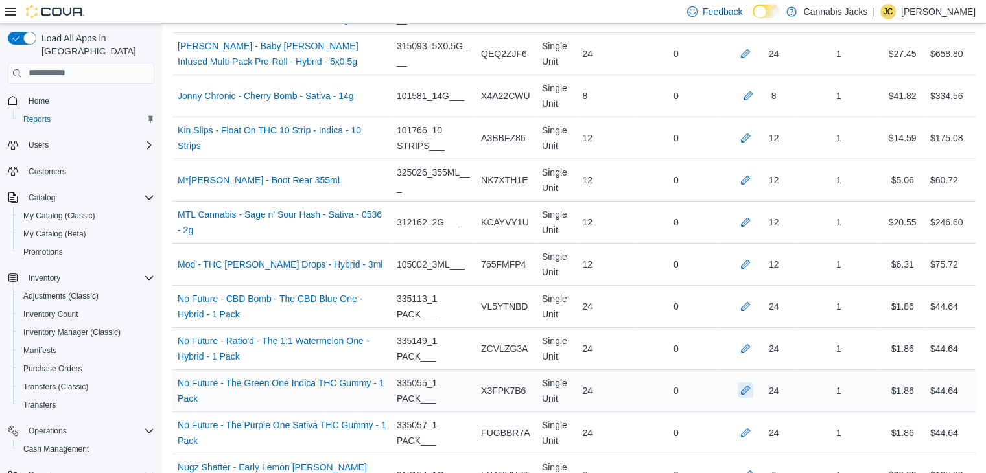
click at [753, 383] on button "button" at bounding box center [746, 391] width 16 height 16
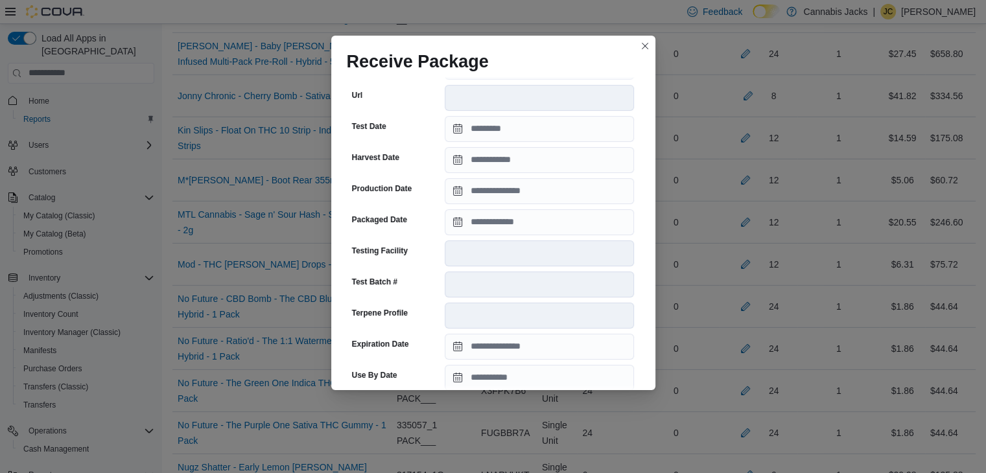
scroll to position [495, 0]
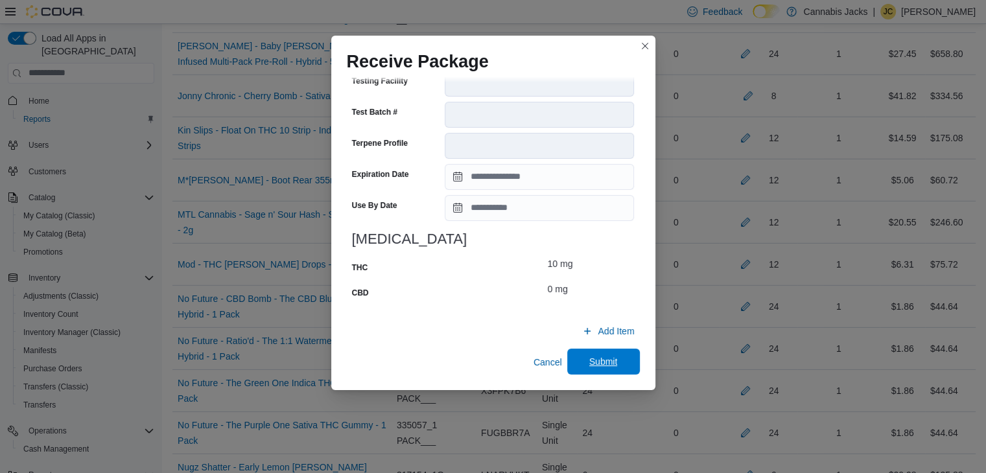
click at [583, 367] on span "Submit" at bounding box center [603, 362] width 57 height 26
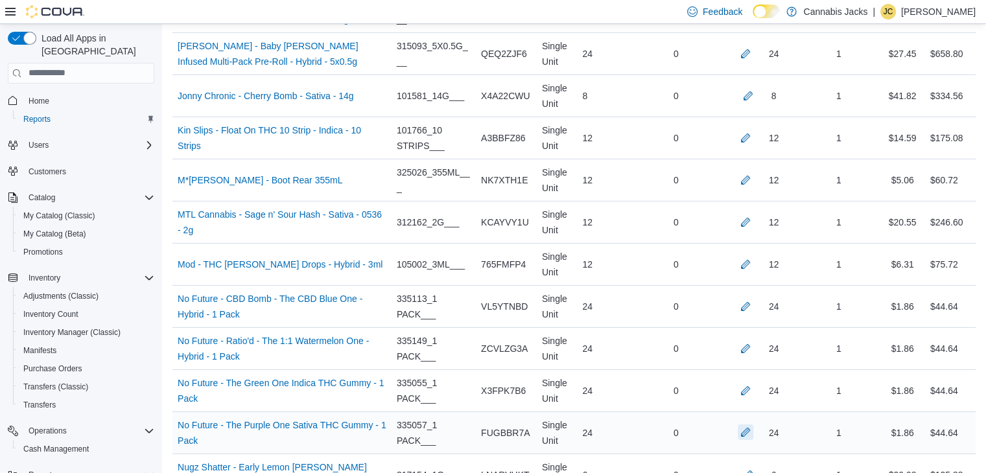
click at [753, 425] on button "button" at bounding box center [746, 433] width 16 height 16
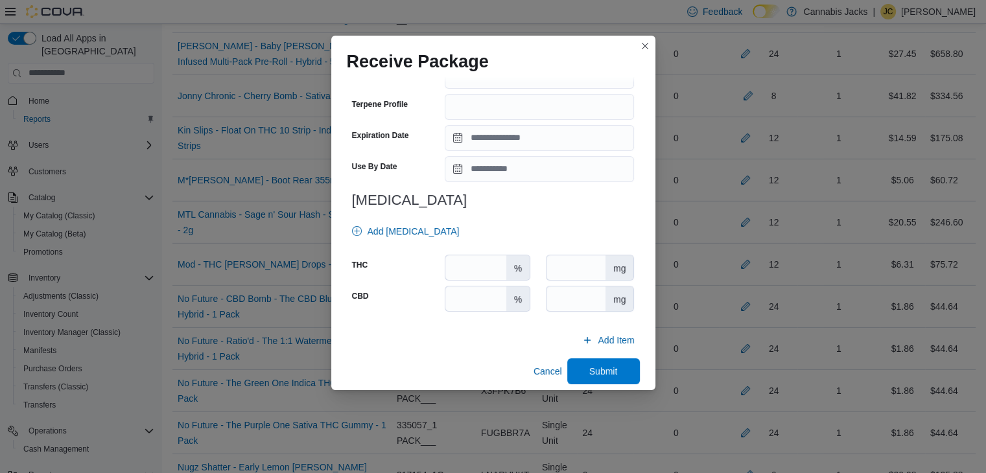
scroll to position [454, 0]
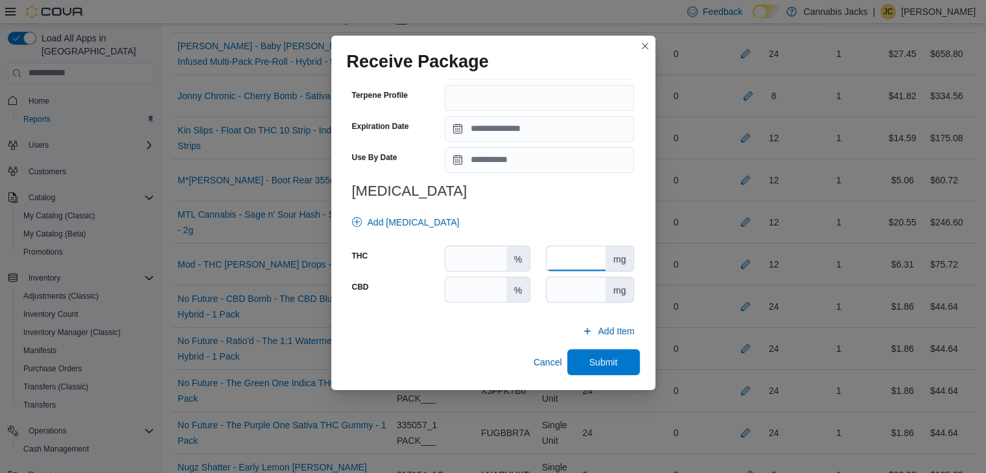
click at [565, 263] on input "number" at bounding box center [576, 258] width 59 height 25
type input "**"
click at [566, 290] on input "number" at bounding box center [576, 289] width 59 height 25
type input "*"
click at [589, 364] on span "Submit" at bounding box center [603, 361] width 29 height 13
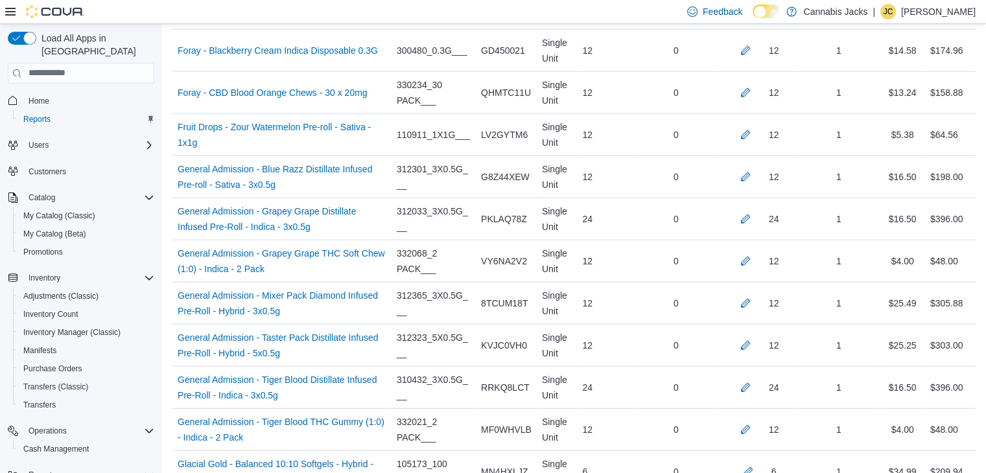
scroll to position [3198, 0]
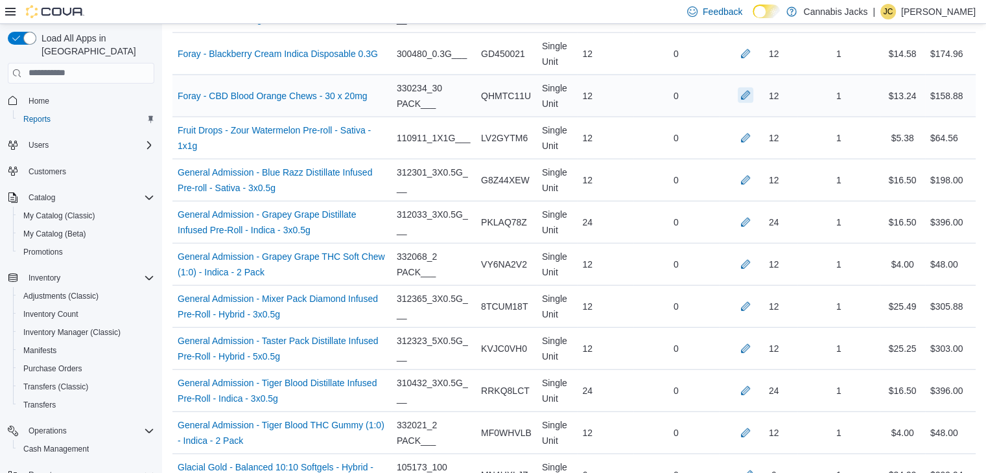
click at [752, 88] on button "button" at bounding box center [746, 96] width 16 height 16
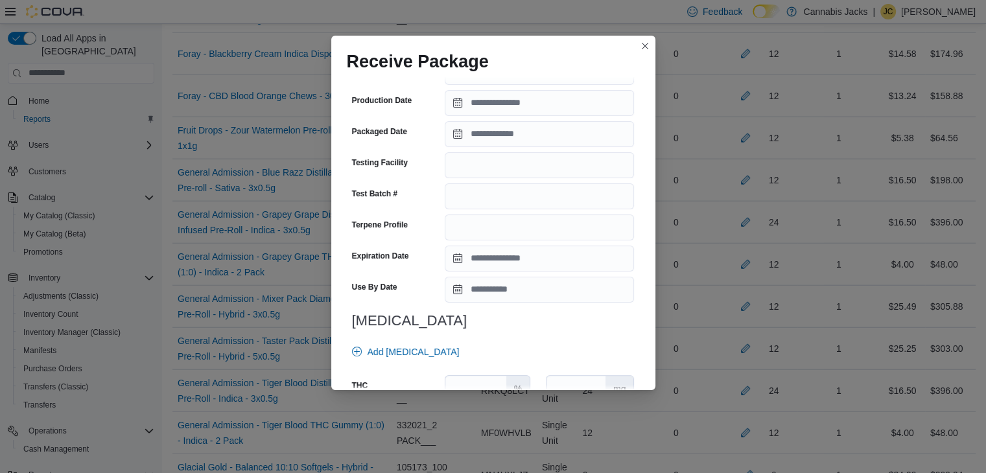
scroll to position [454, 0]
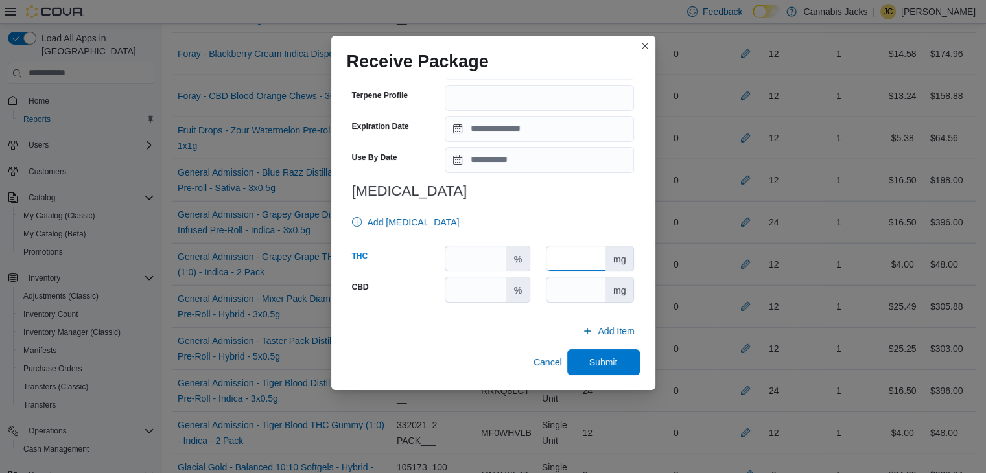
click at [561, 262] on input "number" at bounding box center [576, 258] width 59 height 25
type input "*"
click at [571, 289] on input "number" at bounding box center [576, 289] width 59 height 25
type input "***"
click at [589, 365] on span "Submit" at bounding box center [603, 361] width 29 height 13
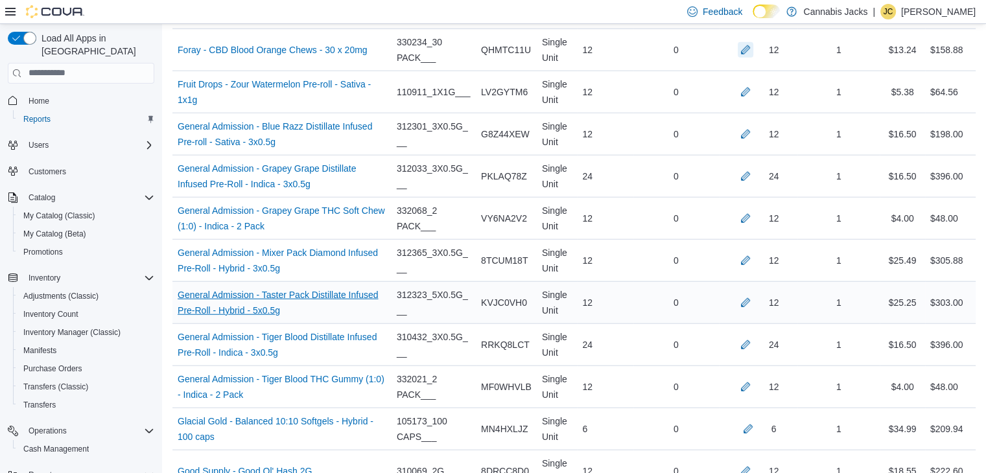
scroll to position [3263, 0]
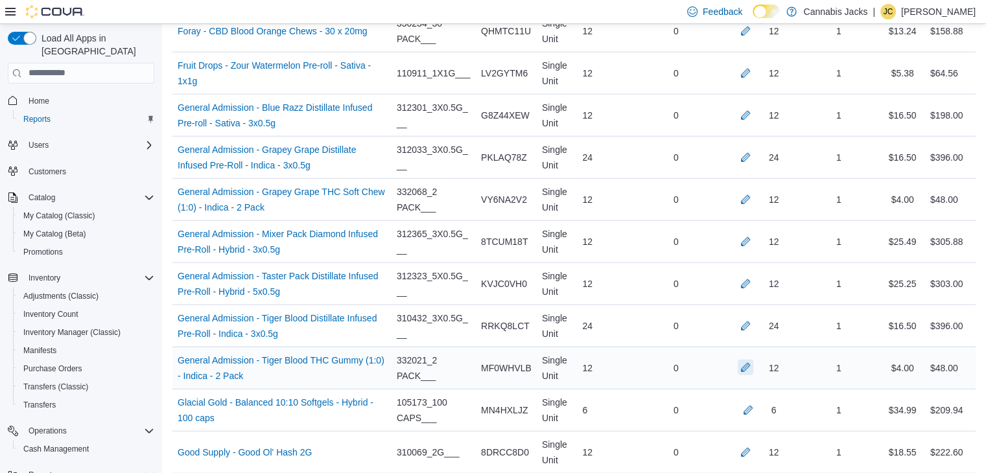
click at [753, 360] on button "button" at bounding box center [746, 368] width 16 height 16
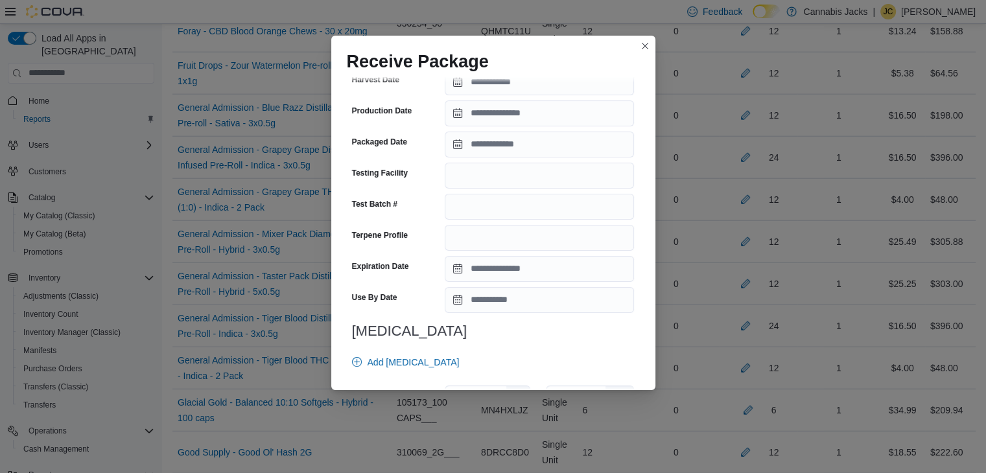
scroll to position [464, 0]
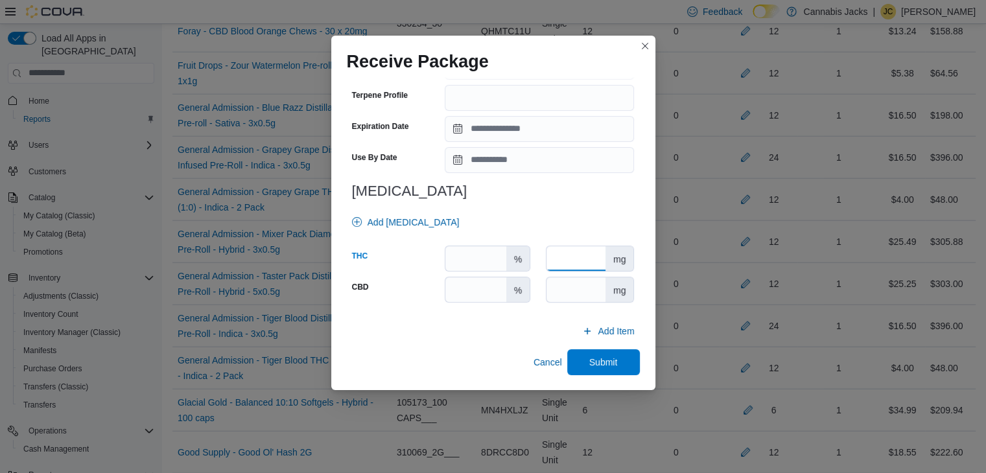
click at [585, 261] on input "number" at bounding box center [576, 258] width 59 height 25
type input "**"
click at [571, 290] on input "number" at bounding box center [576, 289] width 59 height 25
type input "*"
click at [579, 359] on span "Submit" at bounding box center [603, 362] width 57 height 26
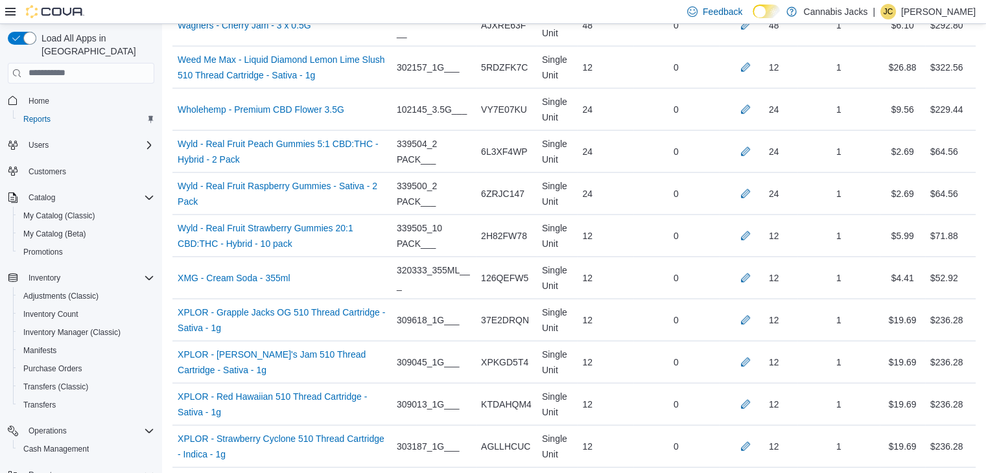
scroll to position [7592, 0]
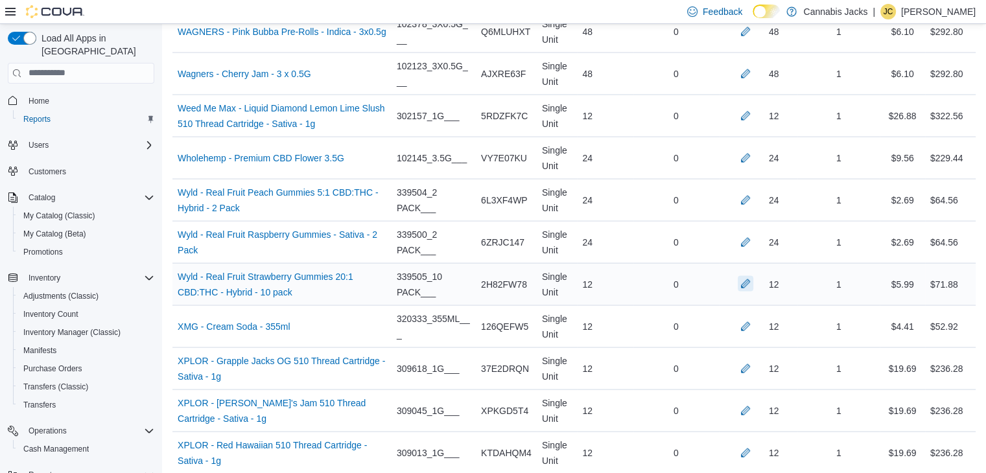
click at [750, 276] on button "button" at bounding box center [746, 284] width 16 height 16
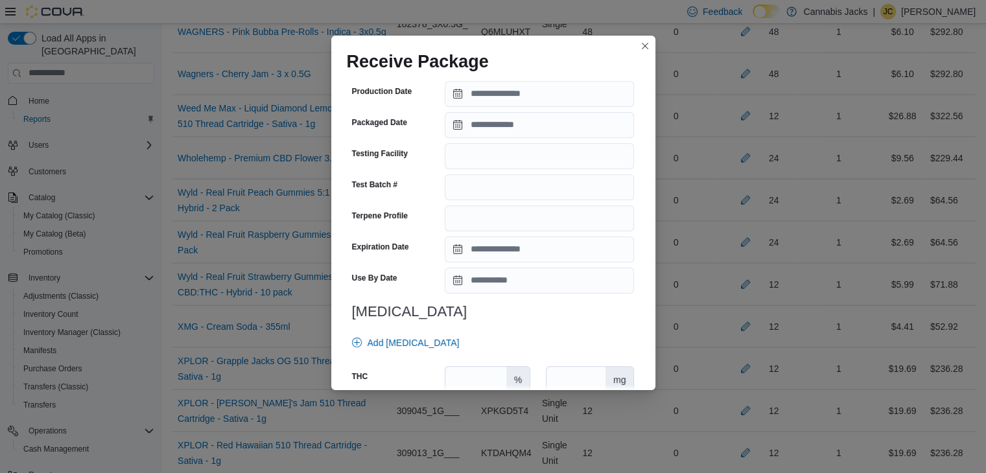
scroll to position [464, 0]
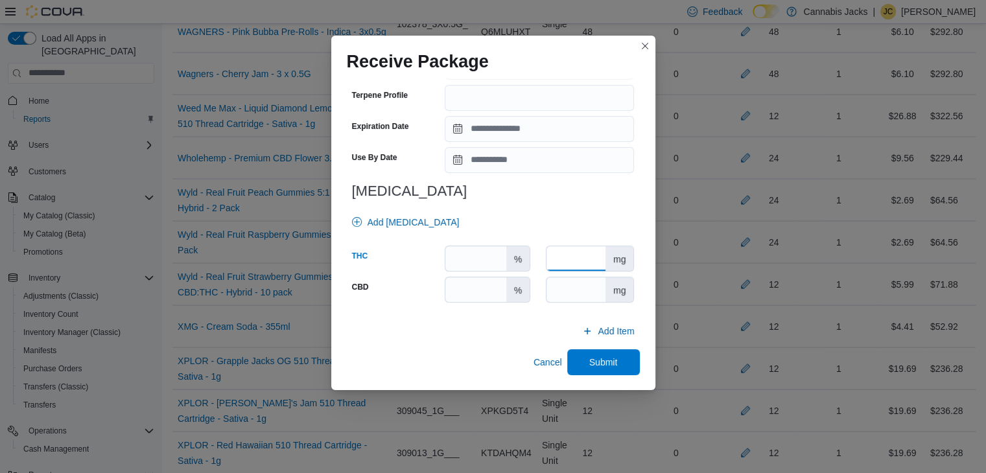
click at [554, 261] on input "number" at bounding box center [576, 258] width 59 height 25
type input "**"
click at [560, 294] on input "number" at bounding box center [576, 289] width 59 height 25
type input "***"
click at [578, 360] on span "Submit" at bounding box center [603, 362] width 57 height 26
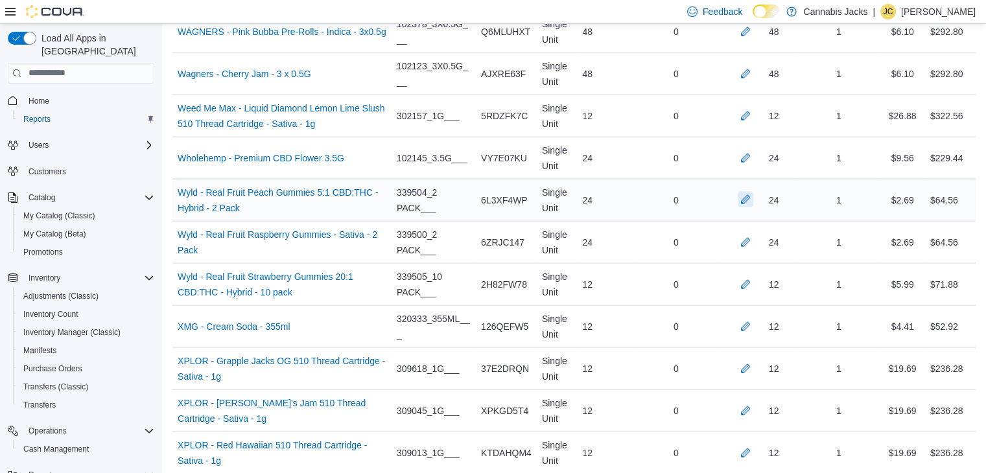
click at [750, 192] on button "button" at bounding box center [746, 200] width 16 height 16
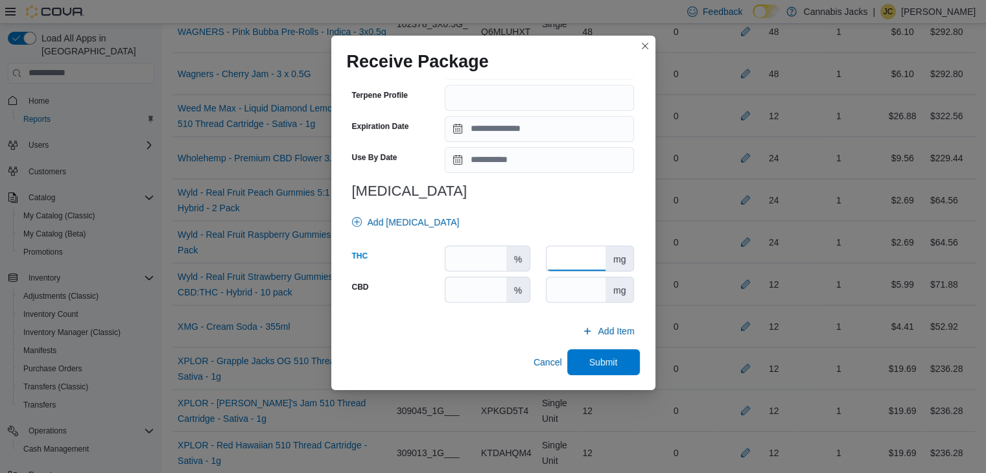
click at [563, 256] on input "number" at bounding box center [576, 258] width 59 height 25
type input "**"
click at [573, 294] on input "number" at bounding box center [576, 289] width 59 height 25
type input "**"
click at [589, 359] on span "Submit" at bounding box center [603, 361] width 29 height 13
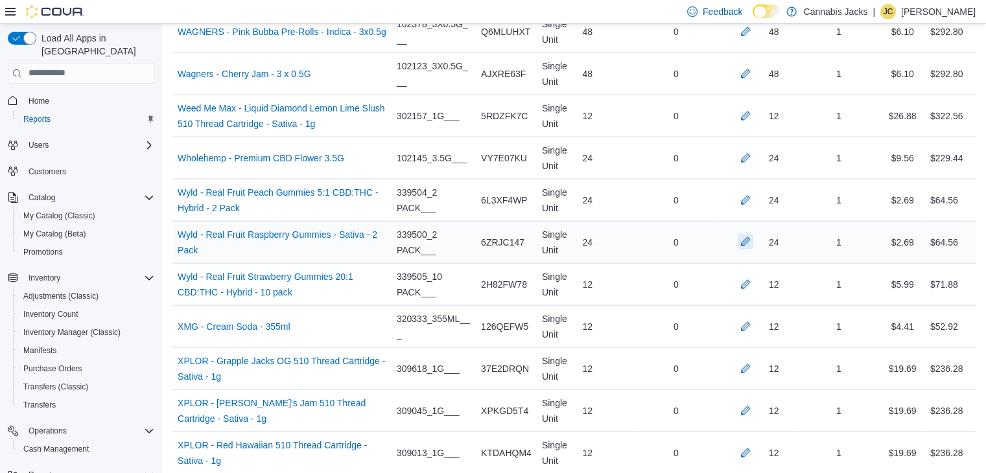
click at [751, 234] on button "button" at bounding box center [746, 242] width 16 height 16
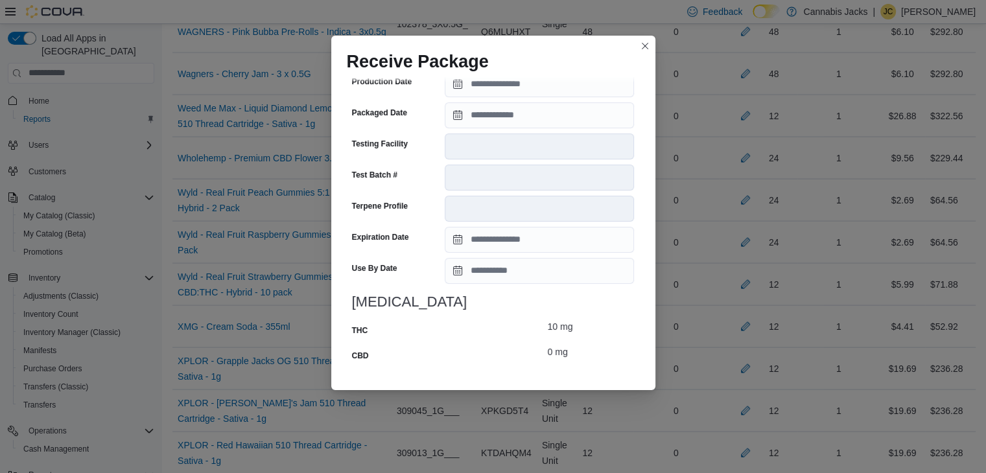
scroll to position [495, 0]
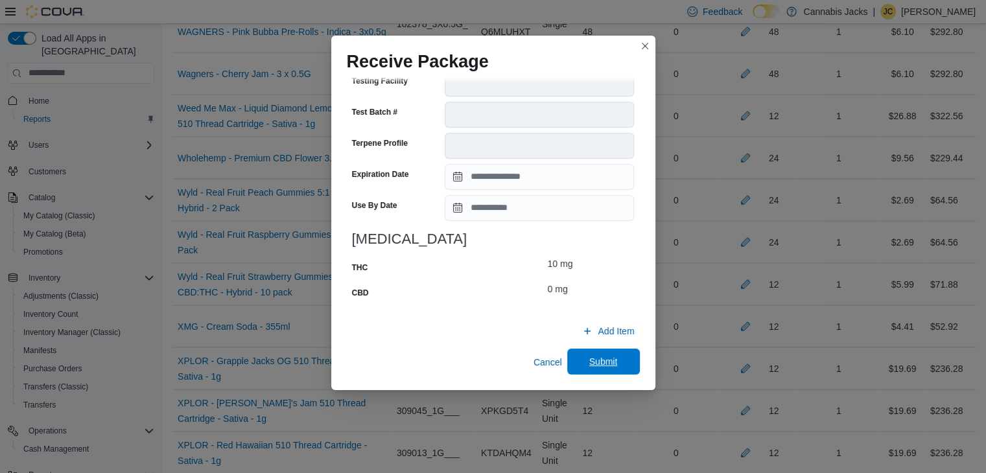
click at [589, 366] on span "Submit" at bounding box center [603, 361] width 29 height 13
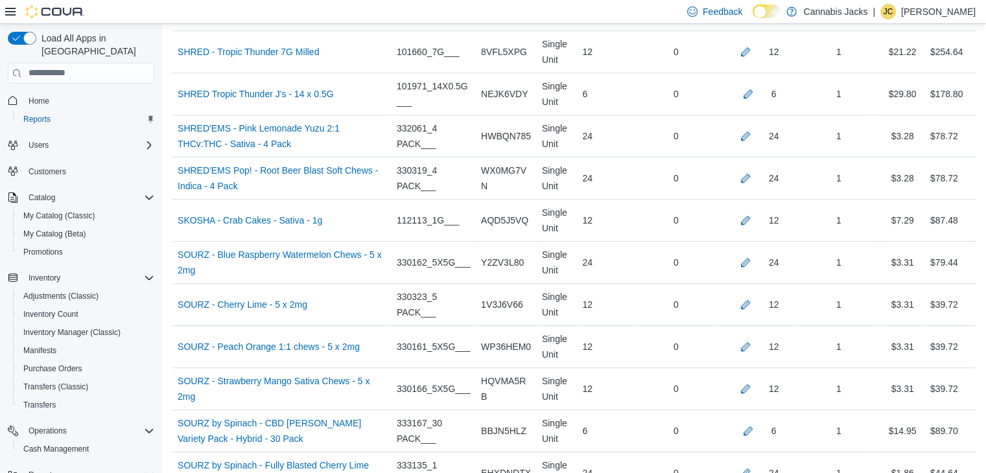
scroll to position [5906, 0]
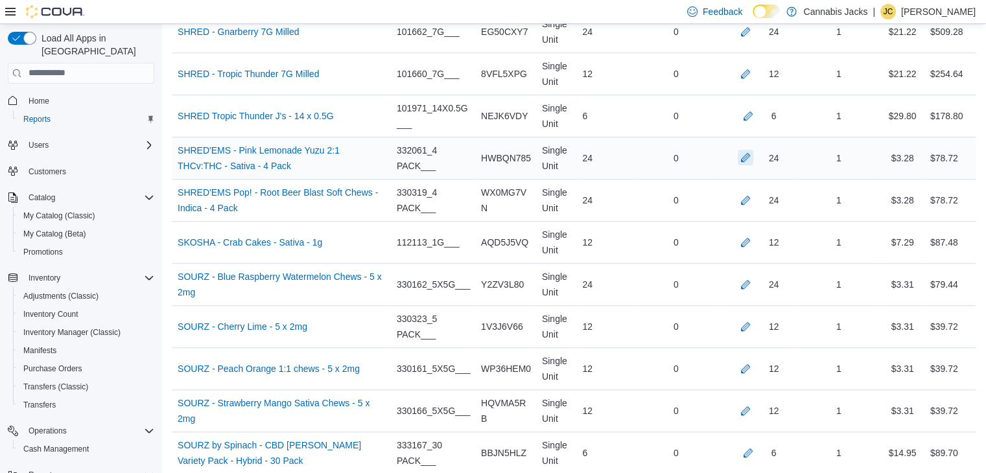
click at [753, 150] on button "button" at bounding box center [746, 158] width 16 height 16
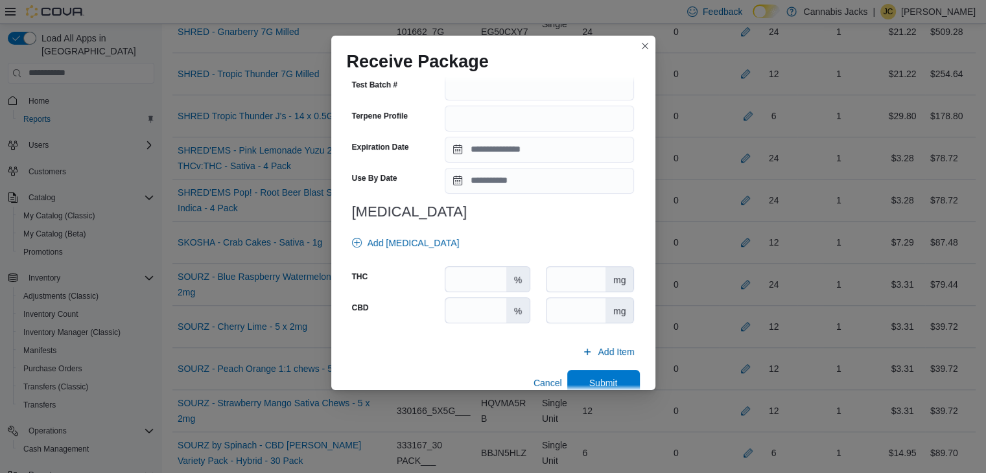
scroll to position [454, 0]
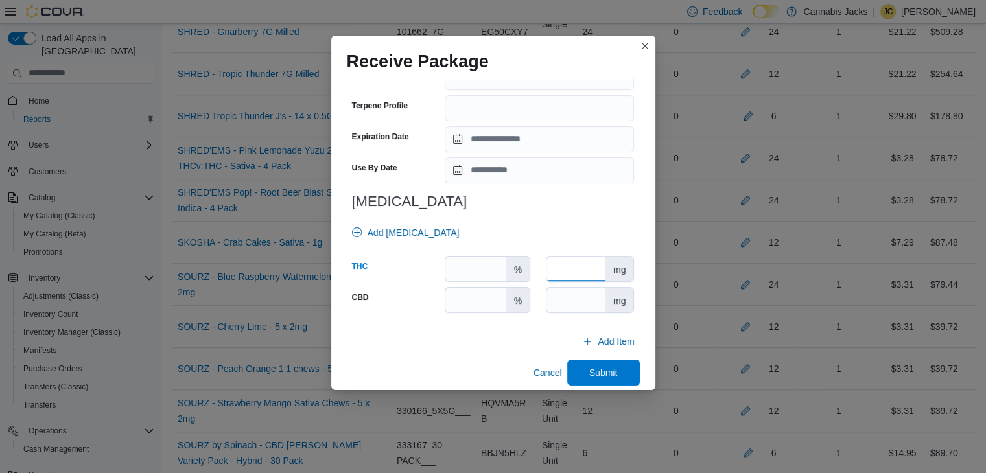
click at [582, 269] on input "number" at bounding box center [576, 269] width 59 height 25
type input "**"
click at [580, 304] on input "number" at bounding box center [576, 300] width 59 height 25
type input "*"
click at [602, 371] on span "Submit" at bounding box center [603, 372] width 29 height 13
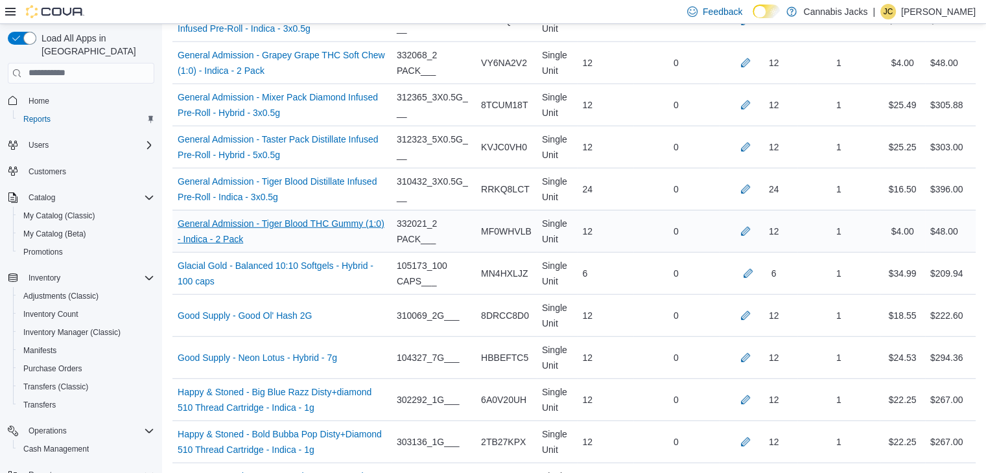
scroll to position [3378, 0]
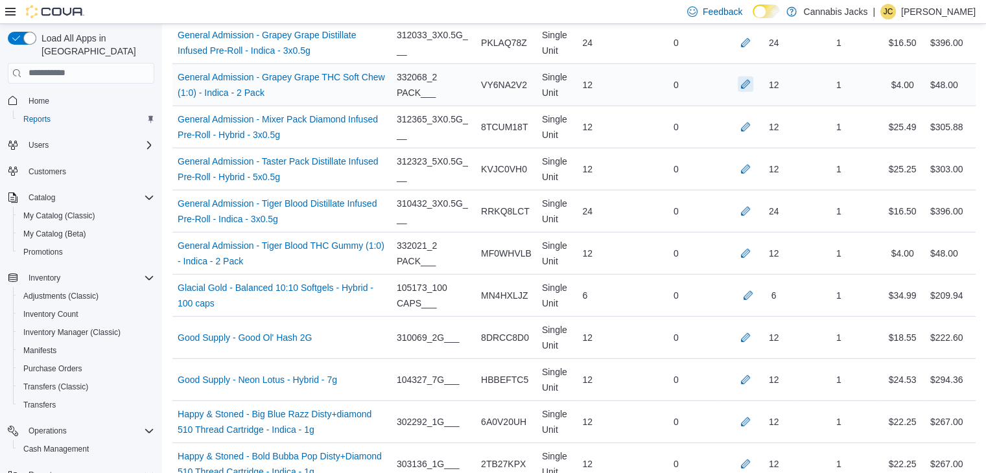
click at [751, 80] on button "button" at bounding box center [746, 85] width 16 height 16
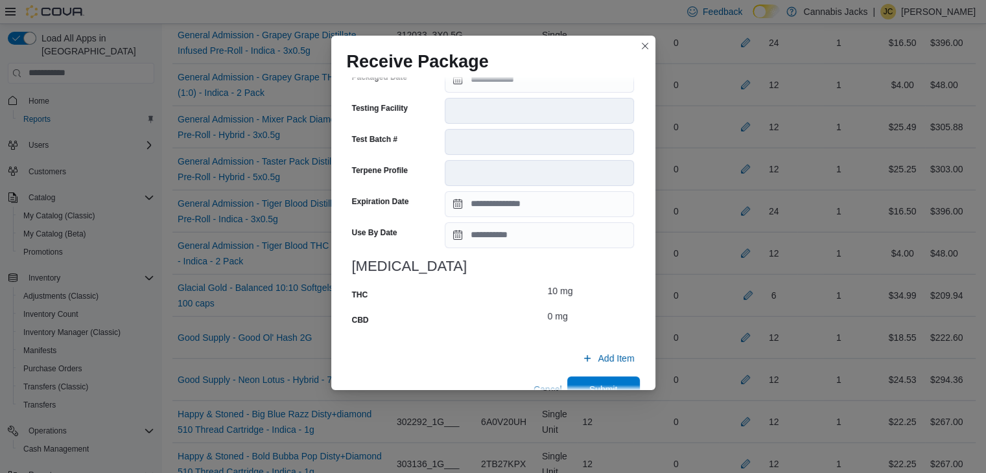
scroll to position [505, 0]
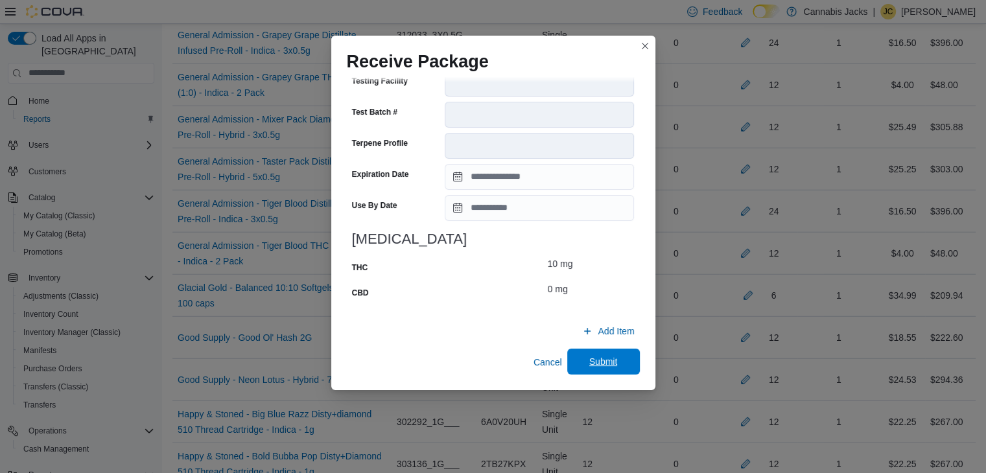
click at [595, 358] on span "Submit" at bounding box center [603, 361] width 29 height 13
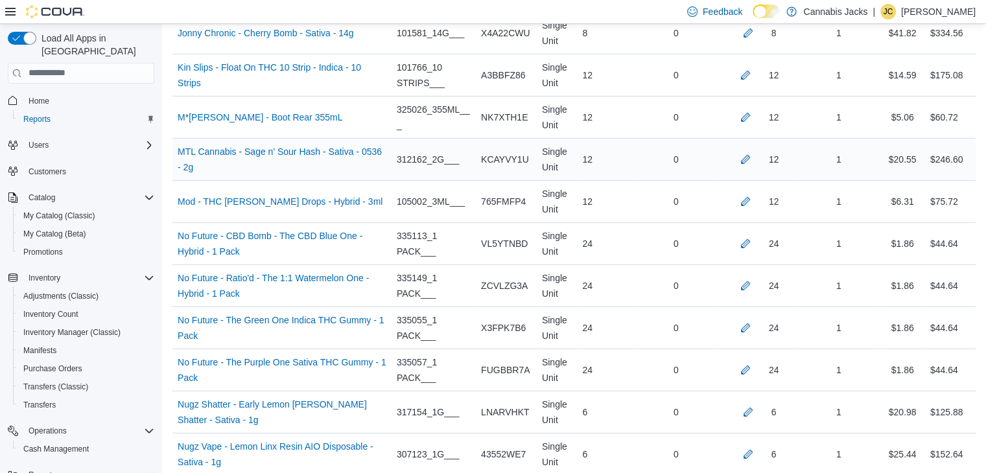
scroll to position [4156, 0]
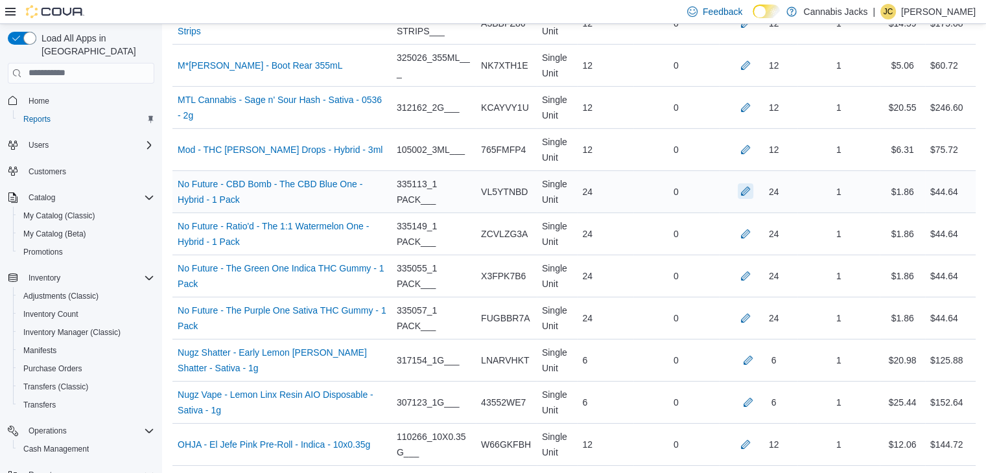
click at [753, 183] on button "button" at bounding box center [746, 191] width 16 height 16
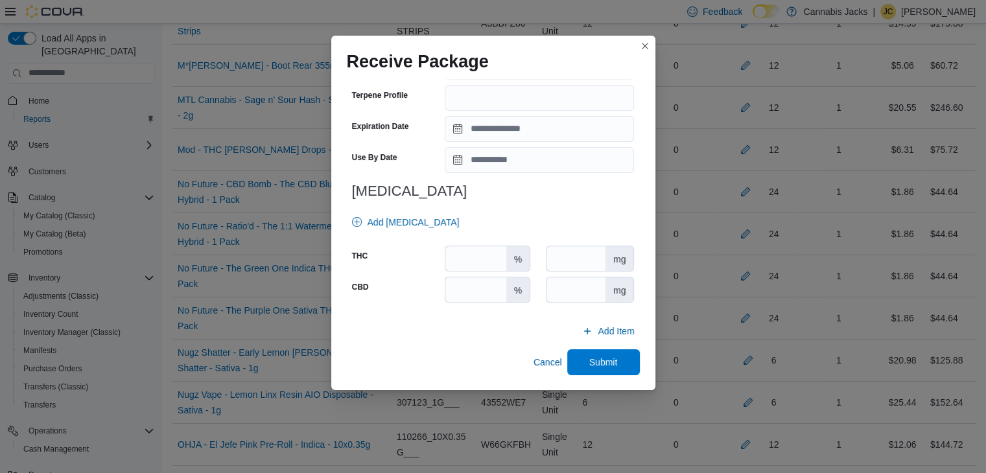
scroll to position [464, 0]
click at [578, 255] on input "number" at bounding box center [576, 258] width 59 height 25
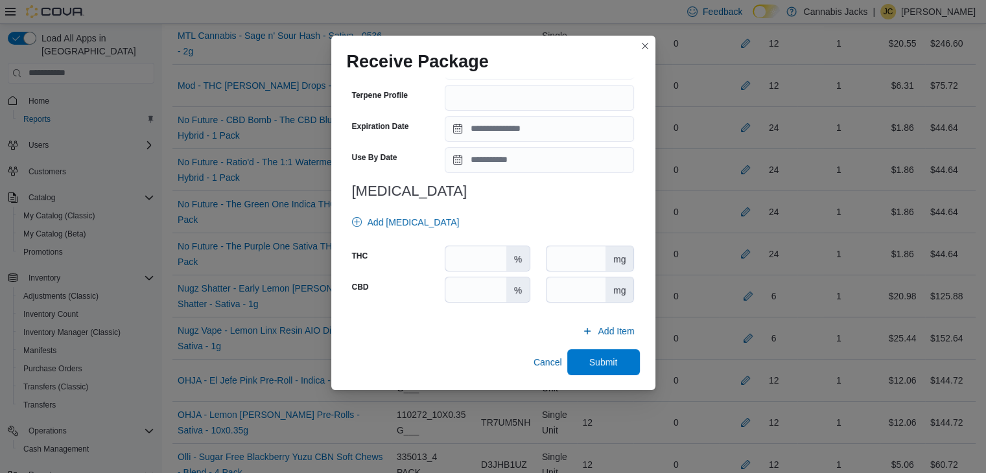
scroll to position [4221, 0]
click at [580, 285] on input "number" at bounding box center [576, 289] width 59 height 25
click at [581, 355] on span "Submit" at bounding box center [603, 362] width 57 height 26
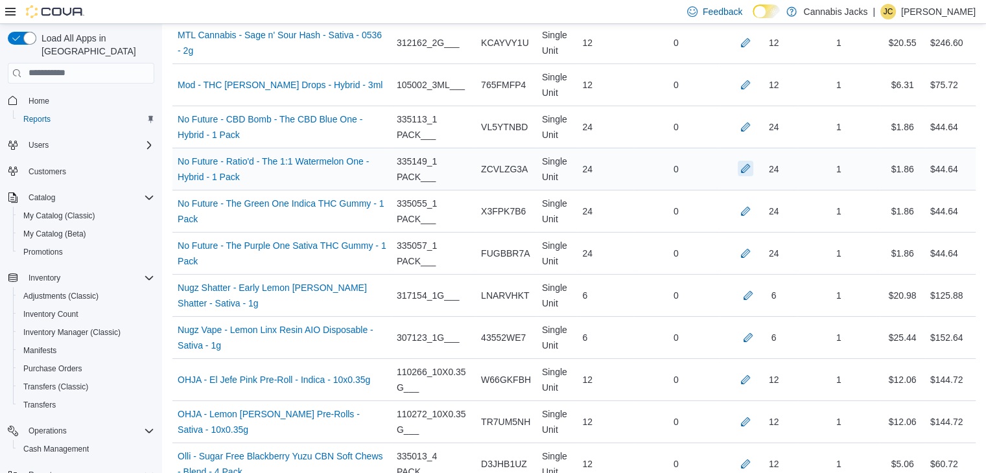
click at [753, 161] on button "button" at bounding box center [746, 169] width 16 height 16
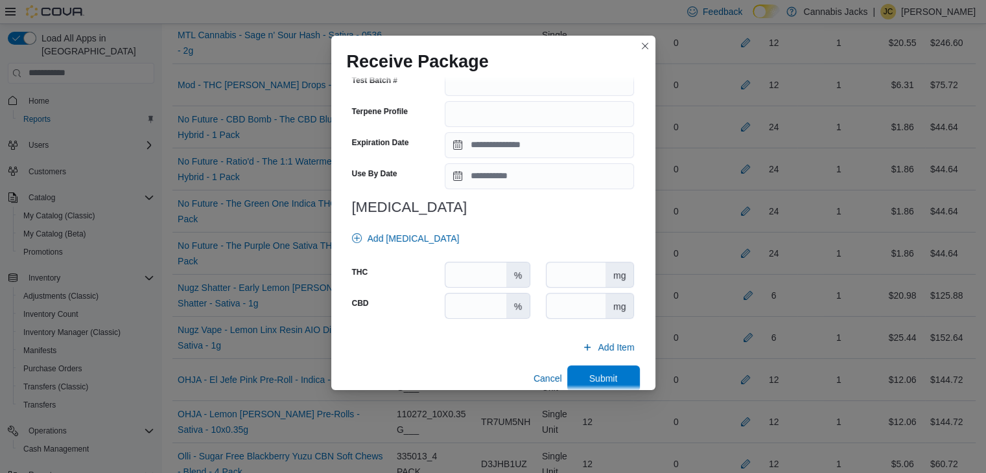
scroll to position [464, 0]
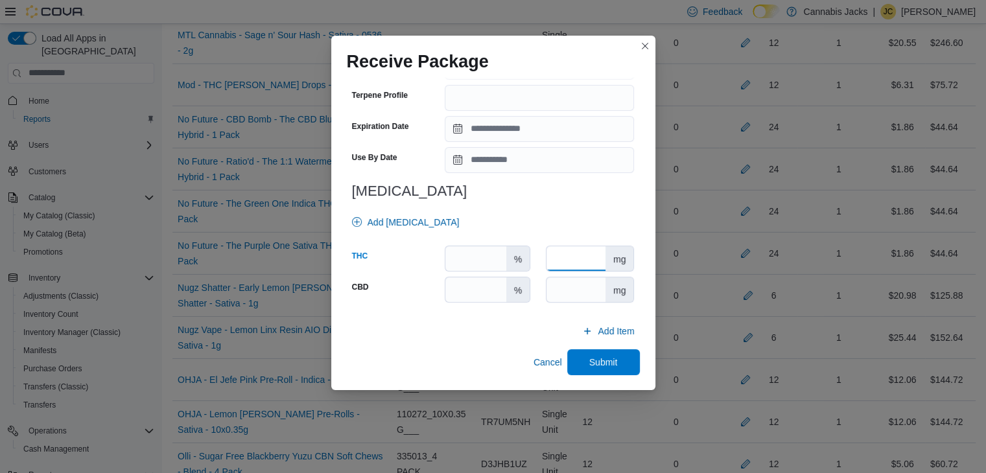
click at [550, 258] on input "number" at bounding box center [576, 258] width 59 height 25
click at [560, 281] on input "number" at bounding box center [576, 289] width 59 height 25
click at [615, 356] on span "Submit" at bounding box center [603, 362] width 57 height 26
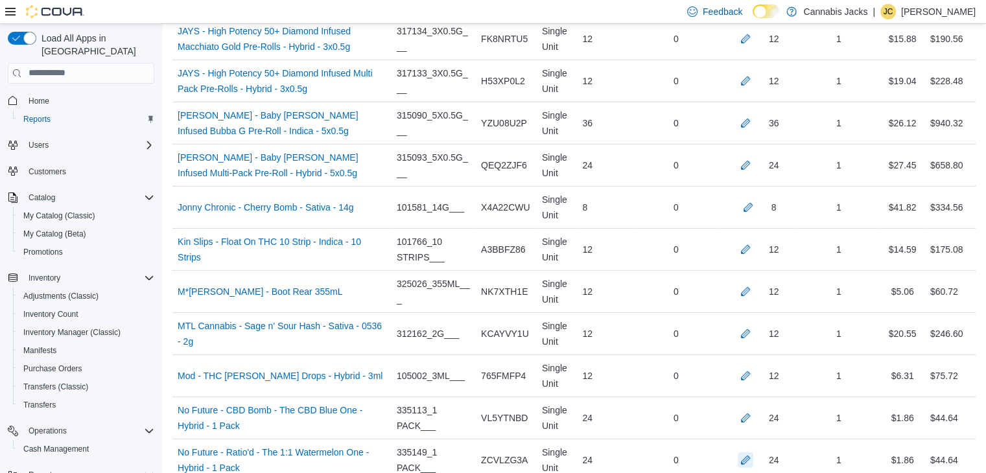
scroll to position [3896, 0]
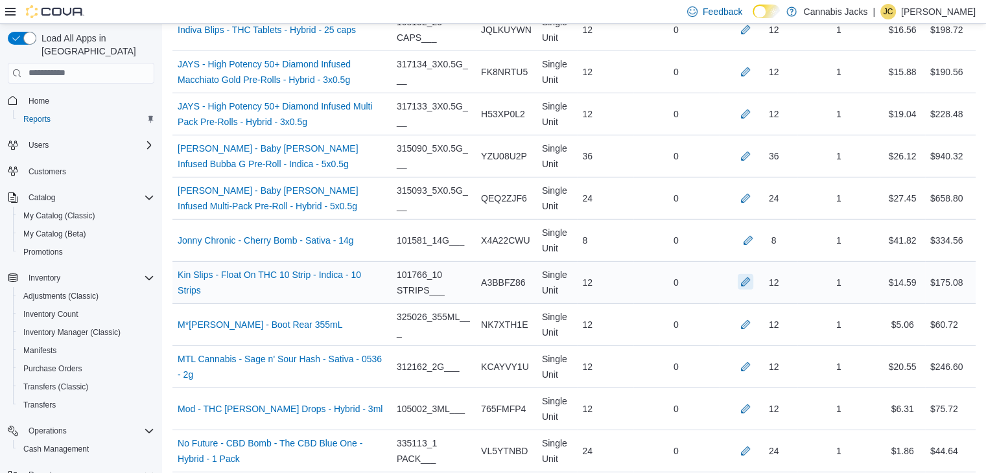
click at [753, 274] on button "button" at bounding box center [746, 282] width 16 height 16
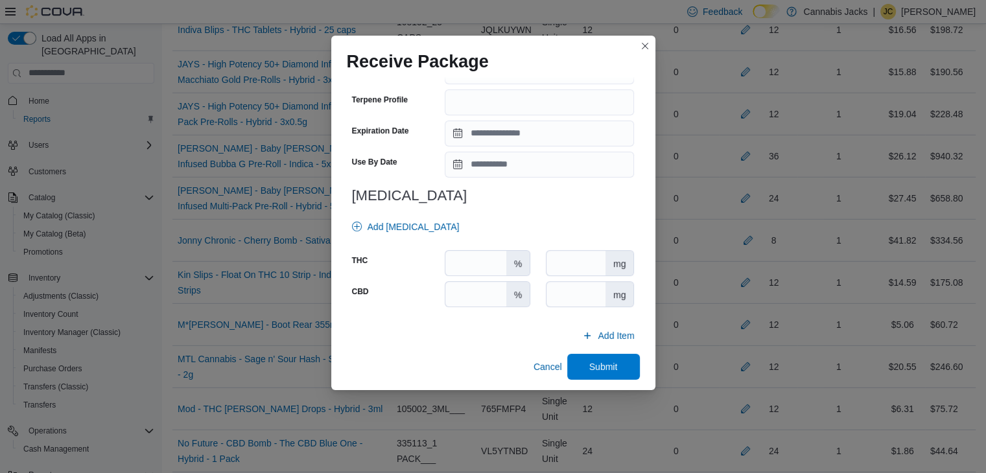
scroll to position [454, 0]
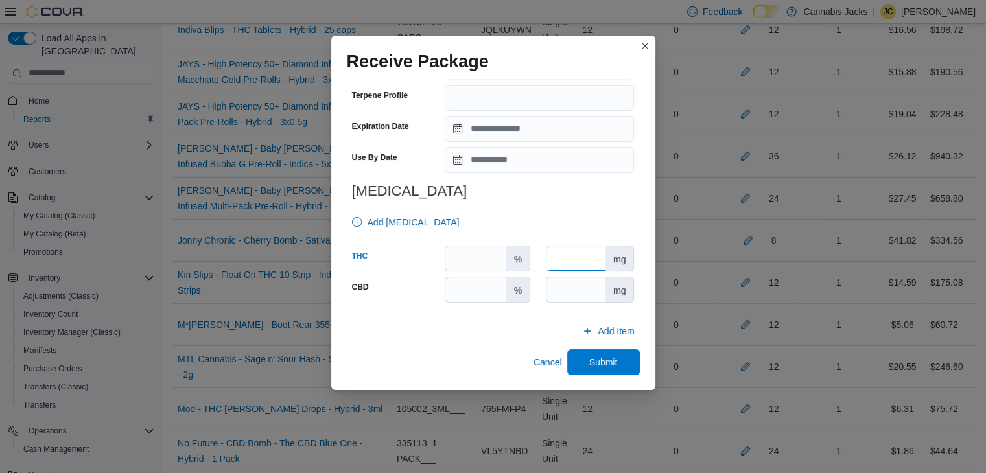
click at [570, 261] on input "number" at bounding box center [576, 258] width 59 height 25
click at [578, 289] on input "number" at bounding box center [576, 289] width 59 height 25
click at [597, 360] on span "Submit" at bounding box center [603, 361] width 29 height 13
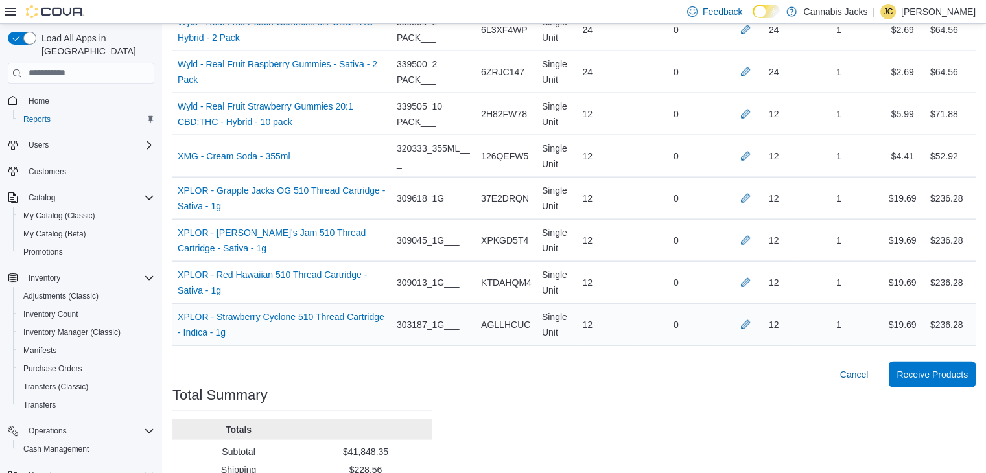
scroll to position [7722, 0]
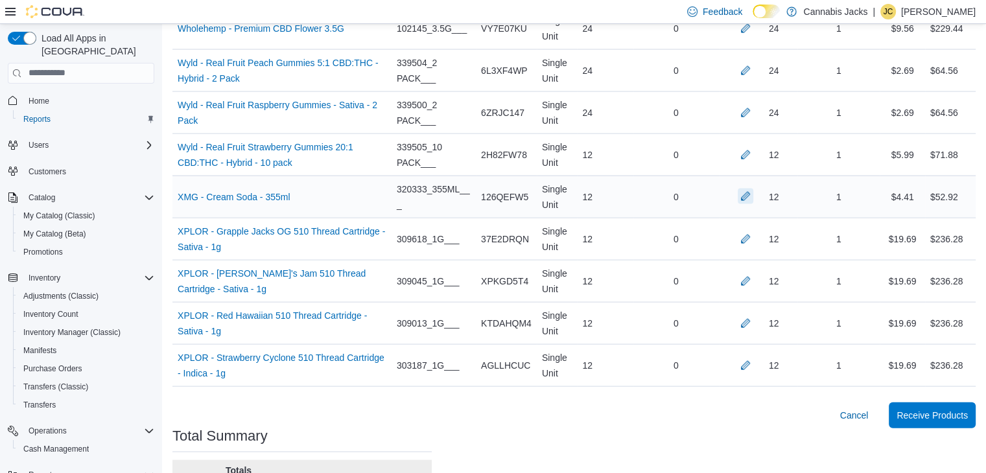
click at [752, 189] on button "button" at bounding box center [746, 197] width 16 height 16
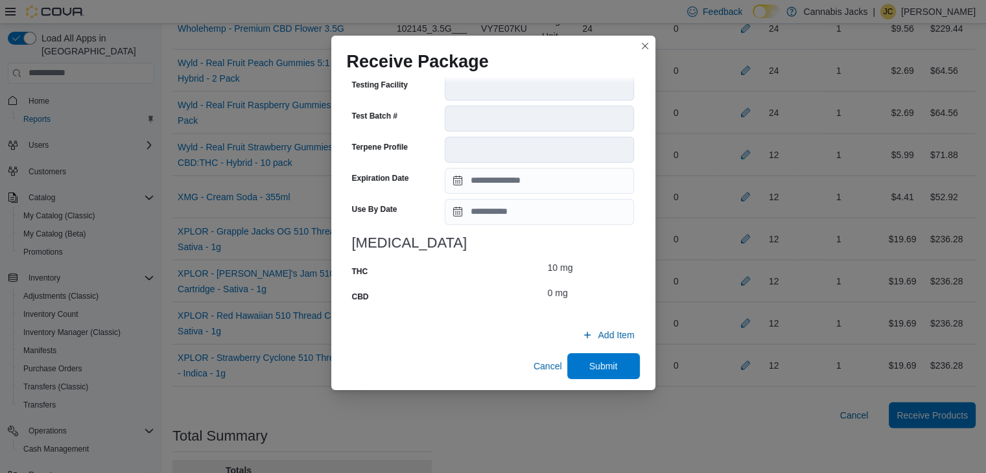
scroll to position [495, 0]
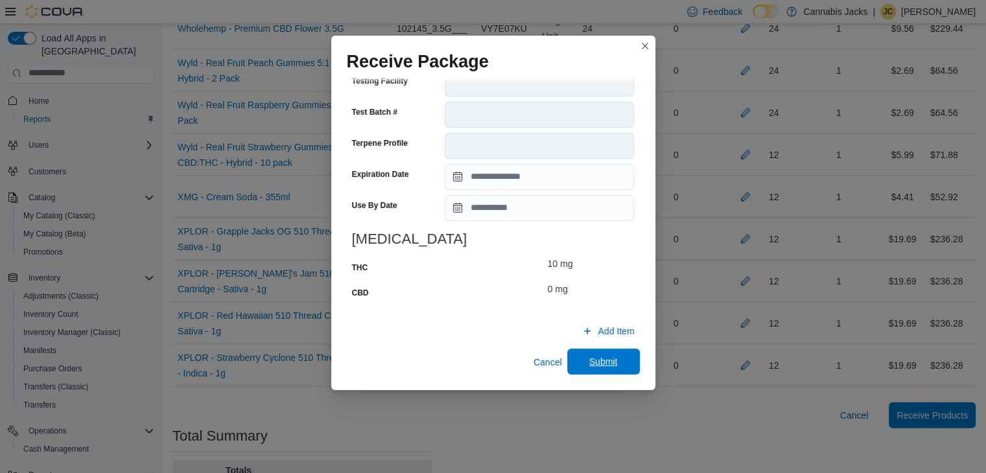
click at [576, 358] on span "Submit" at bounding box center [603, 362] width 57 height 26
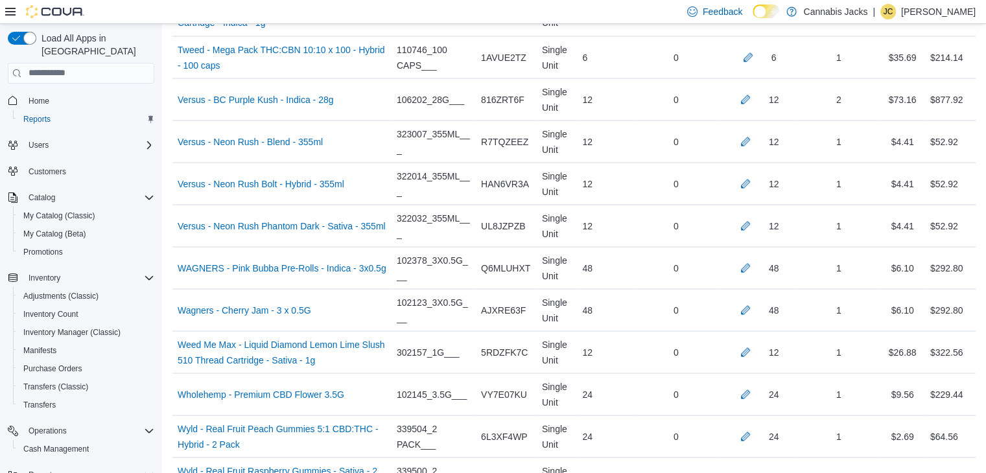
scroll to position [7333, 0]
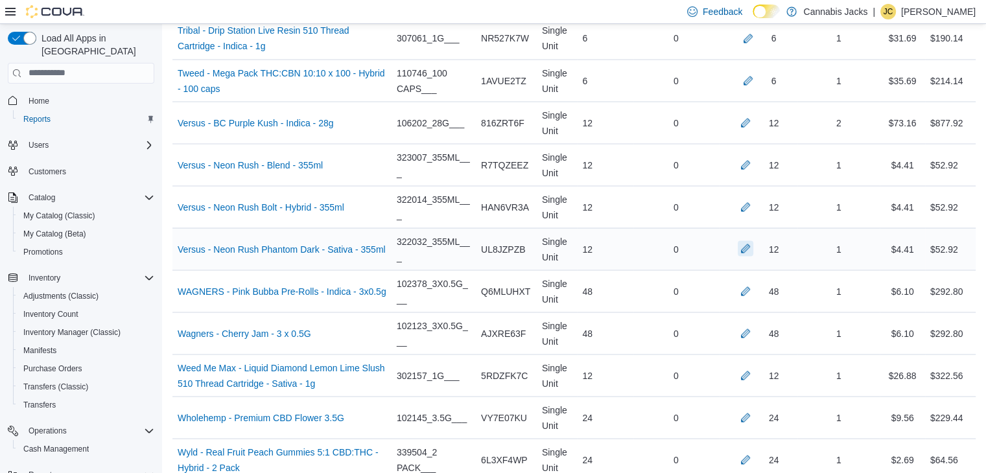
click at [749, 241] on button "button" at bounding box center [746, 249] width 16 height 16
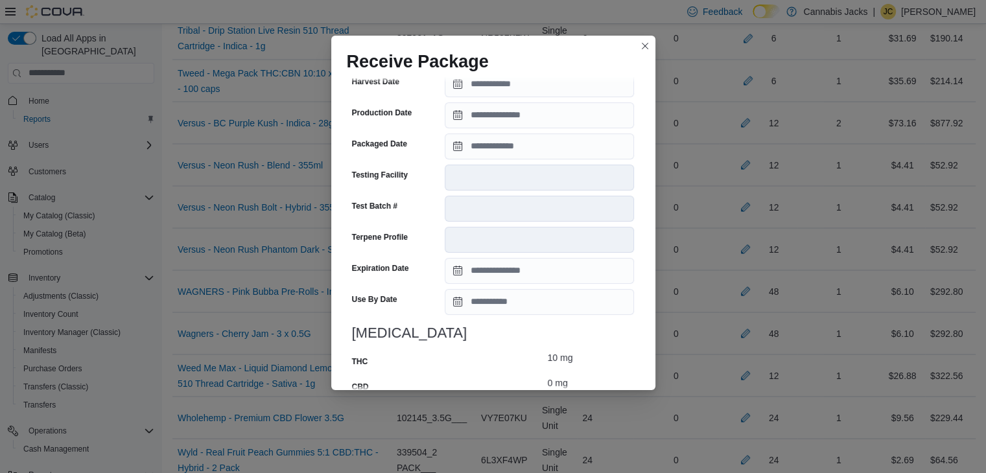
scroll to position [495, 0]
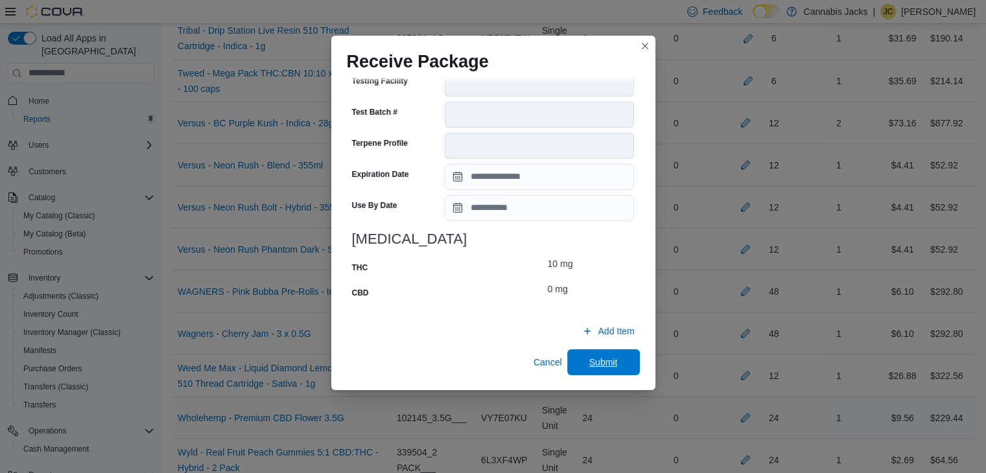
click at [580, 364] on span "Submit" at bounding box center [603, 362] width 57 height 26
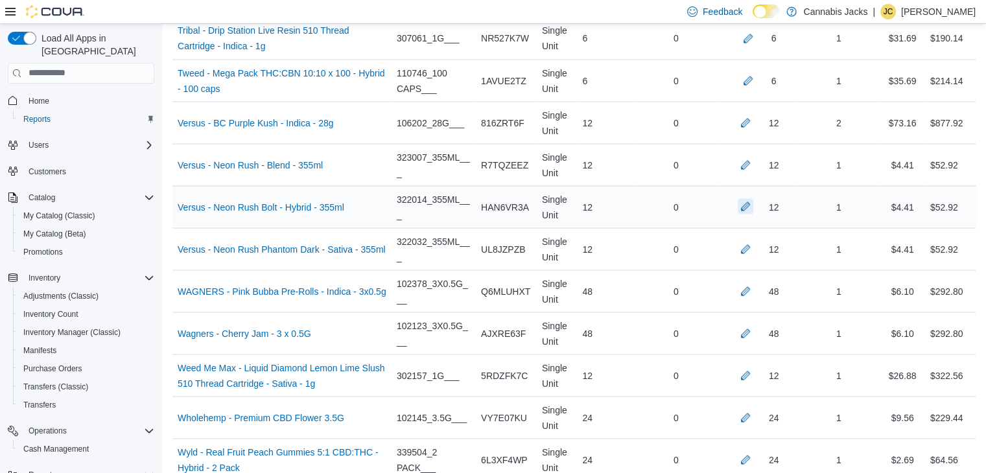
click at [752, 198] on button "button" at bounding box center [746, 206] width 16 height 16
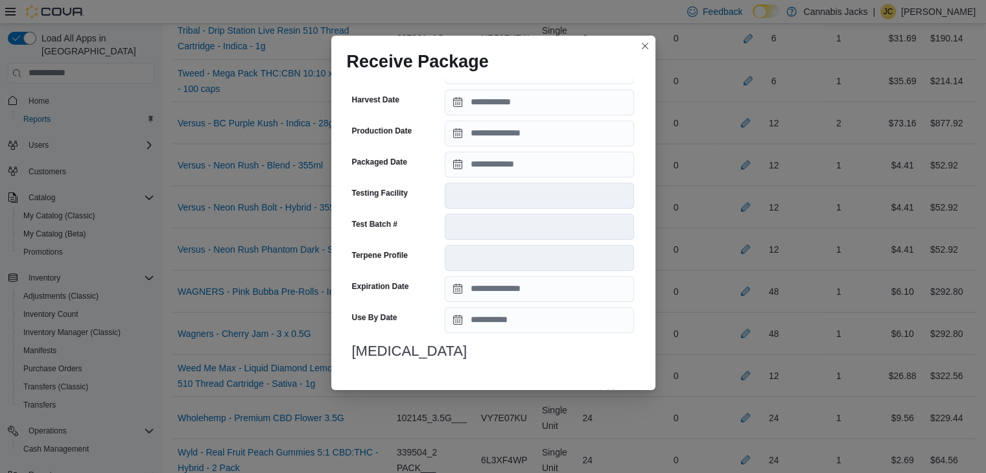
scroll to position [443, 0]
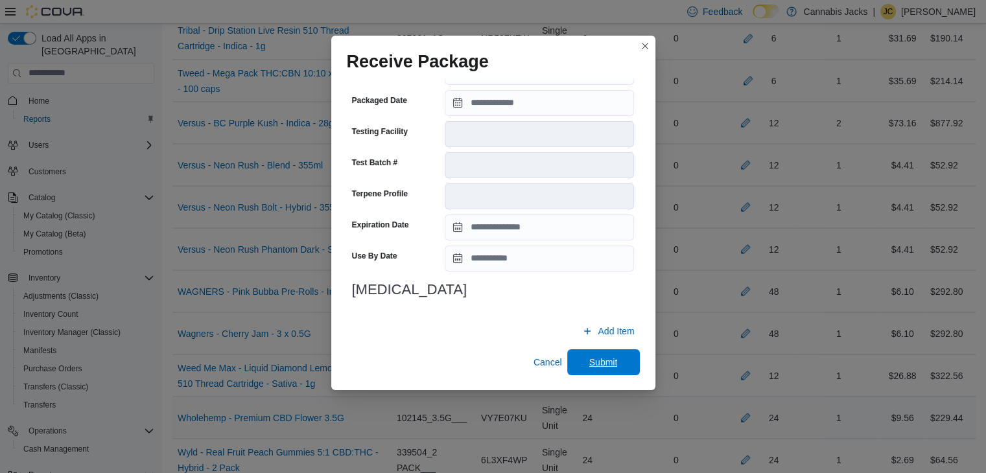
click at [591, 356] on span "Submit" at bounding box center [603, 362] width 29 height 13
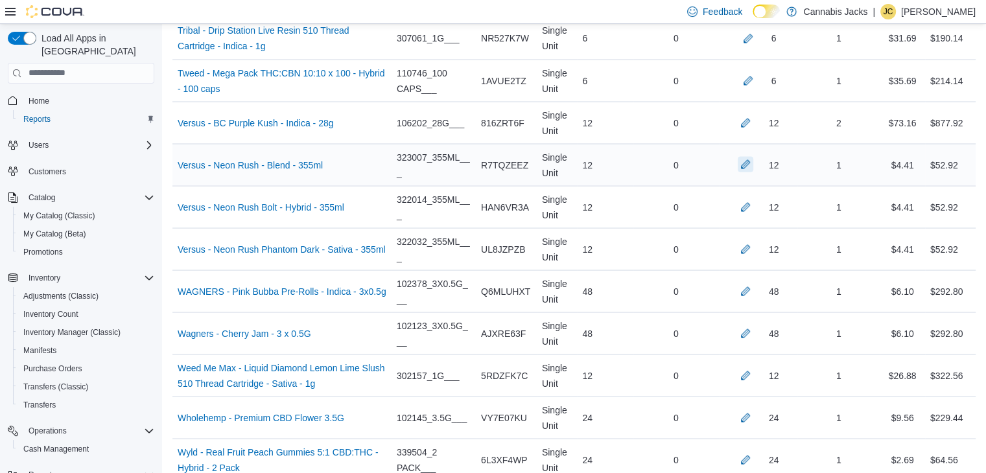
click at [753, 156] on button "button" at bounding box center [746, 164] width 16 height 16
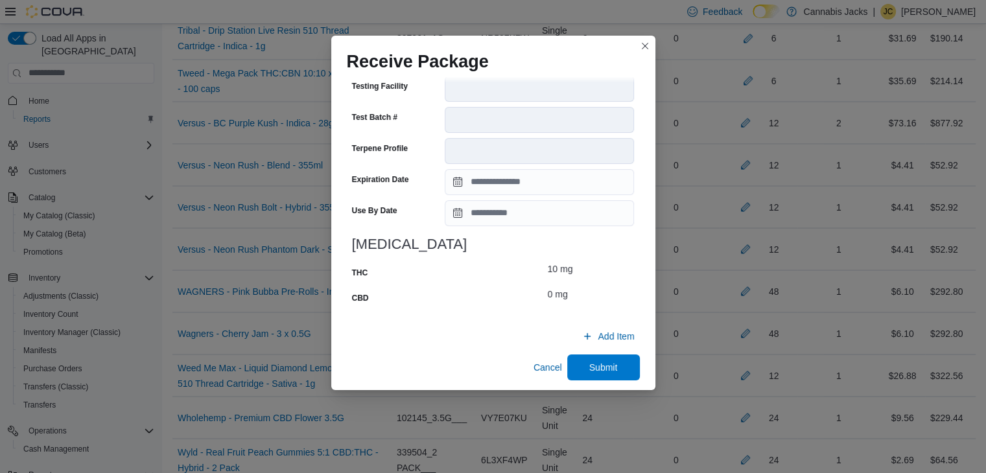
scroll to position [495, 0]
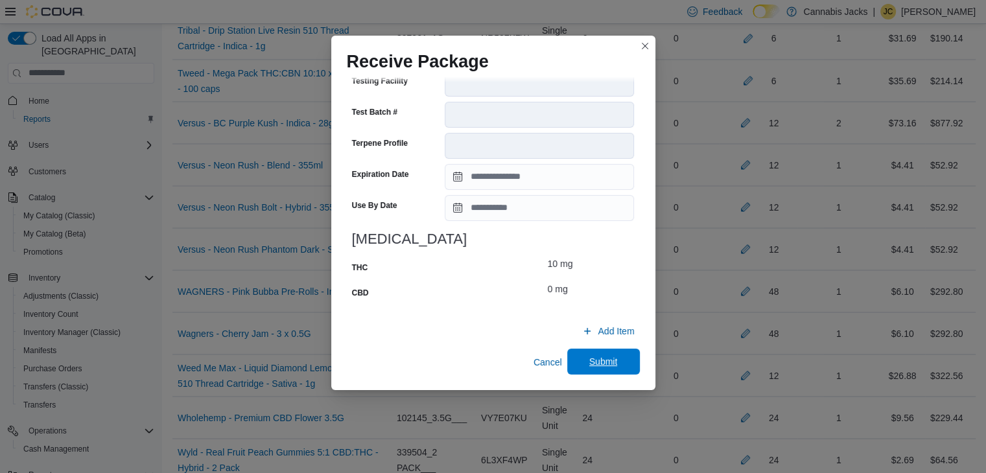
click at [575, 357] on span "Submit" at bounding box center [603, 362] width 57 height 26
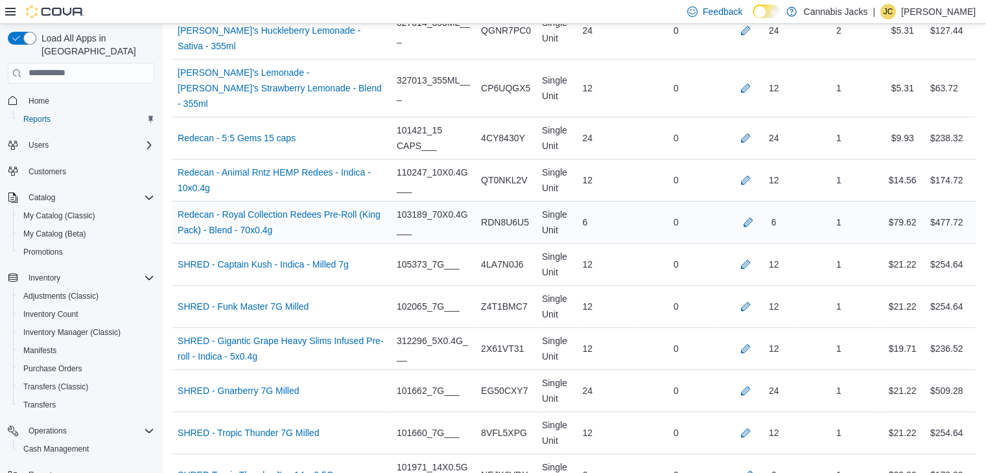
scroll to position [5517, 0]
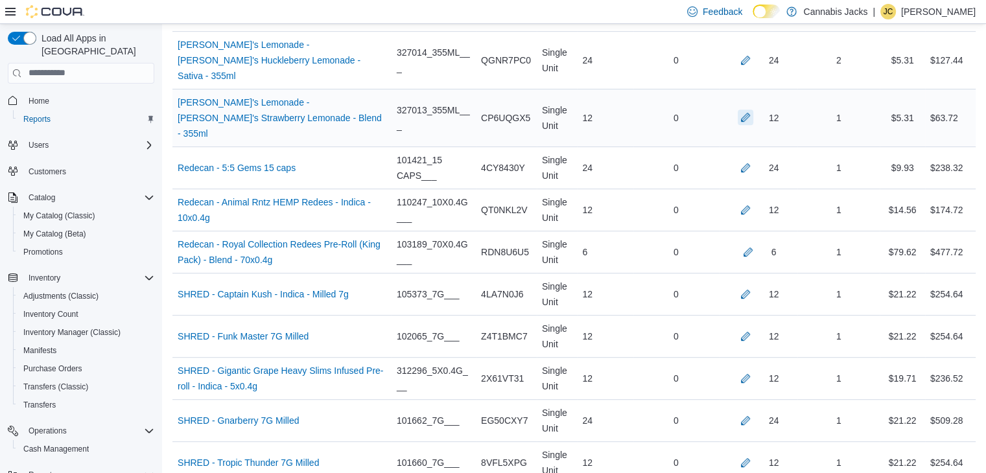
click at [753, 110] on button "button" at bounding box center [746, 118] width 16 height 16
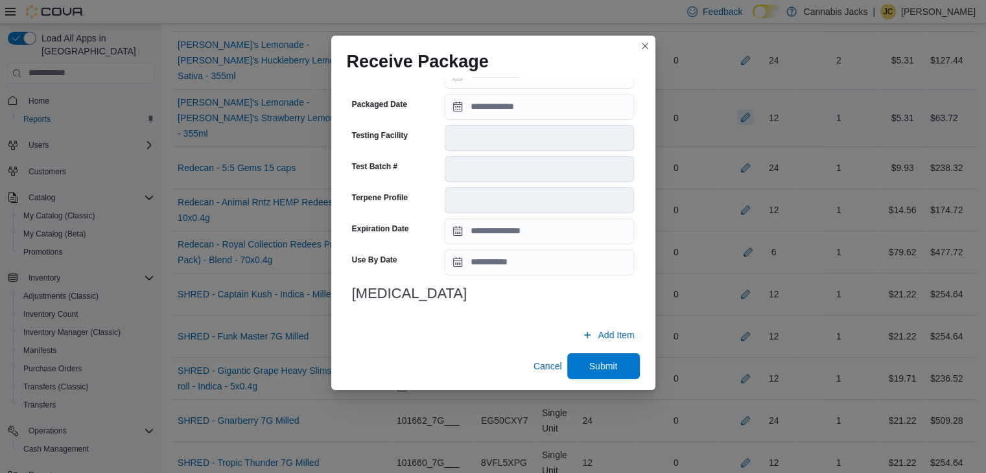
scroll to position [454, 0]
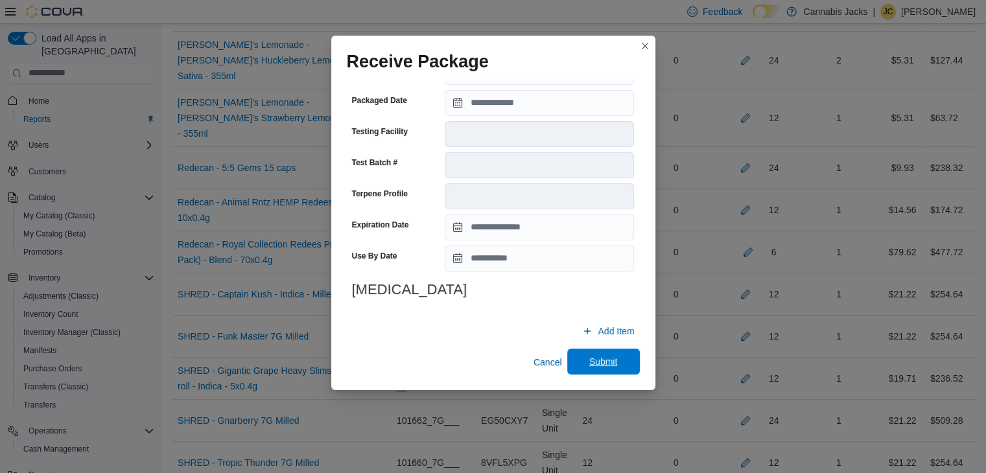
click at [584, 355] on span "Submit" at bounding box center [603, 362] width 57 height 26
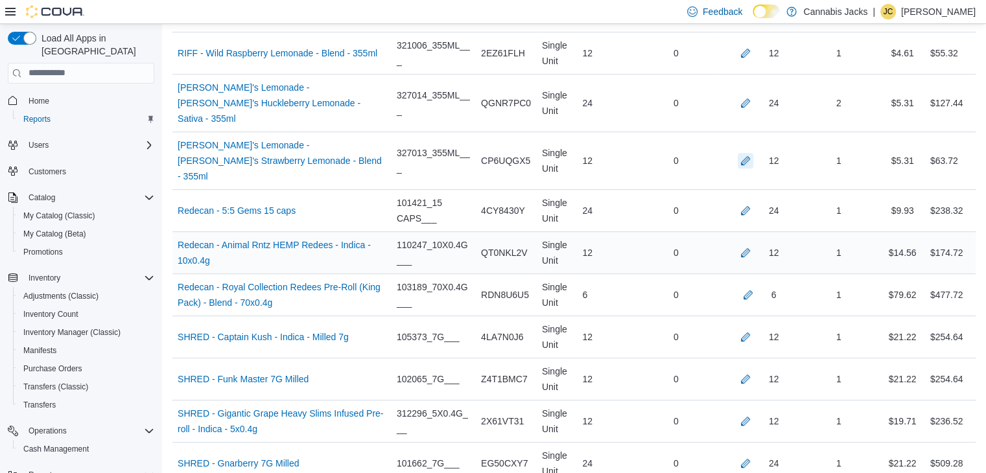
scroll to position [5452, 0]
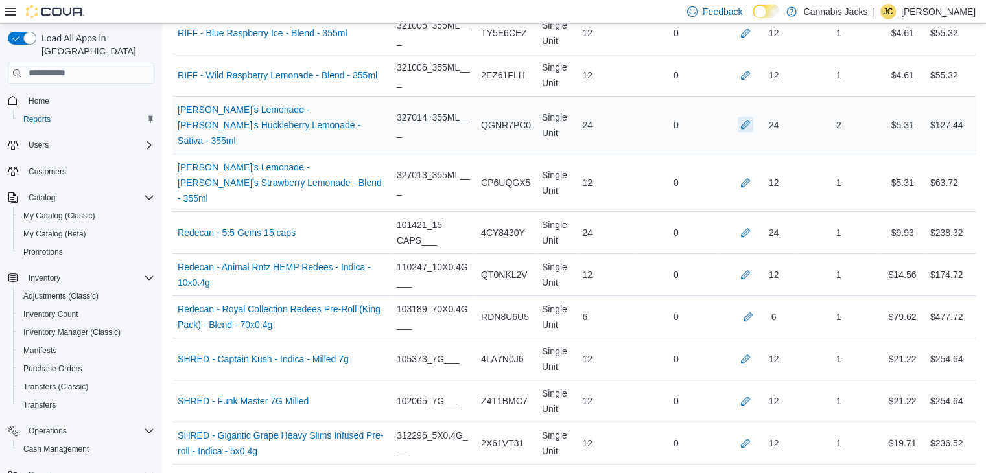
click at [753, 117] on button "button" at bounding box center [746, 125] width 16 height 16
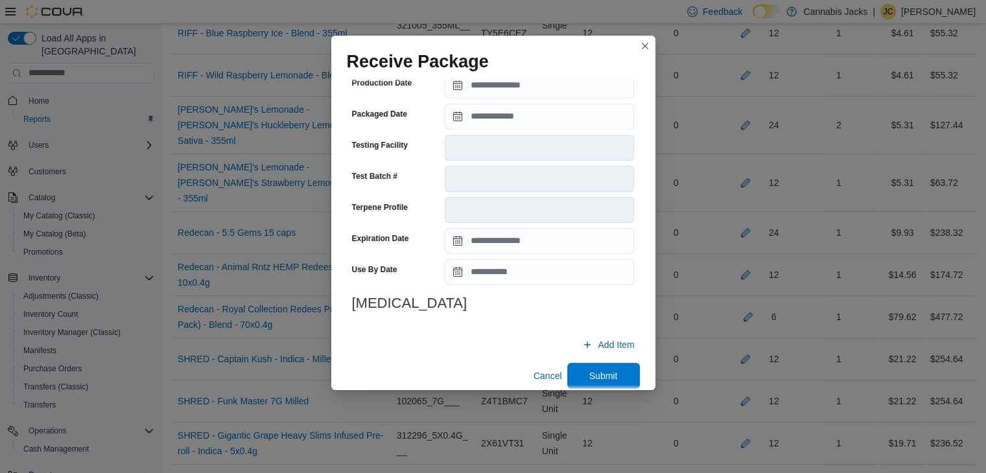
scroll to position [1128, 0]
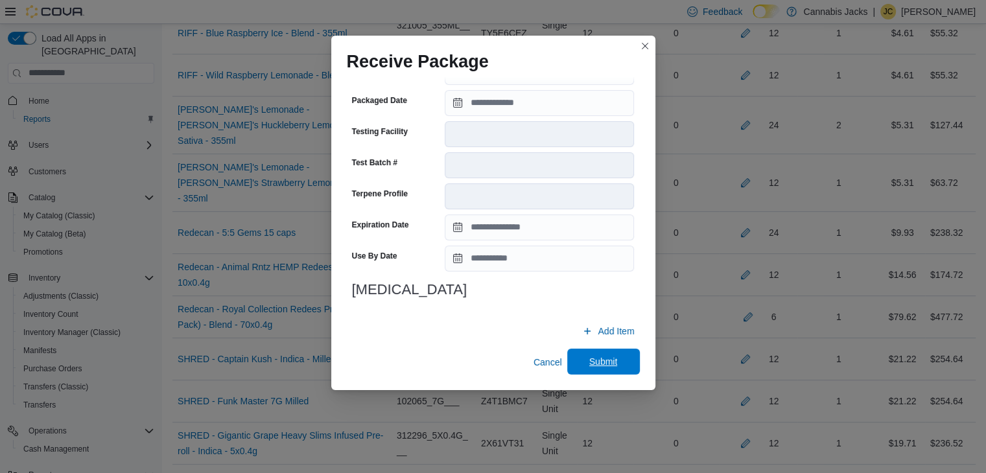
click at [578, 358] on span "Submit" at bounding box center [603, 362] width 57 height 26
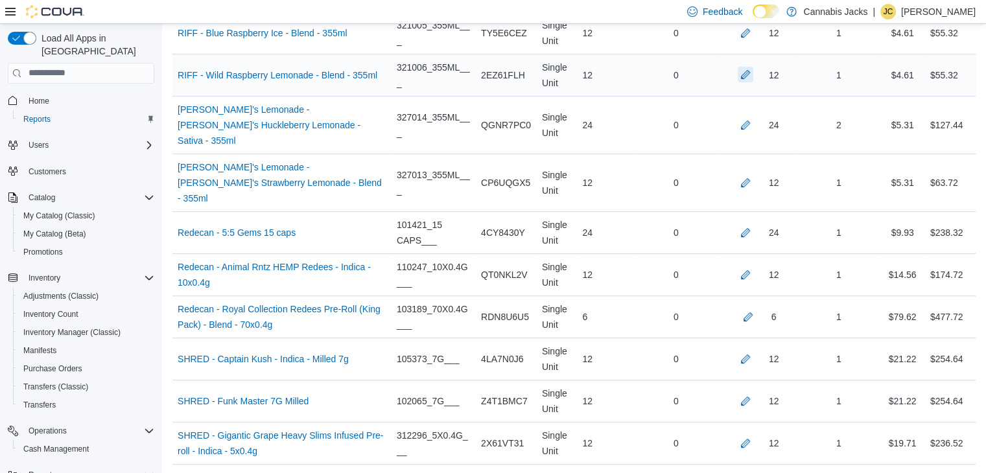
click at [753, 67] on button "button" at bounding box center [746, 75] width 16 height 16
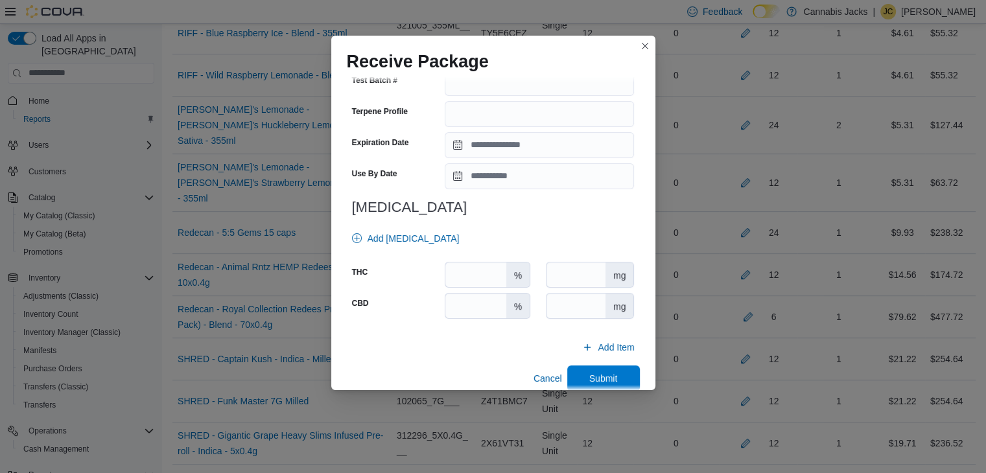
scroll to position [454, 0]
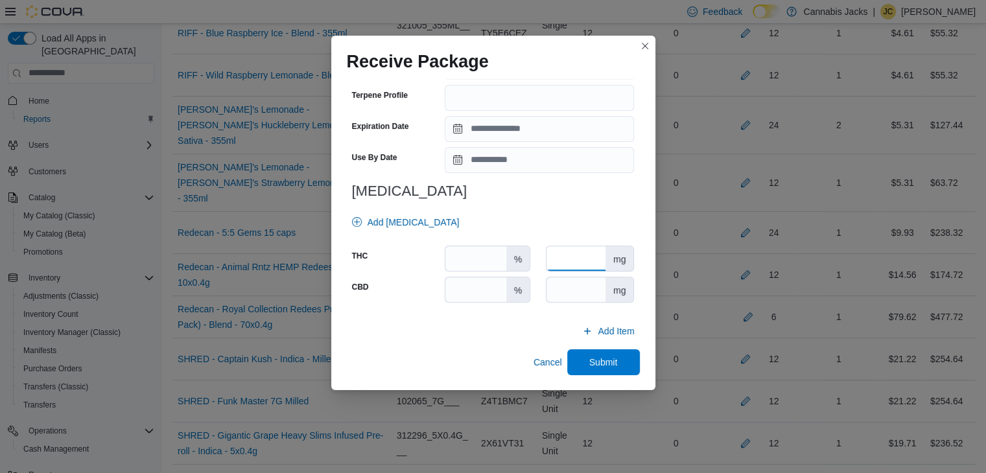
click at [560, 261] on input "number" at bounding box center [576, 258] width 59 height 25
click at [558, 294] on input "number" at bounding box center [576, 289] width 59 height 25
click at [596, 355] on span "Submit" at bounding box center [603, 362] width 57 height 26
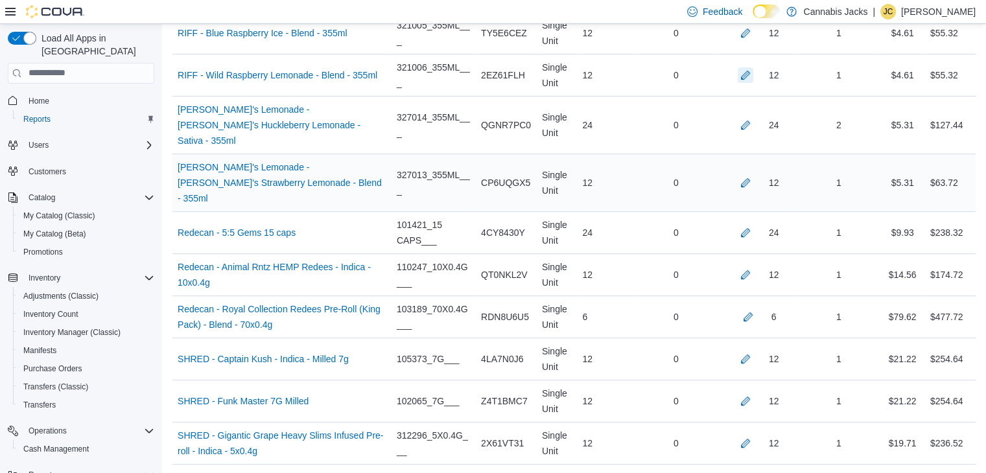
scroll to position [5388, 0]
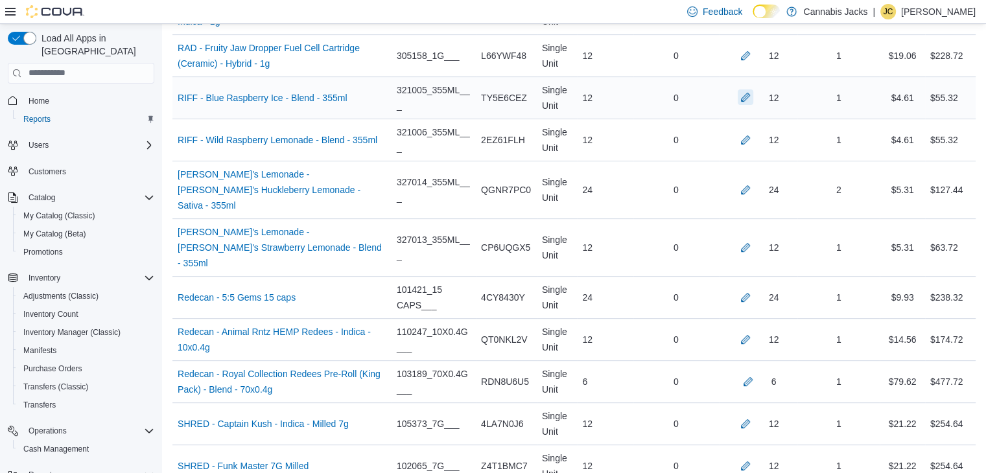
click at [748, 89] on button "button" at bounding box center [746, 97] width 16 height 16
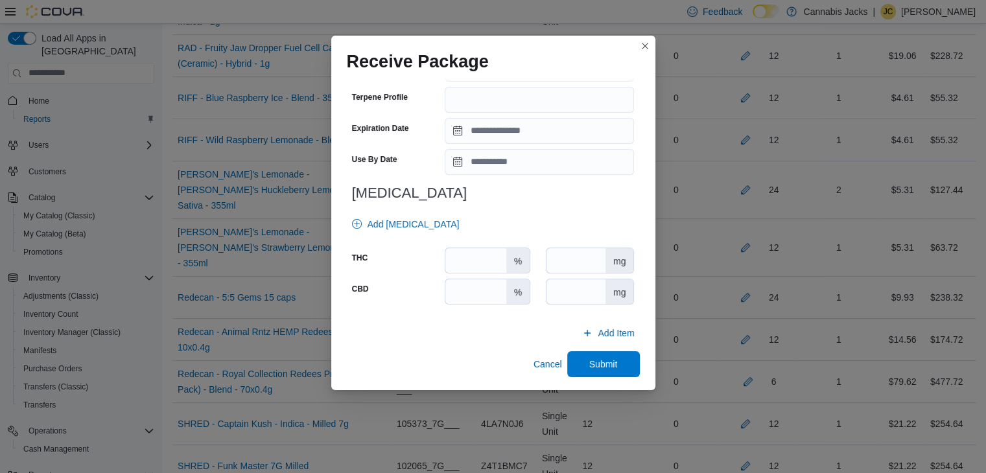
scroll to position [454, 0]
click at [572, 259] on input "number" at bounding box center [576, 258] width 59 height 25
click at [569, 289] on input "number" at bounding box center [576, 289] width 59 height 25
click at [608, 365] on span "Submit" at bounding box center [603, 361] width 29 height 13
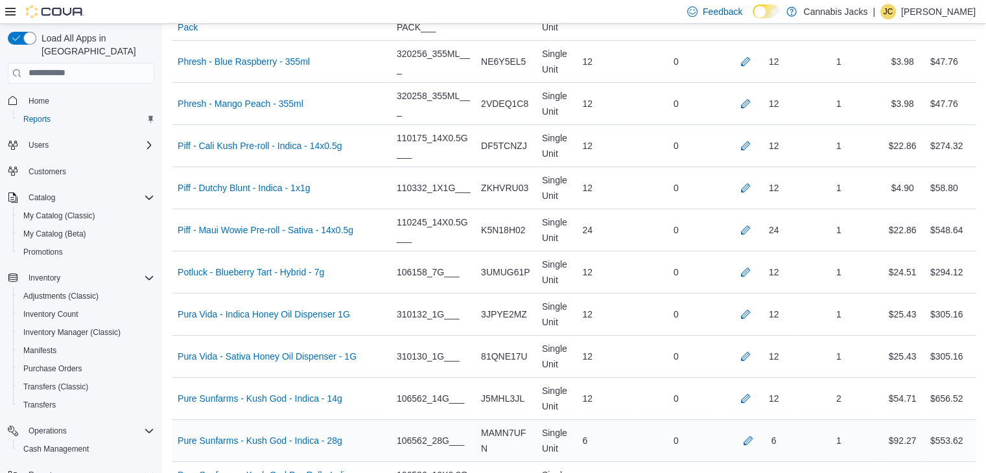
scroll to position [4804, 0]
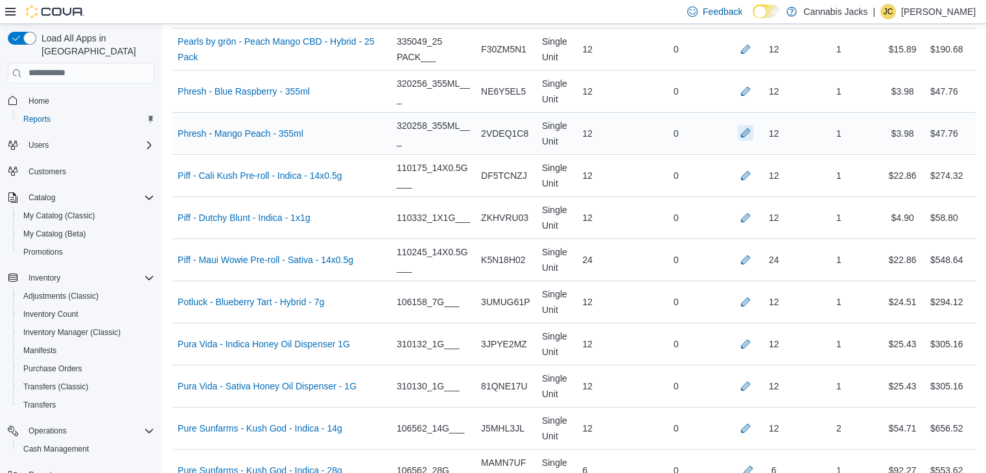
click at [750, 125] on button "button" at bounding box center [746, 133] width 16 height 16
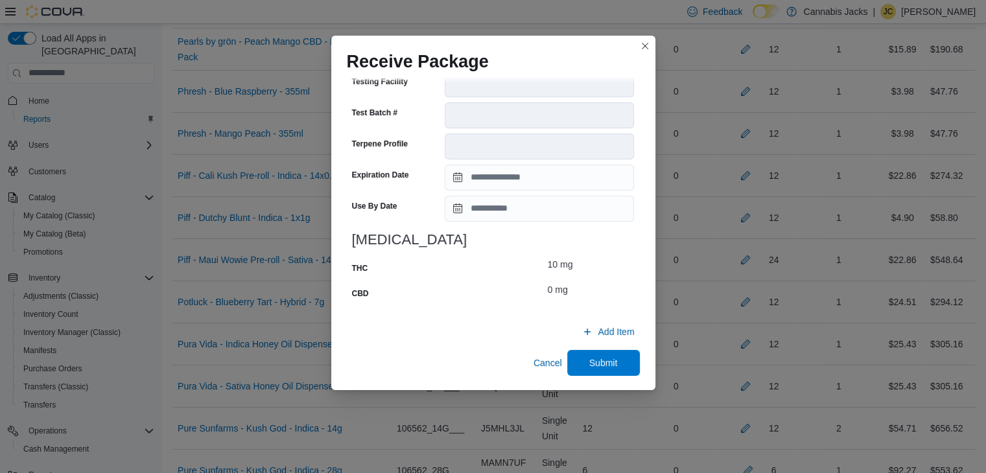
scroll to position [495, 0]
click at [589, 359] on span "Submit" at bounding box center [603, 361] width 29 height 13
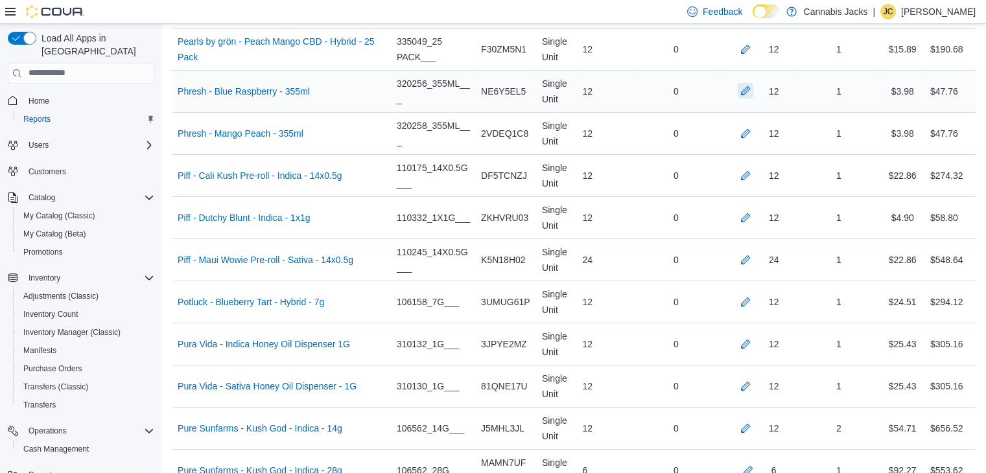
click at [753, 83] on button "button" at bounding box center [746, 91] width 16 height 16
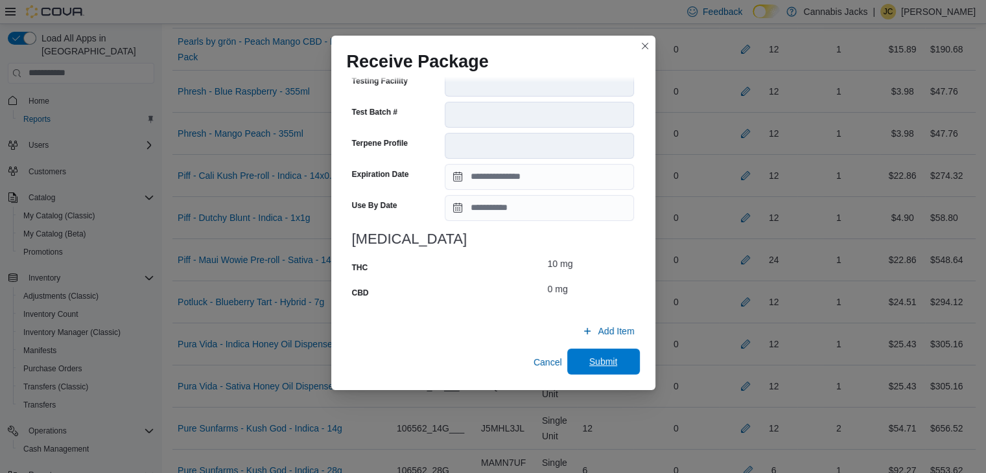
click at [594, 360] on span "Submit" at bounding box center [603, 361] width 29 height 13
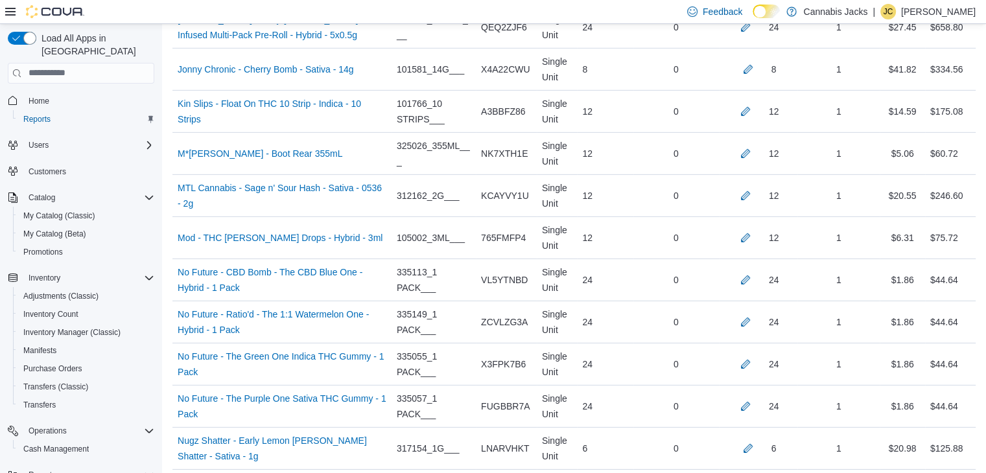
scroll to position [4026, 0]
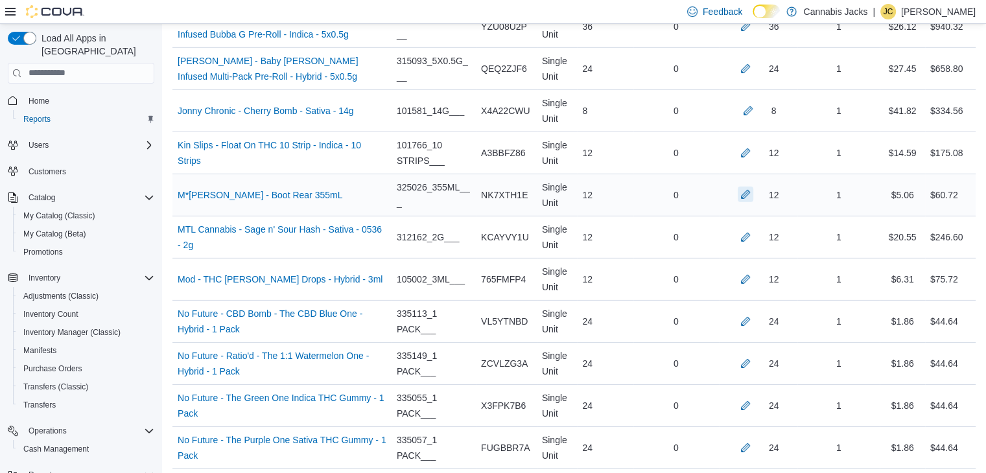
click at [753, 187] on button "button" at bounding box center [746, 195] width 16 height 16
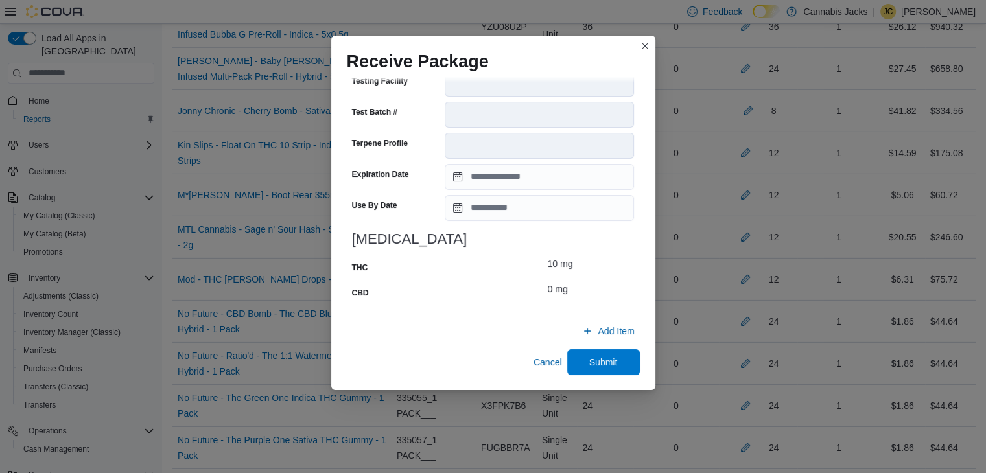
scroll to position [495, 0]
click at [575, 362] on span "Submit" at bounding box center [603, 362] width 57 height 26
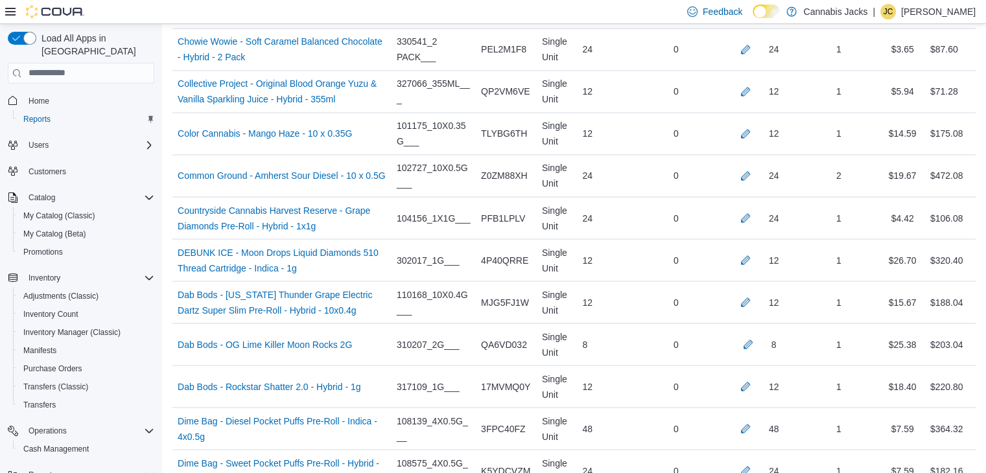
scroll to position [2211, 0]
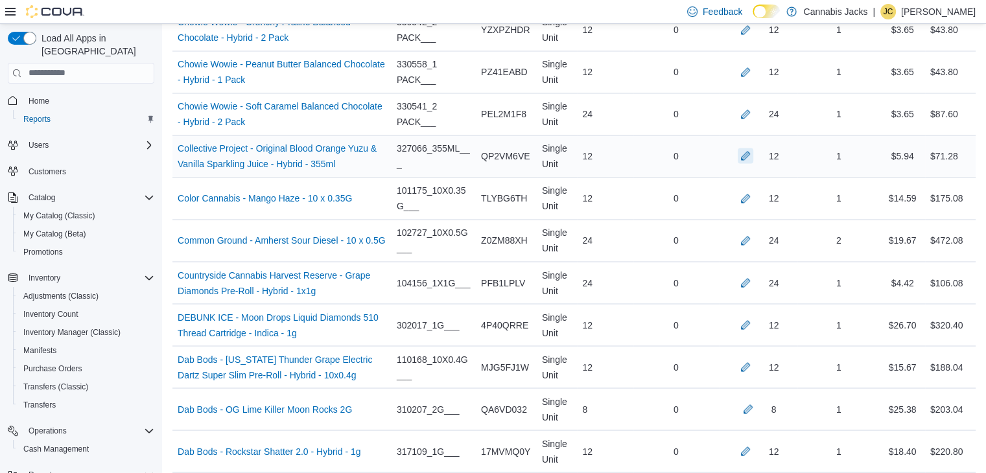
click at [753, 148] on button "button" at bounding box center [746, 156] width 16 height 16
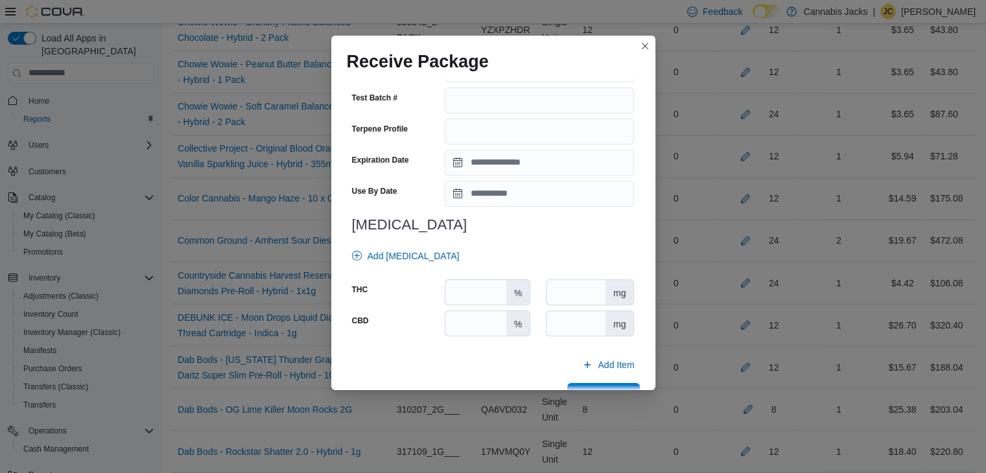
scroll to position [464, 0]
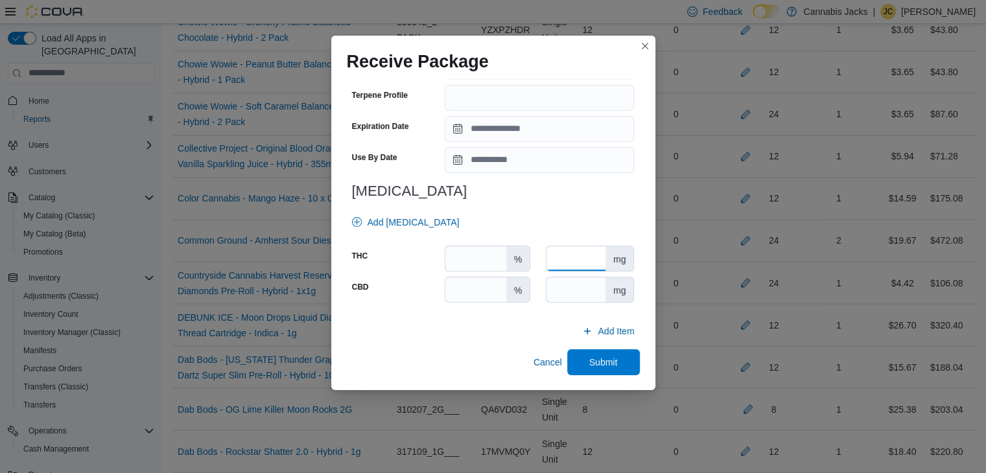
click at [583, 261] on input "number" at bounding box center [576, 258] width 59 height 25
click at [582, 285] on input "number" at bounding box center [576, 289] width 59 height 25
click at [589, 357] on span "Submit" at bounding box center [603, 361] width 29 height 13
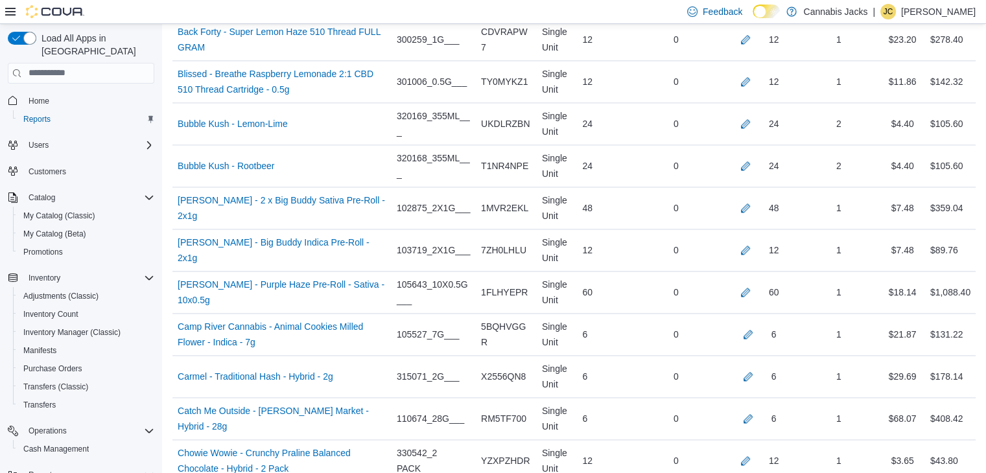
scroll to position [1757, 0]
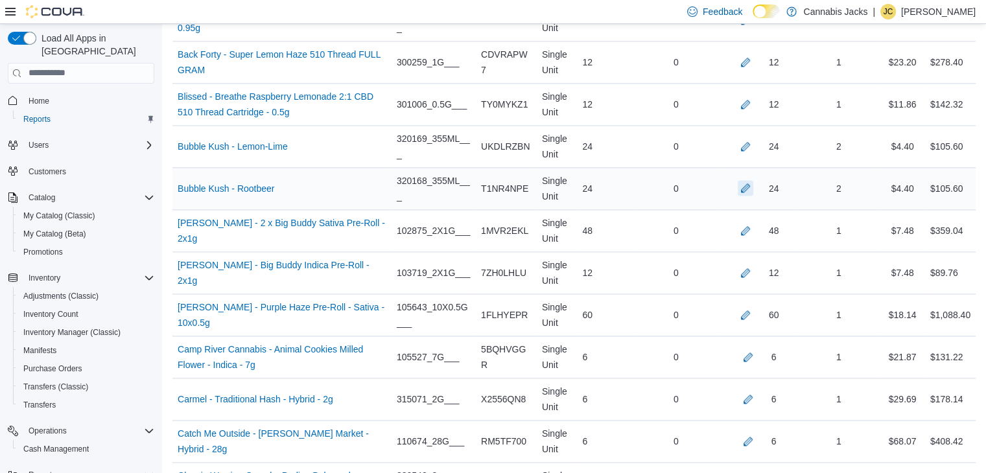
click at [753, 180] on button "button" at bounding box center [746, 188] width 16 height 16
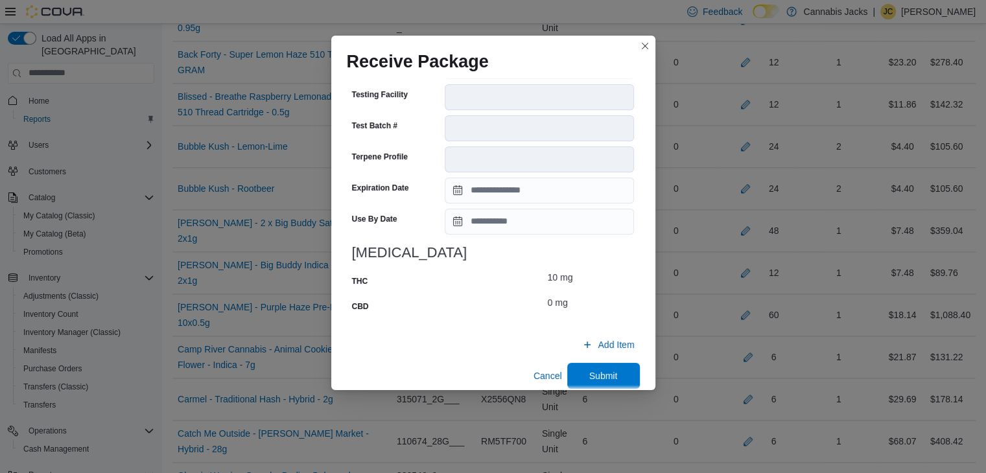
scroll to position [1219, 0]
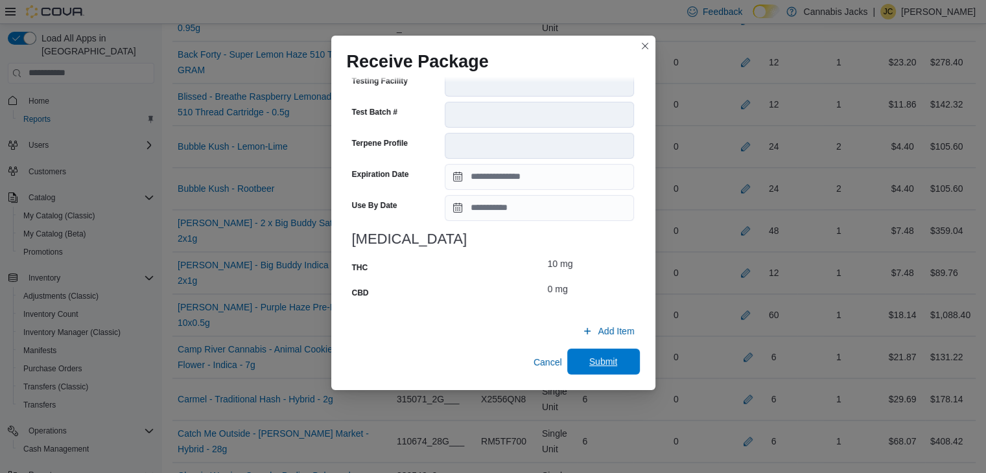
click at [589, 364] on span "Submit" at bounding box center [603, 361] width 29 height 13
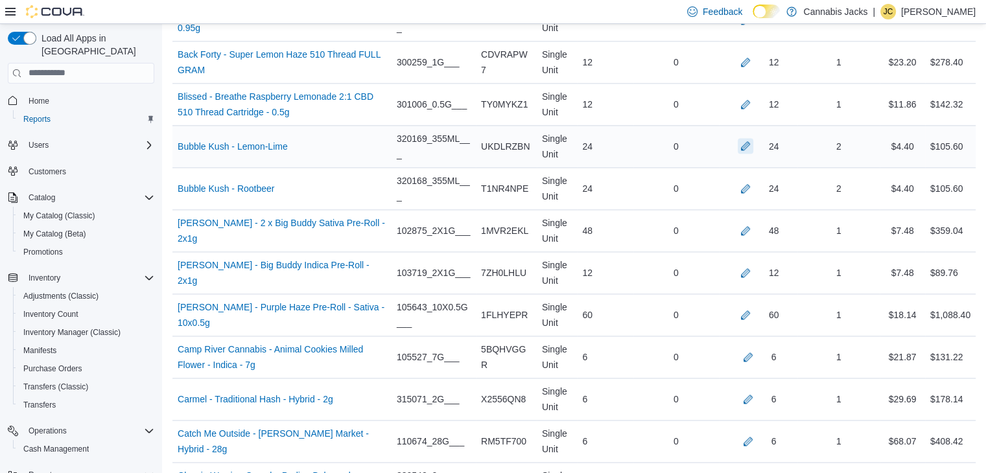
click at [753, 138] on button "button" at bounding box center [746, 146] width 16 height 16
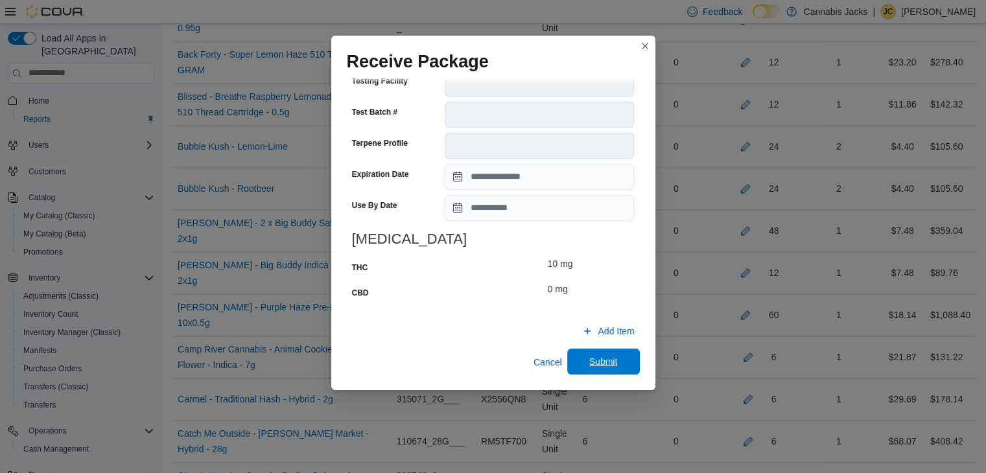
click at [576, 356] on span "Submit" at bounding box center [603, 362] width 57 height 26
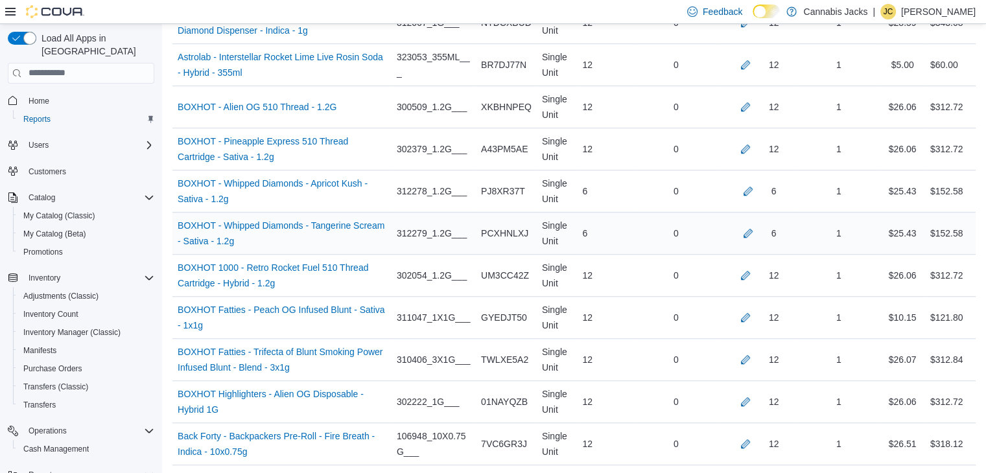
scroll to position [784, 0]
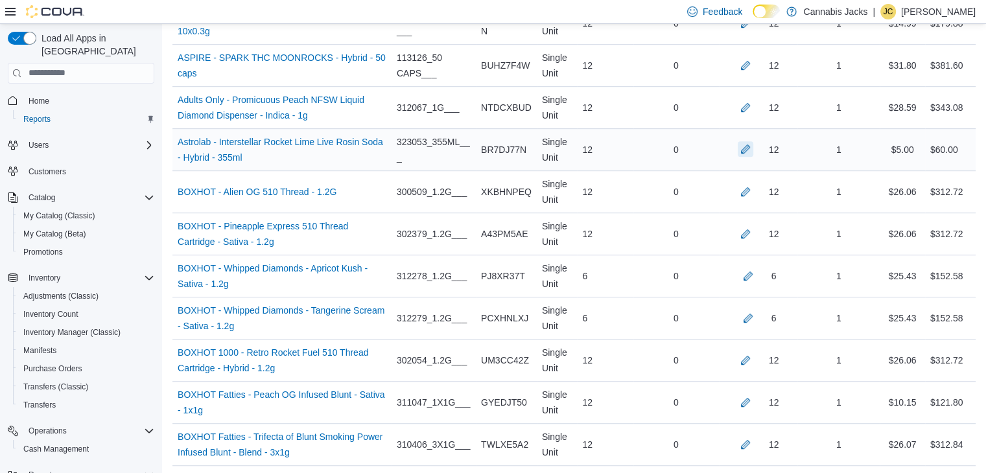
click at [753, 146] on button "button" at bounding box center [746, 149] width 16 height 16
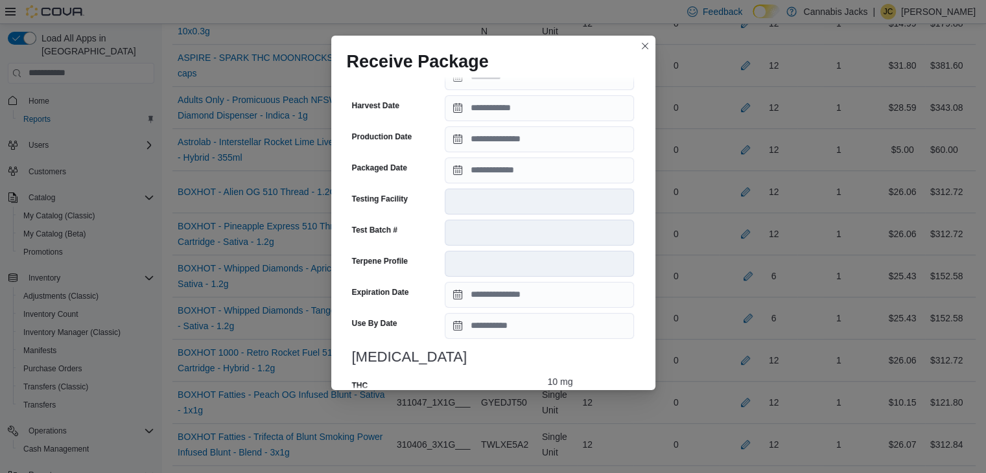
scroll to position [505, 0]
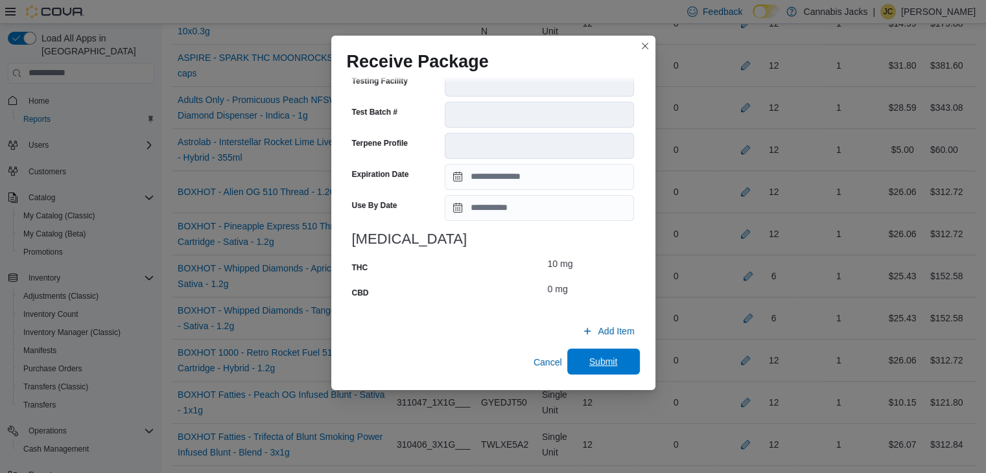
click at [586, 355] on span "Submit" at bounding box center [603, 362] width 57 height 26
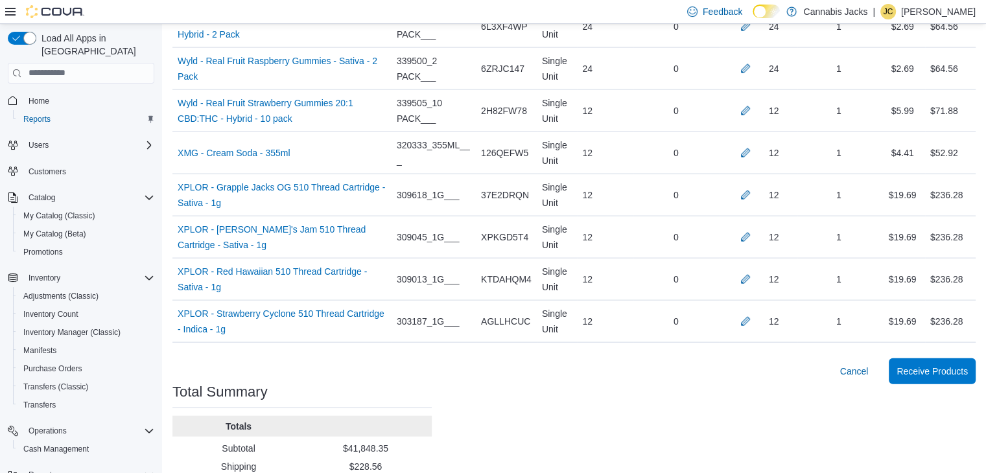
scroll to position [7786, 0]
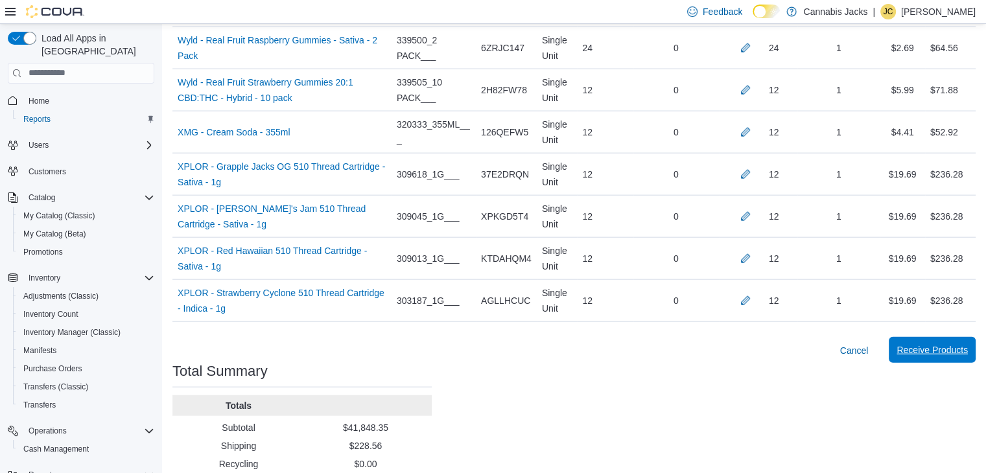
click at [934, 344] on span "Receive Products" at bounding box center [932, 350] width 71 height 13
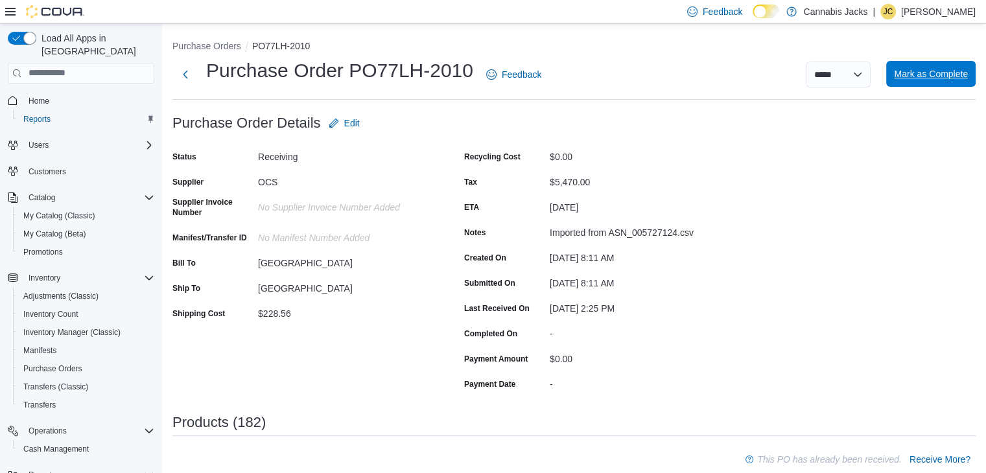
click at [965, 80] on span "Mark as Complete" at bounding box center [931, 73] width 74 height 13
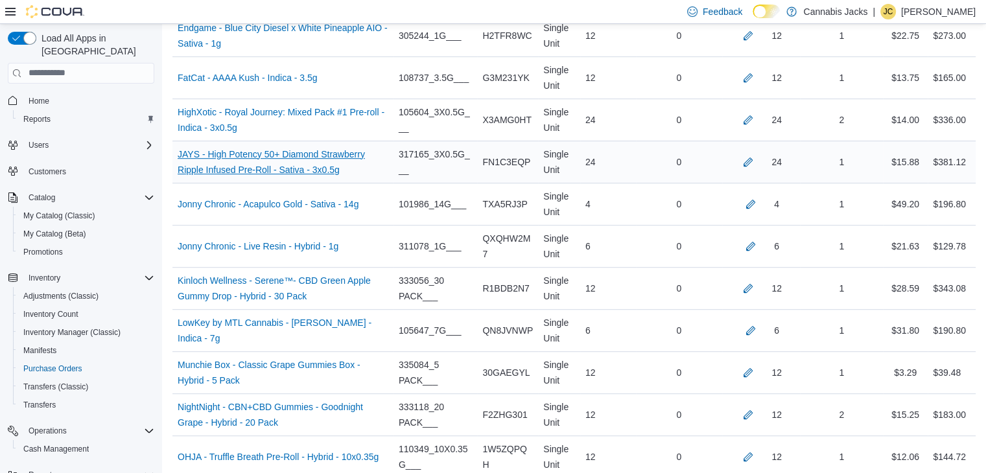
scroll to position [711, 0]
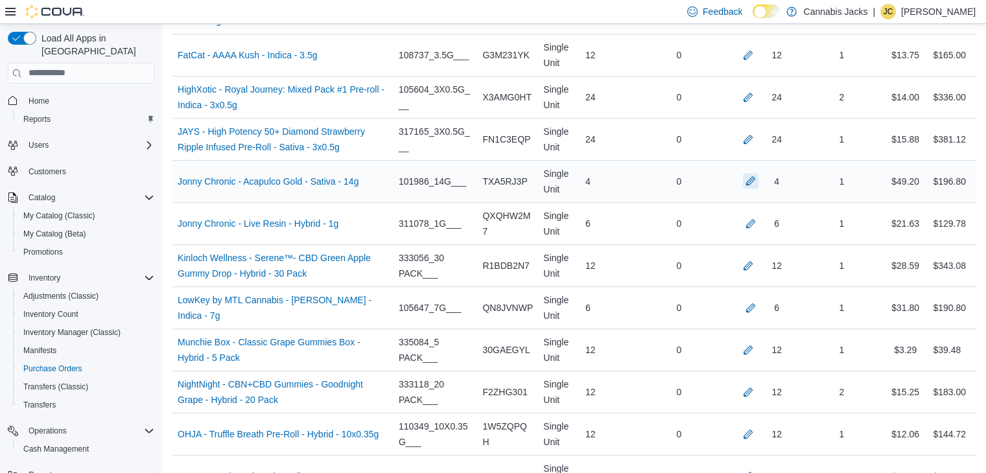
click at [759, 179] on button "button" at bounding box center [751, 181] width 16 height 16
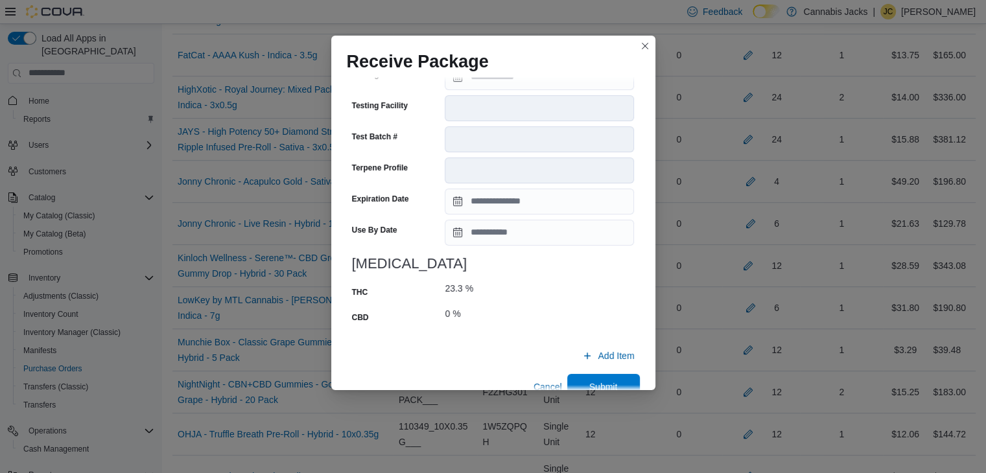
scroll to position [495, 0]
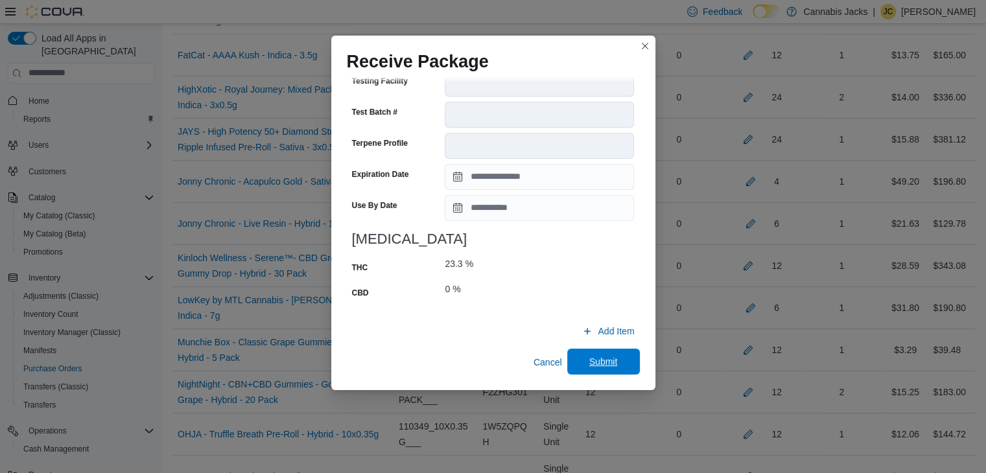
click at [589, 358] on span "Submit" at bounding box center [603, 361] width 29 height 13
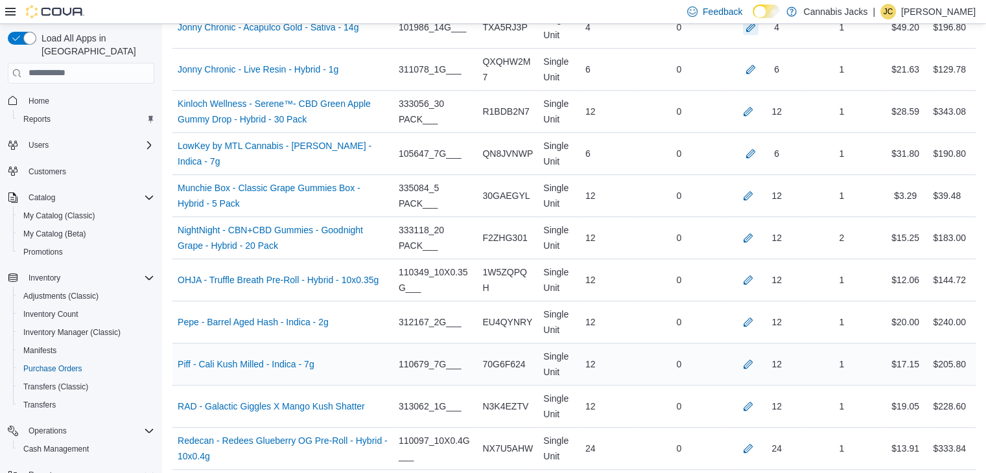
scroll to position [905, 0]
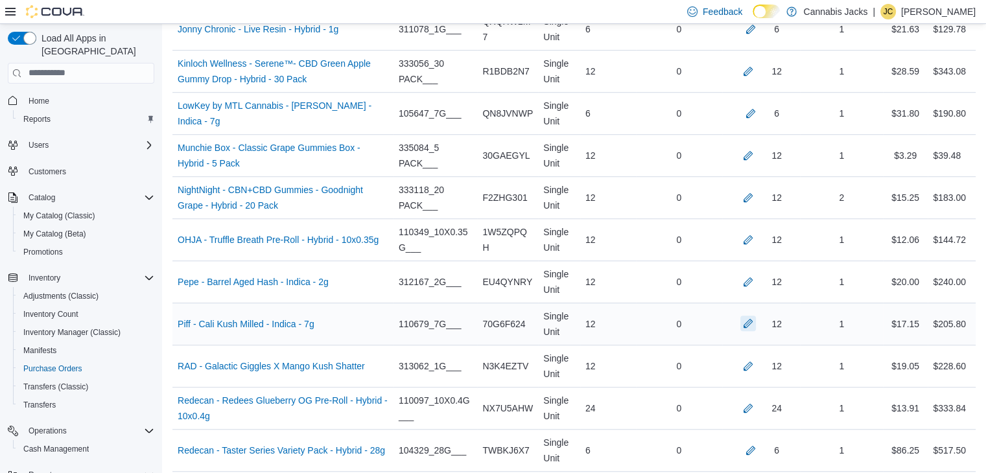
click at [756, 320] on button "button" at bounding box center [748, 324] width 16 height 16
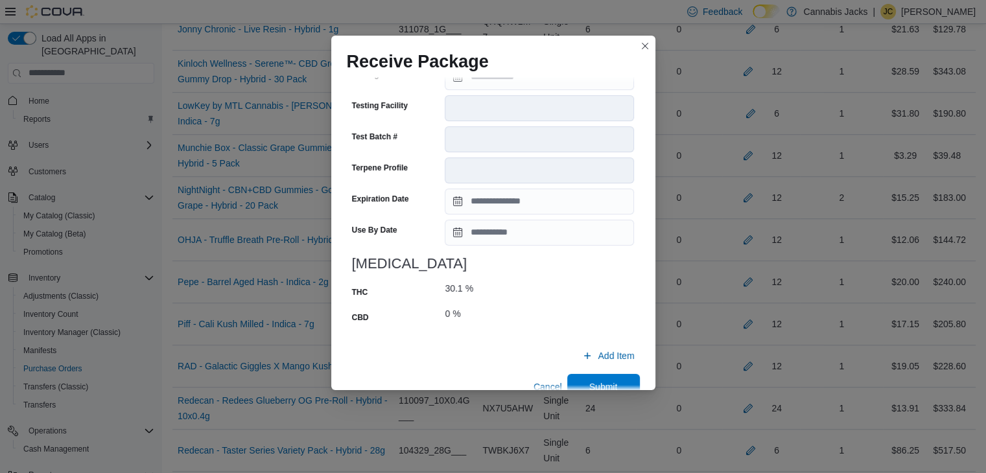
scroll to position [495, 0]
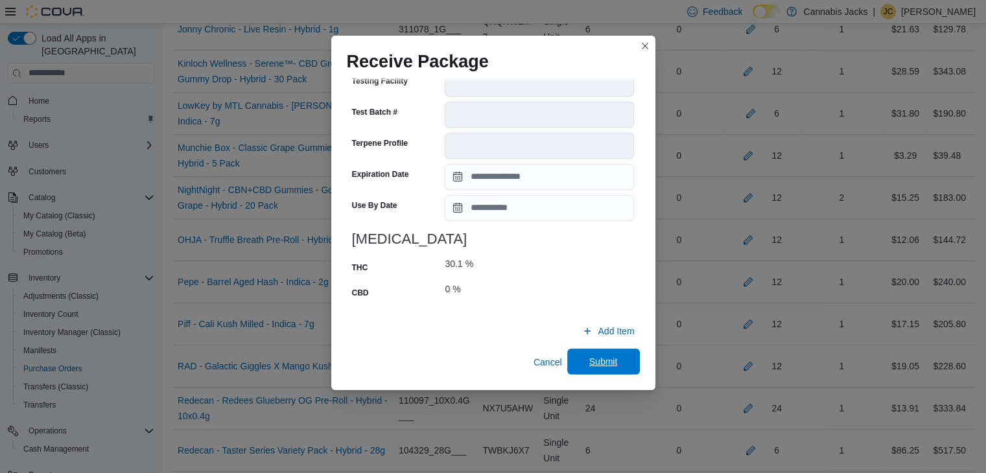
click at [589, 364] on span "Submit" at bounding box center [603, 361] width 29 height 13
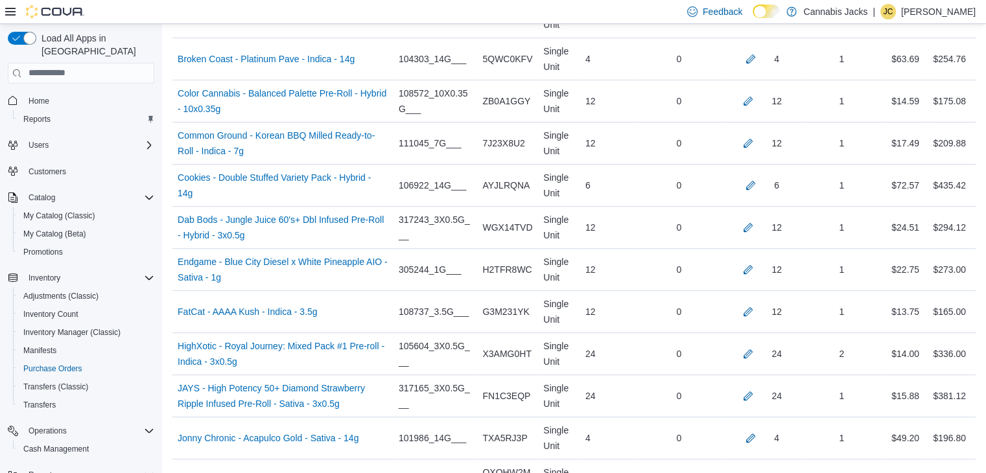
scroll to position [386, 0]
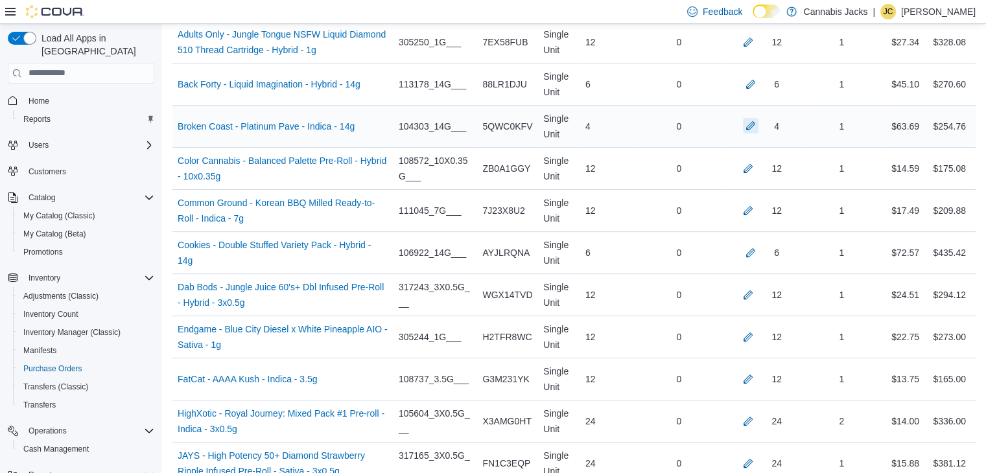
click at [757, 125] on button "button" at bounding box center [751, 126] width 16 height 16
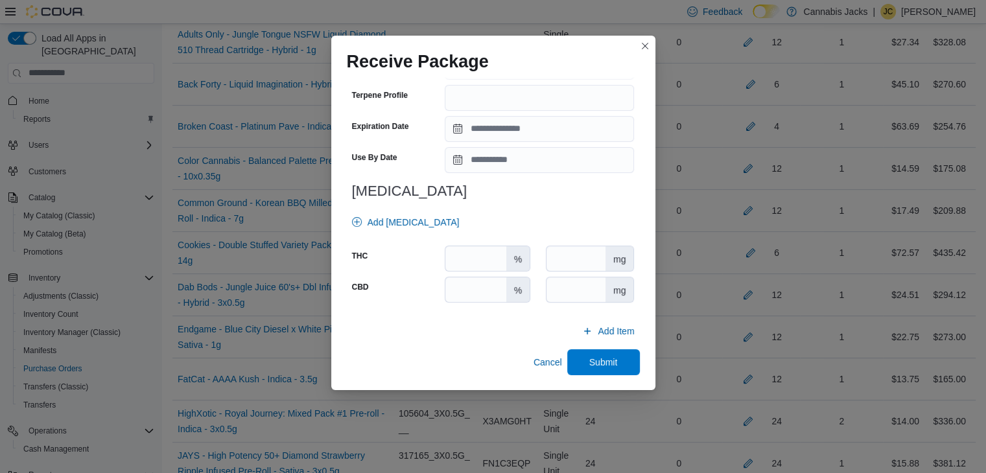
scroll to position [454, 0]
click at [485, 261] on input "number" at bounding box center [475, 258] width 60 height 25
type input "**"
click at [480, 290] on input "number" at bounding box center [475, 289] width 60 height 25
type input "*"
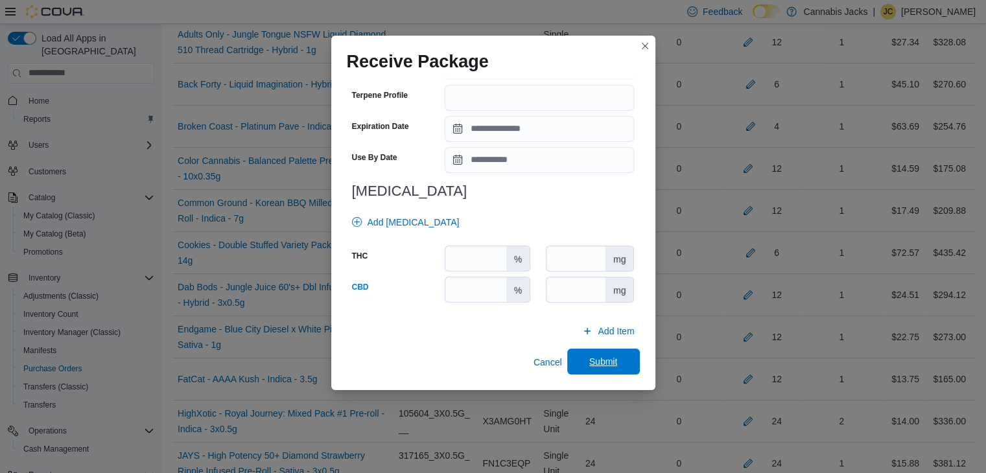
click at [575, 355] on span "Submit" at bounding box center [603, 362] width 57 height 26
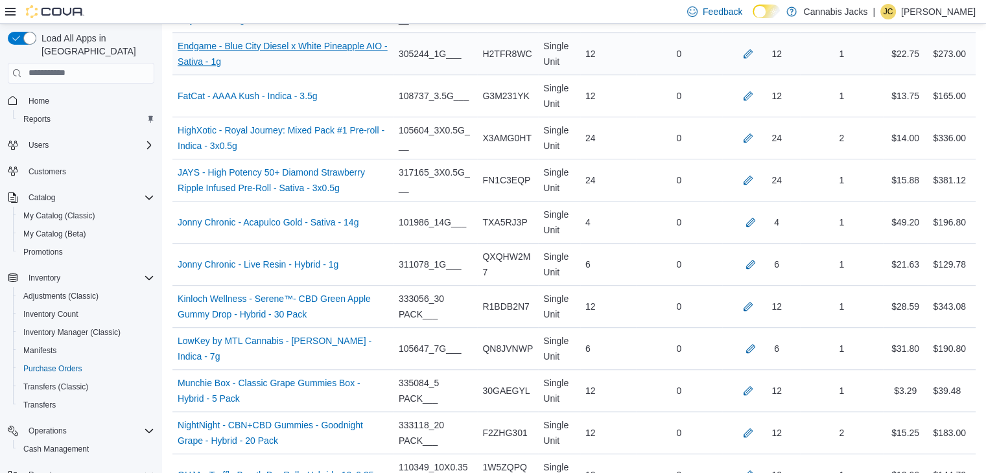
scroll to position [711, 0]
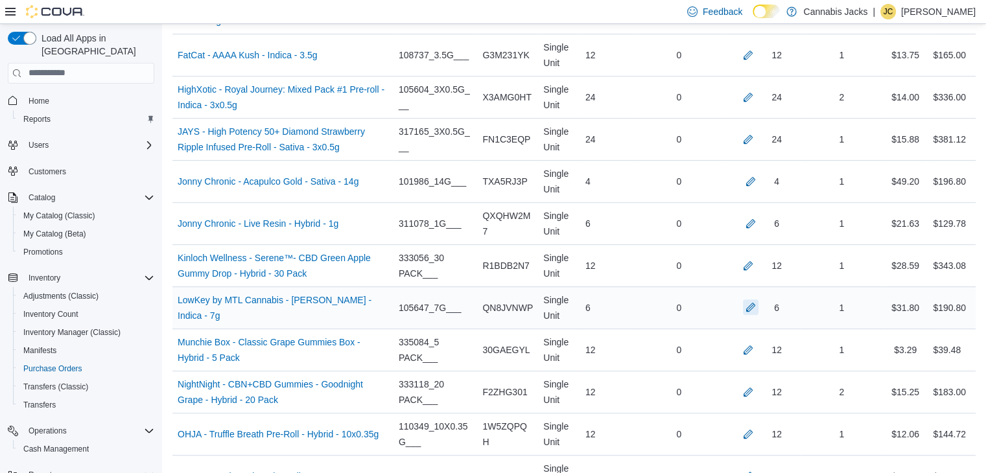
click at [759, 307] on button "button" at bounding box center [751, 308] width 16 height 16
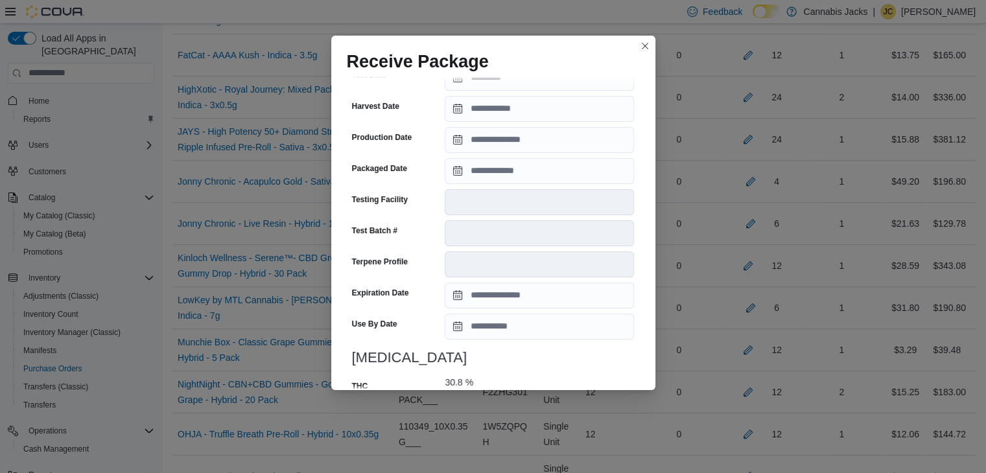
scroll to position [495, 0]
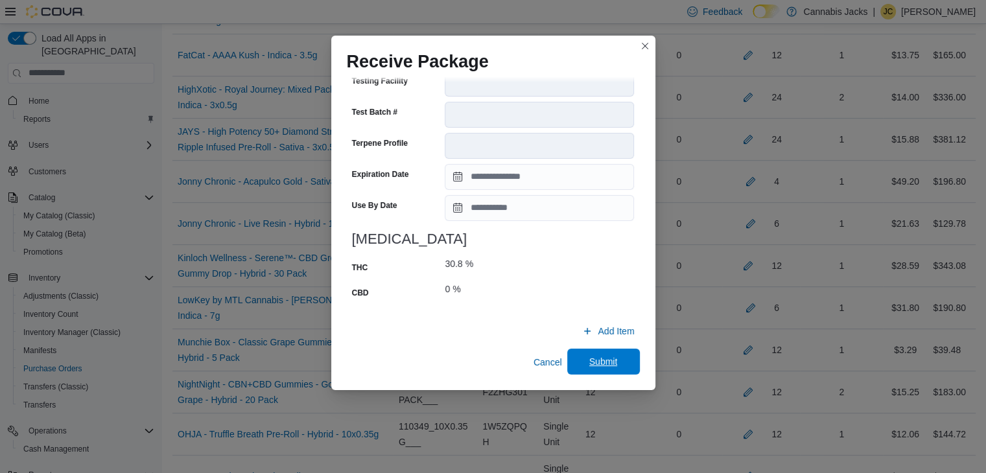
click at [575, 353] on span "Submit" at bounding box center [603, 362] width 57 height 26
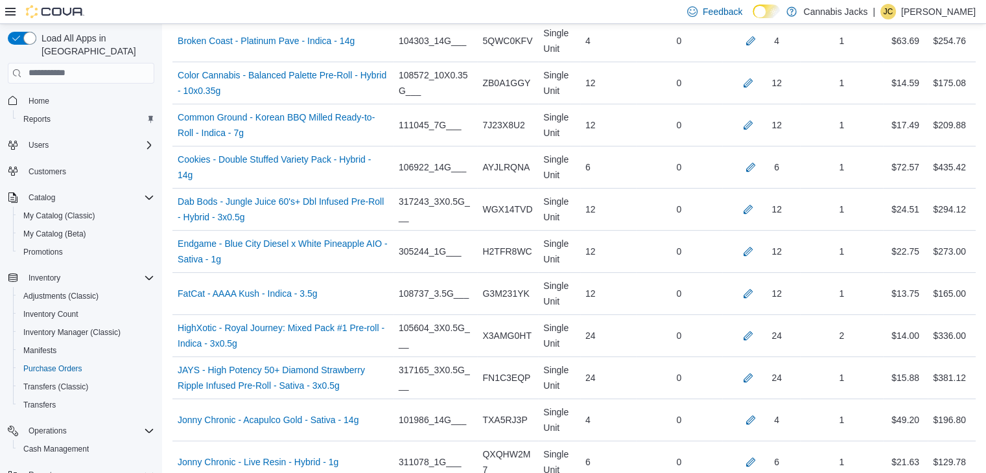
scroll to position [451, 0]
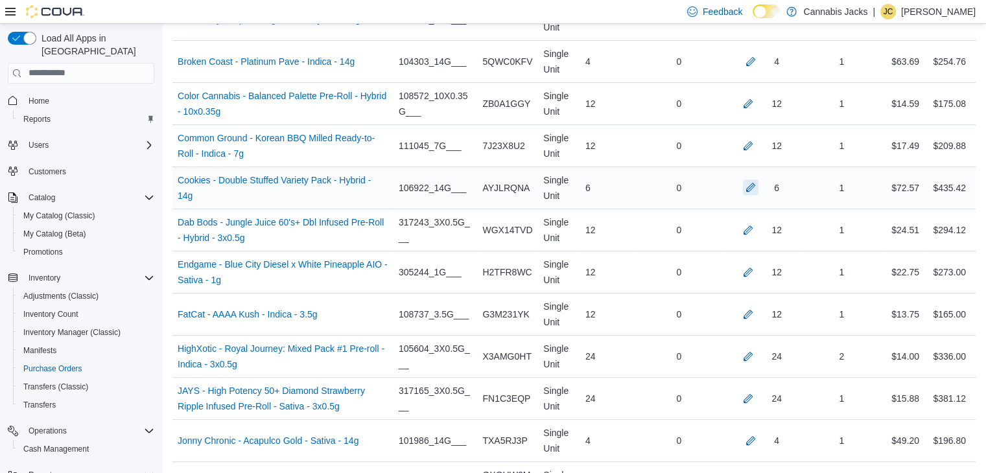
click at [759, 187] on button "button" at bounding box center [751, 188] width 16 height 16
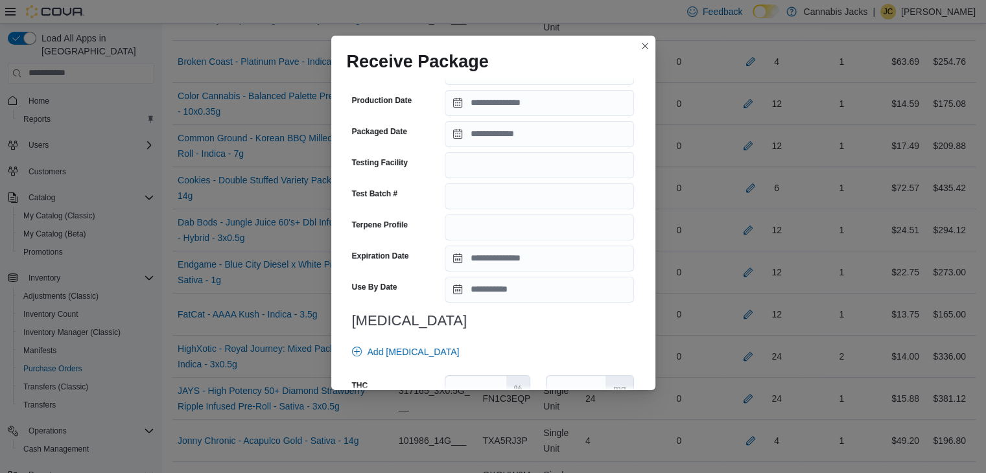
scroll to position [454, 0]
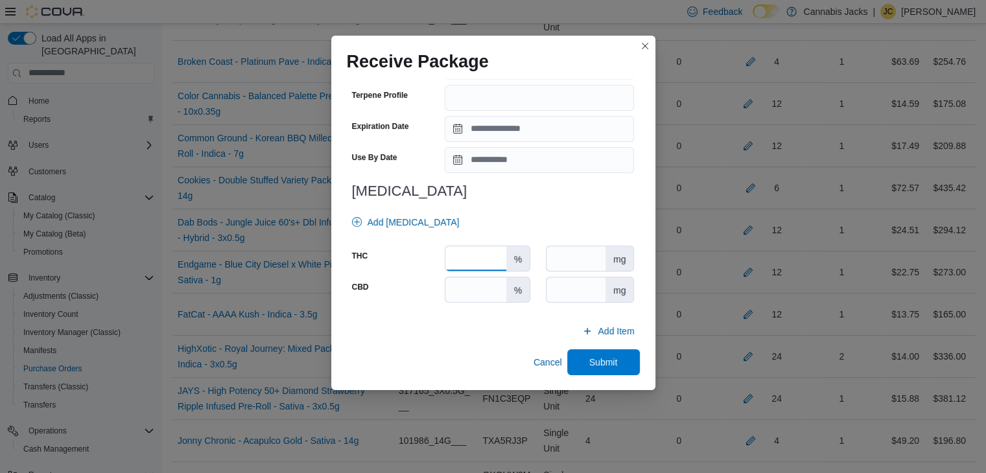
click at [480, 261] on input "number" at bounding box center [475, 258] width 60 height 25
type input "**"
click at [478, 292] on input "number" at bounding box center [475, 289] width 60 height 25
type input "*"
click at [589, 357] on span "Submit" at bounding box center [603, 361] width 29 height 13
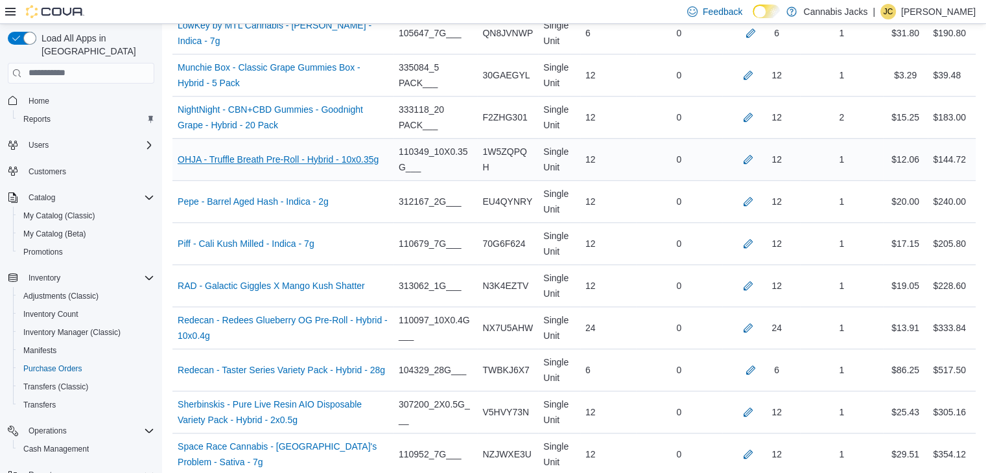
scroll to position [1035, 0]
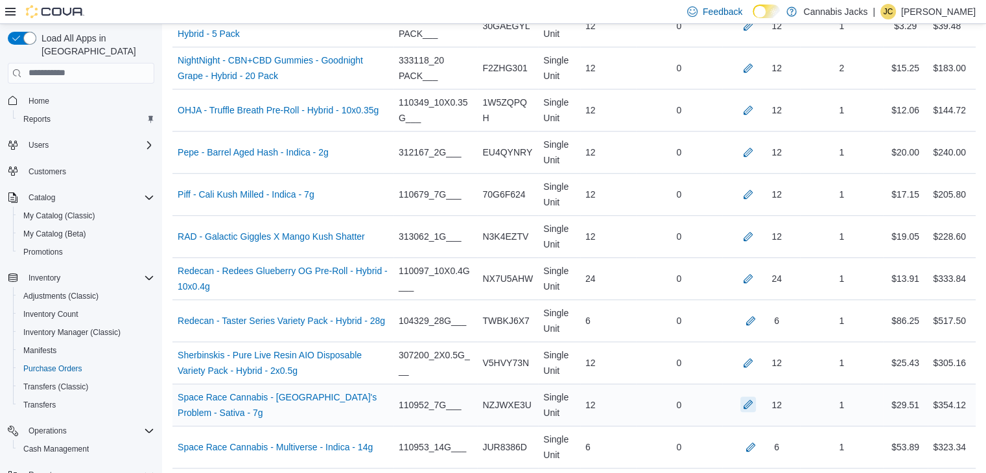
click at [756, 401] on button "button" at bounding box center [748, 405] width 16 height 16
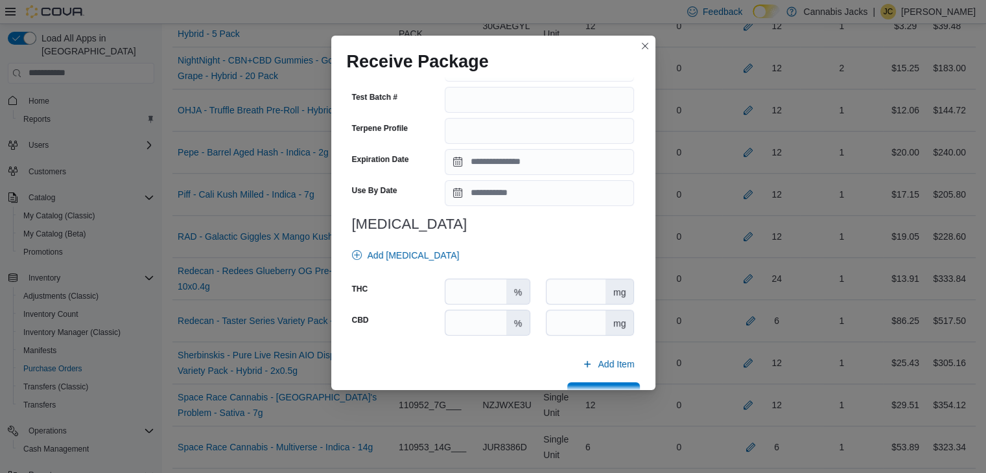
scroll to position [454, 0]
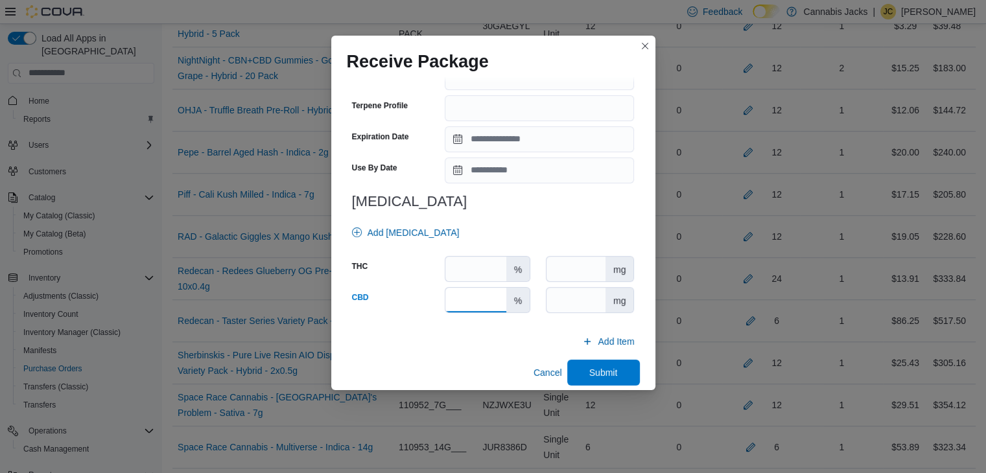
click at [478, 292] on input "number" at bounding box center [475, 300] width 60 height 25
type input "*"
click at [464, 263] on input "number" at bounding box center [475, 269] width 60 height 25
type input "****"
click at [581, 359] on span "Submit" at bounding box center [603, 372] width 57 height 26
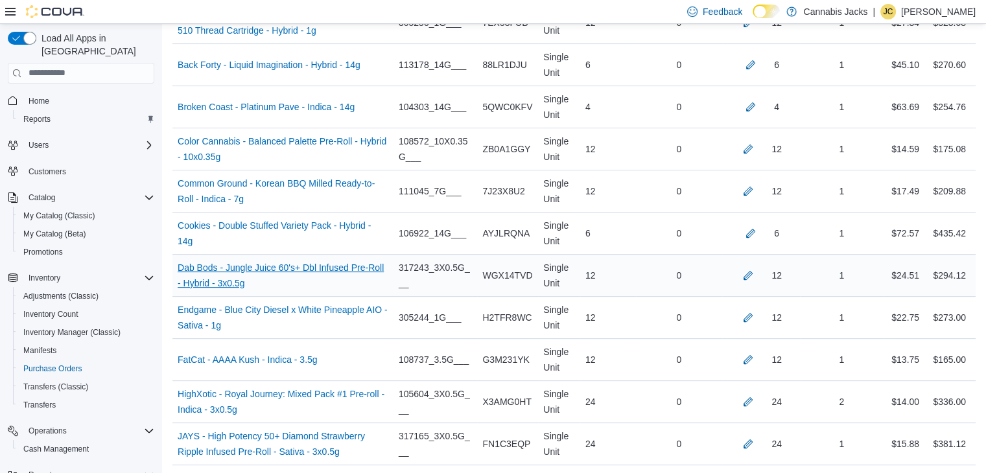
scroll to position [386, 0]
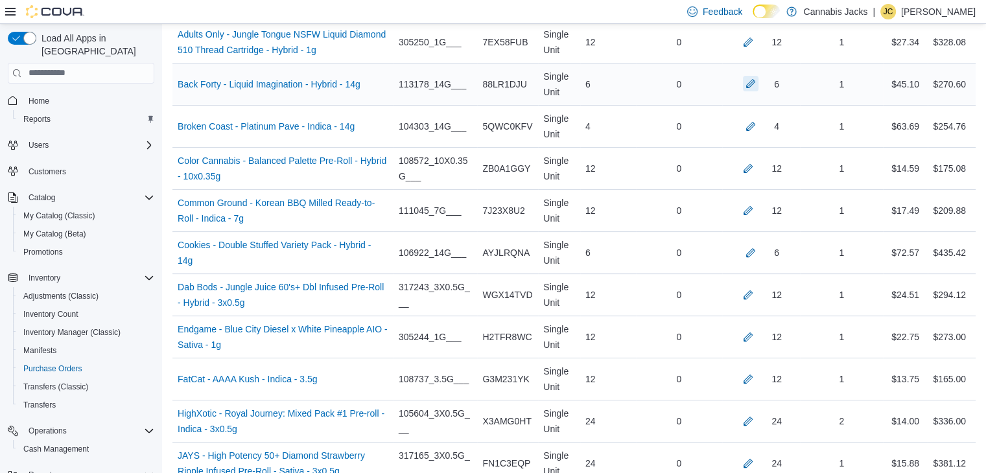
click at [759, 84] on button "button" at bounding box center [751, 84] width 16 height 16
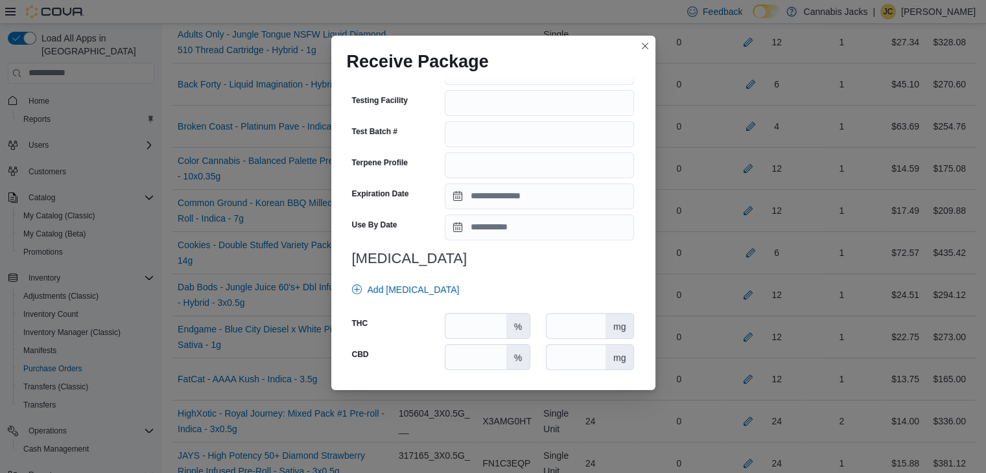
scroll to position [389, 0]
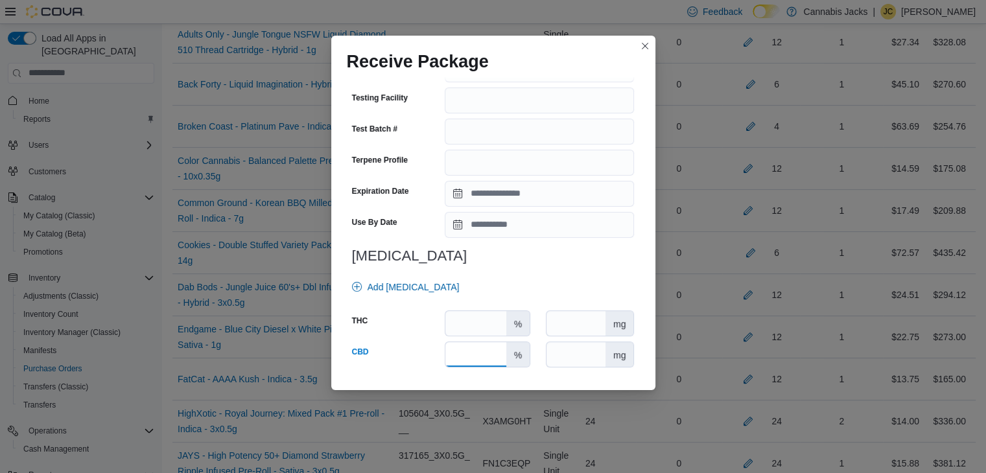
click at [463, 351] on input "number" at bounding box center [475, 354] width 60 height 25
type input "*"
click at [471, 311] on div "%" at bounding box center [488, 324] width 86 height 26
click at [470, 317] on input "number" at bounding box center [475, 323] width 60 height 25
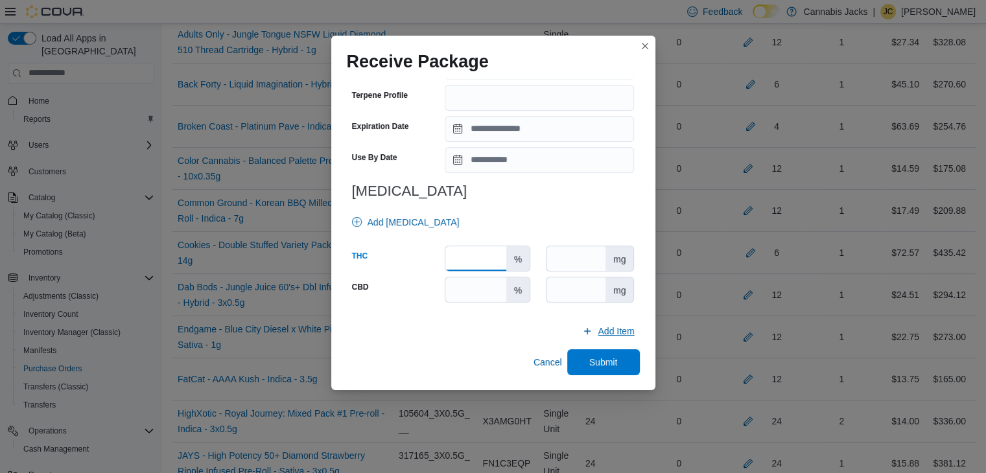
scroll to position [454, 0]
type input "****"
click at [624, 355] on span "Submit" at bounding box center [603, 362] width 57 height 26
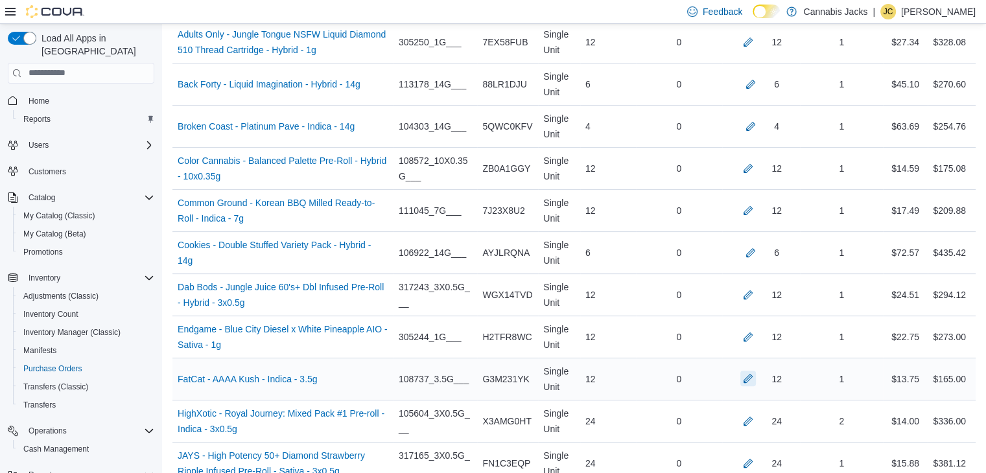
click at [755, 379] on button "button" at bounding box center [748, 379] width 16 height 16
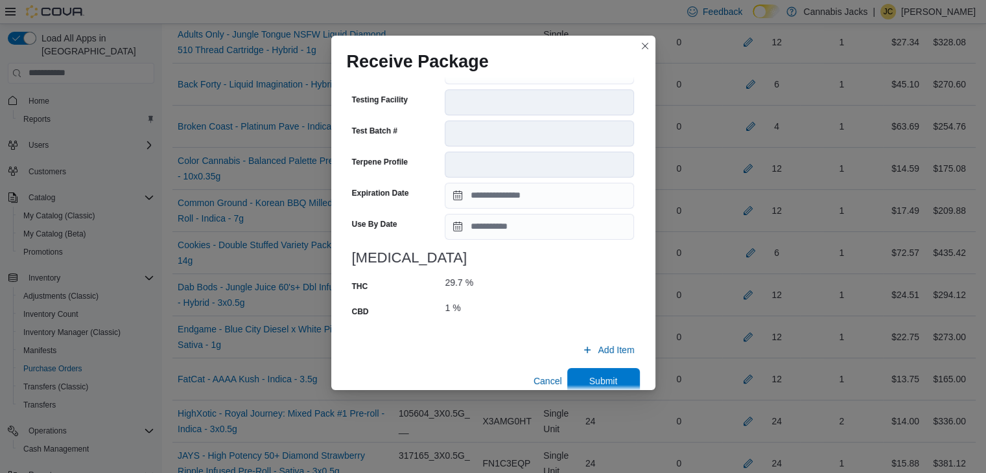
scroll to position [495, 0]
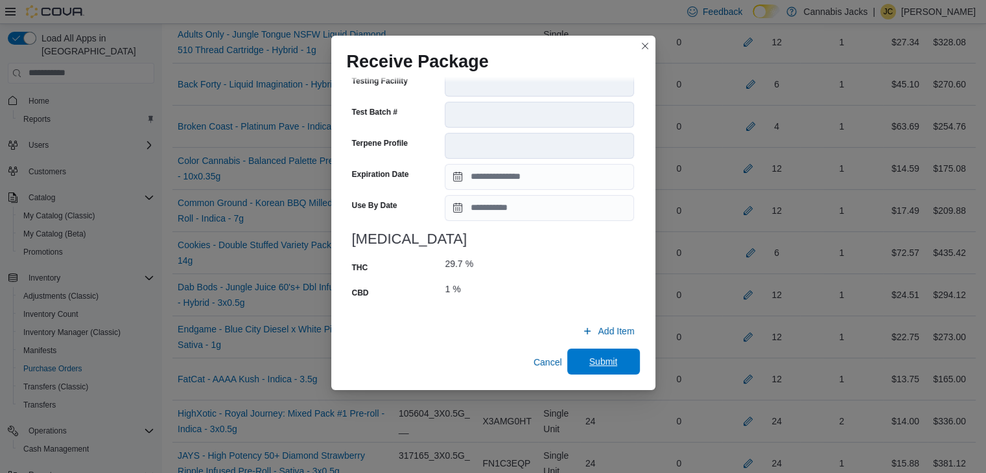
click at [599, 363] on span "Submit" at bounding box center [603, 361] width 29 height 13
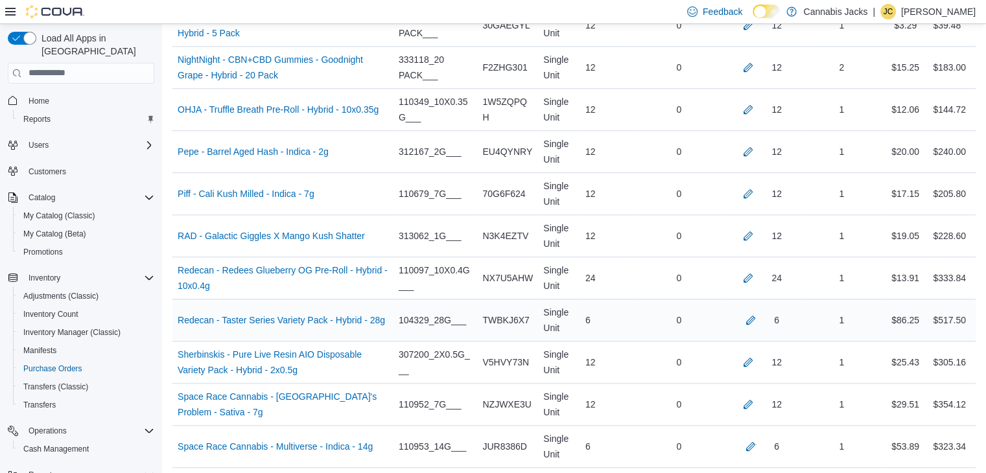
scroll to position [1100, 0]
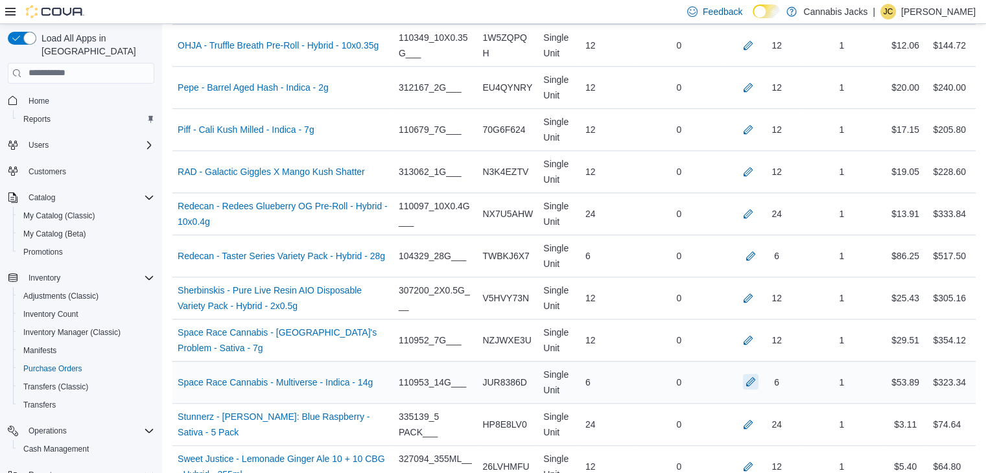
click at [755, 376] on button "button" at bounding box center [751, 382] width 16 height 16
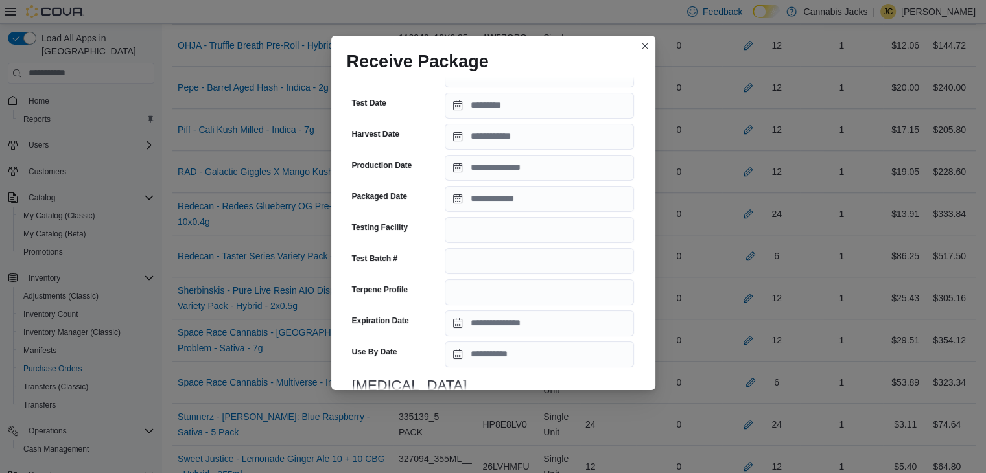
scroll to position [389, 0]
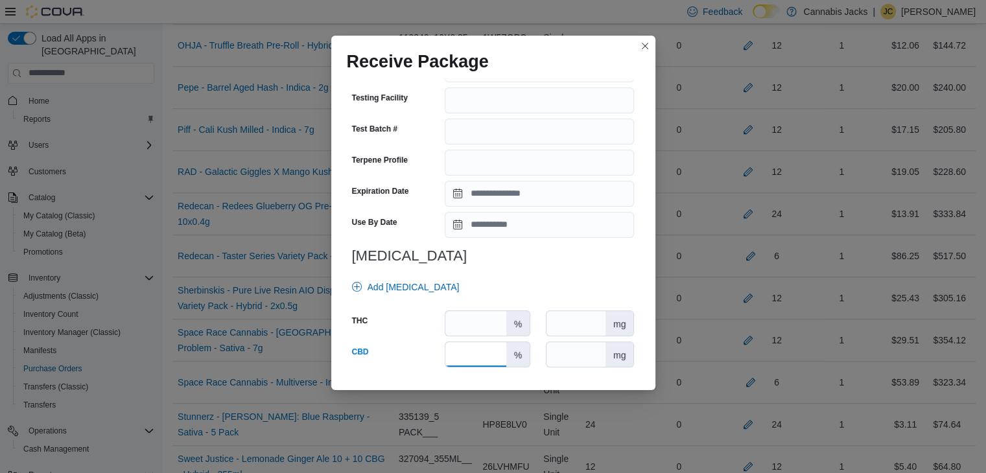
click at [458, 351] on input "number" at bounding box center [475, 354] width 60 height 25
type input "*"
click at [456, 327] on input "number" at bounding box center [475, 323] width 60 height 25
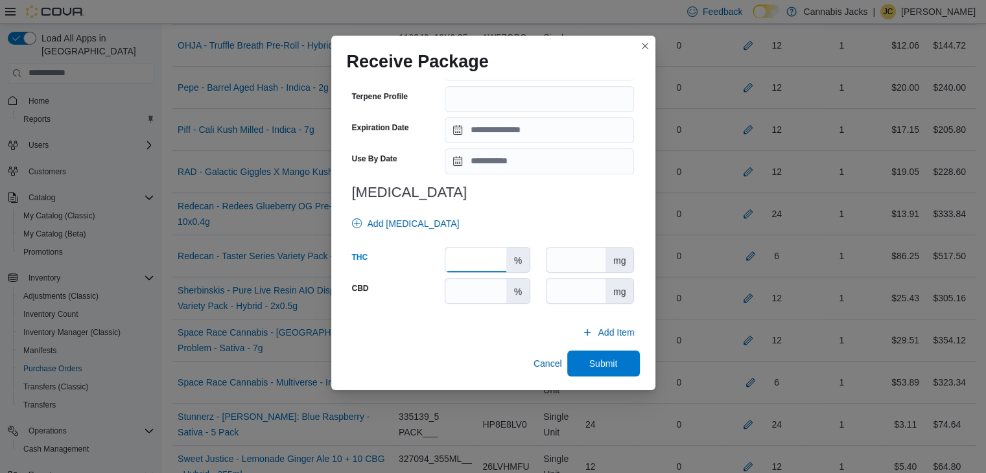
scroll to position [454, 0]
type input "****"
click at [621, 358] on span "Submit" at bounding box center [603, 362] width 57 height 26
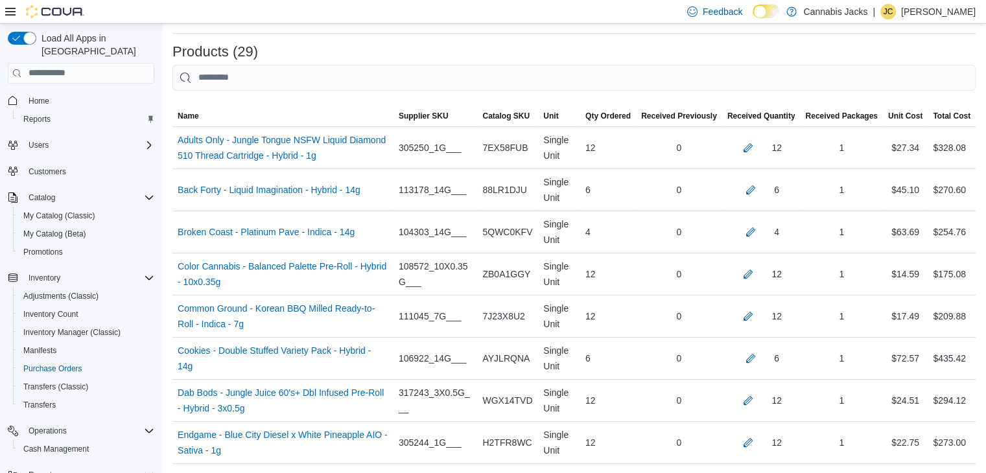
scroll to position [322, 0]
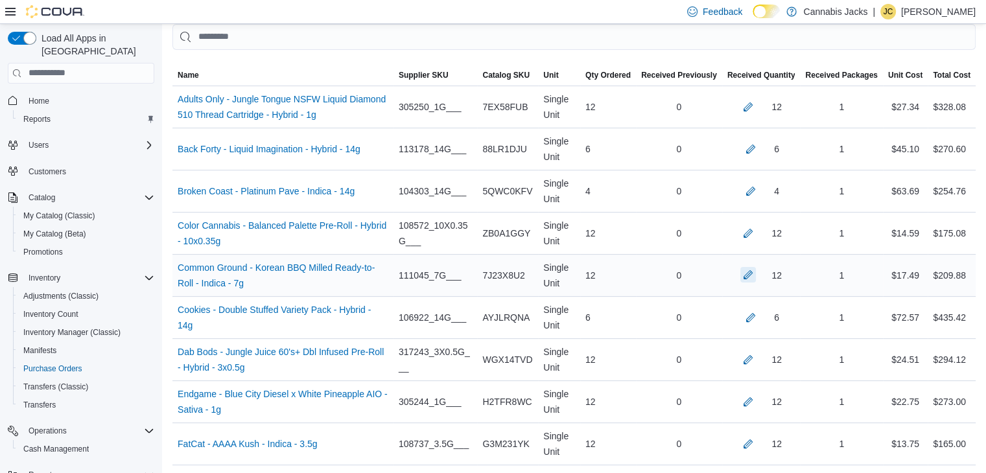
click at [755, 274] on button "button" at bounding box center [748, 275] width 16 height 16
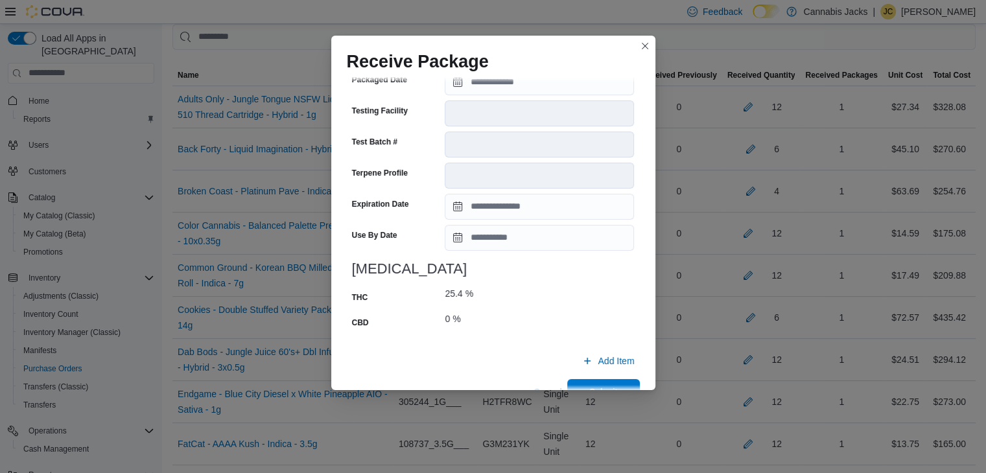
scroll to position [505, 0]
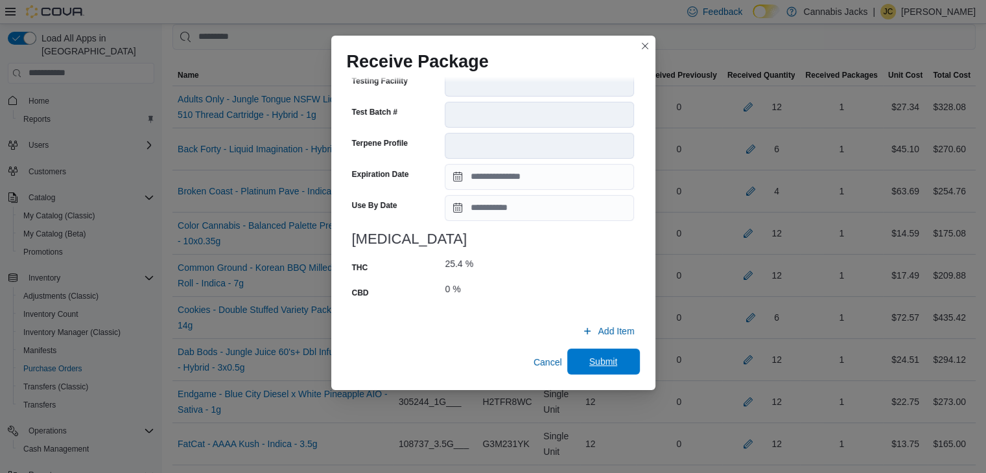
click at [626, 359] on button "Submit" at bounding box center [603, 362] width 73 height 26
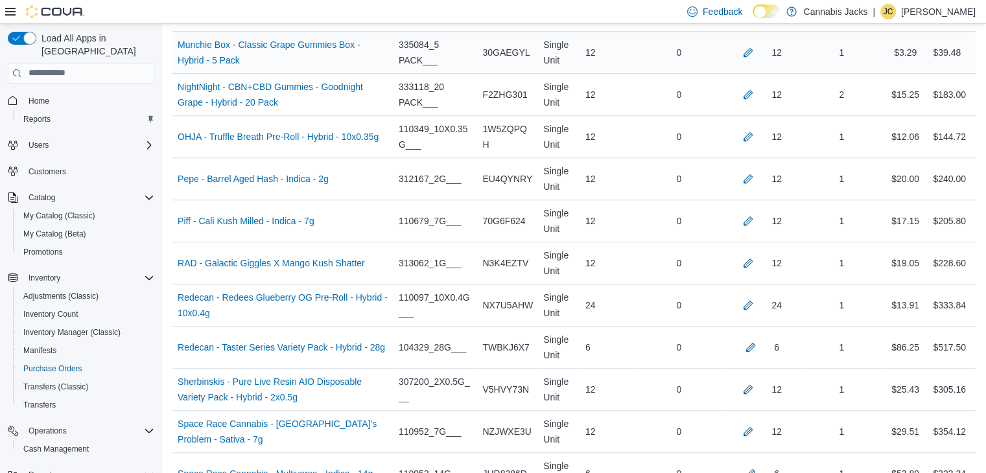
scroll to position [1035, 0]
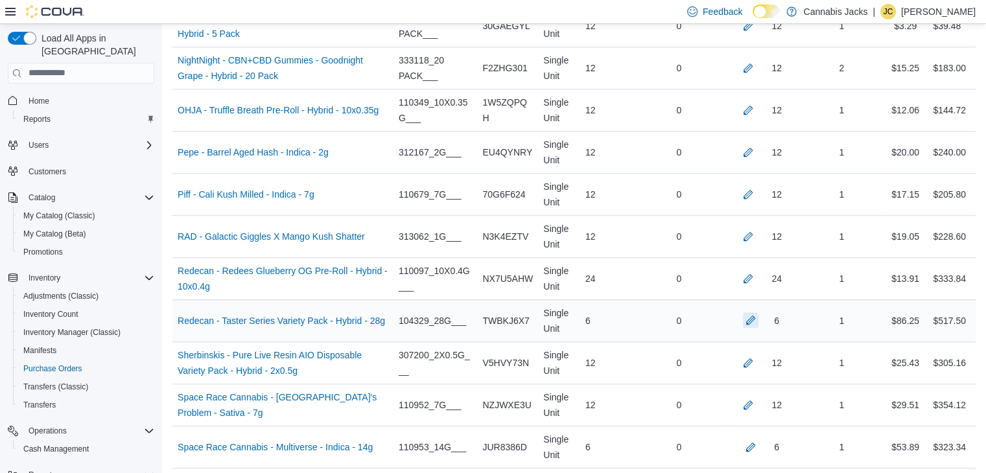
click at [759, 318] on button "button" at bounding box center [751, 320] width 16 height 16
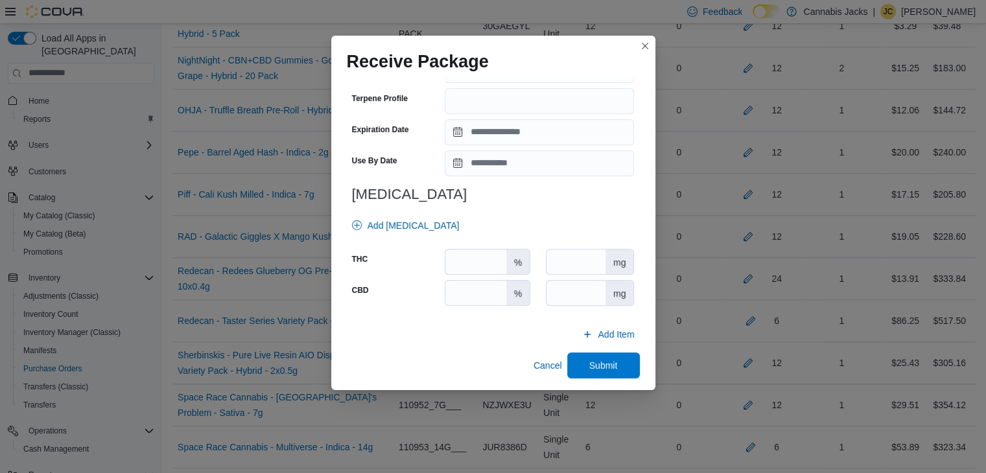
scroll to position [454, 0]
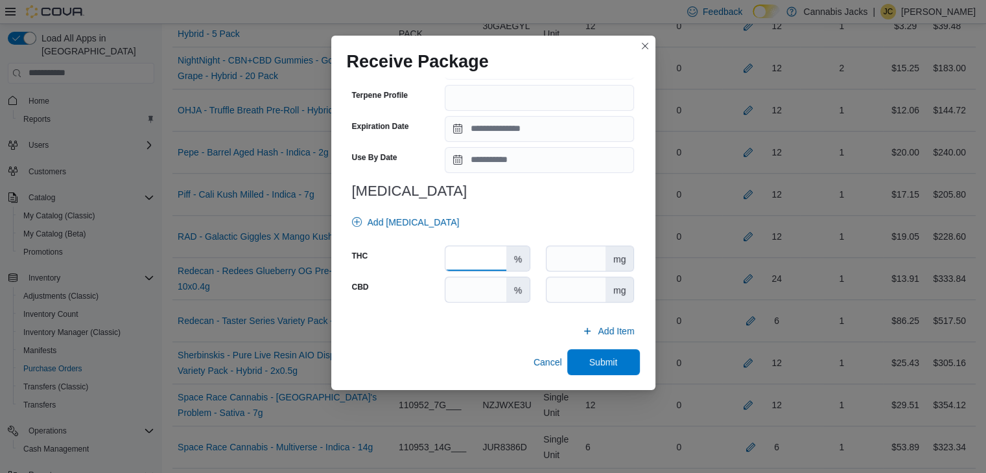
click at [467, 257] on input "number" at bounding box center [475, 258] width 60 height 25
type input "****"
click at [476, 295] on input "number" at bounding box center [475, 289] width 60 height 25
type input "*"
click at [592, 359] on span "Submit" at bounding box center [603, 361] width 29 height 13
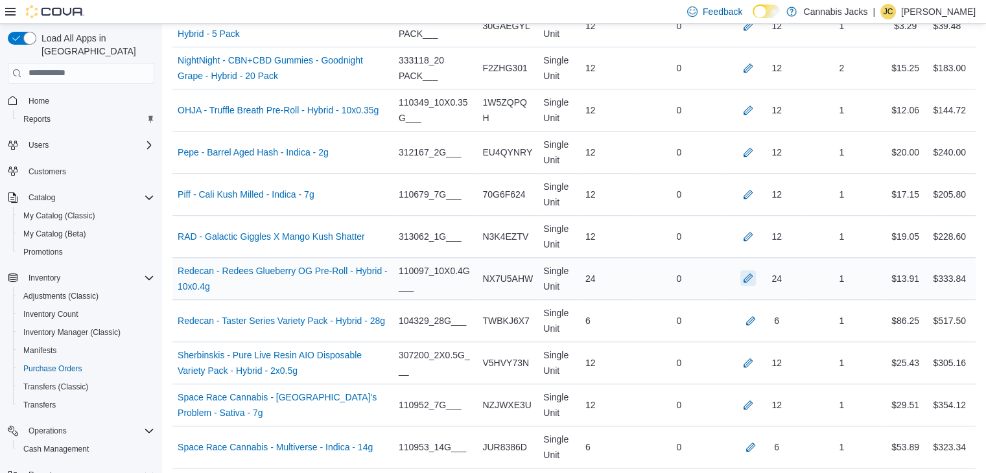
click at [754, 273] on button "button" at bounding box center [748, 278] width 16 height 16
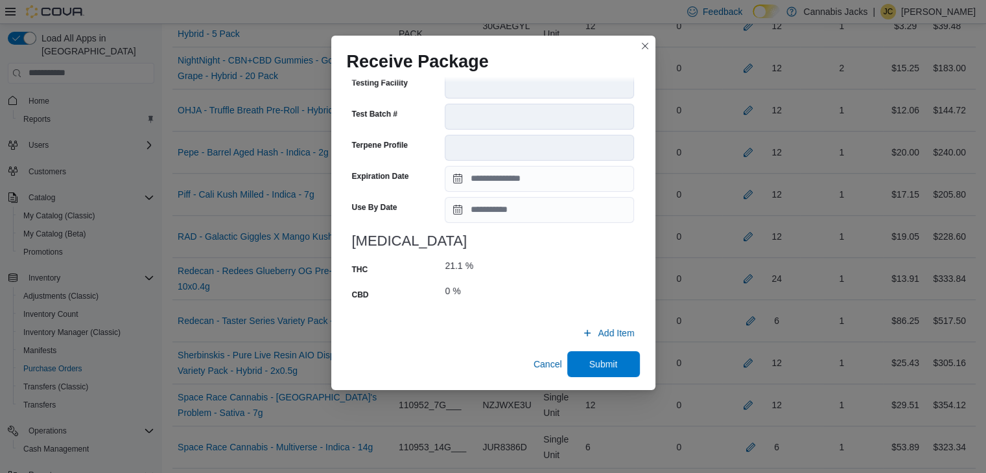
scroll to position [495, 0]
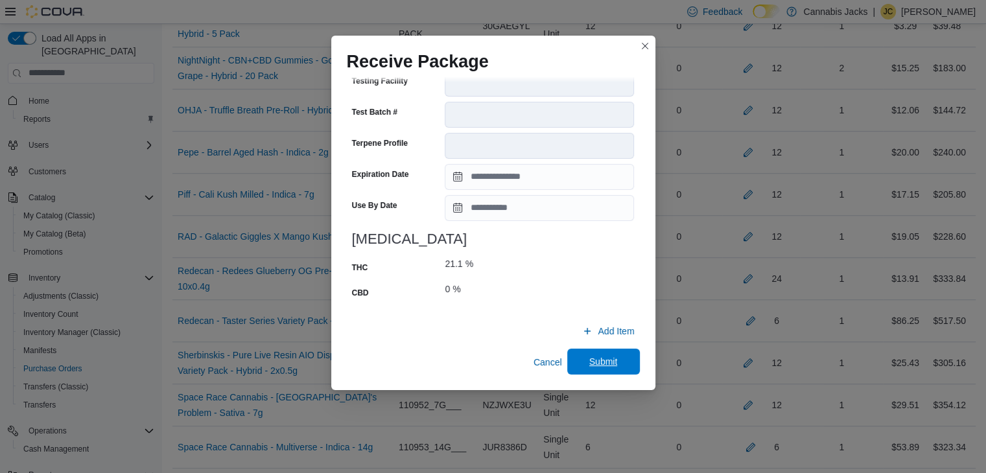
click at [589, 359] on span "Submit" at bounding box center [603, 361] width 29 height 13
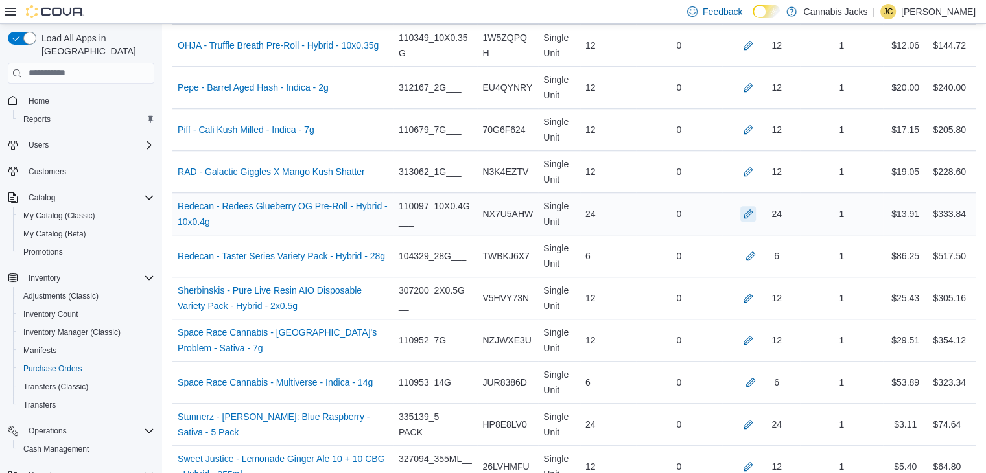
scroll to position [1035, 0]
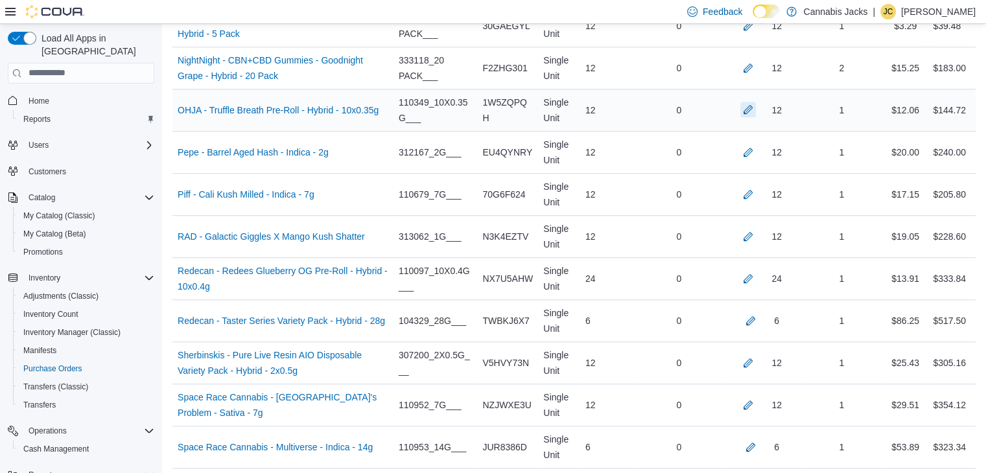
click at [755, 107] on button "button" at bounding box center [748, 110] width 16 height 16
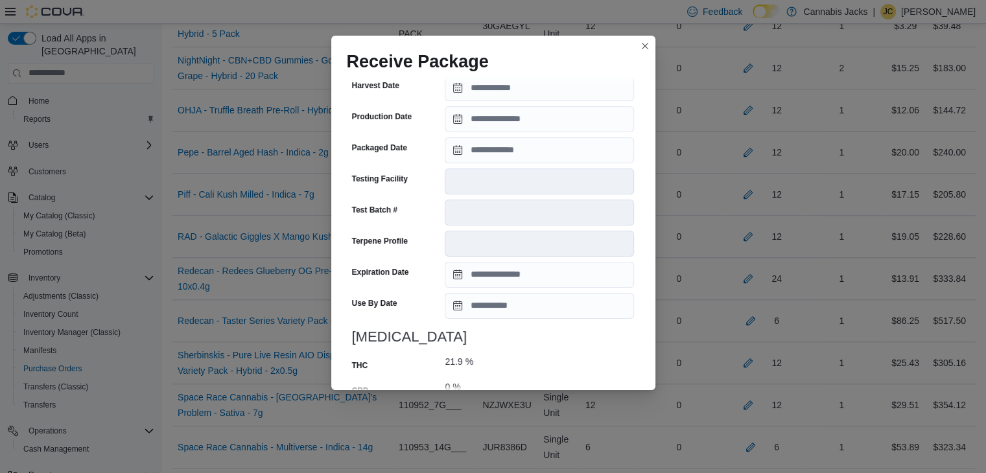
scroll to position [495, 0]
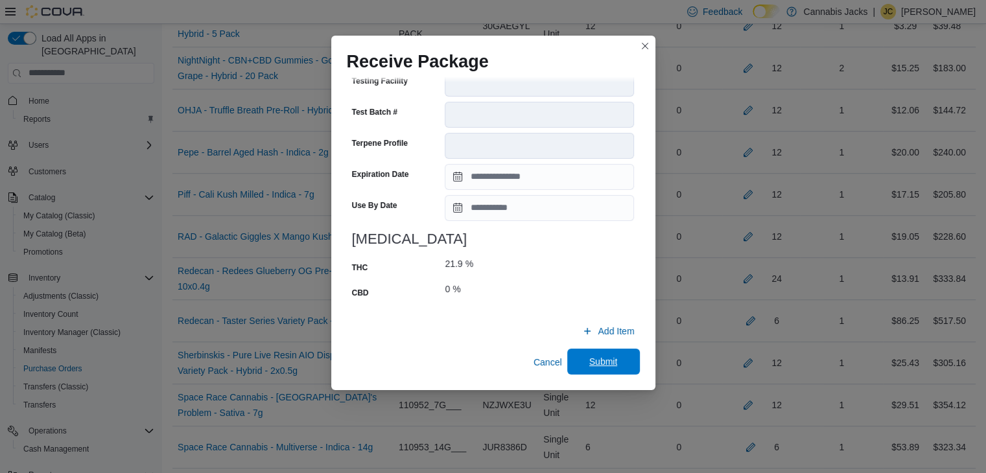
click at [589, 359] on span "Submit" at bounding box center [603, 361] width 29 height 13
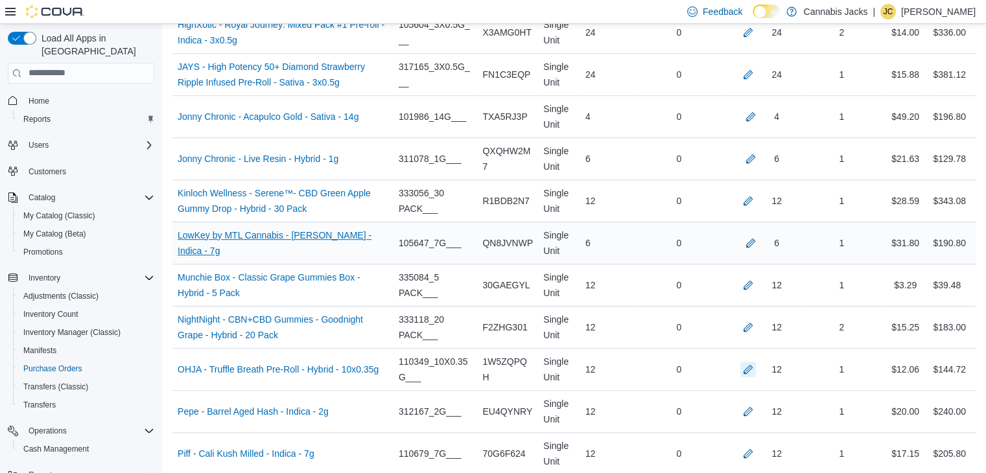
scroll to position [711, 0]
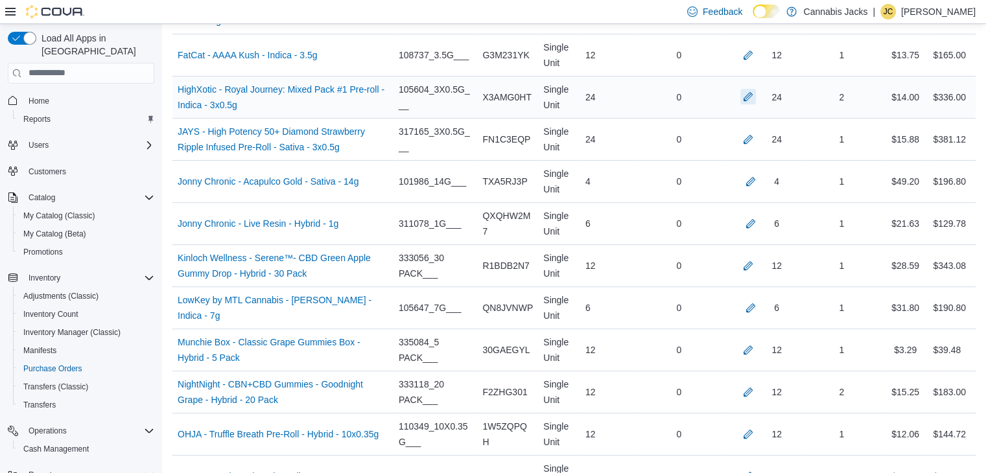
click at [756, 92] on button "button" at bounding box center [748, 97] width 16 height 16
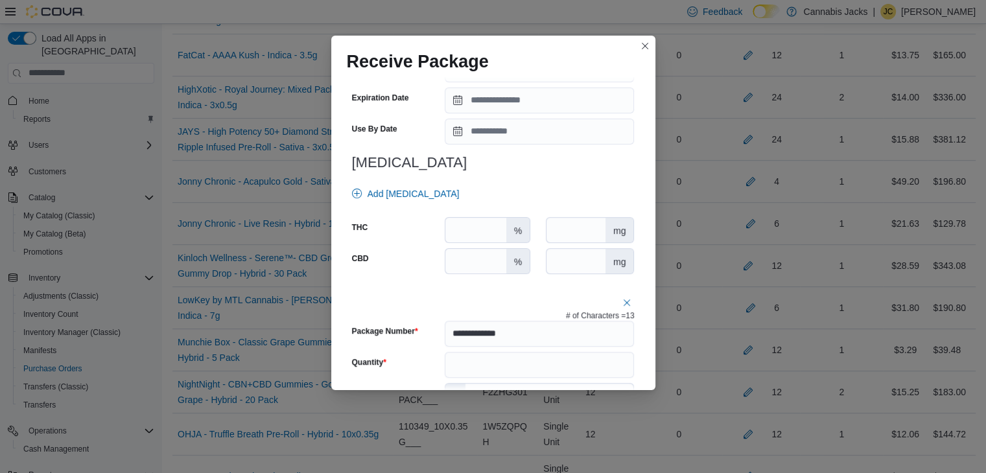
scroll to position [519, 0]
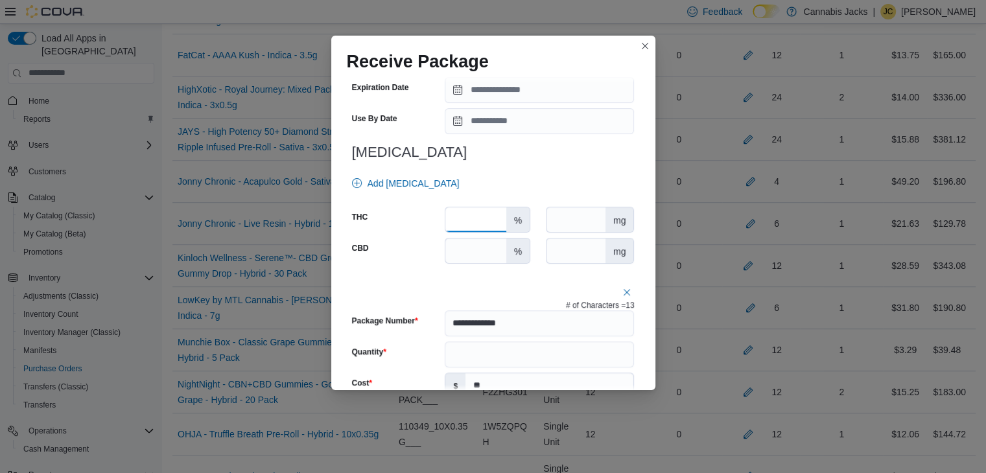
click at [473, 219] on input "number" at bounding box center [475, 219] width 60 height 25
type input "****"
click at [474, 244] on input "number" at bounding box center [475, 251] width 60 height 25
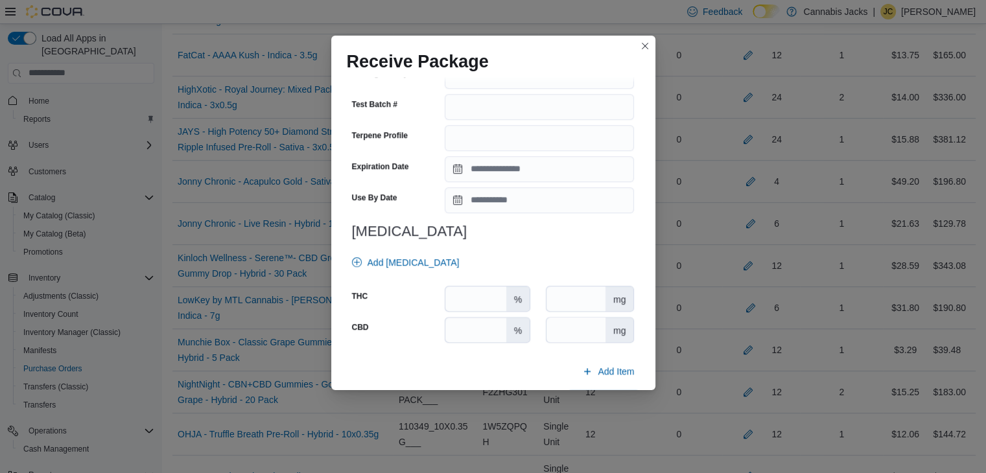
scroll to position [1149, 0]
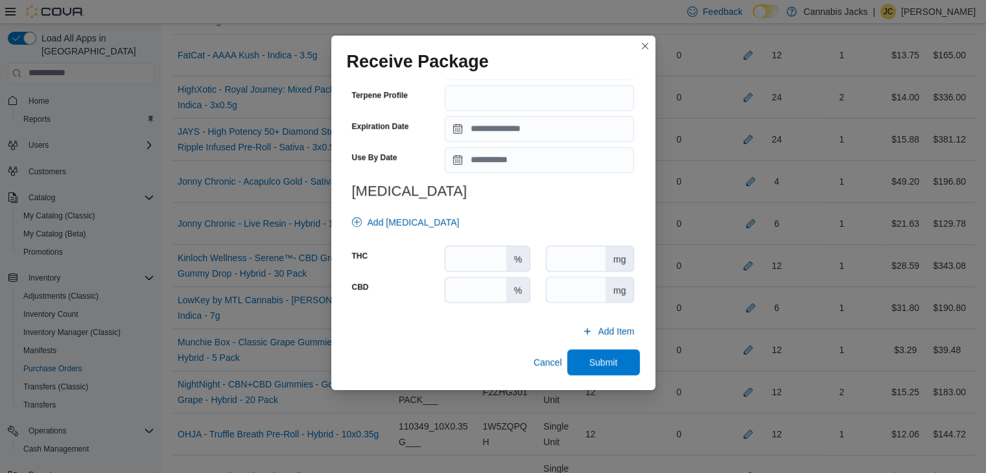
type input "*"
click at [475, 261] on input "number" at bounding box center [475, 258] width 60 height 25
type input "****"
click at [473, 297] on input "number" at bounding box center [475, 289] width 60 height 25
type input "*"
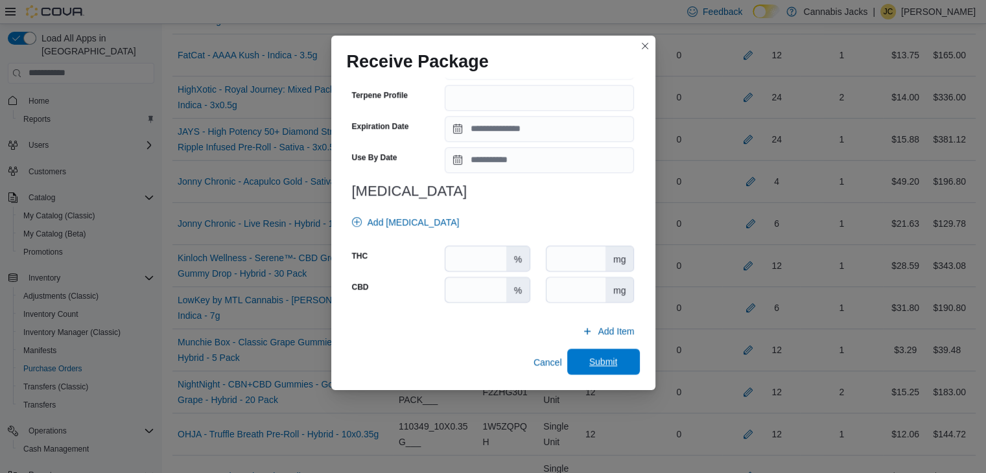
click at [617, 364] on span "Submit" at bounding box center [603, 362] width 57 height 26
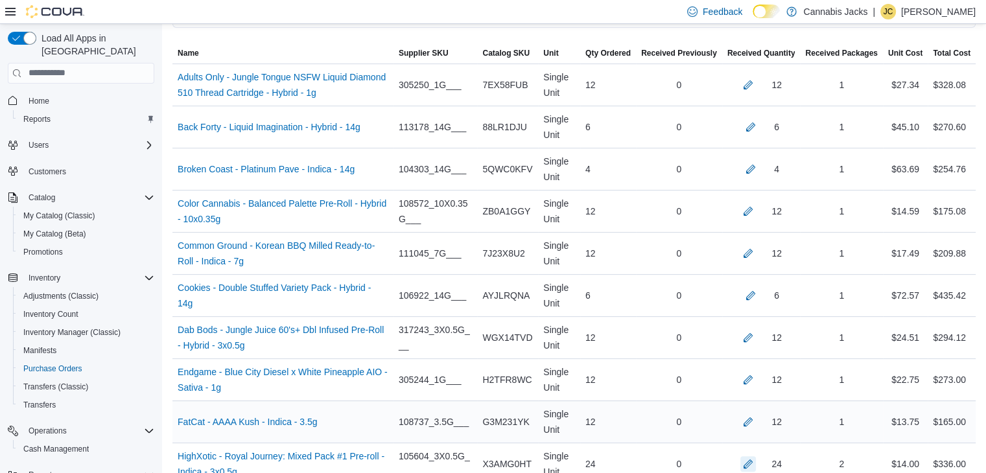
scroll to position [322, 0]
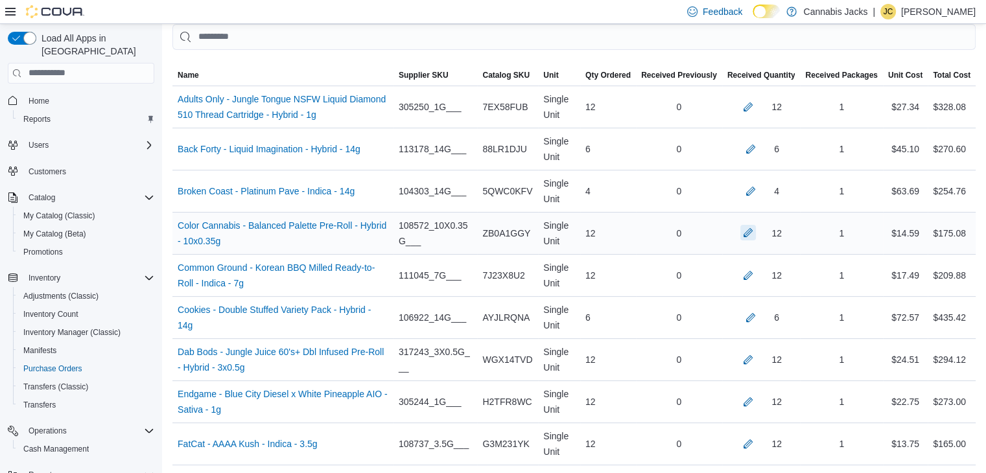
click at [756, 228] on button "button" at bounding box center [748, 233] width 16 height 16
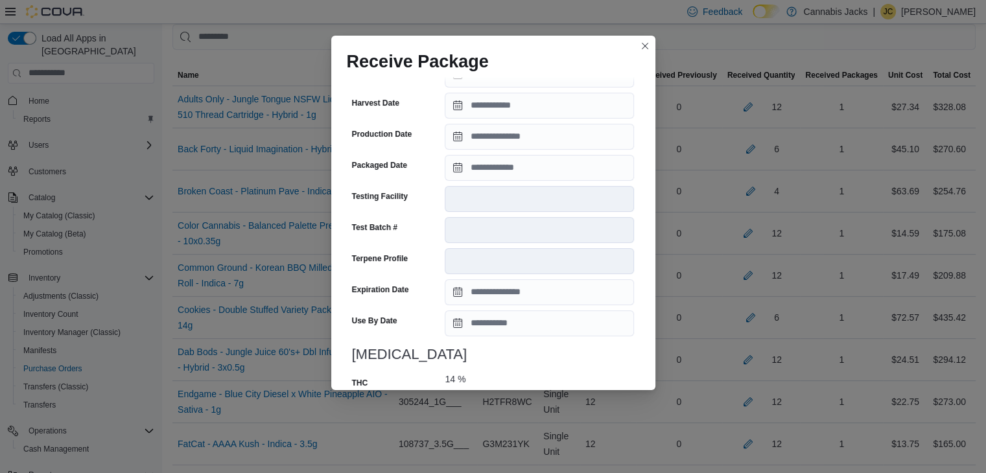
scroll to position [505, 0]
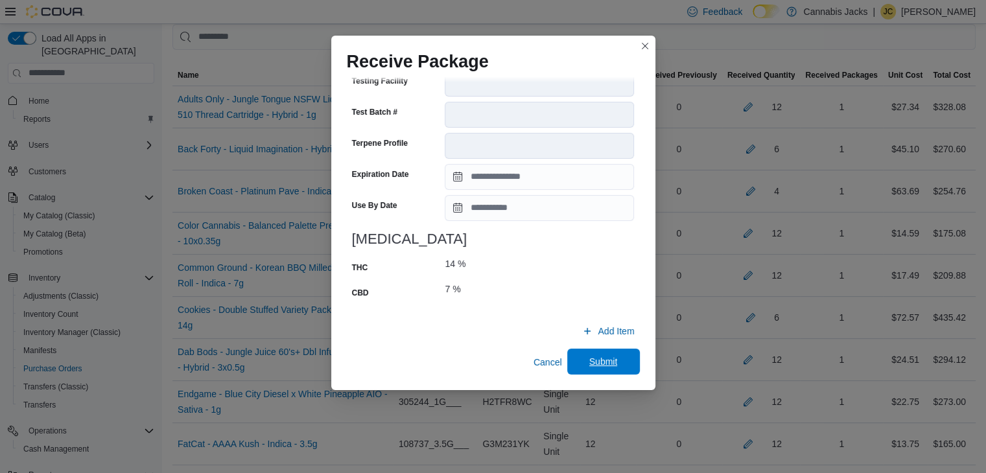
click at [604, 359] on span "Submit" at bounding box center [603, 361] width 29 height 13
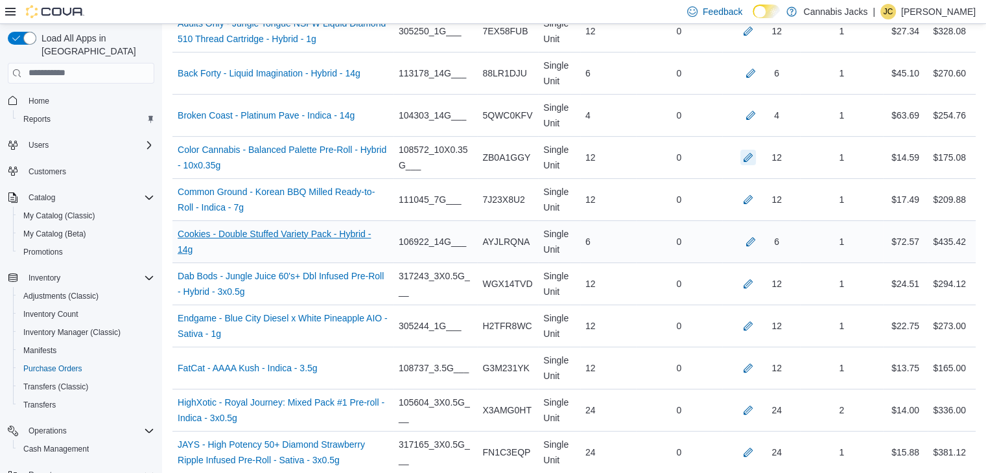
scroll to position [451, 0]
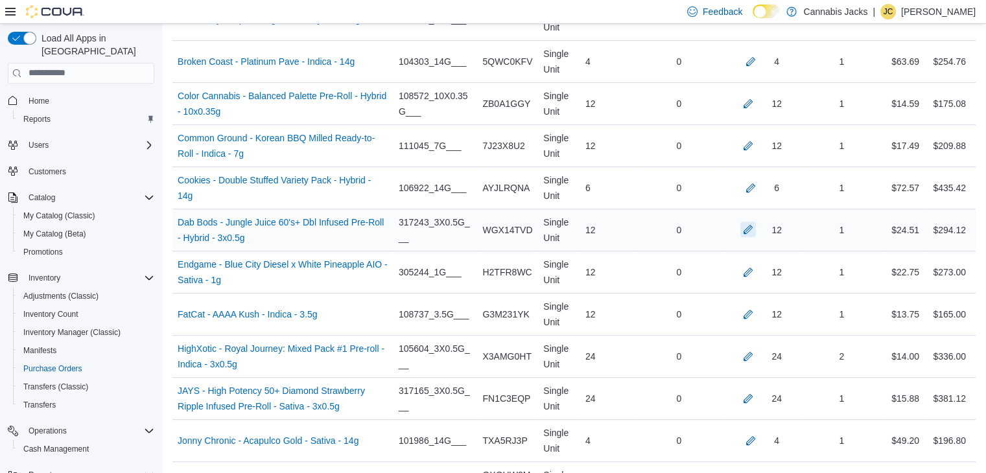
click at [756, 234] on button "button" at bounding box center [748, 230] width 16 height 16
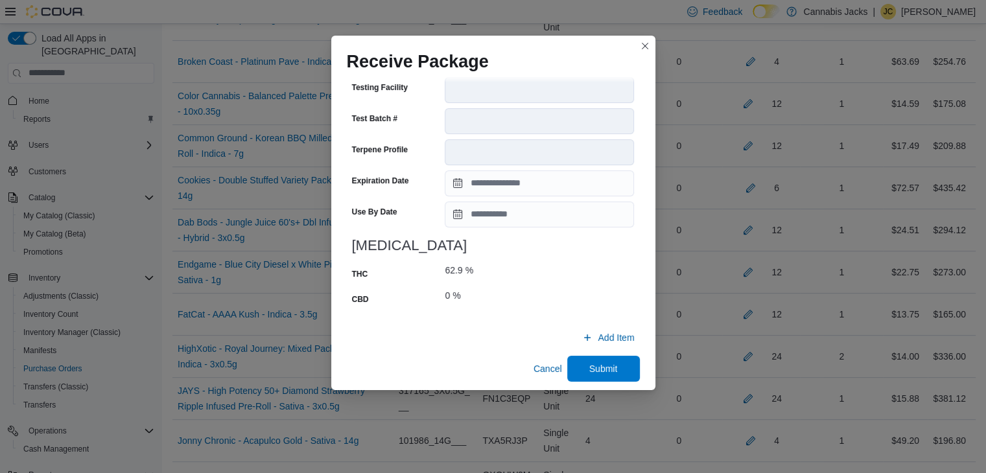
scroll to position [505, 0]
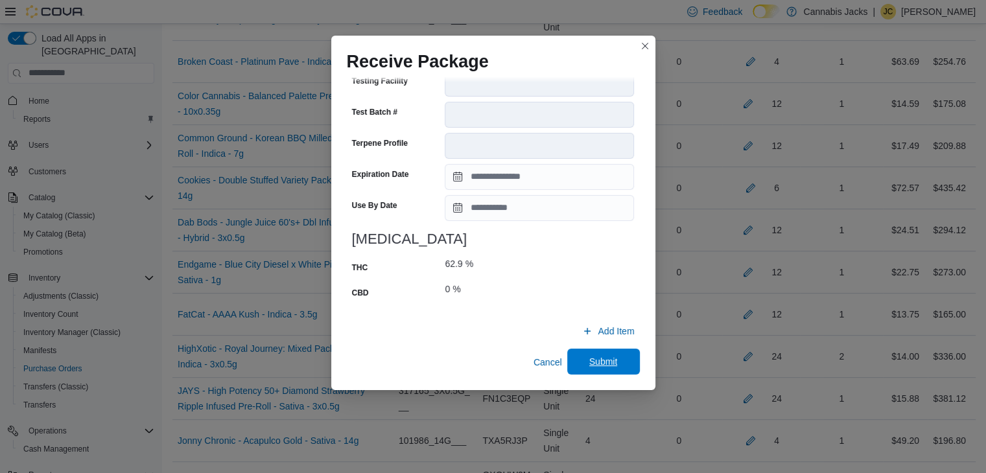
click at [589, 358] on span "Submit" at bounding box center [603, 361] width 29 height 13
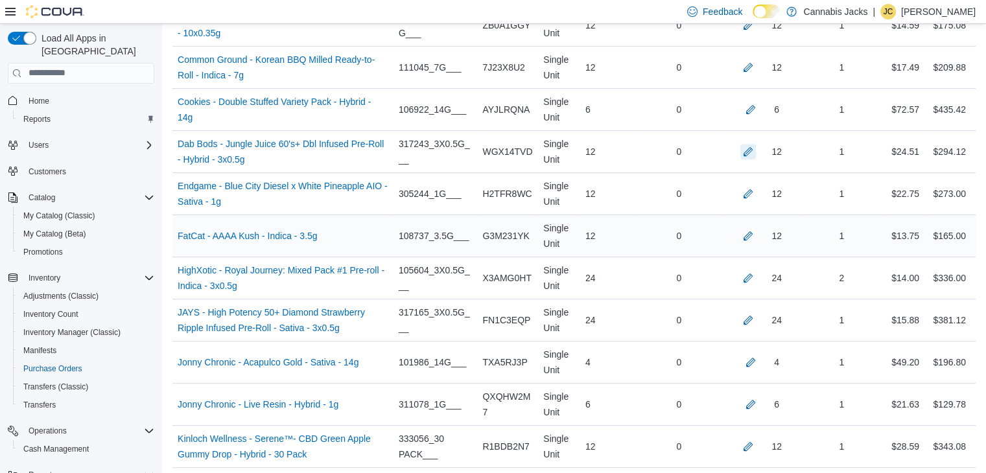
scroll to position [581, 0]
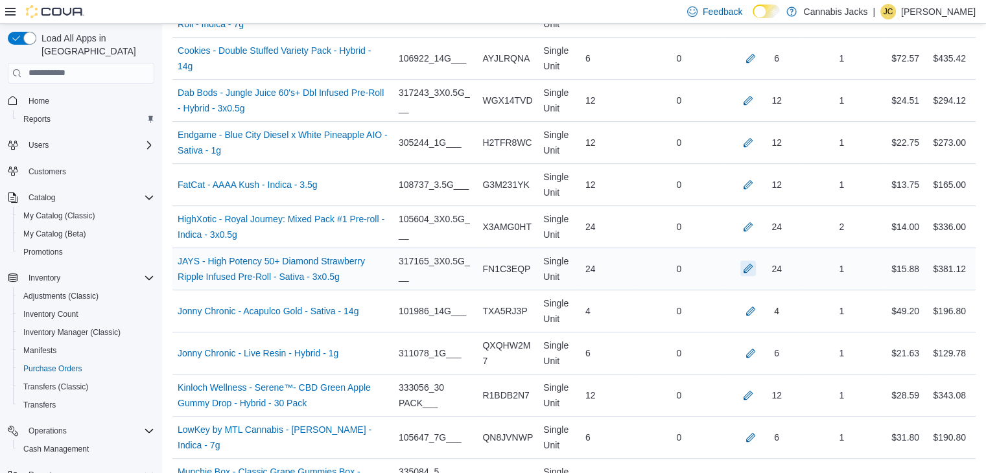
click at [756, 268] on button "button" at bounding box center [748, 269] width 16 height 16
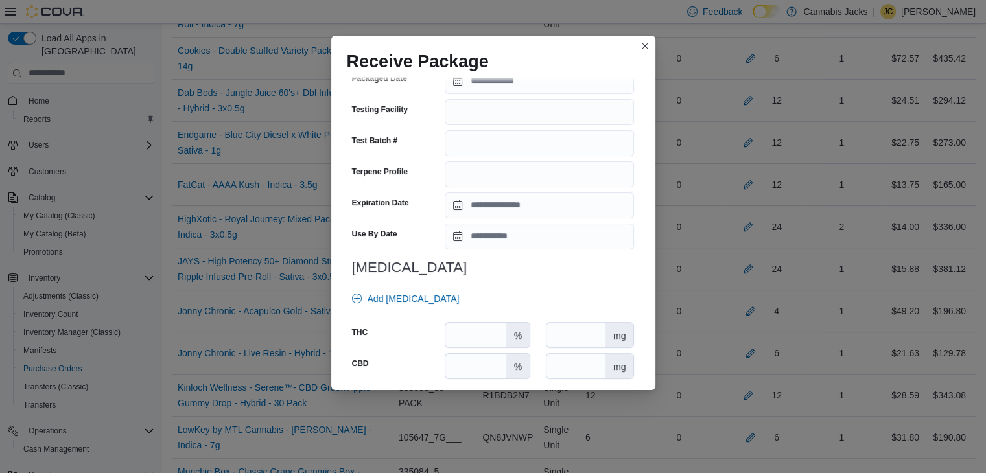
scroll to position [389, 0]
click at [483, 364] on input "number" at bounding box center [475, 365] width 60 height 25
type input "*"
click at [485, 335] on input "number" at bounding box center [475, 334] width 60 height 25
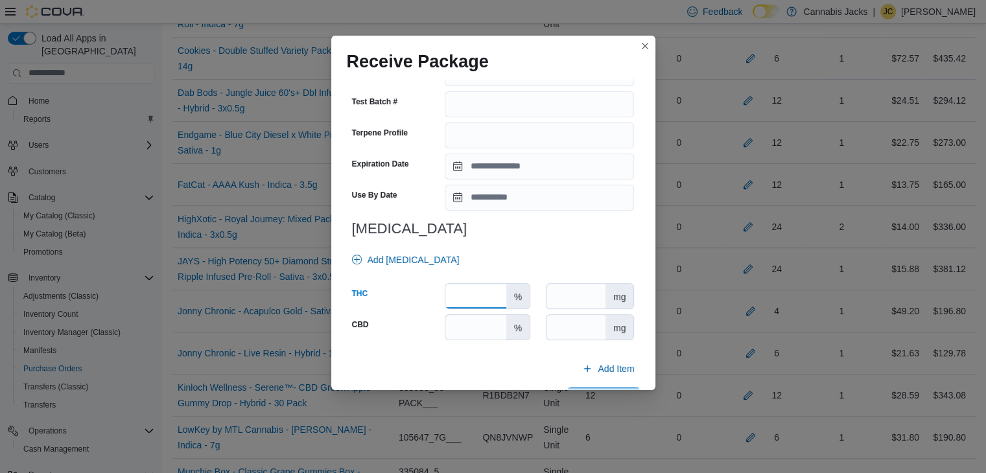
scroll to position [464, 0]
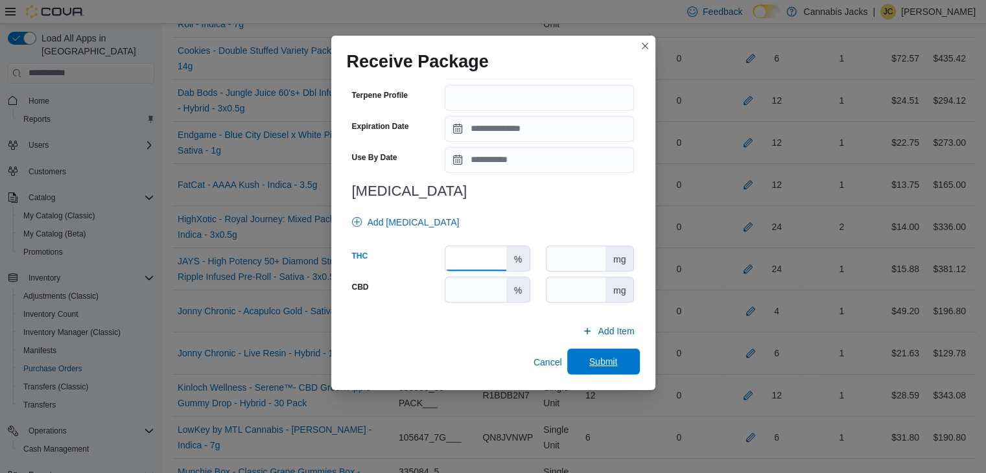
type input "****"
click at [621, 364] on span "Submit" at bounding box center [603, 362] width 57 height 26
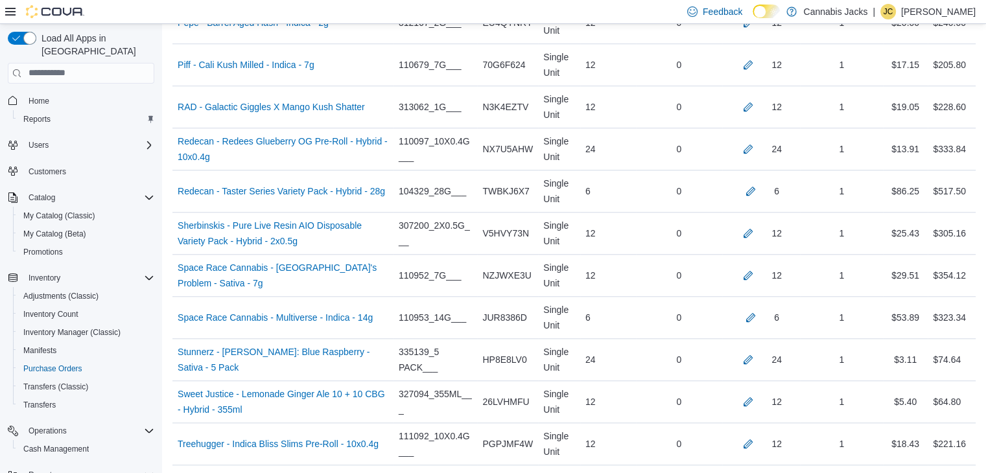
scroll to position [1229, 0]
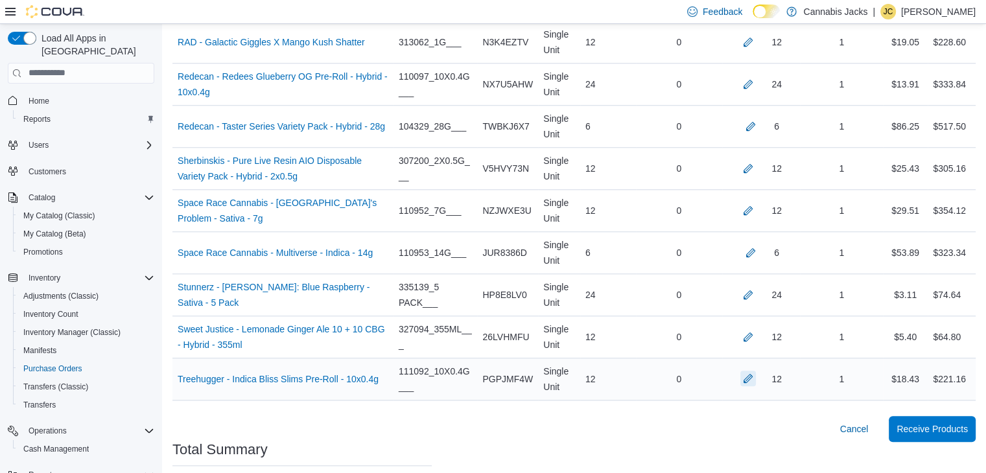
click at [756, 371] on button "button" at bounding box center [748, 379] width 16 height 16
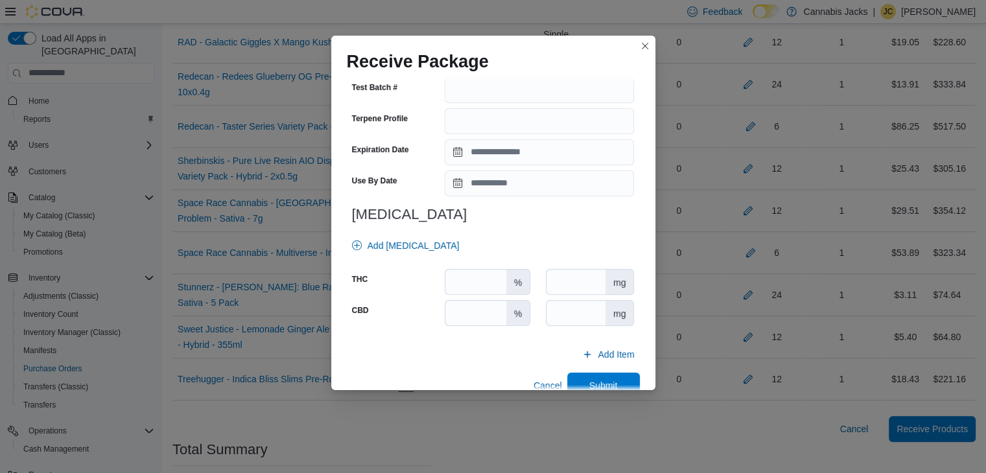
scroll to position [454, 0]
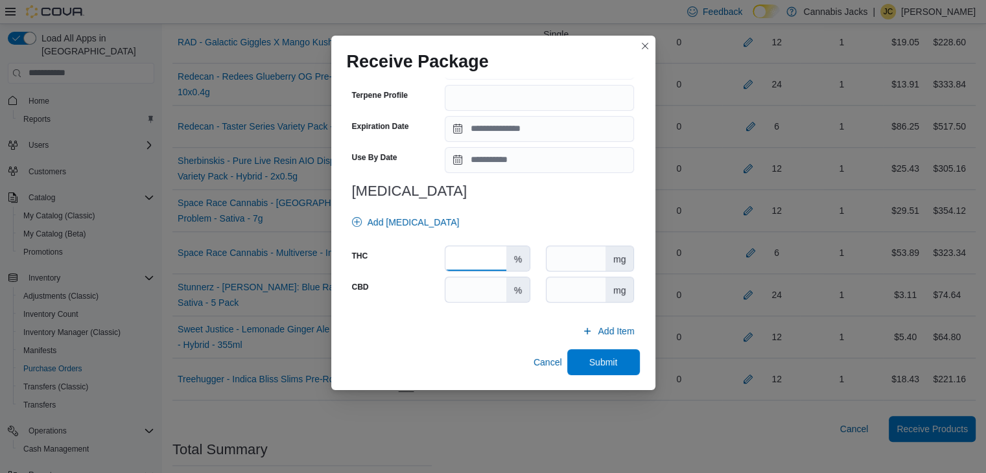
click at [464, 255] on input "number" at bounding box center [475, 258] width 60 height 25
type input "****"
click at [478, 288] on input "number" at bounding box center [475, 289] width 60 height 25
type input "*"
click at [578, 353] on span "Submit" at bounding box center [603, 362] width 57 height 26
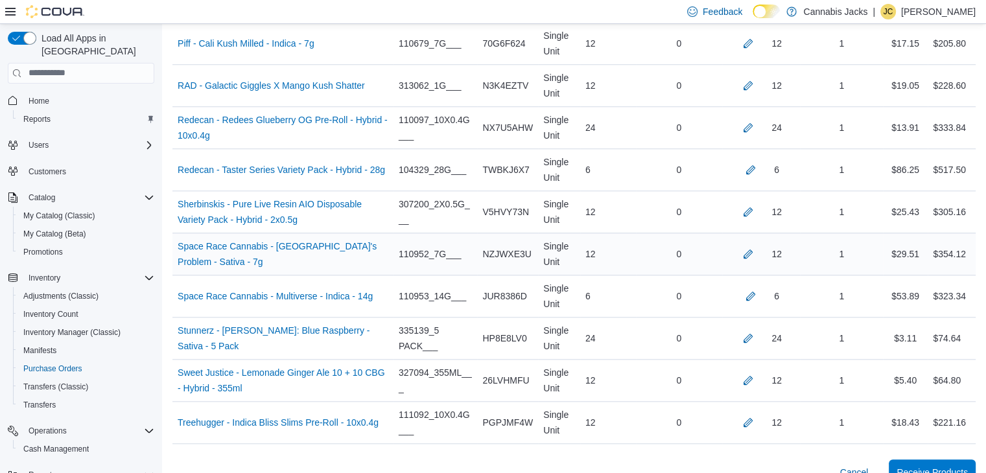
scroll to position [1164, 0]
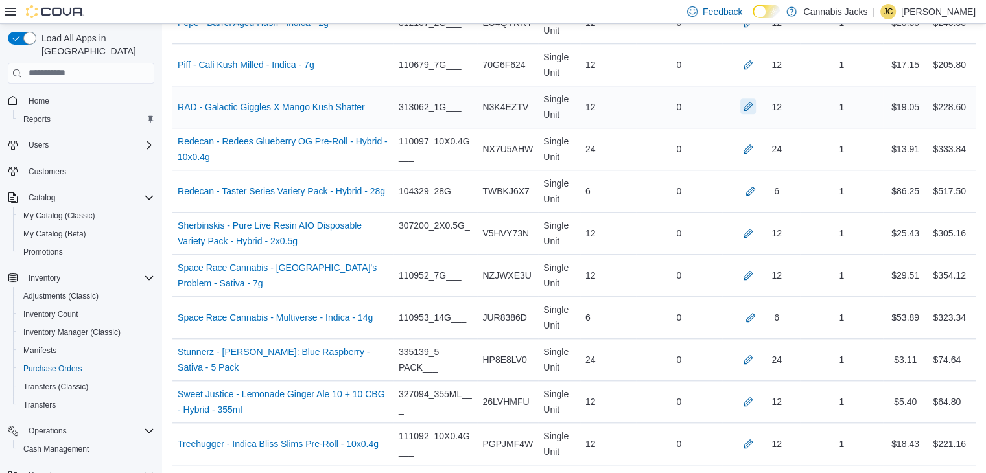
click at [756, 99] on button "button" at bounding box center [748, 107] width 16 height 16
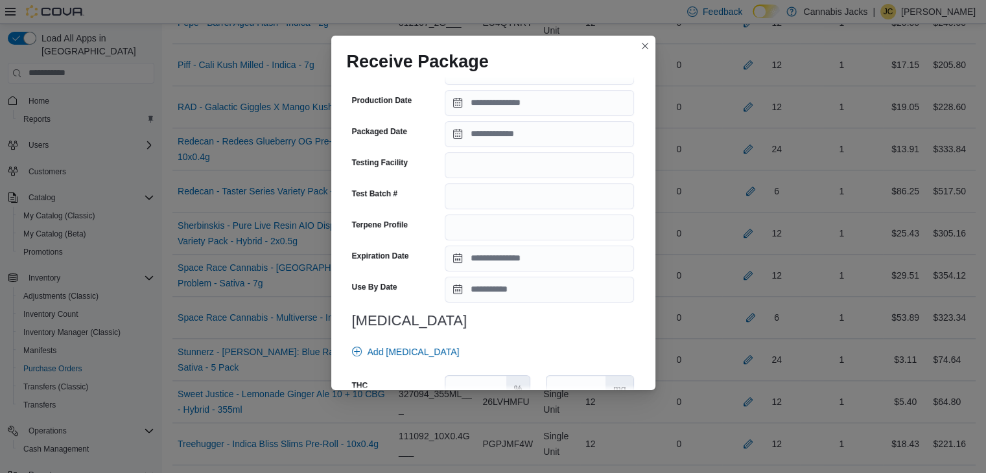
scroll to position [454, 0]
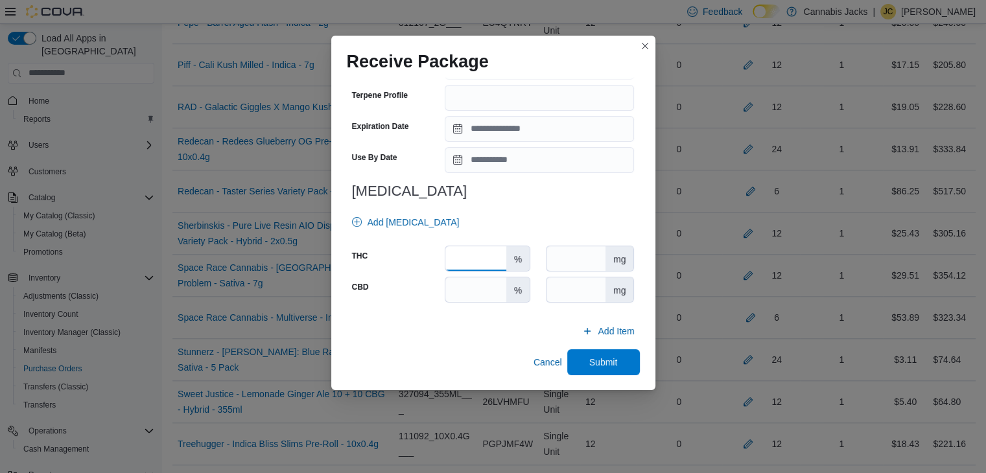
drag, startPoint x: 468, startPoint y: 260, endPoint x: 458, endPoint y: 259, distance: 10.4
click at [464, 260] on input "number" at bounding box center [475, 258] width 60 height 25
type input "****"
click at [448, 293] on input "number" at bounding box center [475, 289] width 60 height 25
type input "*"
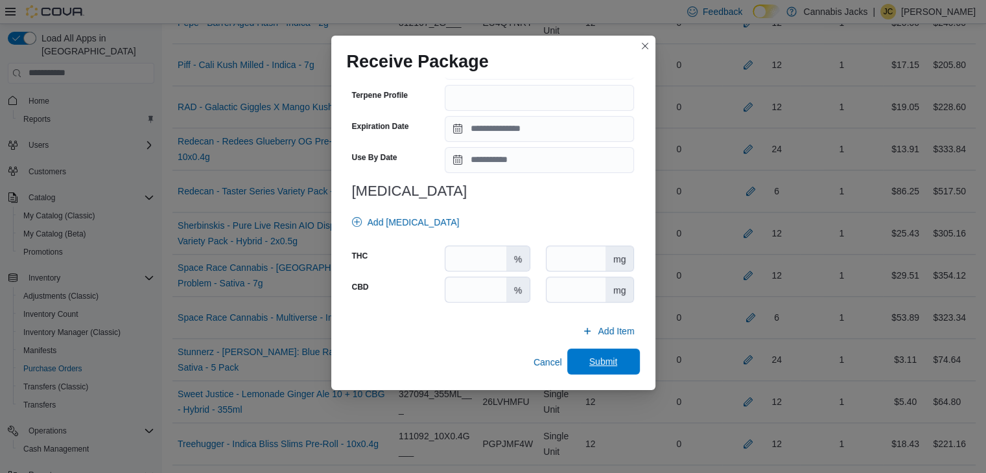
click at [601, 371] on span "Submit" at bounding box center [603, 362] width 57 height 26
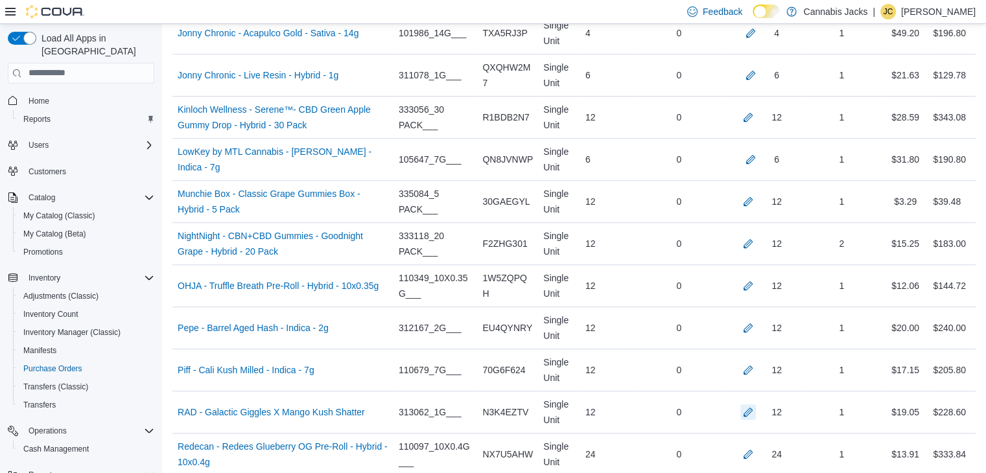
scroll to position [840, 0]
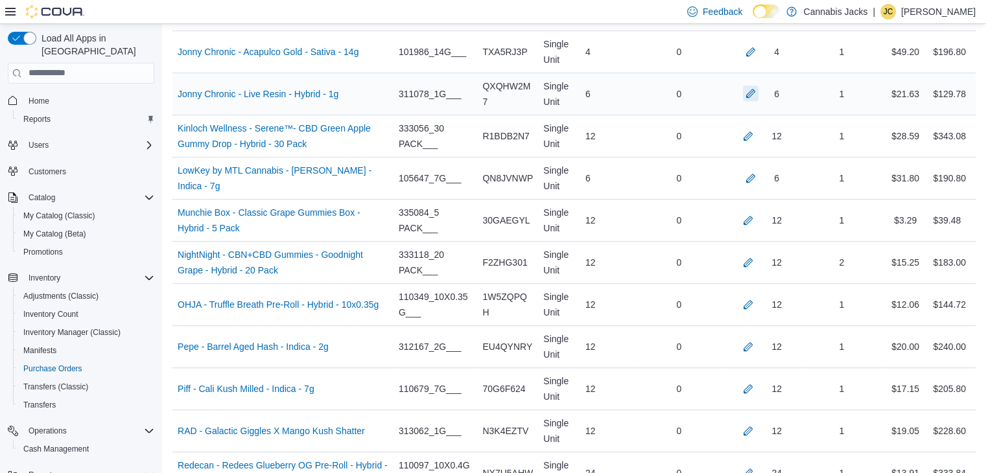
click at [757, 94] on button "button" at bounding box center [751, 94] width 16 height 16
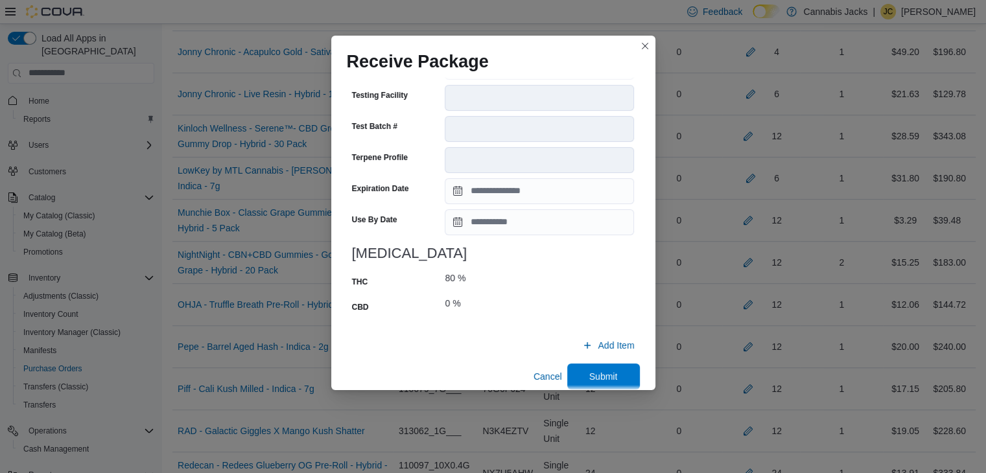
scroll to position [495, 0]
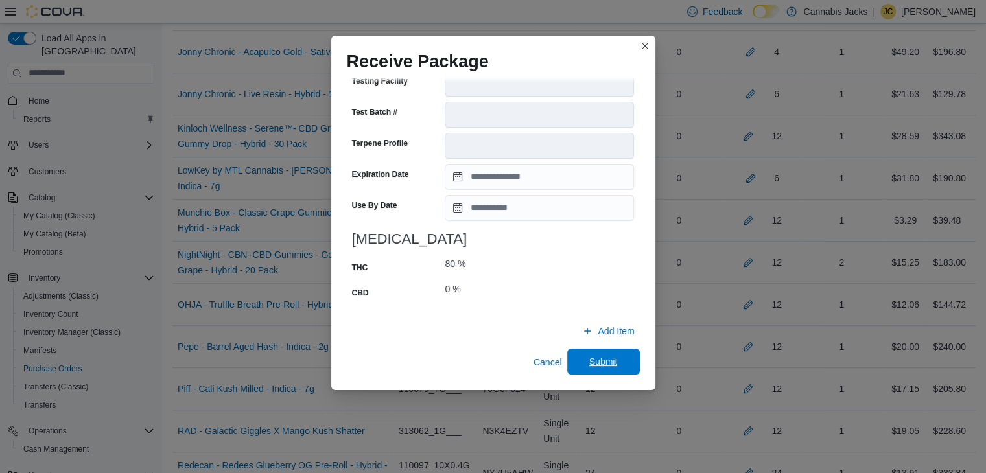
click at [589, 355] on span "Submit" at bounding box center [603, 362] width 57 height 26
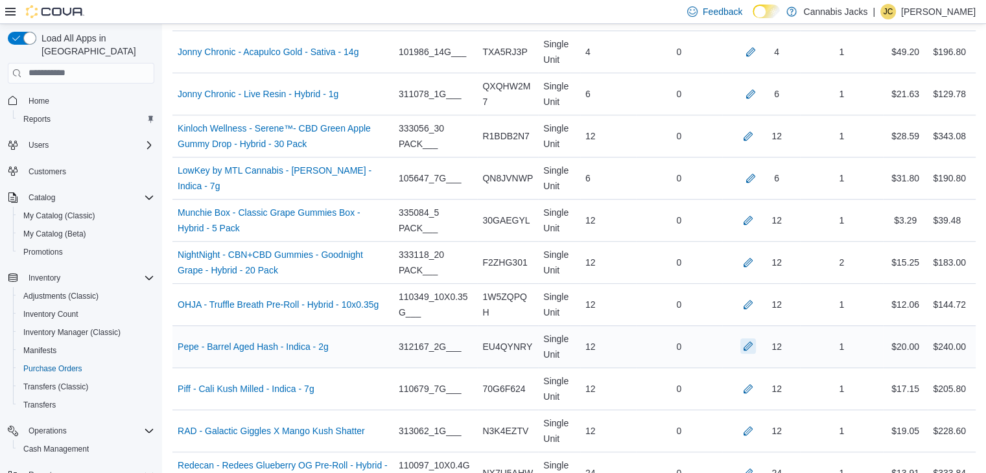
click at [756, 343] on button "button" at bounding box center [748, 346] width 16 height 16
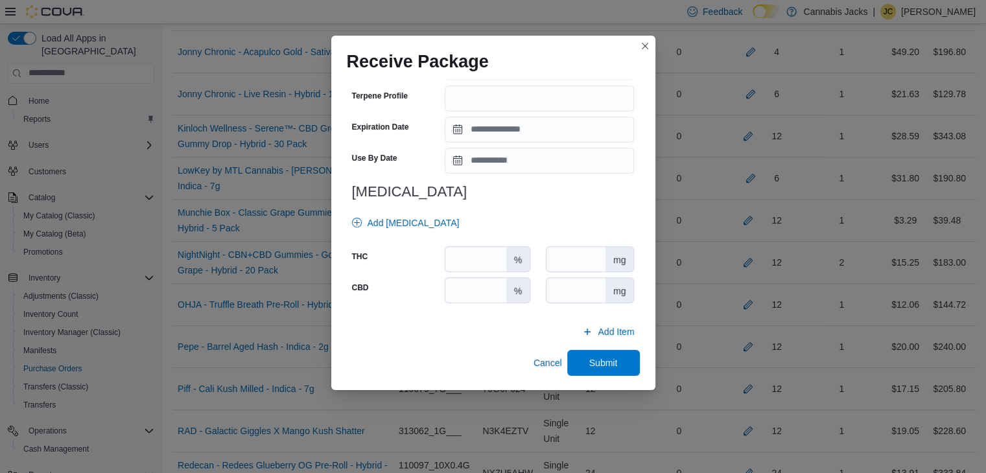
scroll to position [454, 0]
click at [472, 290] on input "number" at bounding box center [475, 289] width 60 height 25
type input "*"
click at [472, 263] on input "number" at bounding box center [475, 258] width 60 height 25
type input "****"
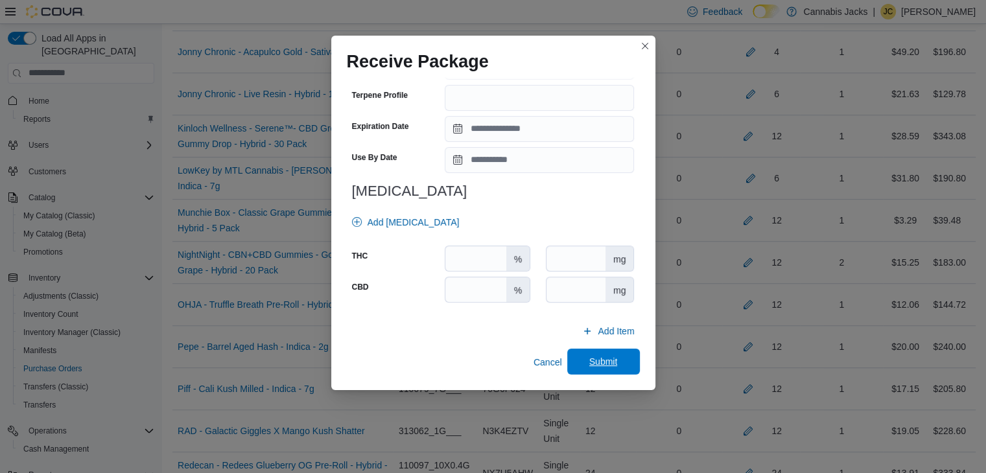
click at [594, 358] on span "Submit" at bounding box center [603, 361] width 29 height 13
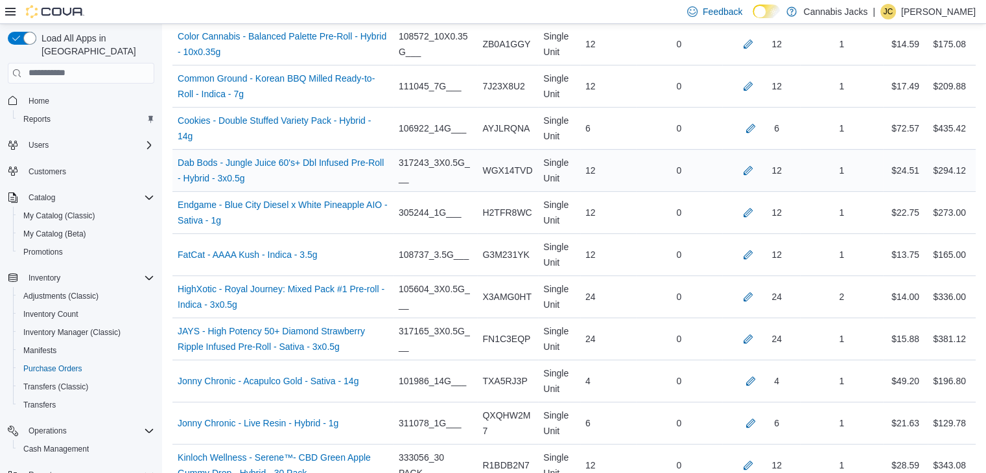
scroll to position [516, 0]
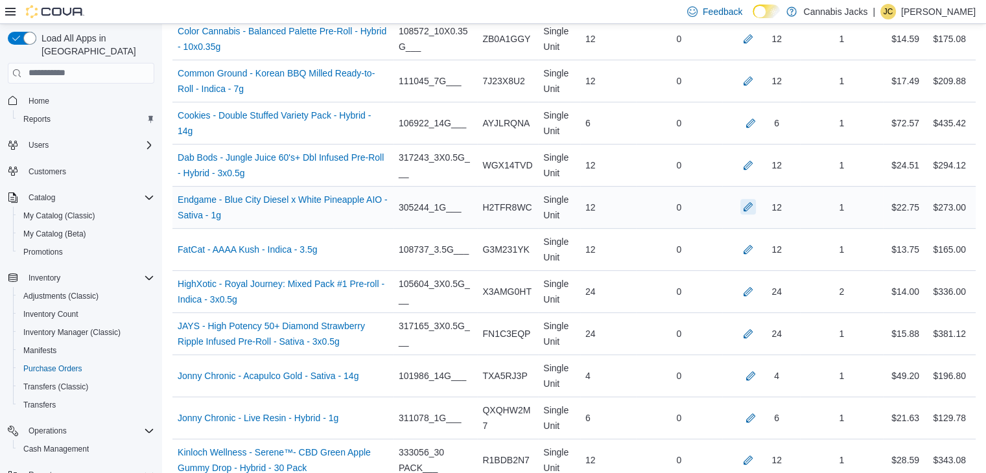
click at [756, 202] on button "button" at bounding box center [748, 207] width 16 height 16
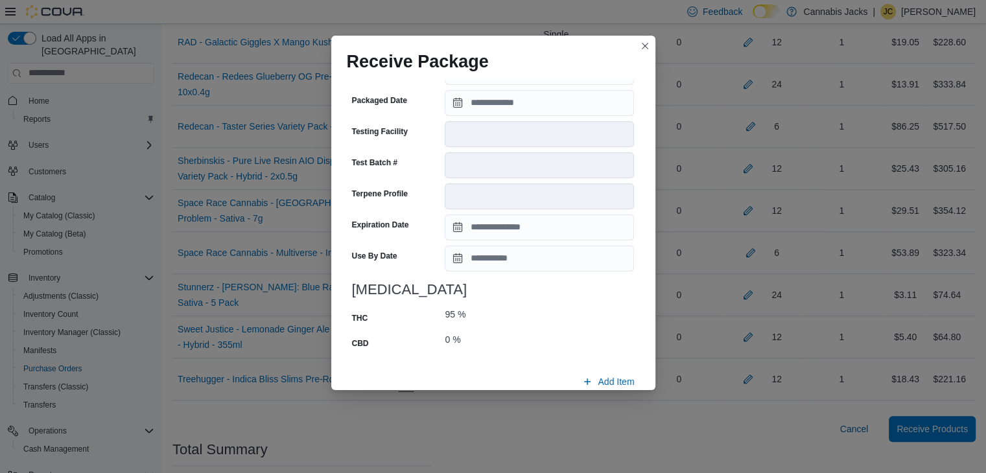
scroll to position [505, 0]
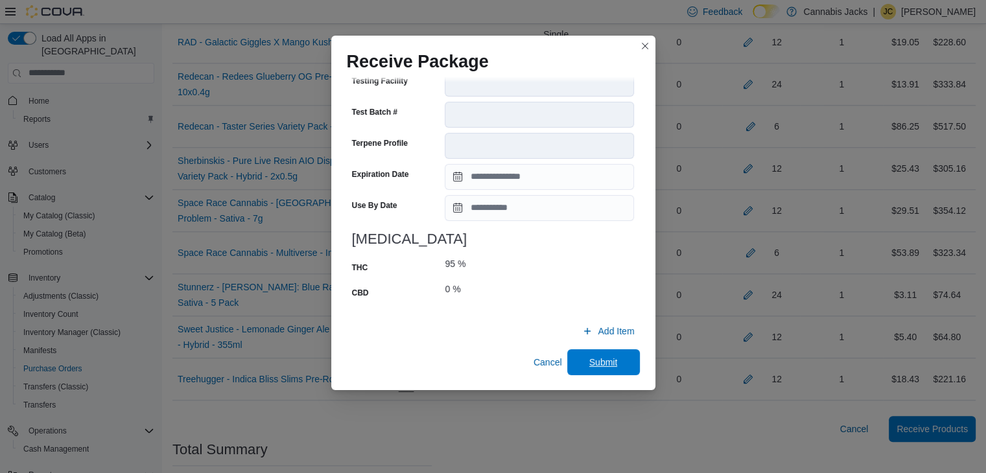
click at [623, 362] on span "Submit" at bounding box center [603, 362] width 57 height 26
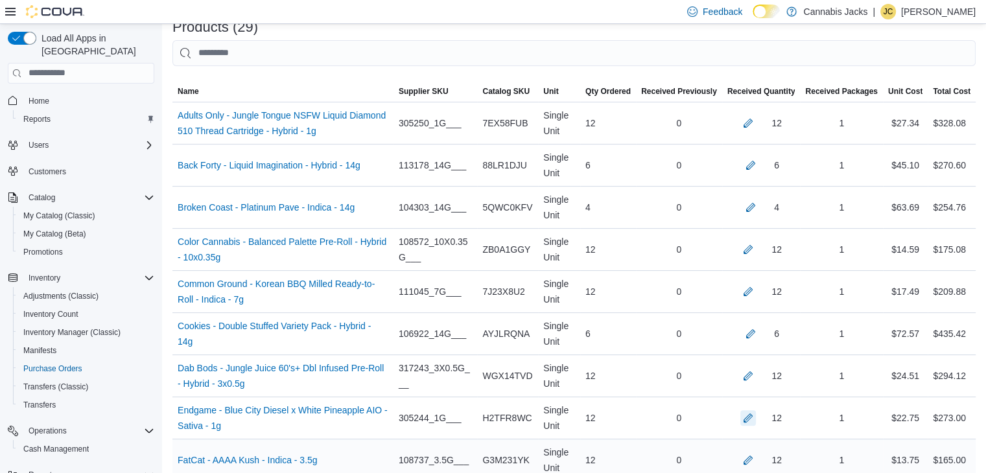
scroll to position [226, 0]
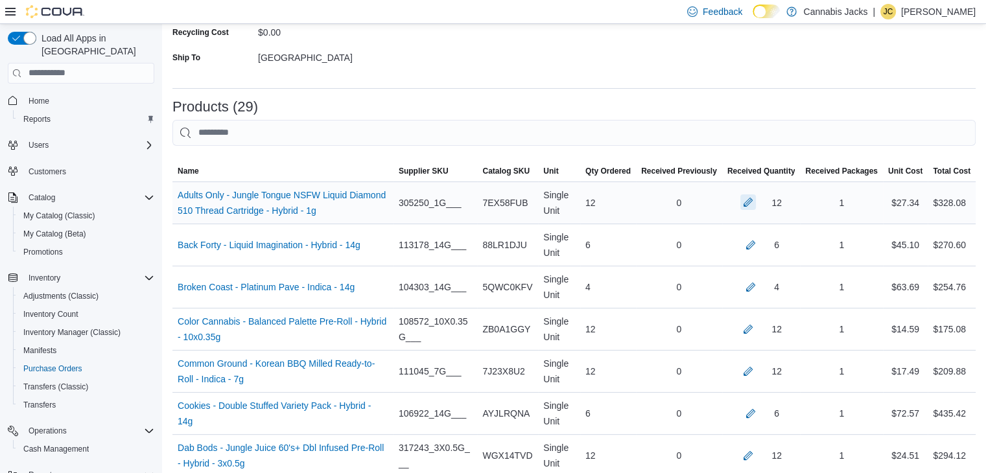
click at [755, 204] on button "button" at bounding box center [748, 202] width 16 height 16
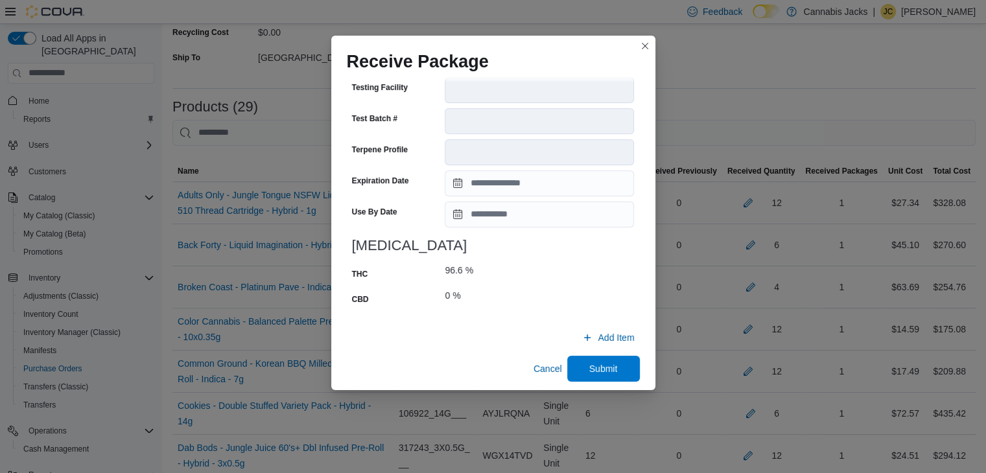
scroll to position [505, 0]
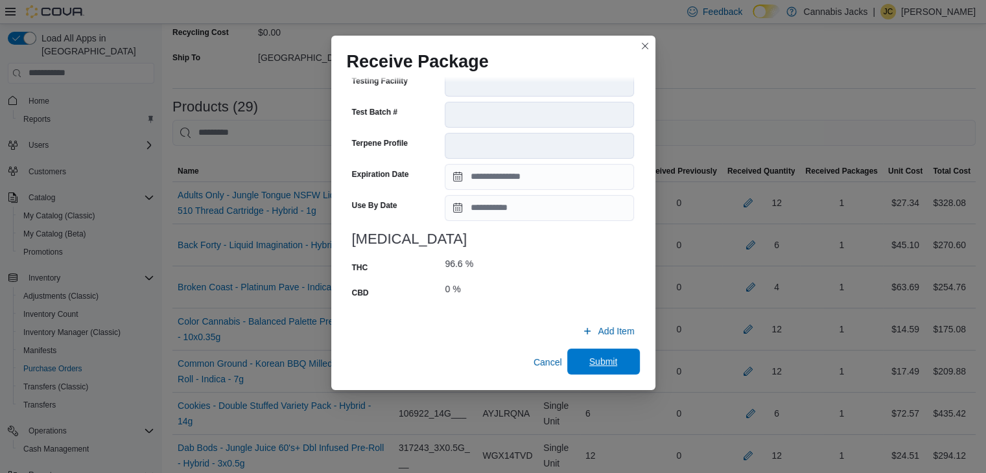
click at [594, 361] on span "Submit" at bounding box center [603, 361] width 29 height 13
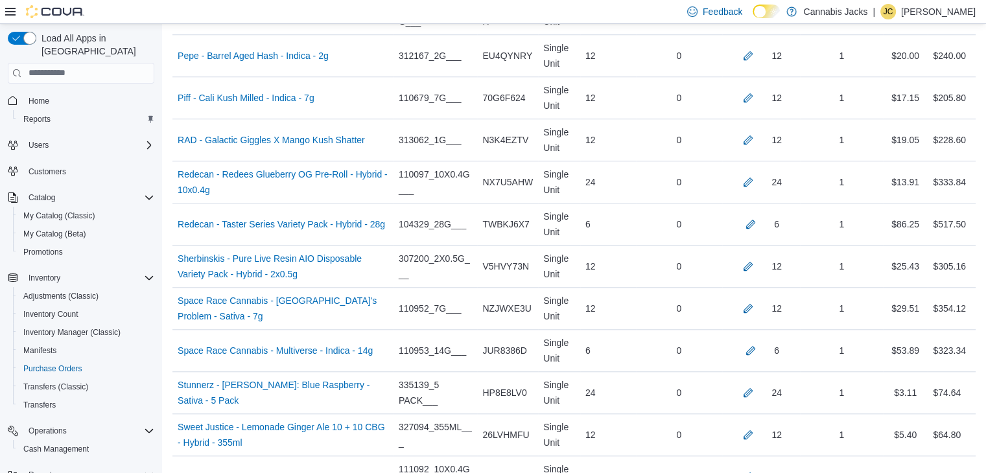
scroll to position [1133, 0]
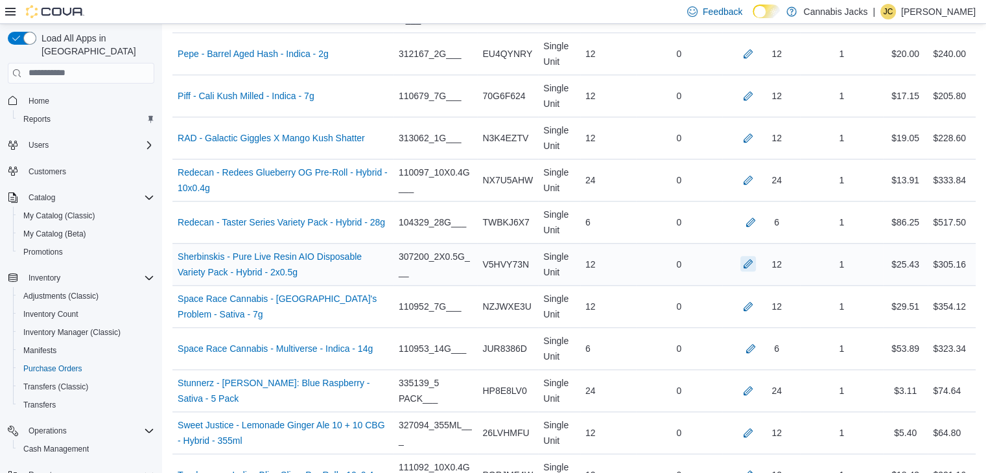
click at [753, 259] on button "button" at bounding box center [748, 264] width 16 height 16
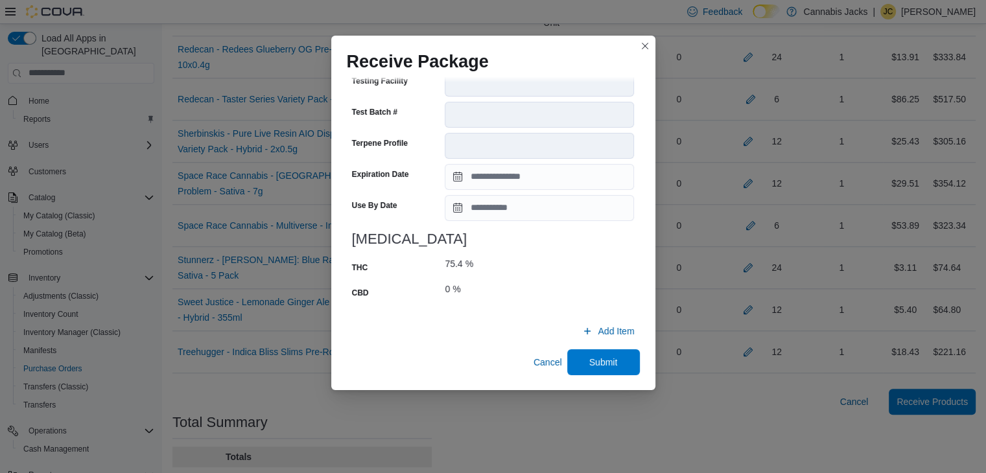
scroll to position [1263, 0]
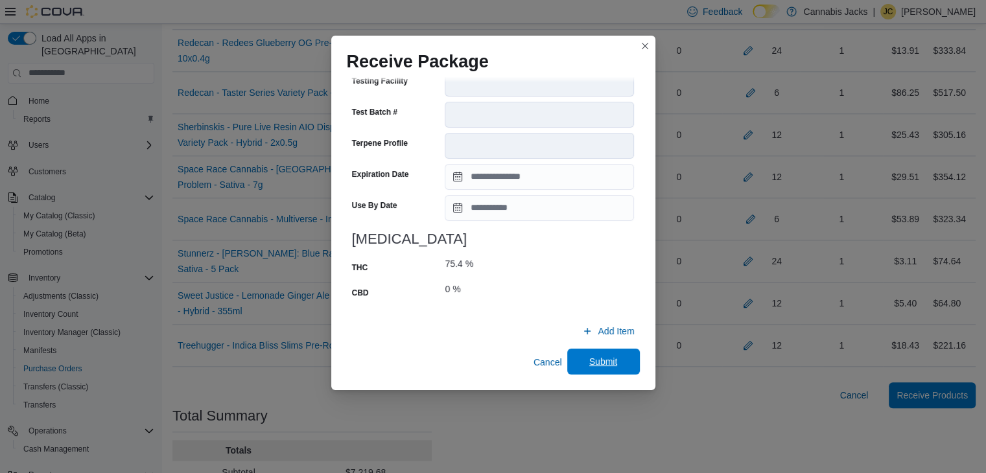
click at [594, 360] on span "Submit" at bounding box center [603, 361] width 29 height 13
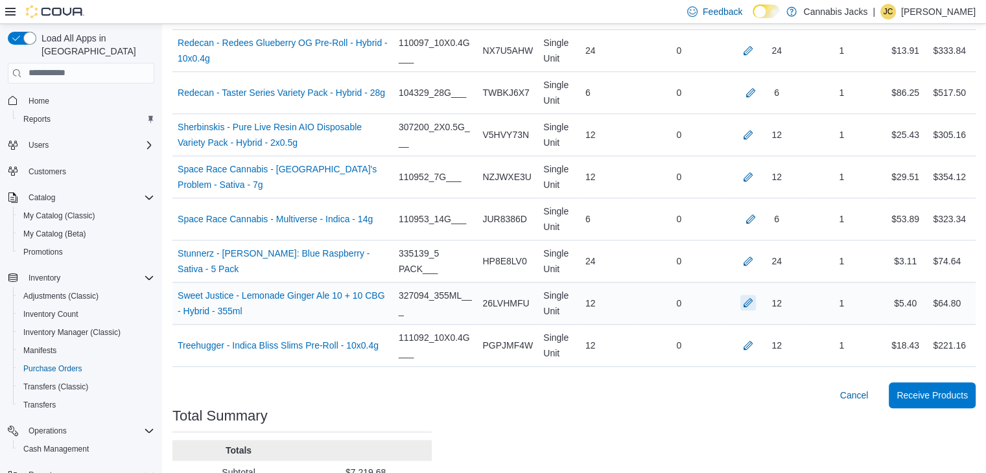
click at [756, 299] on button "button" at bounding box center [748, 303] width 16 height 16
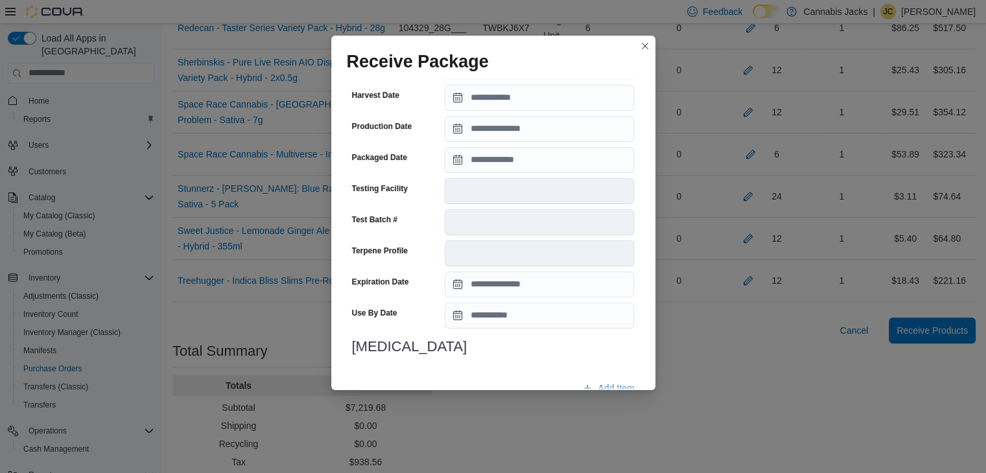
scroll to position [454, 0]
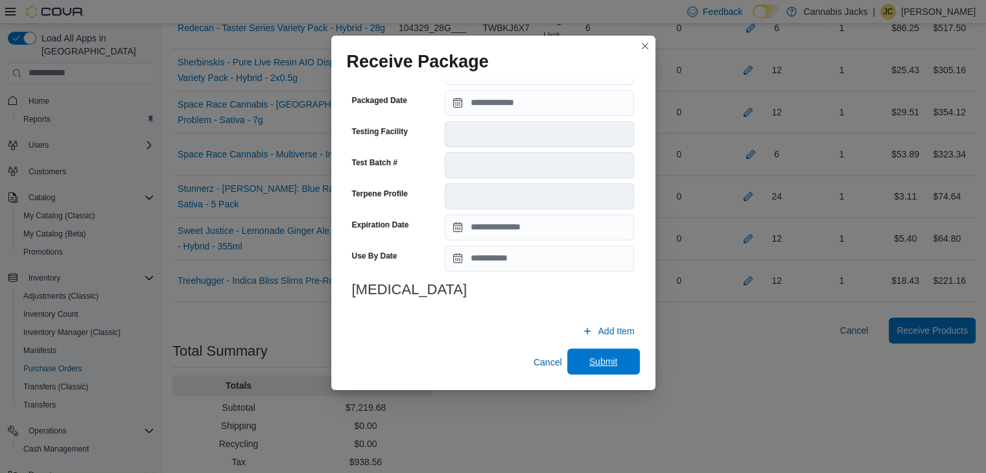
click at [589, 360] on span "Submit" at bounding box center [603, 361] width 29 height 13
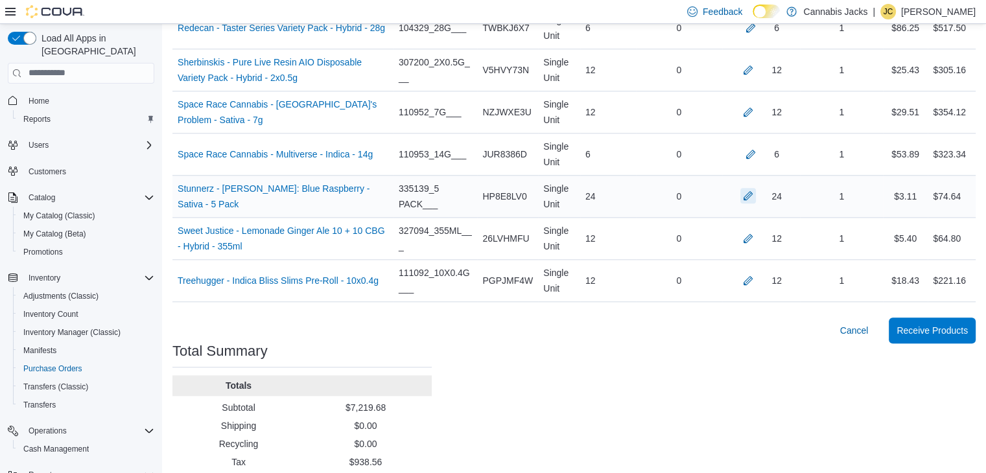
click at [756, 193] on button "button" at bounding box center [748, 196] width 16 height 16
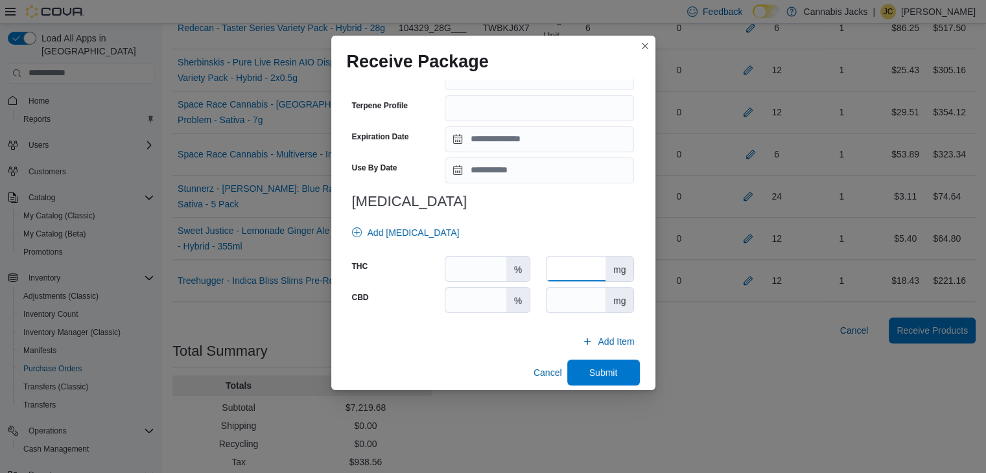
click at [569, 262] on input "number" at bounding box center [576, 269] width 59 height 25
type input "**"
click at [566, 288] on input "number" at bounding box center [576, 300] width 59 height 25
type input "*"
click at [601, 366] on span "Submit" at bounding box center [603, 372] width 29 height 13
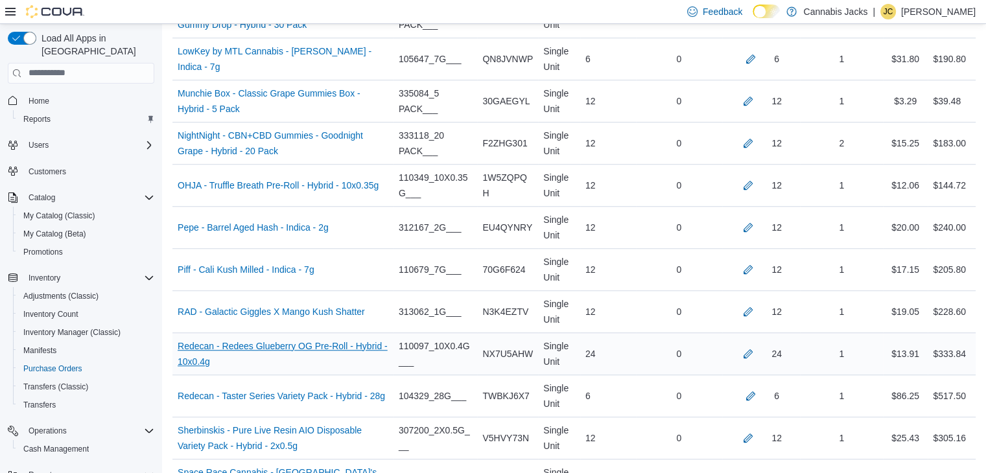
scroll to position [939, 0]
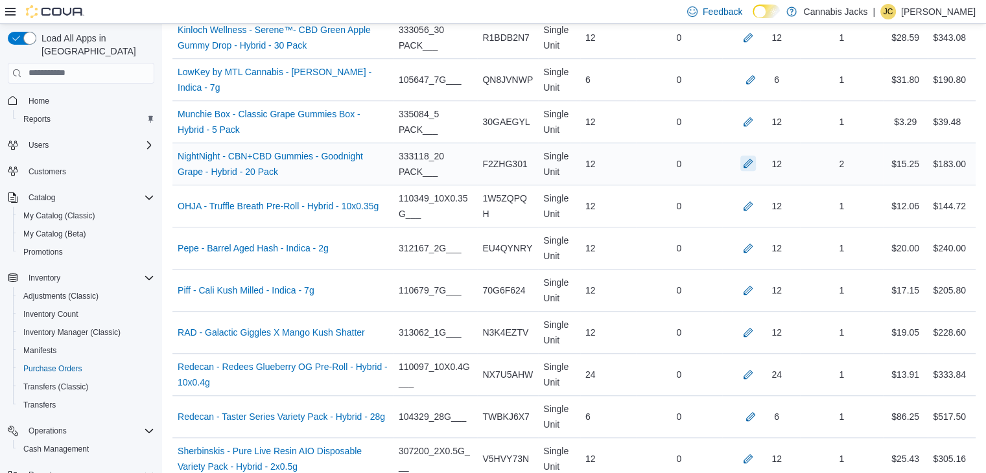
click at [756, 161] on button "button" at bounding box center [748, 164] width 16 height 16
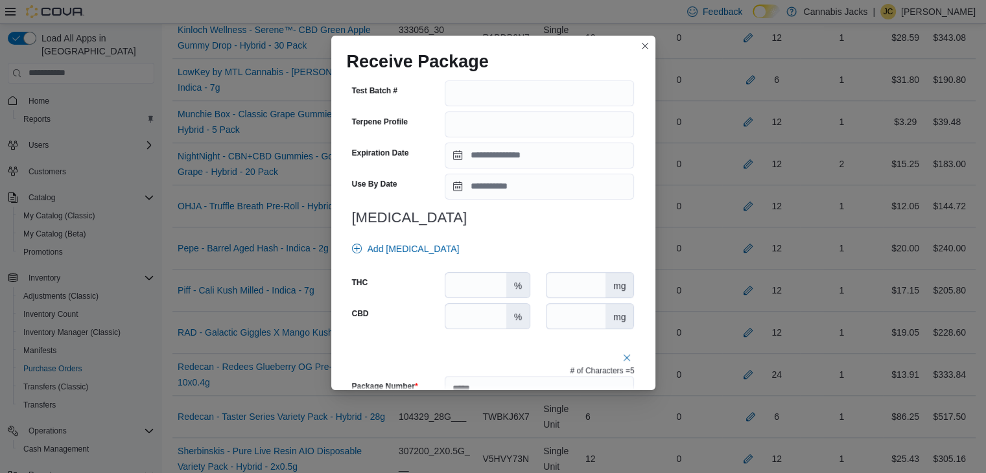
scroll to position [454, 0]
click at [564, 284] on input "number" at bounding box center [576, 284] width 59 height 25
type input "*"
click at [571, 314] on input "number" at bounding box center [576, 315] width 59 height 25
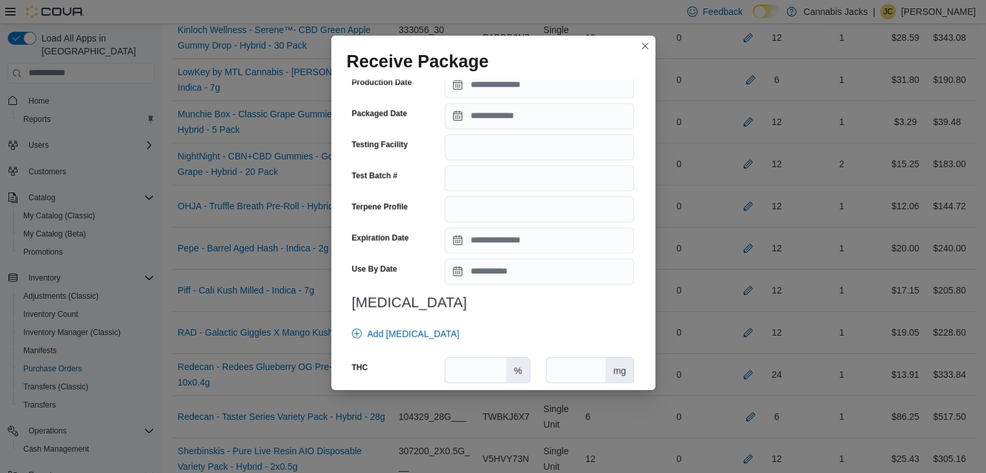
scroll to position [1149, 0]
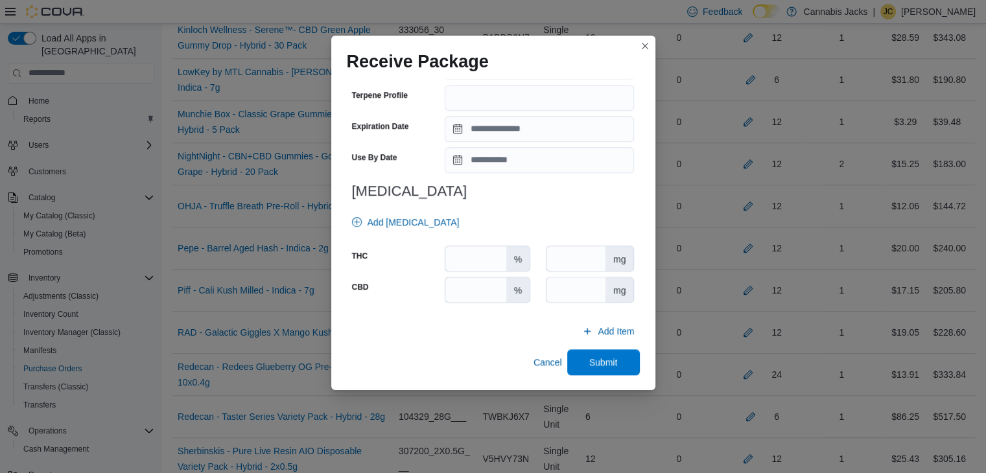
type input "***"
click at [566, 252] on input "number" at bounding box center [576, 258] width 59 height 25
type input "*"
click at [560, 284] on input "number" at bounding box center [576, 289] width 59 height 25
type input "***"
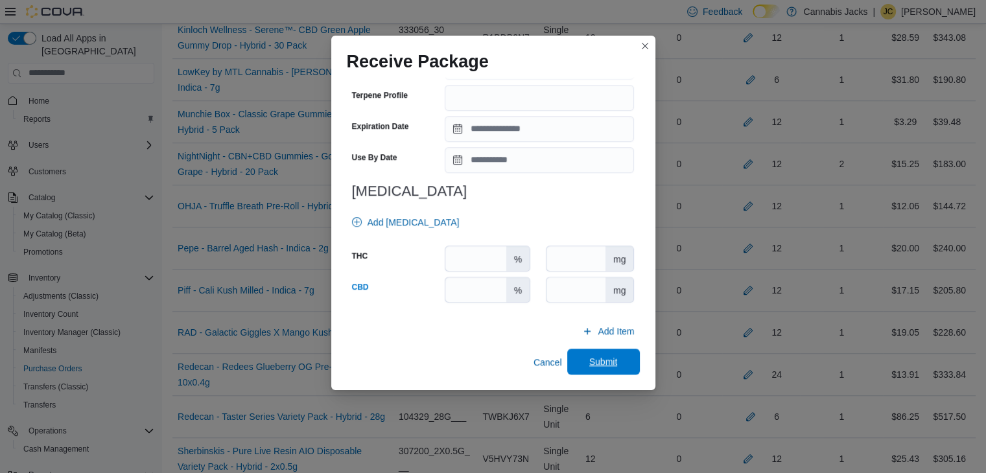
click at [594, 357] on span "Submit" at bounding box center [603, 361] width 29 height 13
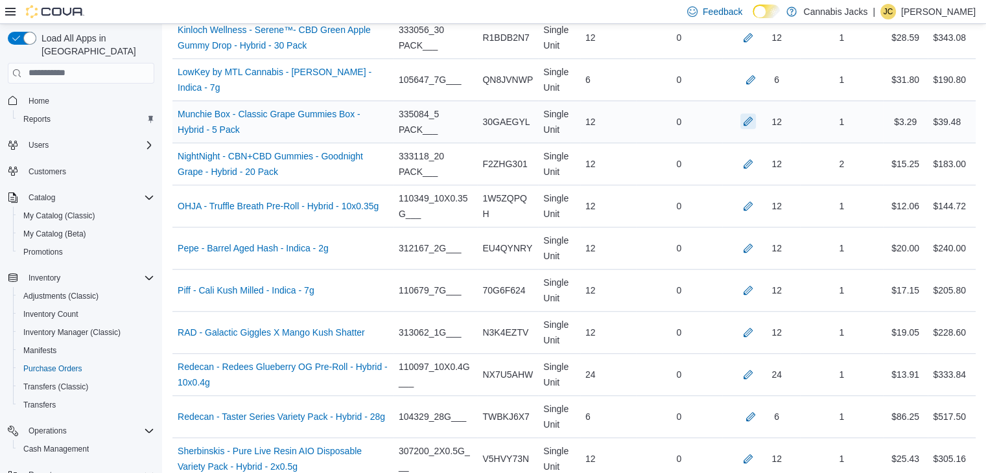
click at [756, 117] on button "button" at bounding box center [748, 121] width 16 height 16
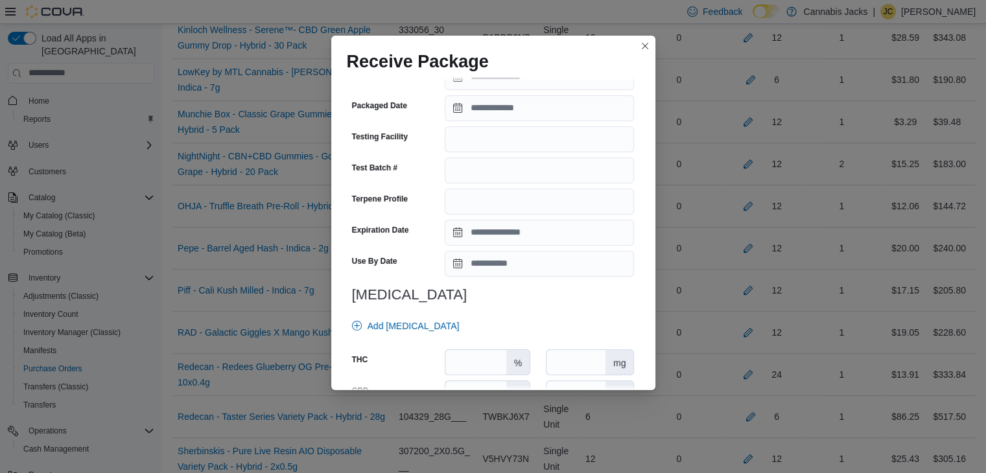
scroll to position [454, 0]
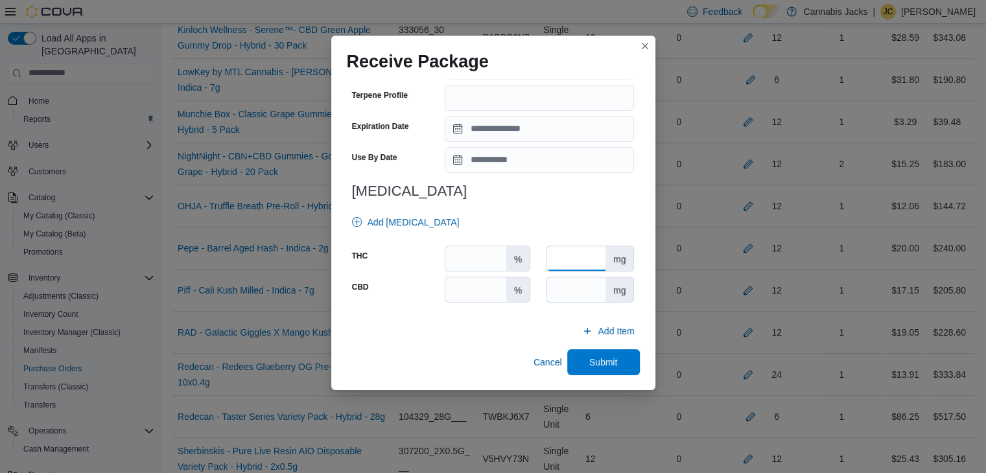
click at [567, 268] on input "number" at bounding box center [576, 258] width 59 height 25
type input "**"
click at [565, 301] on input "number" at bounding box center [576, 289] width 59 height 25
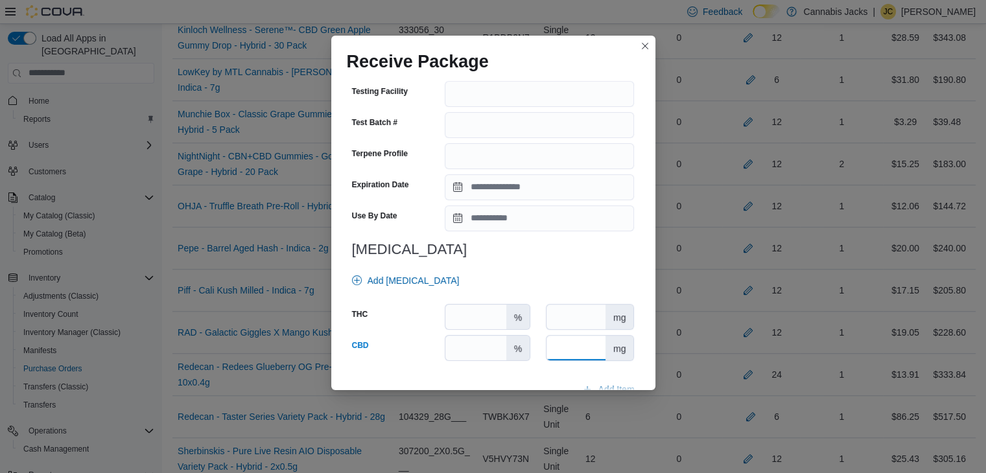
scroll to position [464, 0]
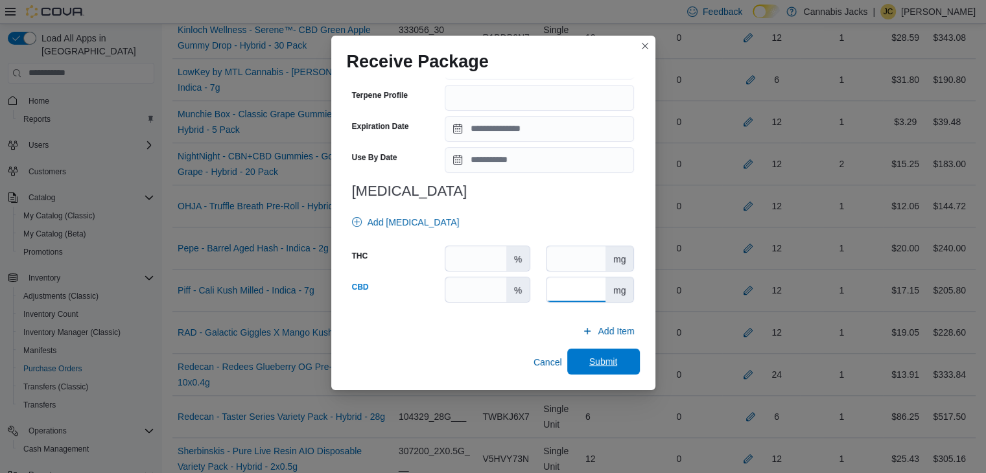
type input "*"
click at [589, 364] on span "Submit" at bounding box center [603, 361] width 29 height 13
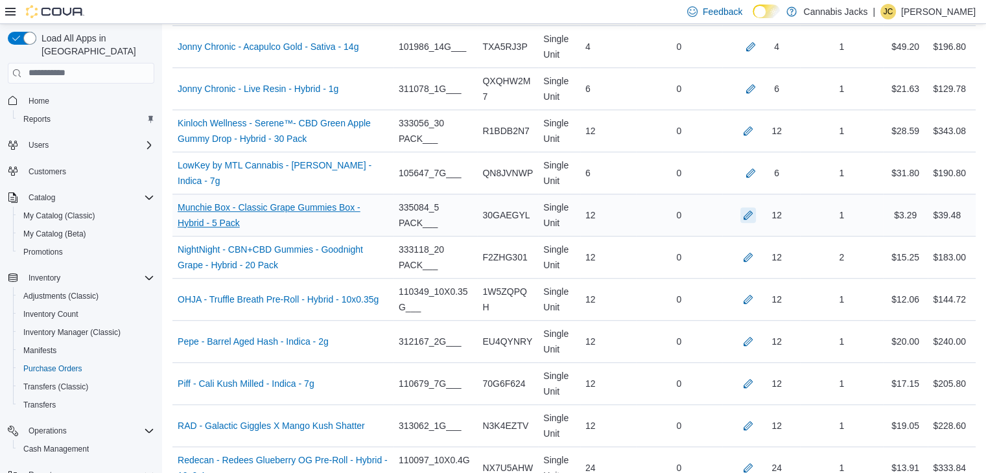
scroll to position [809, 0]
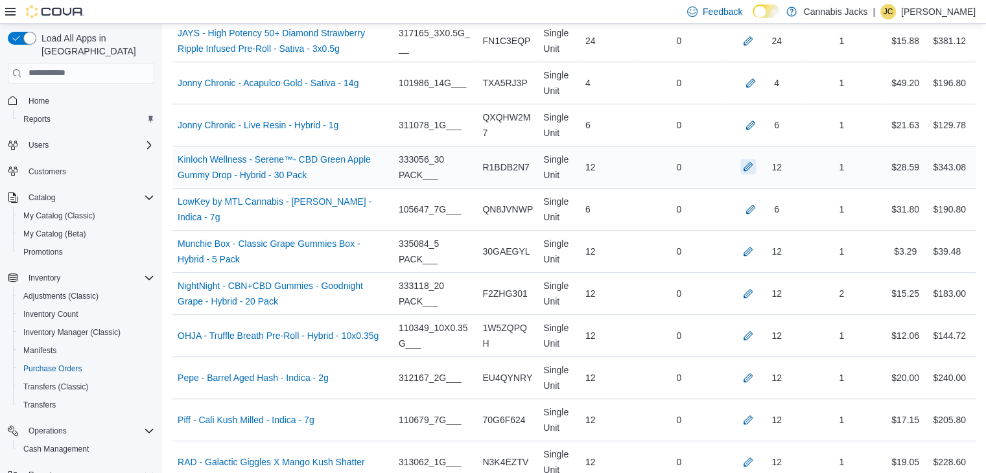
click at [756, 165] on button "button" at bounding box center [748, 167] width 16 height 16
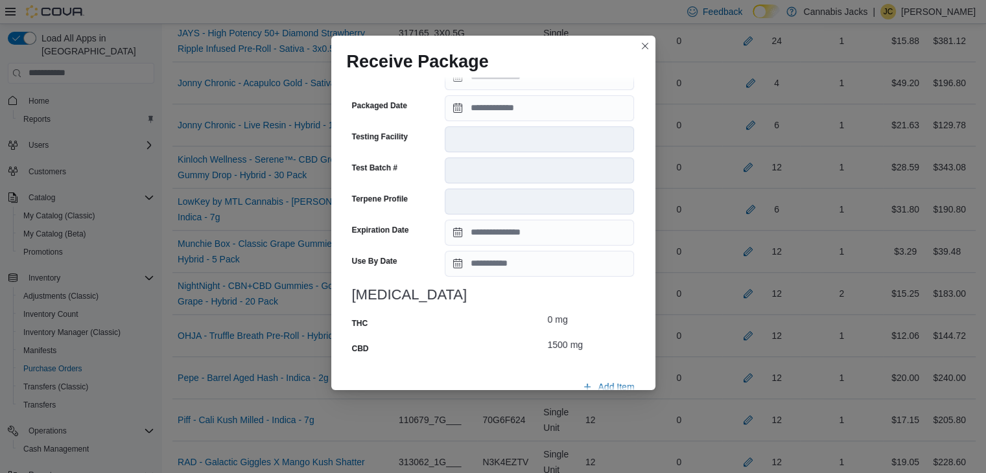
scroll to position [505, 0]
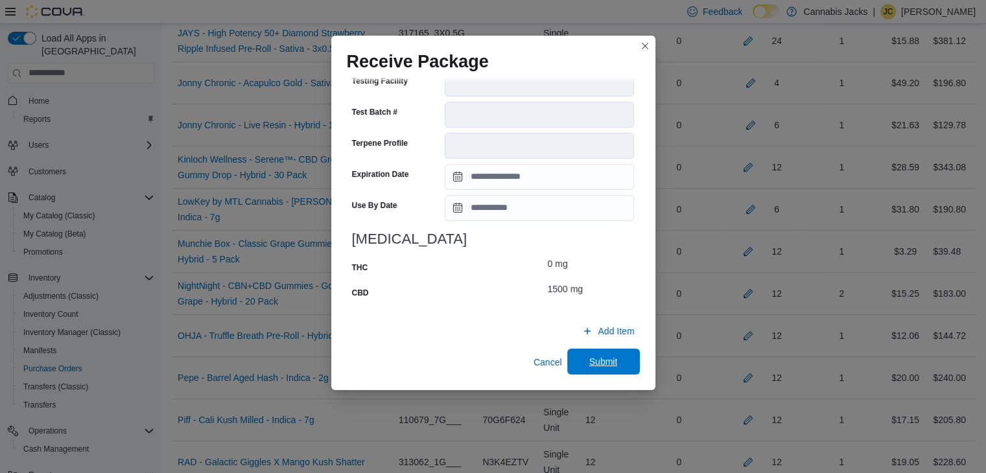
click at [586, 355] on span "Submit" at bounding box center [603, 362] width 57 height 26
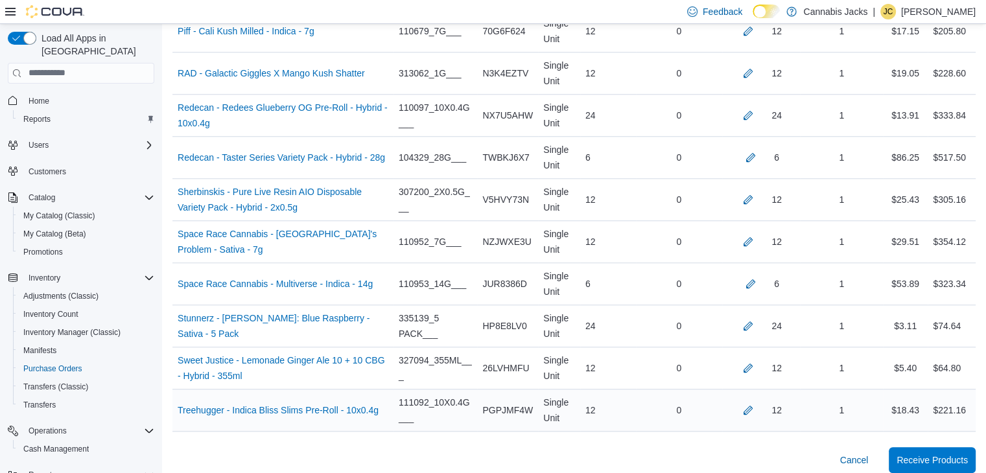
scroll to position [1359, 0]
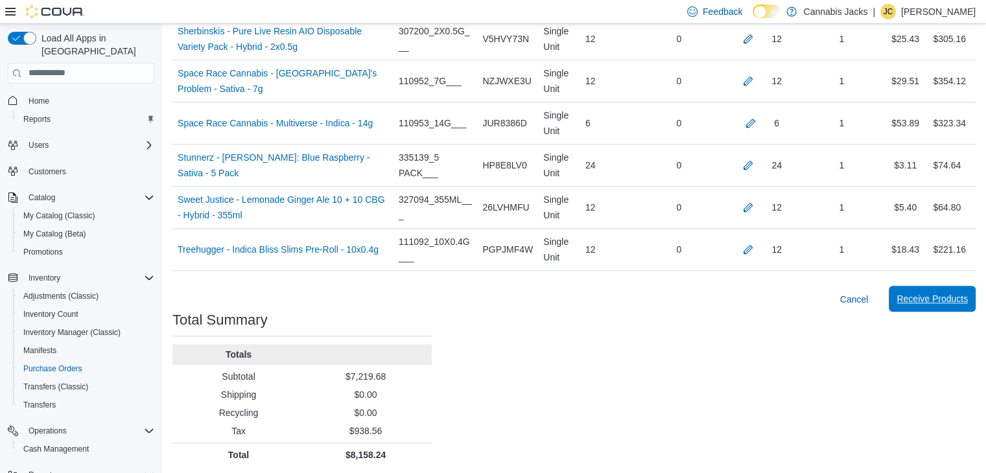
click at [950, 298] on span "Receive Products" at bounding box center [932, 298] width 71 height 13
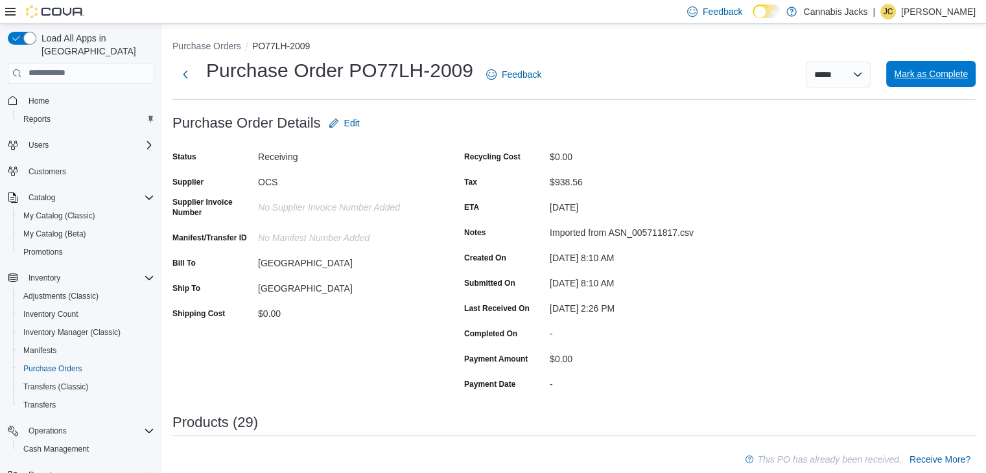
click at [935, 81] on span "Mark as Complete" at bounding box center [931, 74] width 74 height 26
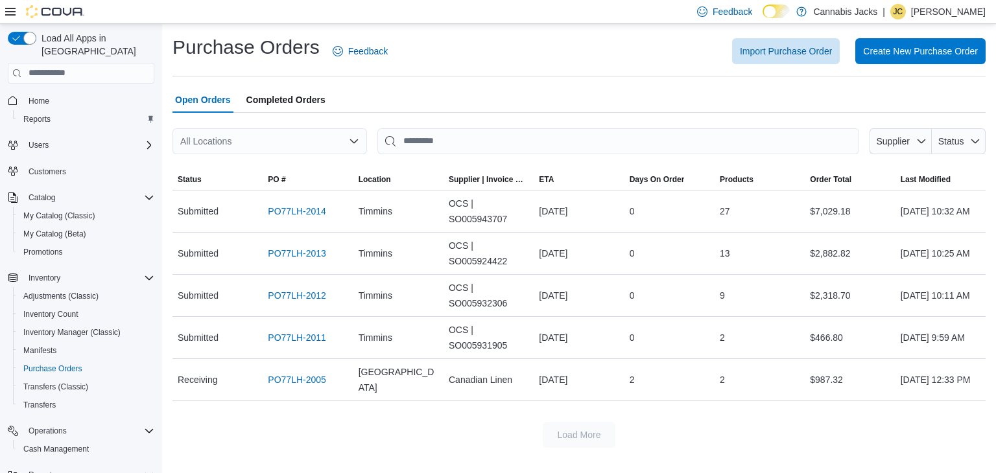
drag, startPoint x: 935, startPoint y: 80, endPoint x: 899, endPoint y: 1, distance: 87.0
click at [935, 72] on div "Purchase Orders Feedback Import Purchase Order Create New Purchase Order Open O…" at bounding box center [578, 241] width 813 height 414
